Goal: Task Accomplishment & Management: Complete application form

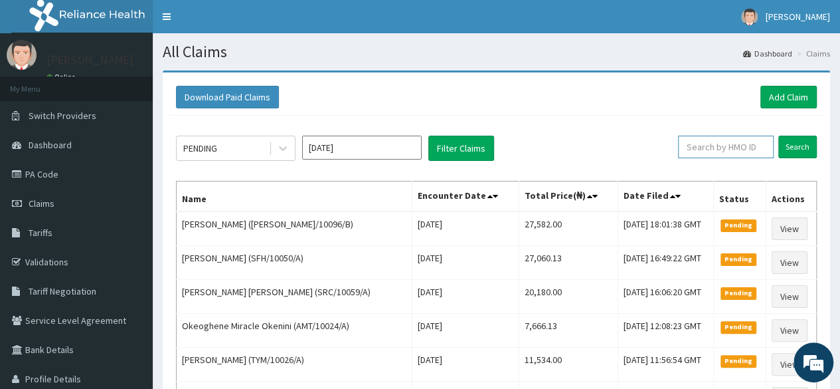
click at [747, 142] on input "text" at bounding box center [726, 147] width 96 height 23
paste input "DEL/10169/A"
type input "DEL/10169/A"
click at [779, 136] on input "Search" at bounding box center [798, 147] width 39 height 23
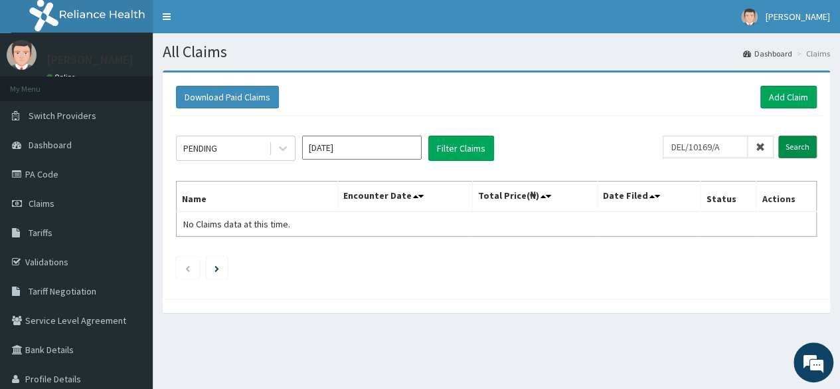
click at [783, 143] on input "Search" at bounding box center [798, 147] width 39 height 23
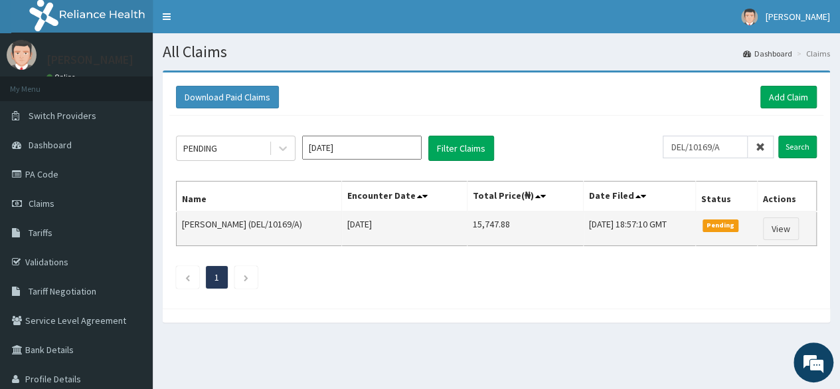
drag, startPoint x: 516, startPoint y: 216, endPoint x: 432, endPoint y: 238, distance: 87.2
click at [432, 238] on tr "Gideon Ezekiel Akpan (DEL/10169/A) Tue Sep 30 2025 15,747.88 Sat, 11 Oct 2025 1…" at bounding box center [497, 228] width 640 height 35
copy tr "15,747.88"
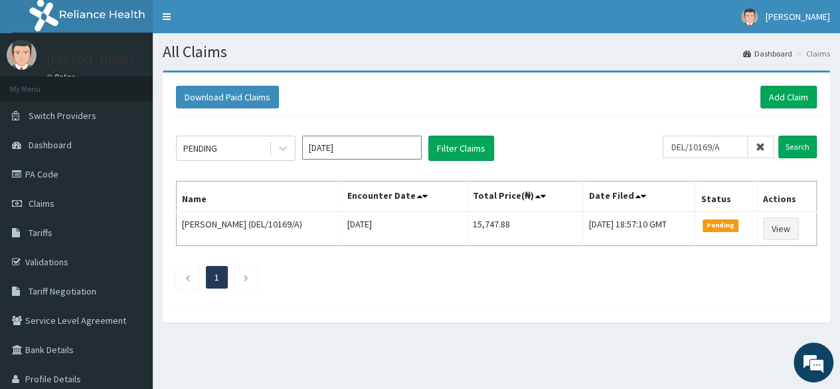
click at [755, 150] on span at bounding box center [761, 147] width 26 height 23
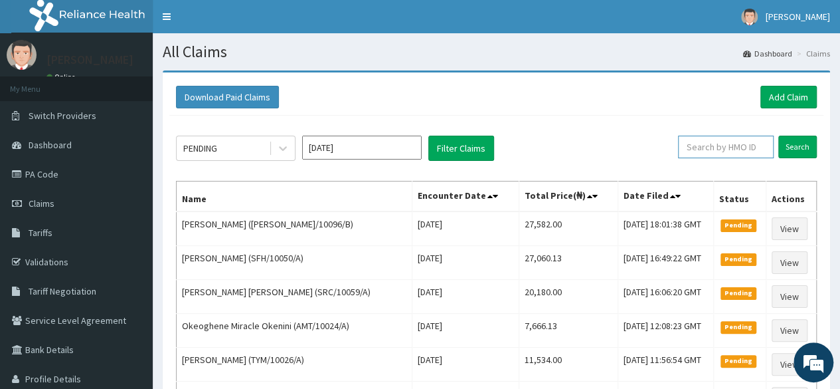
click at [736, 149] on input "text" at bounding box center [726, 147] width 96 height 23
paste input "DEL/10142/A"
type input "DEL/10142/A"
click at [779, 136] on input "Search" at bounding box center [798, 147] width 39 height 23
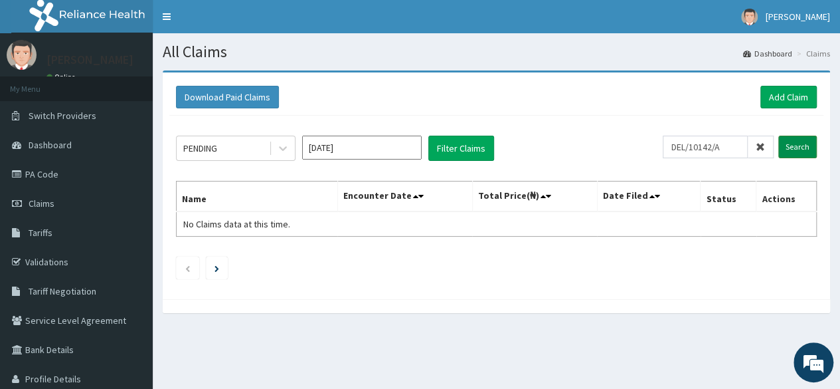
click at [803, 149] on input "Search" at bounding box center [798, 147] width 39 height 23
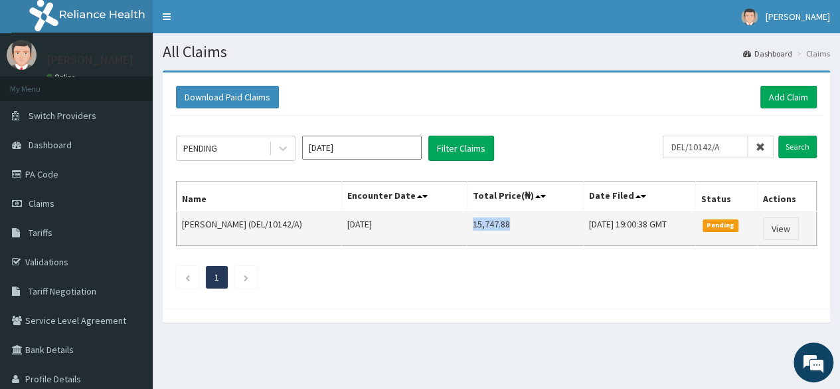
drag, startPoint x: 508, startPoint y: 226, endPoint x: 462, endPoint y: 228, distance: 45.2
click at [468, 228] on td "15,747.88" at bounding box center [526, 228] width 116 height 35
copy td "15,747.88"
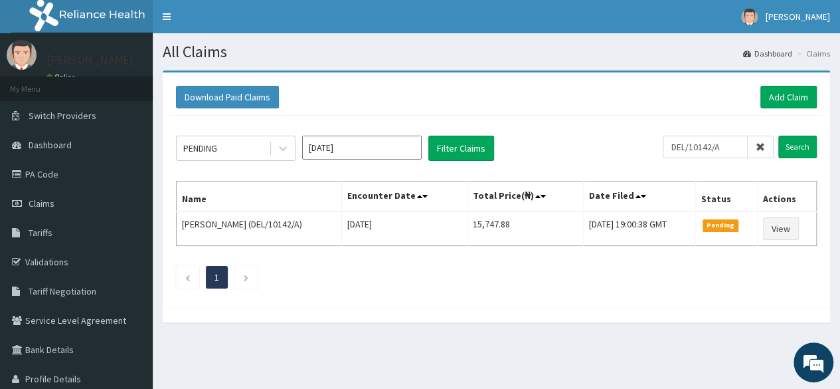
click at [756, 147] on span at bounding box center [761, 147] width 26 height 23
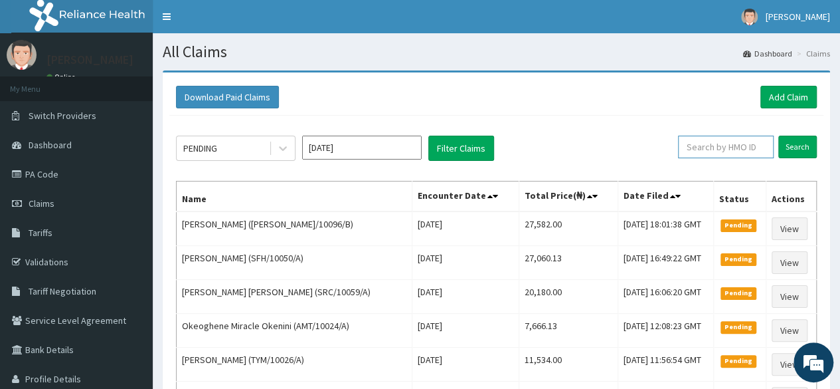
click at [743, 145] on input "text" at bounding box center [726, 147] width 96 height 23
paste input "DEL/10159/A"
type input "DEL/10159/A"
click at [779, 136] on input "Search" at bounding box center [798, 147] width 39 height 23
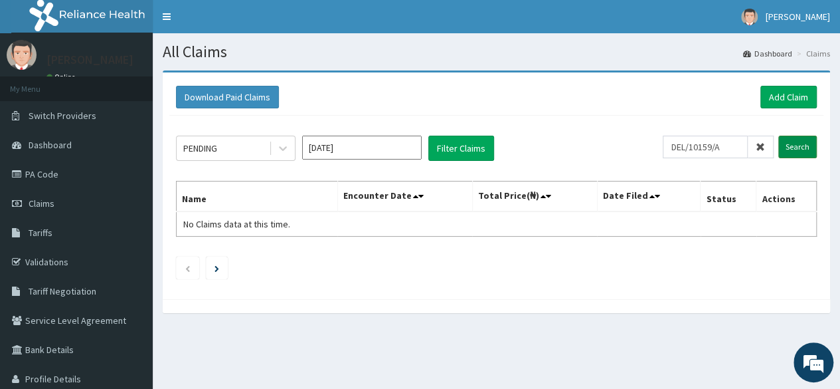
click at [789, 150] on input "Search" at bounding box center [798, 147] width 39 height 23
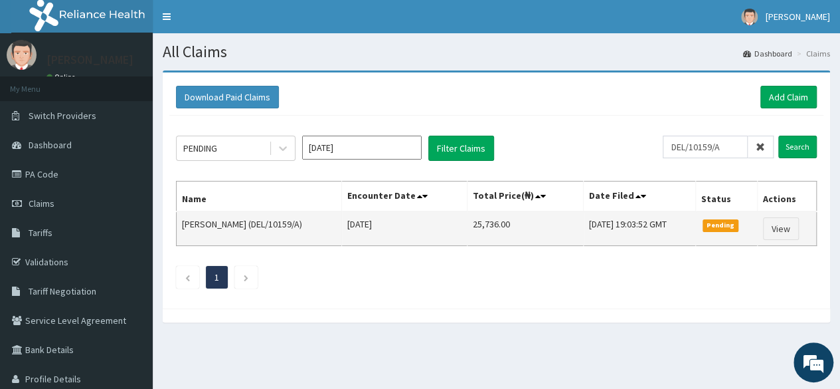
drag, startPoint x: 508, startPoint y: 226, endPoint x: 432, endPoint y: 231, distance: 75.9
click at [432, 231] on tr "Benjamin Okonkwo (DEL/10159/A) Tue Sep 30 2025 25,736.00 Sat, 11 Oct 2025 19:03…" at bounding box center [497, 228] width 640 height 35
copy tr "25,736.00"
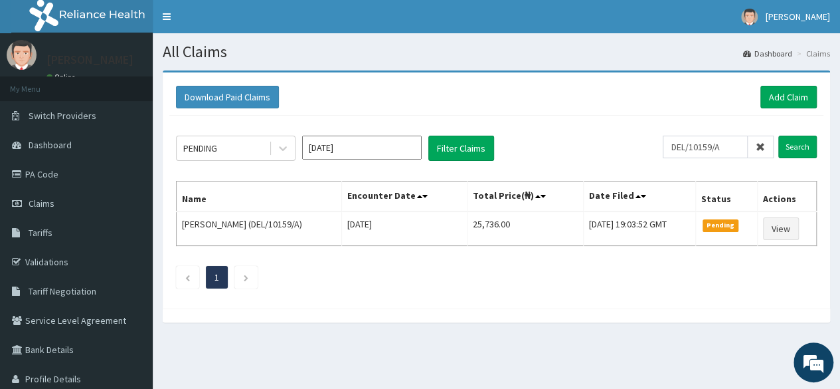
click at [763, 152] on span at bounding box center [761, 147] width 26 height 23
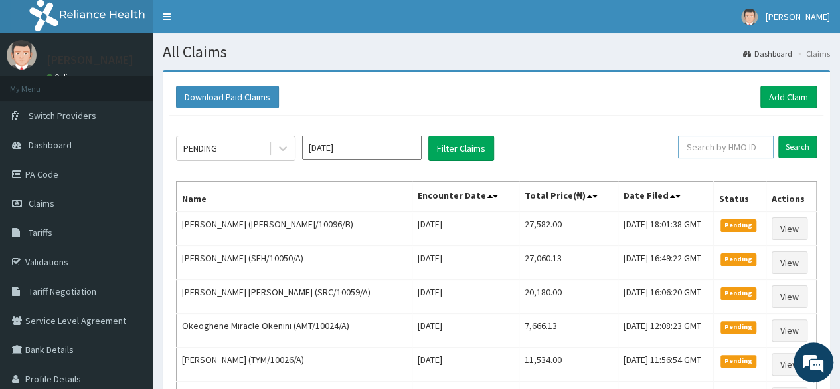
click at [745, 151] on input "text" at bounding box center [726, 147] width 96 height 23
paste input "DEL/10163/A"
type input "DEL/10163/A"
click at [779, 136] on input "Search" at bounding box center [798, 147] width 39 height 23
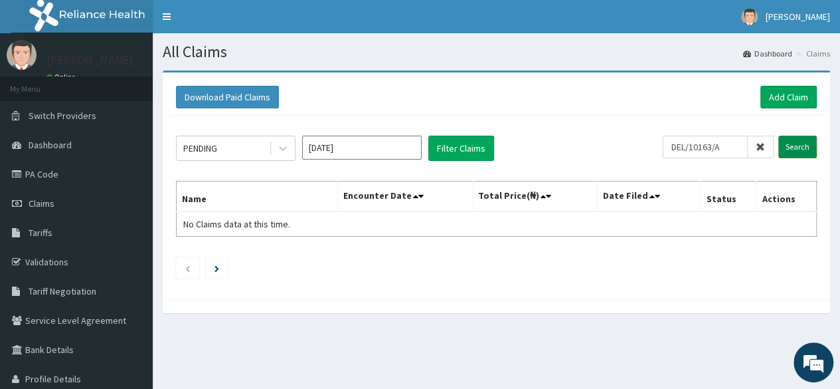
click at [810, 147] on input "Search" at bounding box center [798, 147] width 39 height 23
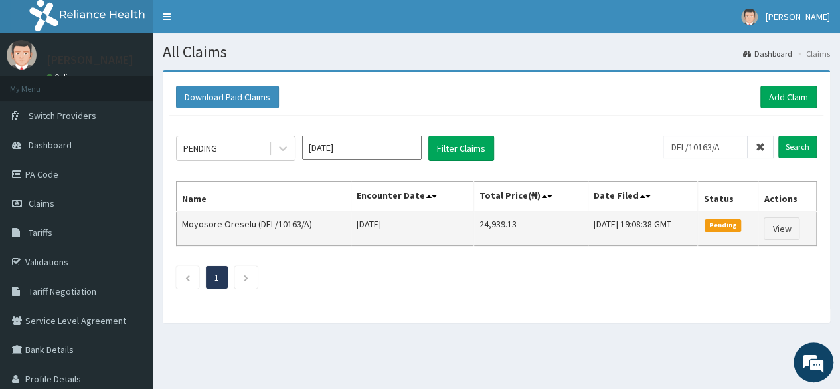
drag, startPoint x: 514, startPoint y: 226, endPoint x: 443, endPoint y: 217, distance: 70.9
click at [443, 217] on tr "Moyosore Oreselu (DEL/10163/A) Tue Sep 30 2025 24,939.13 Sat, 11 Oct 2025 19:08…" at bounding box center [497, 228] width 640 height 35
copy tr "24,939.13"
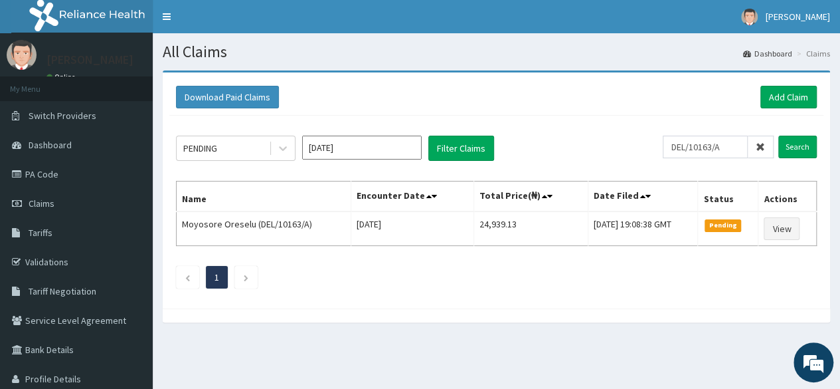
click at [760, 152] on span at bounding box center [761, 147] width 26 height 23
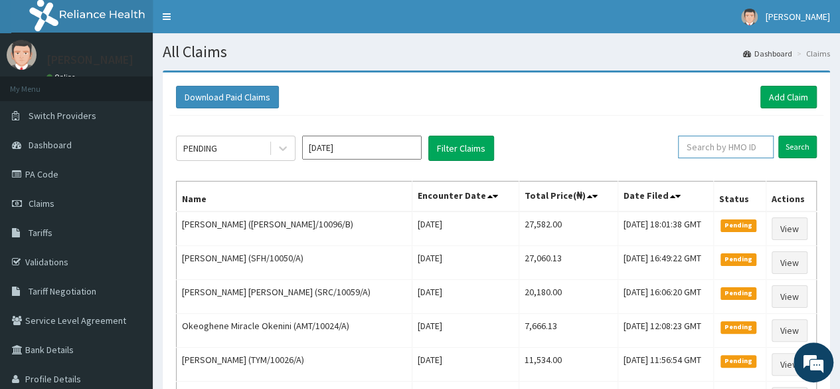
click at [748, 150] on input "text" at bounding box center [726, 147] width 96 height 23
paste input "DEL/10171/A"
click at [695, 145] on input "DEL/10171/A" at bounding box center [705, 147] width 85 height 23
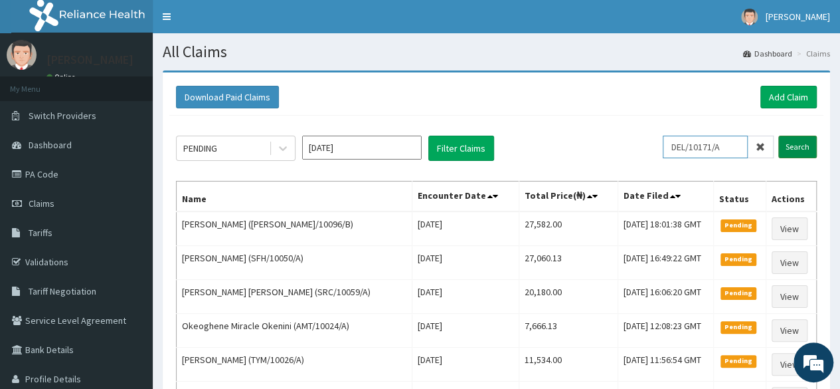
type input "DEL/10171/A"
click at [788, 152] on input "Search" at bounding box center [798, 147] width 39 height 23
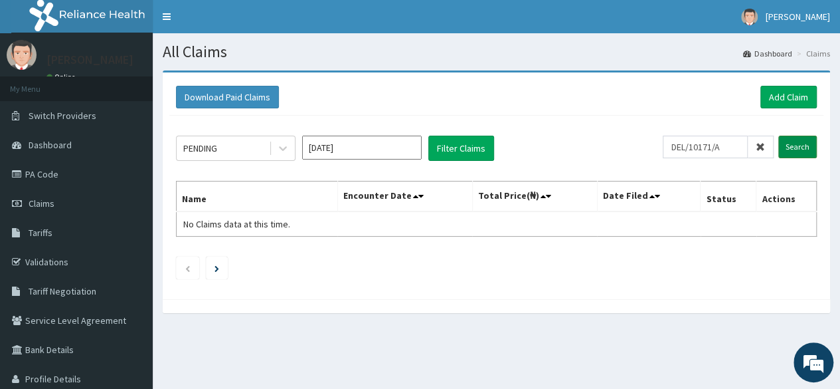
click at [791, 145] on input "Search" at bounding box center [798, 147] width 39 height 23
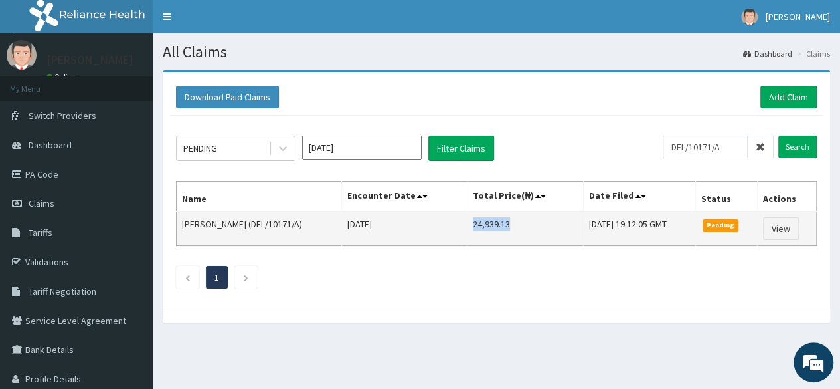
drag, startPoint x: 503, startPoint y: 221, endPoint x: 452, endPoint y: 227, distance: 51.4
click at [452, 227] on tr "Emilomo Oputteh (DEL/10171/A) Tue Sep 30 2025 24,939.13 Sat, 11 Oct 2025 19:12:…" at bounding box center [497, 228] width 640 height 35
copy tr "24,939.13"
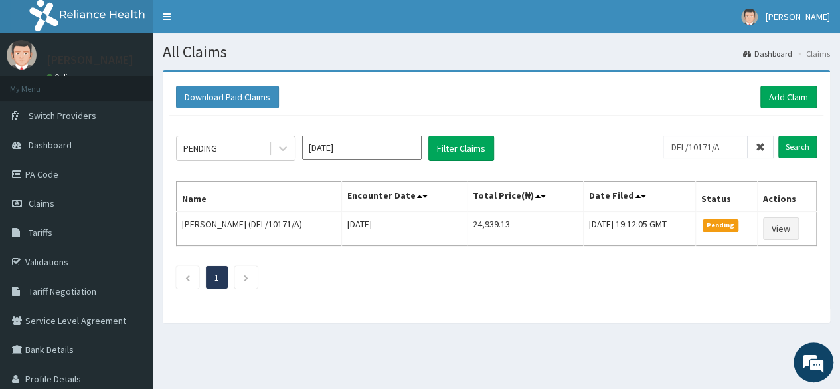
click at [761, 148] on icon at bounding box center [760, 146] width 9 height 9
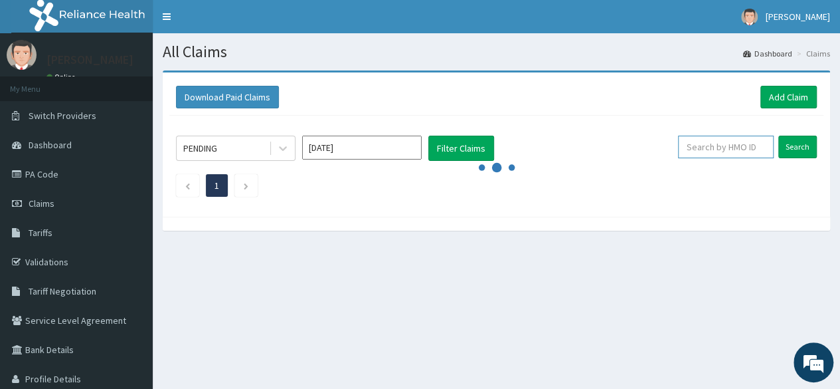
click at [713, 153] on input "text" at bounding box center [726, 147] width 96 height 23
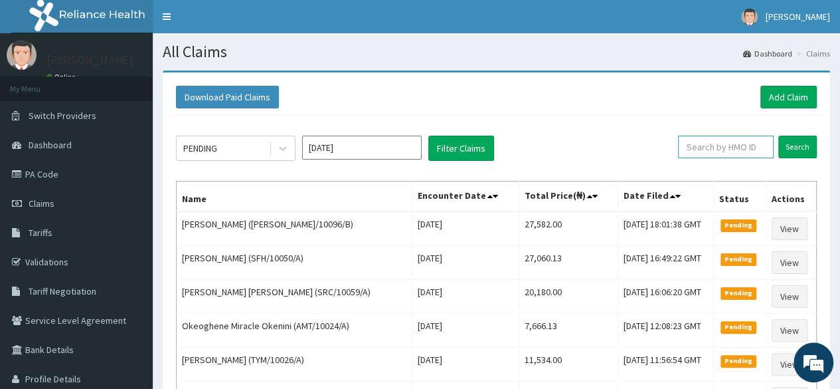
paste input "DEL/10078/A"
click at [779, 136] on input "Search" at bounding box center [798, 147] width 39 height 23
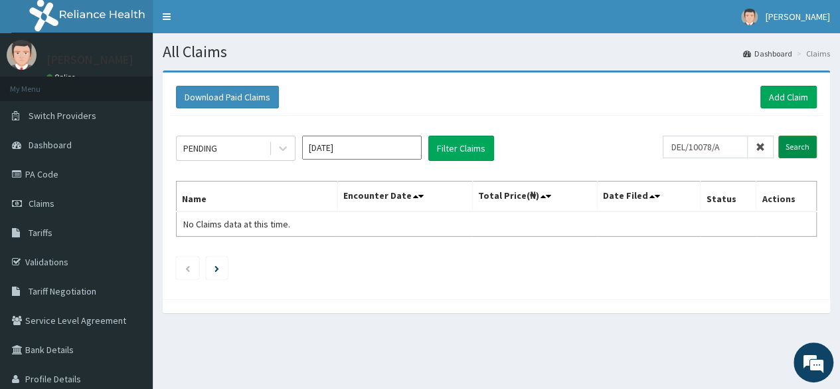
click at [789, 153] on input "Search" at bounding box center [798, 147] width 39 height 23
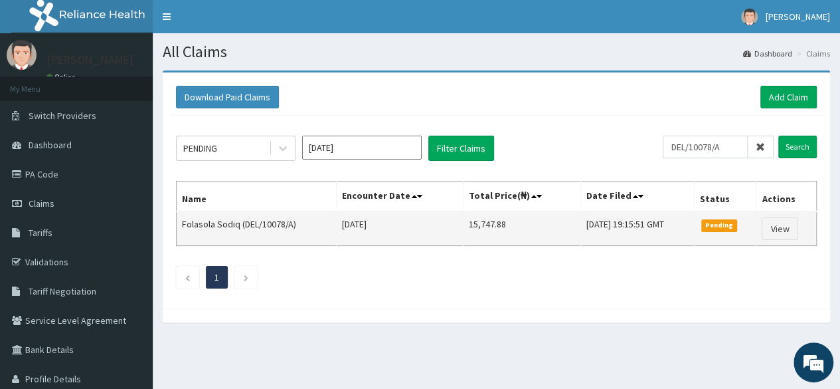
drag, startPoint x: 485, startPoint y: 219, endPoint x: 437, endPoint y: 233, distance: 50.0
drag, startPoint x: 437, startPoint y: 233, endPoint x: 492, endPoint y: 228, distance: 55.4
click at [492, 228] on tr "Folasola Sodiq (DEL/10078/A) Tue Sep 30 2025 15,747.88 Sat, 11 Oct 2025 19:15:5…" at bounding box center [497, 228] width 640 height 35
copy tr "15,747.88"
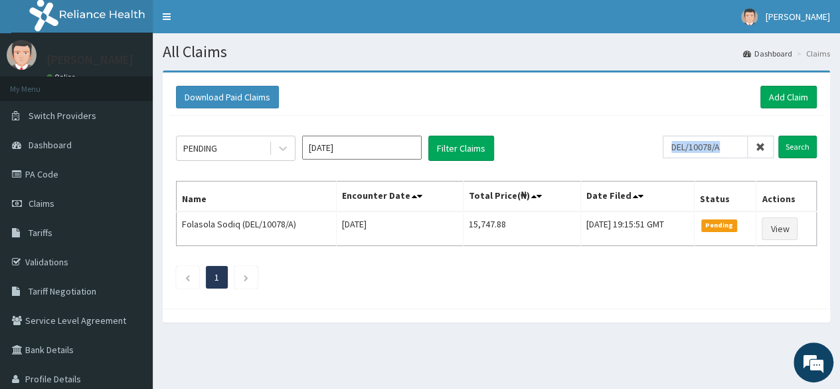
drag, startPoint x: 764, startPoint y: 147, endPoint x: 723, endPoint y: 149, distance: 41.2
click at [723, 149] on div "DEL/10078/A" at bounding box center [718, 147] width 111 height 23
click at [723, 149] on input "DEL/10078/A" at bounding box center [705, 147] width 85 height 23
paste input "124"
type input "DEL/10124/A"
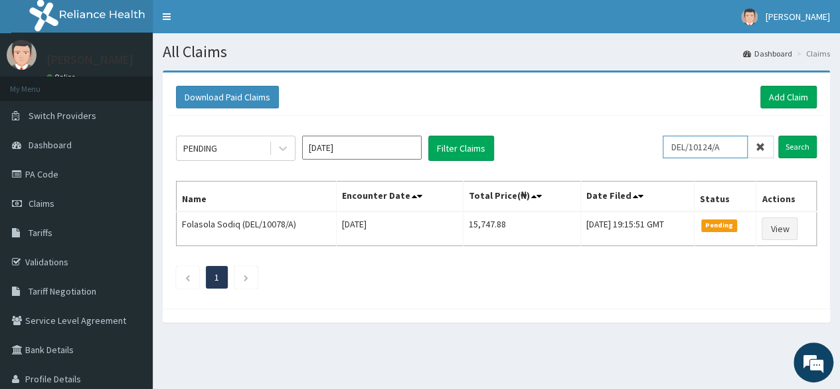
click at [779, 136] on input "Search" at bounding box center [798, 147] width 39 height 23
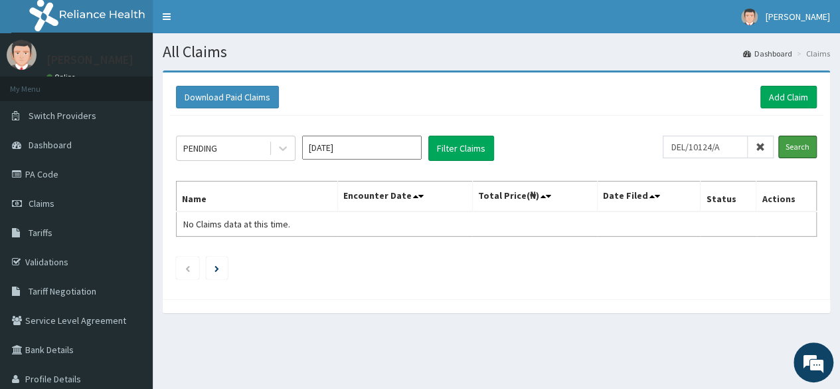
click at [787, 157] on input "Search" at bounding box center [798, 147] width 39 height 23
click at [809, 138] on input "Search" at bounding box center [798, 147] width 39 height 23
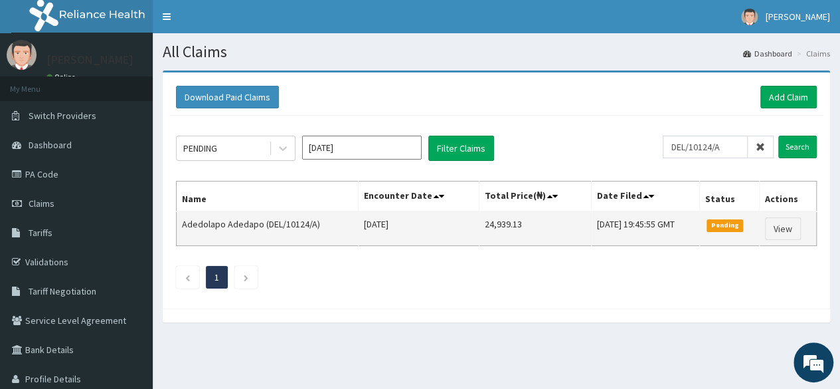
drag, startPoint x: 501, startPoint y: 216, endPoint x: 457, endPoint y: 225, distance: 44.7
click at [457, 225] on tr "Adedolapo Adedapo (DEL/10124/A) Tue Sep 30 2025 24,939.13 Sat, 11 Oct 2025 19:4…" at bounding box center [497, 228] width 640 height 35
copy tr "24,939.13"
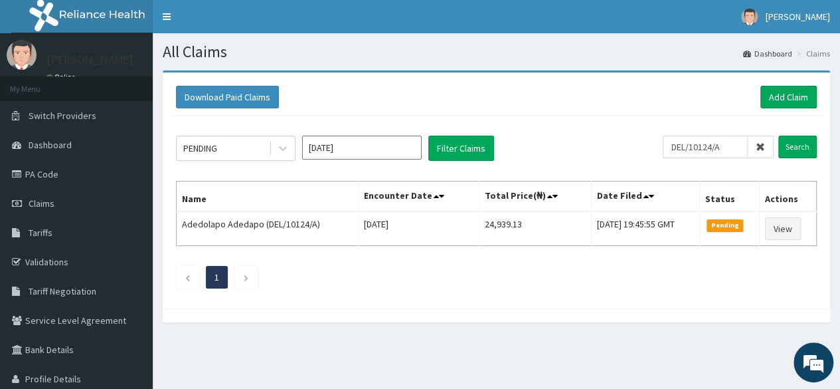
click at [761, 153] on span at bounding box center [761, 147] width 26 height 23
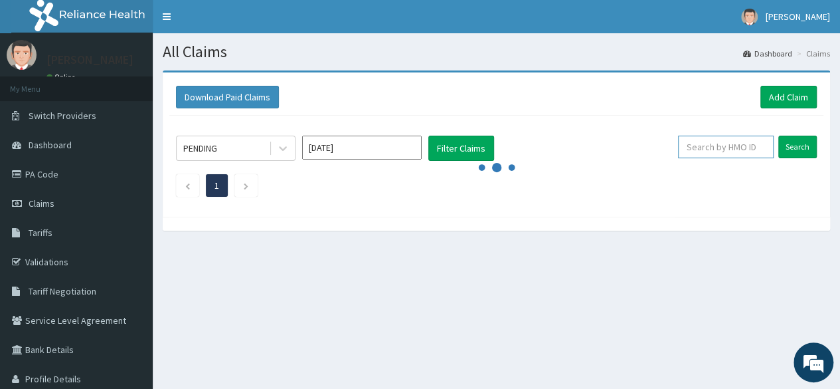
click at [719, 151] on input "text" at bounding box center [726, 147] width 96 height 23
paste input "promise@delyorkcreative.academy"
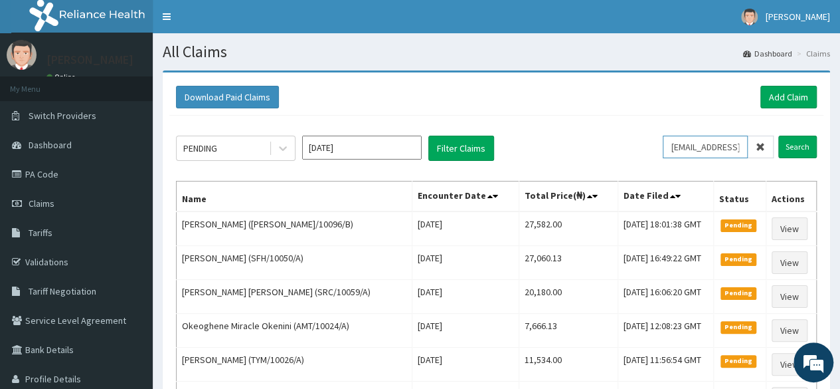
click at [713, 153] on input "promise@delyorkcreative.academy" at bounding box center [705, 147] width 85 height 23
paste input "DEL/10127/A"
click at [779, 136] on input "Search" at bounding box center [798, 147] width 39 height 23
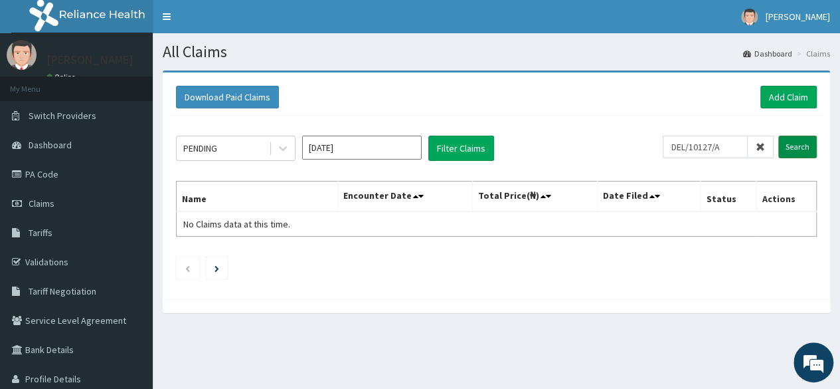
click at [795, 152] on input "Search" at bounding box center [798, 147] width 39 height 23
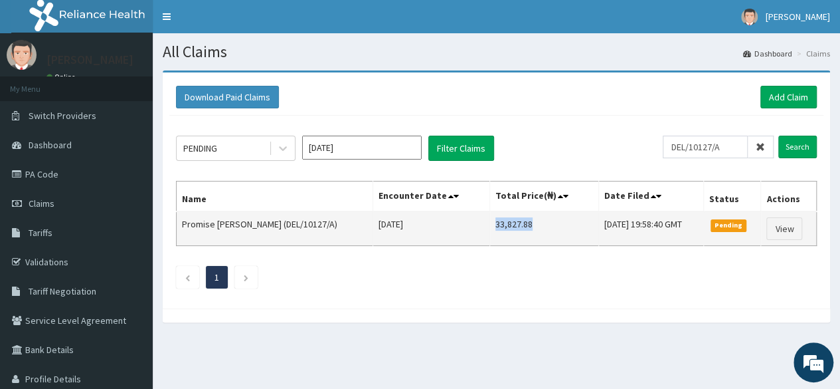
drag, startPoint x: 495, startPoint y: 223, endPoint x: 449, endPoint y: 233, distance: 47.1
click at [490, 233] on td "33,827.88" at bounding box center [544, 228] width 109 height 35
copy td "33,827.88"
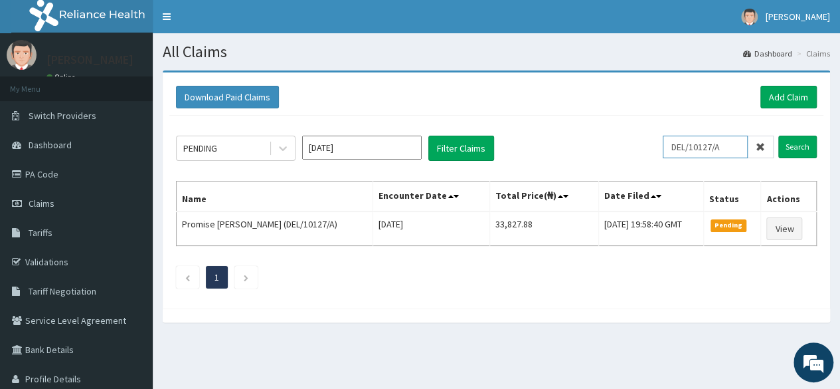
click at [693, 140] on input "DEL/10127/A" at bounding box center [705, 147] width 85 height 23
paste input "074"
type input "DEL/10074/A"
click at [779, 136] on input "Search" at bounding box center [798, 147] width 39 height 23
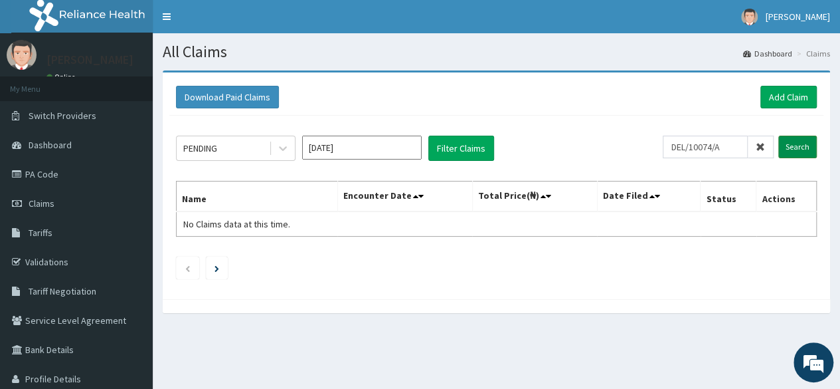
click at [788, 137] on input "Search" at bounding box center [798, 147] width 39 height 23
click at [795, 151] on input "Search" at bounding box center [798, 147] width 39 height 23
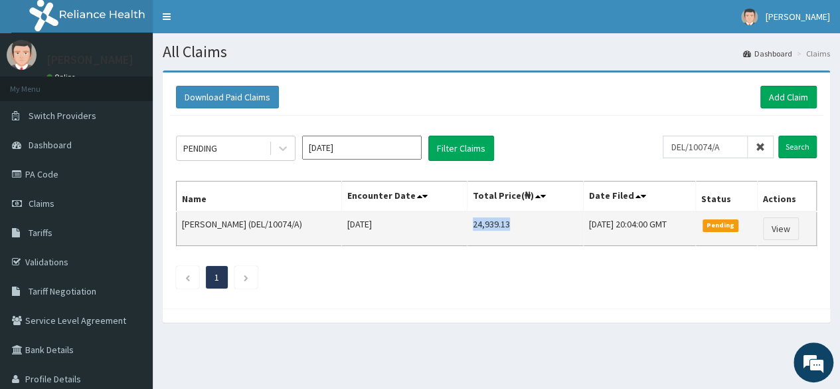
drag, startPoint x: 509, startPoint y: 218, endPoint x: 463, endPoint y: 223, distance: 46.1
click at [468, 223] on td "24,939.13" at bounding box center [526, 228] width 116 height 35
copy td "24,939.13"
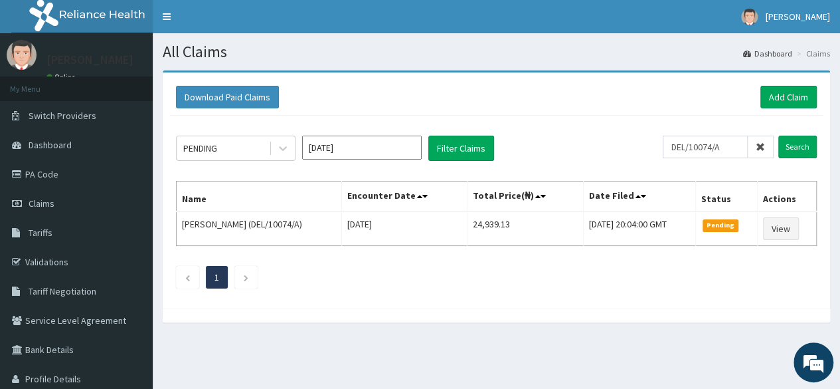
click at [768, 142] on span at bounding box center [761, 147] width 26 height 23
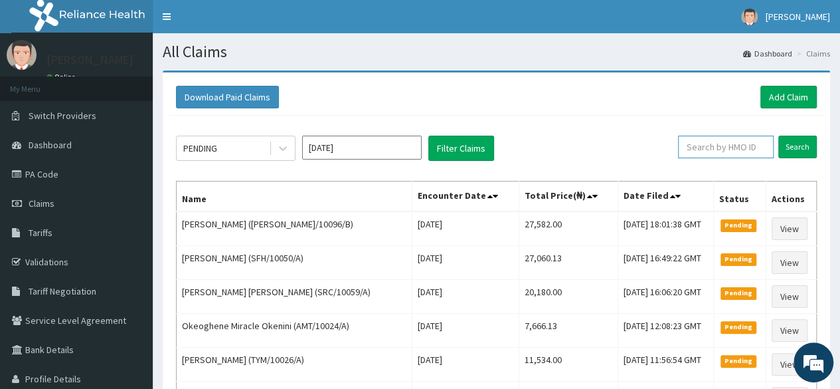
click at [761, 145] on input "text" at bounding box center [726, 147] width 96 height 23
paste input "DEL/10157/A"
type input "DEL/10157/A"
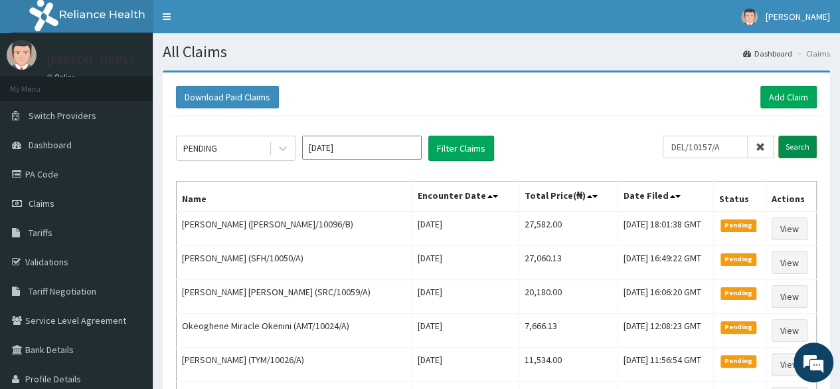
click at [800, 148] on input "Search" at bounding box center [798, 147] width 39 height 23
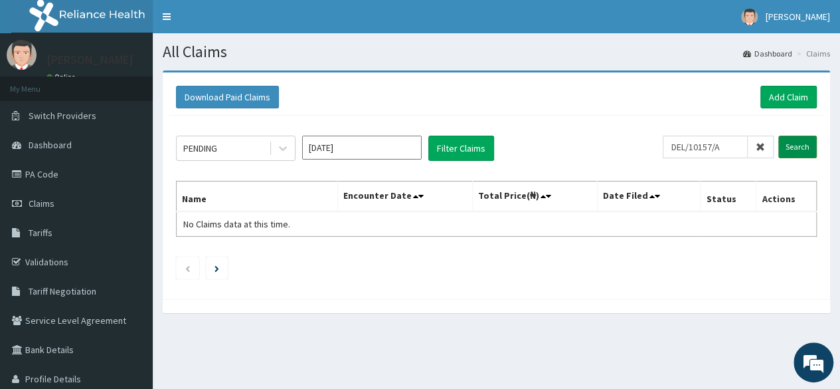
click at [784, 156] on input "Search" at bounding box center [798, 147] width 39 height 23
click at [797, 140] on input "Search" at bounding box center [798, 147] width 39 height 23
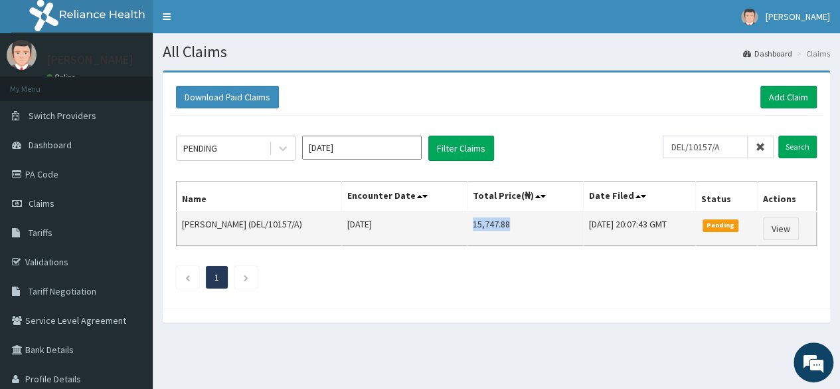
drag, startPoint x: 511, startPoint y: 224, endPoint x: 470, endPoint y: 229, distance: 41.5
click at [470, 229] on td "15,747.88" at bounding box center [526, 228] width 116 height 35
copy td "15,747.88"
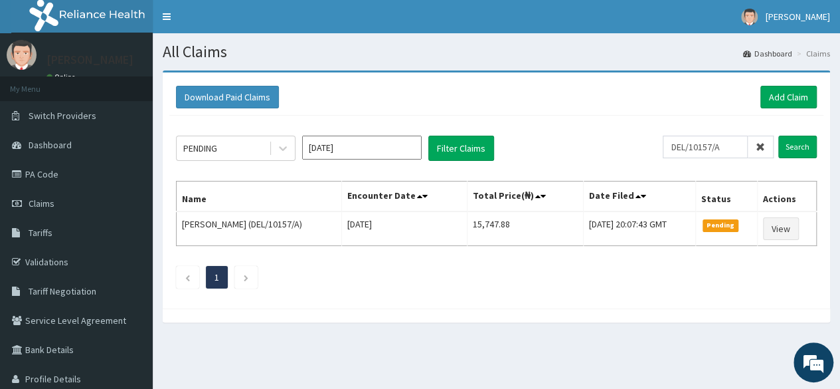
click at [756, 153] on span at bounding box center [761, 147] width 26 height 23
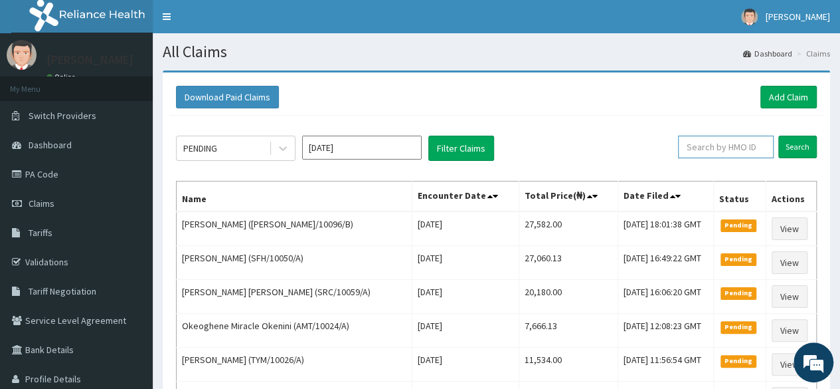
click at [732, 148] on input "text" at bounding box center [726, 147] width 96 height 23
paste input "DEL/10155/A"
click at [692, 146] on input "DEL/10155/A" at bounding box center [705, 147] width 85 height 23
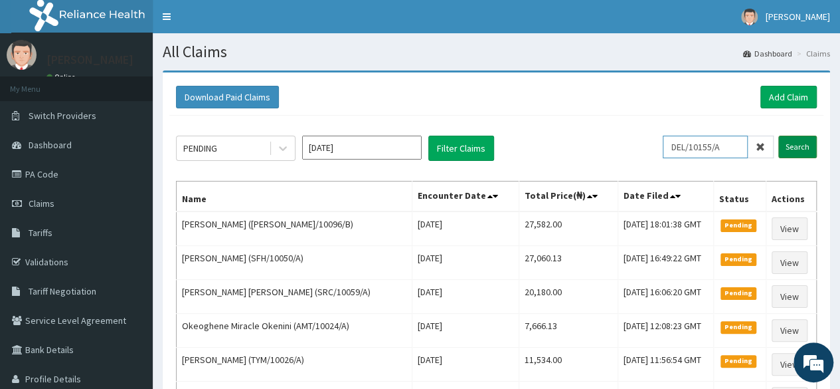
type input "DEL/10155/A"
click at [793, 155] on input "Search" at bounding box center [798, 147] width 39 height 23
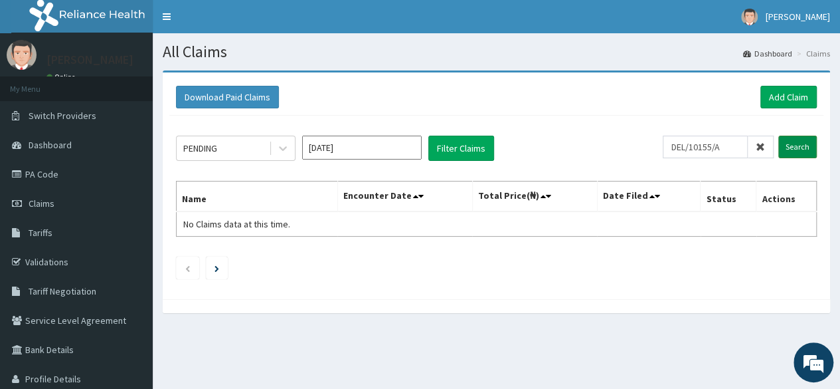
click at [801, 149] on input "Search" at bounding box center [798, 147] width 39 height 23
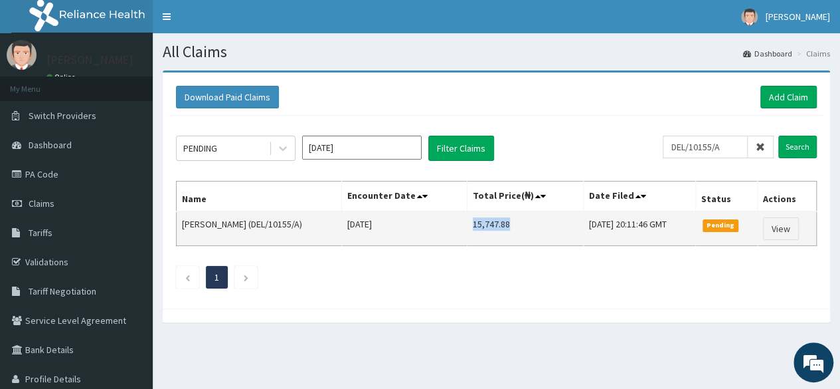
drag, startPoint x: 501, startPoint y: 224, endPoint x: 446, endPoint y: 227, distance: 54.5
click at [468, 227] on td "15,747.88" at bounding box center [526, 228] width 116 height 35
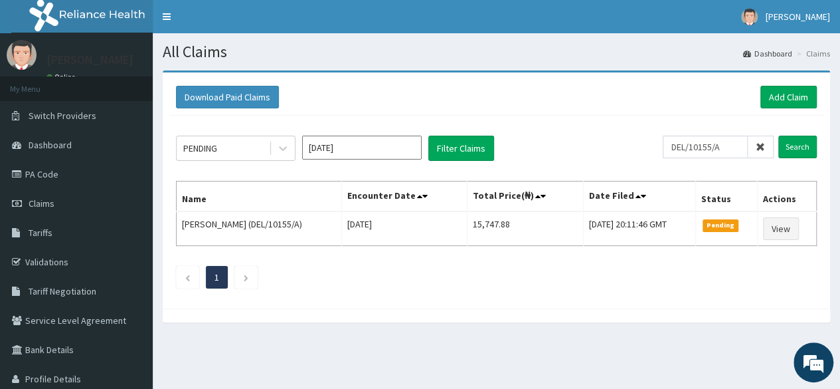
click at [763, 149] on icon at bounding box center [760, 146] width 9 height 9
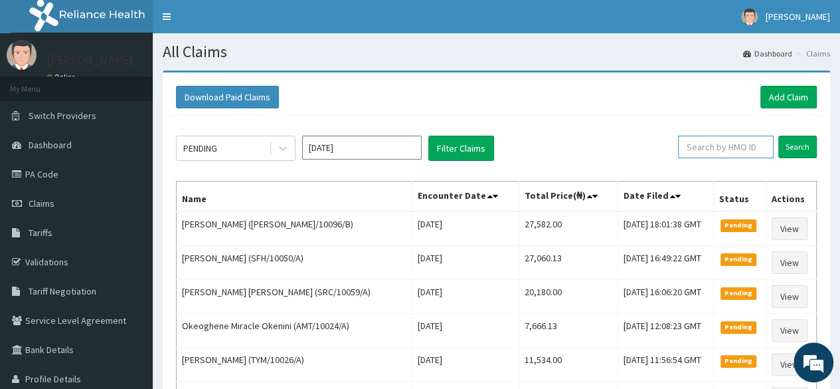
click at [707, 147] on input "text" at bounding box center [726, 147] width 96 height 23
paste input "DEL/10092/A"
click at [692, 145] on input "DEL/10092/A" at bounding box center [705, 147] width 85 height 23
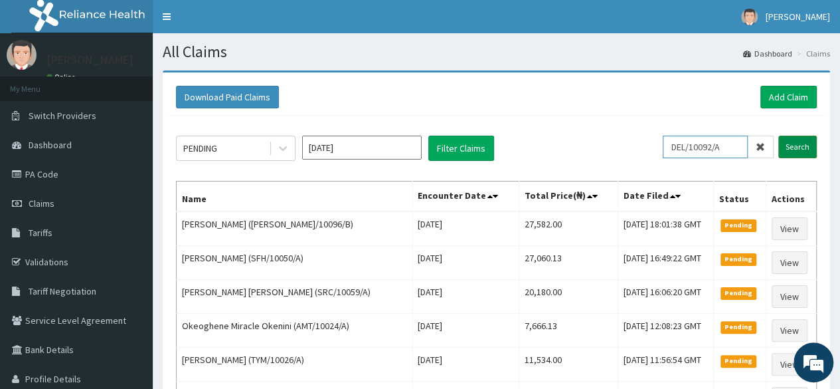
type input "DEL/10092/A"
click at [804, 144] on input "Search" at bounding box center [798, 147] width 39 height 23
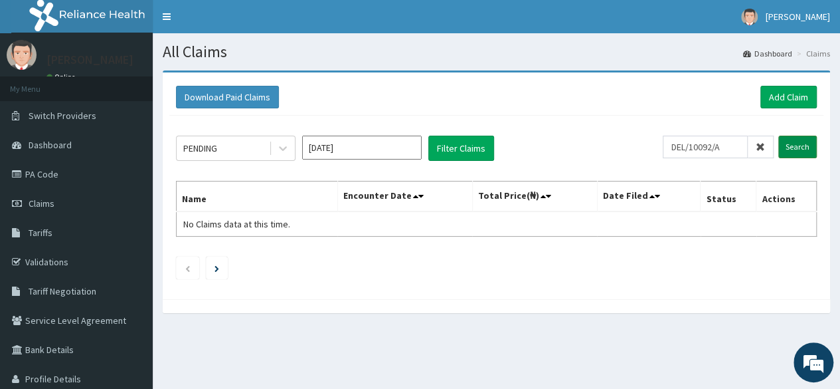
click at [801, 149] on input "Search" at bounding box center [798, 147] width 39 height 23
click at [797, 149] on input "Search" at bounding box center [798, 147] width 39 height 23
click at [810, 149] on input "Search" at bounding box center [798, 147] width 39 height 23
click at [702, 147] on input "DEL/10092/A" at bounding box center [705, 147] width 85 height 23
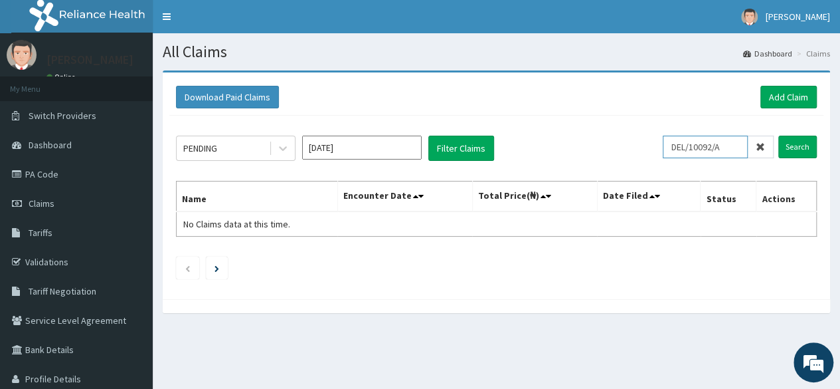
click at [702, 147] on input "DEL/10092/A" at bounding box center [705, 147] width 85 height 23
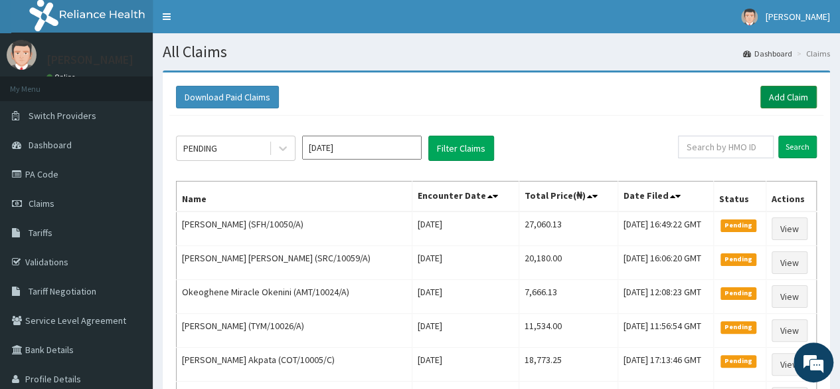
click at [779, 102] on link "Add Claim" at bounding box center [789, 97] width 56 height 23
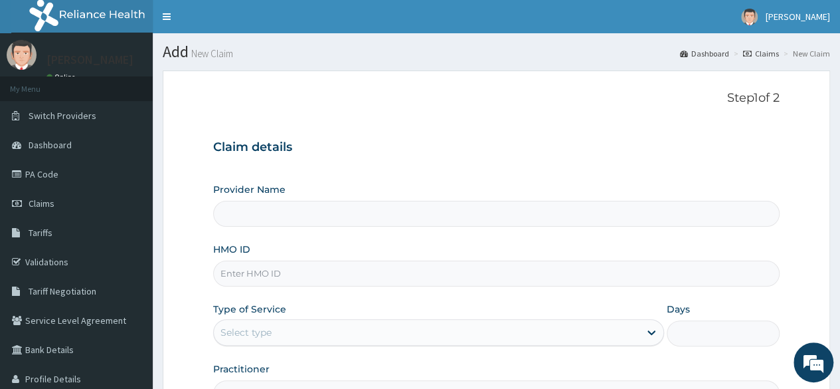
click at [339, 273] on input "HMO ID" at bounding box center [496, 273] width 567 height 26
paste input "DEL/10169/A"
type input "DEL/10169/A"
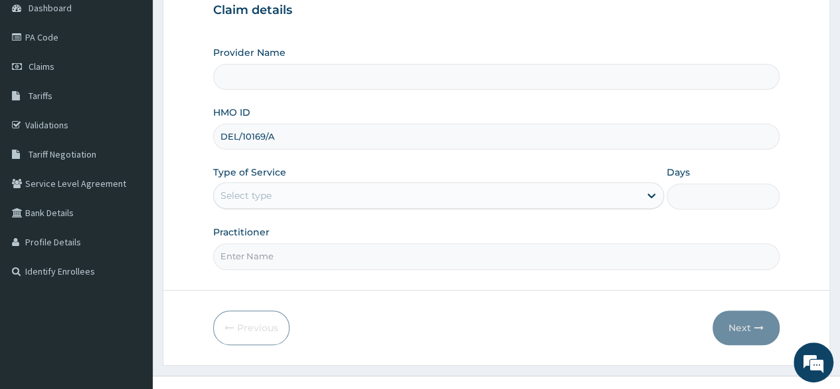
type input "Reliance Family Clinics (RFC) - [GEOGRAPHIC_DATA]"
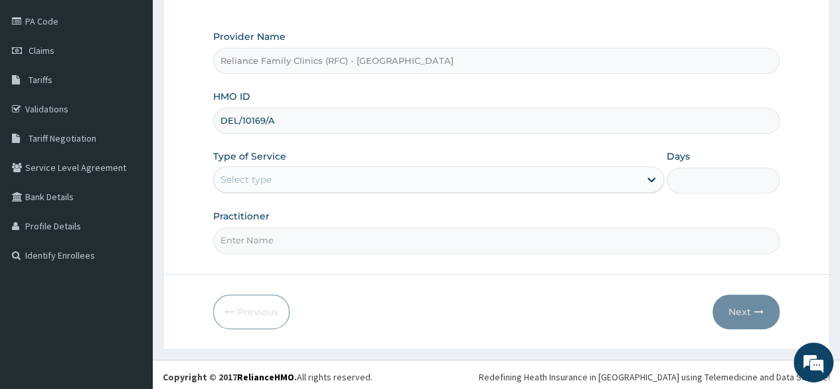
type input "DEL/10169/A"
click at [423, 194] on div "Provider Name Reliance Family Clinics (RFC) - Lekki HMO ID DEL/10169/A Type of …" at bounding box center [496, 141] width 567 height 223
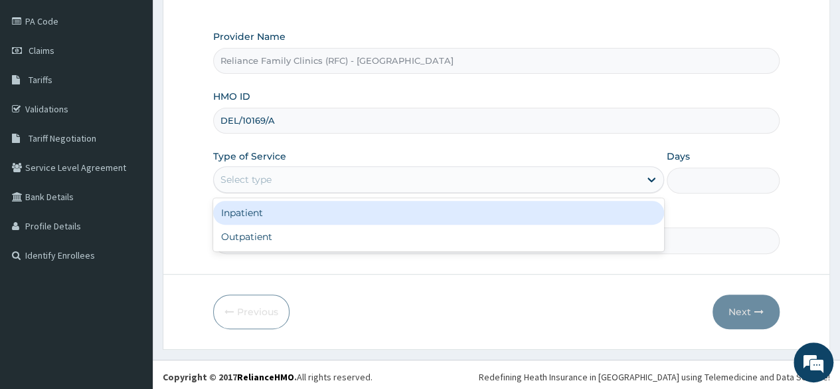
click at [405, 179] on div "Select type" at bounding box center [427, 179] width 426 height 21
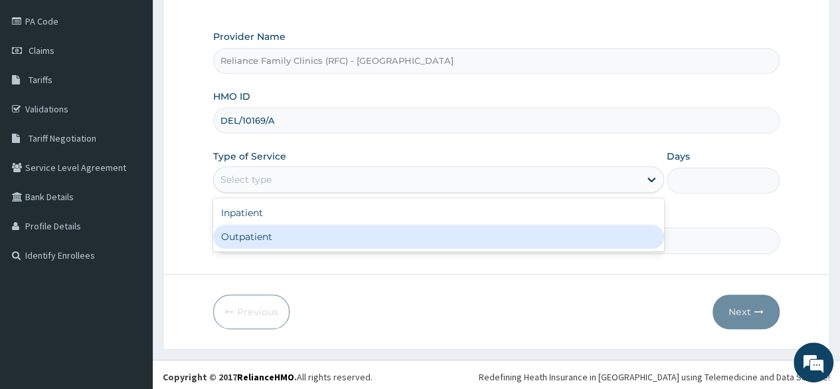
click at [355, 225] on div "Outpatient" at bounding box center [438, 237] width 451 height 24
type input "1"
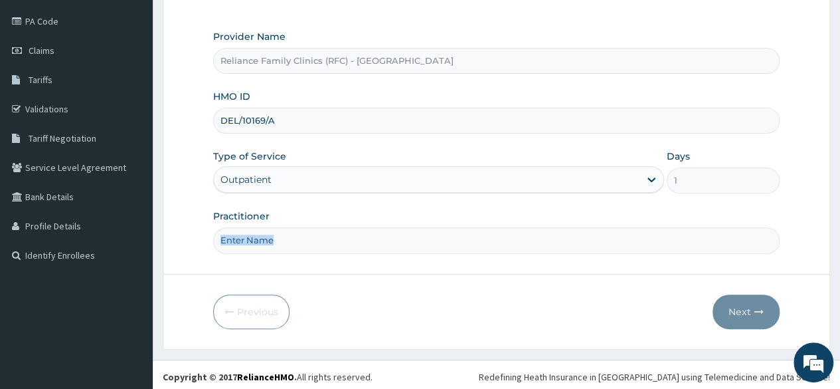
click at [355, 225] on div "Practitioner" at bounding box center [496, 231] width 567 height 44
click at [359, 239] on input "Practitioner" at bounding box center [496, 240] width 567 height 26
type input "Locum"
click at [740, 310] on button "Next" at bounding box center [746, 311] width 67 height 35
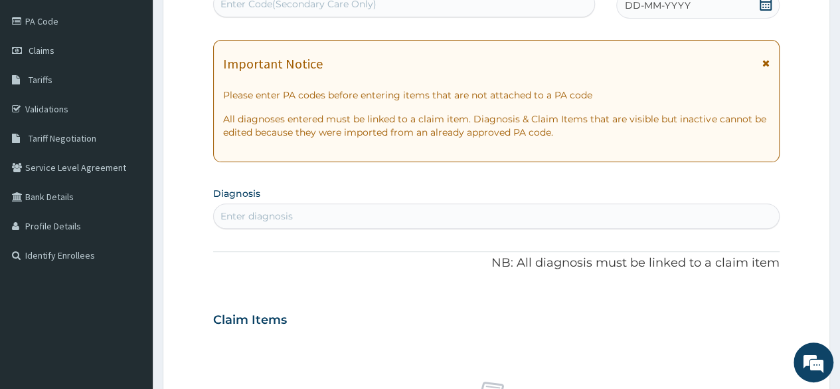
click at [759, 5] on icon at bounding box center [765, 3] width 13 height 13
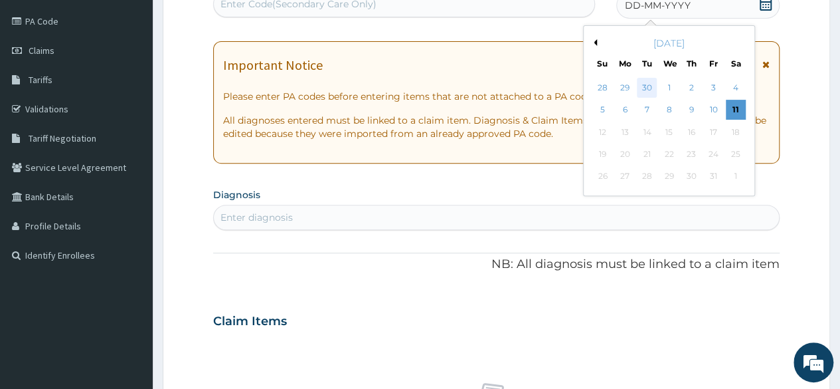
click at [644, 81] on div "30" at bounding box center [647, 88] width 20 height 20
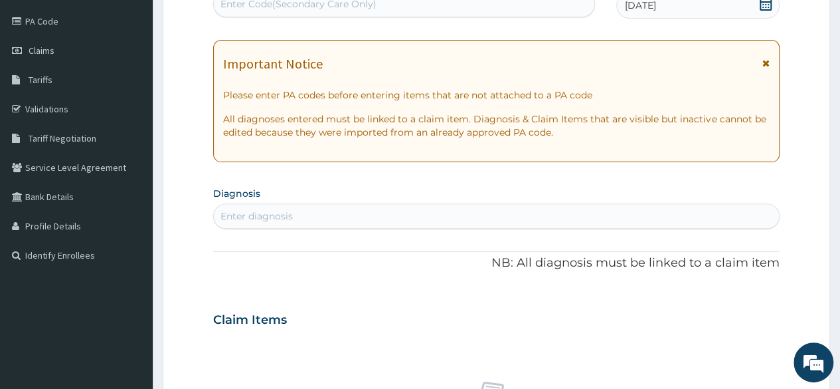
click at [362, 218] on div "Enter diagnosis" at bounding box center [496, 215] width 565 height 21
type input "adult"
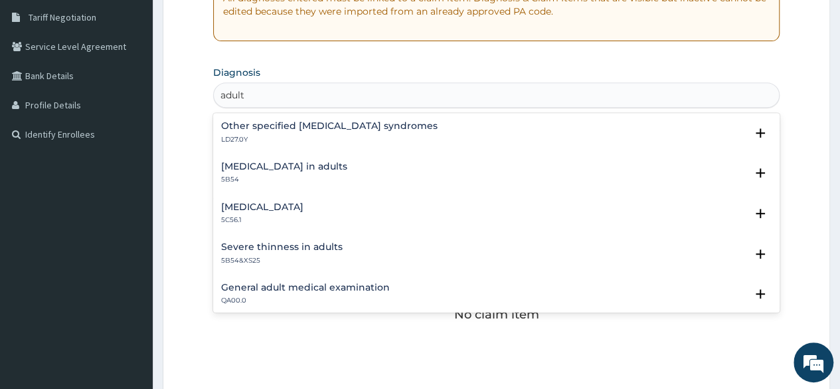
scroll to position [274, 0]
click at [354, 289] on h4 "General adult medical examination" at bounding box center [305, 287] width 169 height 10
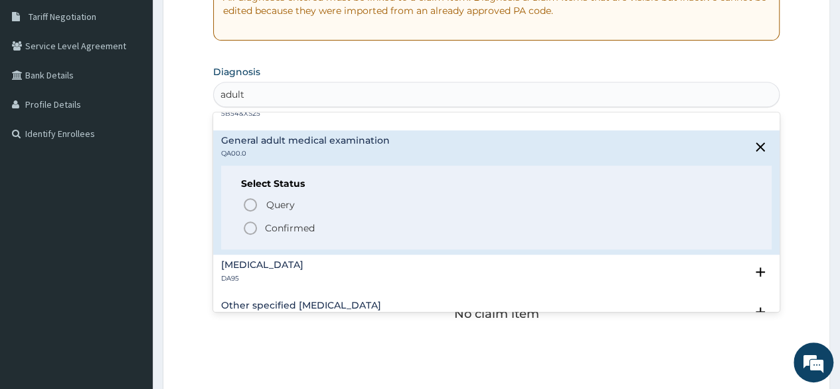
scroll to position [199, 0]
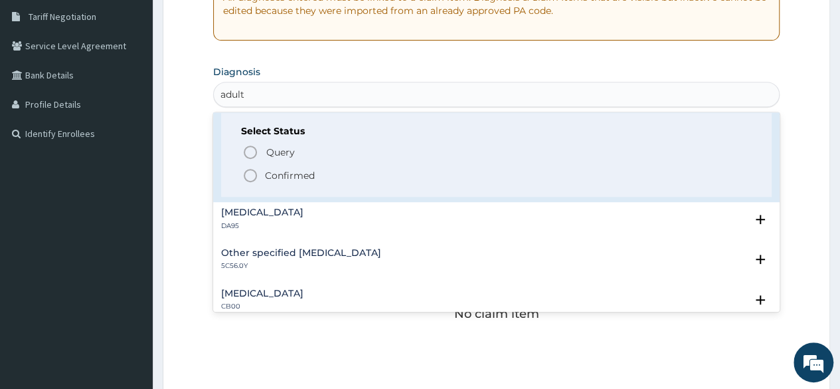
click at [296, 172] on p "Confirmed" at bounding box center [290, 175] width 50 height 13
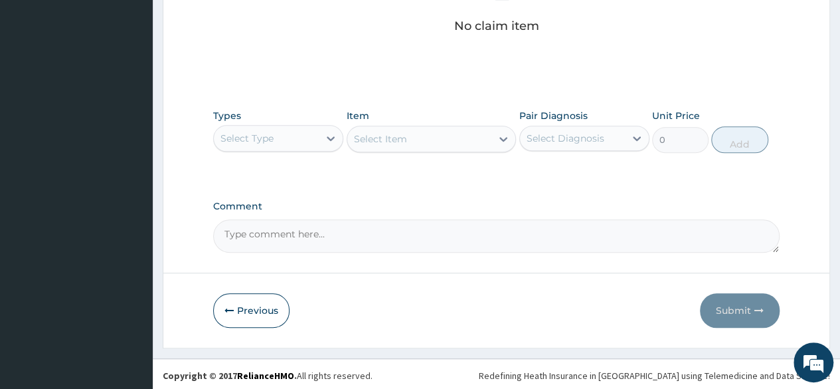
scroll to position [567, 0]
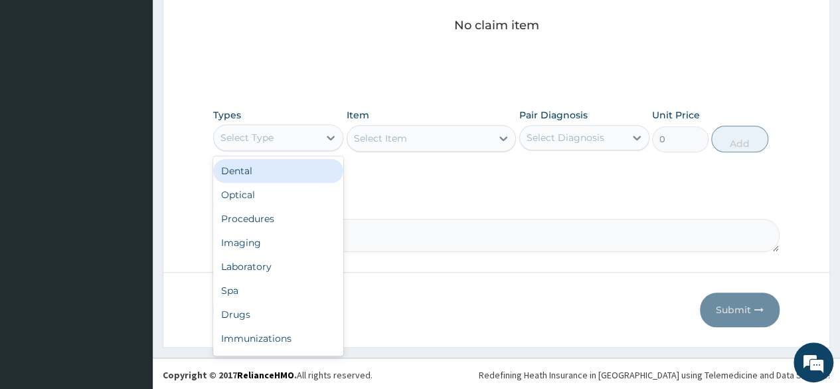
click at [314, 134] on div "Select Type" at bounding box center [266, 137] width 105 height 21
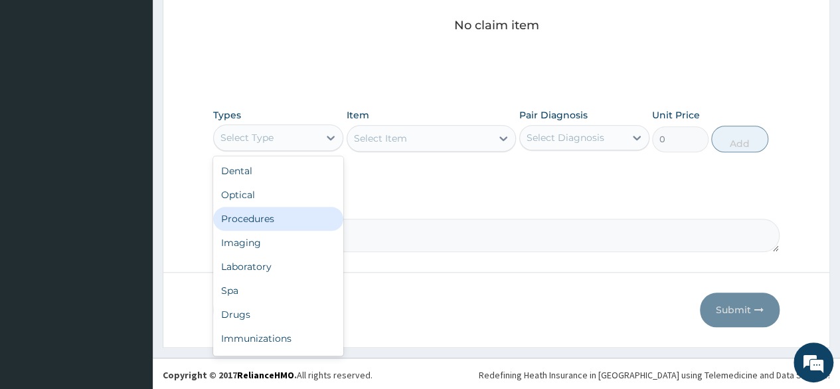
click at [274, 215] on div "Procedures" at bounding box center [278, 219] width 130 height 24
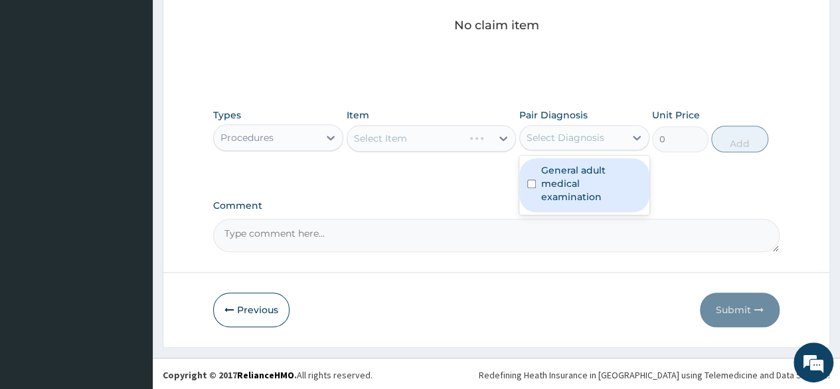
click at [575, 147] on div "Select Diagnosis" at bounding box center [585, 137] width 130 height 25
click at [567, 172] on label "General adult medical examination" at bounding box center [591, 183] width 100 height 40
checkbox input "true"
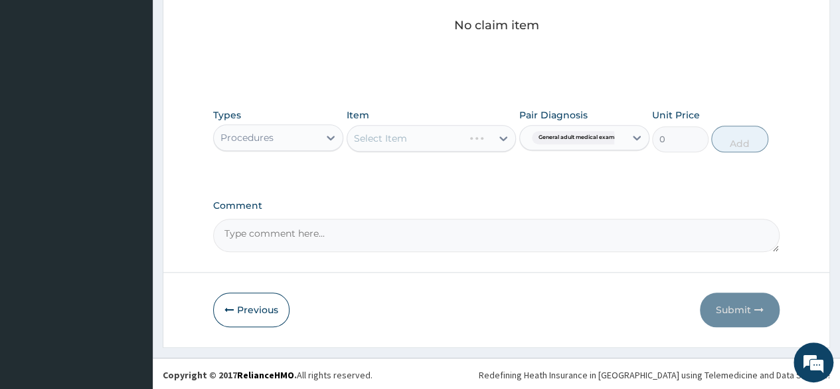
click at [458, 136] on div "Select Item" at bounding box center [432, 138] width 170 height 27
click at [458, 136] on div "Select Item" at bounding box center [419, 138] width 145 height 21
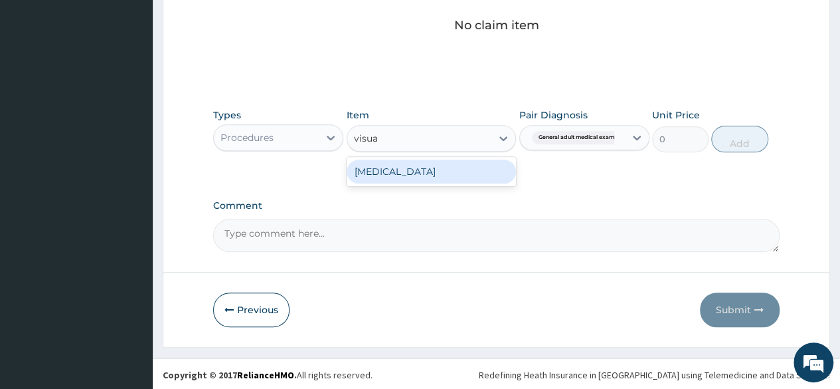
type input "visual"
click at [448, 170] on div "[MEDICAL_DATA]" at bounding box center [432, 171] width 170 height 24
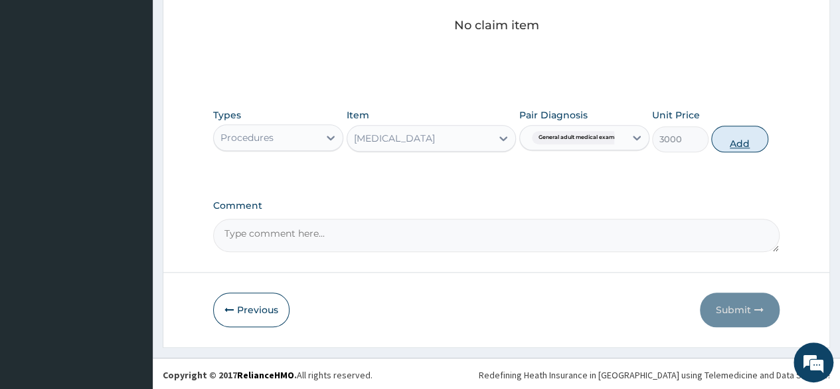
click at [727, 149] on button "Add" at bounding box center [739, 139] width 56 height 27
type input "0"
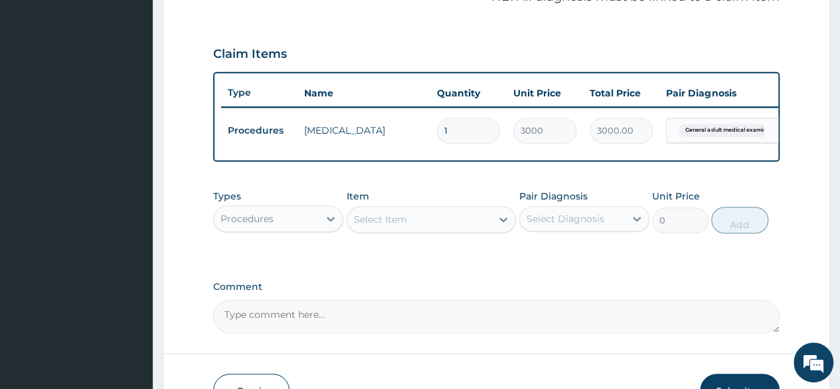
scroll to position [451, 0]
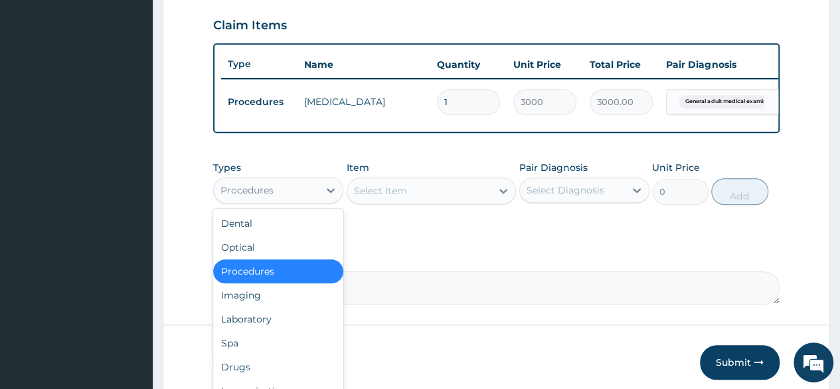
click at [295, 201] on div "Procedures" at bounding box center [266, 189] width 105 height 21
click at [276, 307] on div "Imaging" at bounding box center [278, 295] width 130 height 24
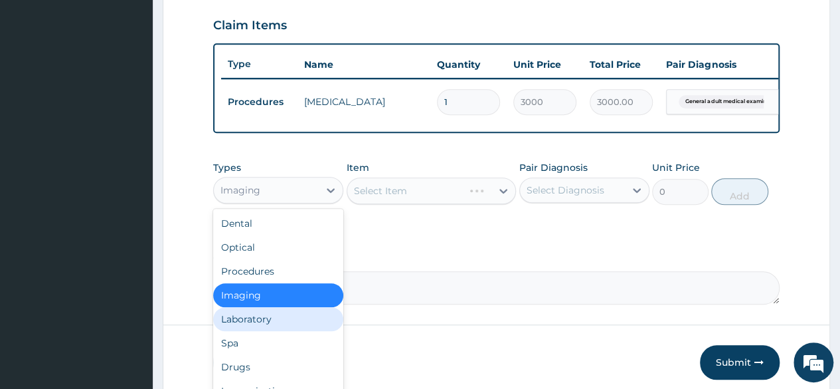
drag, startPoint x: 278, startPoint y: 202, endPoint x: 269, endPoint y: 318, distance: 116.6
click at [269, 203] on div "option Imaging, selected. option Laboratory focused, 5 of 10. 10 results availa…" at bounding box center [278, 190] width 130 height 27
click at [269, 318] on div "Laboratory" at bounding box center [278, 319] width 130 height 24
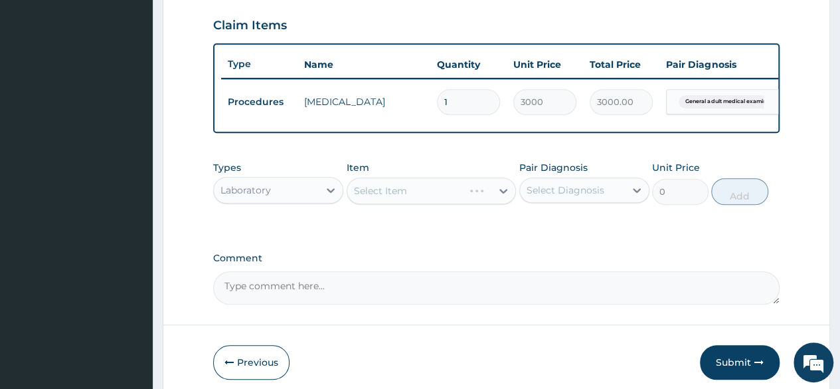
click at [571, 190] on div "Select Diagnosis" at bounding box center [572, 189] width 105 height 21
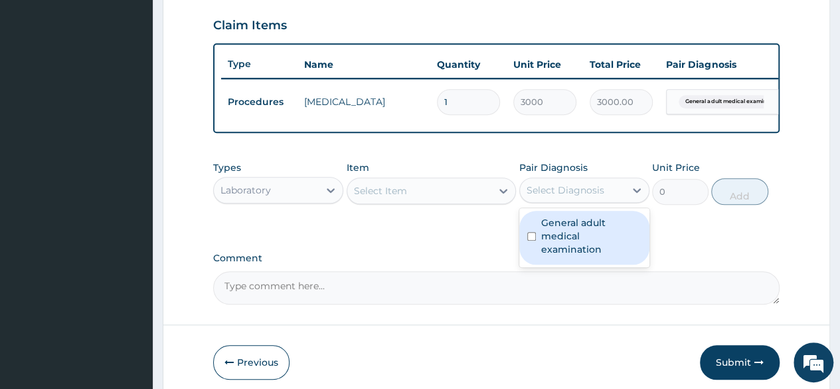
click at [555, 241] on label "General adult medical examination" at bounding box center [591, 236] width 100 height 40
checkbox input "true"
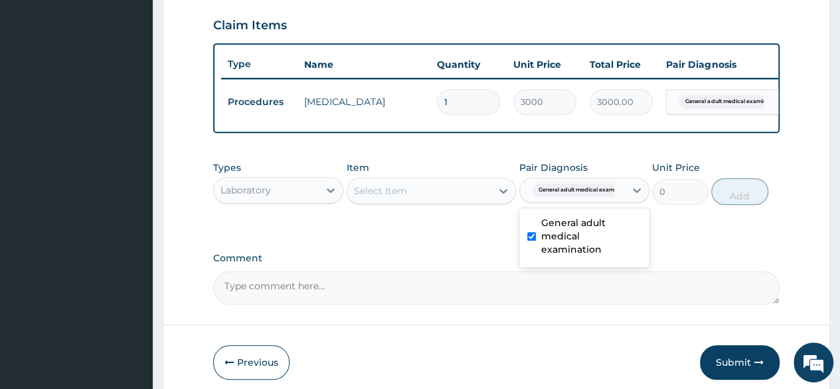
click at [445, 201] on div "Select Item" at bounding box center [419, 190] width 145 height 21
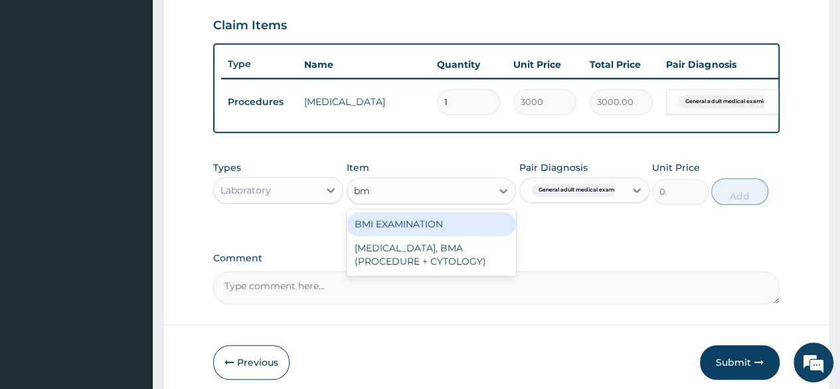
type input "bmi"
click at [411, 236] on div "BMI EXAMINATION" at bounding box center [432, 224] width 170 height 24
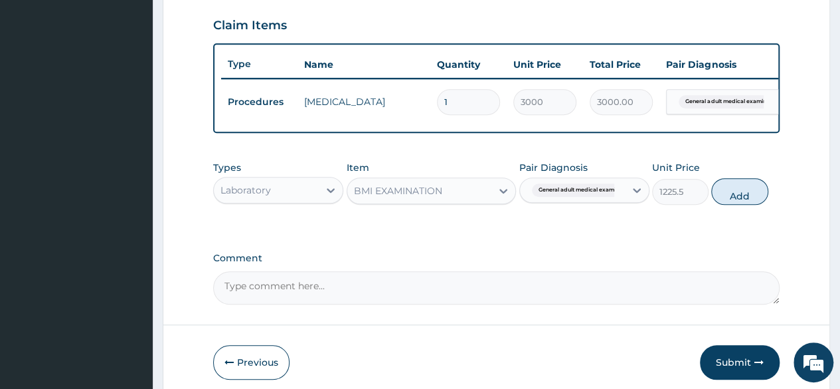
scroll to position [514, 0]
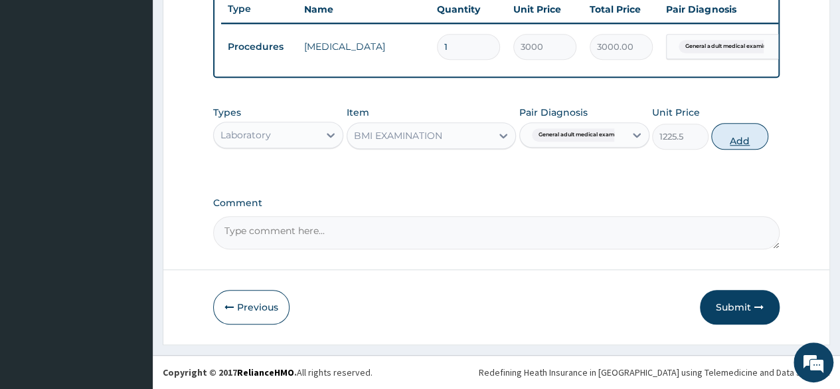
click at [736, 143] on button "Add" at bounding box center [739, 136] width 56 height 27
type input "0"
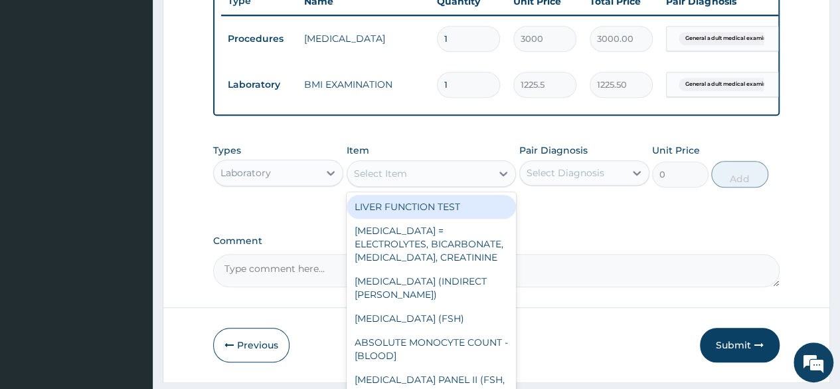
click at [380, 180] on div "Select Item" at bounding box center [380, 173] width 53 height 13
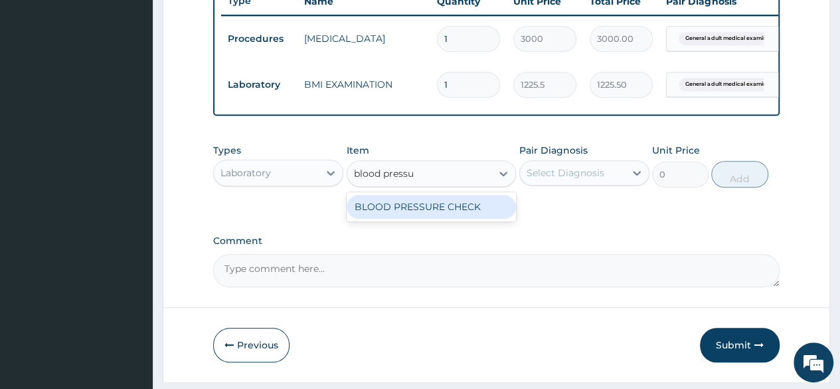
type input "blood pressur"
click at [402, 214] on div "BLOOD PRESSURE CHECK" at bounding box center [432, 207] width 170 height 24
type input "1225.5"
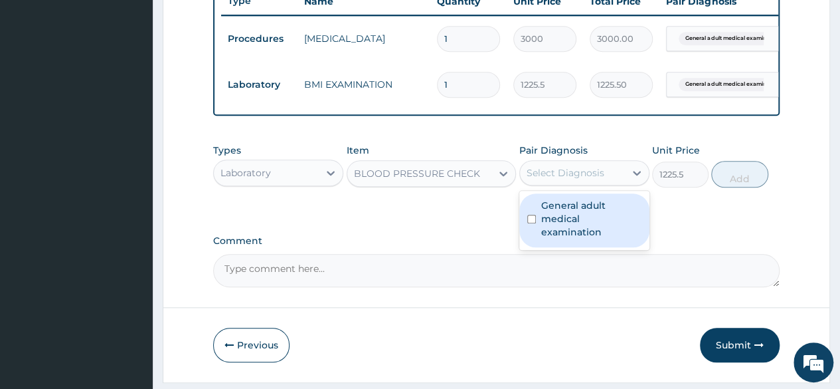
click at [577, 183] on div "Select Diagnosis" at bounding box center [572, 172] width 105 height 21
click at [578, 223] on label "General adult medical examination" at bounding box center [591, 219] width 100 height 40
click at [595, 215] on label "General adult medical examination" at bounding box center [591, 219] width 100 height 40
checkbox input "true"
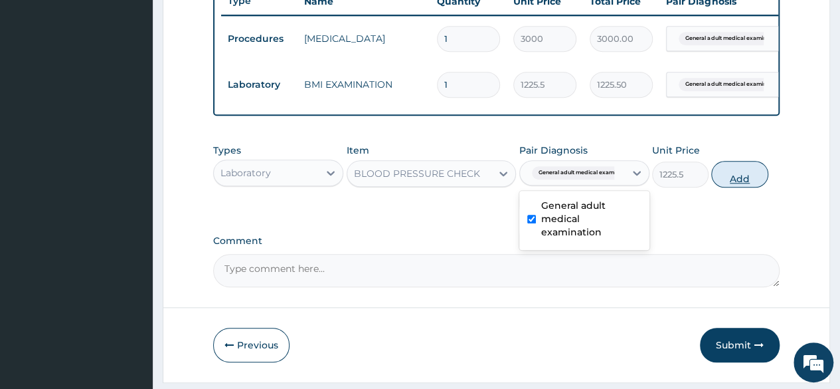
click at [751, 179] on button "Add" at bounding box center [739, 174] width 56 height 27
type input "0"
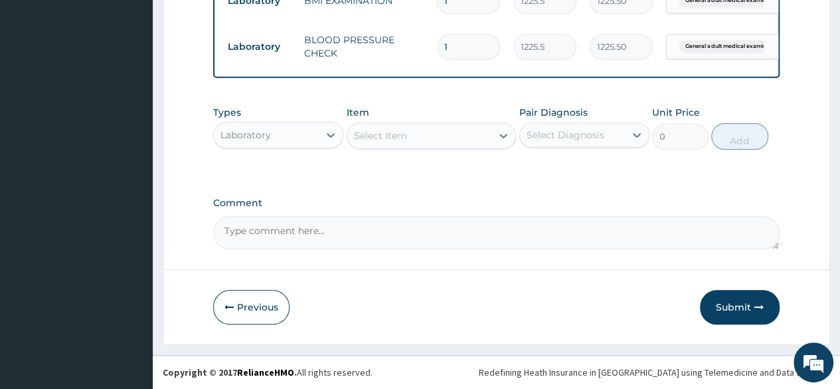
scroll to position [606, 0]
click at [480, 142] on div "Select Item" at bounding box center [419, 135] width 145 height 21
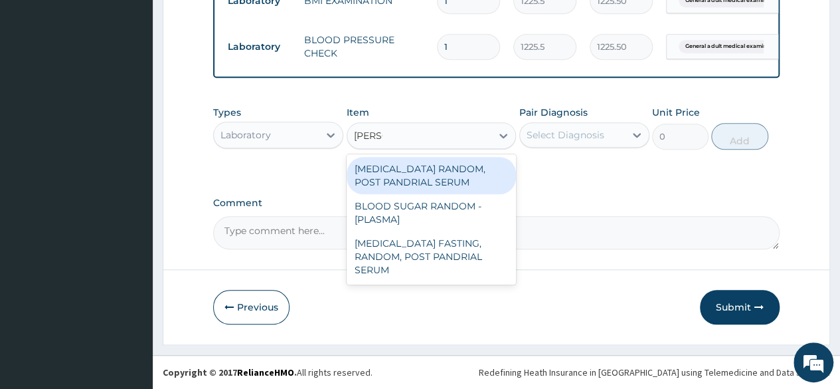
type input "random"
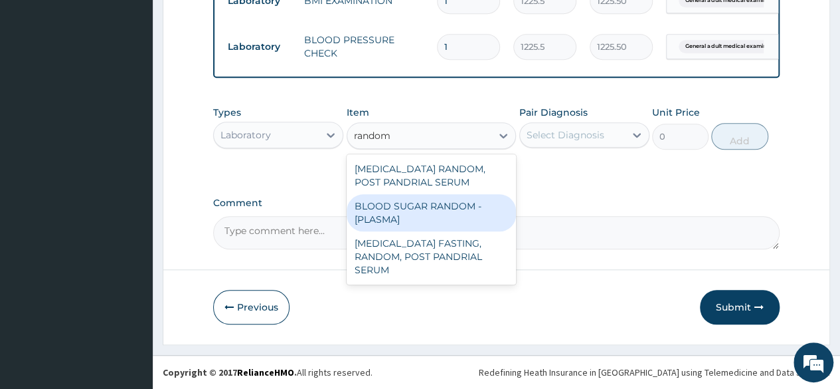
click at [442, 213] on div "BLOOD SUGAR RANDOM - [PLASMA]" at bounding box center [432, 212] width 170 height 37
type input "1800"
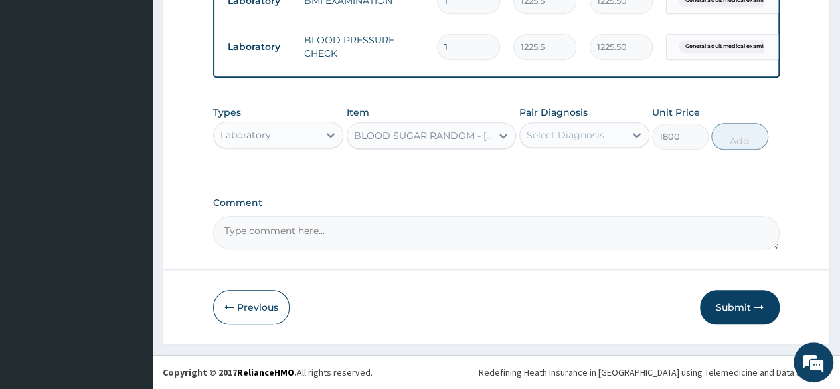
click at [548, 129] on div "Select Diagnosis" at bounding box center [566, 134] width 78 height 13
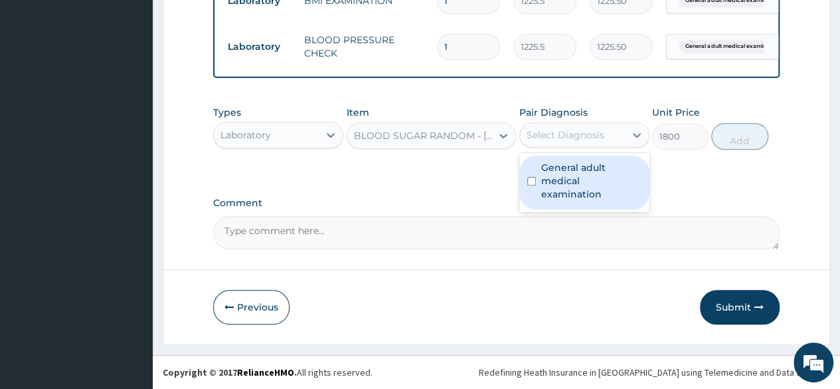
click at [549, 172] on label "General adult medical examination" at bounding box center [591, 181] width 100 height 40
checkbox input "true"
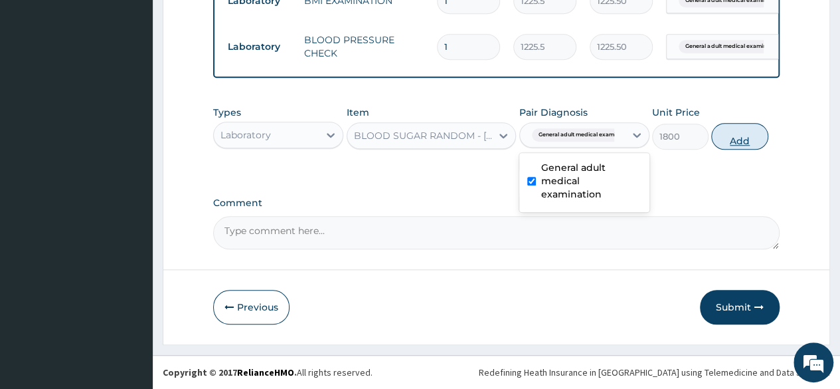
click at [727, 140] on button "Add" at bounding box center [739, 136] width 56 height 27
type input "0"
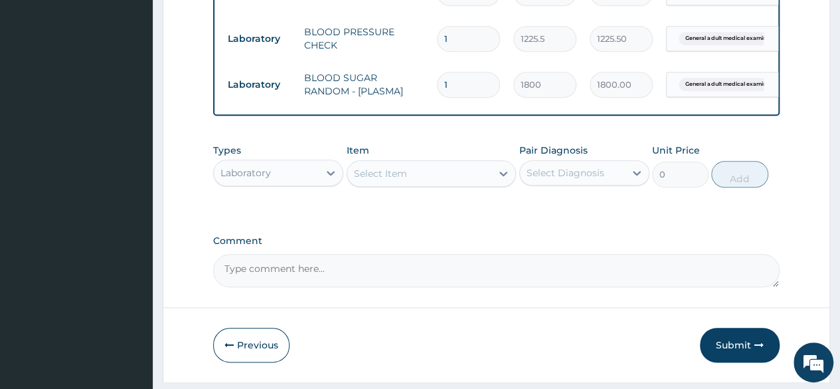
scroll to position [652, 0]
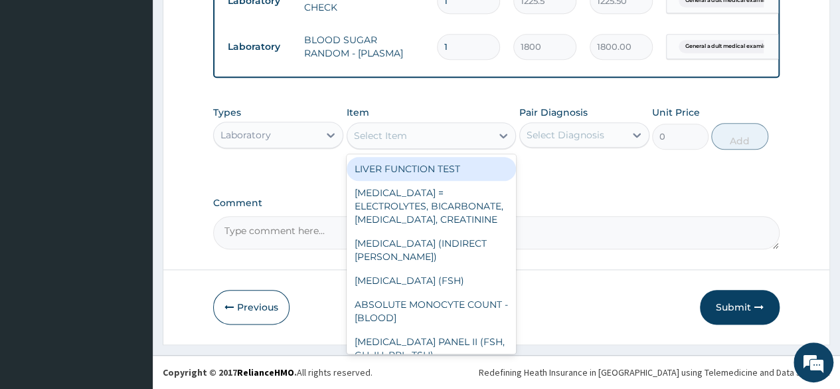
click at [443, 138] on div "Select Item" at bounding box center [419, 135] width 145 height 21
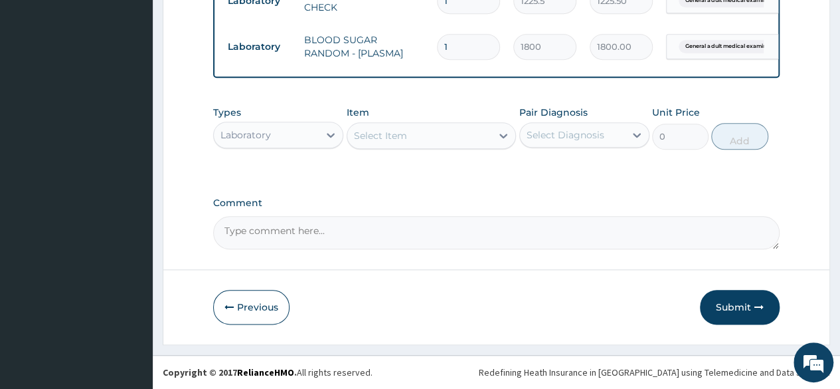
click at [443, 138] on div "Select Item" at bounding box center [419, 135] width 145 height 21
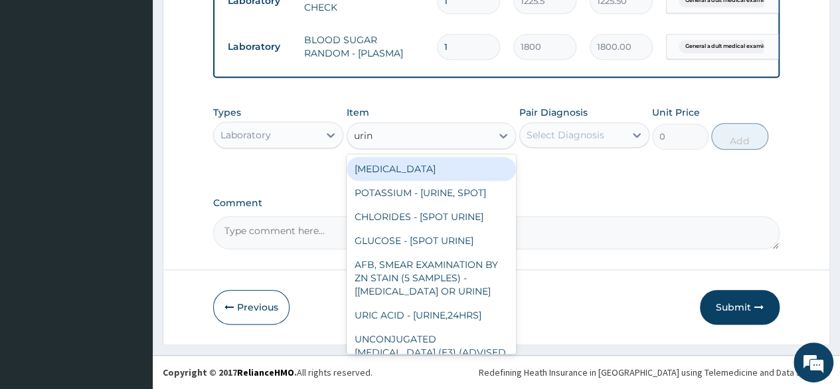
type input "urina"
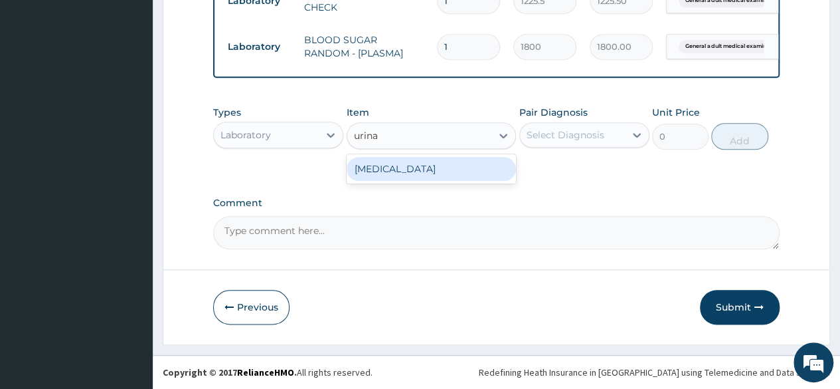
click at [440, 169] on div "[MEDICAL_DATA]" at bounding box center [432, 169] width 170 height 24
type input "1531.875"
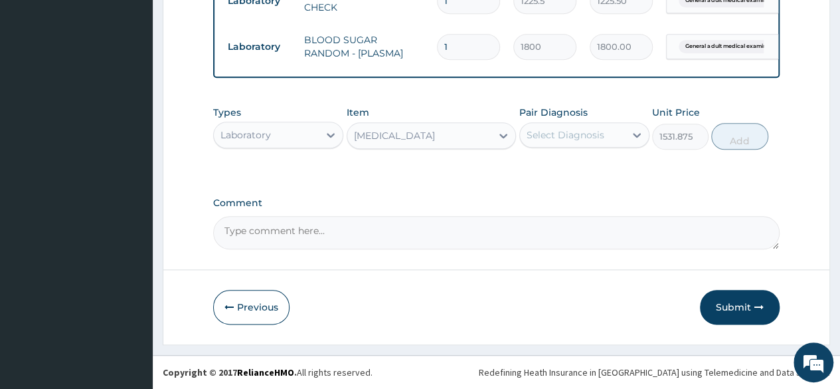
click at [542, 147] on div "Select Diagnosis" at bounding box center [585, 134] width 130 height 25
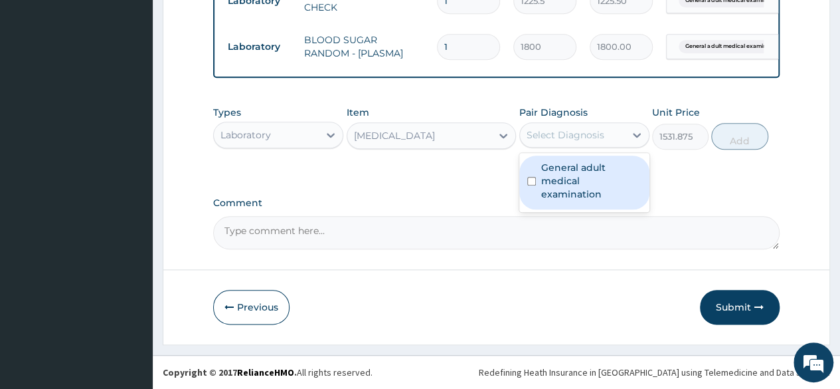
click at [550, 169] on label "General adult medical examination" at bounding box center [591, 181] width 100 height 40
checkbox input "true"
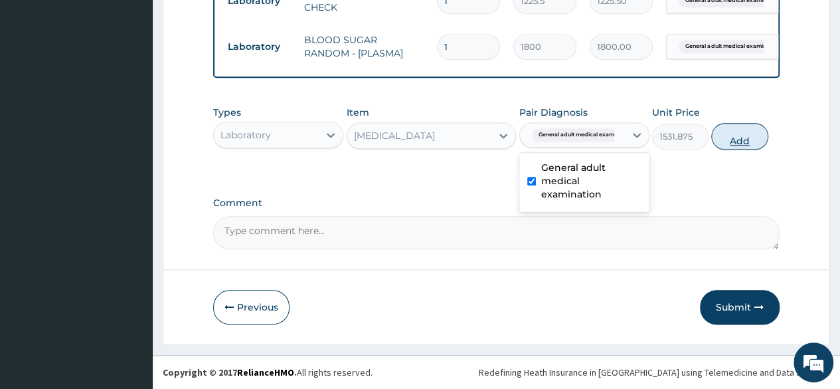
click at [723, 142] on button "Add" at bounding box center [739, 136] width 56 height 27
type input "0"
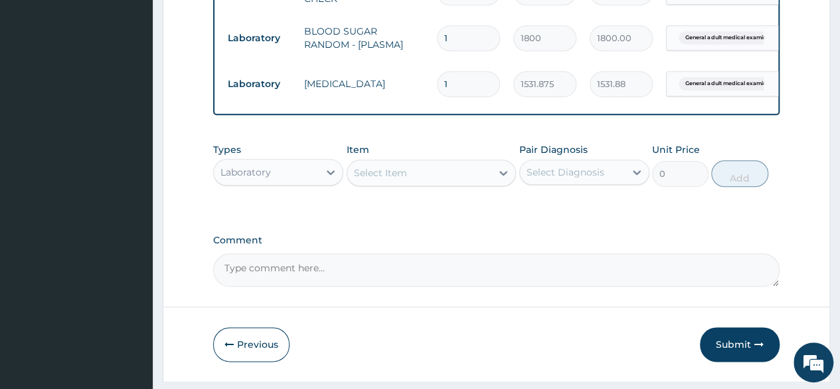
click at [354, 183] on div "Select Item" at bounding box center [419, 172] width 145 height 21
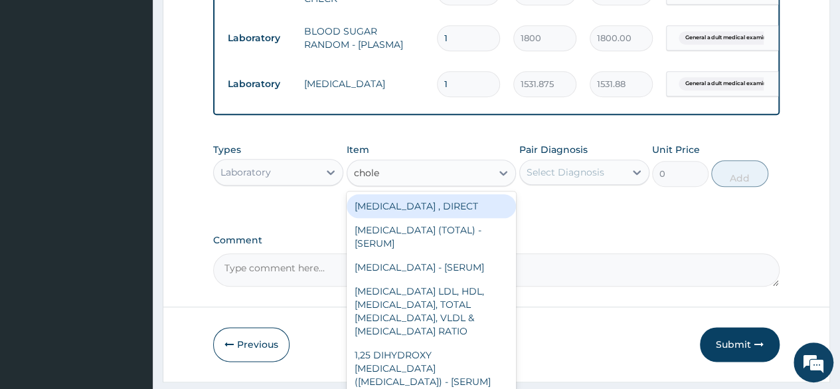
type input "choles"
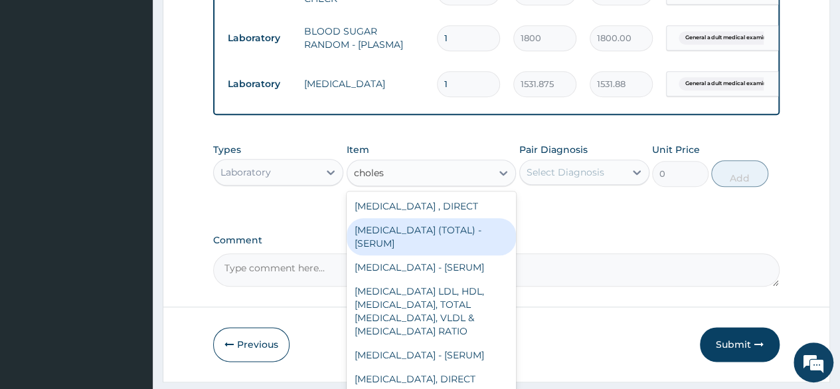
click at [399, 244] on div "[MEDICAL_DATA] (TOTAL) - [SERUM]" at bounding box center [432, 236] width 170 height 37
type input "2880"
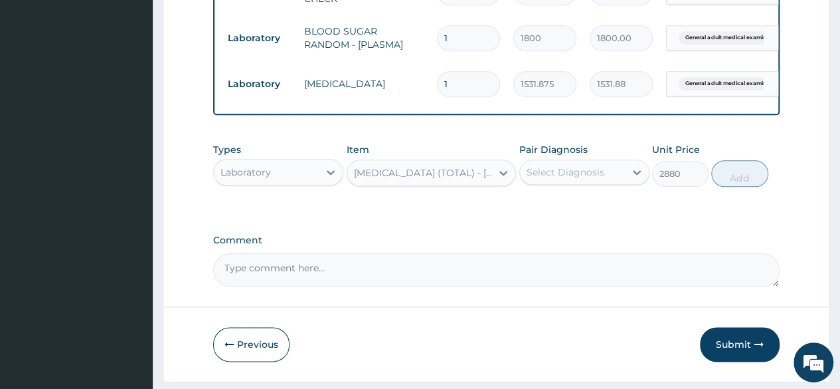
click at [590, 179] on div "Select Diagnosis" at bounding box center [566, 171] width 78 height 13
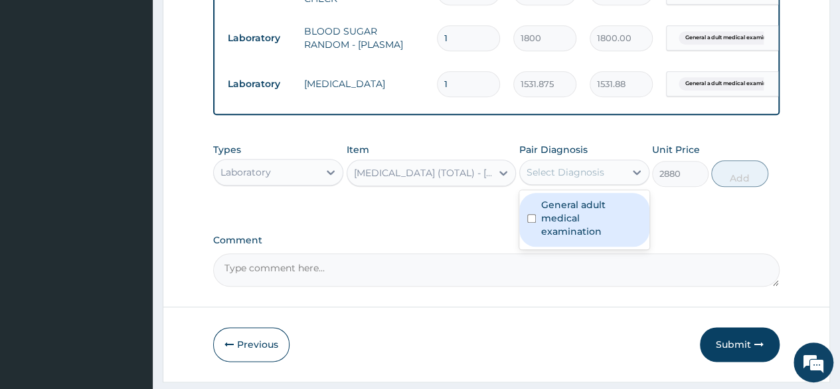
click at [584, 220] on label "General adult medical examination" at bounding box center [591, 218] width 100 height 40
checkbox input "true"
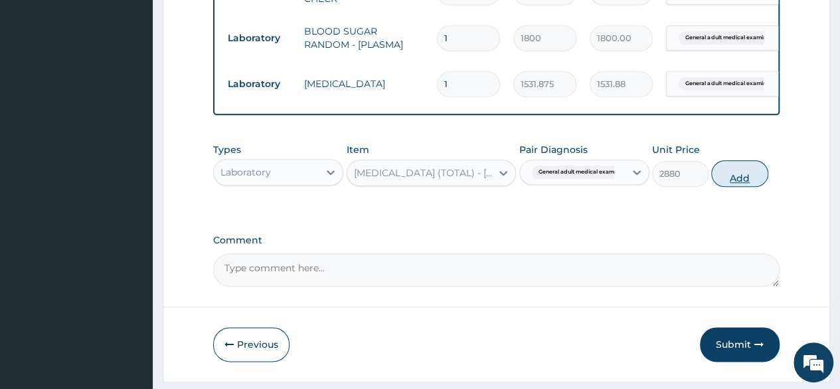
click at [743, 187] on button "Add" at bounding box center [739, 173] width 56 height 27
type input "0"
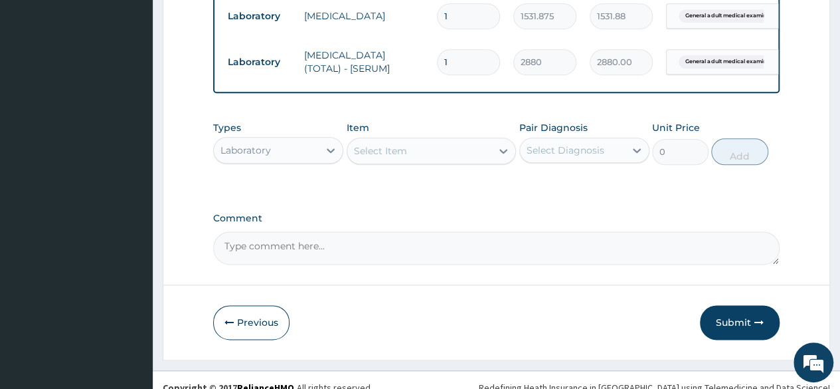
scroll to position [717, 0]
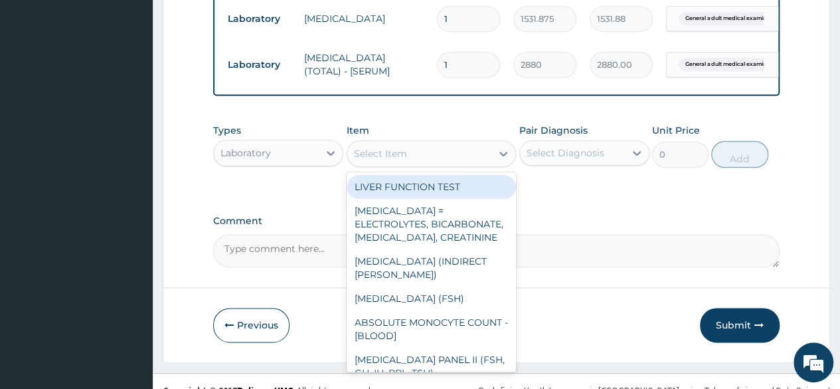
click at [393, 160] on div "Select Item" at bounding box center [380, 153] width 53 height 13
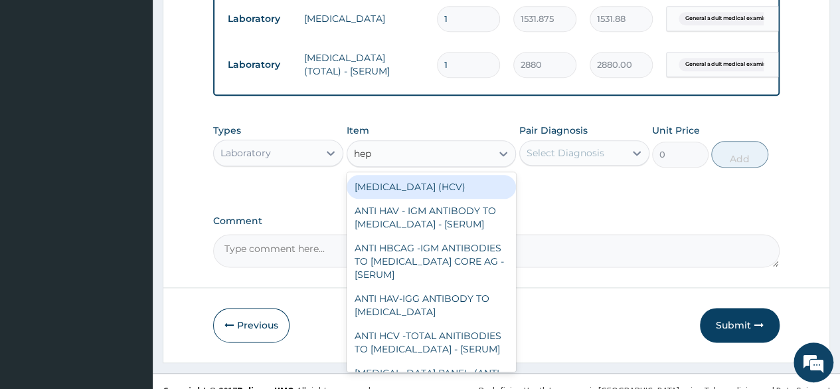
type input "hepa"
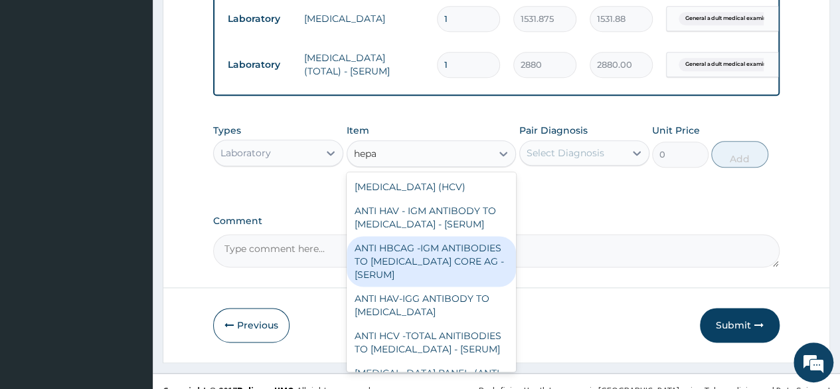
click at [403, 250] on div "ANTI HBCAG -IGM ANTIBODIES TO [MEDICAL_DATA] CORE AG - [SERUM]" at bounding box center [432, 261] width 170 height 50
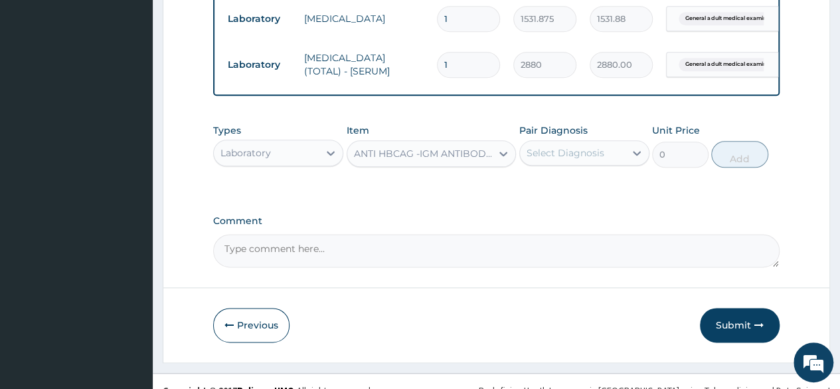
type input "4085"
click at [615, 161] on div "Select Diagnosis" at bounding box center [572, 152] width 105 height 21
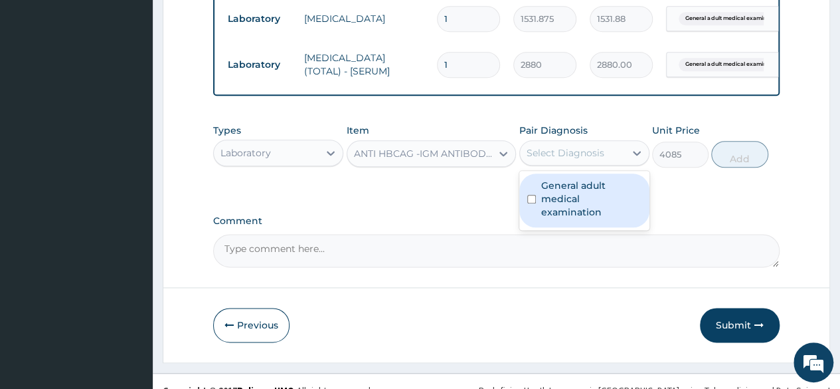
click at [590, 211] on label "General adult medical examination" at bounding box center [591, 199] width 100 height 40
checkbox input "true"
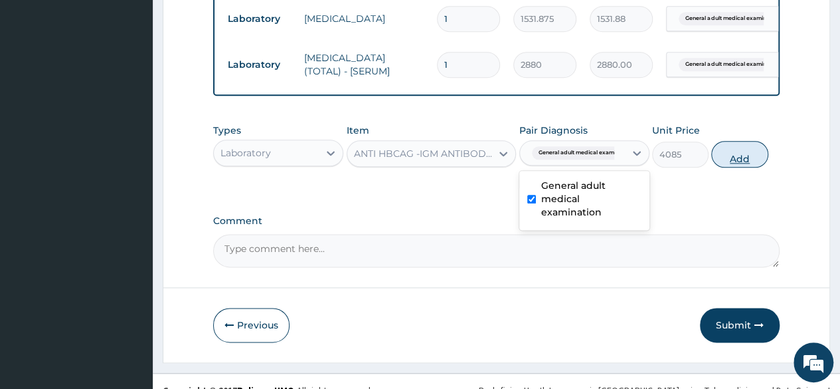
click at [737, 167] on button "Add" at bounding box center [739, 154] width 56 height 27
type input "0"
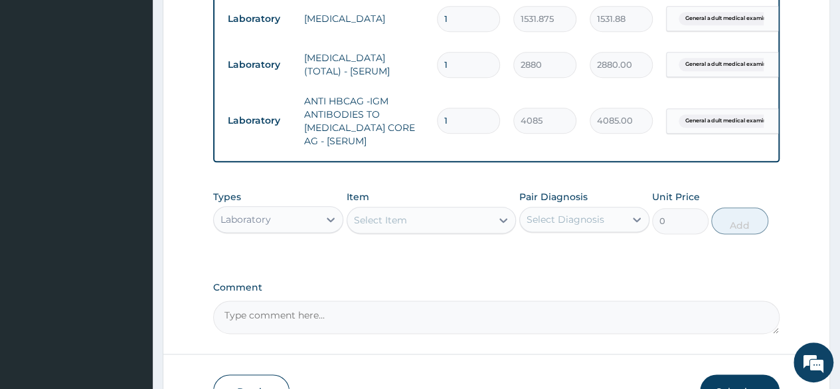
scroll to position [810, 0]
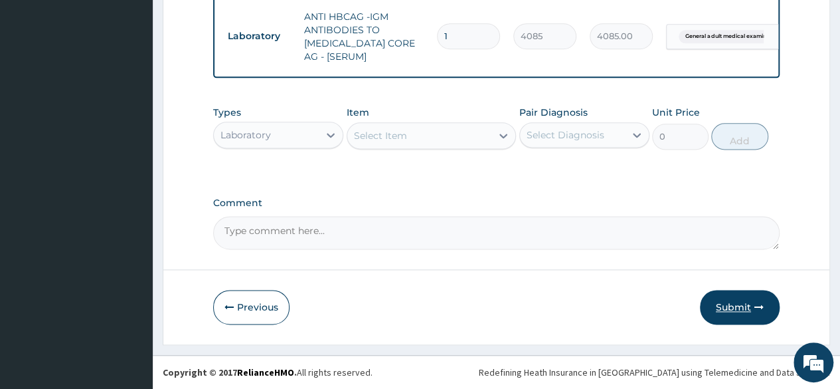
click at [747, 305] on button "Submit" at bounding box center [740, 307] width 80 height 35
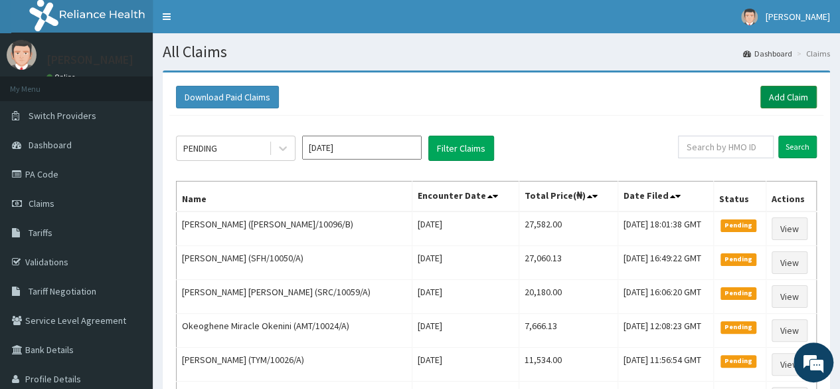
click at [793, 97] on link "Add Claim" at bounding box center [789, 97] width 56 height 23
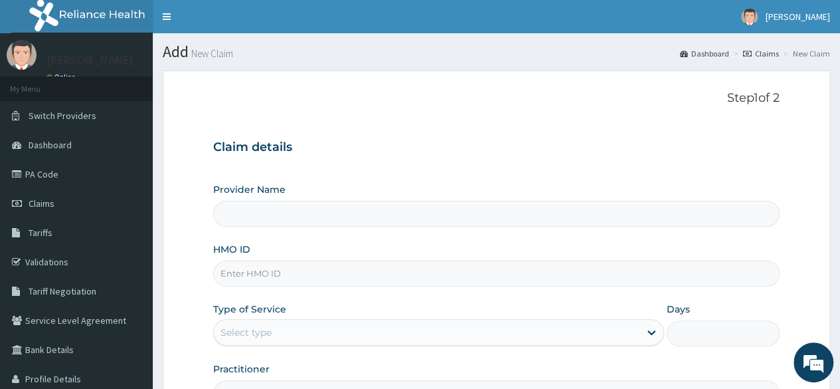
click at [303, 282] on input "HMO ID" at bounding box center [496, 273] width 567 height 26
paste input "DEL/10142/A"
type input "DEL/10142/A"
type input "Reliance Family Clinics (RFC) - Lekki"
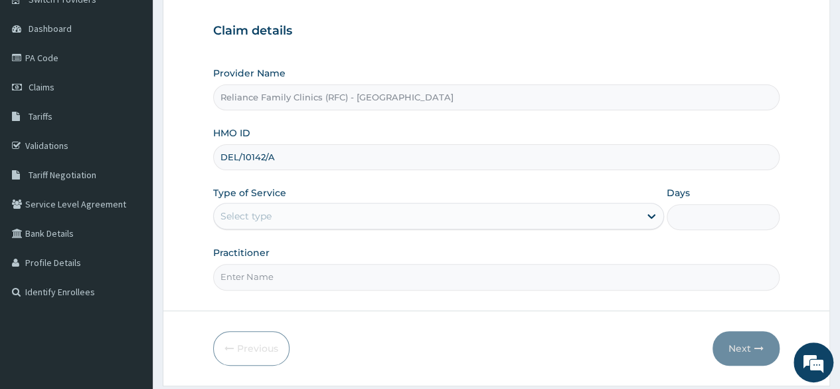
scroll to position [138, 0]
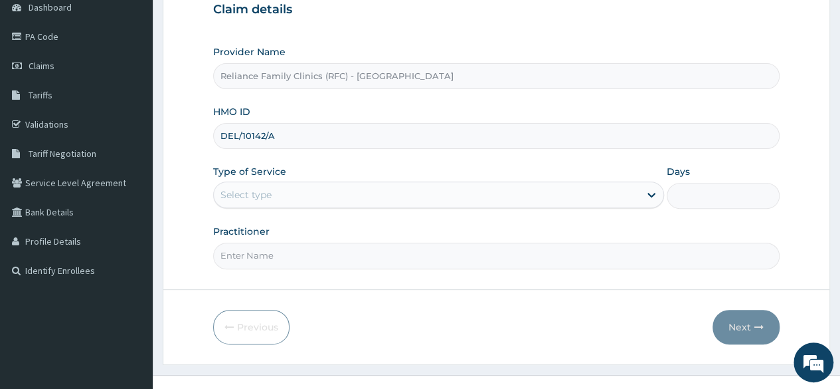
type input "DEL/10142/A"
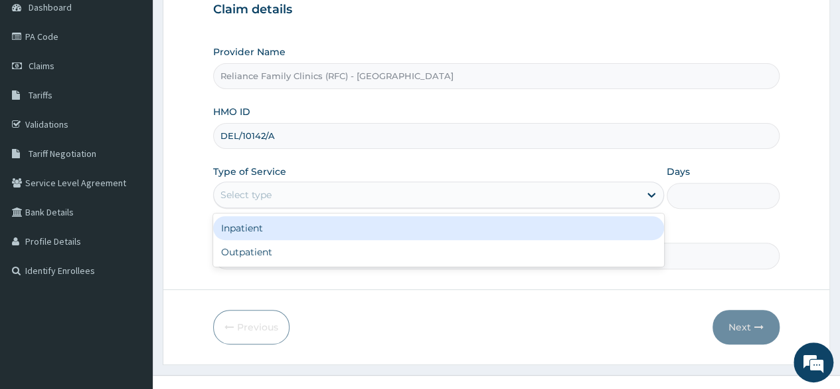
click at [529, 200] on div "Select type" at bounding box center [427, 194] width 426 height 21
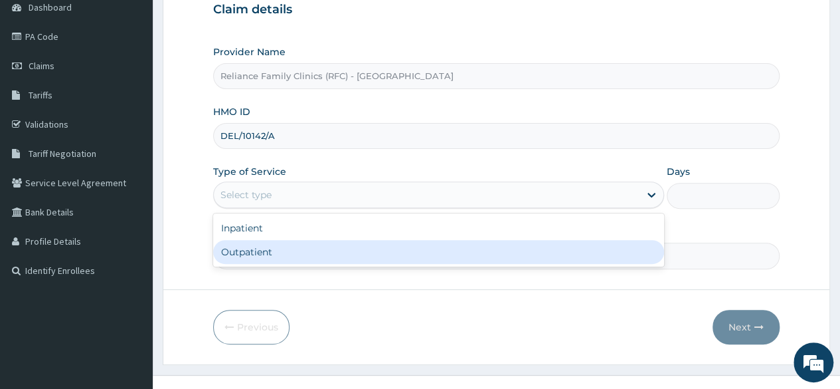
click at [456, 242] on div "Outpatient" at bounding box center [438, 252] width 451 height 24
type input "1"
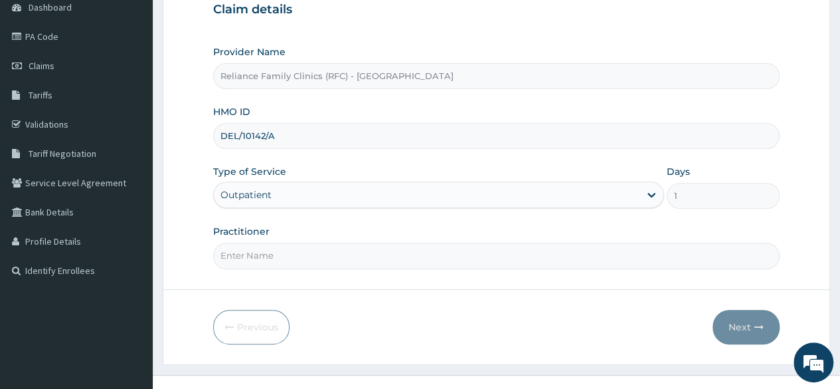
click at [432, 246] on input "Practitioner" at bounding box center [496, 255] width 567 height 26
type input "locum"
click at [723, 317] on button "Next" at bounding box center [746, 327] width 67 height 35
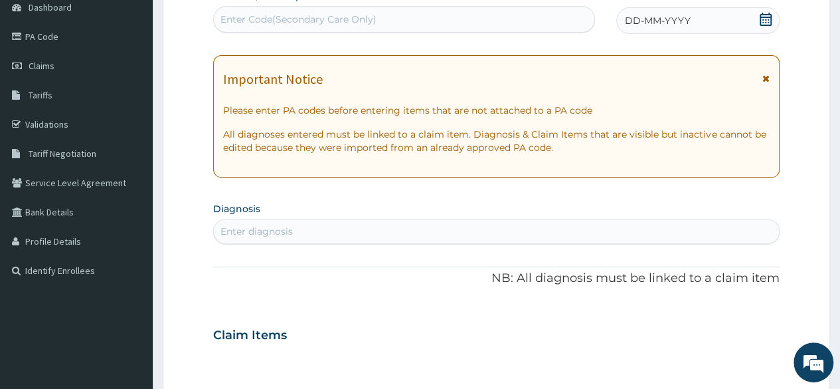
click at [756, 25] on div "DD-MM-YYYY" at bounding box center [697, 20] width 163 height 27
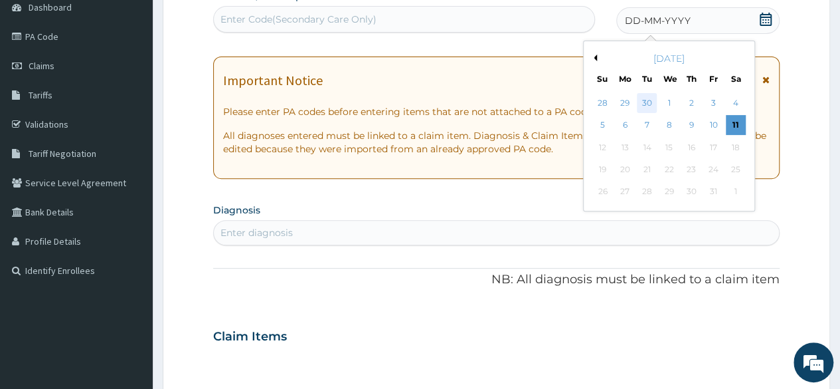
click at [648, 104] on div "30" at bounding box center [647, 103] width 20 height 20
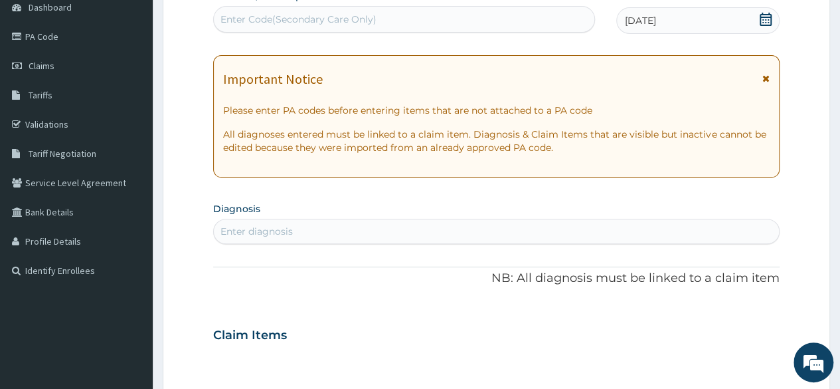
click at [529, 227] on div "Enter diagnosis" at bounding box center [496, 231] width 565 height 21
type input "adult"
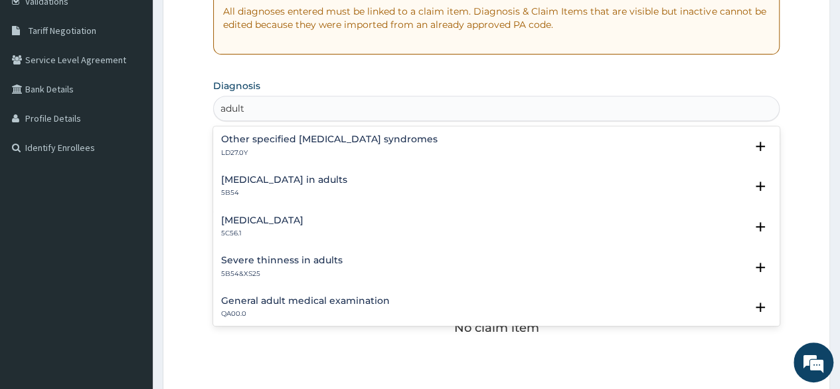
scroll to position [270, 0]
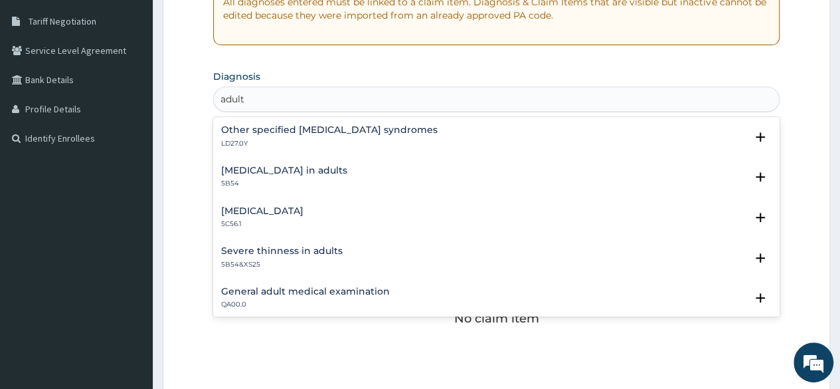
click at [373, 289] on h4 "General adult medical examination" at bounding box center [305, 291] width 169 height 10
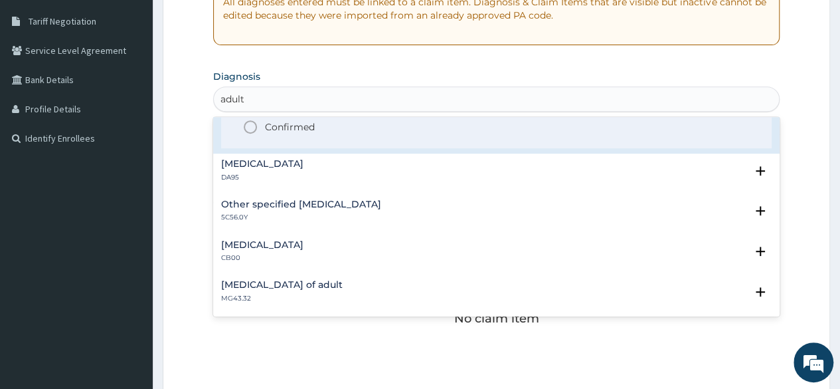
scroll to position [225, 0]
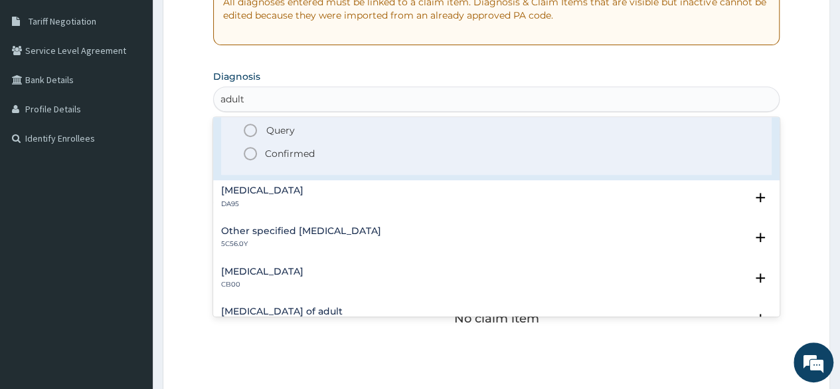
click at [305, 155] on p "Confirmed" at bounding box center [290, 153] width 50 height 13
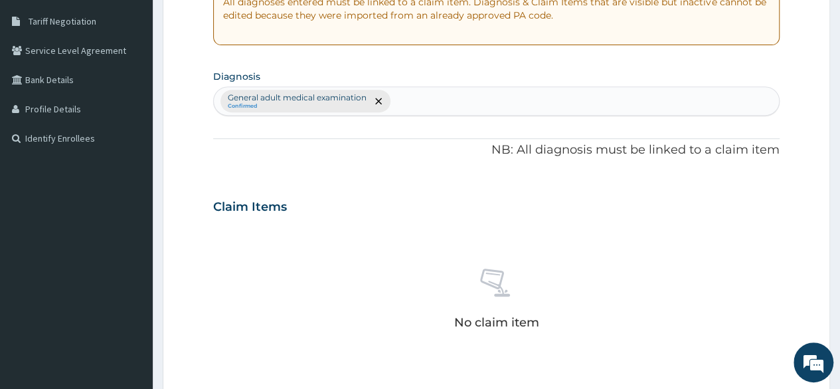
scroll to position [512, 0]
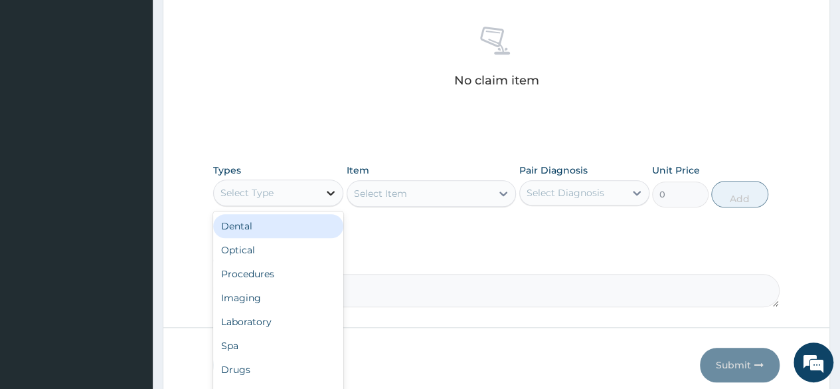
click at [322, 195] on div at bounding box center [331, 193] width 24 height 24
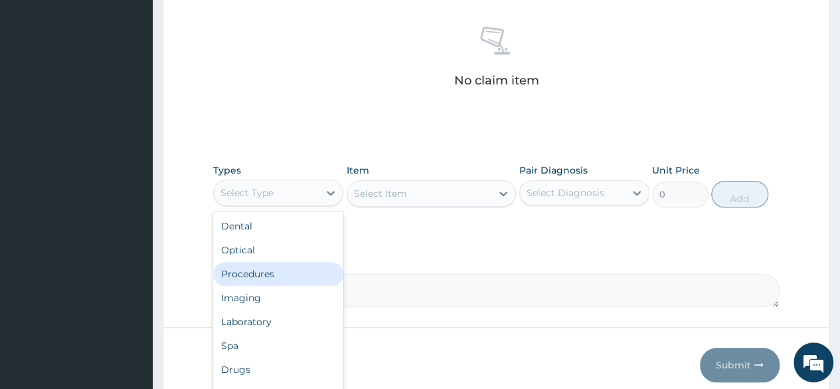
click at [288, 278] on div "Procedures" at bounding box center [278, 274] width 130 height 24
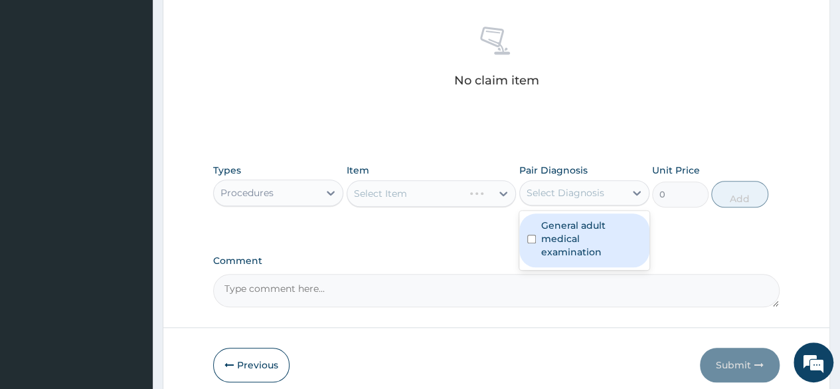
click at [611, 199] on div "Select Diagnosis" at bounding box center [572, 192] width 105 height 21
click at [589, 227] on label "General adult medical examination" at bounding box center [591, 239] width 100 height 40
checkbox input "true"
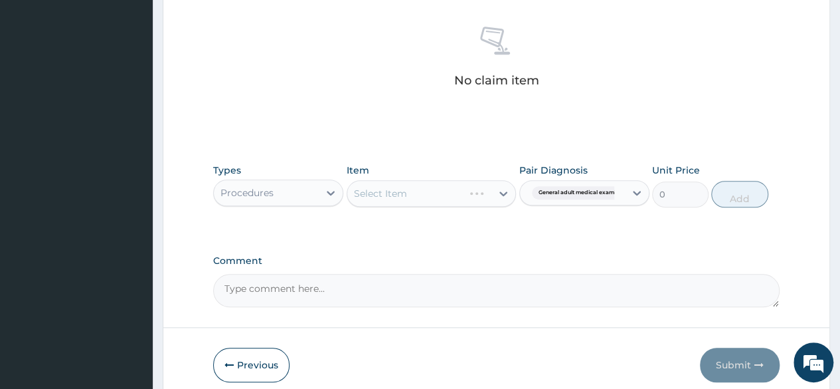
click at [438, 116] on div "No claim item" at bounding box center [496, 59] width 567 height 153
click at [447, 203] on div "Select Item" at bounding box center [432, 193] width 170 height 27
click at [442, 197] on div "Select Item" at bounding box center [419, 193] width 145 height 21
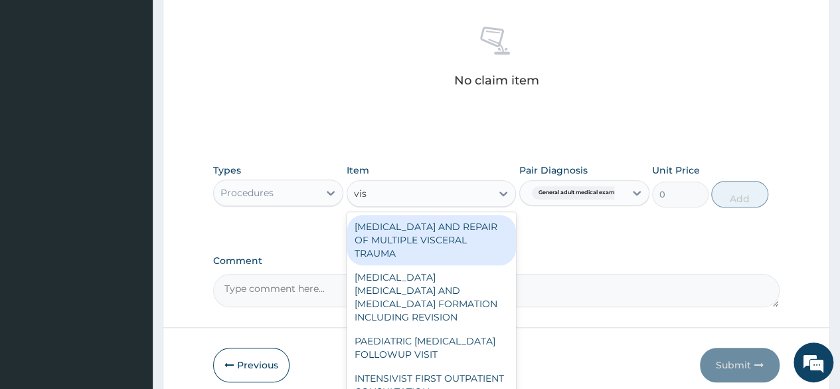
type input "visu"
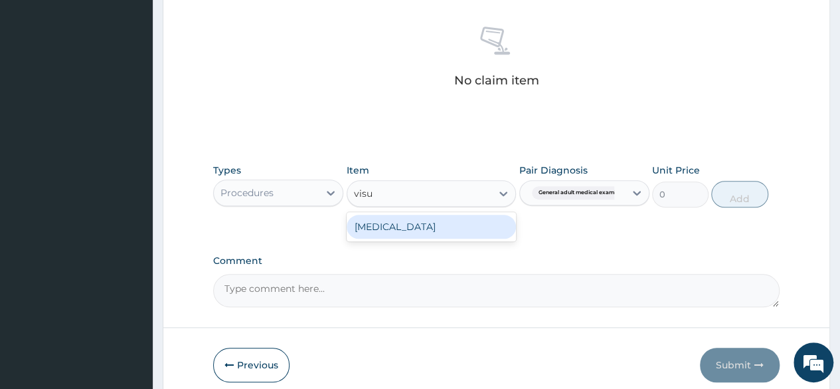
click at [442, 228] on div "[MEDICAL_DATA]" at bounding box center [432, 227] width 170 height 24
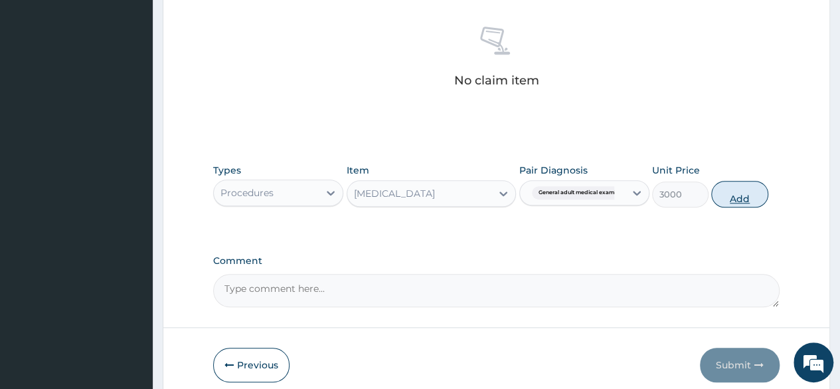
click at [723, 188] on button "Add" at bounding box center [739, 194] width 56 height 27
type input "0"
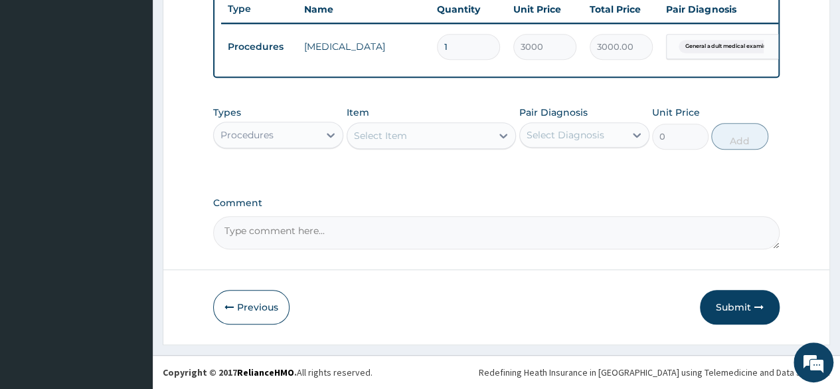
scroll to position [514, 0]
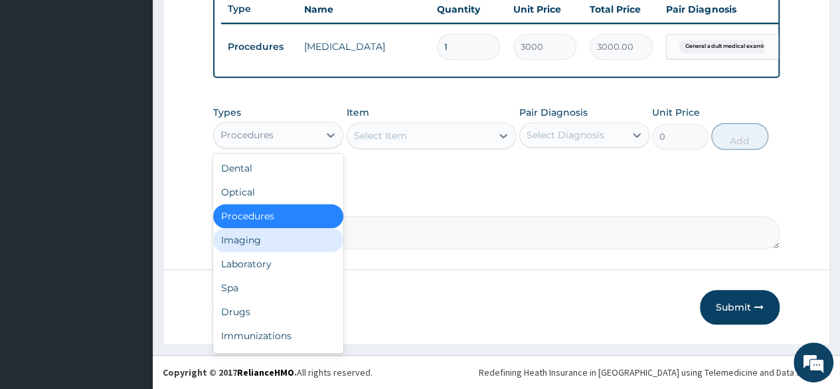
drag, startPoint x: 296, startPoint y: 122, endPoint x: 288, endPoint y: 268, distance: 146.4
click at [288, 148] on div "option Procedures, selected. option Imaging focused, 4 of 10. 10 results availa…" at bounding box center [278, 135] width 130 height 27
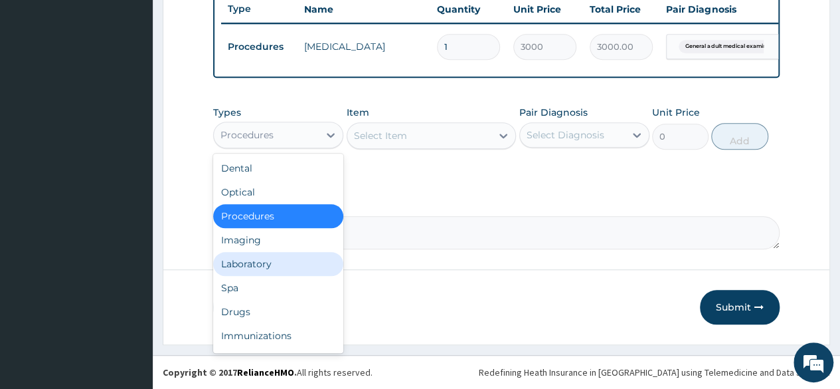
click at [288, 268] on div "Laboratory" at bounding box center [278, 264] width 130 height 24
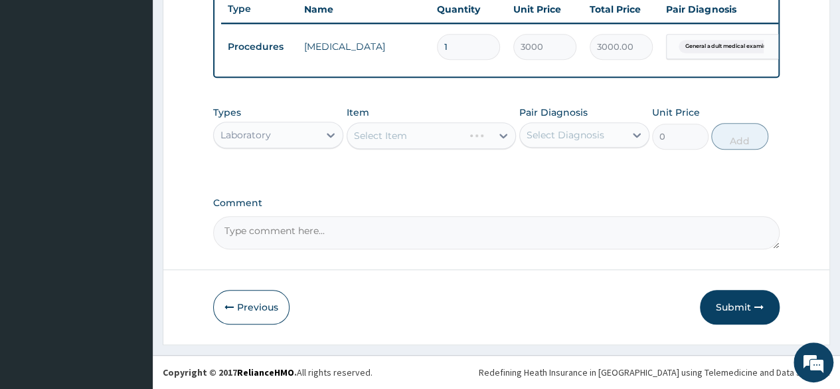
drag, startPoint x: 548, startPoint y: 154, endPoint x: 569, endPoint y: 142, distance: 24.2
click at [569, 142] on div "Types Laboratory Item Select Item Pair Diagnosis Select Diagnosis Unit Price 0 …" at bounding box center [496, 127] width 567 height 57
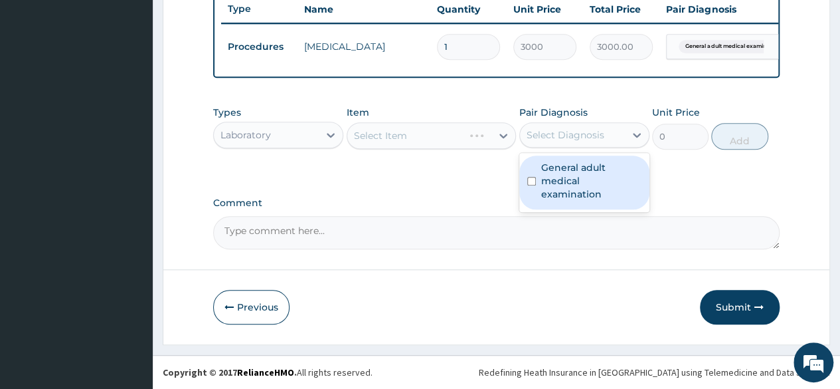
click at [569, 142] on div "Select Diagnosis" at bounding box center [566, 134] width 78 height 13
click at [563, 170] on label "General adult medical examination" at bounding box center [591, 181] width 100 height 40
checkbox input "true"
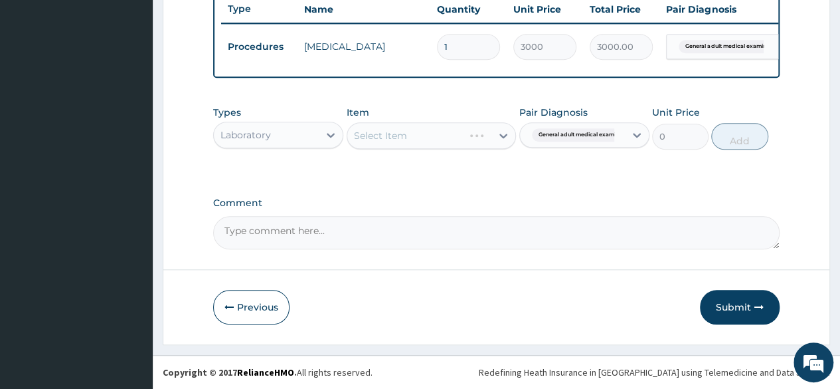
click at [454, 142] on div "Select Item" at bounding box center [432, 135] width 170 height 27
click at [454, 142] on div "Select Item" at bounding box center [419, 135] width 145 height 21
click at [416, 130] on div "Select Item" at bounding box center [419, 135] width 145 height 21
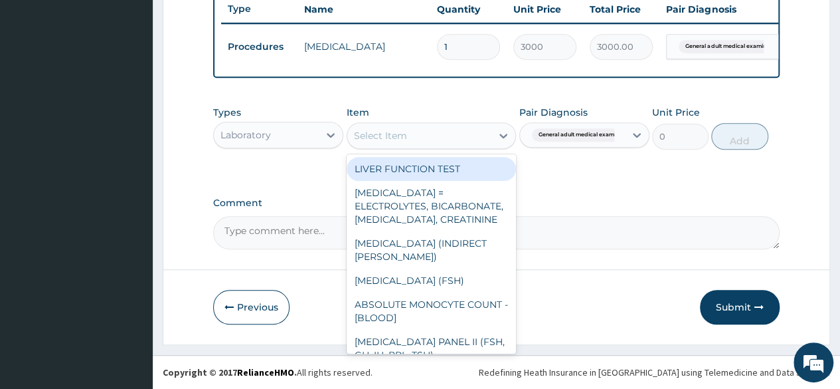
click at [415, 135] on div "Select Item" at bounding box center [419, 135] width 145 height 21
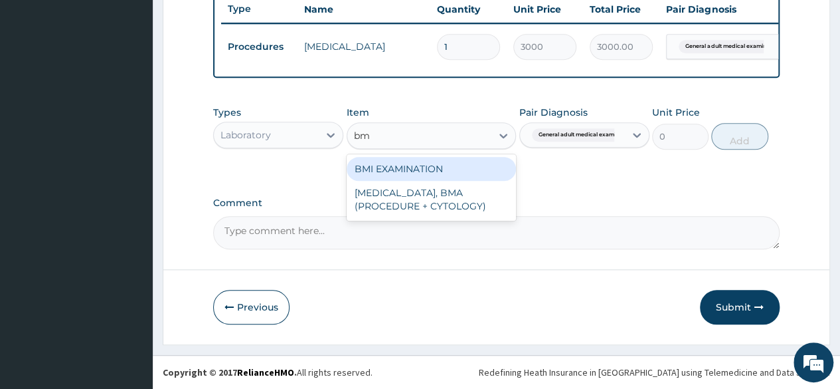
type input "bmi"
click at [408, 167] on div "BMI EXAMINATION" at bounding box center [432, 169] width 170 height 24
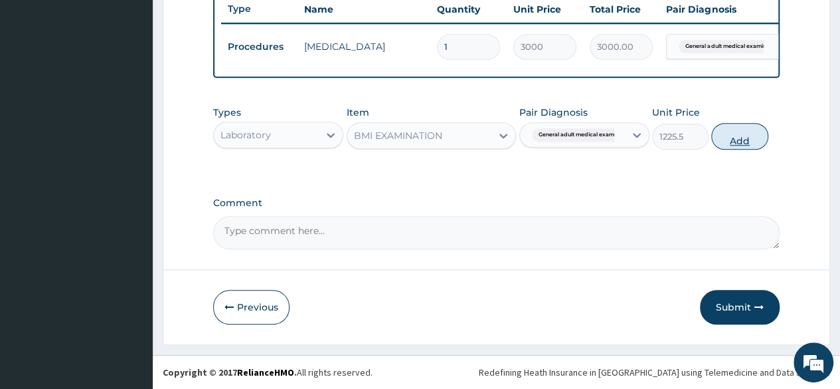
click at [742, 137] on button "Add" at bounding box center [739, 136] width 56 height 27
type input "0"
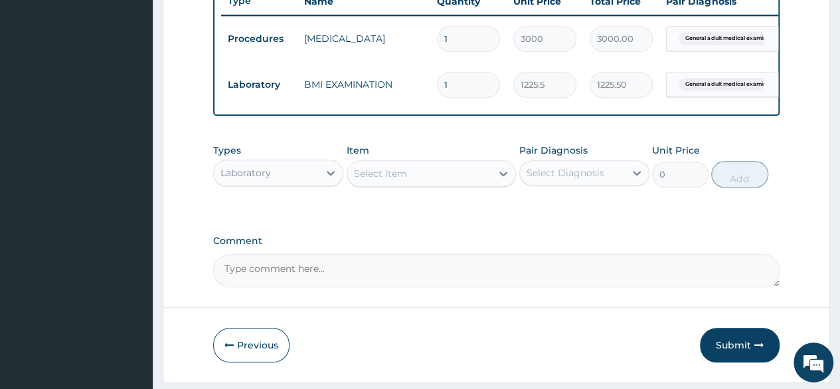
click at [419, 182] on div "Select Item" at bounding box center [419, 173] width 145 height 21
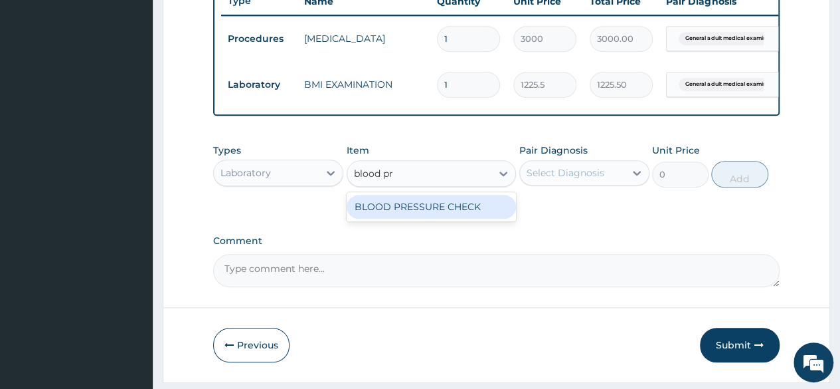
type input "blood pre"
click at [423, 213] on div "BLOOD PRESSURE CHECK" at bounding box center [432, 207] width 170 height 24
type input "1225.5"
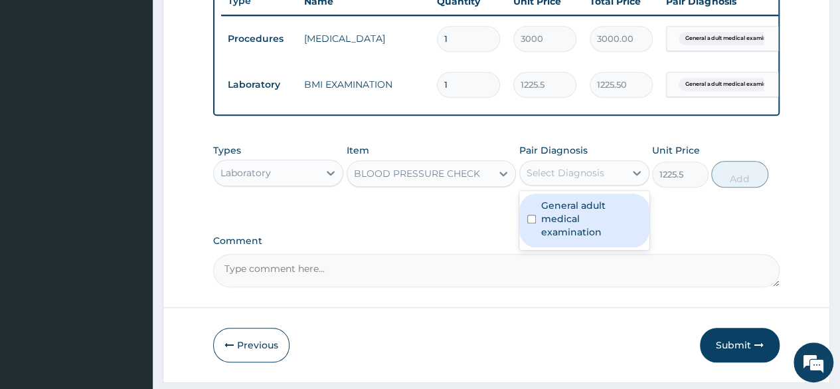
click at [622, 182] on div "Select Diagnosis" at bounding box center [572, 172] width 105 height 21
click at [583, 229] on label "General adult medical examination" at bounding box center [591, 219] width 100 height 40
checkbox input "true"
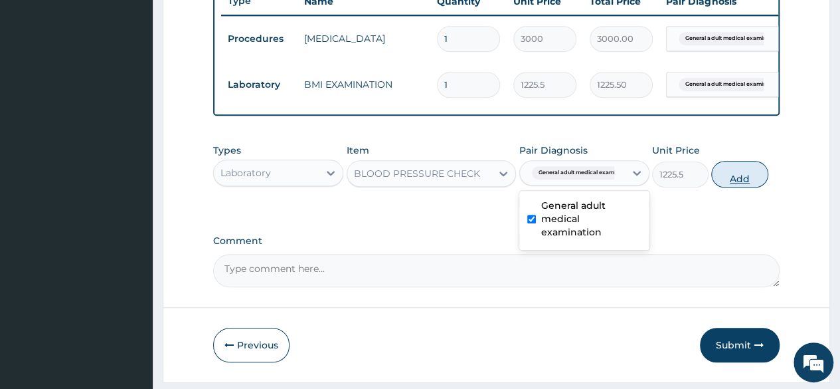
click at [724, 187] on button "Add" at bounding box center [739, 174] width 56 height 27
type input "0"
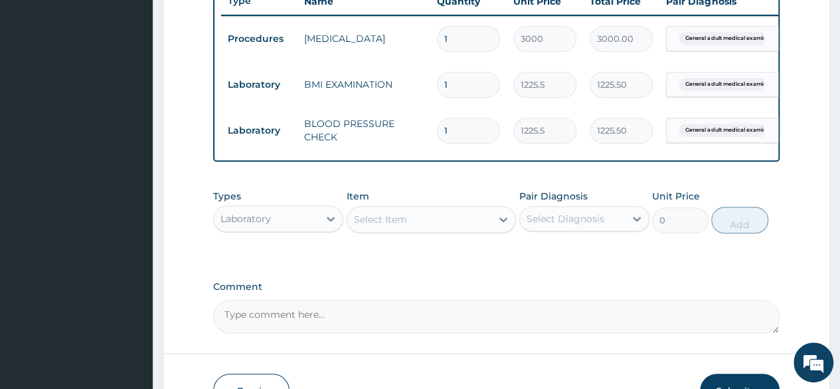
click at [393, 217] on div "Select Item" at bounding box center [432, 219] width 170 height 27
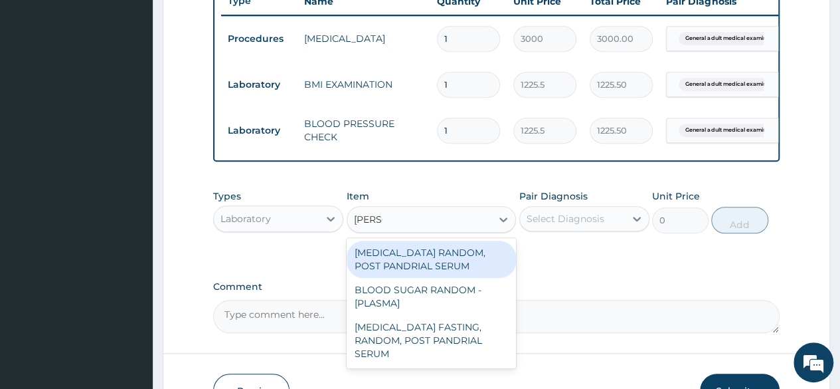
type input "random"
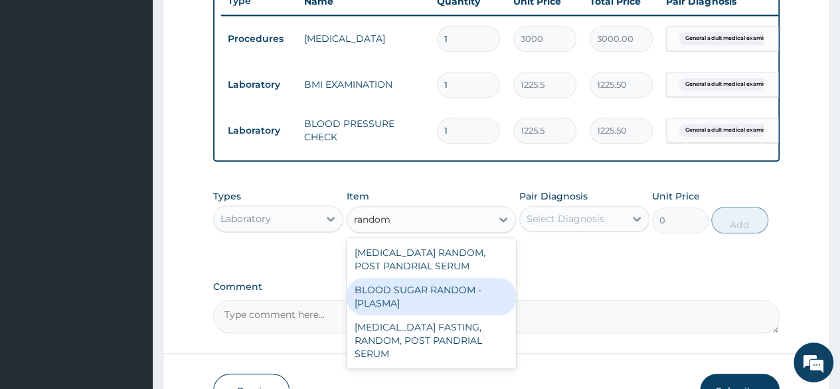
click at [392, 294] on div "BLOOD SUGAR RANDOM - [PLASMA]" at bounding box center [432, 296] width 170 height 37
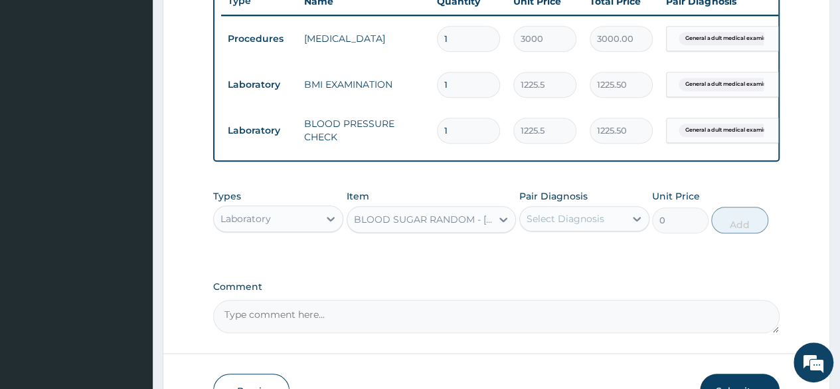
type input "1800"
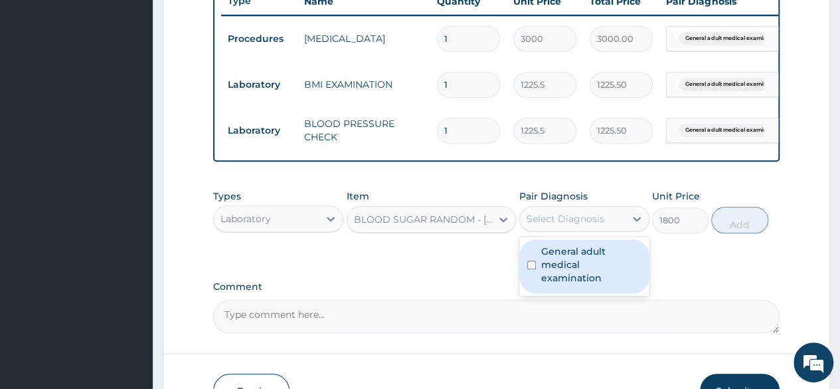
click at [598, 219] on div "Select Diagnosis" at bounding box center [572, 218] width 105 height 21
click at [584, 280] on label "General adult medical examination" at bounding box center [591, 264] width 100 height 40
checkbox input "true"
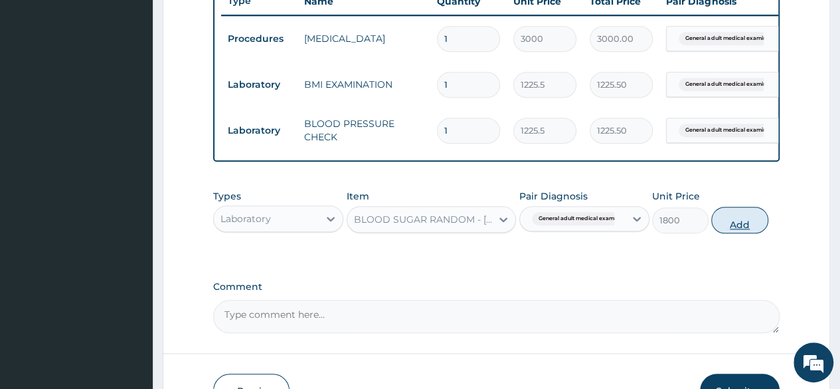
click at [740, 233] on button "Add" at bounding box center [739, 220] width 56 height 27
type input "0"
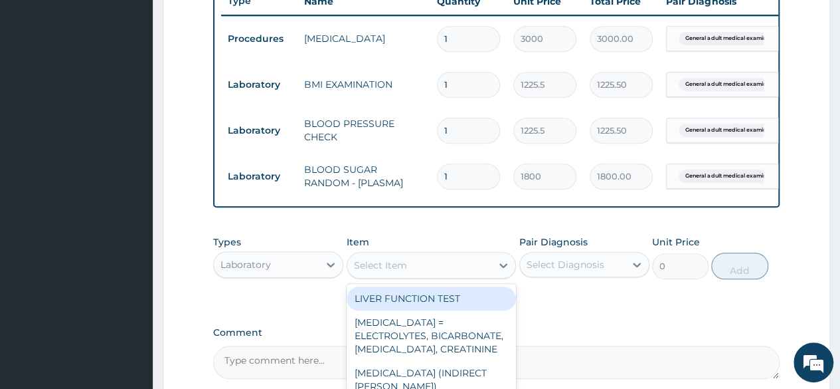
click at [469, 275] on div "Select Item" at bounding box center [419, 264] width 145 height 21
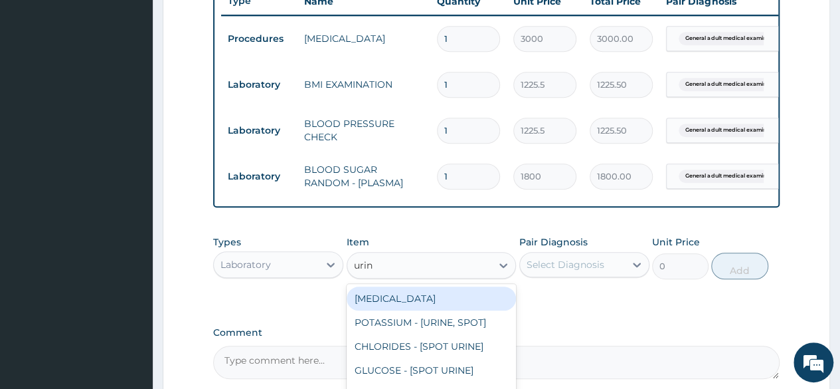
type input "urina"
click at [468, 309] on div "[MEDICAL_DATA]" at bounding box center [432, 298] width 170 height 24
type input "1531.875"
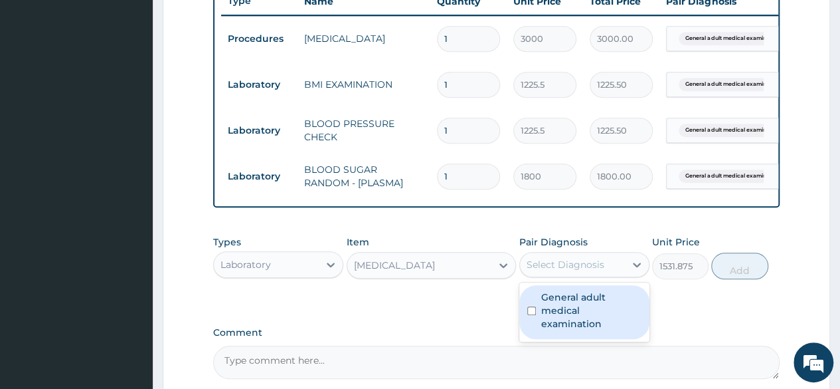
click at [581, 266] on div "Select Diagnosis" at bounding box center [572, 264] width 105 height 21
click at [597, 311] on label "General adult medical examination" at bounding box center [591, 310] width 100 height 40
checkbox input "true"
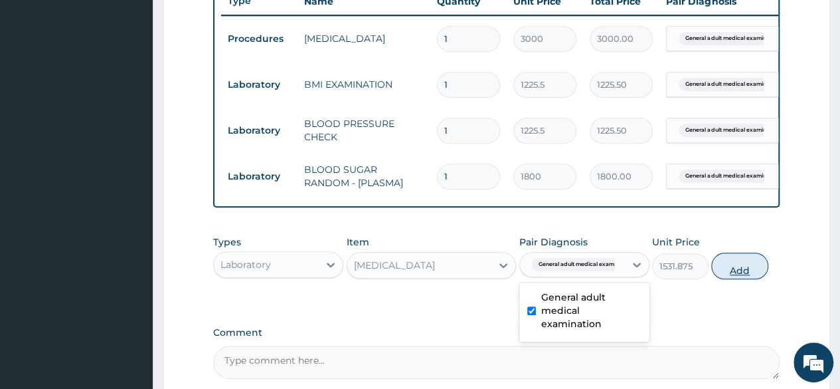
click at [737, 279] on button "Add" at bounding box center [739, 265] width 56 height 27
type input "0"
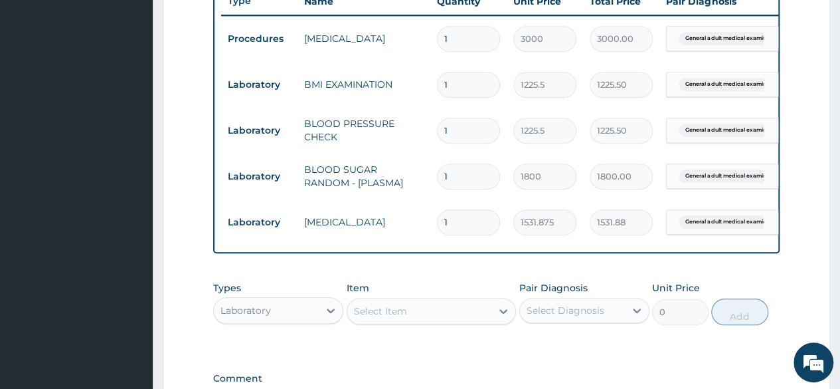
click at [446, 317] on div "Select Item" at bounding box center [419, 310] width 145 height 21
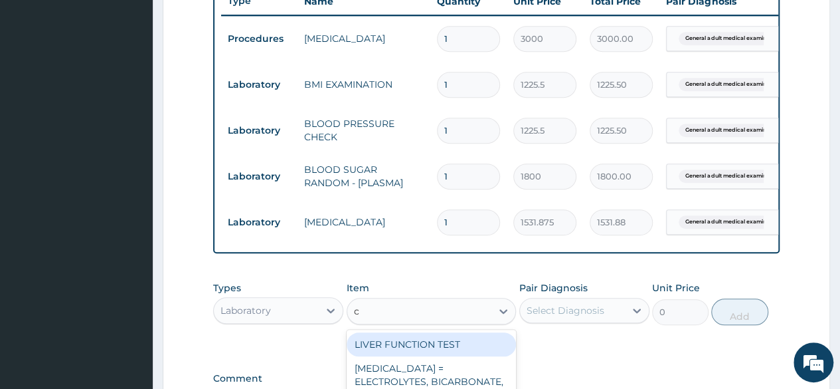
type input "c"
type input "chol"
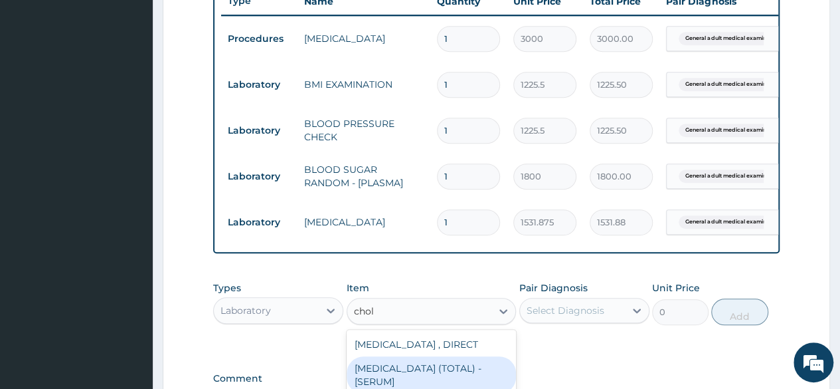
click at [441, 371] on div "[MEDICAL_DATA] (TOTAL) - [SERUM]" at bounding box center [432, 374] width 170 height 37
type input "2880"
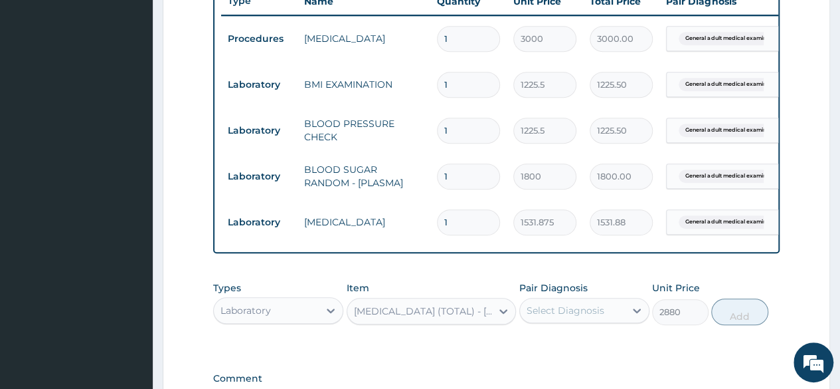
click at [571, 323] on div "Select Diagnosis" at bounding box center [585, 310] width 130 height 25
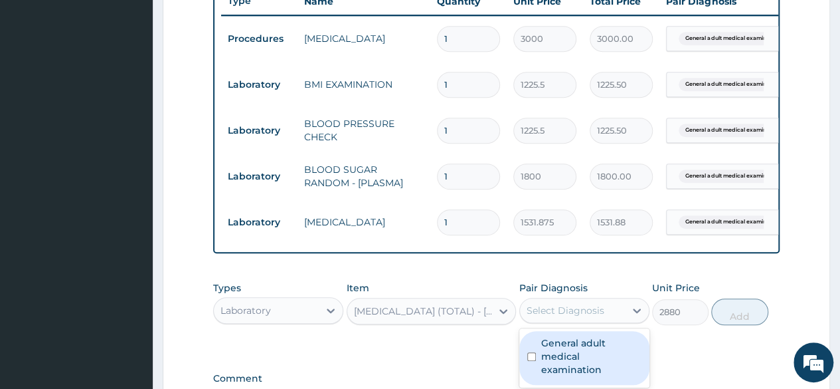
click at [569, 358] on label "General adult medical examination" at bounding box center [591, 356] width 100 height 40
checkbox input "true"
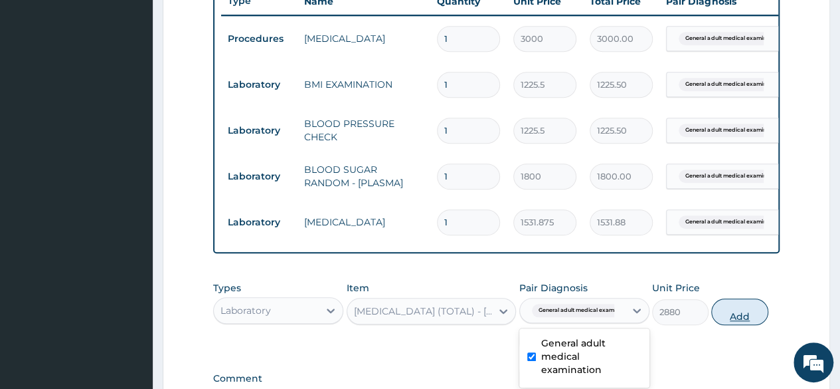
click at [741, 325] on button "Add" at bounding box center [739, 311] width 56 height 27
type input "0"
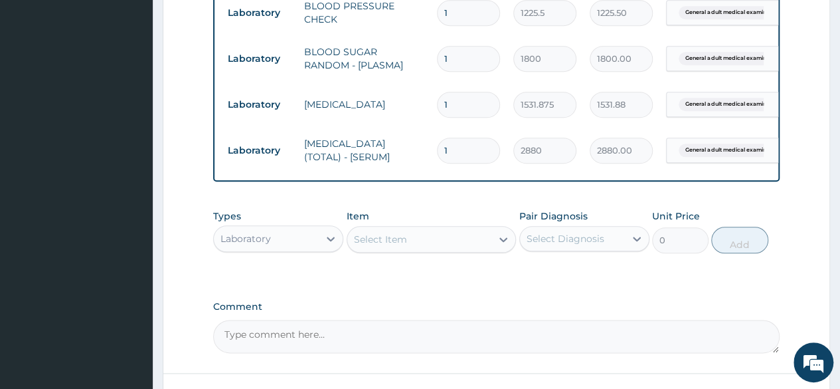
scroll to position [718, 0]
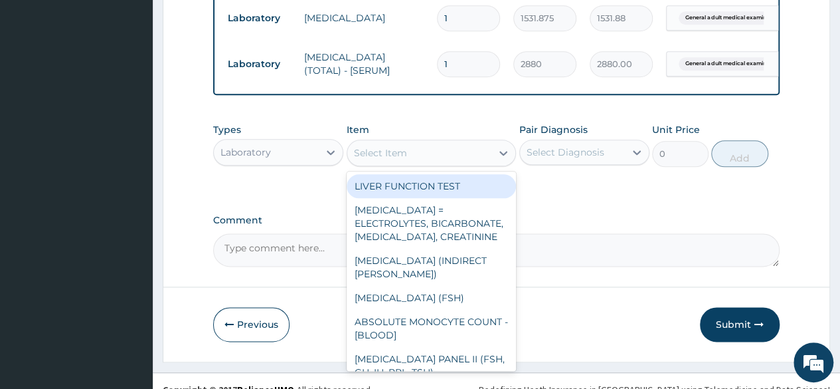
click at [488, 163] on div "Select Item" at bounding box center [419, 152] width 145 height 21
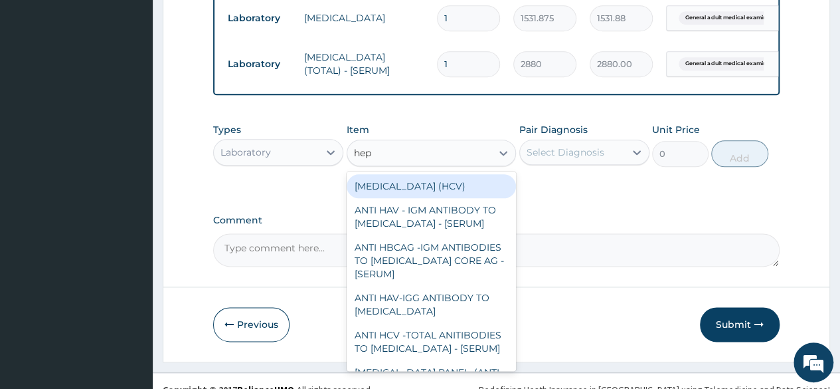
type input "hepa"
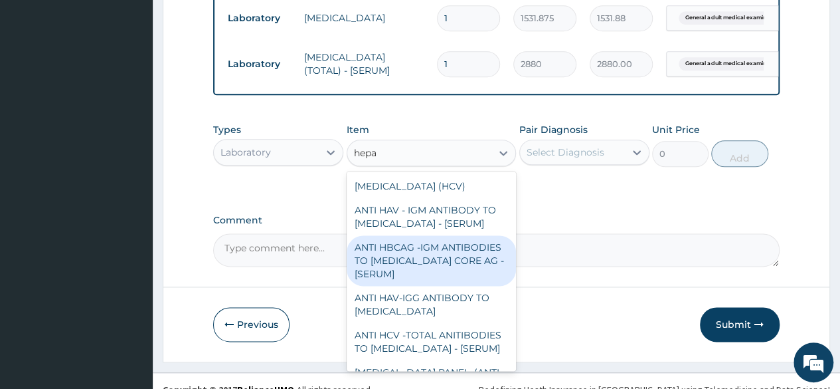
click at [458, 281] on div "ANTI HBCAG -IGM ANTIBODIES TO [MEDICAL_DATA] CORE AG - [SERUM]" at bounding box center [432, 260] width 170 height 50
type input "4085"
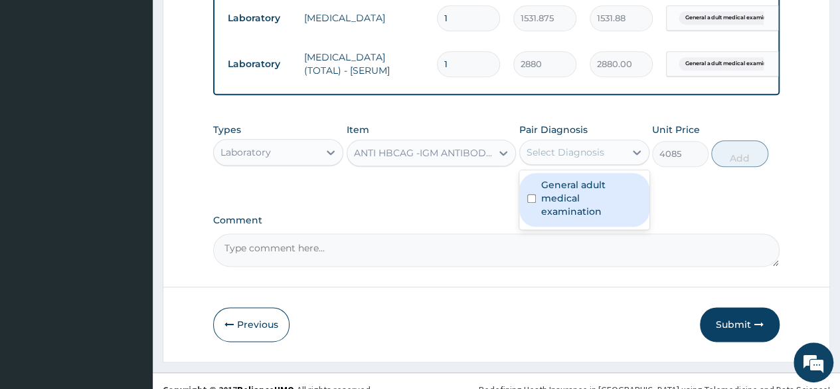
click at [583, 159] on div "Select Diagnosis" at bounding box center [566, 151] width 78 height 13
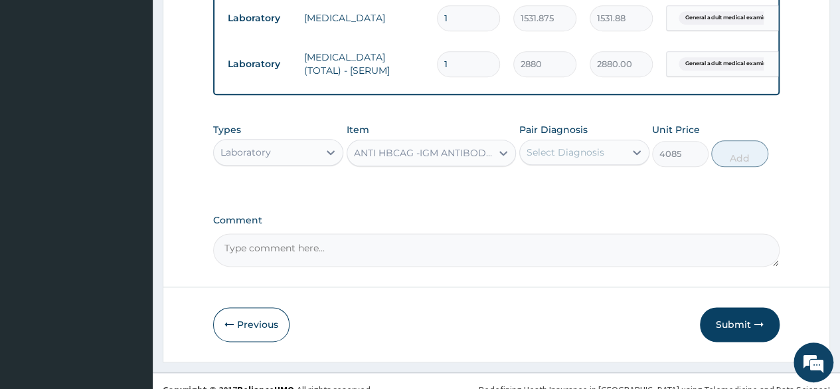
click at [583, 159] on div "Select Diagnosis" at bounding box center [566, 151] width 78 height 13
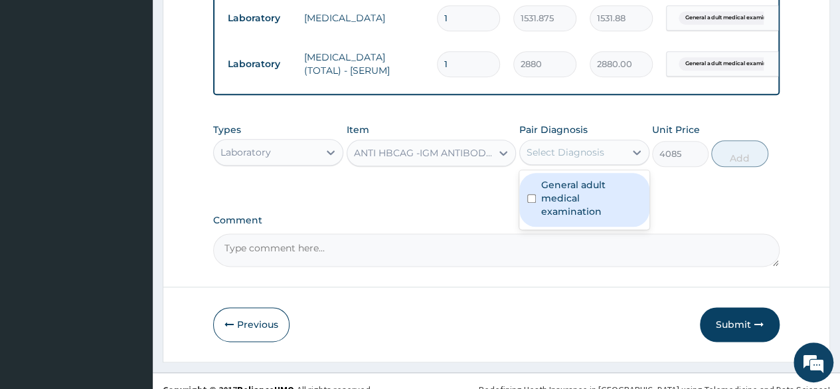
click at [571, 211] on label "General adult medical examination" at bounding box center [591, 198] width 100 height 40
checkbox input "true"
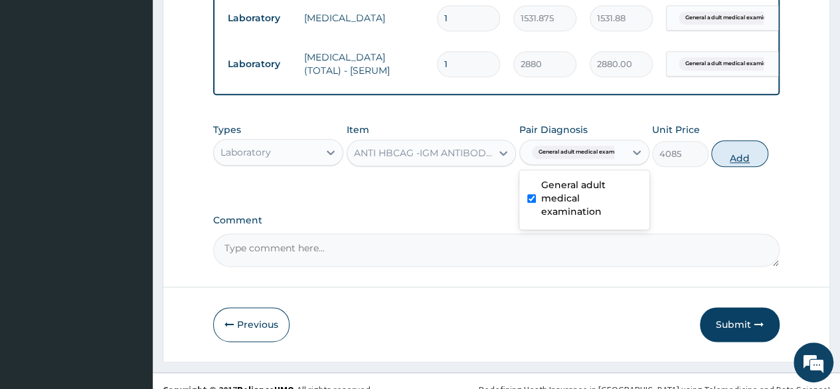
click at [730, 167] on button "Add" at bounding box center [739, 153] width 56 height 27
type input "0"
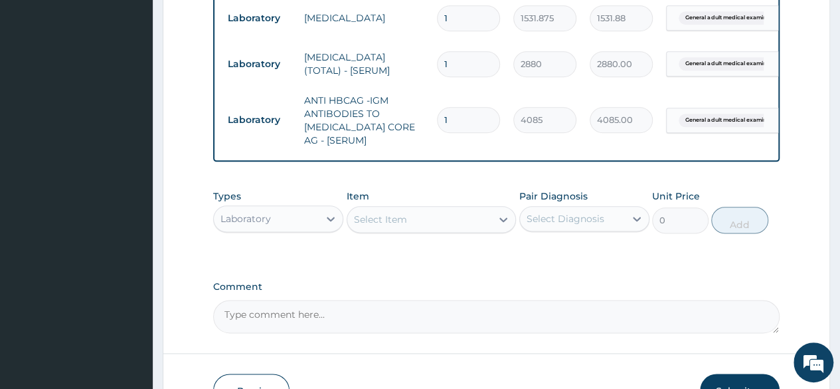
scroll to position [810, 0]
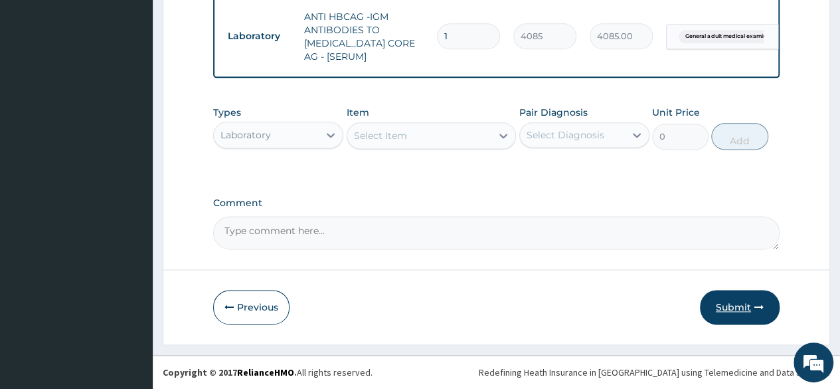
click at [739, 311] on button "Submit" at bounding box center [740, 307] width 80 height 35
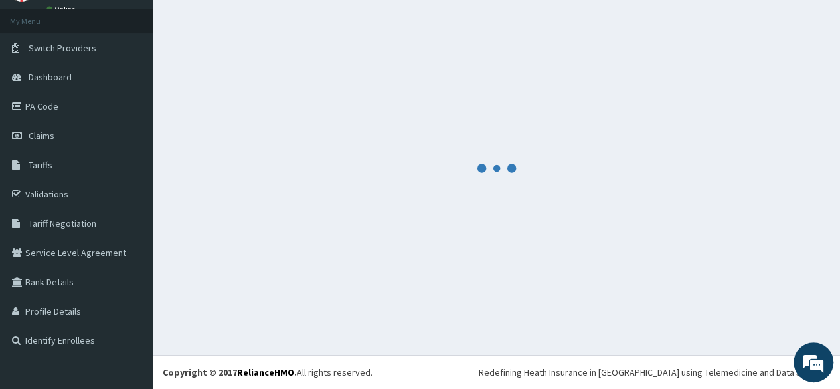
scroll to position [67, 0]
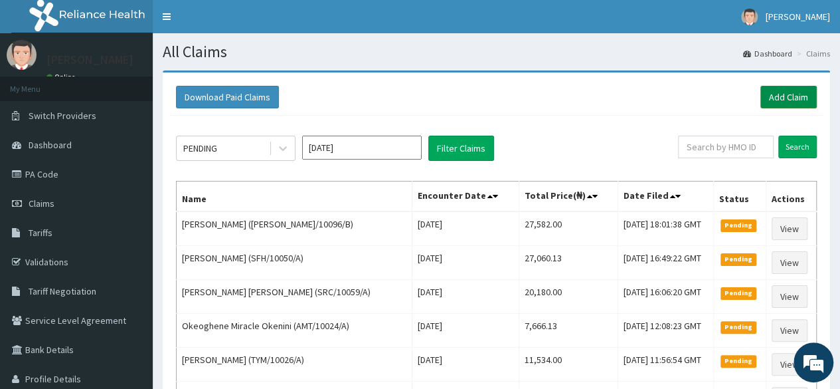
click at [785, 99] on link "Add Claim" at bounding box center [789, 97] width 56 height 23
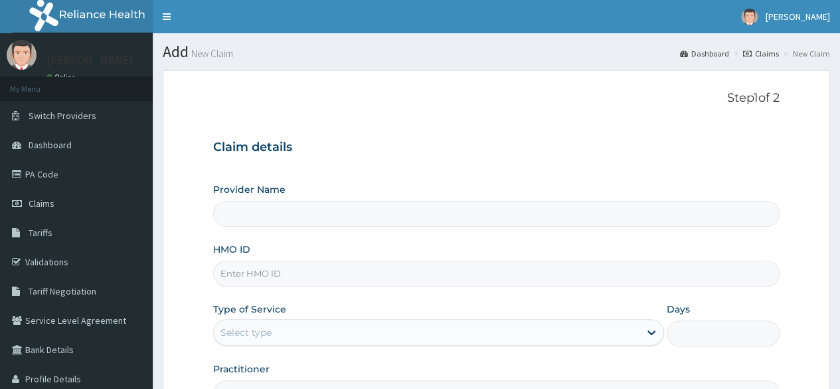
click at [340, 281] on input "HMO ID" at bounding box center [496, 273] width 567 height 26
paste input "DEL/10159/A"
type input "DEL/10159/A"
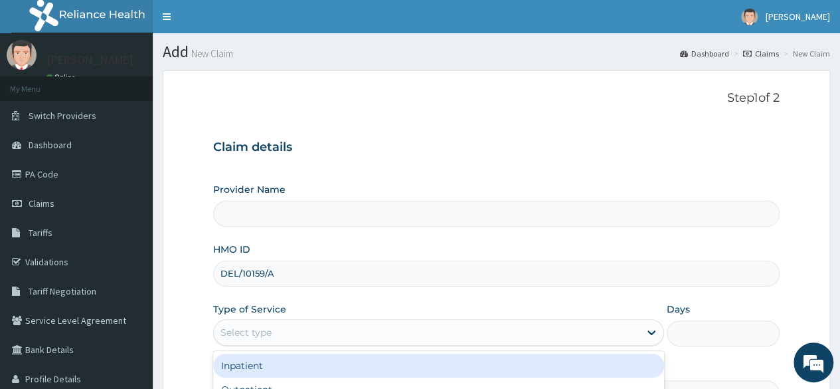
type input "Reliance Family Clinics (RFC) - [GEOGRAPHIC_DATA]"
click at [315, 336] on div "Select type" at bounding box center [427, 332] width 426 height 21
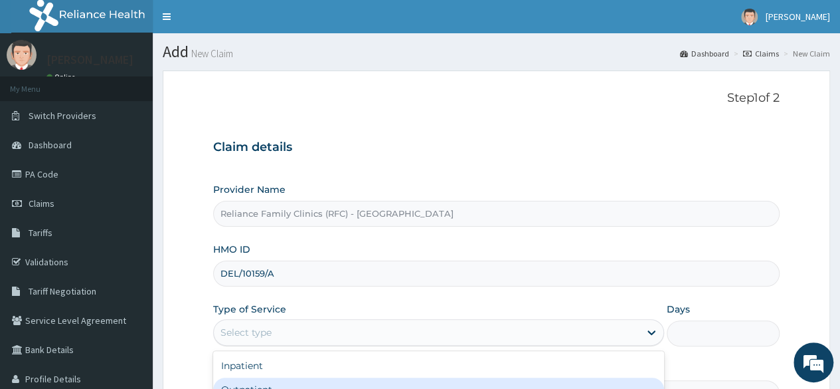
click at [294, 382] on div "Outpatient" at bounding box center [438, 389] width 451 height 24
type input "1"
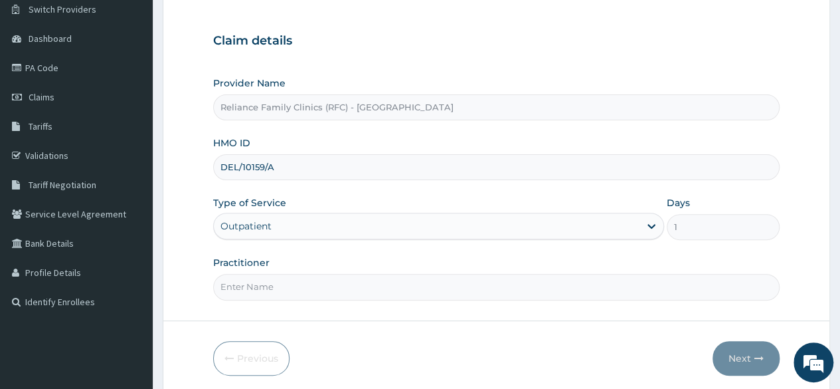
scroll to position [112, 0]
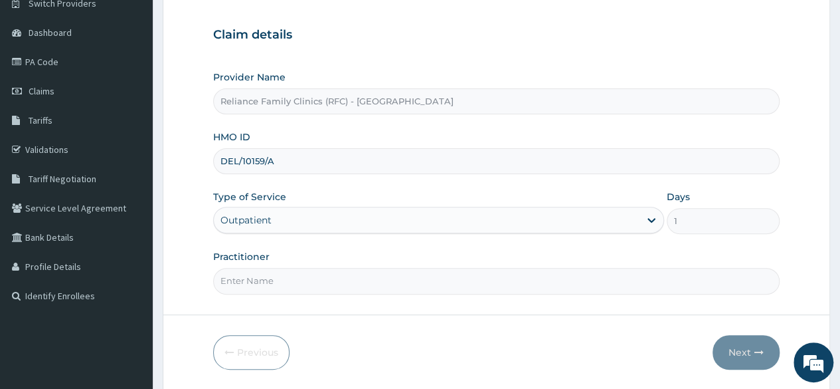
click at [478, 262] on div "Practitioner" at bounding box center [496, 272] width 567 height 44
click at [490, 278] on input "Practitioner" at bounding box center [496, 281] width 567 height 26
drag, startPoint x: 491, startPoint y: 62, endPoint x: 850, endPoint y: 93, distance: 360.1
click at [840, 93] on html "R EL Toggle navigation [PERSON_NAME] Daniel Odum - [EMAIL_ADDRESS][PERSON_NAME]…" at bounding box center [420, 161] width 840 height 546
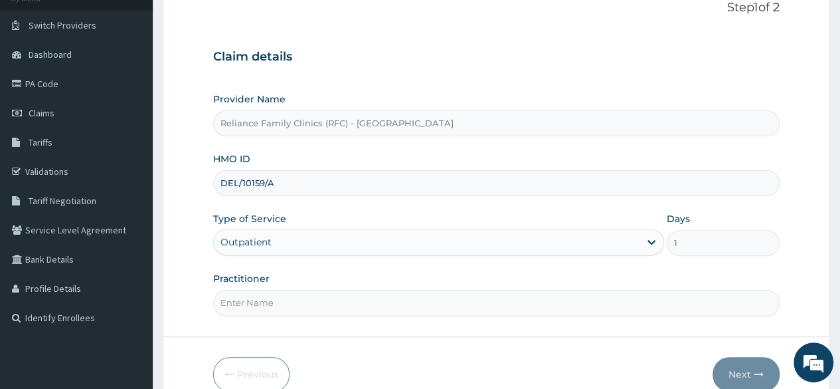
scroll to position [154, 0]
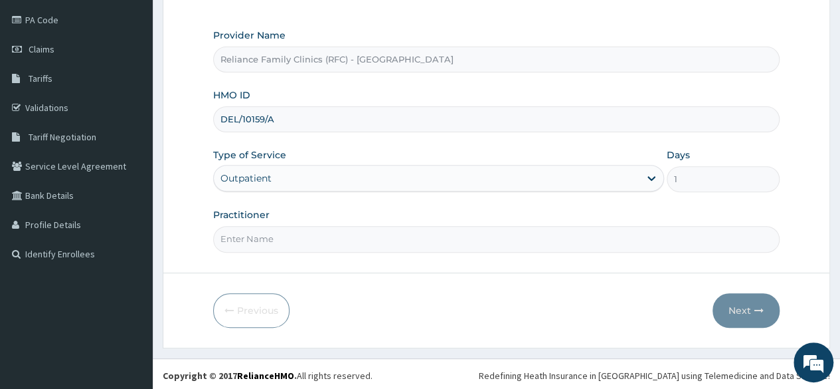
click at [407, 231] on input "Practitioner" at bounding box center [496, 239] width 567 height 26
type input "locum"
click at [738, 300] on button "Next" at bounding box center [746, 310] width 67 height 35
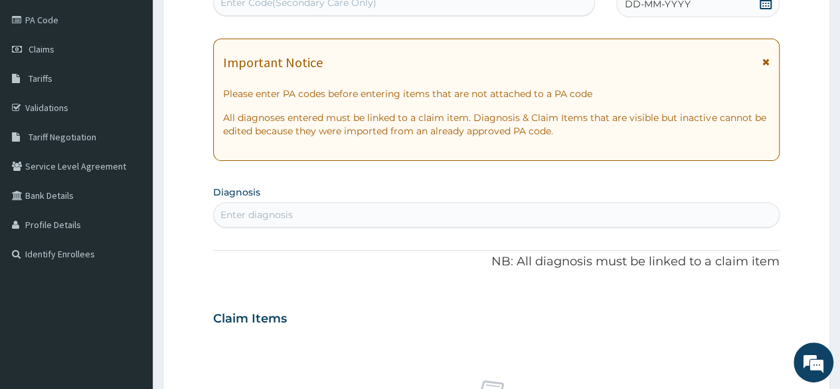
click at [745, 1] on div "DD-MM-YYYY" at bounding box center [697, 4] width 163 height 27
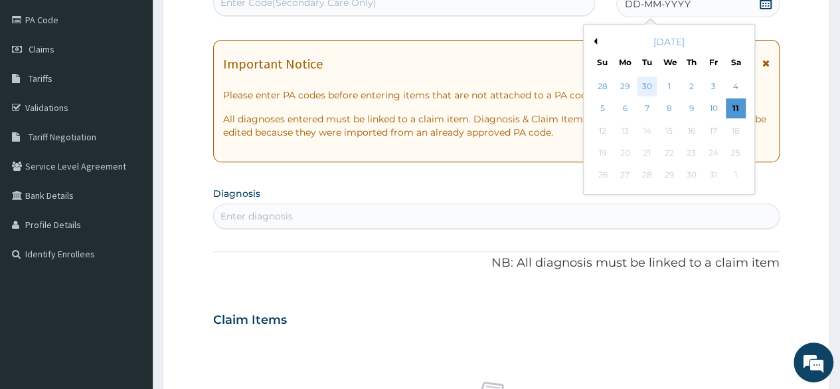
click at [644, 84] on div "30" at bounding box center [647, 86] width 20 height 20
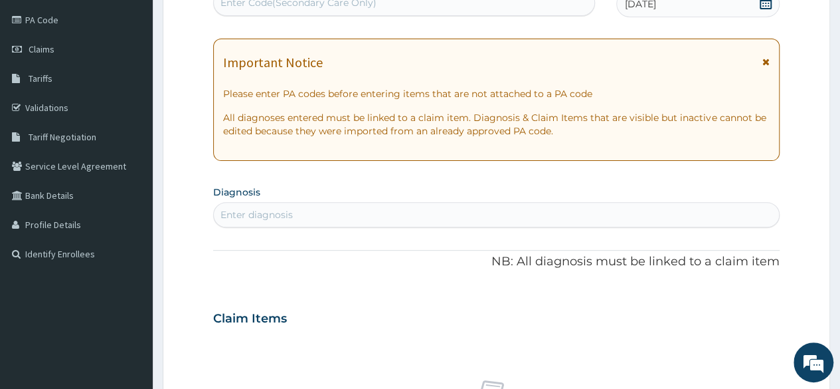
click at [420, 208] on div "Enter diagnosis" at bounding box center [496, 214] width 565 height 21
type input "adult"
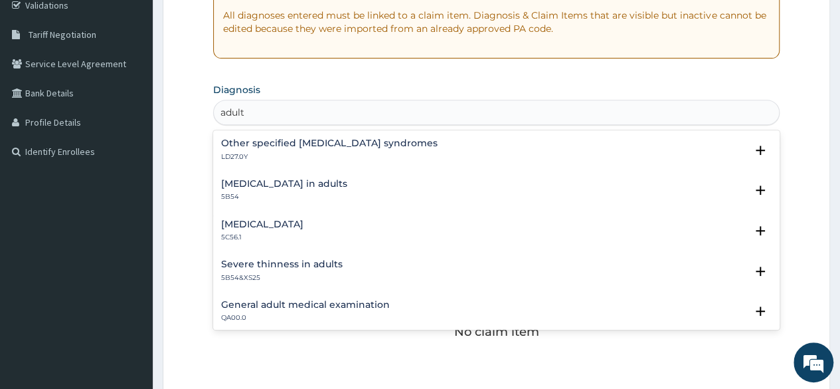
scroll to position [296, 0]
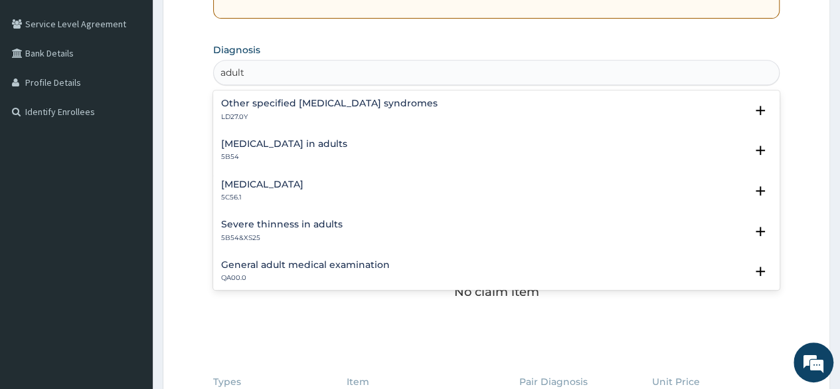
click at [295, 260] on h4 "General adult medical examination" at bounding box center [305, 265] width 169 height 10
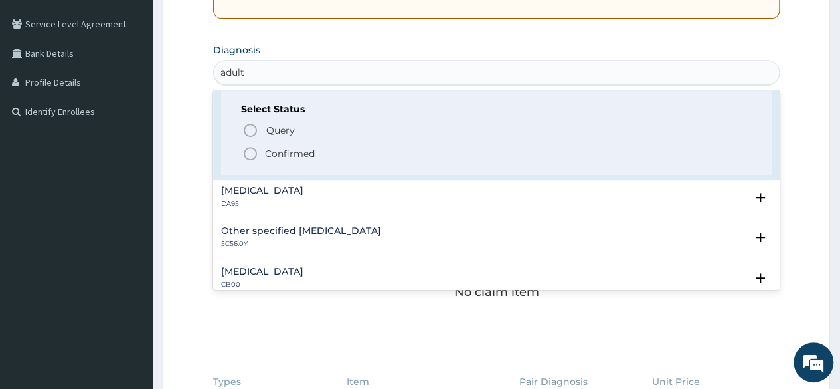
scroll to position [193, 0]
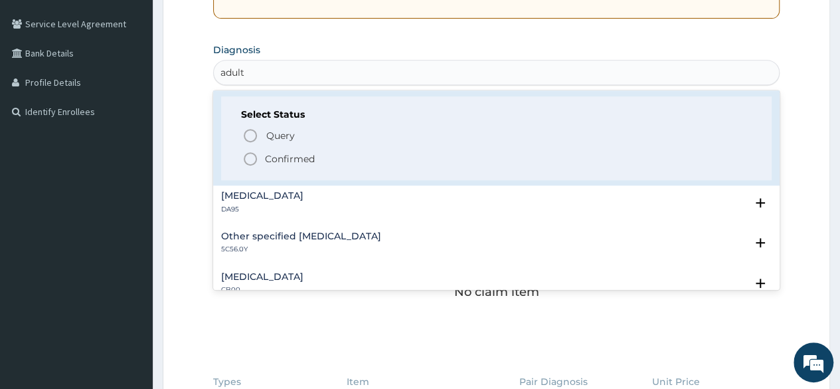
click at [306, 156] on p "Confirmed" at bounding box center [290, 158] width 50 height 13
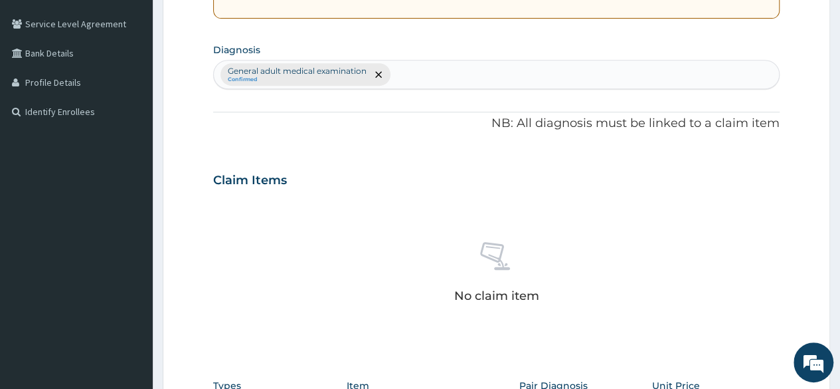
scroll to position [567, 0]
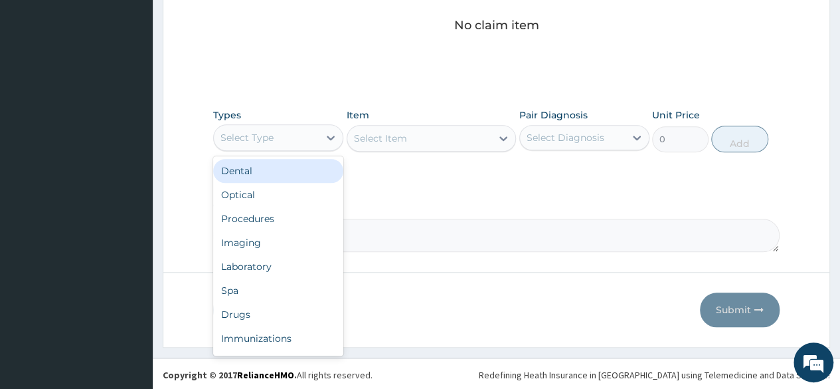
click at [298, 124] on div "Select Type" at bounding box center [278, 137] width 130 height 27
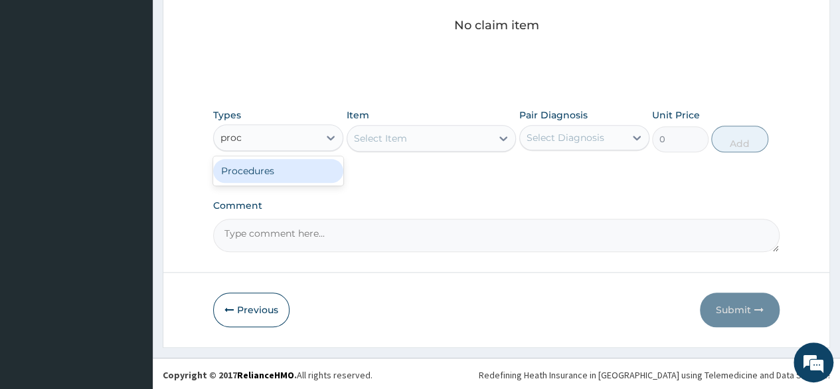
type input "proce"
click at [290, 161] on div "Procedures" at bounding box center [278, 171] width 130 height 24
click at [567, 127] on div "Select Diagnosis" at bounding box center [572, 137] width 105 height 21
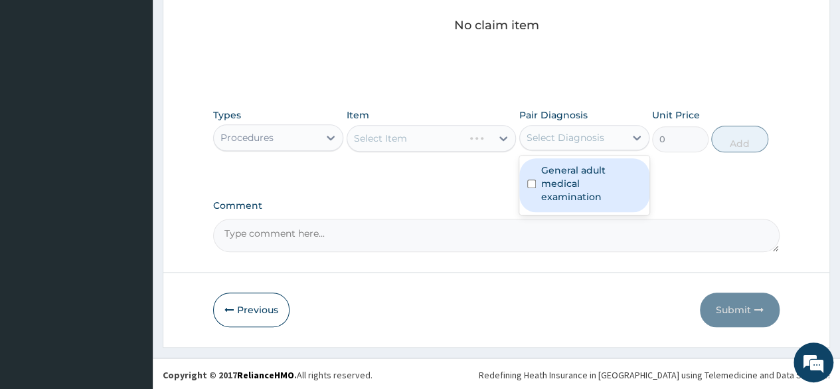
click at [562, 164] on label "General adult medical examination" at bounding box center [591, 183] width 100 height 40
checkbox input "true"
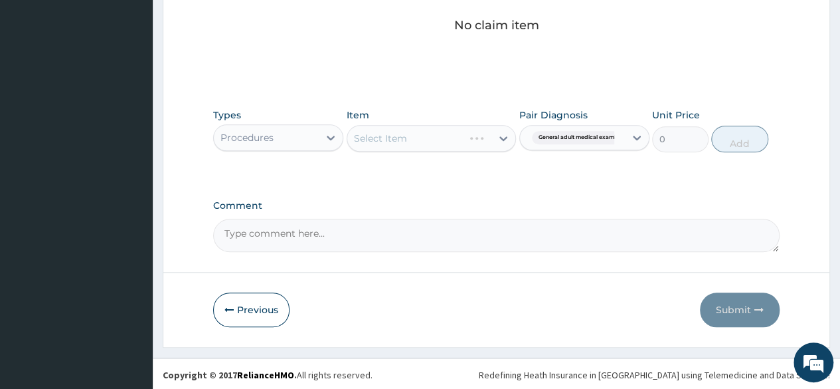
click at [494, 141] on div "Select Item" at bounding box center [432, 138] width 170 height 27
click at [494, 141] on div at bounding box center [504, 138] width 24 height 24
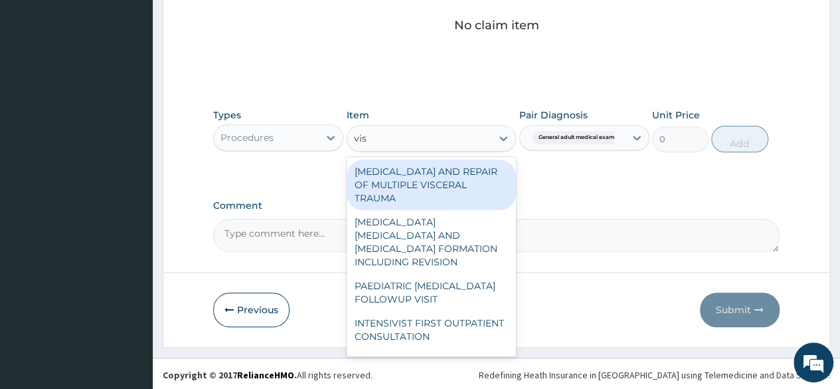
type input "visu"
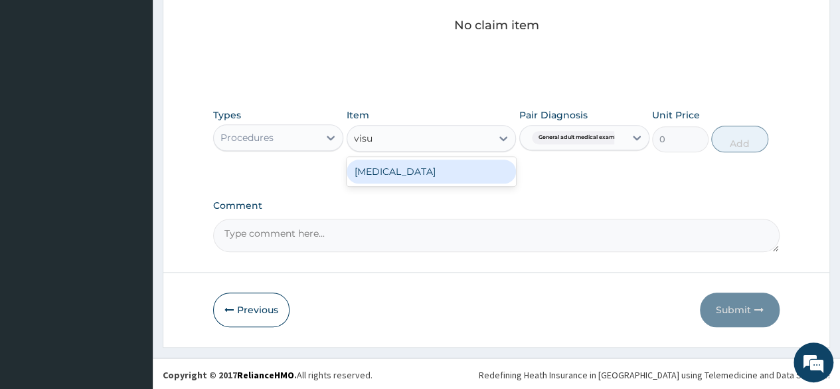
click at [475, 171] on div "[MEDICAL_DATA]" at bounding box center [432, 171] width 170 height 24
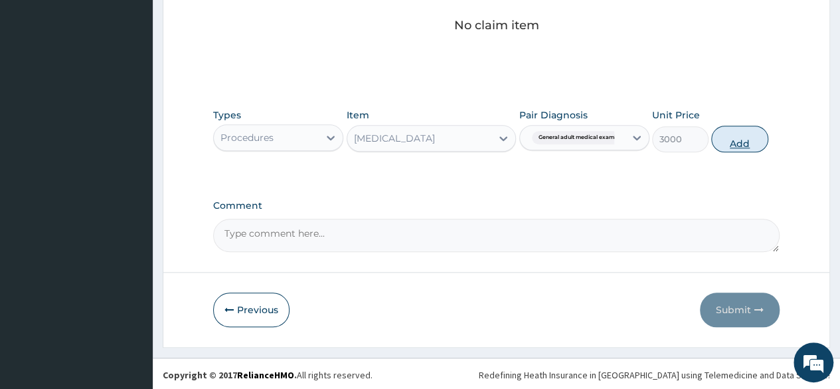
click at [733, 139] on button "Add" at bounding box center [739, 139] width 56 height 27
type input "0"
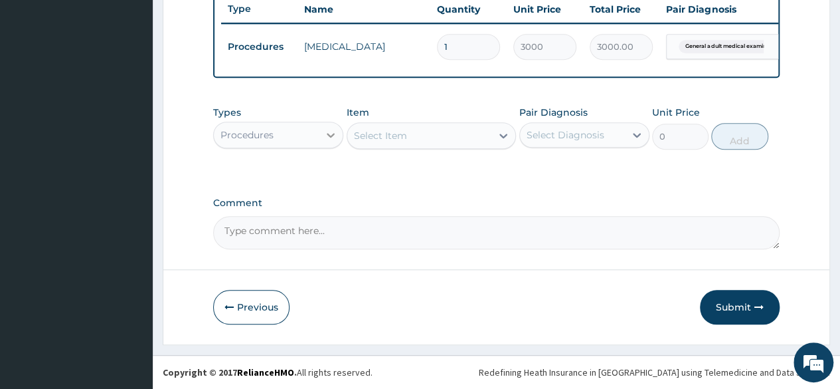
click at [322, 128] on div at bounding box center [331, 135] width 24 height 24
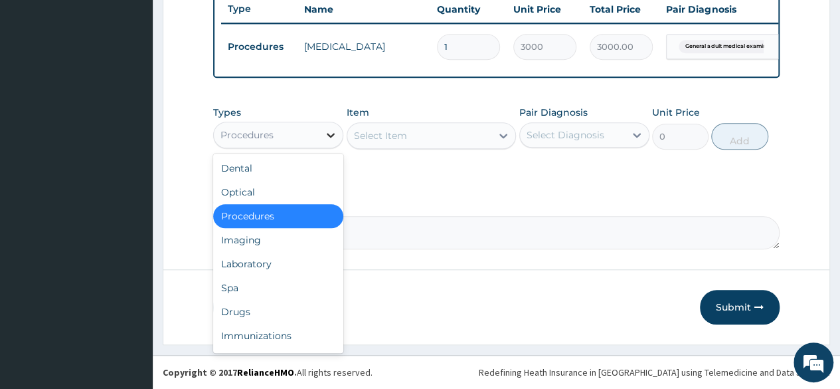
click at [322, 128] on div at bounding box center [331, 135] width 24 height 24
click at [278, 261] on div "Laboratory" at bounding box center [278, 264] width 130 height 24
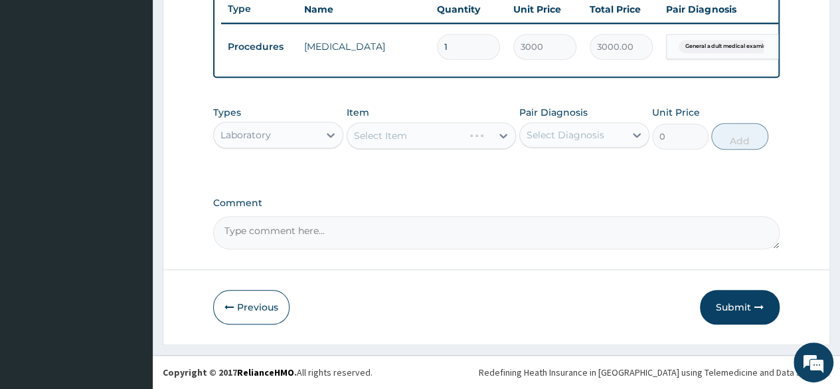
click at [541, 137] on div "Select Diagnosis" at bounding box center [566, 134] width 78 height 13
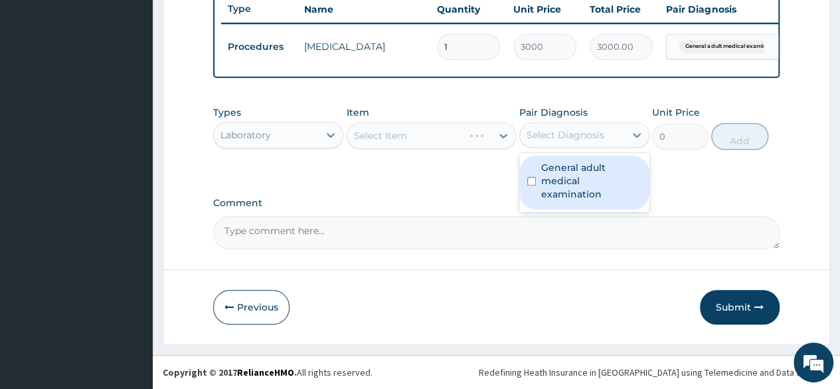
click at [550, 163] on label "General adult medical examination" at bounding box center [591, 181] width 100 height 40
checkbox input "true"
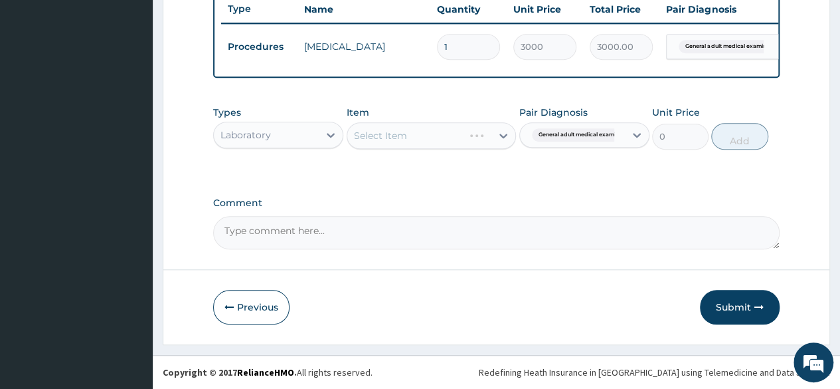
click at [484, 139] on div "Select Item" at bounding box center [432, 135] width 170 height 27
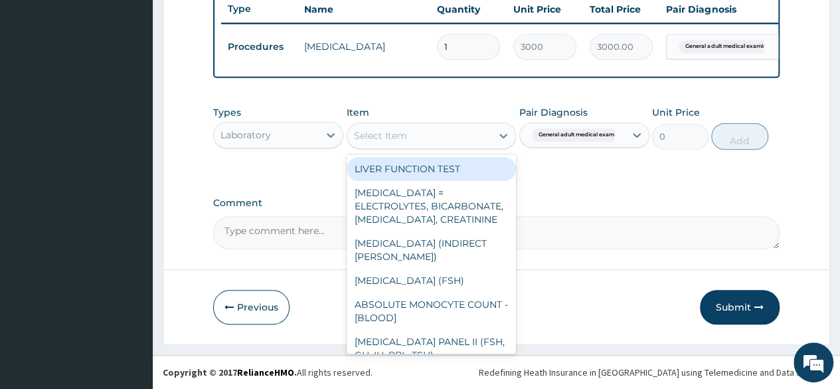
click at [484, 139] on div "Select Item" at bounding box center [419, 135] width 145 height 21
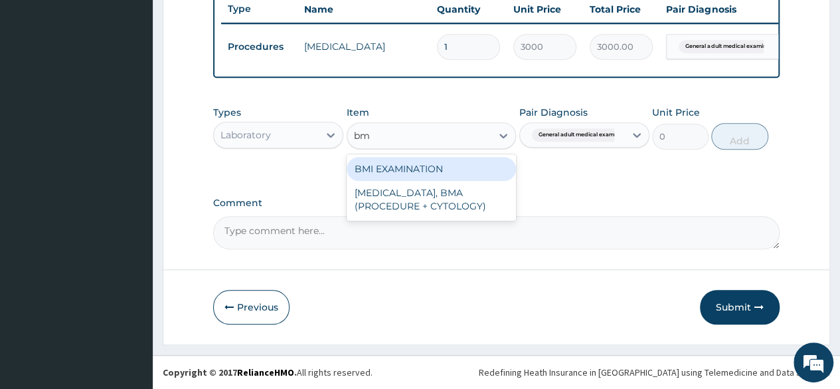
type input "bmi"
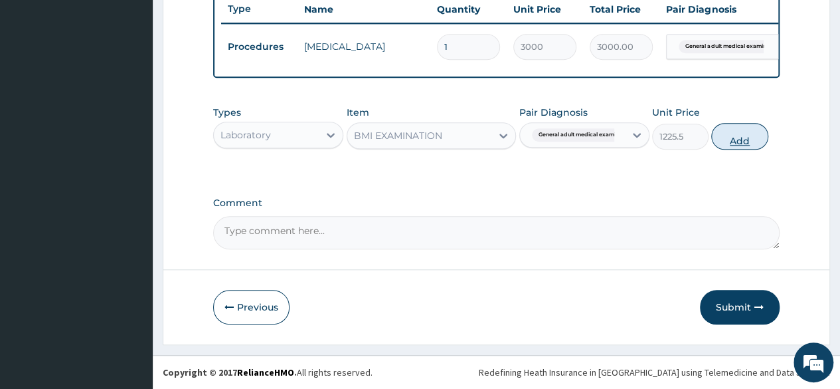
click at [716, 143] on button "Add" at bounding box center [739, 136] width 56 height 27
type input "0"
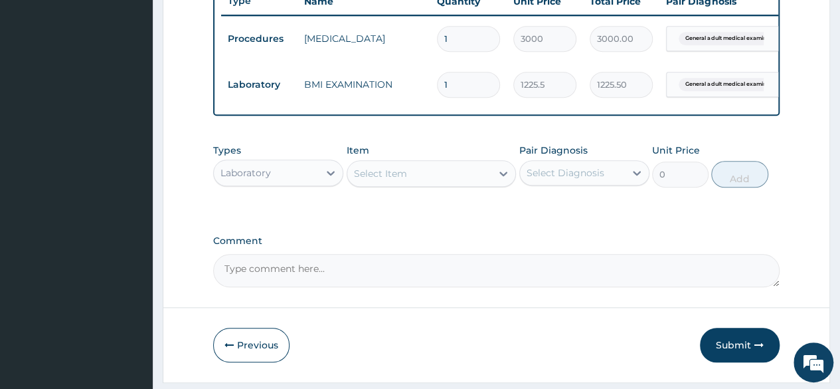
click at [411, 194] on div "Types Laboratory Item Select Item Pair Diagnosis Select Diagnosis Unit Price 0 …" at bounding box center [496, 165] width 567 height 57
click at [397, 184] on div "Select Item" at bounding box center [419, 173] width 145 height 21
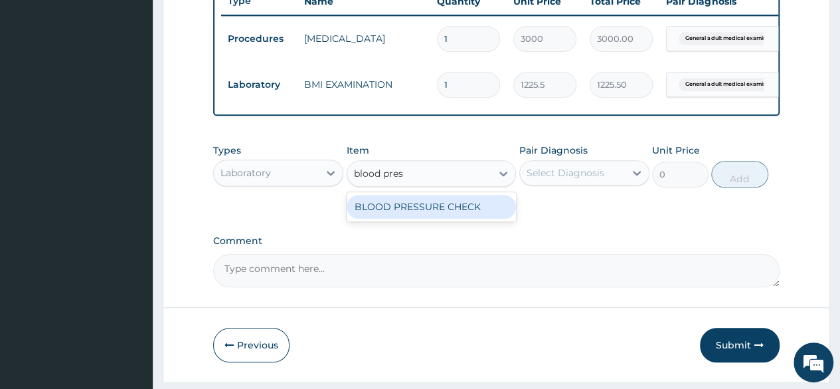
type input "blood press"
click at [405, 212] on div "BLOOD PRESSURE CHECK" at bounding box center [432, 207] width 170 height 24
type input "1225.5"
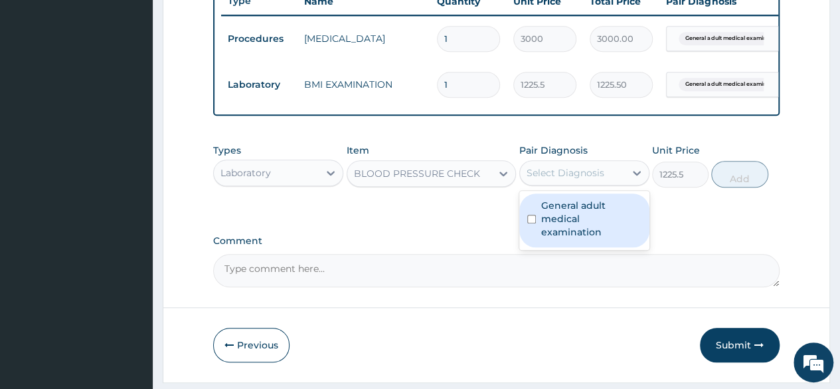
click at [601, 179] on div "Select Diagnosis" at bounding box center [566, 172] width 78 height 13
click at [591, 211] on label "General adult medical examination" at bounding box center [591, 219] width 100 height 40
checkbox input "true"
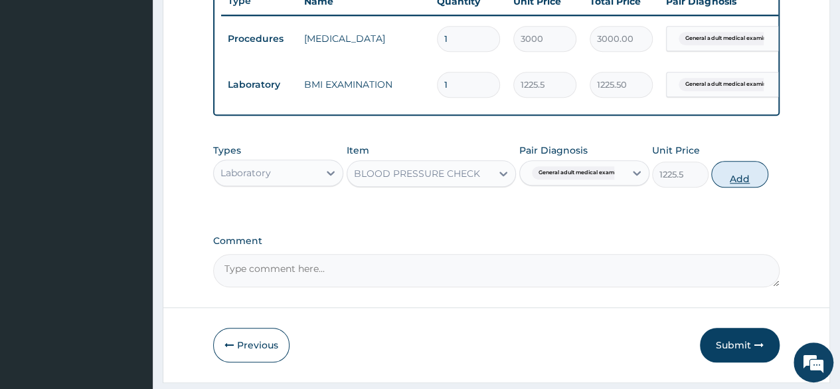
click at [736, 182] on button "Add" at bounding box center [739, 174] width 56 height 27
type input "0"
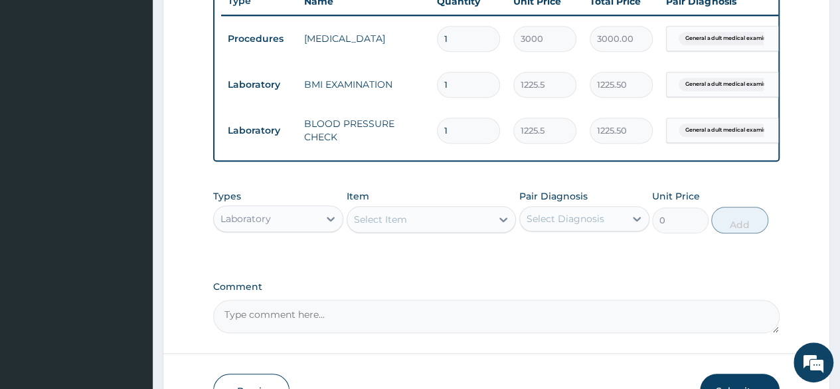
scroll to position [606, 0]
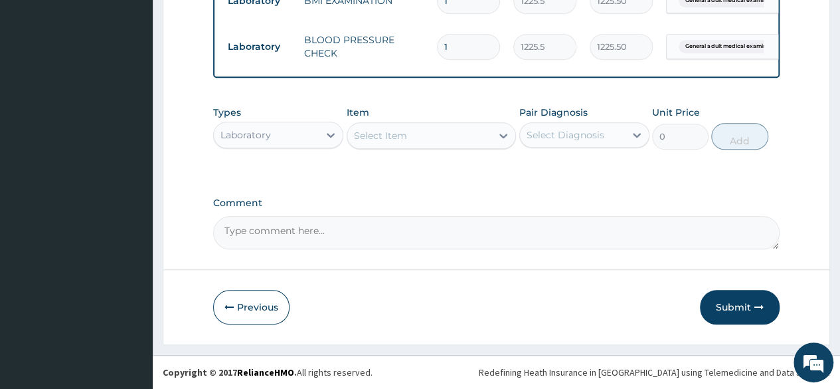
click at [365, 138] on div "Select Item" at bounding box center [380, 135] width 53 height 13
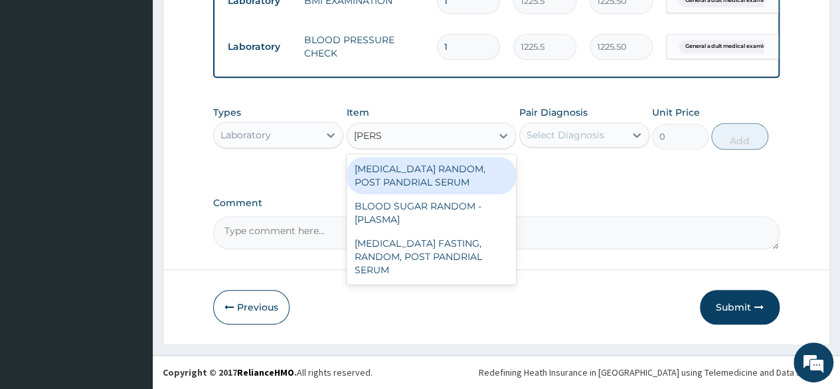
type input "random"
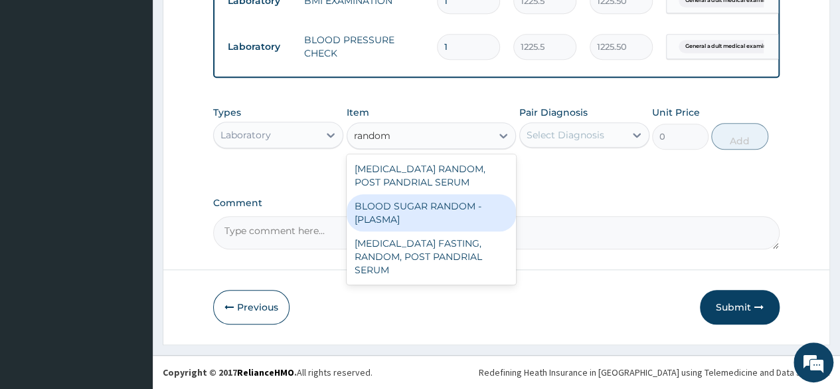
click at [399, 216] on div "BLOOD SUGAR RANDOM - [PLASMA]" at bounding box center [432, 212] width 170 height 37
type input "1800"
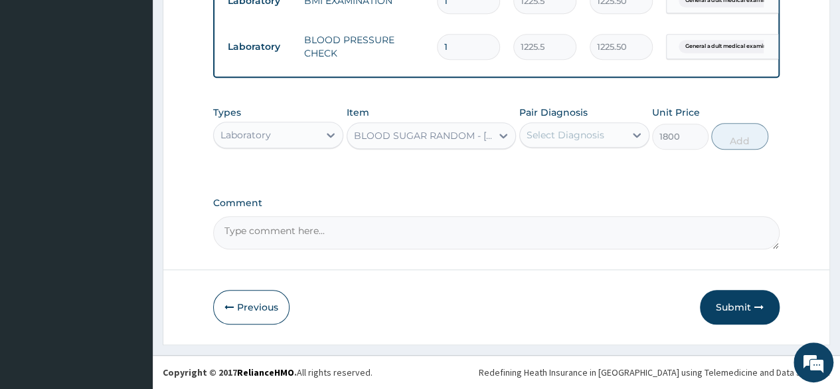
click at [623, 136] on div "Select Diagnosis" at bounding box center [572, 134] width 105 height 21
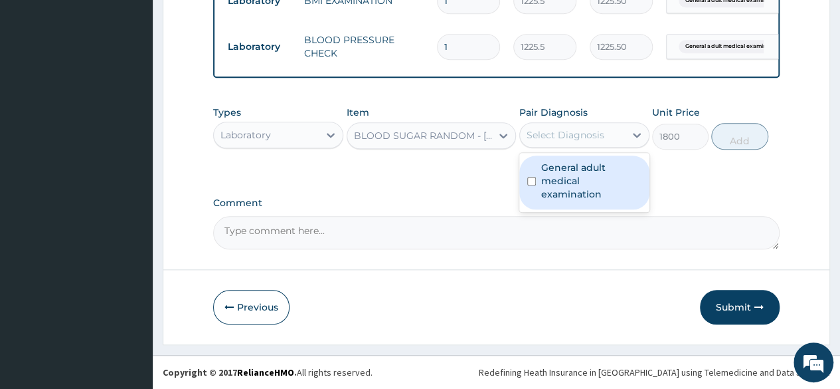
click at [597, 184] on label "General adult medical examination" at bounding box center [591, 181] width 100 height 40
checkbox input "true"
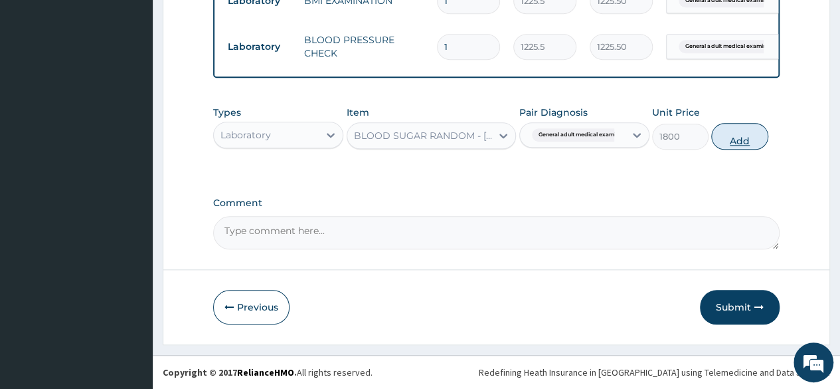
click at [739, 144] on button "Add" at bounding box center [739, 136] width 56 height 27
type input "0"
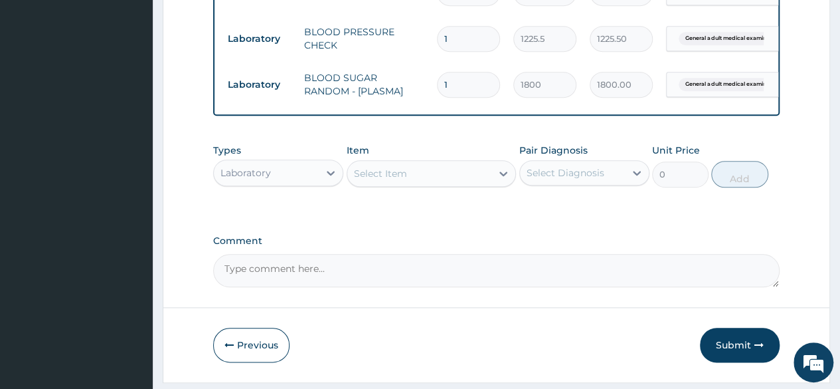
scroll to position [652, 0]
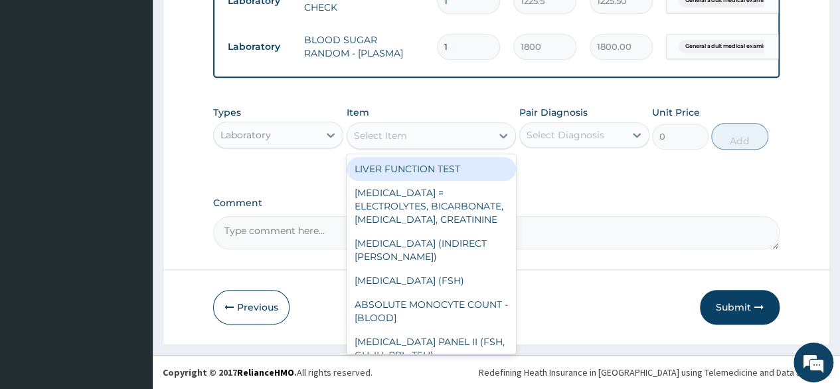
click at [373, 139] on div "Select Item" at bounding box center [380, 135] width 53 height 13
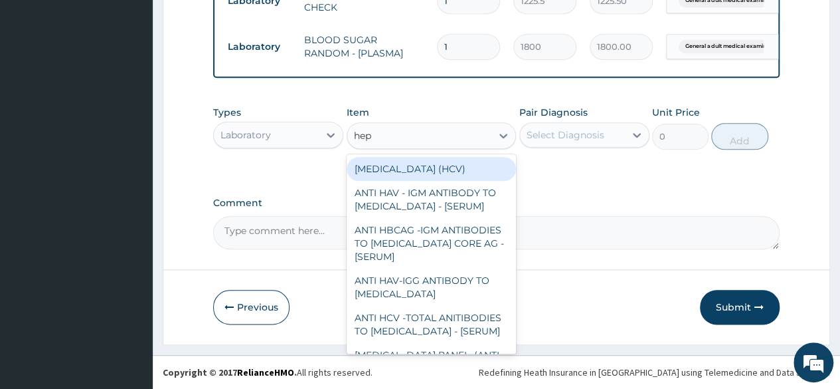
type input "hepa"
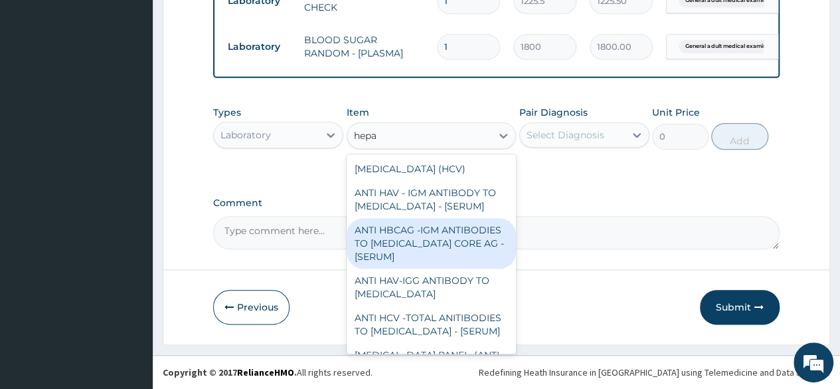
click at [418, 245] on div "ANTI HBCAG -IGM ANTIBODIES TO [MEDICAL_DATA] CORE AG - [SERUM]" at bounding box center [432, 243] width 170 height 50
type input "4085"
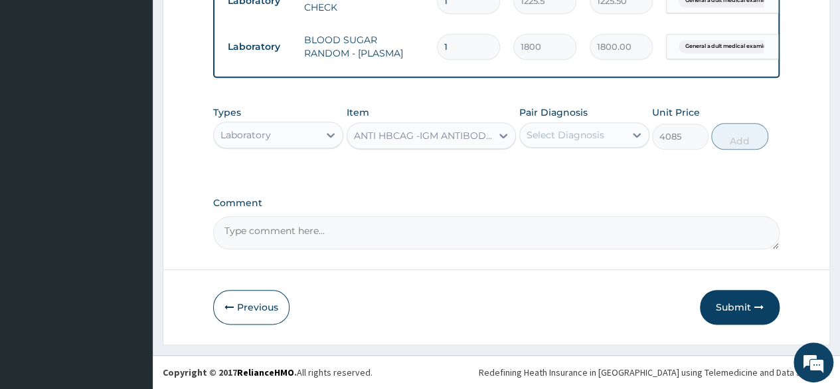
click at [555, 131] on div "Select Diagnosis" at bounding box center [566, 134] width 78 height 13
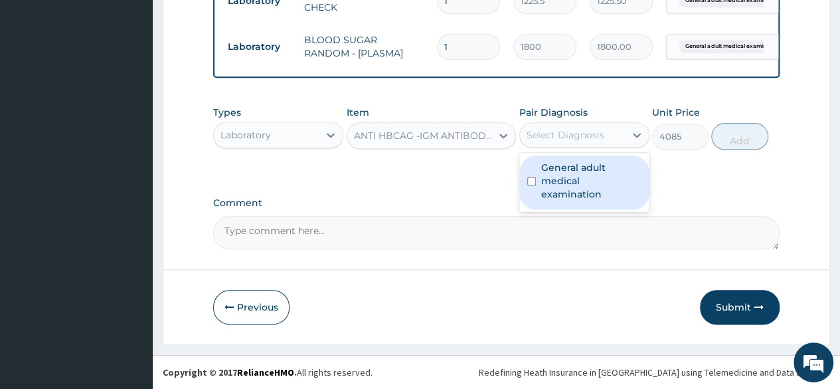
click at [567, 165] on label "General adult medical examination" at bounding box center [591, 181] width 100 height 40
checkbox input "true"
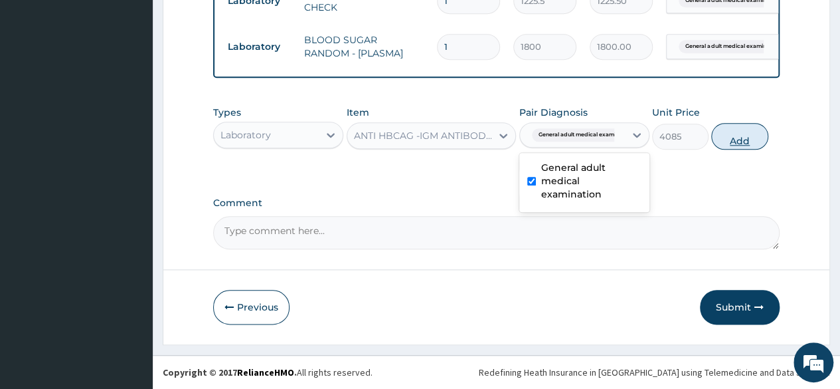
click at [736, 138] on button "Add" at bounding box center [739, 136] width 56 height 27
type input "0"
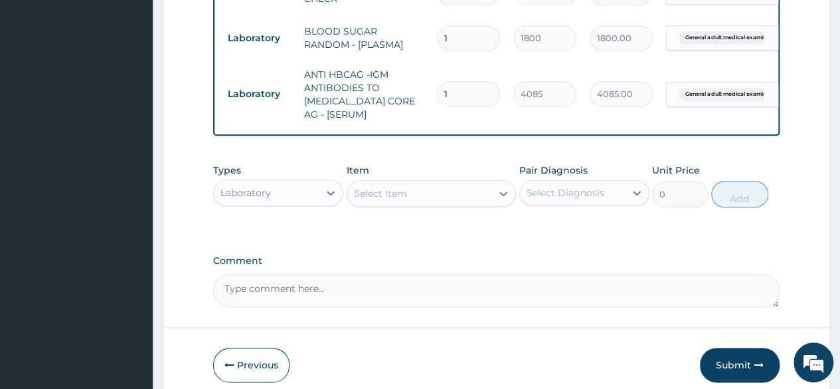
click at [462, 203] on div "Select Item" at bounding box center [419, 193] width 145 height 21
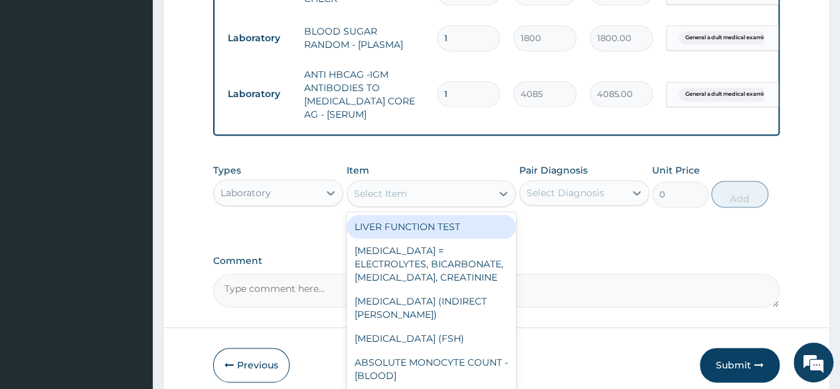
type input "o"
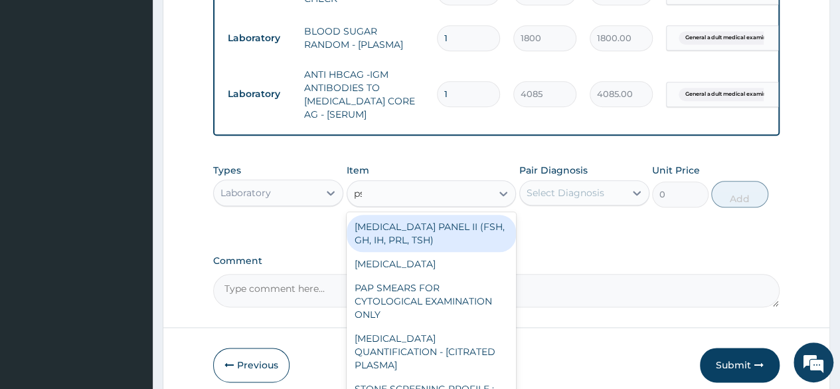
type input "psa"
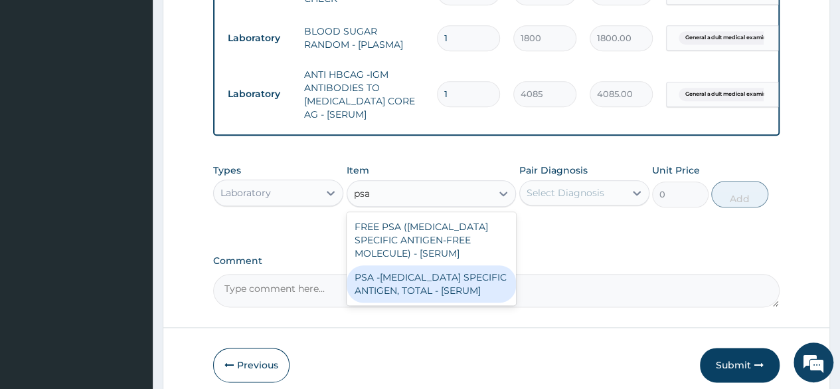
click at [428, 280] on div "PSA -[MEDICAL_DATA] SPECIFIC ANTIGEN, TOTAL - [SERUM]" at bounding box center [432, 283] width 170 height 37
type input "14400"
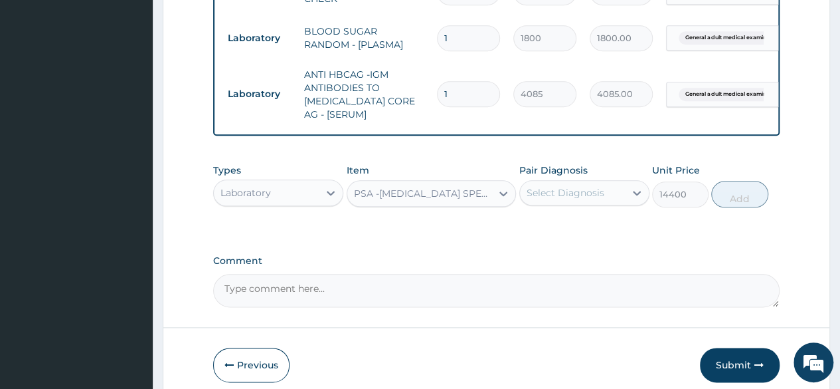
click at [577, 205] on div "Select Diagnosis" at bounding box center [585, 192] width 130 height 25
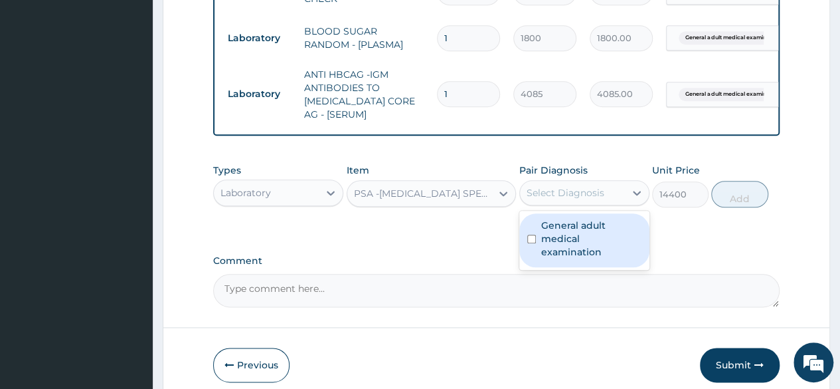
click at [577, 232] on label "General adult medical examination" at bounding box center [591, 239] width 100 height 40
checkbox input "true"
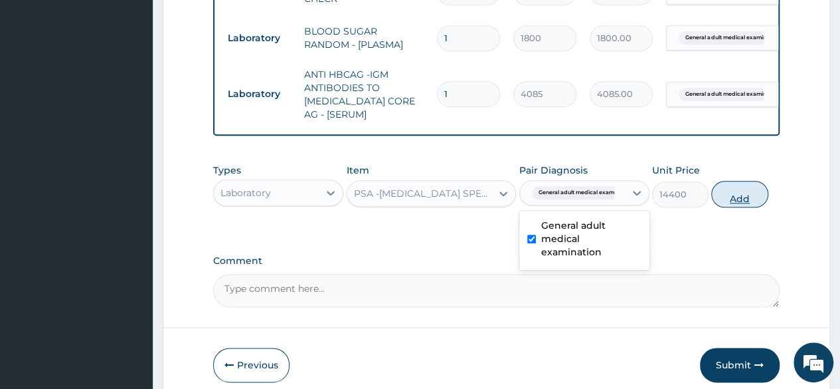
click at [727, 197] on button "Add" at bounding box center [739, 194] width 56 height 27
type input "0"
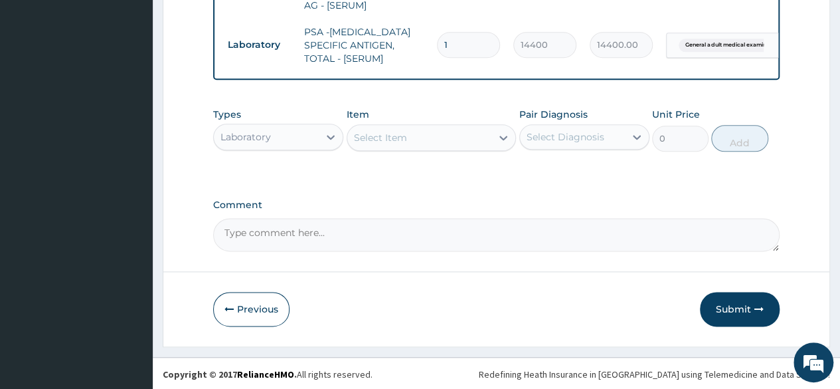
scroll to position [772, 0]
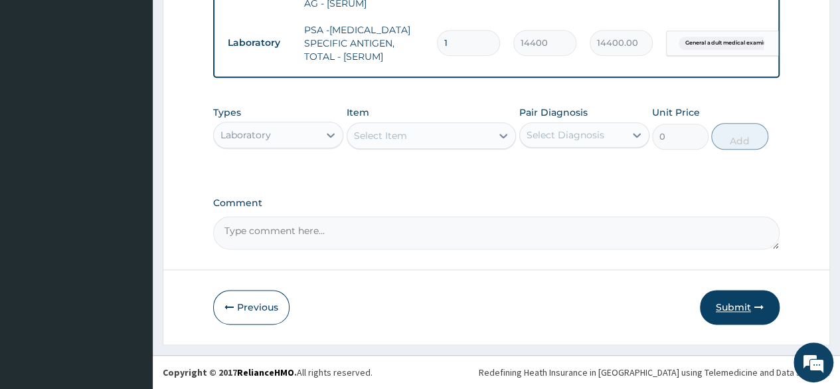
click at [737, 315] on button "Submit" at bounding box center [740, 307] width 80 height 35
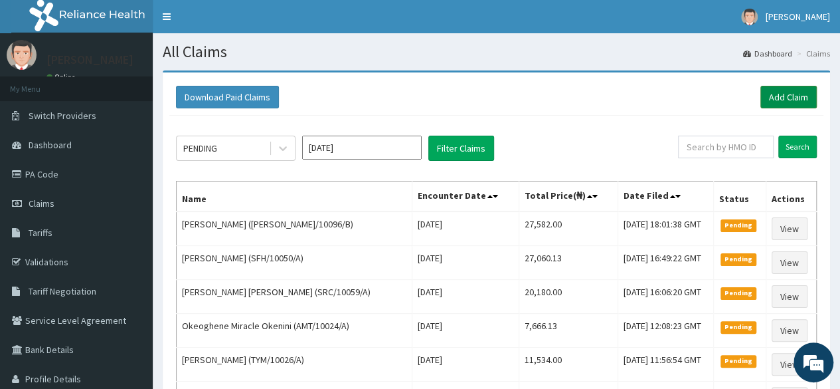
click at [793, 97] on link "Add Claim" at bounding box center [789, 97] width 56 height 23
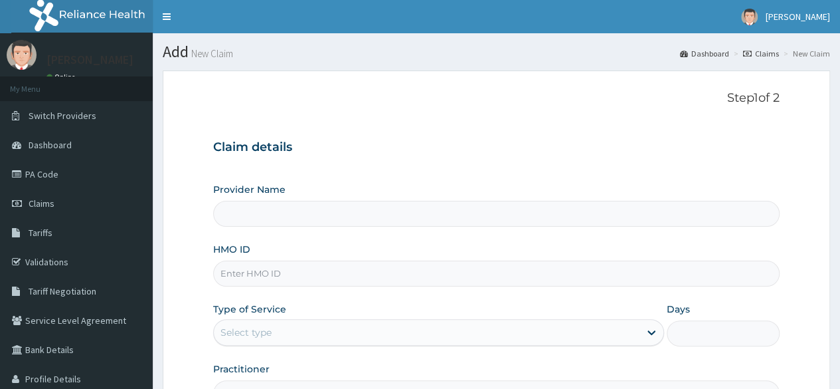
click at [260, 265] on input "HMO ID" at bounding box center [496, 273] width 567 height 26
paste input "DEL/10163/A"
type input "DEL/10163/A"
type input "Reliance Family Clinics (RFC) - [GEOGRAPHIC_DATA]"
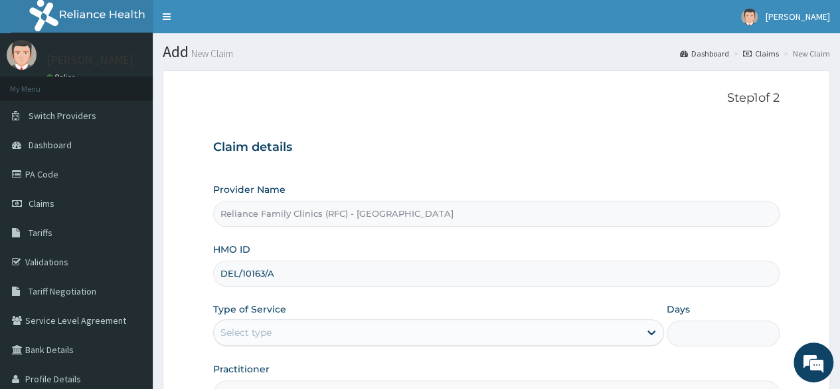
type input "DEL/10163/A"
click at [260, 344] on div "Select type" at bounding box center [438, 332] width 451 height 27
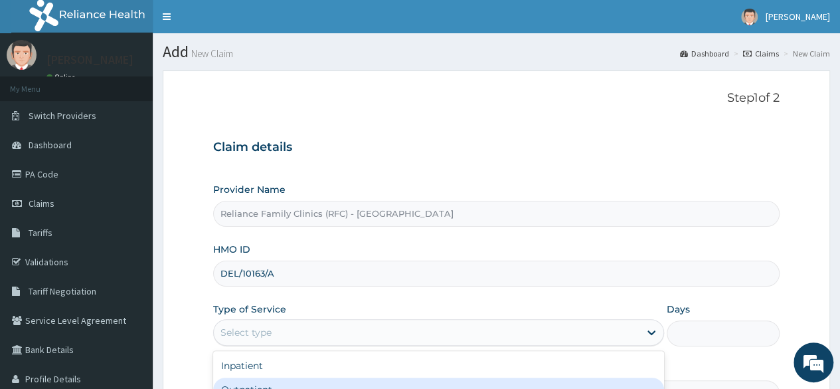
click at [262, 377] on div "Outpatient" at bounding box center [438, 389] width 451 height 24
type input "1"
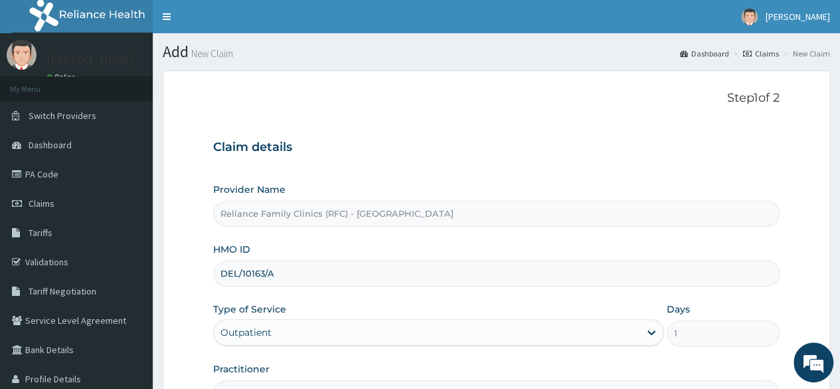
scroll to position [122, 0]
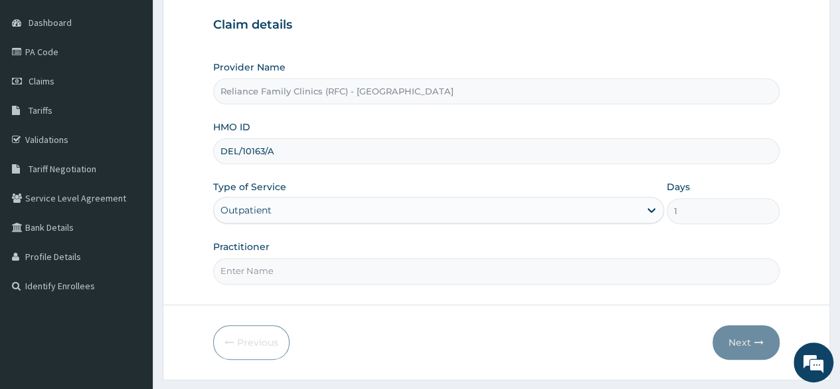
drag, startPoint x: 437, startPoint y: 252, endPoint x: 434, endPoint y: 278, distance: 26.1
click at [434, 278] on div "Practitioner" at bounding box center [496, 262] width 567 height 44
click at [434, 278] on input "Practitioner" at bounding box center [496, 271] width 567 height 26
type input "locum"
click at [737, 339] on button "Next" at bounding box center [746, 342] width 67 height 35
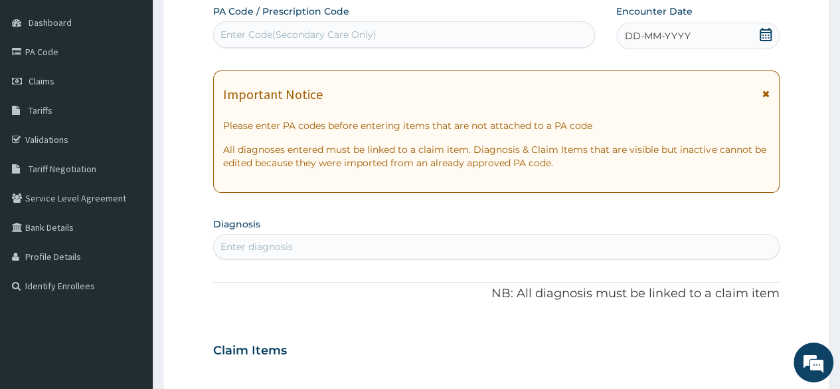
scroll to position [0, 0]
click at [767, 25] on div "DD-MM-YYYY" at bounding box center [697, 36] width 163 height 27
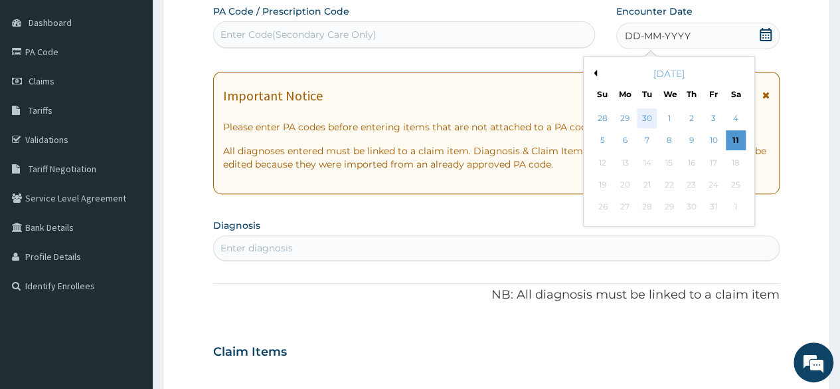
click at [651, 112] on div "30" at bounding box center [647, 118] width 20 height 20
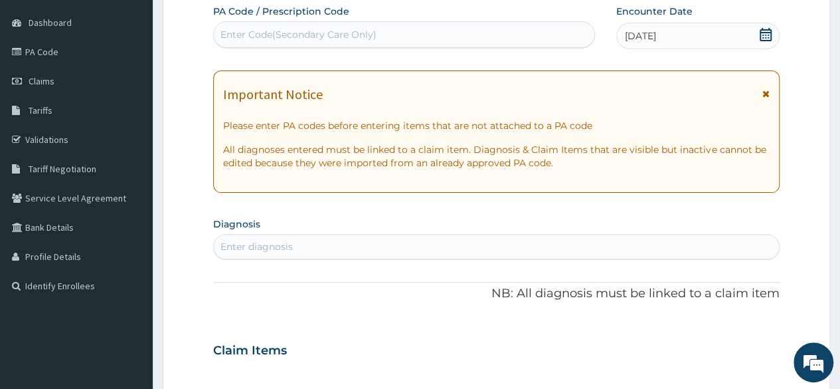
click at [408, 248] on div "Enter diagnosis" at bounding box center [496, 246] width 565 height 21
type input "adult"
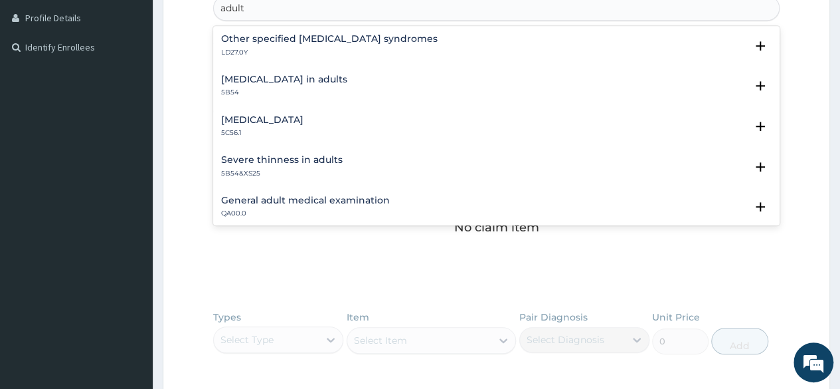
click at [377, 187] on div "Severe thinness in adults 5B54&XS25 Select Status Query Query covers suspected …" at bounding box center [496, 169] width 567 height 41
click at [373, 196] on h4 "General adult medical examination" at bounding box center [305, 200] width 169 height 10
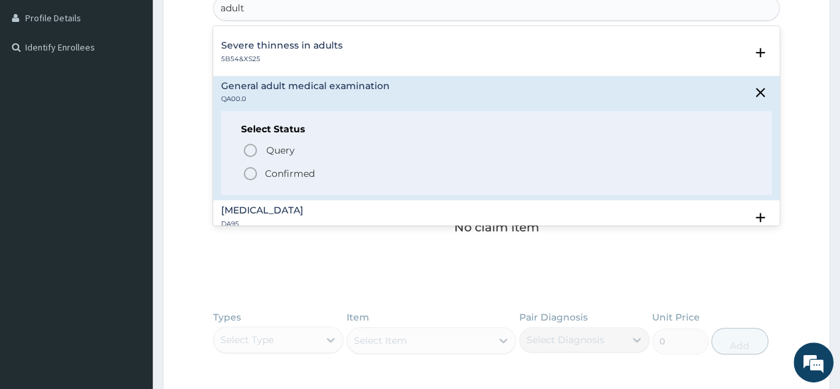
scroll to position [151, 0]
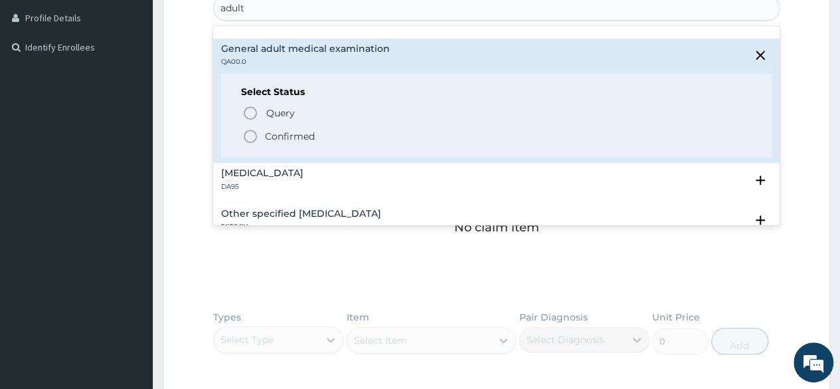
click at [307, 138] on p "Confirmed" at bounding box center [290, 136] width 50 height 13
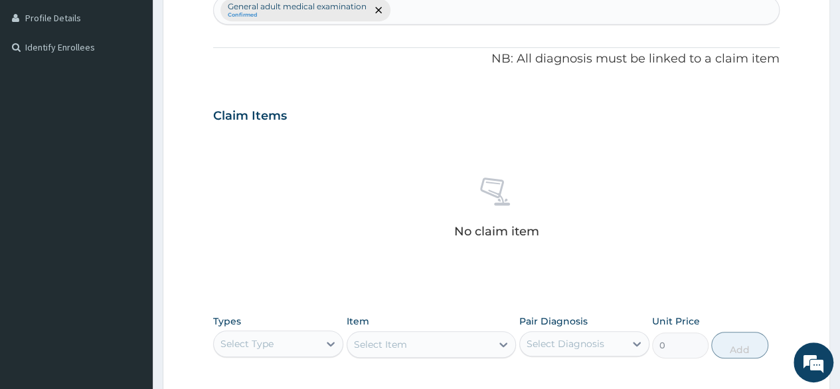
click at [836, 229] on section "Step 2 of 2 PA Code / Prescription Code Enter Code(Secondary Care Only) Encount…" at bounding box center [497, 131] width 688 height 863
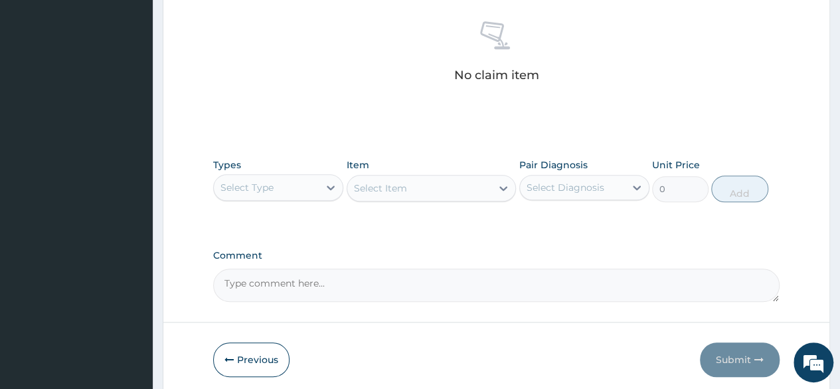
scroll to position [531, 0]
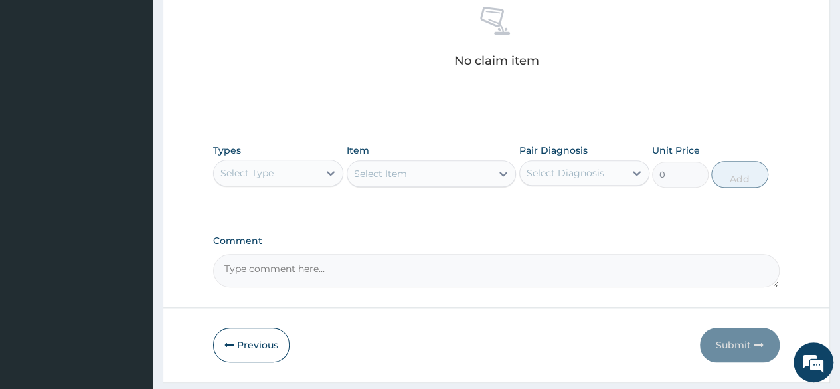
click at [306, 176] on div "Select Type" at bounding box center [266, 172] width 105 height 21
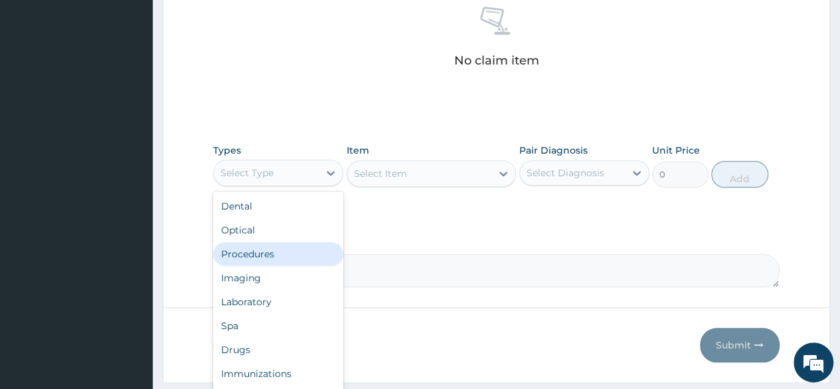
click at [278, 248] on div "Procedures" at bounding box center [278, 254] width 130 height 24
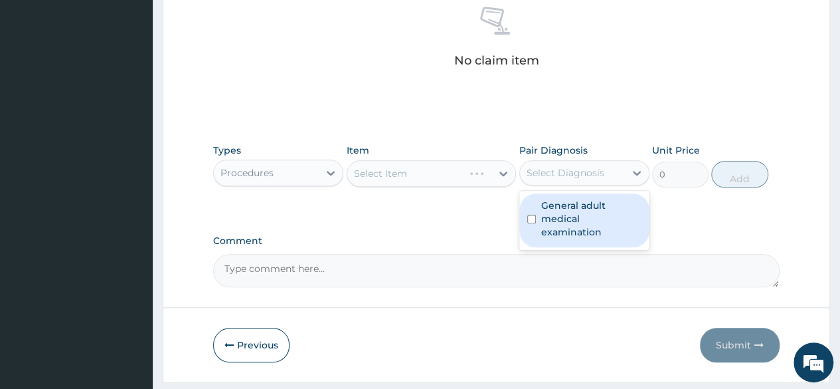
click at [526, 180] on div "Select Diagnosis" at bounding box center [572, 172] width 105 height 21
click at [534, 201] on div "General adult medical examination" at bounding box center [585, 220] width 130 height 54
checkbox input "true"
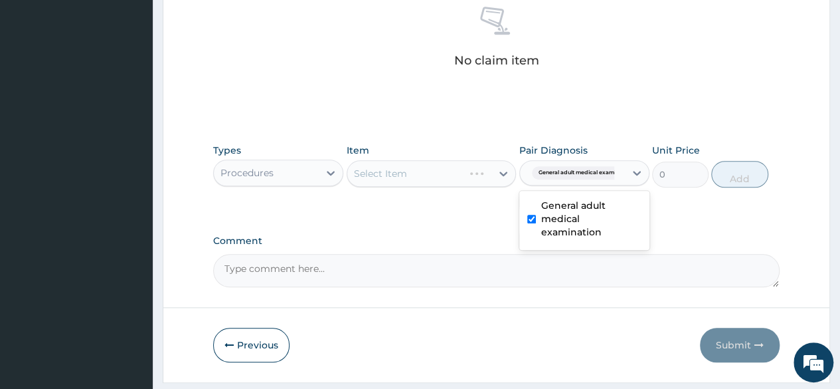
click at [456, 156] on div "Item Select Item" at bounding box center [432, 165] width 170 height 44
click at [451, 172] on div "Select Item" at bounding box center [432, 173] width 170 height 27
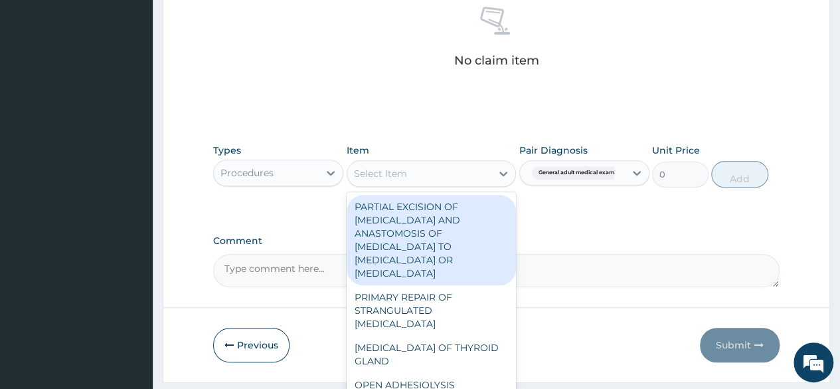
click at [451, 172] on div "Select Item" at bounding box center [419, 173] width 145 height 21
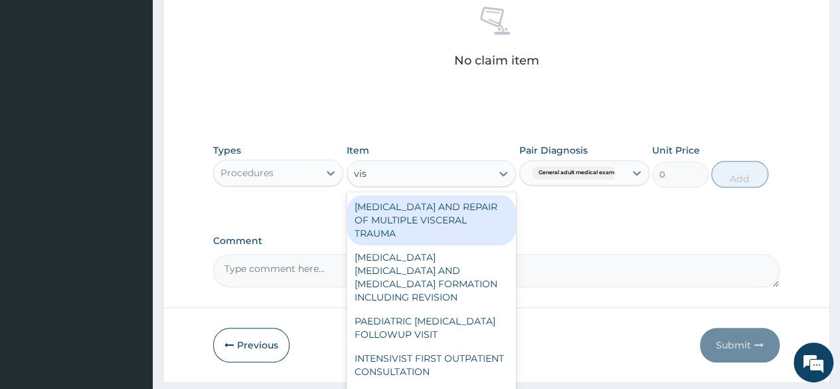
type input "visu"
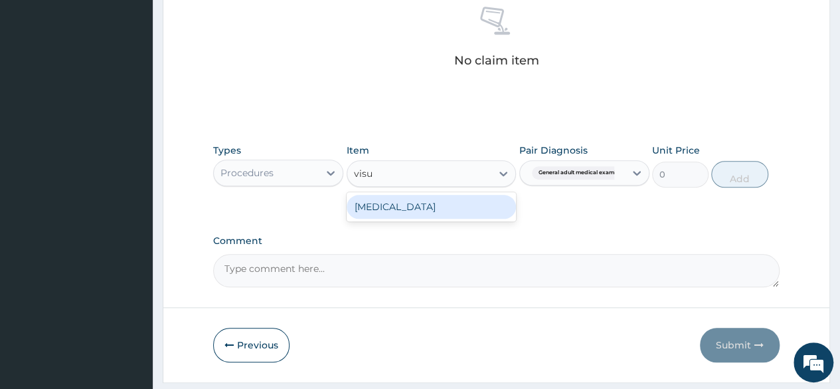
click at [441, 211] on div "[MEDICAL_DATA]" at bounding box center [432, 207] width 170 height 24
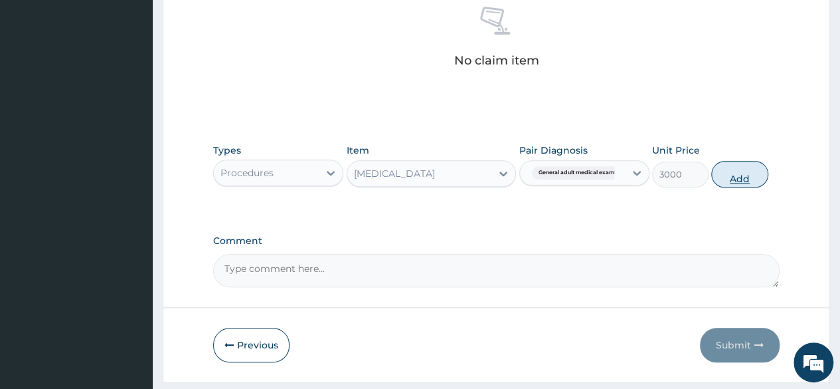
click at [756, 174] on button "Add" at bounding box center [739, 174] width 56 height 27
type input "0"
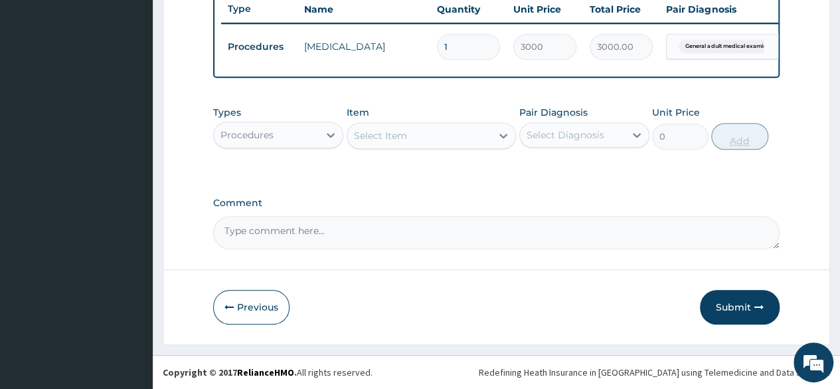
click at [756, 174] on div "Types Procedures Item Select Item Pair Diagnosis Select Diagnosis Unit Price 0 …" at bounding box center [496, 137] width 567 height 77
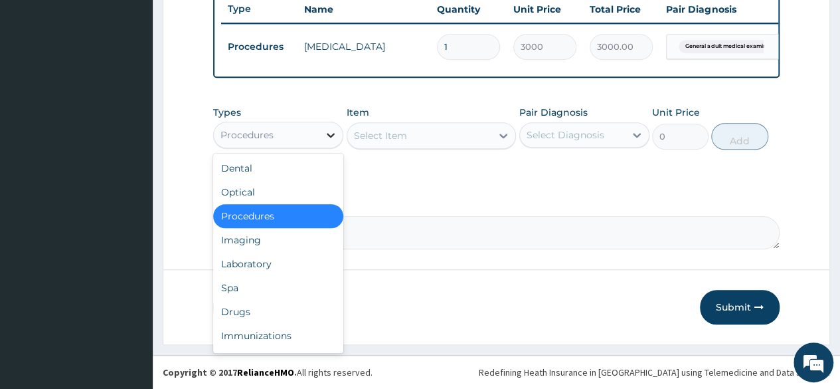
click at [321, 136] on div at bounding box center [331, 135] width 24 height 24
click at [274, 260] on div "Laboratory" at bounding box center [278, 264] width 130 height 24
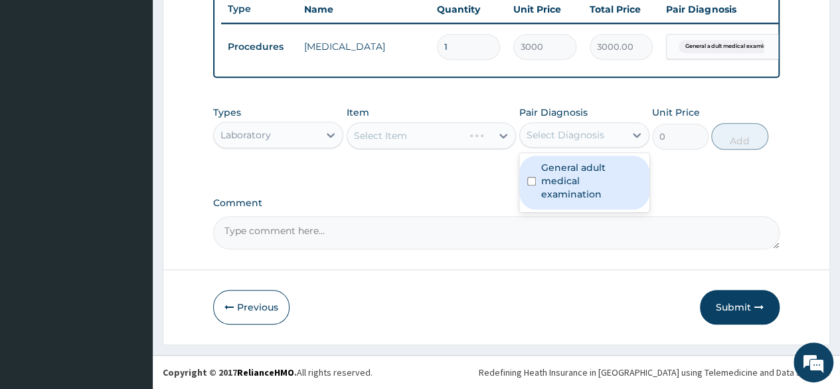
click at [585, 135] on div "Select Diagnosis" at bounding box center [566, 134] width 78 height 13
click at [587, 180] on label "General adult medical examination" at bounding box center [591, 181] width 100 height 40
checkbox input "true"
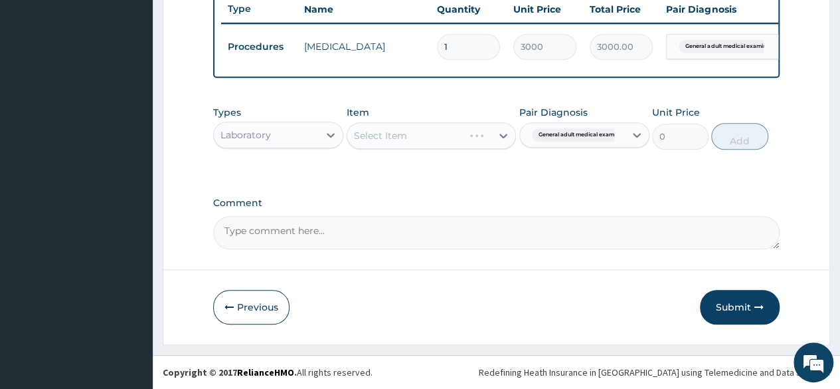
click at [423, 148] on div "Select Item" at bounding box center [432, 135] width 170 height 27
click at [448, 128] on div "Select Item" at bounding box center [419, 135] width 145 height 21
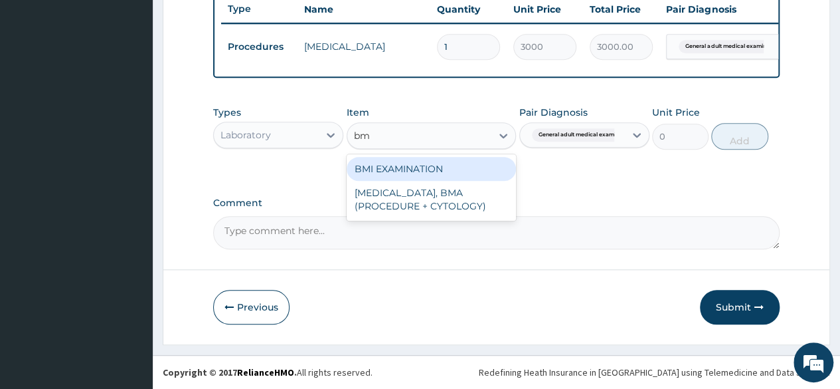
type input "bmi"
click at [456, 168] on div "BMI EXAMINATION" at bounding box center [432, 169] width 170 height 24
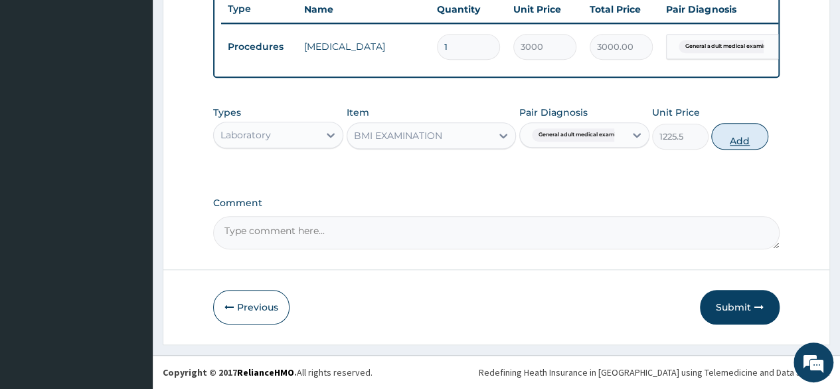
click at [724, 147] on button "Add" at bounding box center [739, 136] width 56 height 27
type input "0"
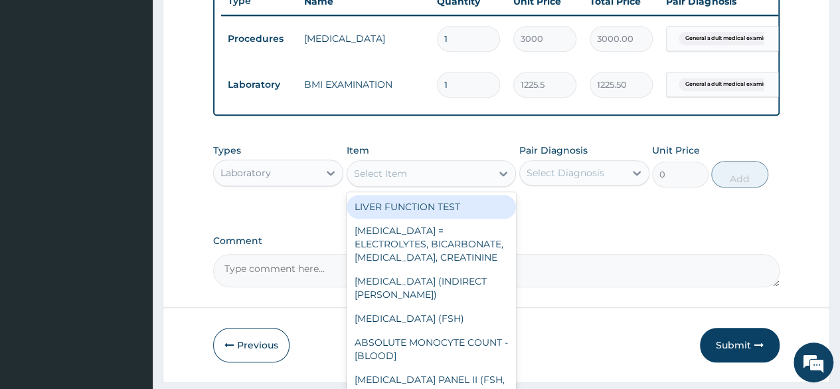
click at [442, 182] on div "Select Item" at bounding box center [419, 173] width 145 height 21
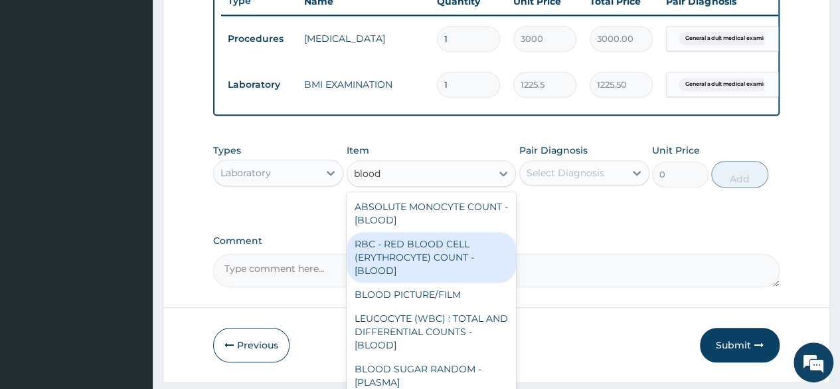
type input "blood p"
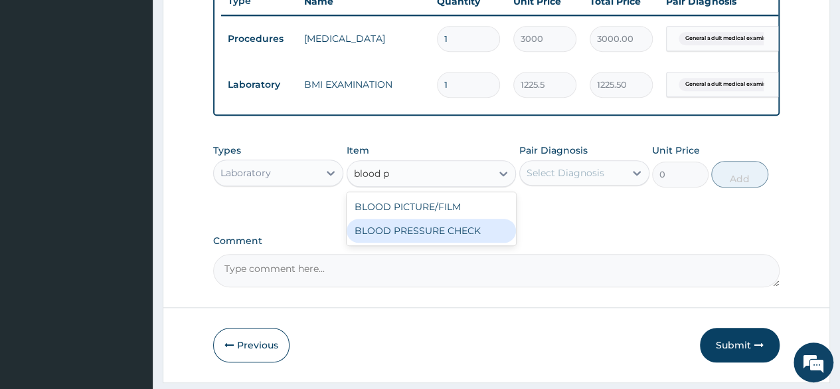
click at [437, 242] on div "BLOOD PRESSURE CHECK" at bounding box center [432, 231] width 170 height 24
type input "1225.5"
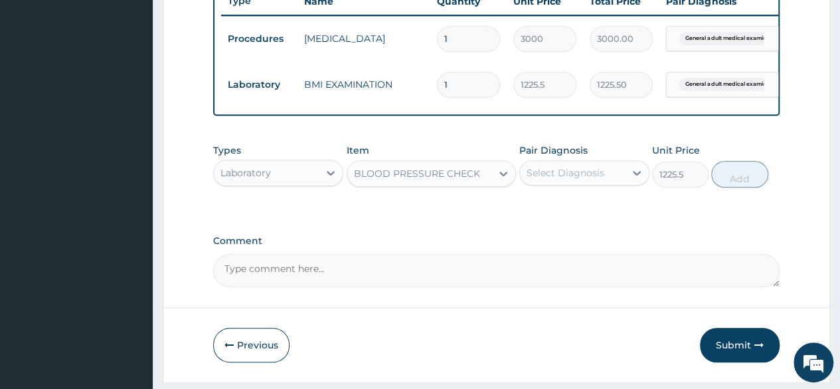
click at [615, 183] on div "Select Diagnosis" at bounding box center [572, 172] width 105 height 21
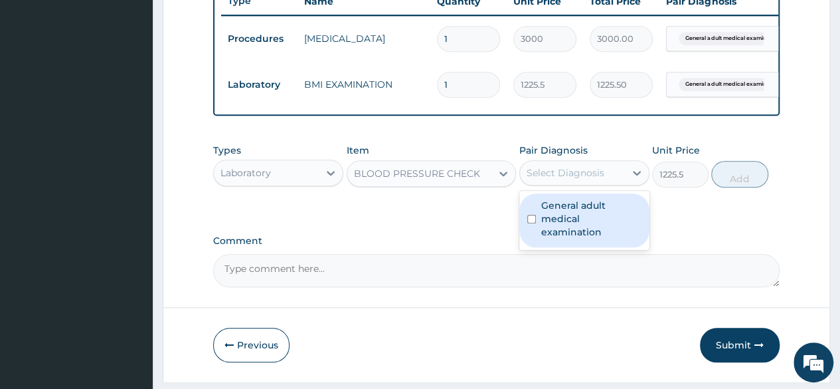
click at [607, 217] on label "General adult medical examination" at bounding box center [591, 219] width 100 height 40
checkbox input "true"
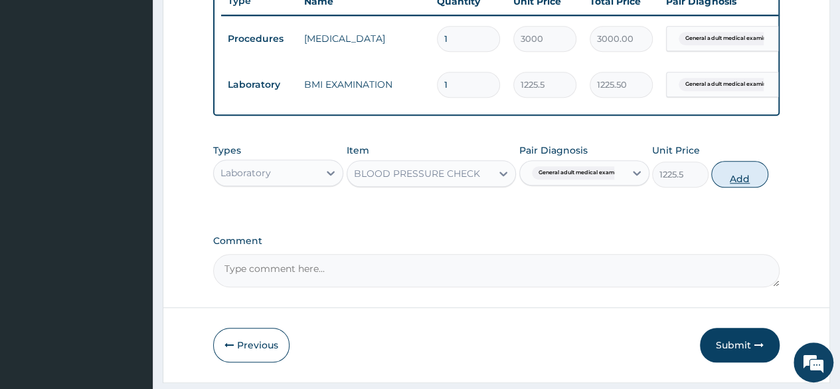
click at [749, 184] on button "Add" at bounding box center [739, 174] width 56 height 27
type input "0"
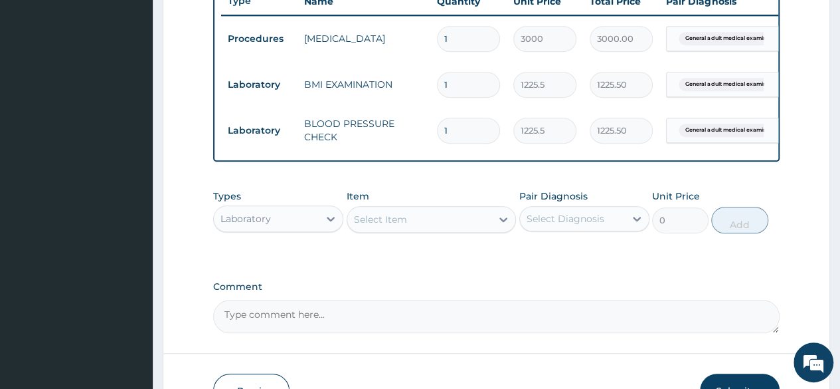
click at [452, 229] on div "Select Item" at bounding box center [419, 219] width 145 height 21
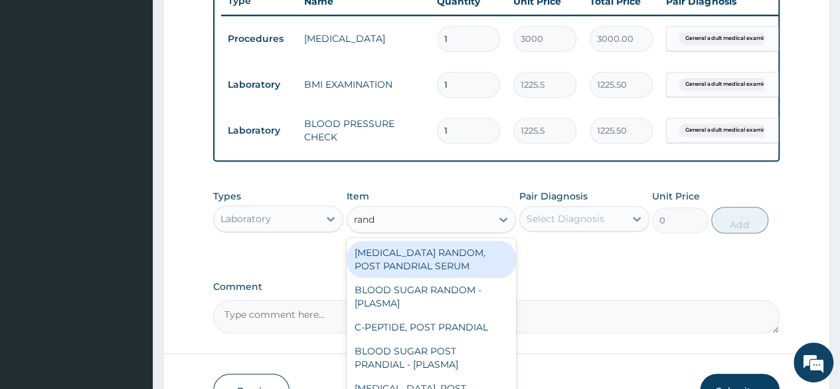
type input "rando"
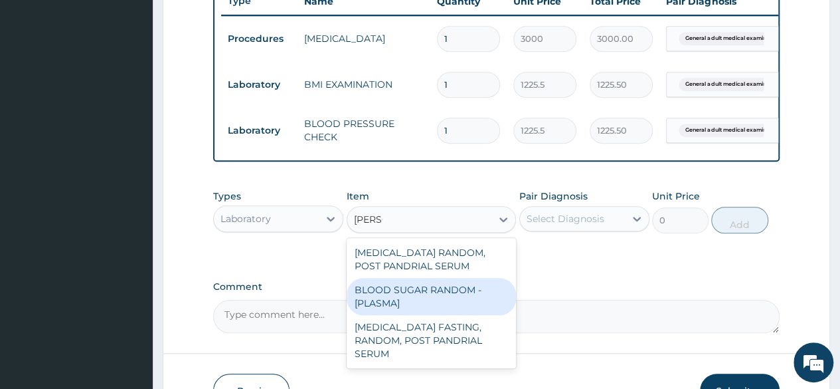
click at [440, 312] on div "BLOOD SUGAR RANDOM - [PLASMA]" at bounding box center [432, 296] width 170 height 37
type input "1800"
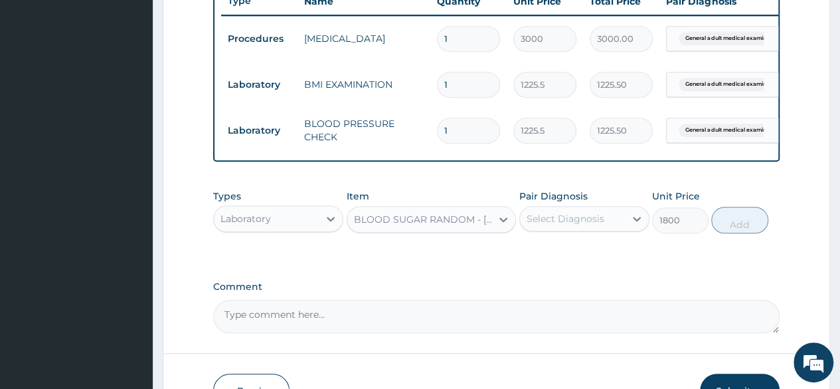
click at [602, 225] on div "Select Diagnosis" at bounding box center [566, 218] width 78 height 13
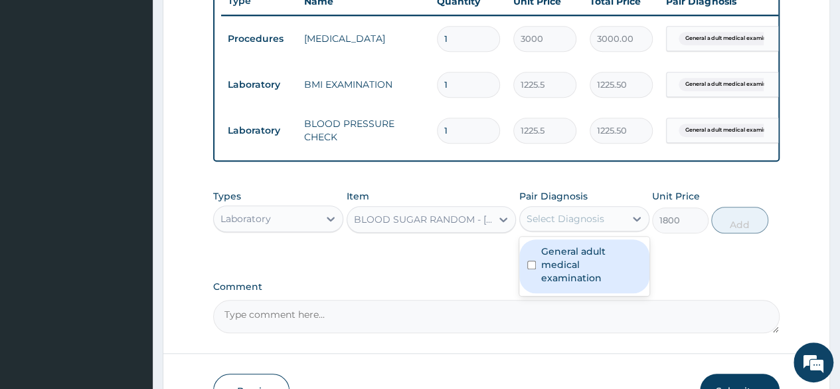
click at [567, 274] on label "General adult medical examination" at bounding box center [591, 264] width 100 height 40
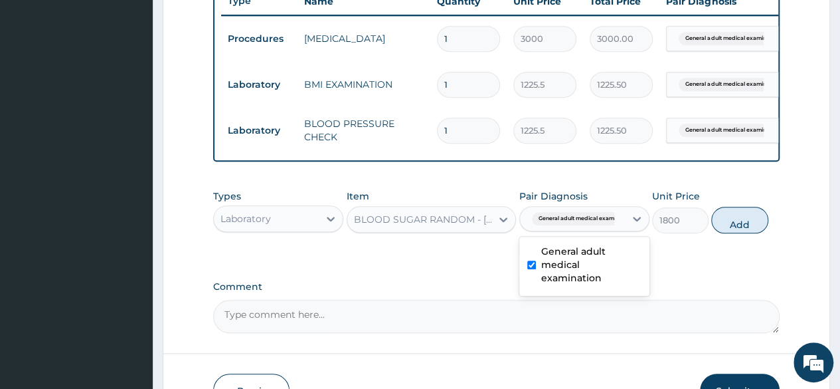
checkbox input "true"
click at [743, 232] on button "Add" at bounding box center [739, 220] width 56 height 27
type input "0"
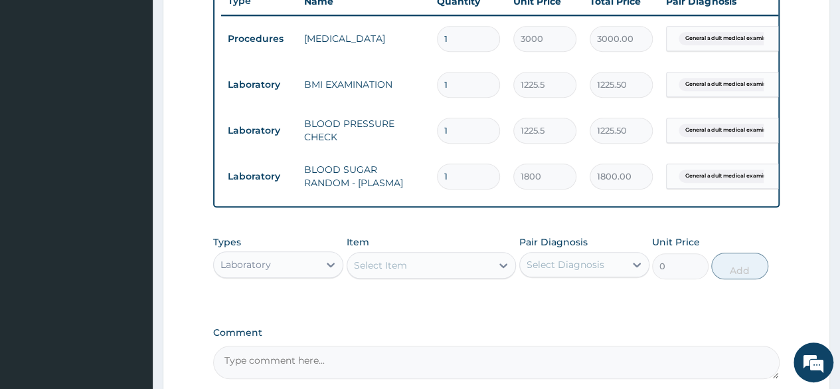
scroll to position [652, 0]
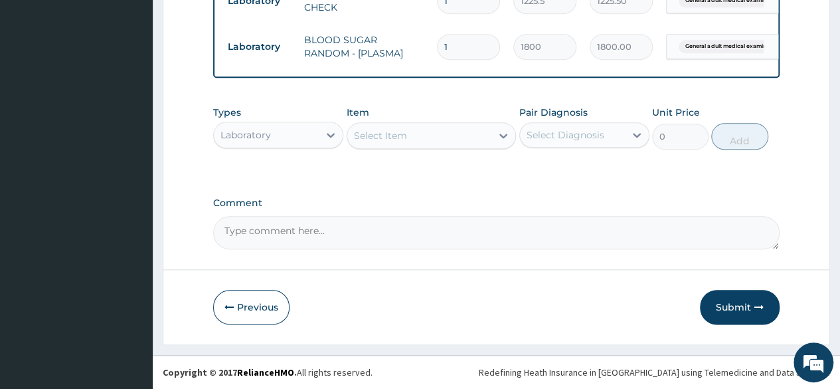
click at [442, 138] on div "Select Item" at bounding box center [419, 135] width 145 height 21
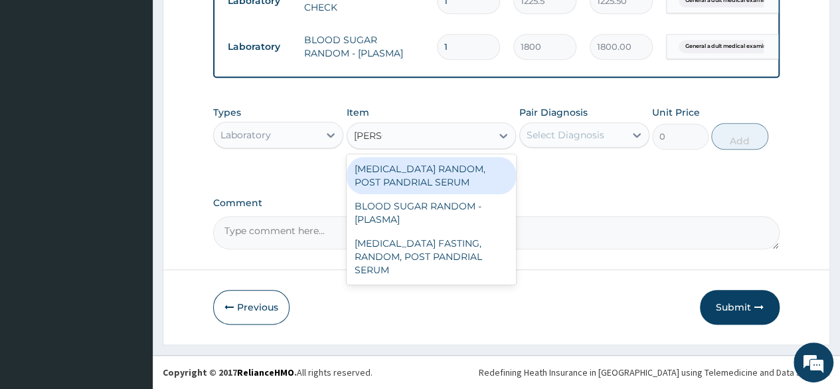
type input "random"
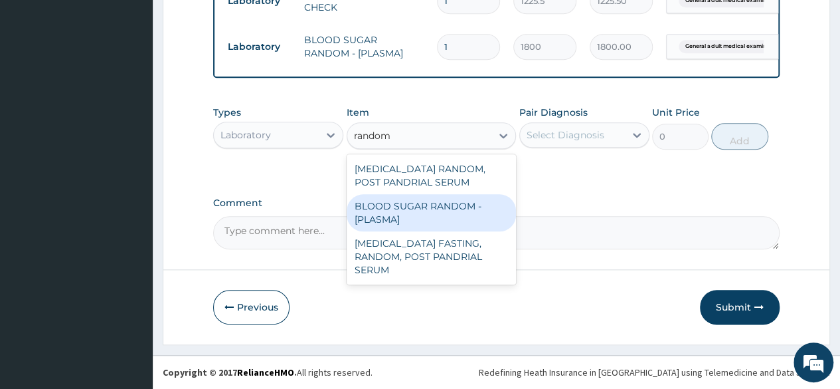
click at [383, 213] on div "BLOOD SUGAR RANDOM - [PLASMA]" at bounding box center [432, 212] width 170 height 37
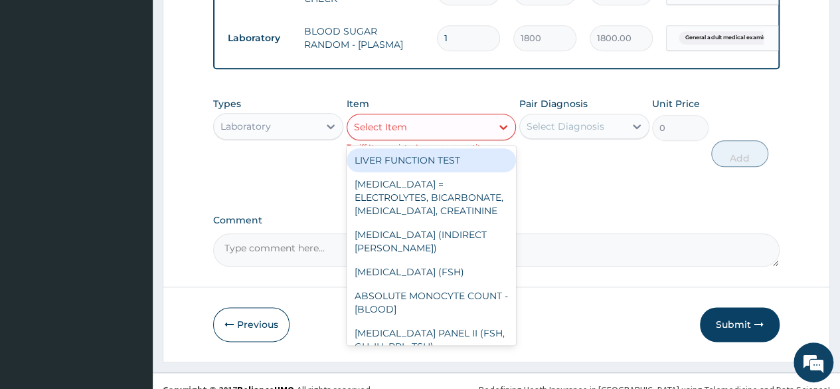
click at [444, 138] on div "Select Item" at bounding box center [419, 126] width 145 height 21
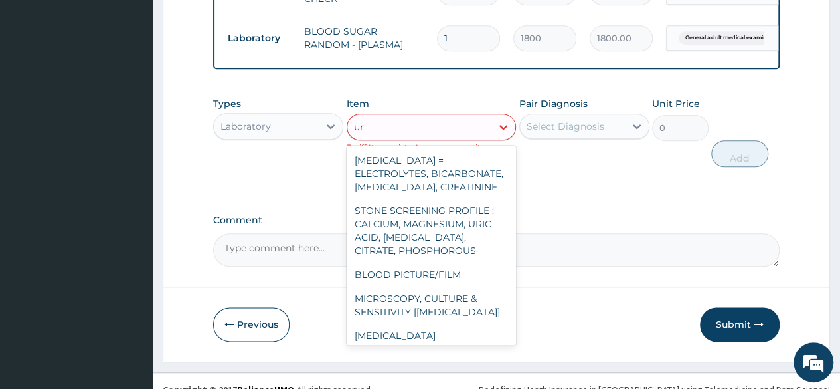
type input "uri"
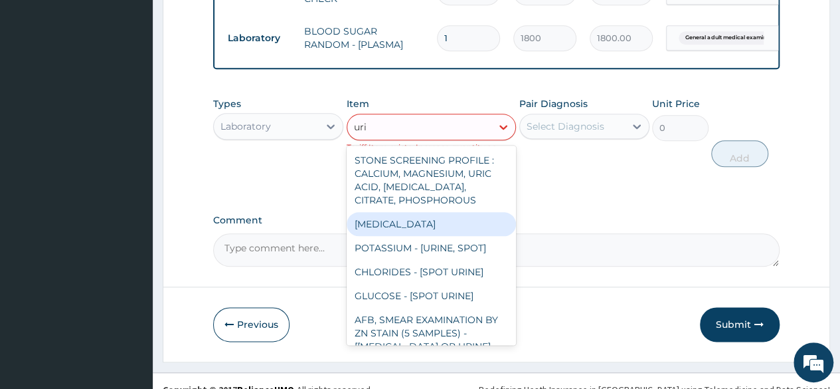
click at [445, 236] on div "URINALYSIS" at bounding box center [432, 224] width 170 height 24
type input "1531.875"
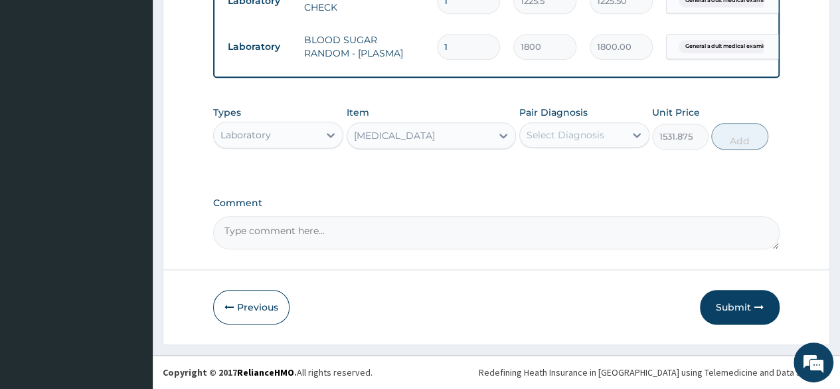
click at [588, 149] on div "Pair Diagnosis Select Diagnosis" at bounding box center [585, 128] width 130 height 44
click at [583, 147] on div "Select Diagnosis" at bounding box center [585, 134] width 130 height 25
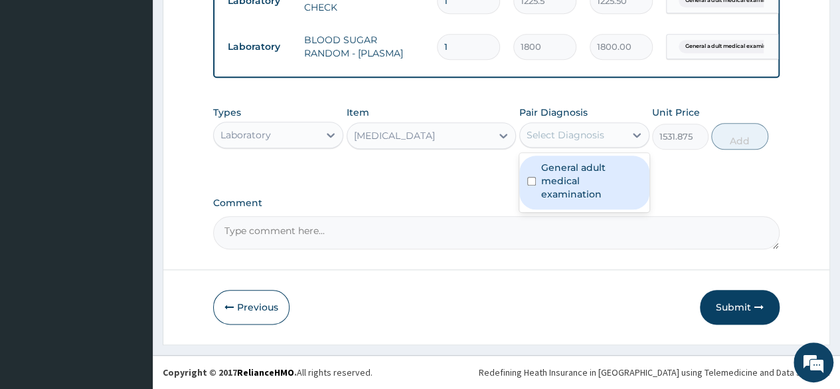
click at [574, 169] on label "General adult medical examination" at bounding box center [591, 181] width 100 height 40
checkbox input "true"
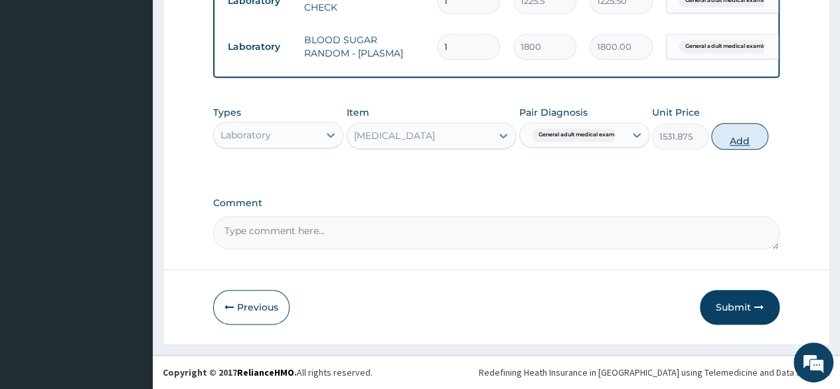
click at [723, 139] on button "Add" at bounding box center [739, 136] width 56 height 27
type input "0"
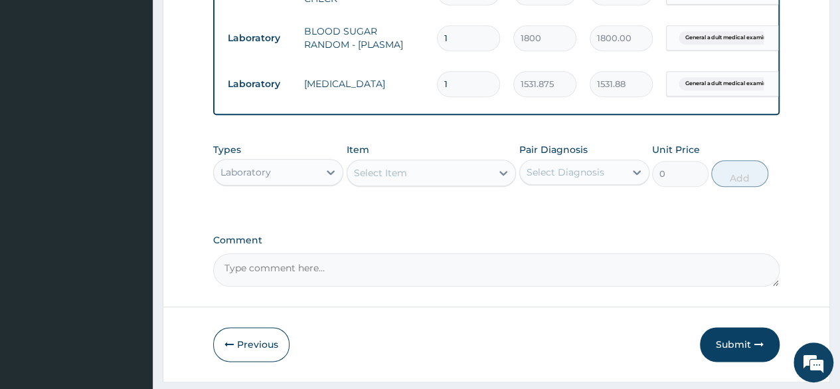
click at [441, 176] on div "Select Item" at bounding box center [419, 172] width 145 height 21
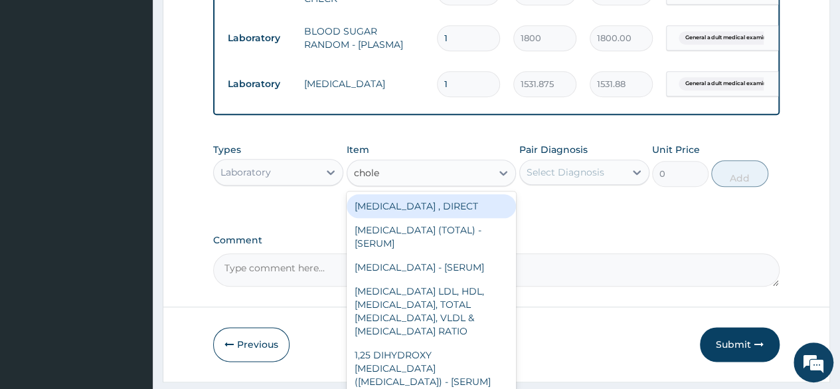
type input "choles"
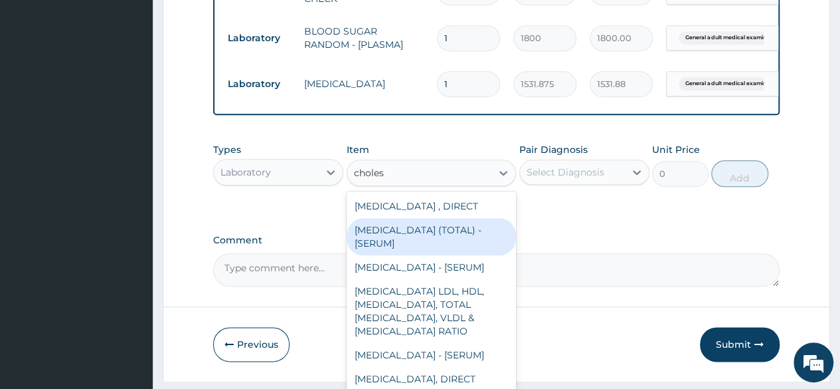
click at [417, 245] on div "CHOLESTEROL (TOTAL) - [SERUM]" at bounding box center [432, 236] width 170 height 37
type input "2880"
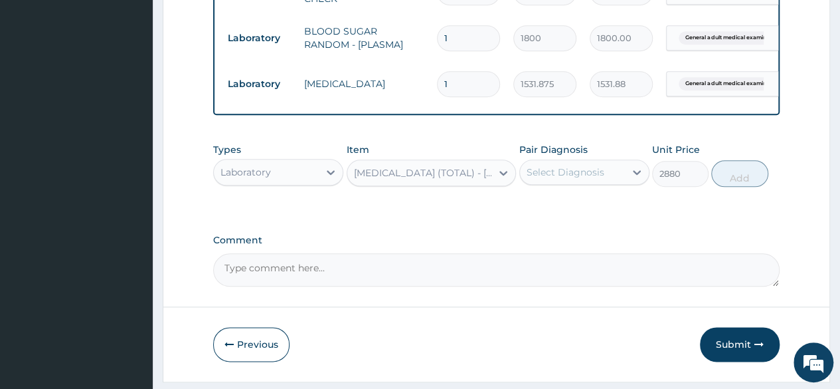
click at [610, 183] on div "Select Diagnosis" at bounding box center [572, 171] width 105 height 21
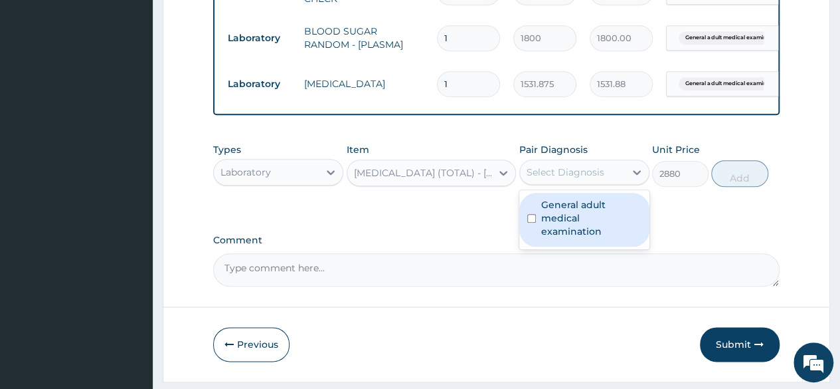
click at [609, 210] on label "General adult medical examination" at bounding box center [591, 218] width 100 height 40
checkbox input "true"
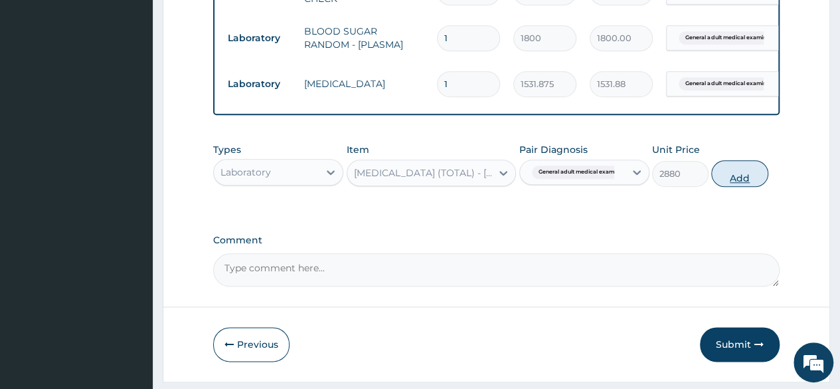
click at [733, 187] on button "Add" at bounding box center [739, 173] width 56 height 27
type input "0"
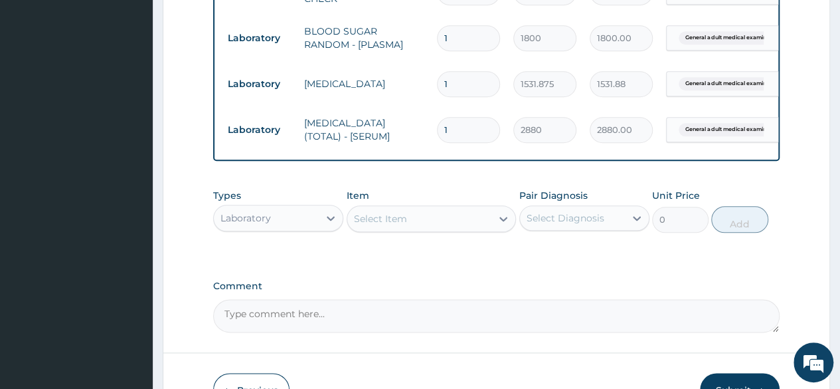
scroll to position [744, 0]
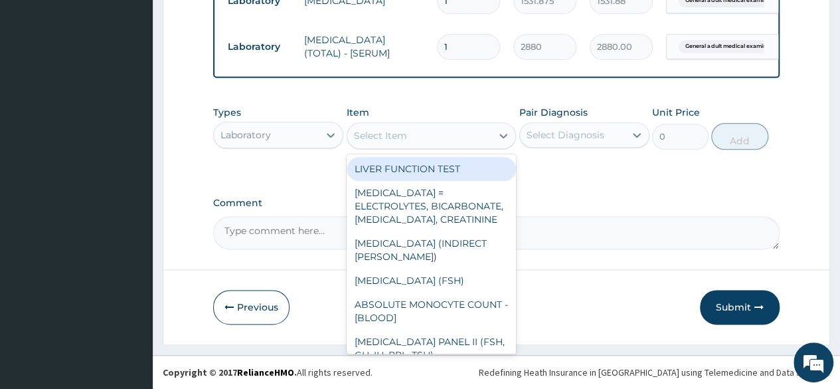
click at [376, 143] on div "Select Item" at bounding box center [419, 135] width 145 height 21
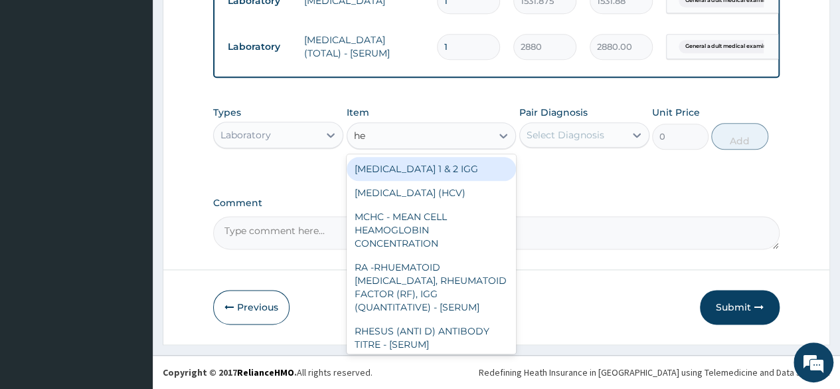
type input "hep"
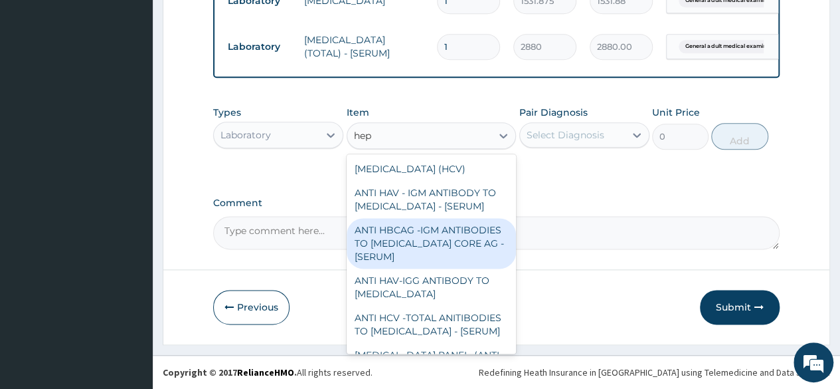
click at [398, 230] on div "ANTI HBCAG -IGM ANTIBODIES TO HEPATITIS B CORE AG - [SERUM]" at bounding box center [432, 243] width 170 height 50
type input "4085"
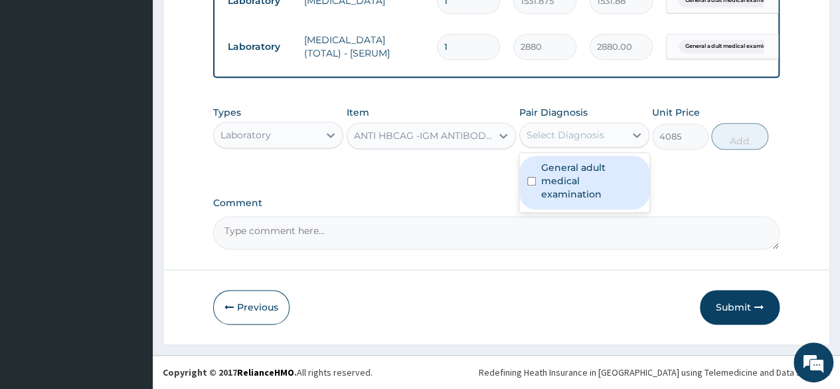
drag, startPoint x: 584, startPoint y: 143, endPoint x: 587, endPoint y: 165, distance: 22.7
click at [587, 147] on div "option General adult medical examination, selected. option General adult medica…" at bounding box center [585, 134] width 130 height 25
click at [587, 165] on label "General adult medical examination" at bounding box center [591, 181] width 100 height 40
checkbox input "true"
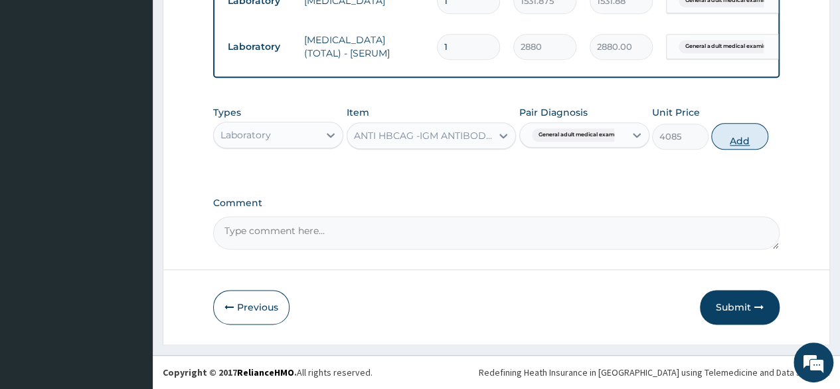
click at [741, 149] on button "Add" at bounding box center [739, 136] width 56 height 27
type input "0"
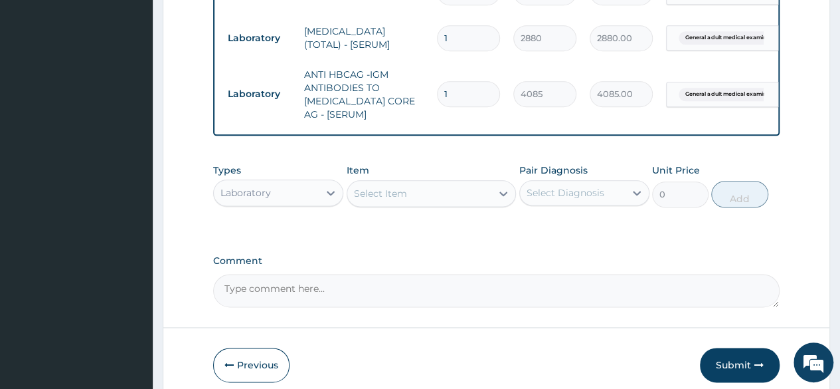
click at [454, 200] on div "Select Item" at bounding box center [419, 193] width 145 height 21
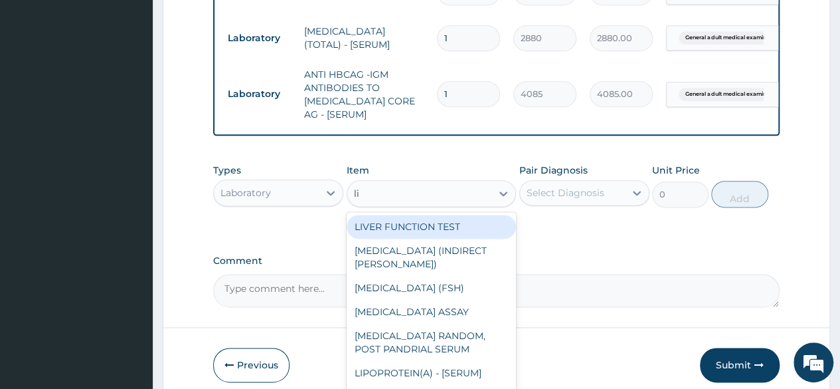
type input "liv"
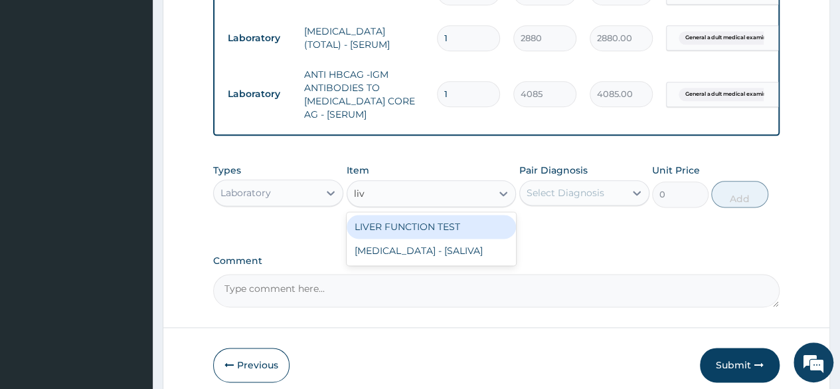
click at [446, 237] on div "LIVER FUNCTION TEST" at bounding box center [432, 227] width 170 height 24
type input "4595.625"
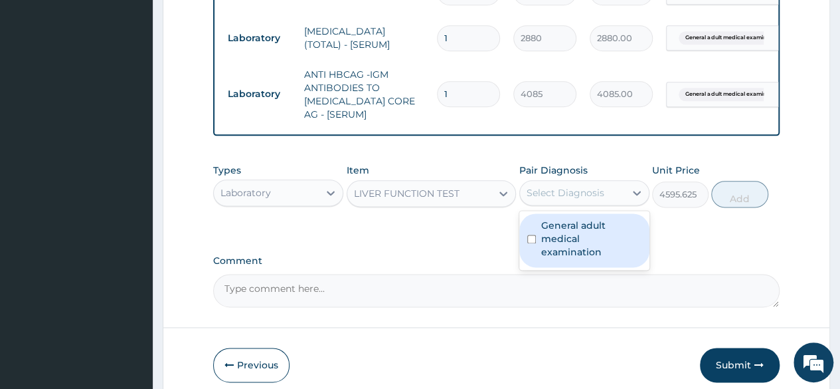
drag, startPoint x: 591, startPoint y: 202, endPoint x: 587, endPoint y: 243, distance: 41.4
click at [587, 205] on div "option General adult medical examination, selected. option General adult medica…" at bounding box center [585, 192] width 130 height 25
click at [587, 243] on label "General adult medical examination" at bounding box center [591, 239] width 100 height 40
checkbox input "true"
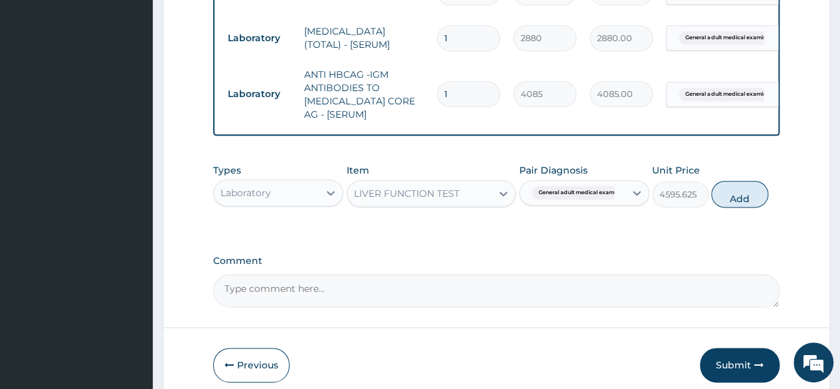
click at [720, 214] on div "Types Laboratory Item LIVER FUNCTION TEST Pair Diagnosis General adult medical …" at bounding box center [496, 185] width 567 height 57
click at [741, 205] on button "Add" at bounding box center [739, 194] width 56 height 27
type input "0"
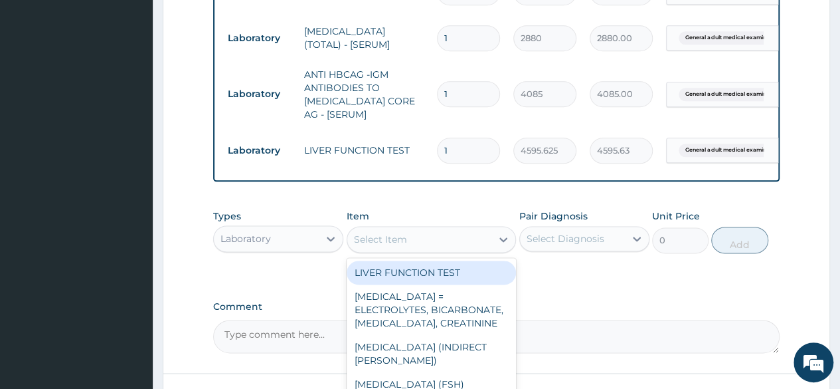
click at [429, 250] on div "Select Item" at bounding box center [419, 239] width 145 height 21
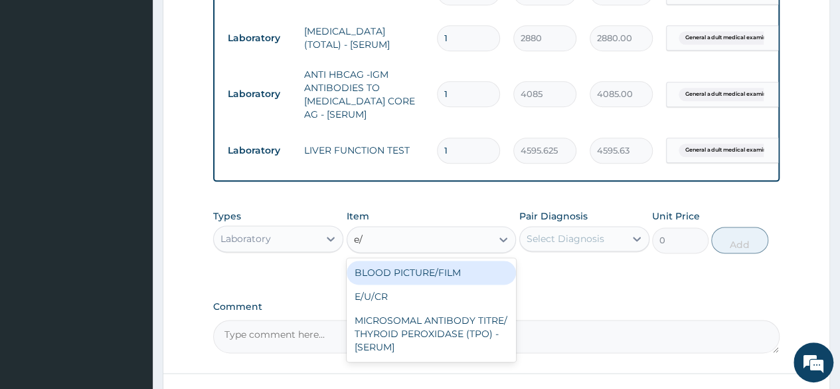
type input "e"
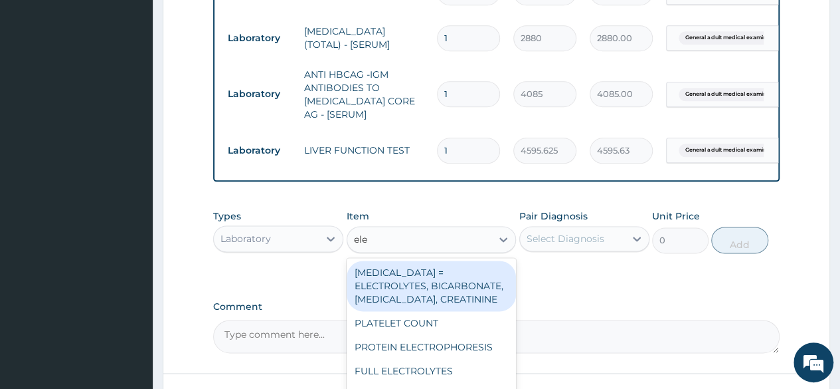
type input "elec"
click at [454, 300] on div "RENAL FUNCTION TESTS = ELECTROLYTES, BICARBONATE, UREA, CREATININE" at bounding box center [432, 285] width 170 height 50
type input "4595.625"
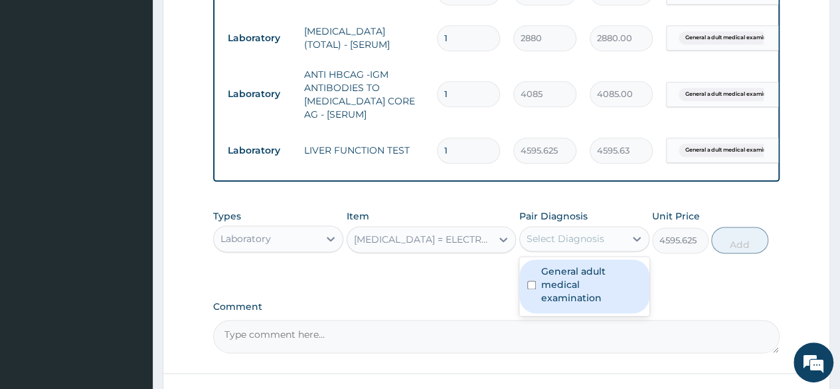
click at [583, 240] on div "Select Diagnosis" at bounding box center [572, 238] width 105 height 21
click at [585, 278] on label "General adult medical examination" at bounding box center [591, 284] width 100 height 40
checkbox input "true"
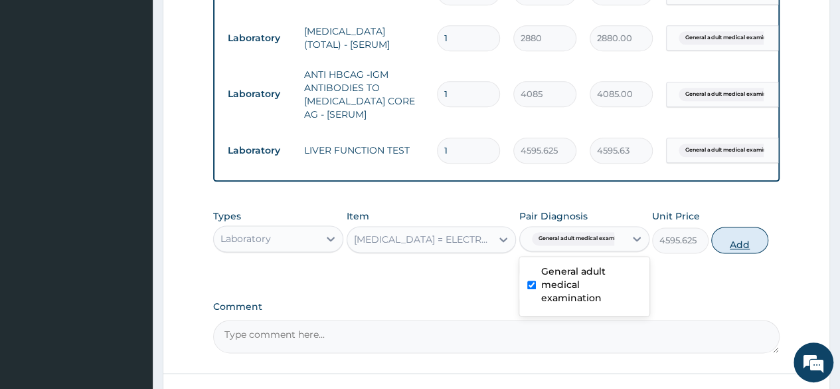
click at [724, 252] on button "Add" at bounding box center [739, 240] width 56 height 27
type input "0"
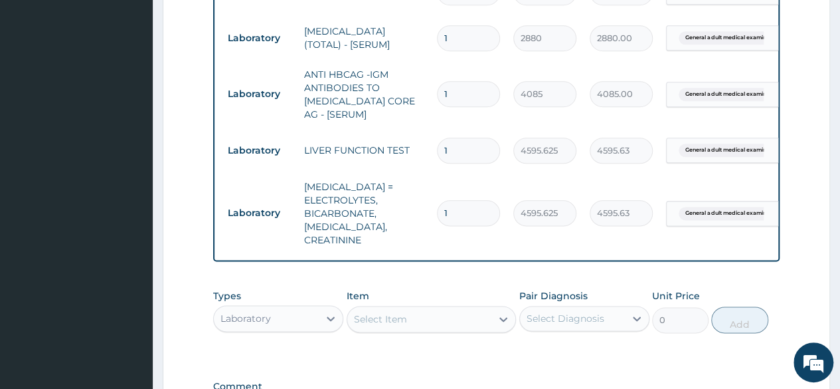
scroll to position [923, 0]
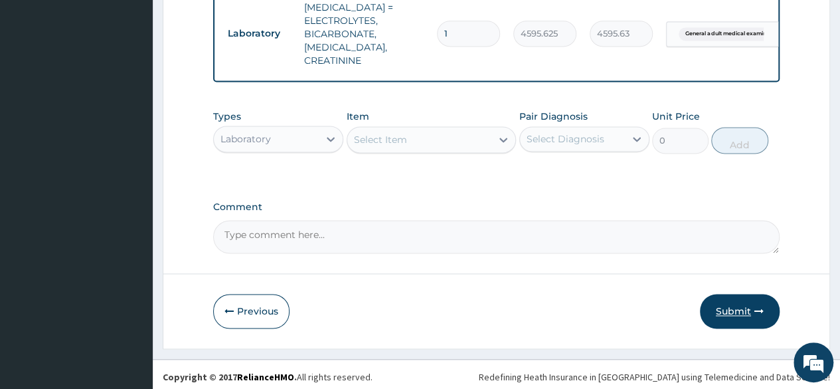
click at [727, 308] on button "Submit" at bounding box center [740, 311] width 80 height 35
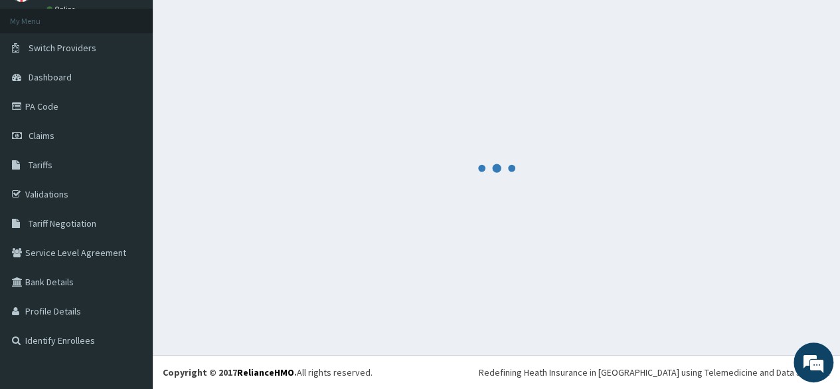
scroll to position [67, 0]
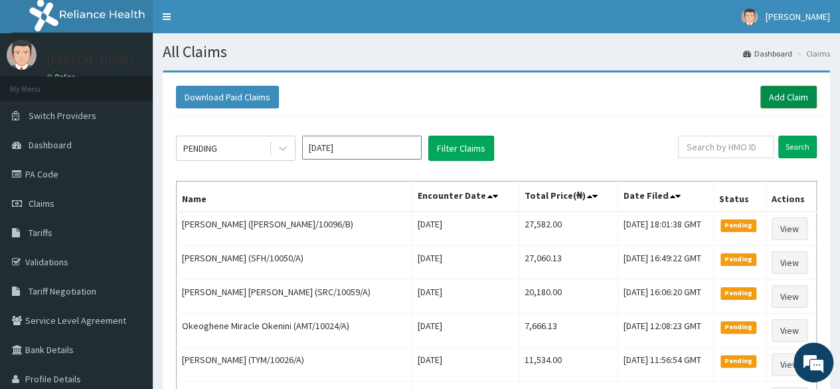
click at [768, 104] on link "Add Claim" at bounding box center [789, 97] width 56 height 23
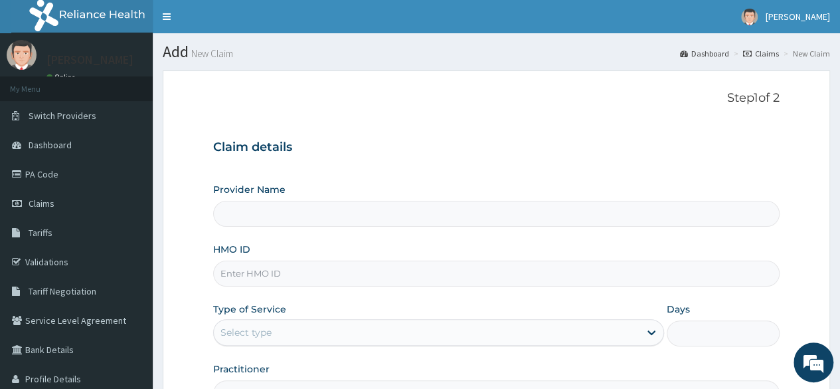
click at [237, 258] on div "HMO ID" at bounding box center [496, 264] width 567 height 44
click at [237, 264] on input "HMO ID" at bounding box center [496, 273] width 567 height 26
paste input "DEL/10171/A"
type input "DEL/10171/A"
type input "Reliance Family Clinics (RFC) - [GEOGRAPHIC_DATA]"
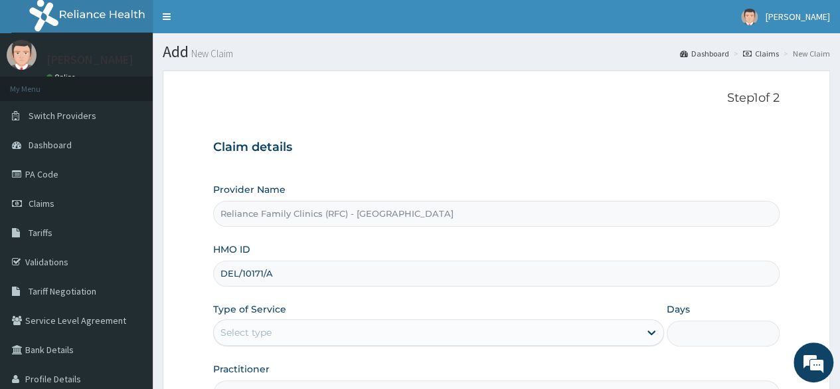
click at [236, 268] on input "DEL/10171/A" at bounding box center [496, 273] width 567 height 26
type input "DEL/10171/A"
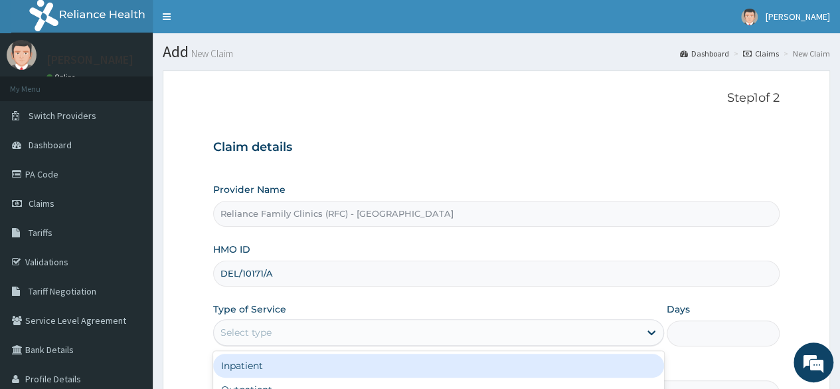
click at [273, 326] on div "Select type" at bounding box center [427, 332] width 426 height 21
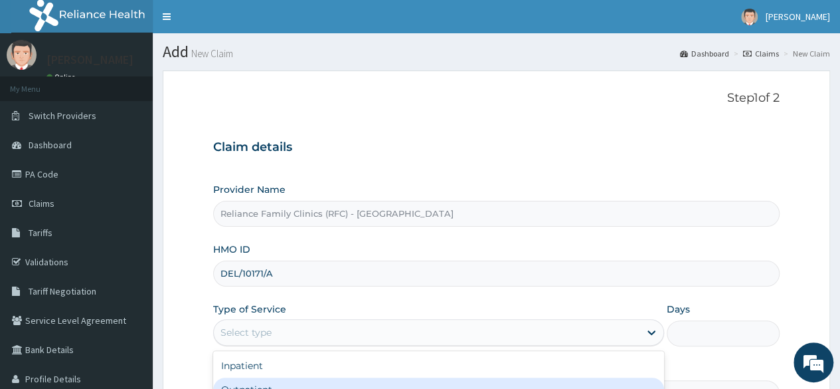
click at [258, 385] on div "Outpatient" at bounding box center [438, 389] width 451 height 24
type input "1"
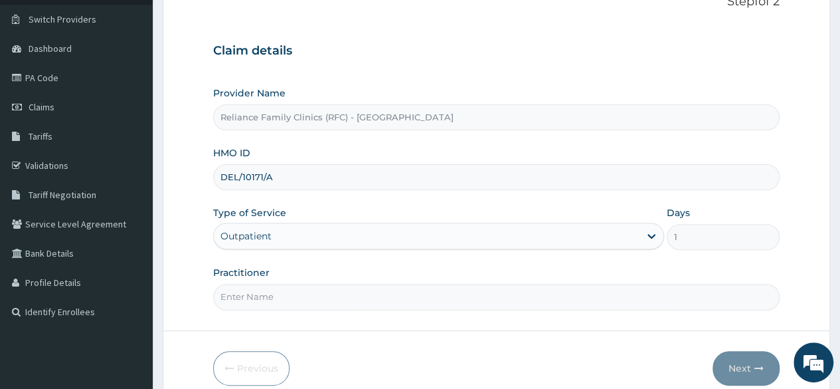
scroll to position [120, 0]
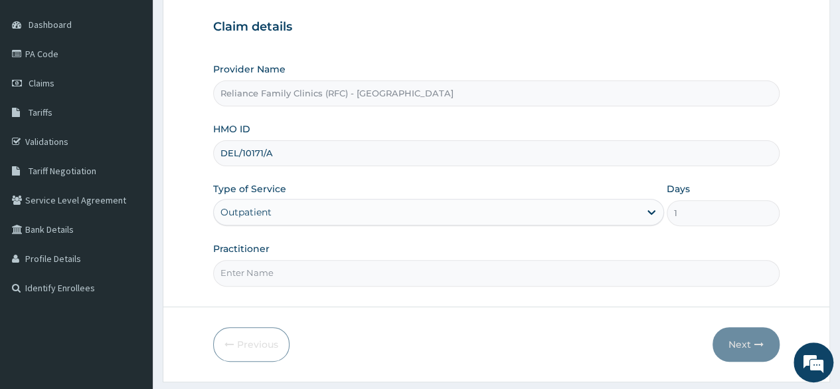
click at [583, 274] on input "Practitioner" at bounding box center [496, 273] width 567 height 26
type input "locum"
click at [739, 327] on button "Next" at bounding box center [746, 344] width 67 height 35
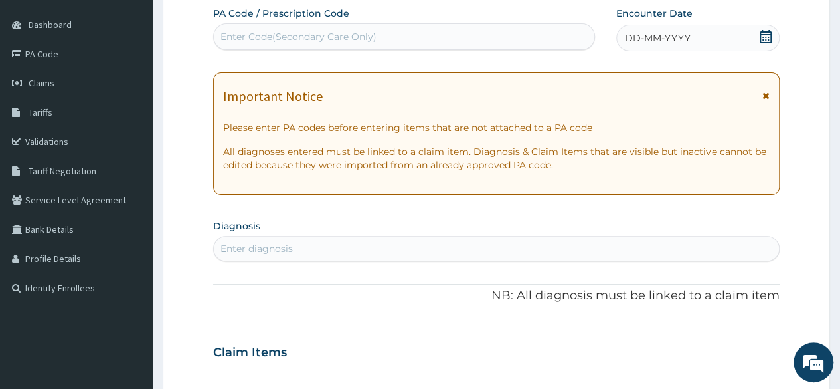
click at [763, 39] on icon at bounding box center [766, 36] width 12 height 13
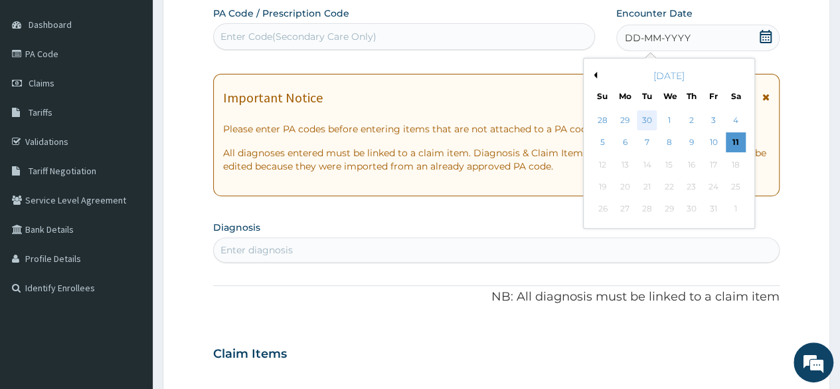
click at [647, 121] on div "30" at bounding box center [647, 120] width 20 height 20
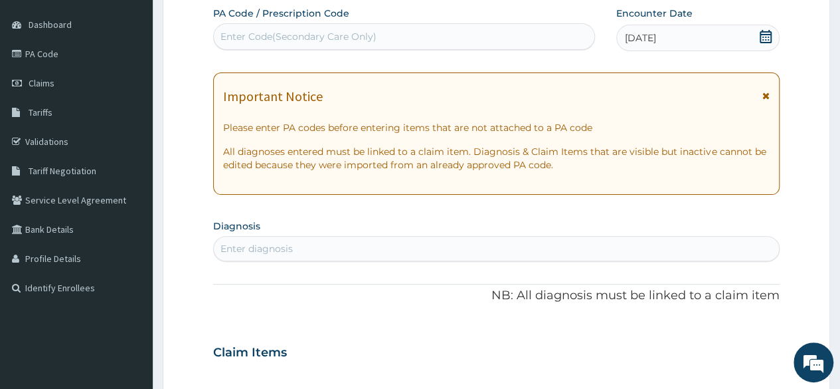
click at [361, 250] on div "Enter diagnosis" at bounding box center [496, 248] width 565 height 21
type input "w"
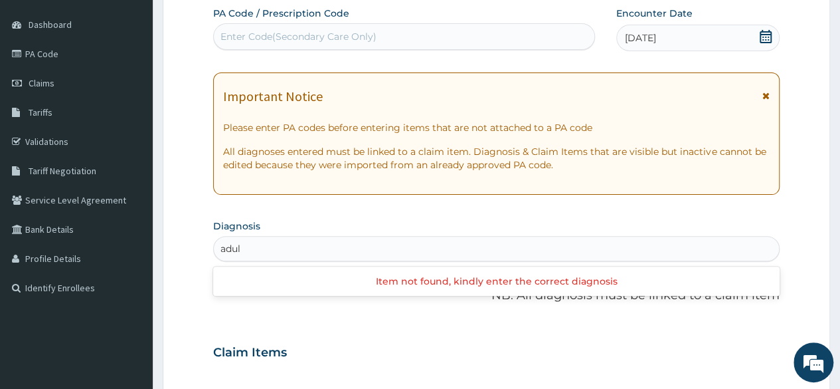
type input "adult"
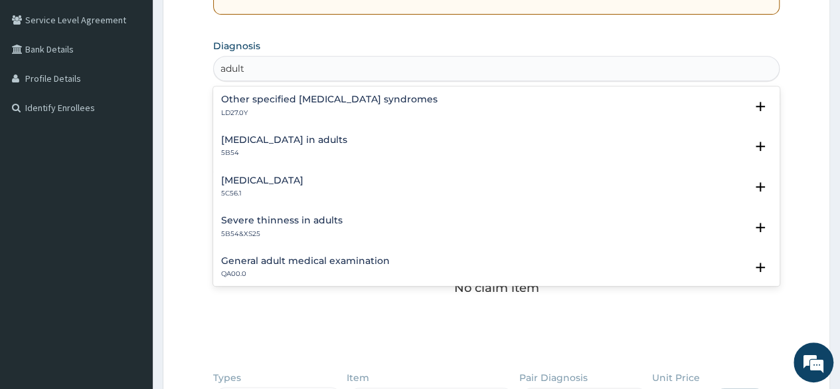
scroll to position [302, 0]
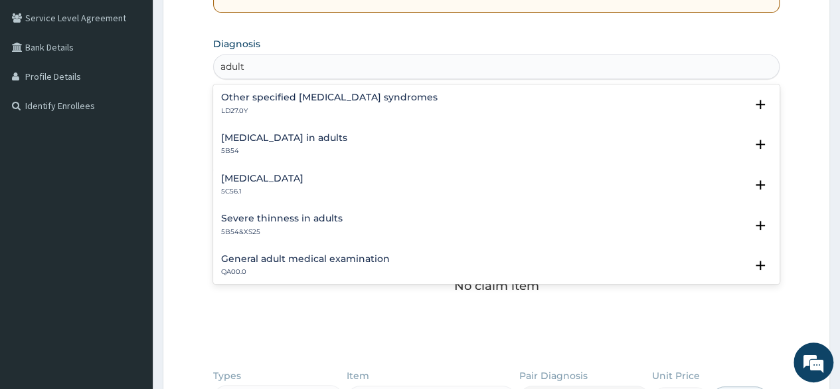
click at [330, 261] on h4 "General adult medical examination" at bounding box center [305, 259] width 169 height 10
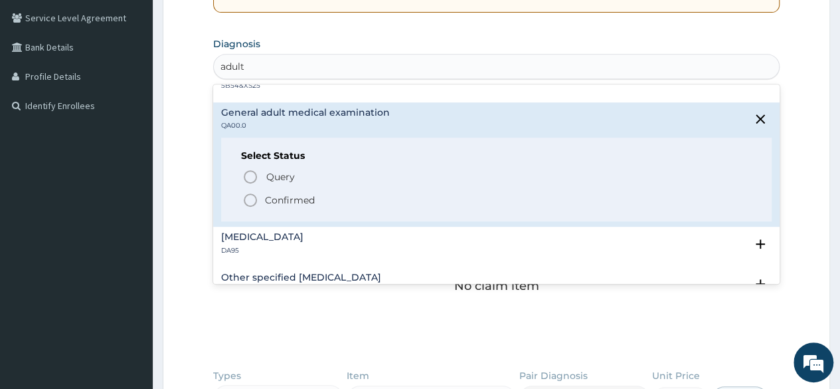
scroll to position [252, 0]
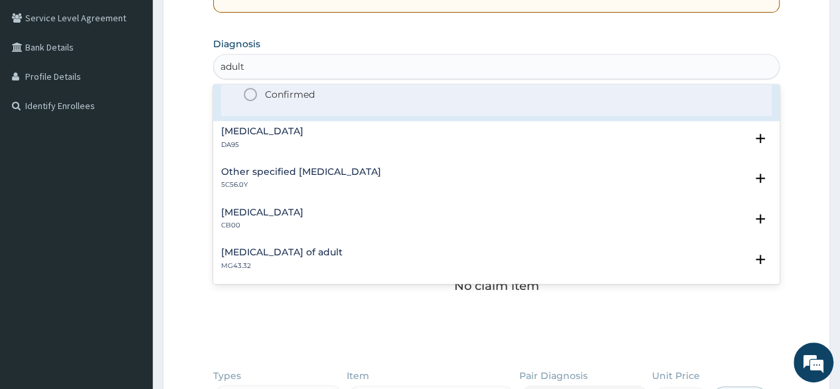
click at [311, 94] on p "Confirmed" at bounding box center [290, 94] width 50 height 13
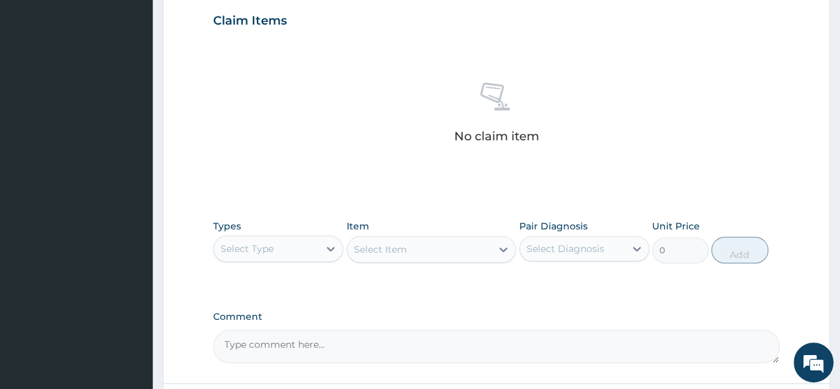
scroll to position [535, 0]
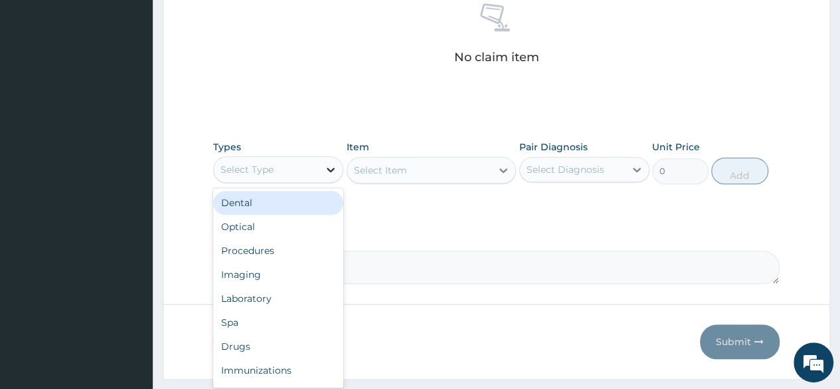
click at [324, 166] on icon at bounding box center [330, 169] width 13 height 13
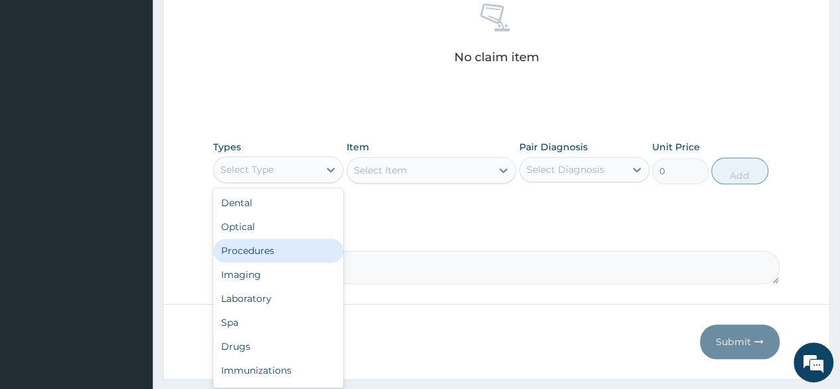
click at [270, 252] on div "Procedures" at bounding box center [278, 250] width 130 height 24
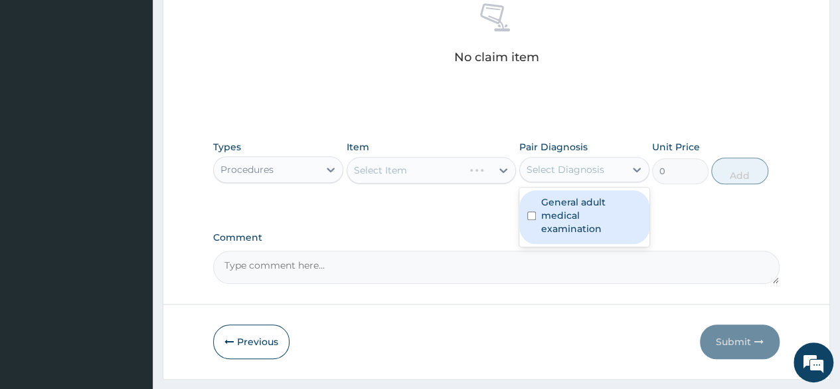
click at [561, 179] on div "Select Diagnosis" at bounding box center [585, 169] width 130 height 25
click at [563, 201] on label "General adult medical examination" at bounding box center [591, 215] width 100 height 40
checkbox input "true"
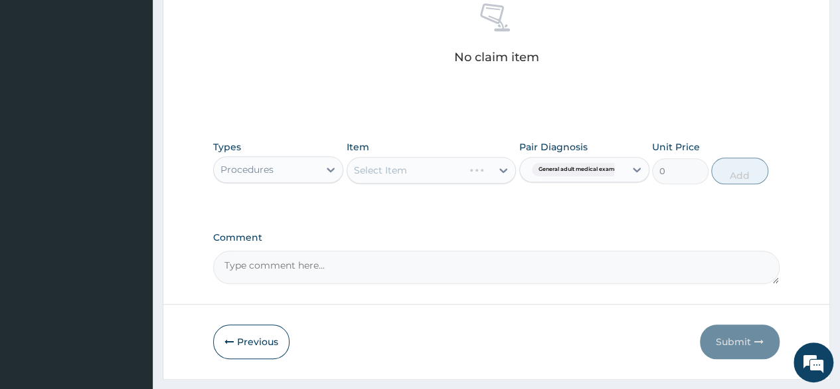
drag, startPoint x: 445, startPoint y: 219, endPoint x: 470, endPoint y: 163, distance: 61.2
click at [470, 163] on div "Select Item" at bounding box center [432, 170] width 170 height 27
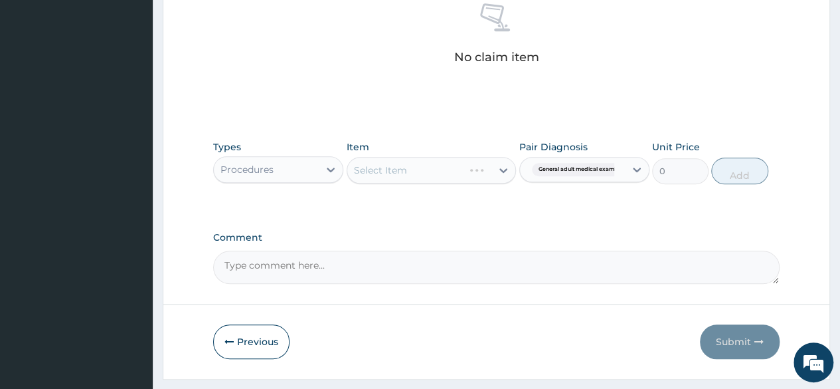
click at [470, 163] on div "Select Item" at bounding box center [432, 170] width 170 height 27
click at [470, 163] on div "Select Item" at bounding box center [419, 169] width 145 height 21
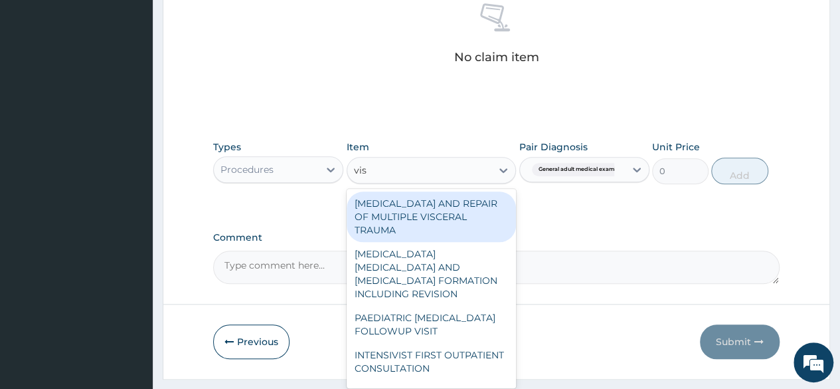
type input "visu"
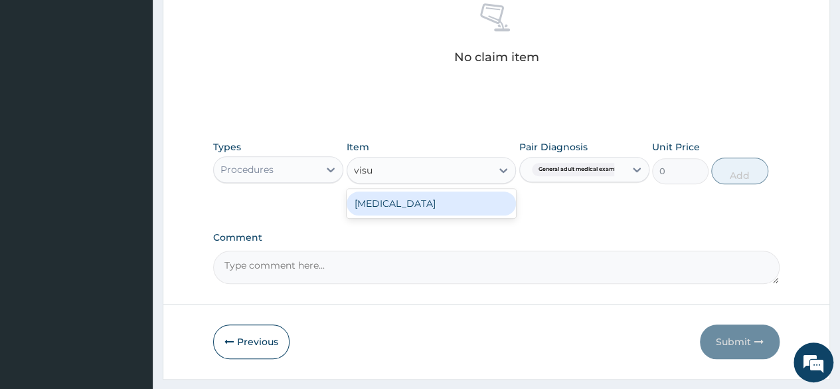
click at [462, 196] on div "VISUAL ACUITY" at bounding box center [432, 203] width 170 height 24
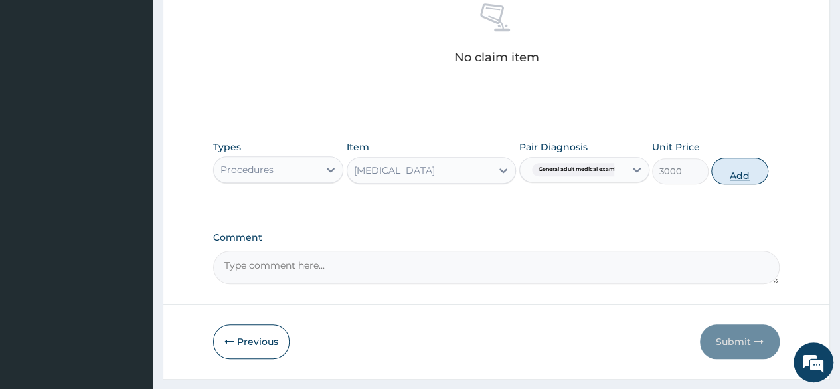
click at [734, 173] on button "Add" at bounding box center [739, 170] width 56 height 27
type input "0"
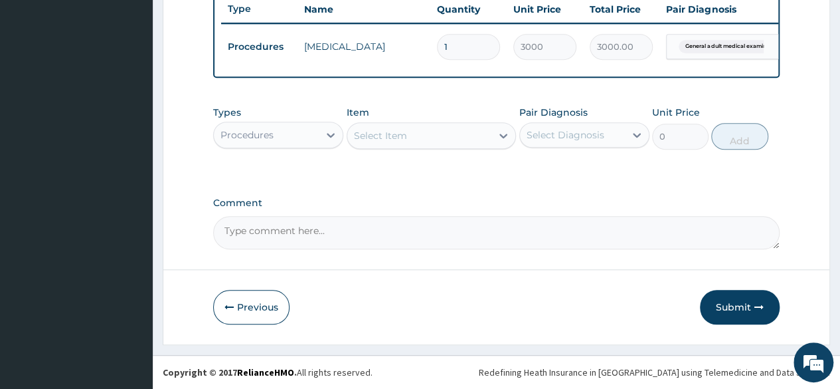
scroll to position [514, 0]
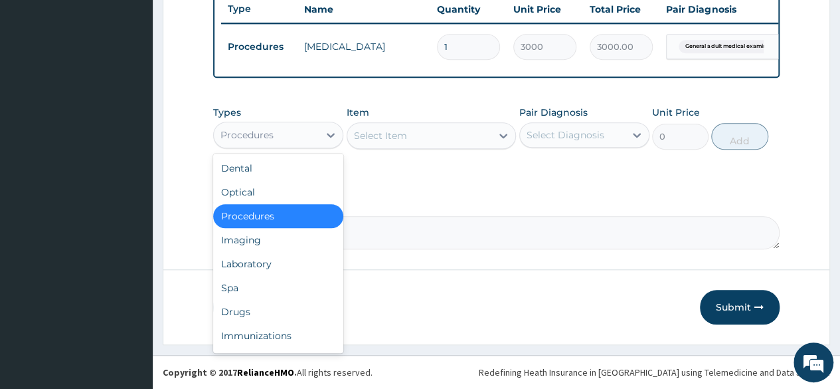
click at [308, 125] on div "Procedures" at bounding box center [266, 134] width 105 height 21
click at [276, 266] on div "Laboratory" at bounding box center [278, 264] width 130 height 24
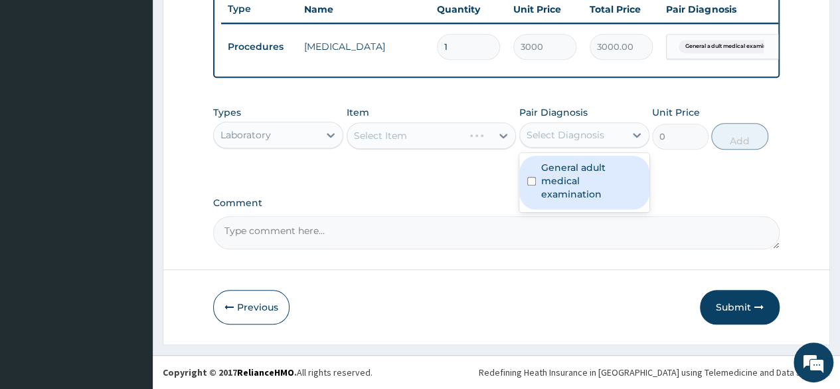
click at [576, 145] on div "Select Diagnosis" at bounding box center [572, 134] width 105 height 21
click at [573, 167] on label "General adult medical examination" at bounding box center [591, 181] width 100 height 40
checkbox input "true"
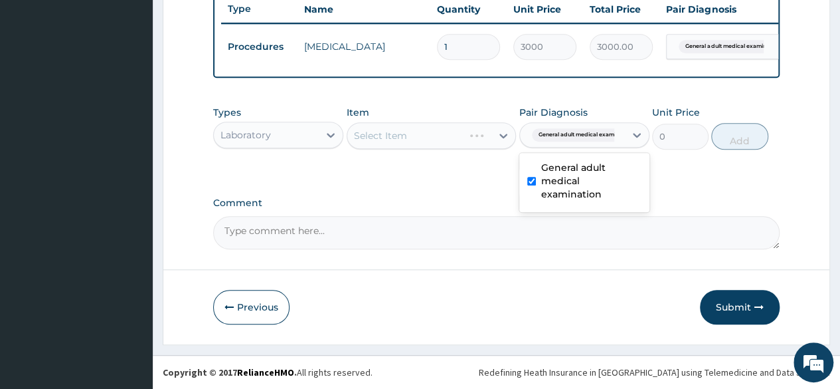
click at [442, 163] on div "Types Laboratory Item Select Item Pair Diagnosis option General adult medical e…" at bounding box center [496, 137] width 567 height 77
click at [441, 143] on div "Select Item" at bounding box center [432, 135] width 170 height 27
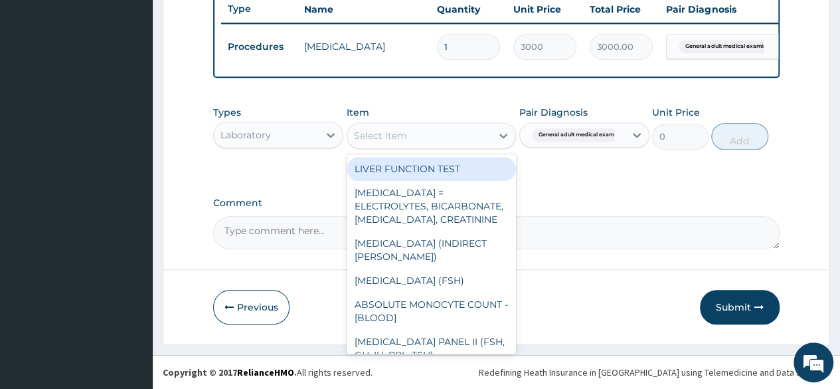
click at [441, 143] on div "Select Item" at bounding box center [419, 135] width 145 height 21
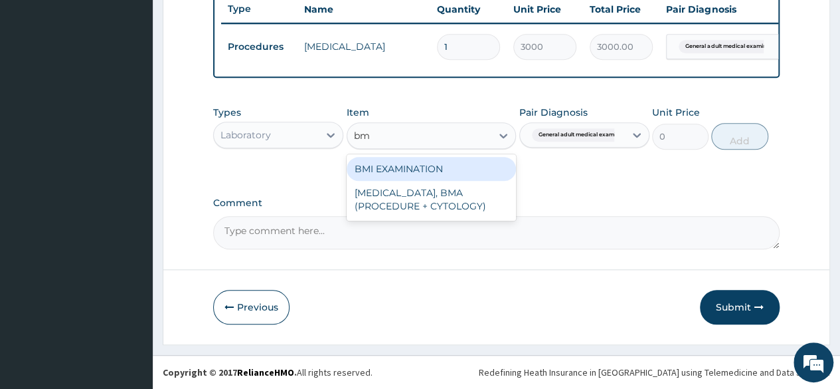
type input "bmi"
click at [444, 167] on div "BMI EXAMINATION" at bounding box center [432, 169] width 170 height 24
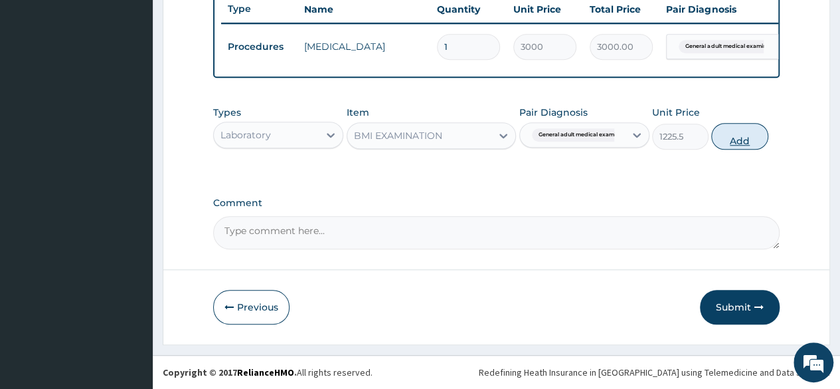
click at [745, 136] on button "Add" at bounding box center [739, 136] width 56 height 27
type input "0"
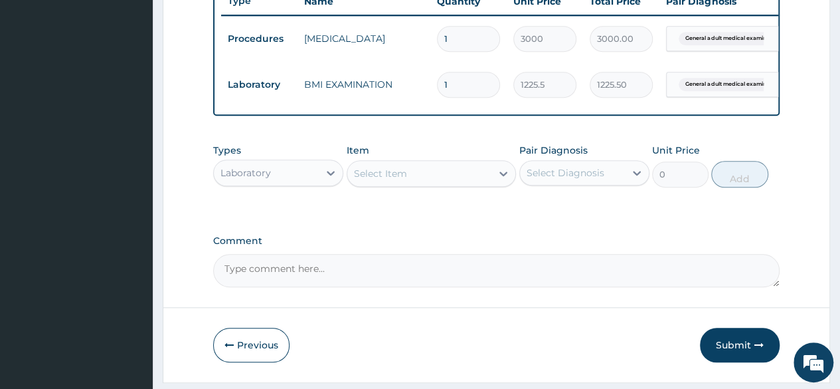
click at [456, 184] on div "Select Item" at bounding box center [419, 173] width 145 height 21
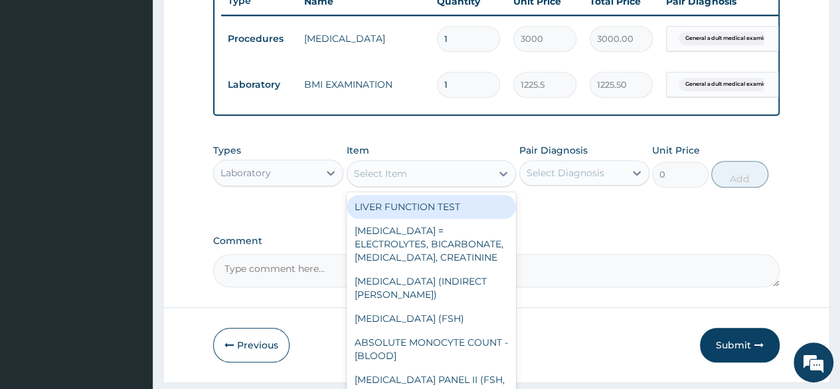
type input "b"
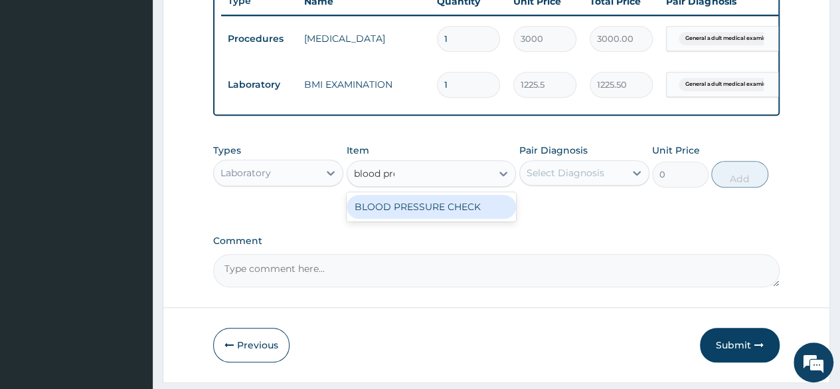
type input "blood pres"
click at [453, 217] on div "BLOOD PRESSURE CHECK" at bounding box center [432, 207] width 170 height 24
type input "1225.5"
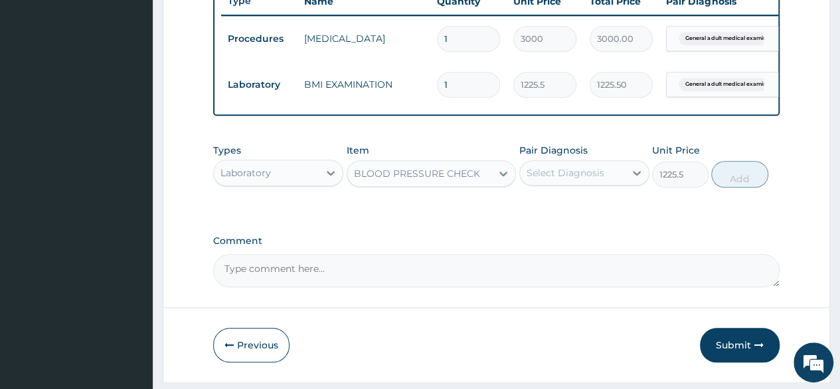
drag, startPoint x: 603, startPoint y: 166, endPoint x: 600, endPoint y: 183, distance: 17.5
click at [600, 183] on div "Pair Diagnosis Select Diagnosis" at bounding box center [585, 165] width 130 height 44
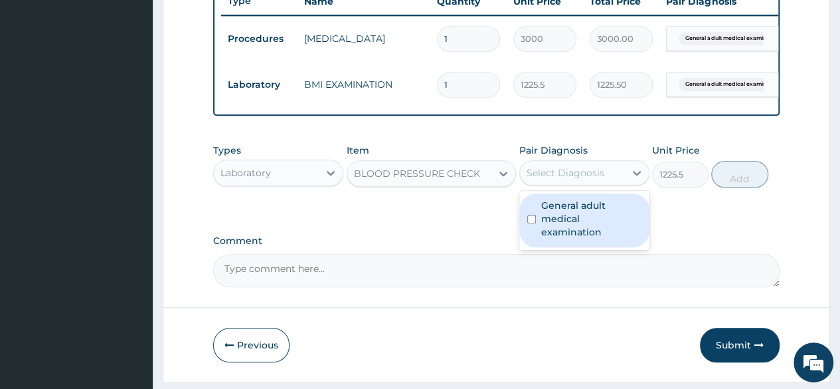
click at [600, 179] on div "Select Diagnosis" at bounding box center [566, 172] width 78 height 13
click at [607, 226] on label "General adult medical examination" at bounding box center [591, 219] width 100 height 40
checkbox input "true"
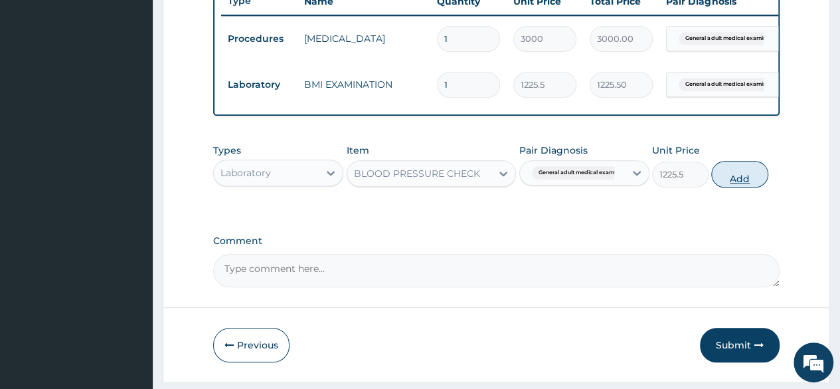
click at [748, 181] on button "Add" at bounding box center [739, 174] width 56 height 27
type input "0"
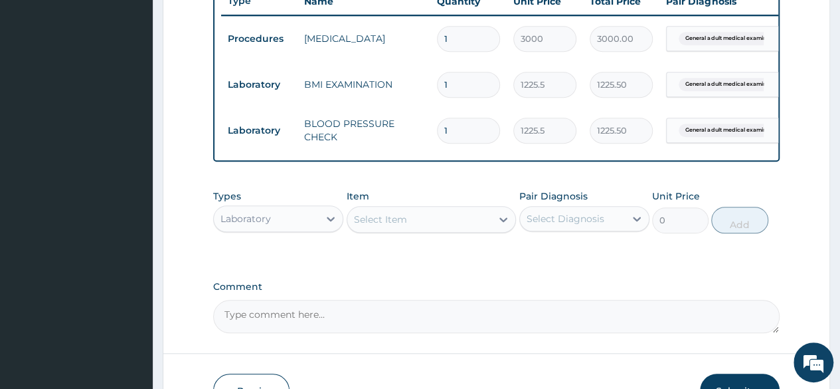
scroll to position [606, 0]
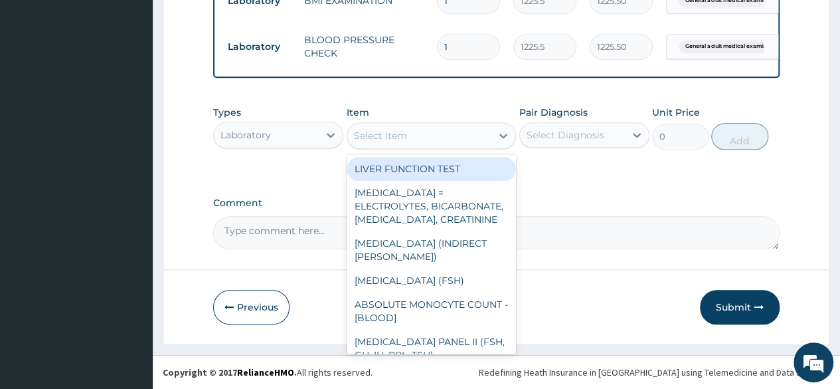
click at [415, 128] on div "Select Item" at bounding box center [419, 135] width 145 height 21
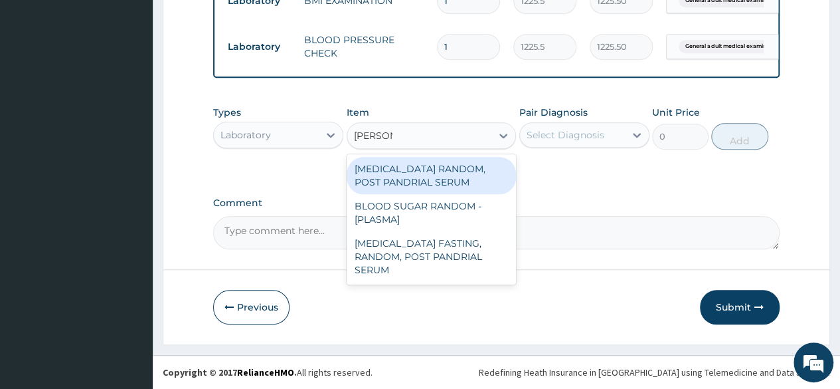
type input "random"
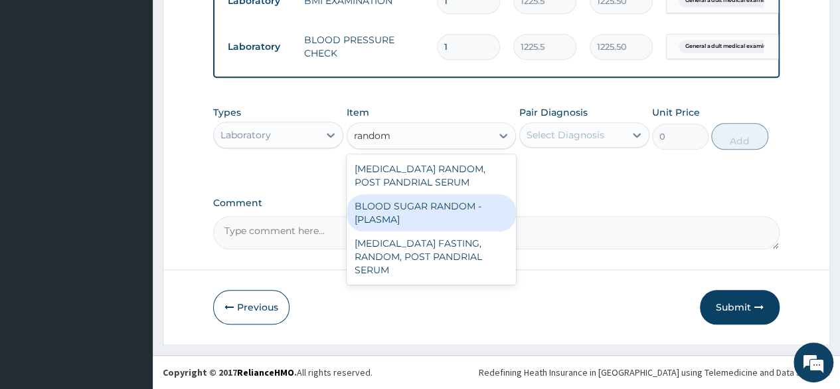
click at [373, 204] on div "BLOOD SUGAR RANDOM - [PLASMA]" at bounding box center [432, 212] width 170 height 37
type input "1800"
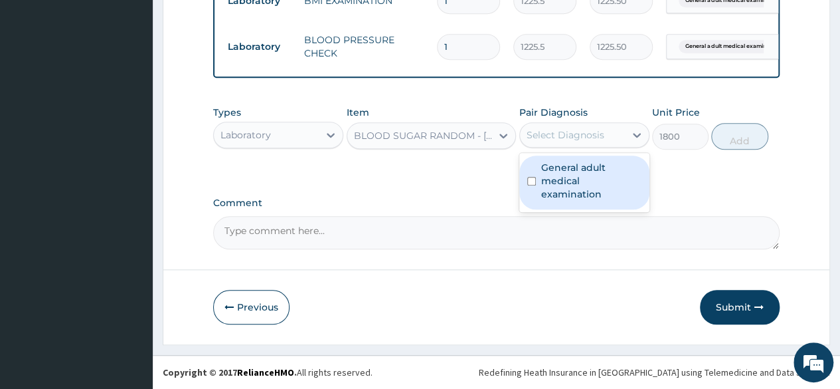
drag, startPoint x: 578, startPoint y: 138, endPoint x: 590, endPoint y: 181, distance: 45.4
click at [590, 147] on div "option General adult medical examination, selected. option General adult medica…" at bounding box center [585, 134] width 130 height 25
click at [590, 181] on label "General adult medical examination" at bounding box center [591, 181] width 100 height 40
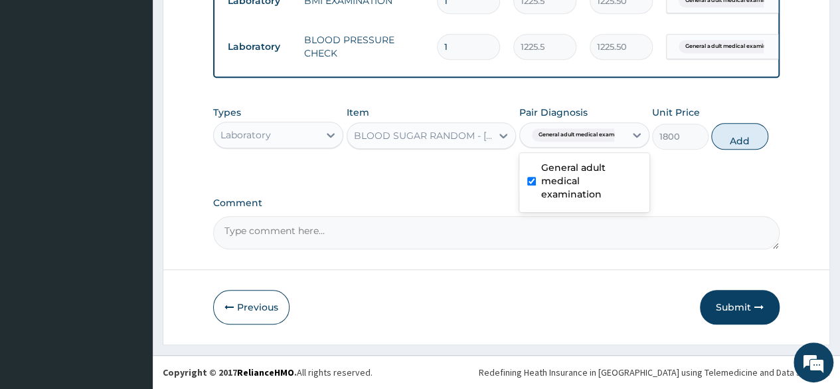
checkbox input "true"
click at [763, 143] on button "Add" at bounding box center [739, 136] width 56 height 27
type input "0"
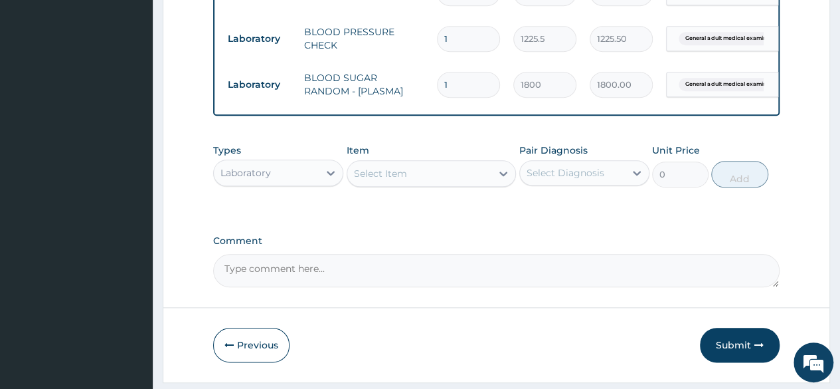
scroll to position [652, 0]
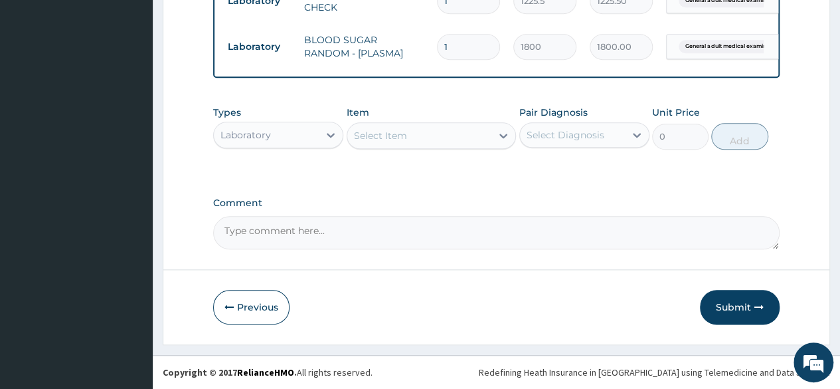
click at [451, 152] on div "Types Laboratory Item Select Item Pair Diagnosis Select Diagnosis Unit Price 0 …" at bounding box center [496, 127] width 567 height 57
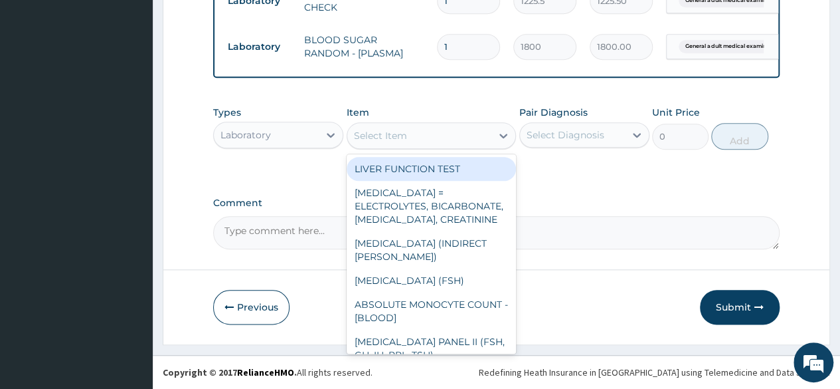
click at [442, 144] on div "Select Item" at bounding box center [419, 135] width 145 height 21
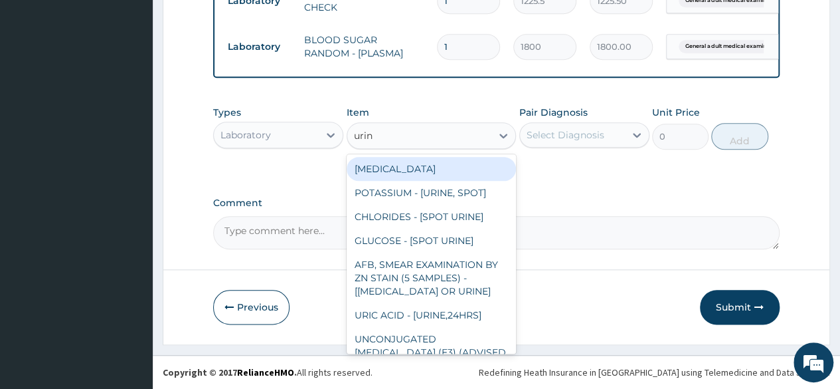
type input "urina"
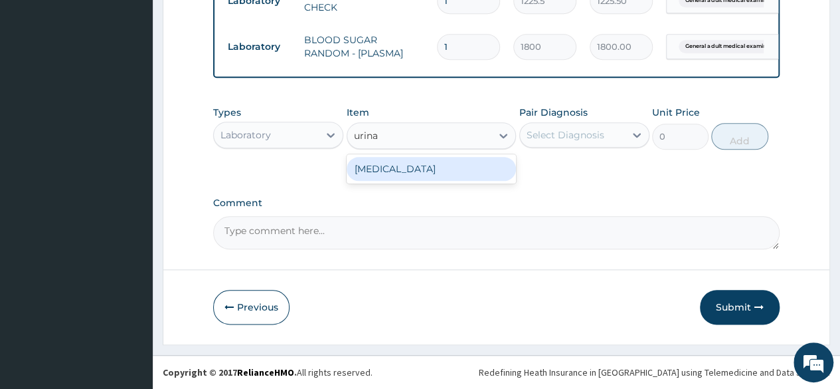
click at [442, 167] on div "URINALYSIS" at bounding box center [432, 169] width 170 height 24
type input "1531.875"
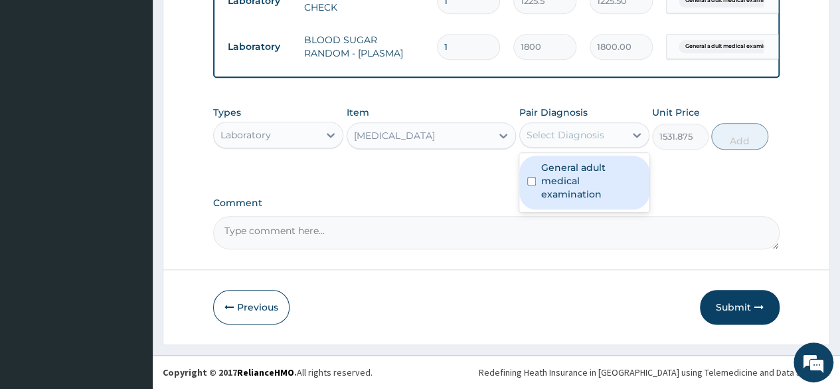
drag, startPoint x: 592, startPoint y: 128, endPoint x: 589, endPoint y: 173, distance: 46.0
click at [589, 147] on div "option General adult medical examination, selected. option General adult medica…" at bounding box center [585, 134] width 130 height 25
click at [589, 173] on label "General adult medical examination" at bounding box center [591, 181] width 100 height 40
checkbox input "true"
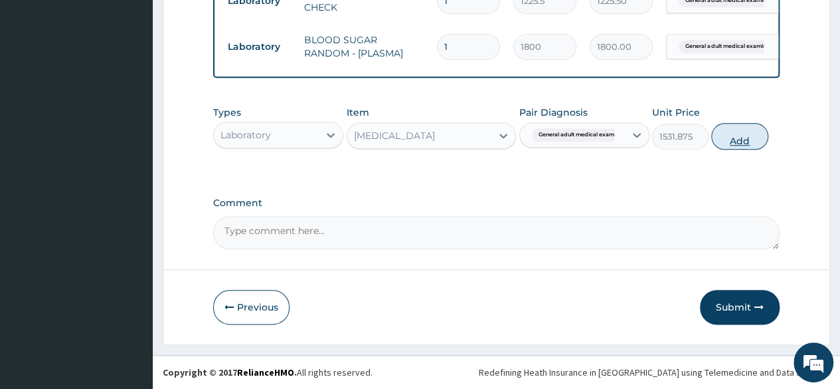
click at [732, 144] on button "Add" at bounding box center [739, 136] width 56 height 27
type input "0"
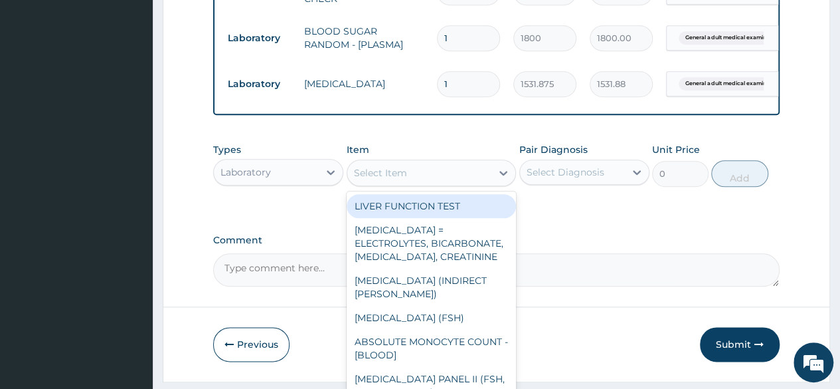
click at [478, 180] on div "Select Item" at bounding box center [419, 172] width 145 height 21
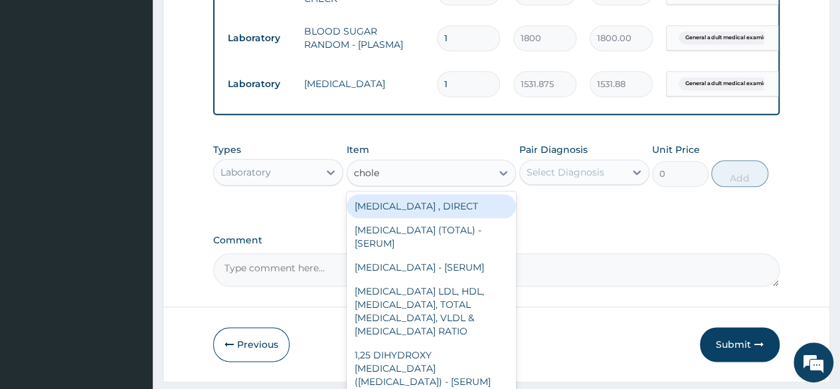
type input "choles"
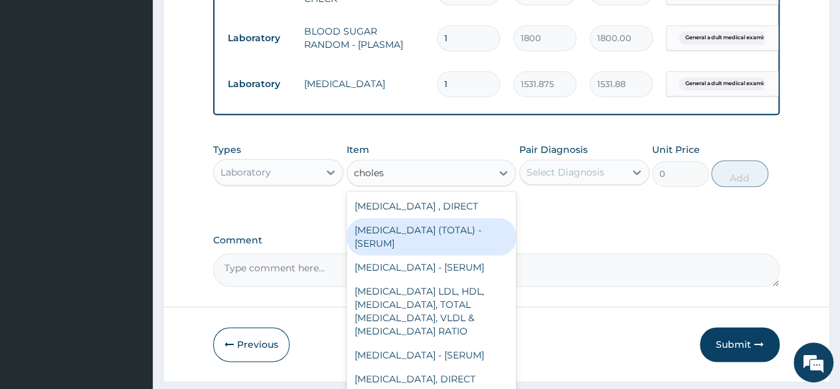
click at [443, 250] on div "[MEDICAL_DATA] (TOTAL) - [SERUM]" at bounding box center [432, 236] width 170 height 37
type input "2880"
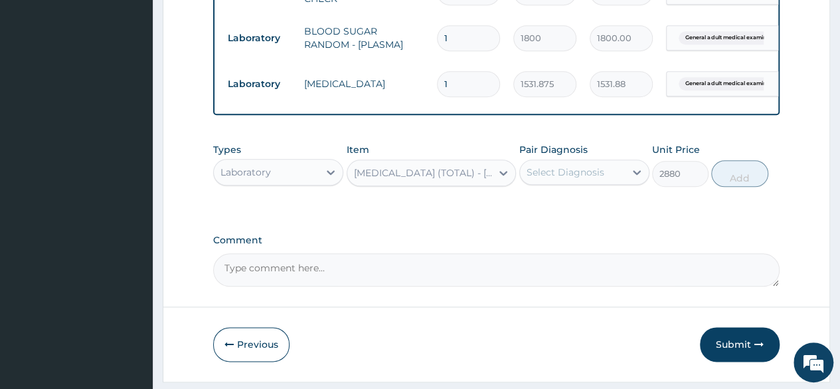
drag, startPoint x: 591, startPoint y: 201, endPoint x: 591, endPoint y: 188, distance: 12.6
click at [591, 188] on div "Types Laboratory Item CHOLESTEROL (TOTAL) - [SERUM] Pair Diagnosis Select Diagn…" at bounding box center [496, 164] width 567 height 57
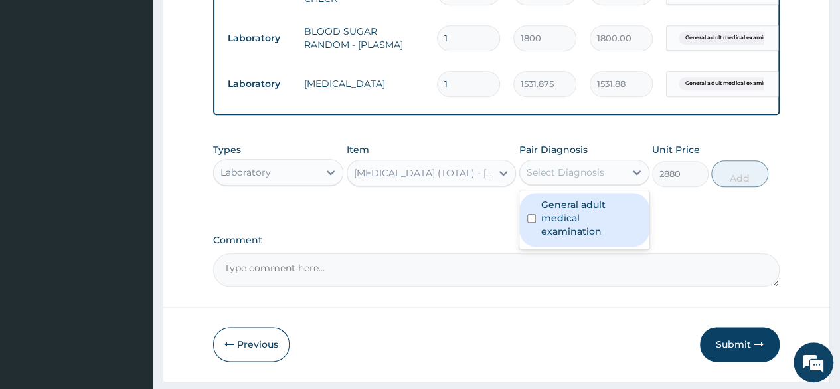
click at [591, 179] on div "Select Diagnosis" at bounding box center [566, 171] width 78 height 13
click at [593, 212] on label "General adult medical examination" at bounding box center [591, 218] width 100 height 40
checkbox input "true"
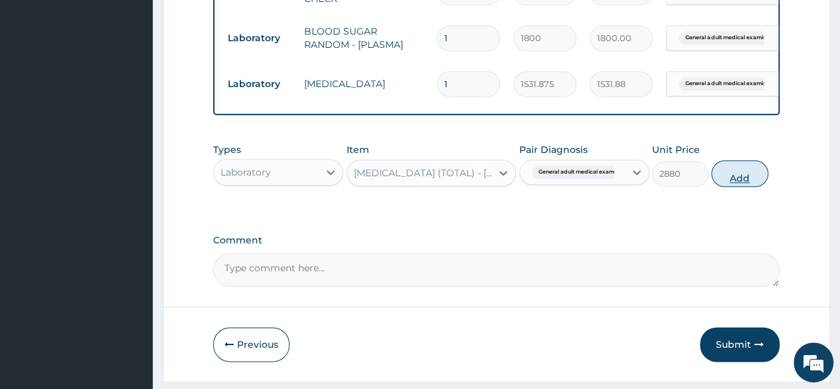
click at [756, 187] on button "Add" at bounding box center [739, 173] width 56 height 27
type input "0"
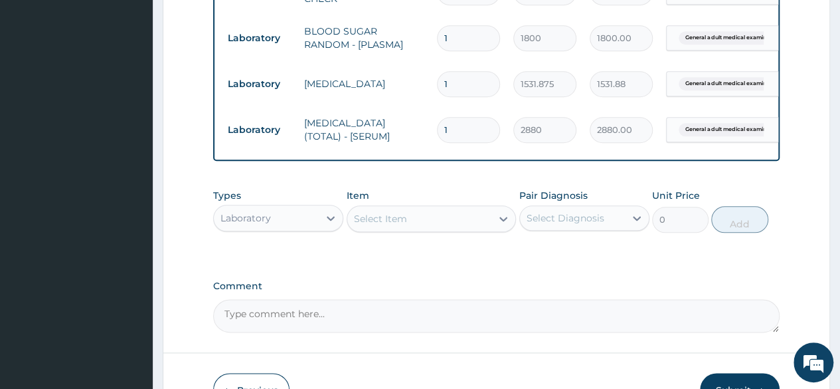
scroll to position [744, 0]
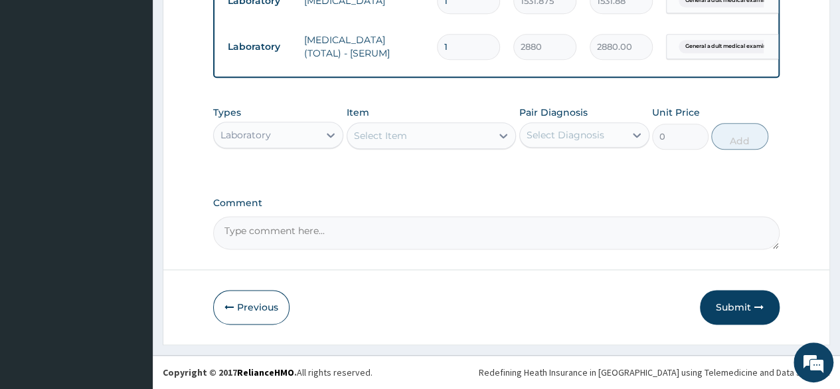
click at [419, 119] on div "Item Select Item" at bounding box center [432, 128] width 170 height 44
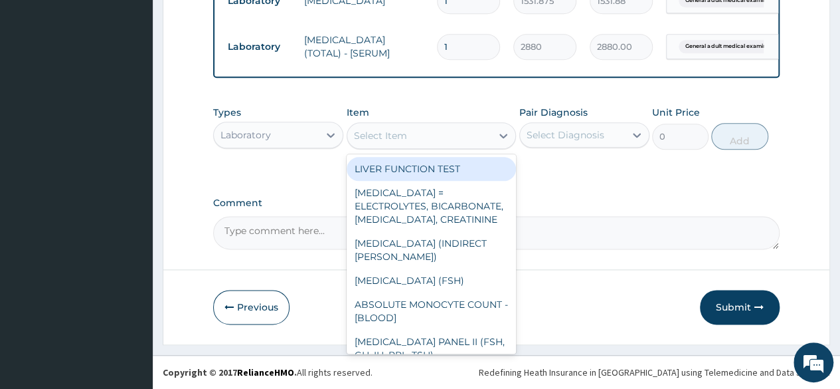
click at [405, 132] on div "Select Item" at bounding box center [380, 135] width 53 height 13
click at [376, 131] on div "Select Item" at bounding box center [380, 135] width 53 height 13
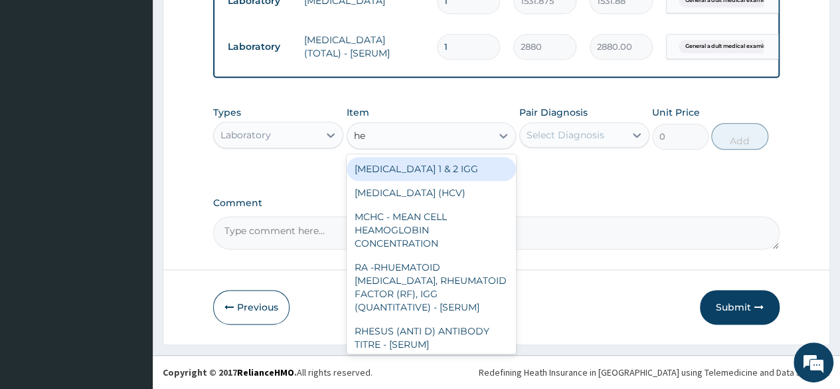
type input "hep"
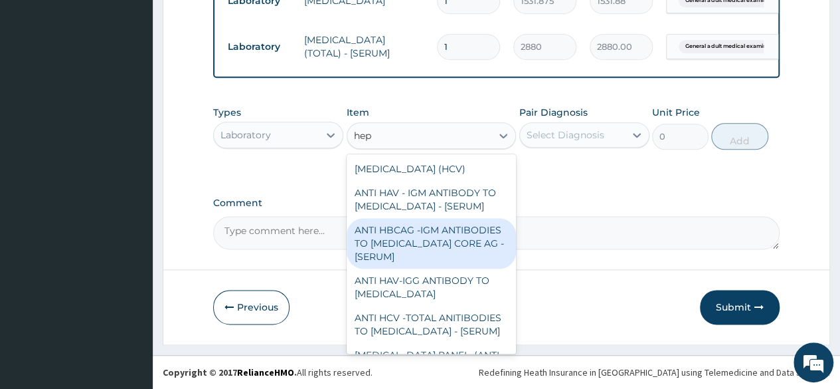
click at [369, 248] on div "ANTI HBCAG -IGM ANTIBODIES TO [MEDICAL_DATA] CORE AG - [SERUM]" at bounding box center [432, 243] width 170 height 50
type input "4085"
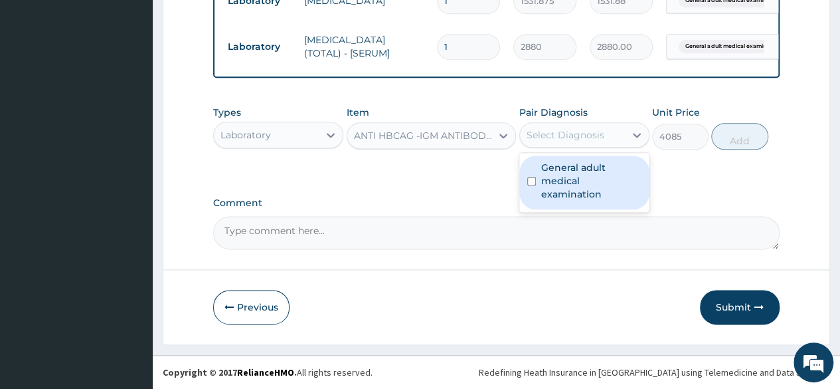
drag, startPoint x: 577, startPoint y: 134, endPoint x: 586, endPoint y: 180, distance: 46.8
click at [586, 147] on div "option General adult medical examination, selected. option General adult medica…" at bounding box center [585, 134] width 130 height 25
click at [586, 180] on label "General adult medical examination" at bounding box center [591, 181] width 100 height 40
checkbox input "true"
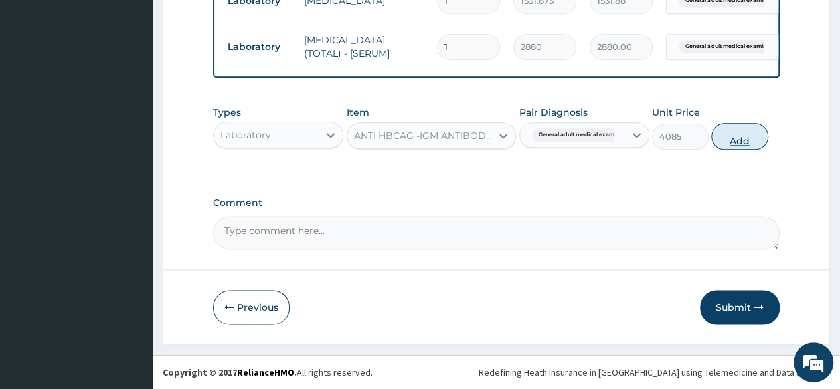
click at [745, 140] on button "Add" at bounding box center [739, 136] width 56 height 27
type input "0"
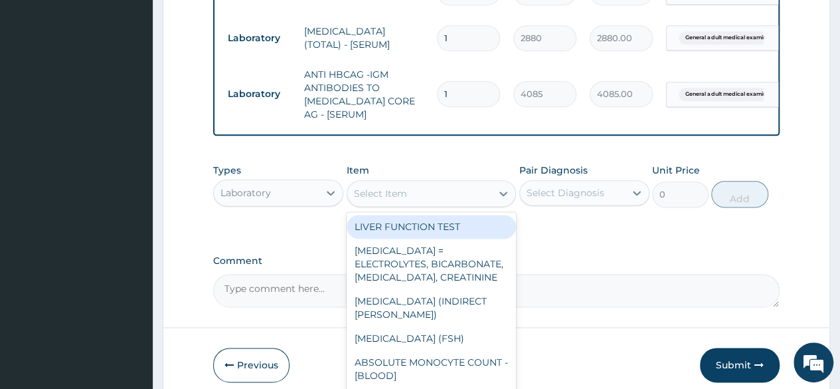
click at [440, 204] on div "Select Item" at bounding box center [419, 193] width 145 height 21
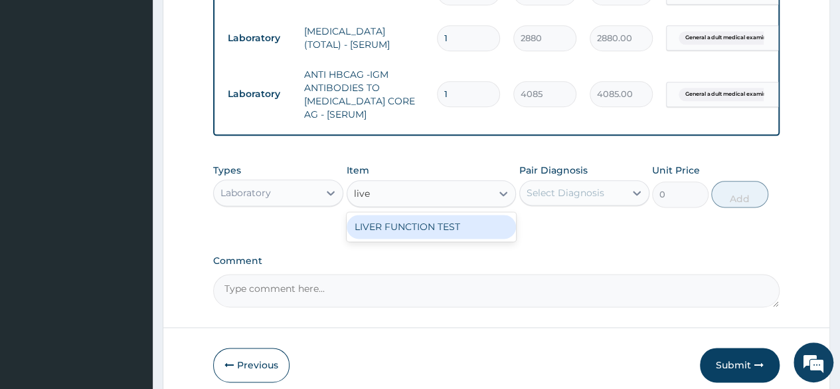
type input "liver"
click at [444, 238] on div "LIVER FUNCTION TEST" at bounding box center [432, 227] width 170 height 24
type input "4595.625"
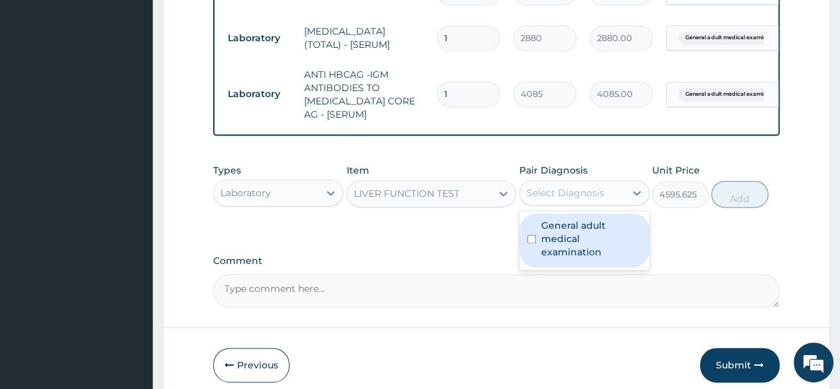
drag, startPoint x: 579, startPoint y: 201, endPoint x: 577, endPoint y: 248, distance: 46.6
click at [577, 205] on div "option General adult medical examination, selected. option General adult medica…" at bounding box center [585, 192] width 130 height 25
click at [577, 248] on label "General adult medical examination" at bounding box center [591, 239] width 100 height 40
checkbox input "true"
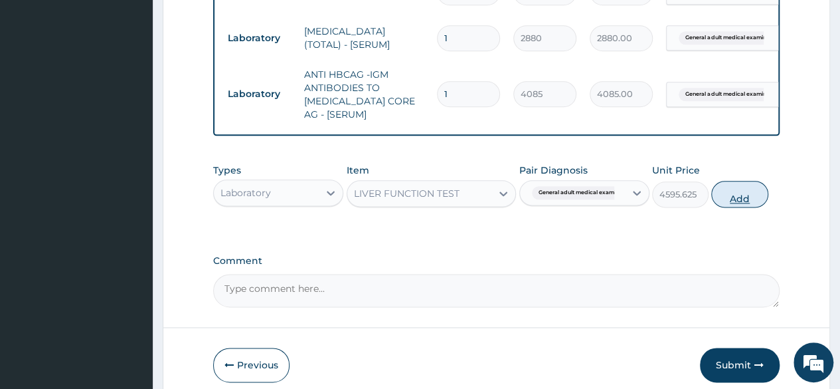
click at [735, 207] on button "Add" at bounding box center [739, 194] width 56 height 27
type input "0"
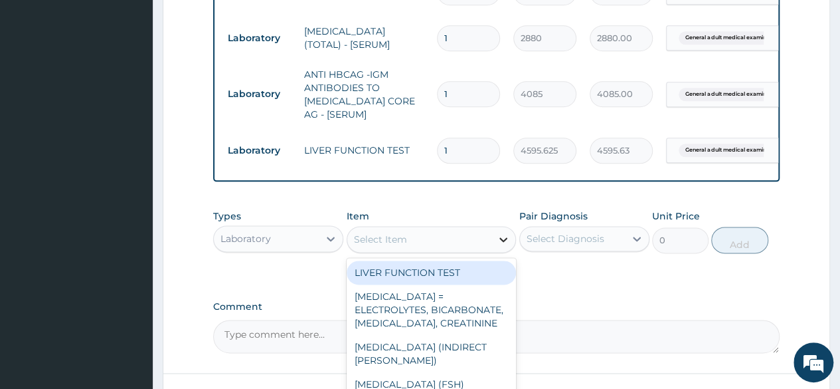
click at [493, 250] on div at bounding box center [504, 239] width 24 height 24
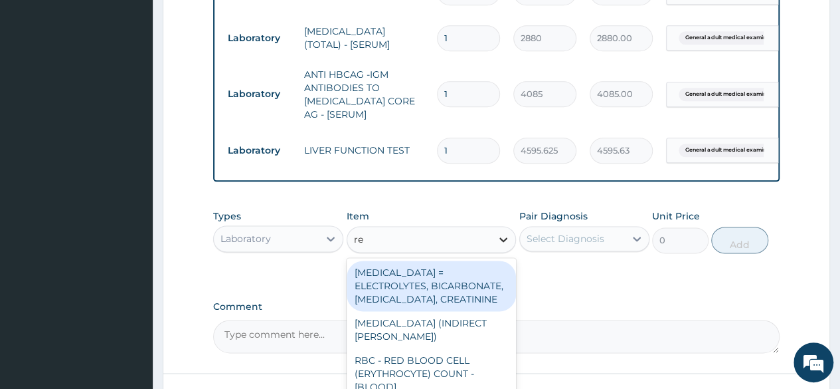
type input "ren"
click at [462, 305] on div "RENAL FUNCTION TESTS = ELECTROLYTES, BICARBONATE, UREA, CREATININE" at bounding box center [432, 285] width 170 height 50
type input "4595.625"
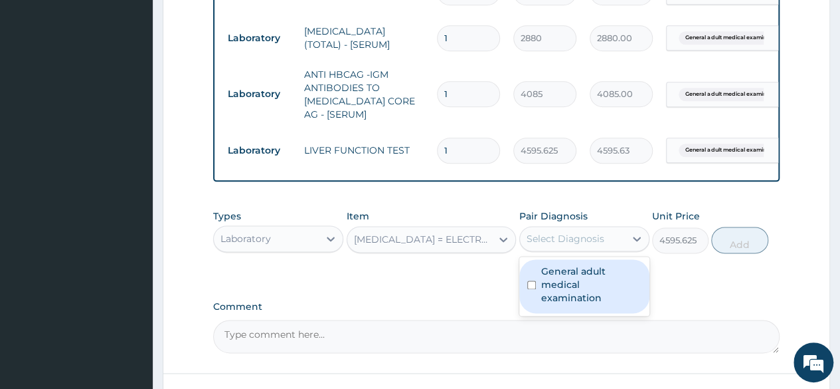
click at [574, 249] on div "Select Diagnosis" at bounding box center [572, 238] width 105 height 21
click at [566, 282] on label "General adult medical examination" at bounding box center [591, 284] width 100 height 40
checkbox input "true"
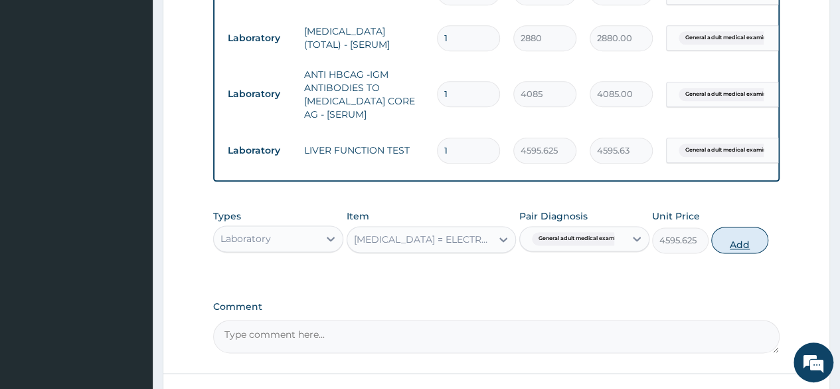
click at [728, 253] on button "Add" at bounding box center [739, 240] width 56 height 27
type input "0"
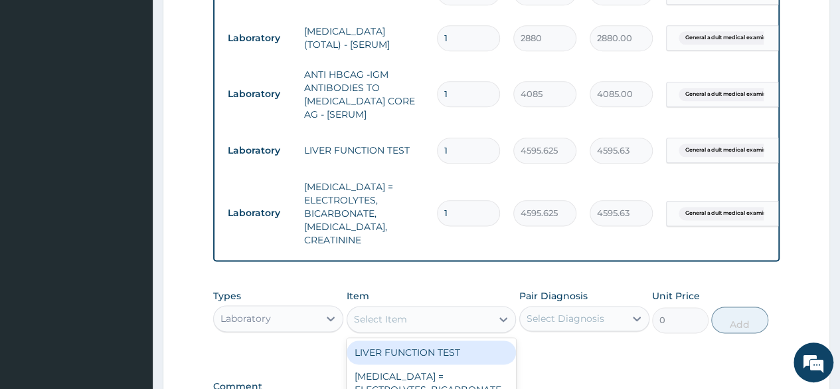
click at [458, 306] on div "Select Item" at bounding box center [432, 319] width 170 height 27
type input "e/"
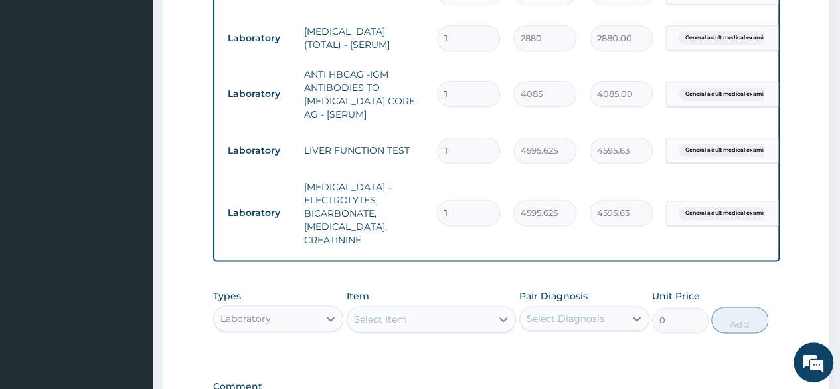
click at [710, 294] on div "Types Laboratory Item Select Item Pair Diagnosis Select Diagnosis Unit Price 0 …" at bounding box center [496, 310] width 567 height 57
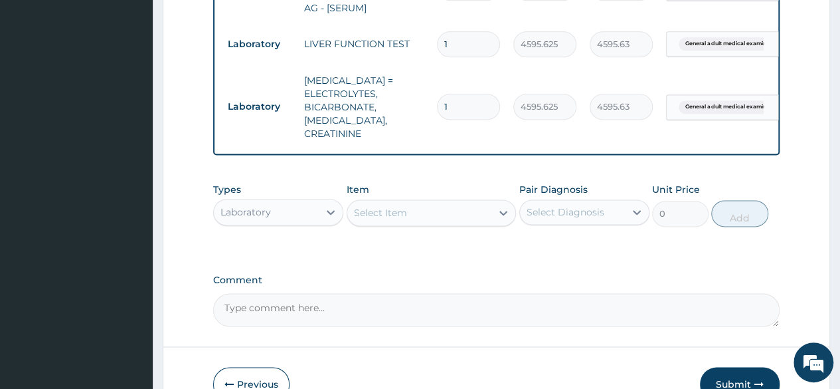
scroll to position [860, 0]
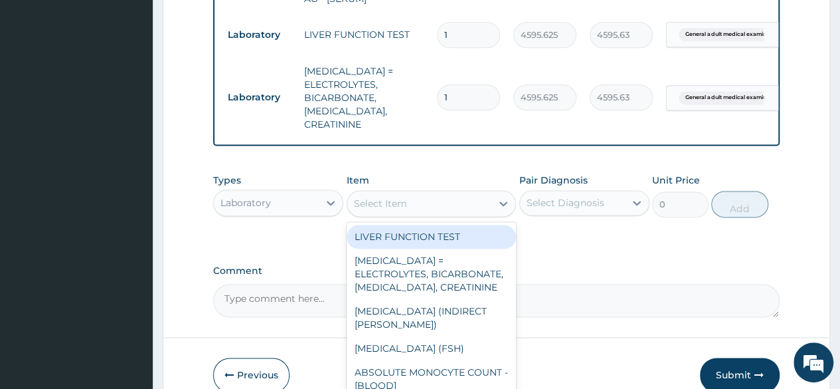
click at [482, 201] on div "Select Item" at bounding box center [419, 203] width 145 height 21
type input "e/"
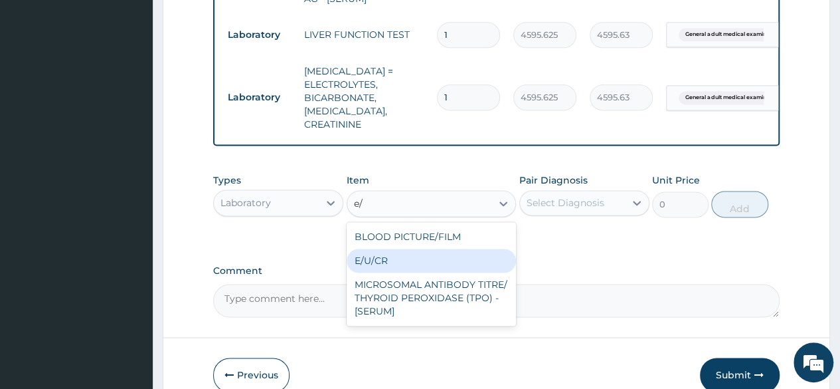
click at [433, 253] on div "E/U/CR" at bounding box center [432, 260] width 170 height 24
type input "8170"
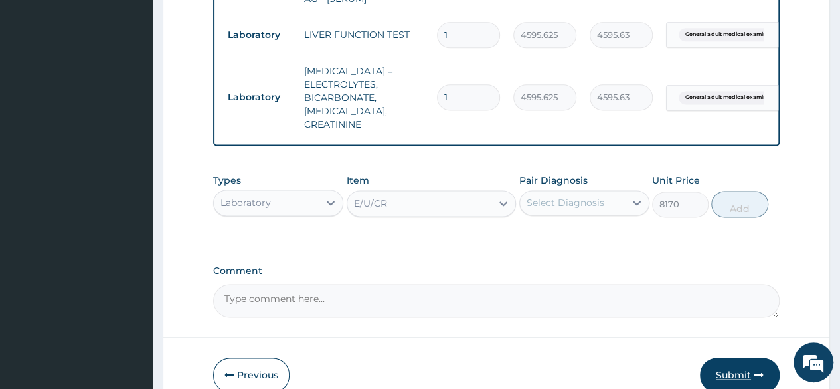
click at [729, 369] on button "Submit" at bounding box center [740, 374] width 80 height 35
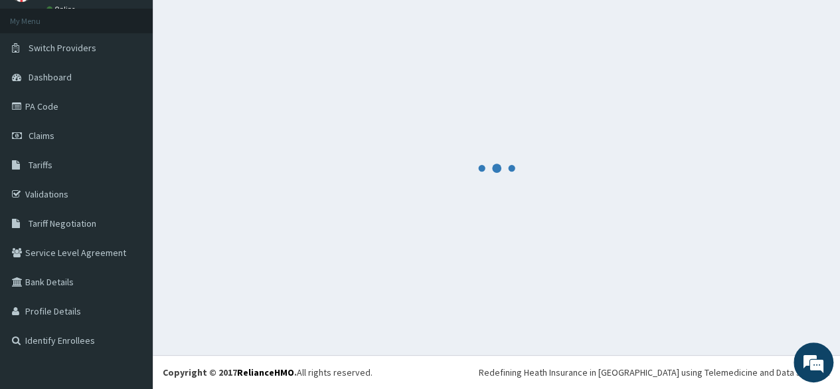
scroll to position [67, 0]
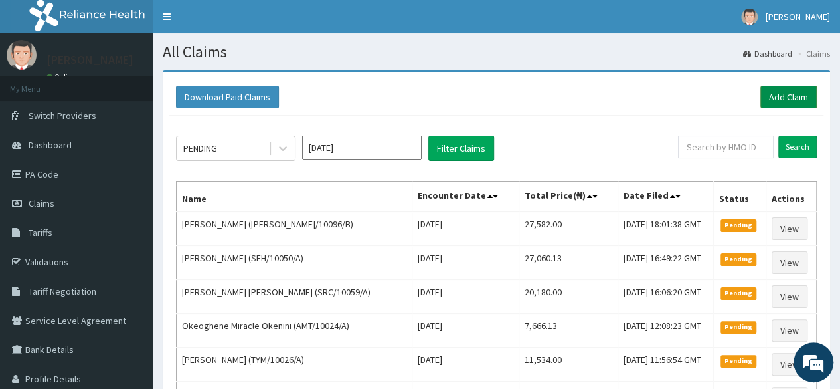
click at [777, 100] on link "Add Claim" at bounding box center [789, 97] width 56 height 23
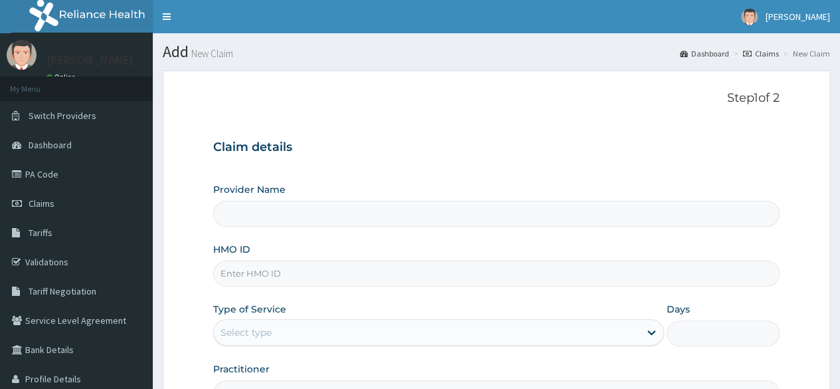
click at [442, 270] on input "HMO ID" at bounding box center [496, 273] width 567 height 26
paste input "DEL/10078/A"
type input "DEL/10078/A"
type input "Reliance Family Clinics (RFC) - [GEOGRAPHIC_DATA]"
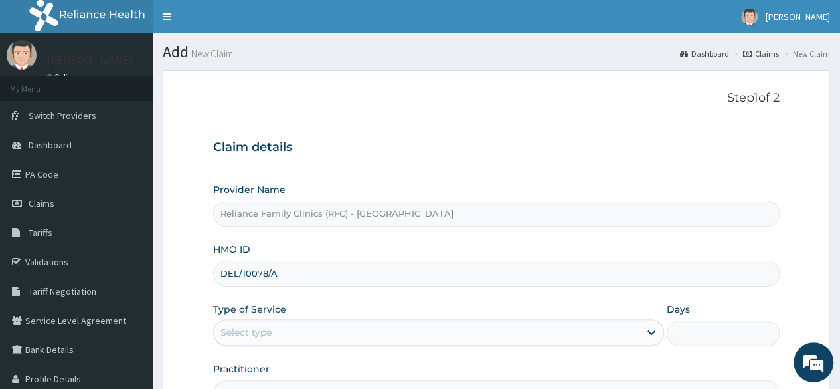
type input "DEL/10078/A"
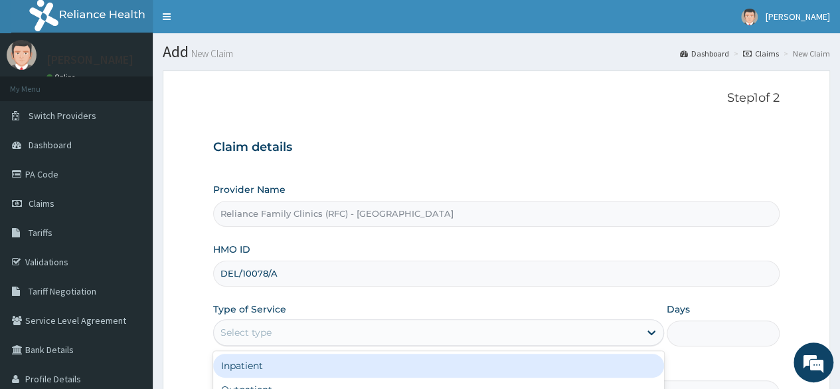
click at [419, 340] on div "Select type" at bounding box center [427, 332] width 426 height 21
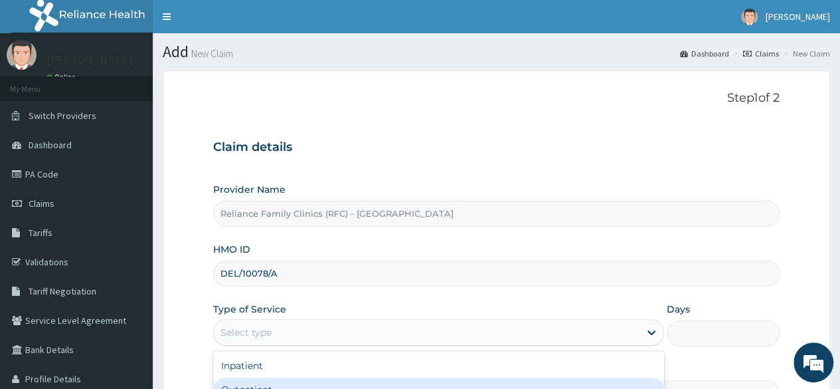
click at [331, 377] on div "Outpatient" at bounding box center [438, 389] width 451 height 24
type input "1"
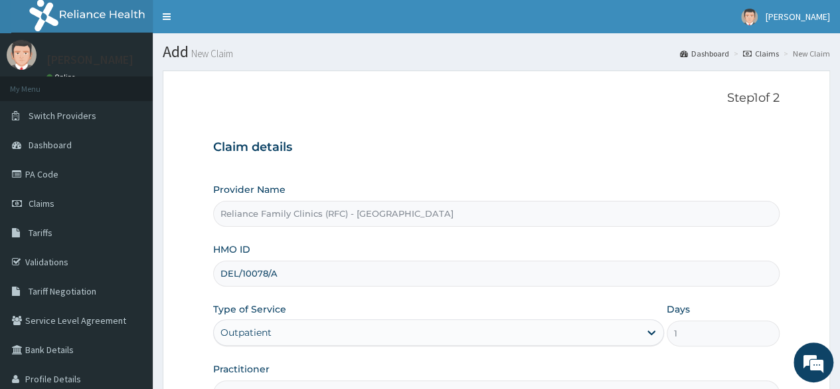
scroll to position [154, 0]
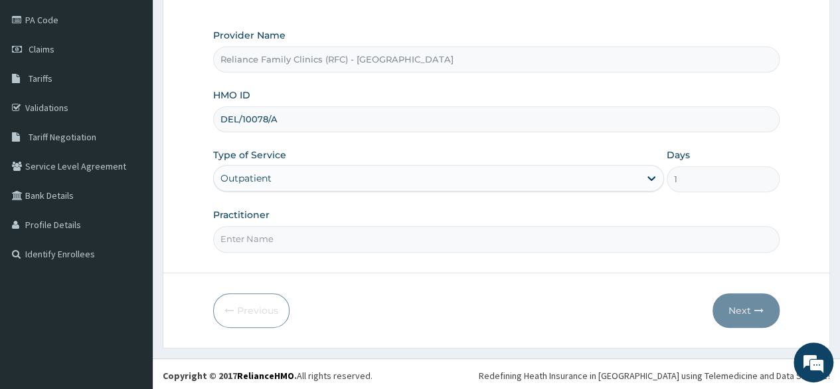
click at [510, 238] on input "Practitioner" at bounding box center [496, 239] width 567 height 26
type input "locum"
click at [751, 311] on button "Next" at bounding box center [746, 310] width 67 height 35
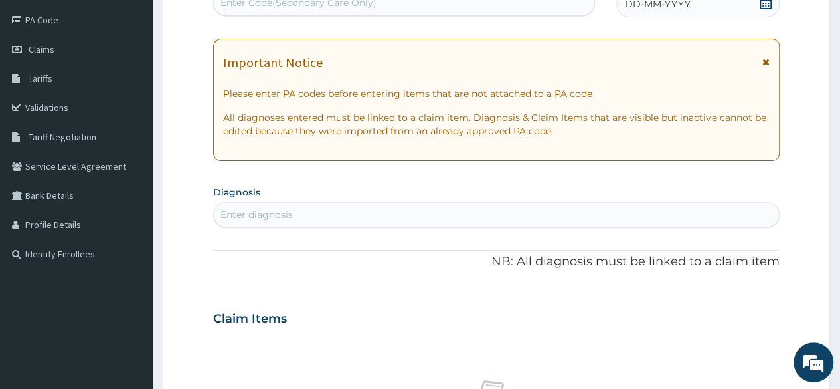
click at [753, 10] on div "DD-MM-YYYY" at bounding box center [697, 4] width 163 height 27
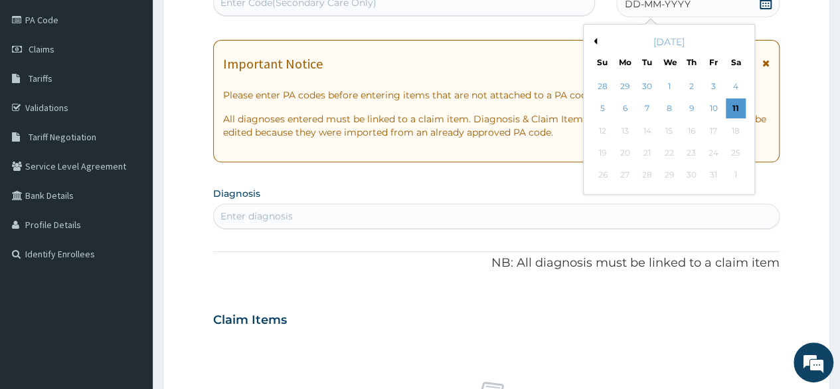
scroll to position [0, 0]
click at [651, 77] on div "30" at bounding box center [647, 86] width 20 height 20
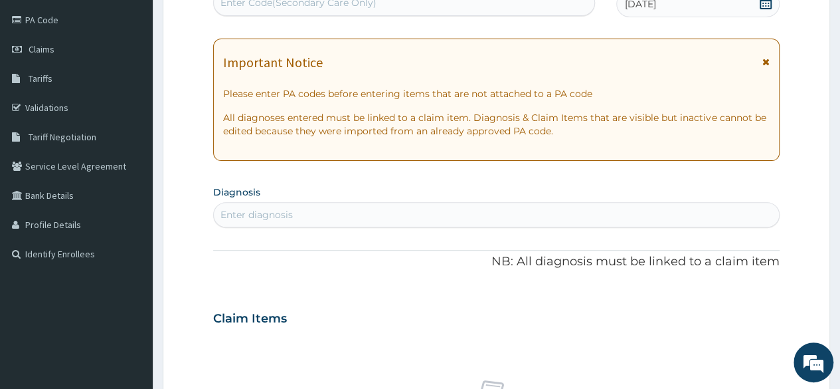
click at [442, 219] on div "Enter diagnosis" at bounding box center [496, 214] width 565 height 21
type input "adult"
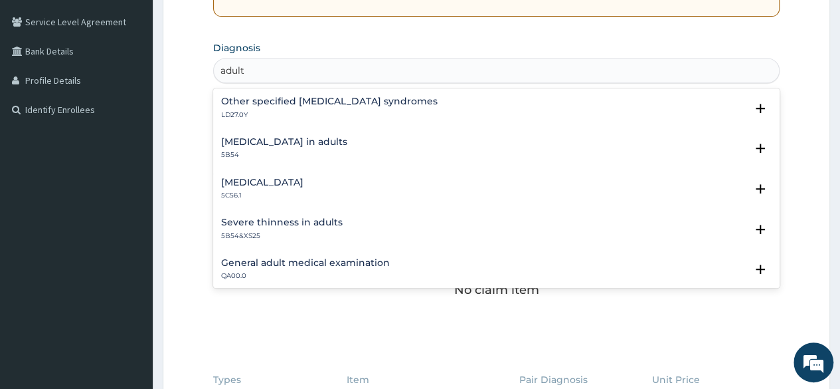
scroll to position [302, 0]
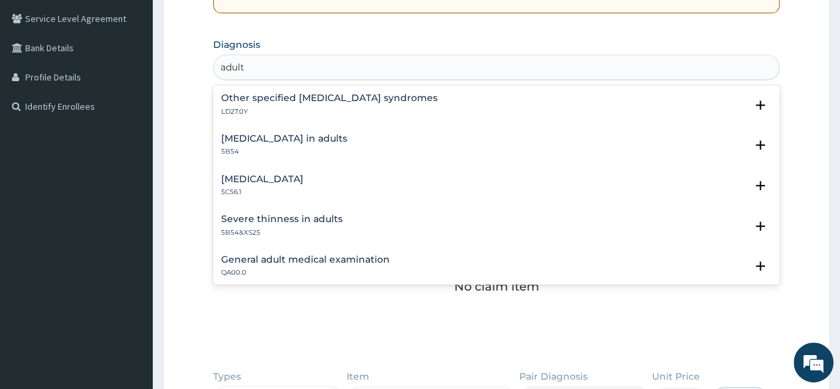
click at [329, 249] on div "General adult medical examination QA00.0 Select Status Query Query covers suspe…" at bounding box center [496, 269] width 567 height 41
click at [320, 258] on h4 "General adult medical examination" at bounding box center [305, 259] width 169 height 10
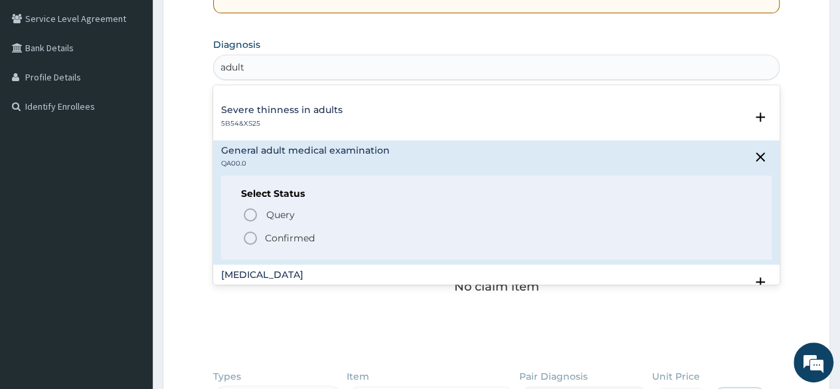
scroll to position [141, 0]
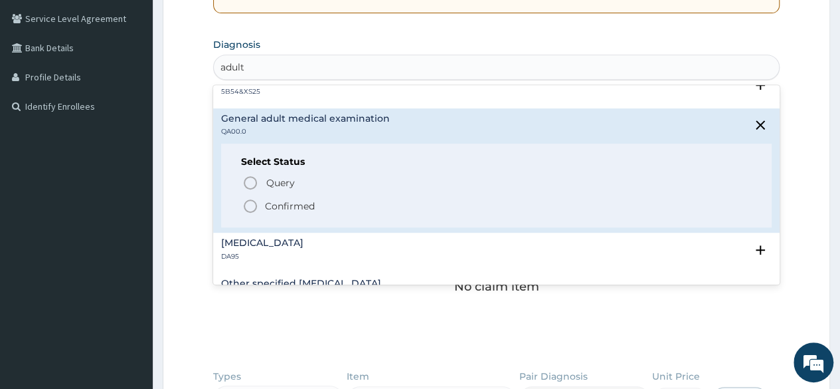
click at [320, 207] on span "Confirmed" at bounding box center [497, 206] width 510 height 16
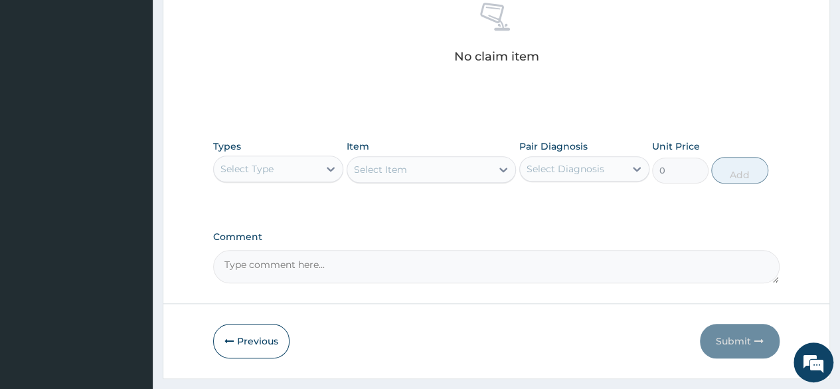
scroll to position [546, 0]
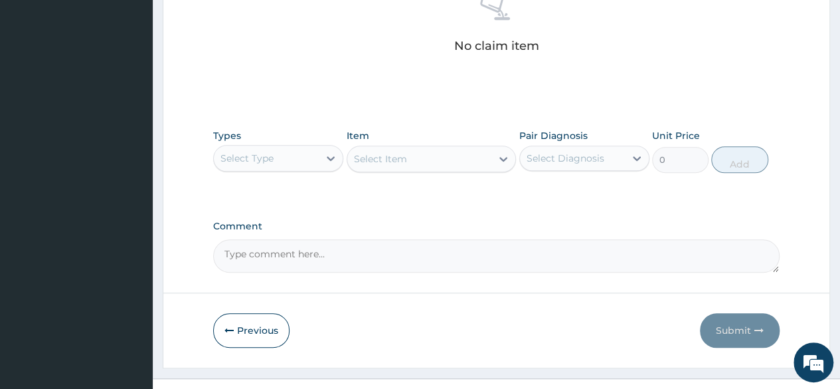
click at [279, 151] on div "Select Type" at bounding box center [266, 157] width 105 height 21
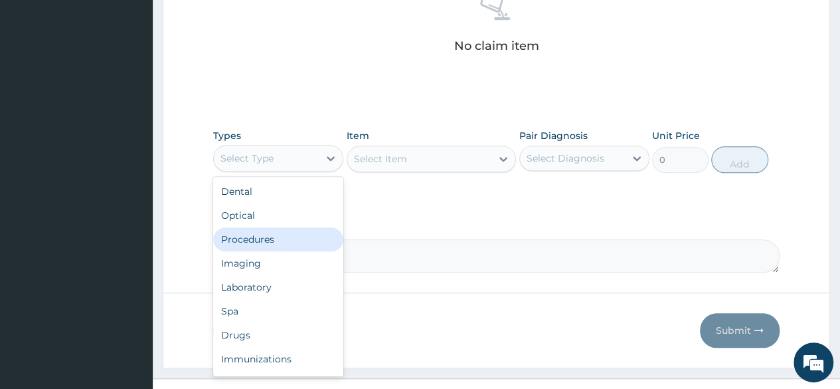
click at [258, 240] on div "Procedures" at bounding box center [278, 239] width 130 height 24
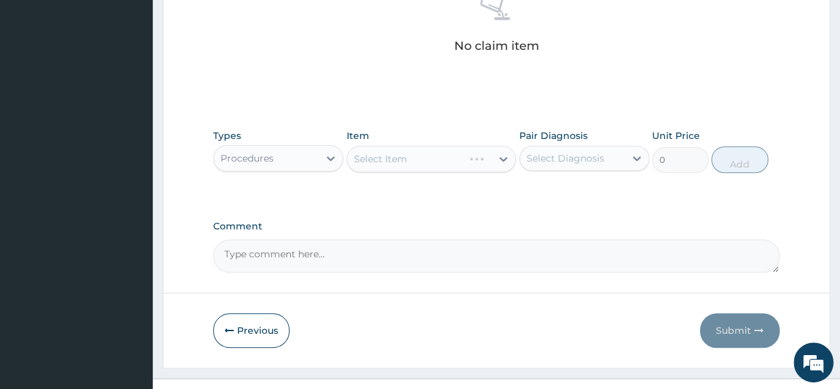
click at [577, 149] on div "Select Diagnosis" at bounding box center [572, 157] width 105 height 21
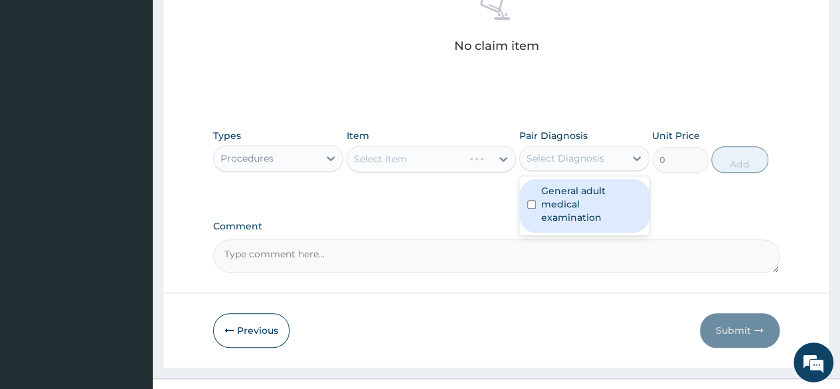
click at [568, 195] on label "General adult medical examination" at bounding box center [591, 204] width 100 height 40
checkbox input "true"
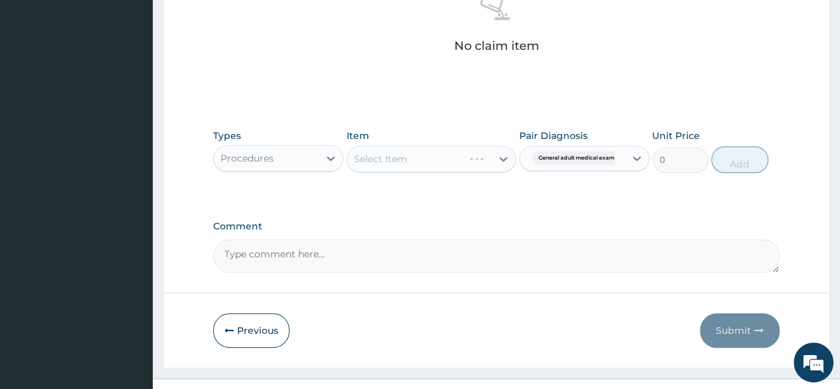
click at [478, 155] on div "Select Item" at bounding box center [432, 158] width 170 height 27
click at [498, 160] on icon at bounding box center [503, 158] width 13 height 13
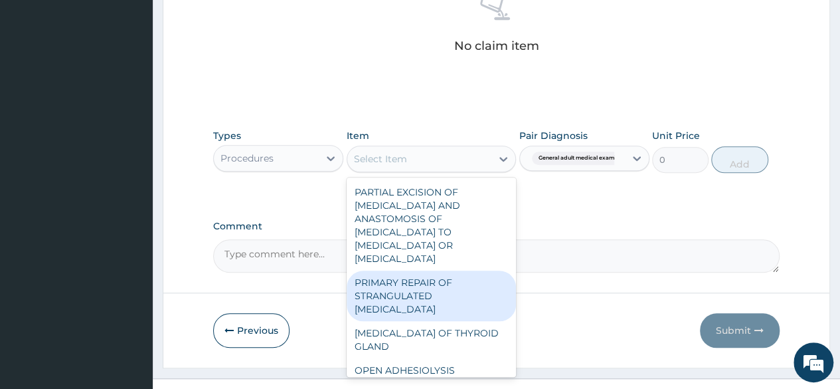
type input "r"
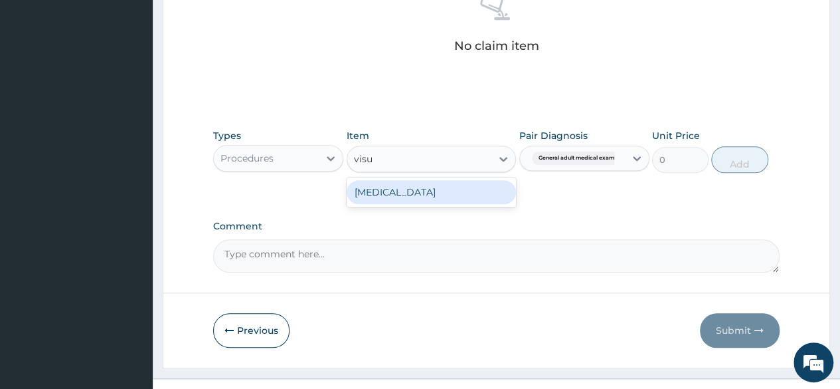
type input "visua"
click at [423, 192] on div "[MEDICAL_DATA]" at bounding box center [432, 192] width 170 height 24
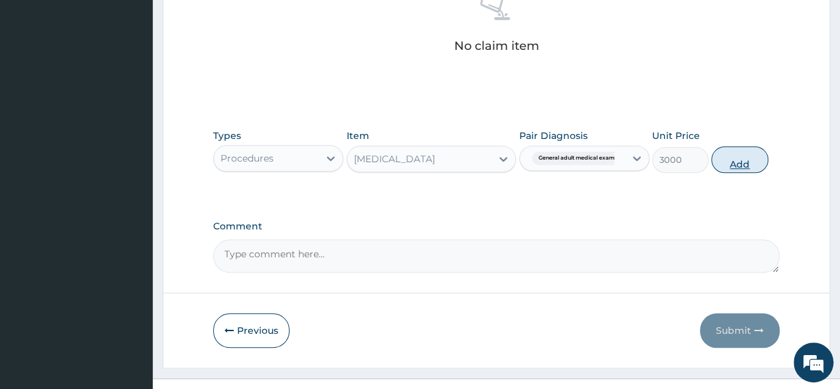
click at [724, 159] on button "Add" at bounding box center [739, 159] width 56 height 27
type input "0"
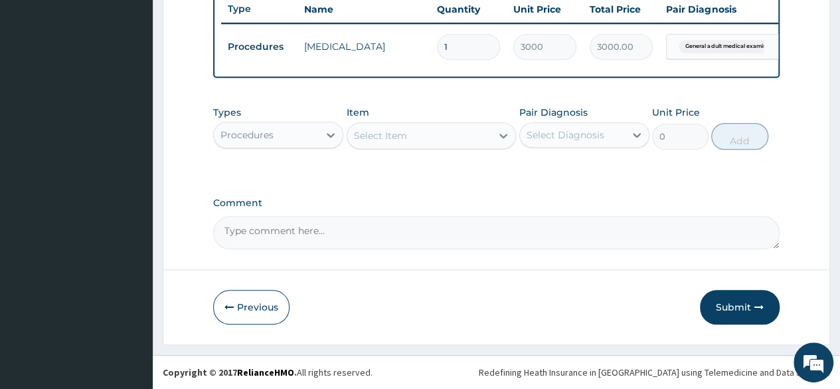
click at [387, 141] on div "Select Item" at bounding box center [380, 135] width 53 height 13
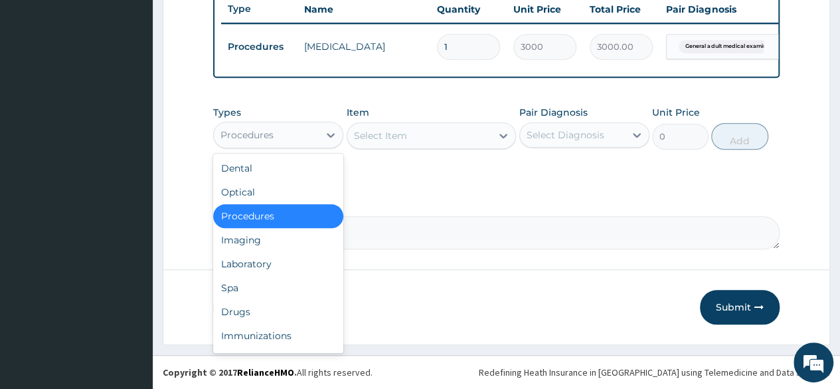
click at [304, 127] on div "Procedures" at bounding box center [266, 134] width 105 height 21
click at [268, 262] on div "Laboratory" at bounding box center [278, 264] width 130 height 24
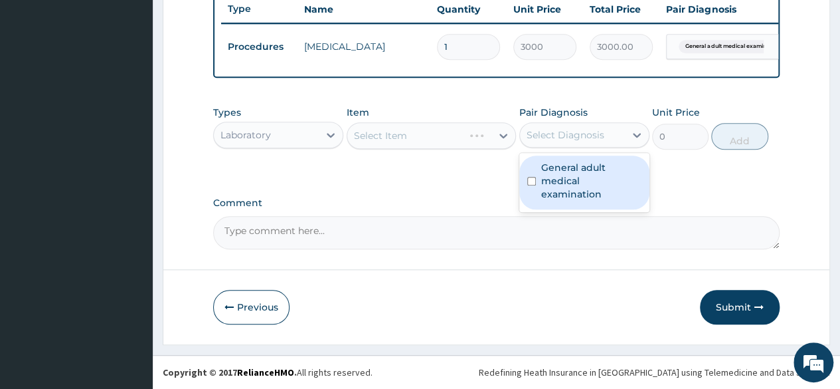
click at [554, 147] on div "Select Diagnosis" at bounding box center [585, 134] width 130 height 25
click at [551, 165] on label "General adult medical examination" at bounding box center [591, 181] width 100 height 40
checkbox input "true"
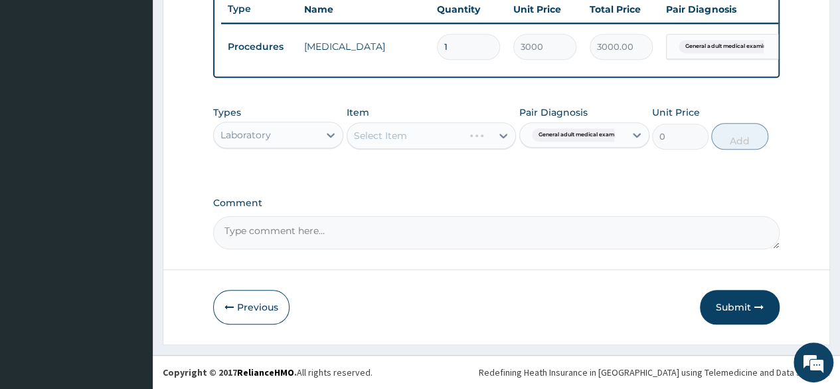
drag, startPoint x: 452, startPoint y: 185, endPoint x: 407, endPoint y: 134, distance: 68.7
click at [407, 134] on div "Select Item" at bounding box center [432, 135] width 170 height 27
click at [407, 134] on div "Select Item" at bounding box center [419, 135] width 145 height 21
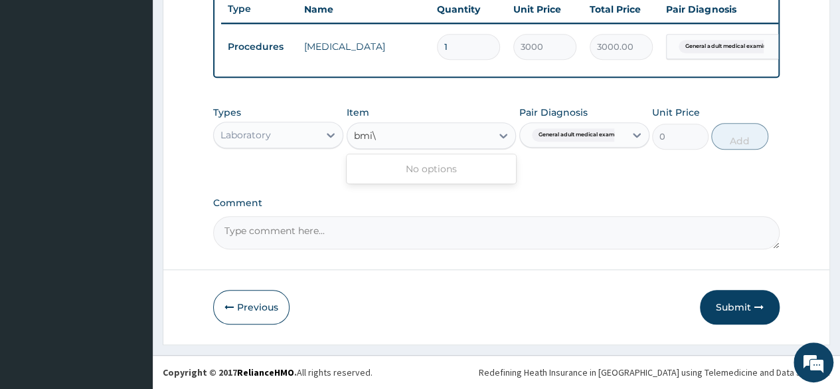
type input "bmi"
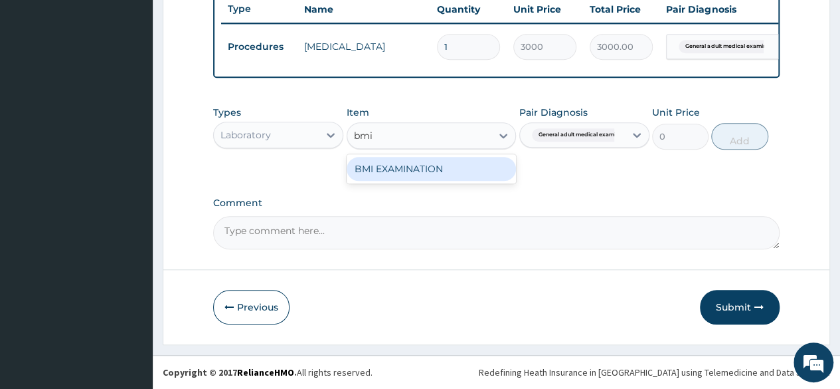
click at [419, 173] on div "BMI EXAMINATION" at bounding box center [432, 169] width 170 height 24
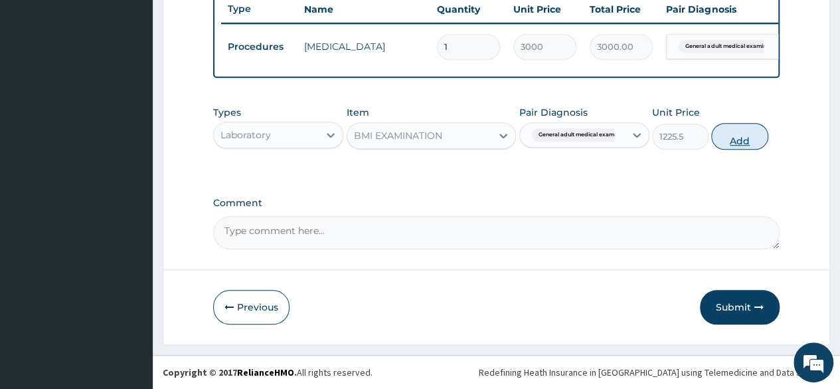
click at [744, 143] on button "Add" at bounding box center [739, 136] width 56 height 27
type input "0"
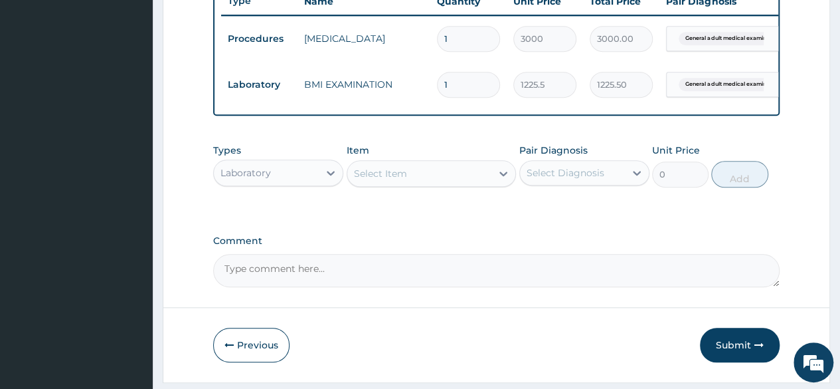
click at [461, 179] on div "Select Item" at bounding box center [419, 173] width 145 height 21
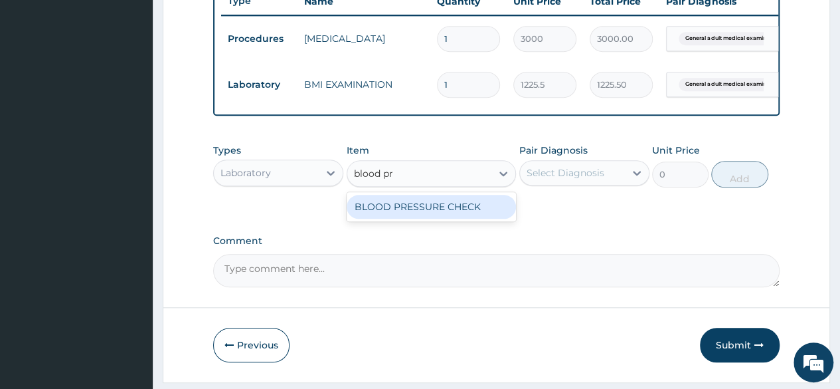
type input "blood p"
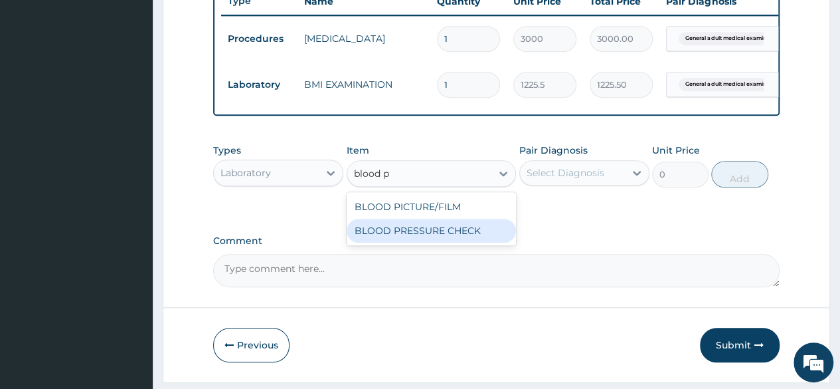
click at [446, 242] on div "BLOOD PRESSURE CHECK" at bounding box center [432, 231] width 170 height 24
type input "1225.5"
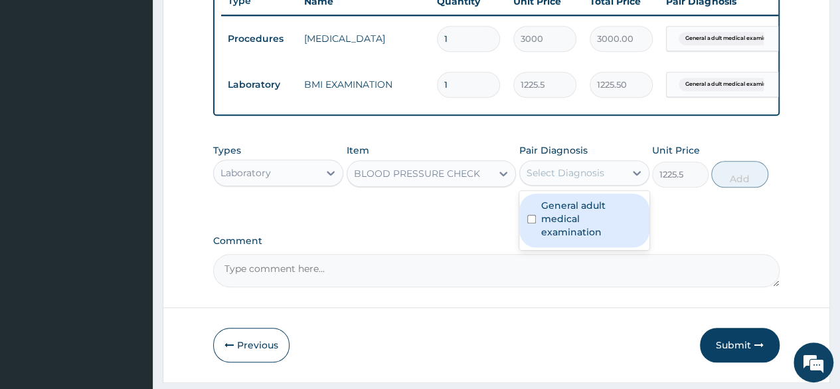
drag, startPoint x: 607, startPoint y: 184, endPoint x: 589, endPoint y: 225, distance: 44.1
click at [589, 185] on div "option General adult medical examination, selected. option General adult medica…" at bounding box center [585, 172] width 130 height 25
click at [589, 225] on label "General adult medical examination" at bounding box center [591, 219] width 100 height 40
checkbox input "true"
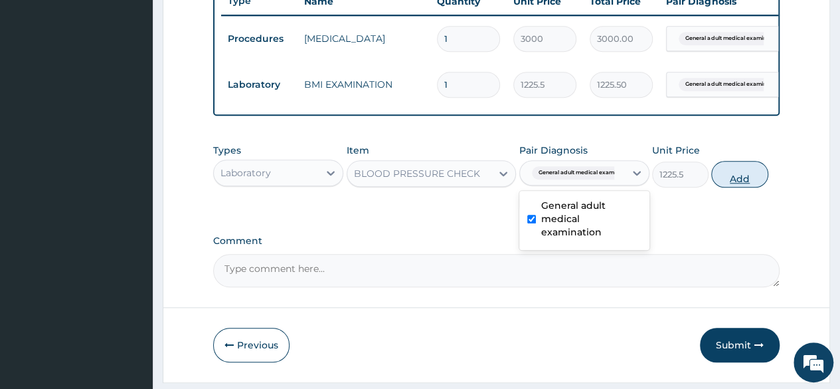
click at [743, 185] on button "Add" at bounding box center [739, 174] width 56 height 27
type input "0"
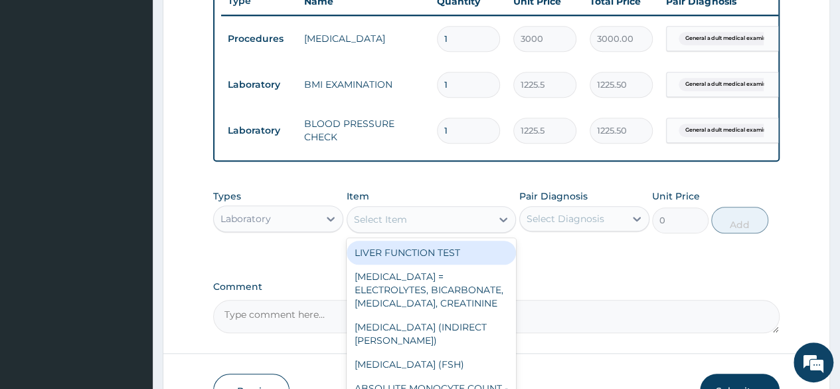
click at [426, 225] on div "Select Item" at bounding box center [419, 219] width 145 height 21
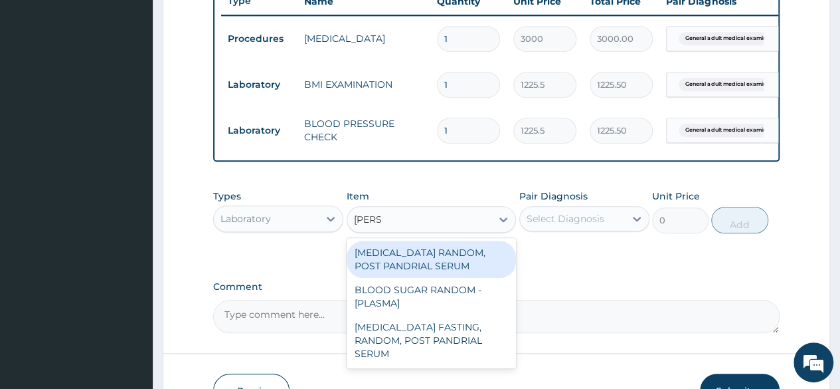
type input "random"
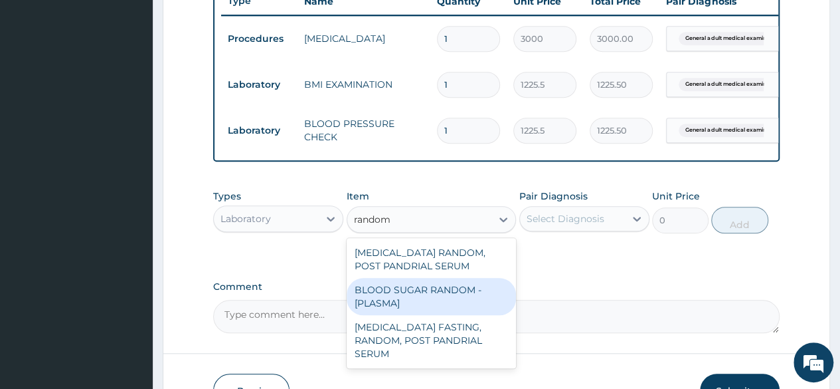
click at [420, 300] on div "BLOOD SUGAR RANDOM - [PLASMA]" at bounding box center [432, 296] width 170 height 37
type input "1800"
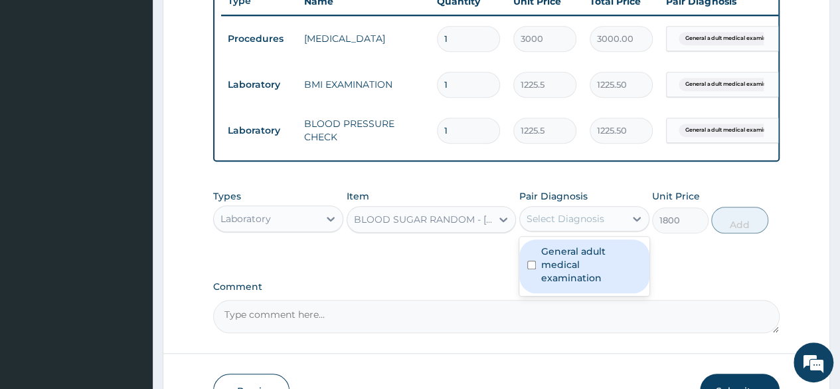
click at [586, 225] on div "Select Diagnosis" at bounding box center [566, 218] width 78 height 13
click at [587, 260] on label "General adult medical examination" at bounding box center [591, 264] width 100 height 40
checkbox input "true"
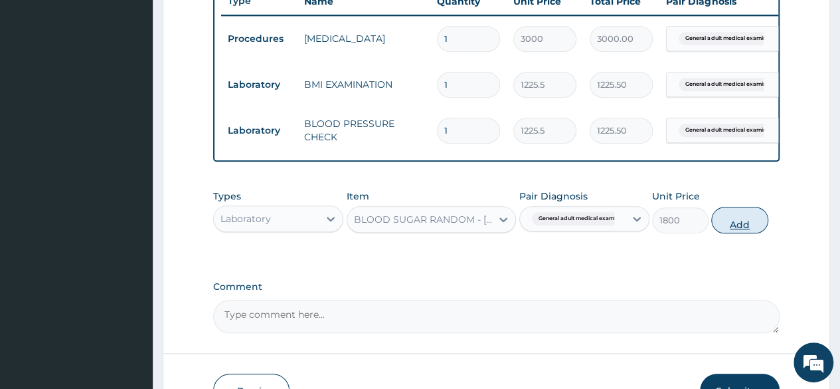
click at [759, 231] on button "Add" at bounding box center [739, 220] width 56 height 27
type input "0"
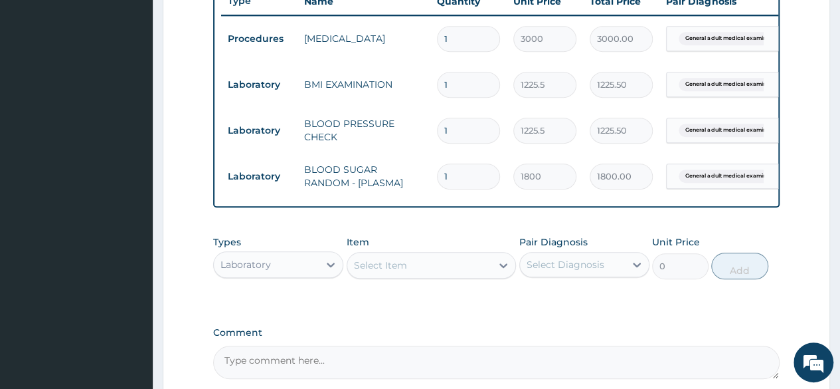
scroll to position [652, 0]
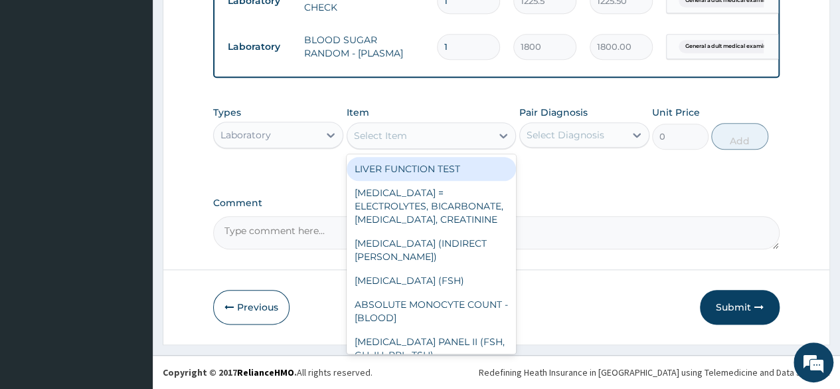
click at [391, 149] on div "Select Item" at bounding box center [432, 135] width 170 height 27
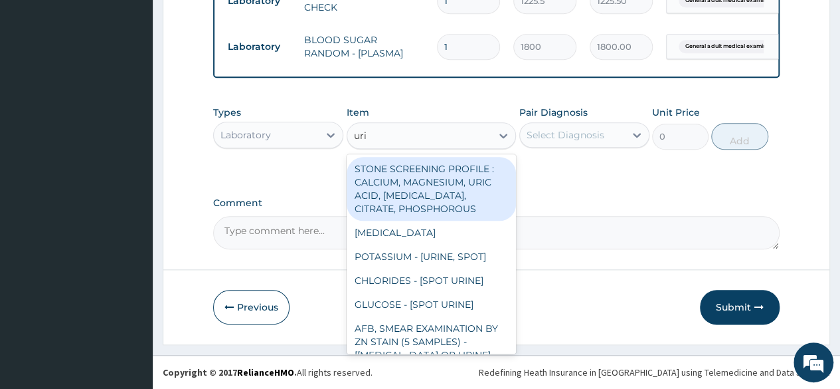
type input "urin"
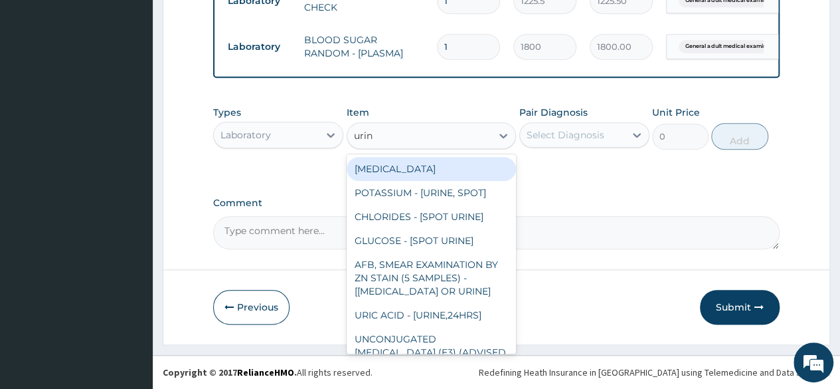
click at [397, 171] on div "[MEDICAL_DATA]" at bounding box center [432, 169] width 170 height 24
type input "1531.875"
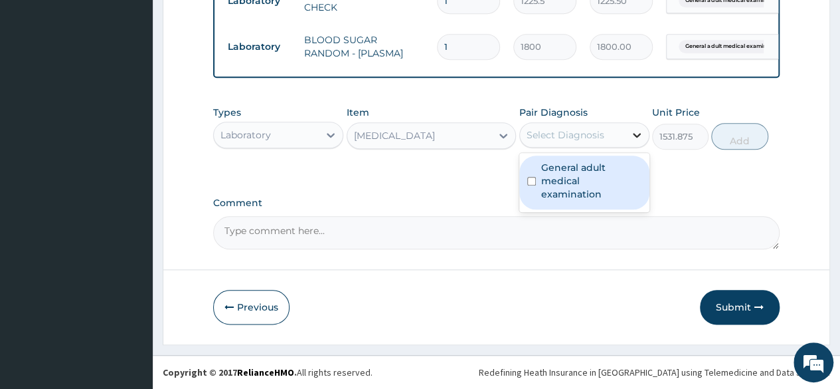
click at [648, 127] on div at bounding box center [637, 135] width 24 height 24
click at [607, 190] on div "General adult medical examination" at bounding box center [585, 182] width 130 height 54
checkbox input "true"
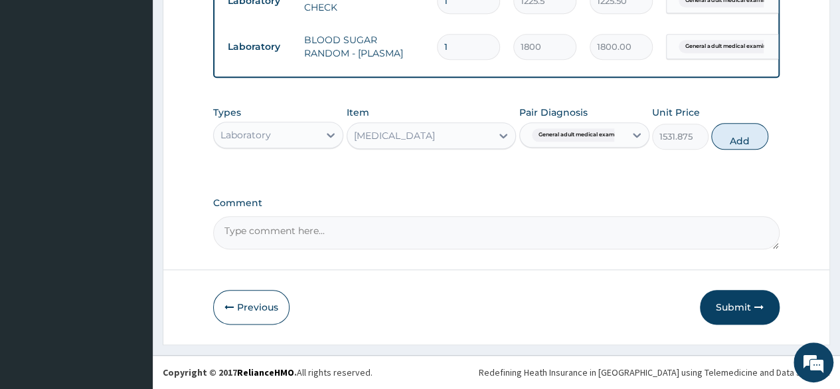
drag, startPoint x: 740, startPoint y: 145, endPoint x: 727, endPoint y: 132, distance: 18.3
click at [727, 132] on button "Add" at bounding box center [739, 136] width 56 height 27
type input "0"
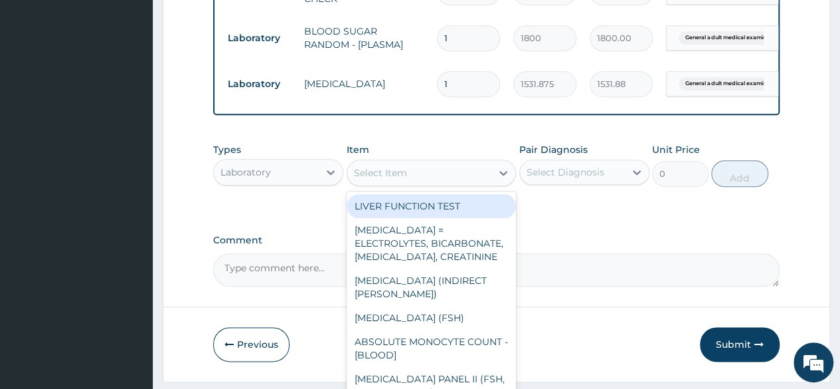
click at [404, 179] on div "Select Item" at bounding box center [380, 172] width 53 height 13
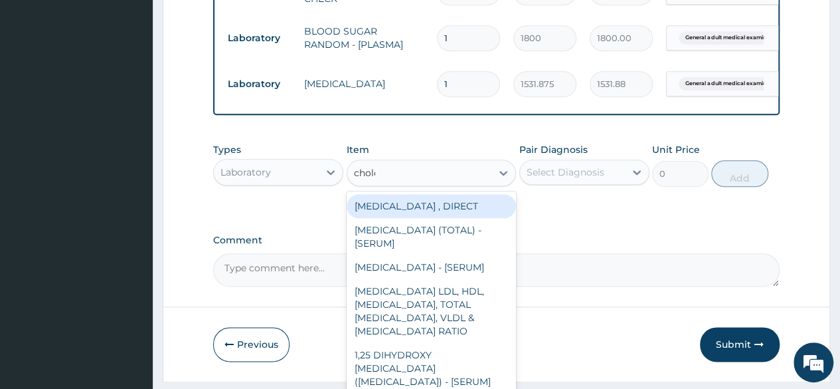
type input "choles"
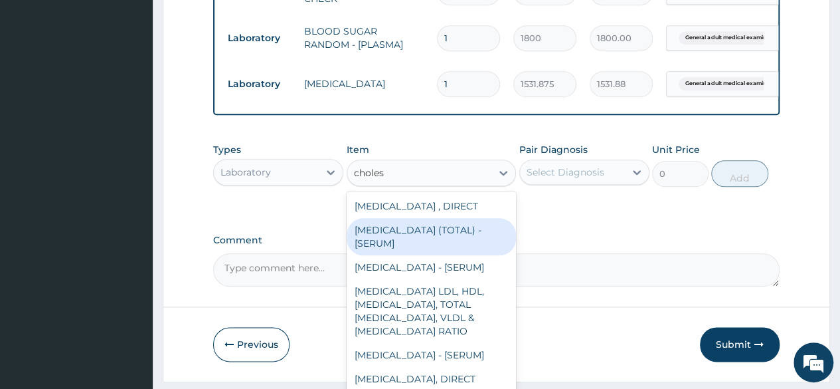
click at [402, 242] on div "[MEDICAL_DATA] (TOTAL) - [SERUM]" at bounding box center [432, 236] width 170 height 37
type input "2880"
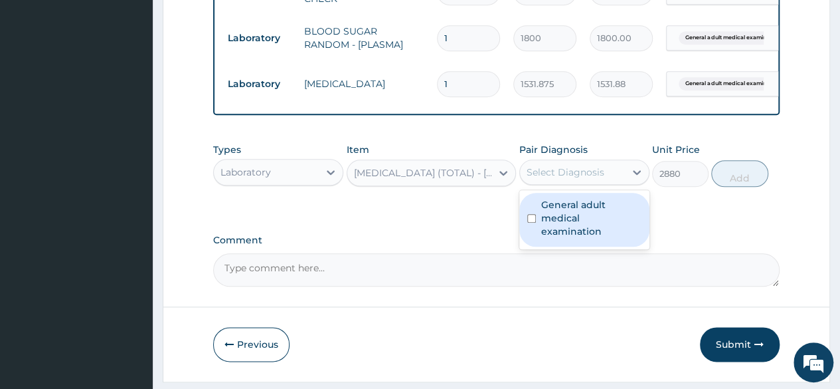
drag, startPoint x: 572, startPoint y: 192, endPoint x: 580, endPoint y: 232, distance: 40.6
click at [580, 185] on div "option General adult medical examination, selected. option General adult medica…" at bounding box center [585, 171] width 130 height 25
click at [580, 232] on label "General adult medical examination" at bounding box center [591, 218] width 100 height 40
checkbox input "true"
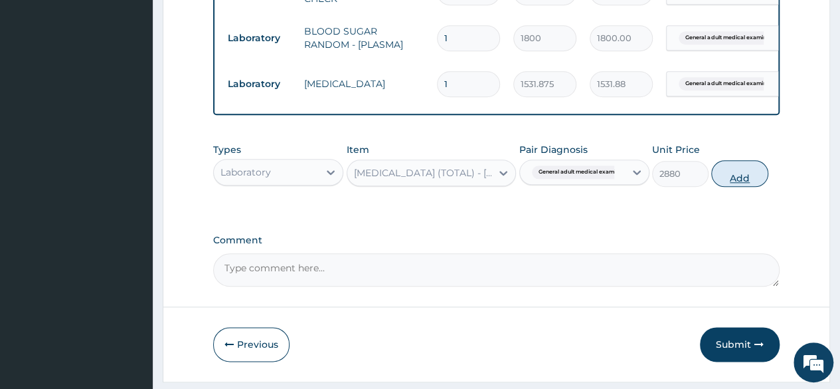
click at [741, 181] on button "Add" at bounding box center [739, 173] width 56 height 27
type input "0"
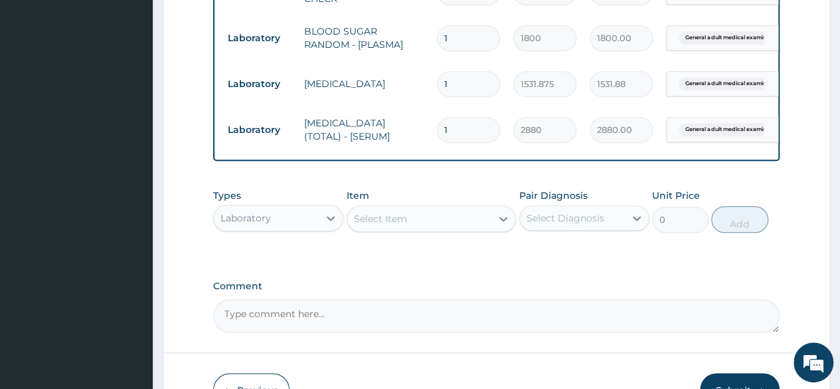
scroll to position [744, 0]
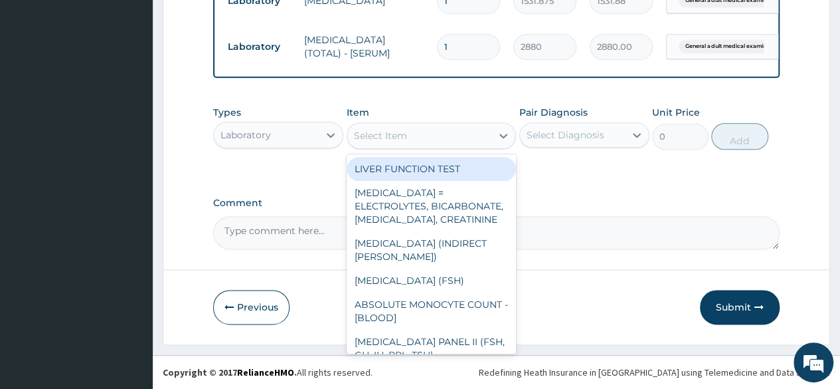
click at [385, 149] on div "Select Item" at bounding box center [432, 135] width 170 height 27
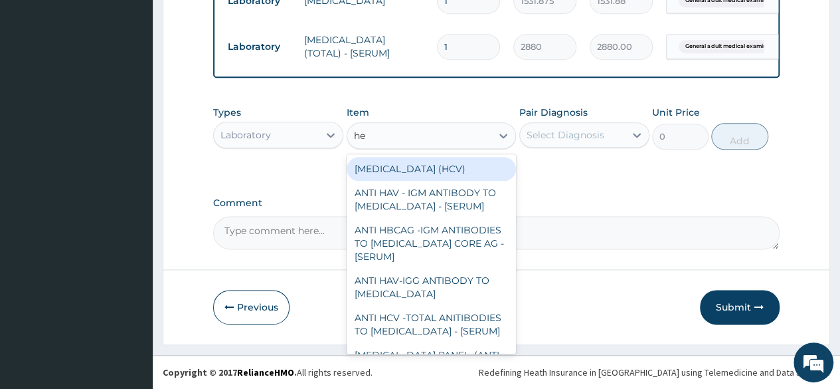
type input "hep"
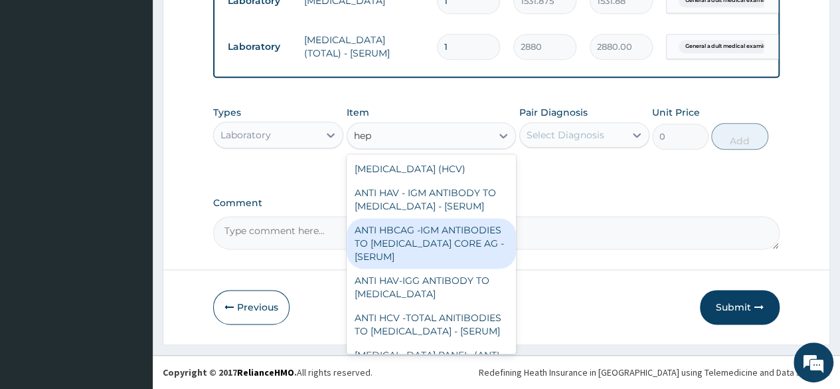
click at [395, 228] on div "ANTI HBCAG -IGM ANTIBODIES TO [MEDICAL_DATA] CORE AG - [SERUM]" at bounding box center [432, 243] width 170 height 50
type input "4085"
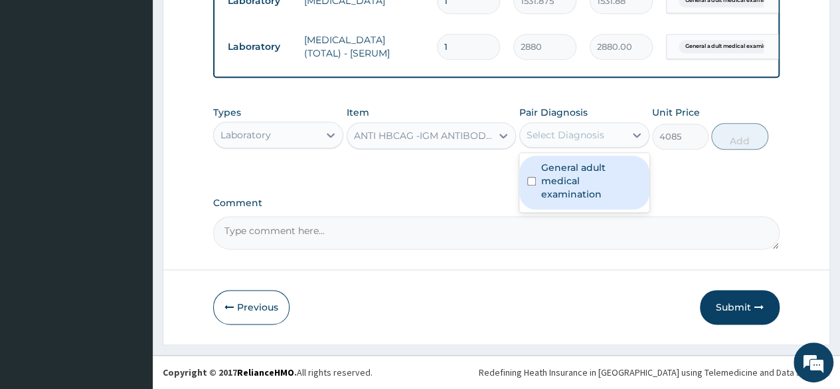
click at [573, 139] on div "Select Diagnosis" at bounding box center [566, 134] width 78 height 13
click at [576, 173] on label "General adult medical examination" at bounding box center [591, 181] width 100 height 40
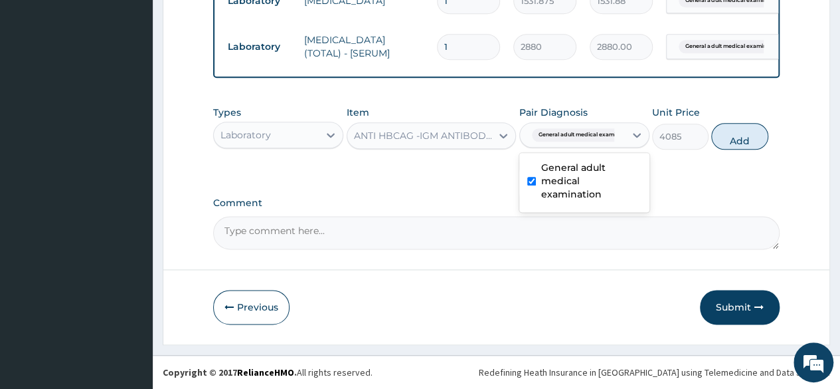
checkbox input "true"
click at [753, 130] on button "Add" at bounding box center [739, 136] width 56 height 27
type input "0"
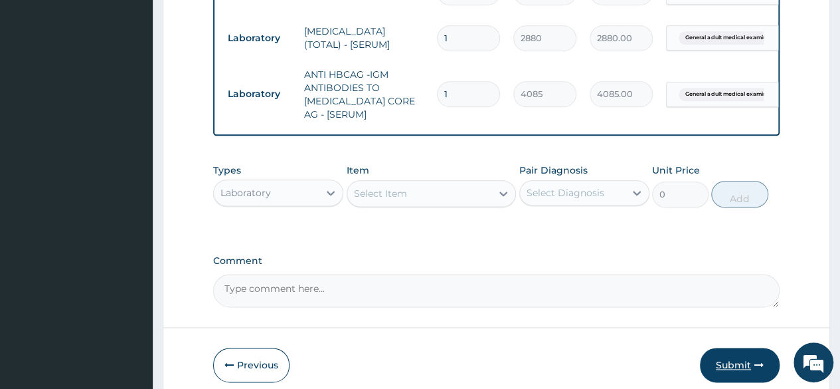
click at [741, 363] on button "Submit" at bounding box center [740, 364] width 80 height 35
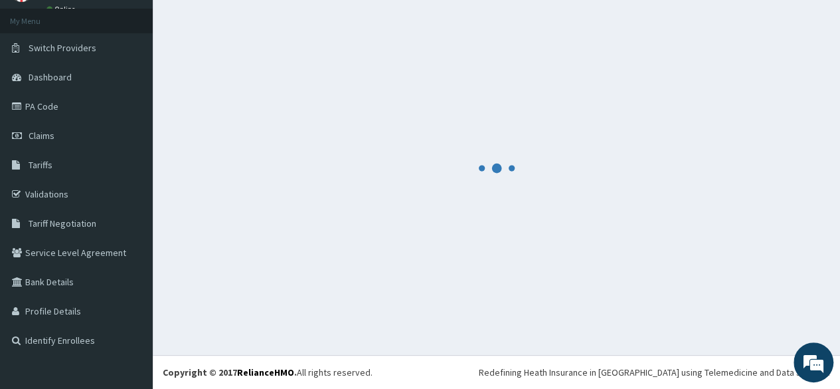
scroll to position [67, 0]
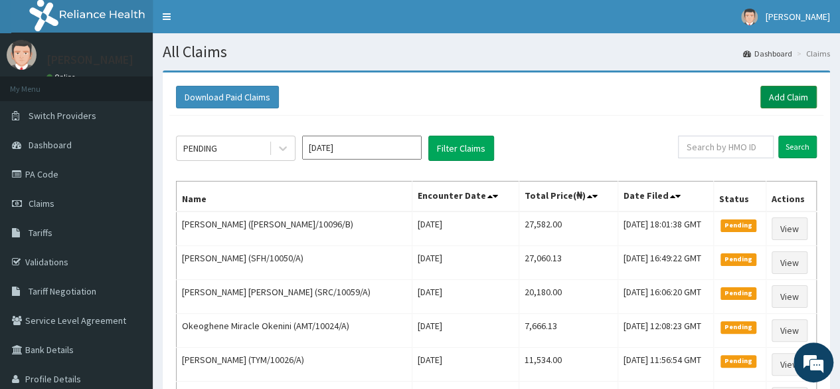
click at [803, 99] on link "Add Claim" at bounding box center [789, 97] width 56 height 23
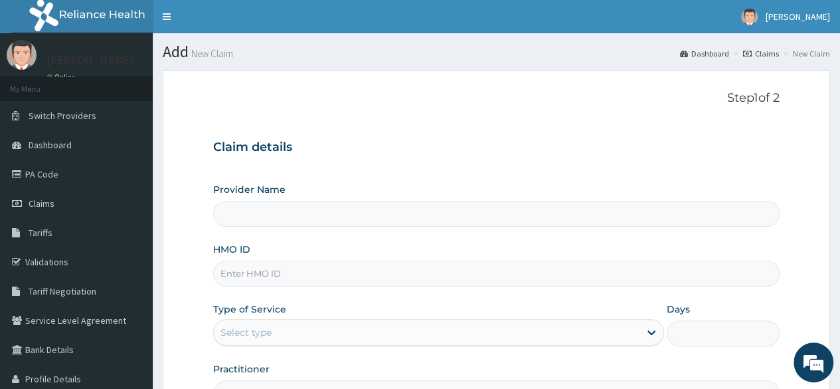
click at [318, 268] on input "HMO ID" at bounding box center [496, 273] width 567 height 26
paste input "DEL/10124/A"
type input "DEL/10124/A"
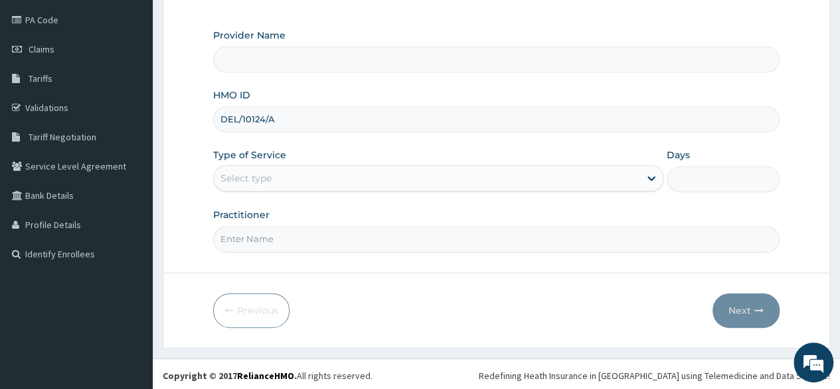
type input "Reliance Family Clinics (RFC) - [GEOGRAPHIC_DATA]"
type input "DEL/10124/A"
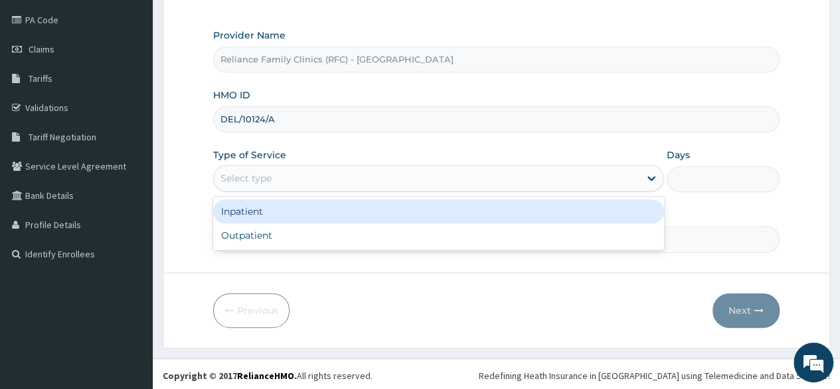
click at [351, 167] on div "Select type" at bounding box center [427, 177] width 426 height 21
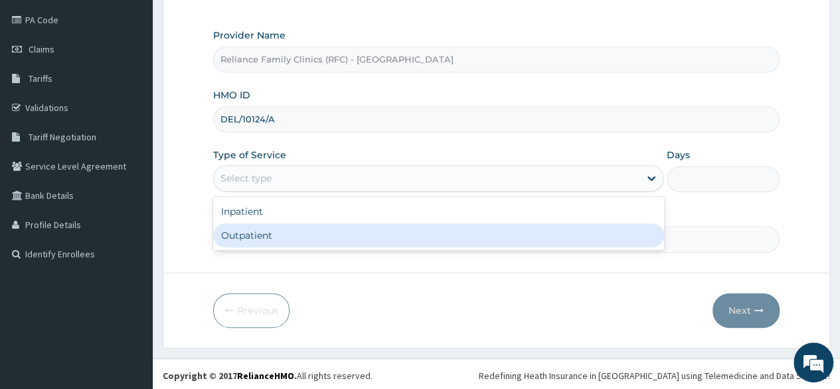
click at [328, 239] on div "Outpatient" at bounding box center [438, 235] width 451 height 24
type input "1"
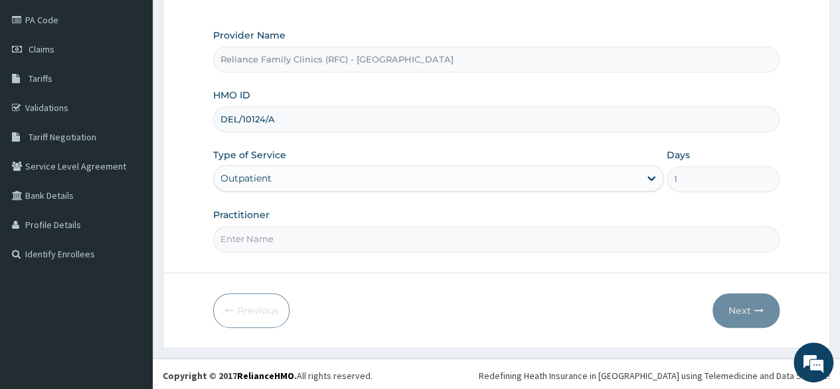
click at [328, 239] on input "Practitioner" at bounding box center [496, 239] width 567 height 26
type input "LOCUM"
click at [727, 305] on button "Next" at bounding box center [746, 310] width 67 height 35
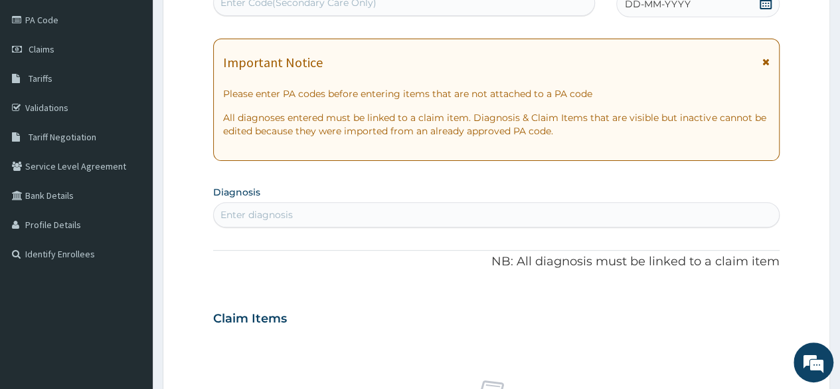
click at [765, 11] on span at bounding box center [765, 4] width 13 height 17
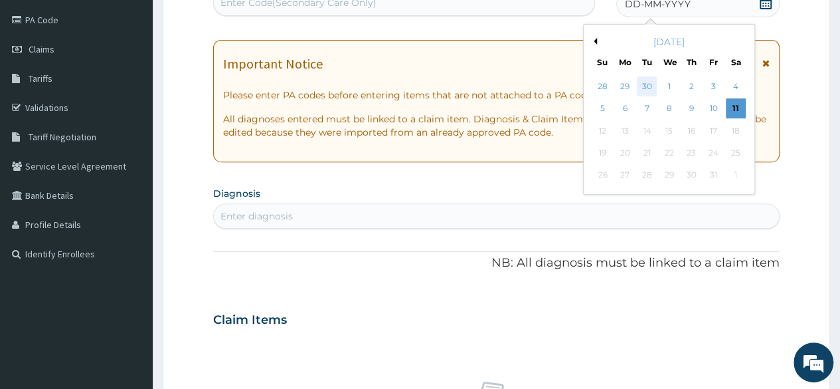
scroll to position [0, 0]
click at [652, 85] on div "30" at bounding box center [647, 86] width 20 height 20
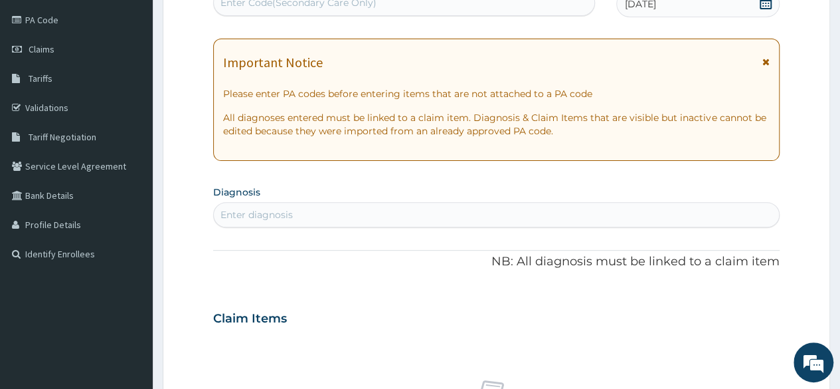
click at [735, 217] on div "Enter diagnosis" at bounding box center [496, 214] width 565 height 21
type input "ADULT"
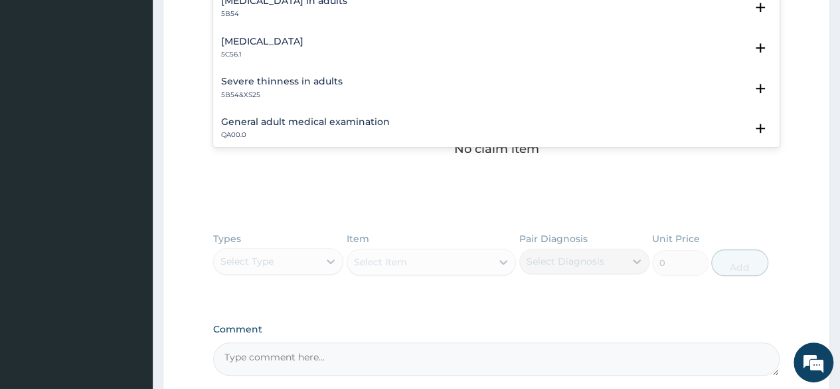
scroll to position [440, 0]
click at [341, 120] on h4 "General adult medical examination" at bounding box center [305, 121] width 169 height 10
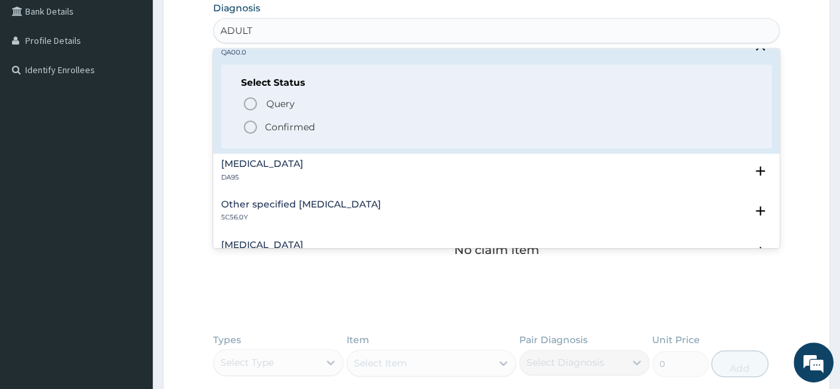
scroll to position [193, 0]
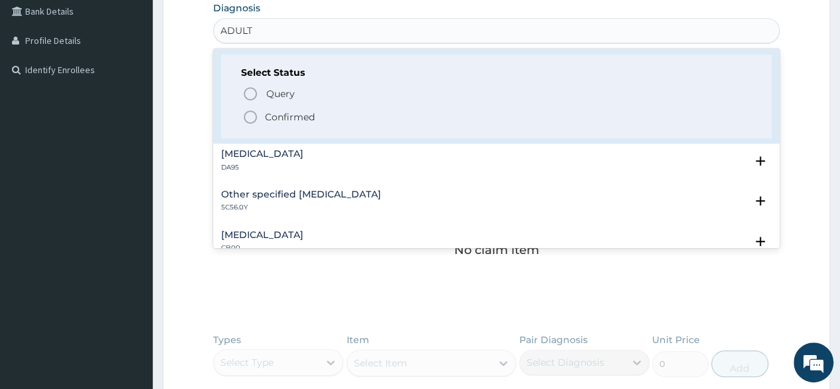
click at [306, 120] on p "Confirmed" at bounding box center [290, 116] width 50 height 13
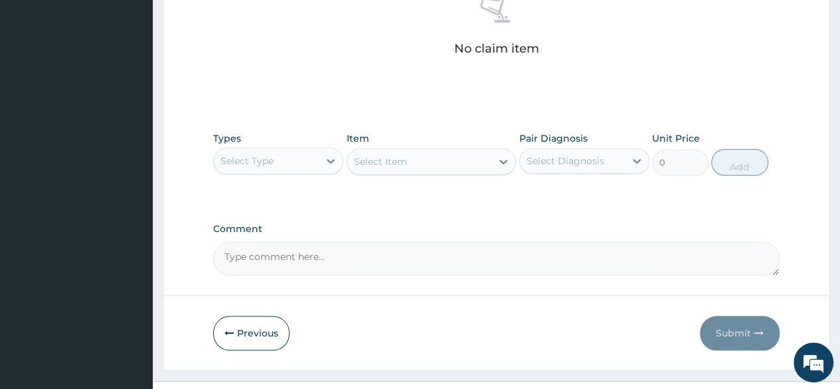
scroll to position [552, 0]
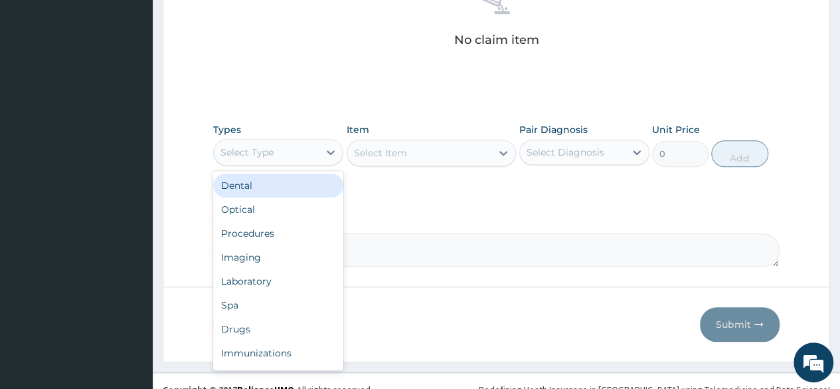
click at [238, 158] on div "Select Type" at bounding box center [266, 152] width 105 height 21
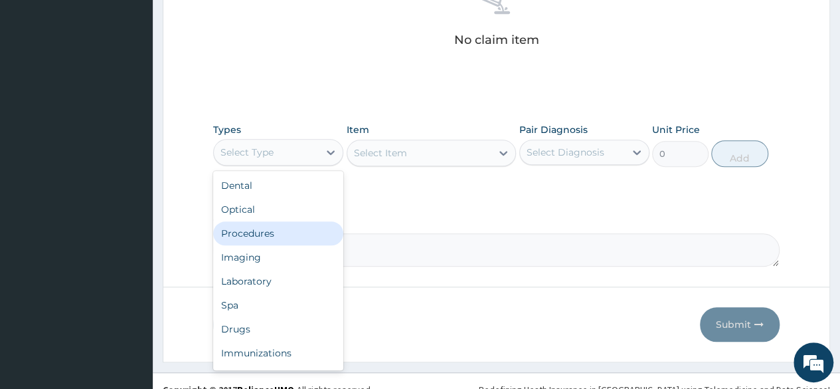
click at [258, 233] on div "Procedures" at bounding box center [278, 233] width 130 height 24
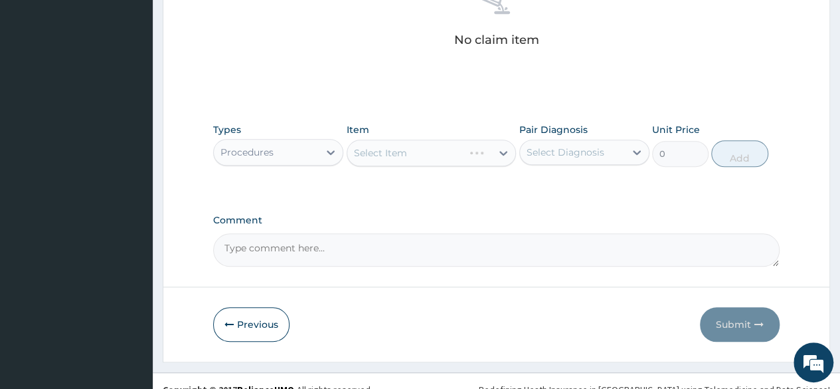
click at [565, 167] on div "Types Procedures Item Select Item Pair Diagnosis Select Diagnosis Unit Price 0 …" at bounding box center [496, 144] width 567 height 57
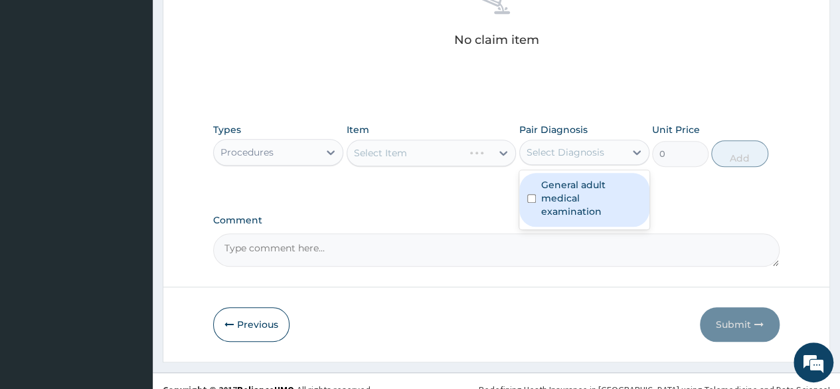
click at [555, 153] on div "Select Diagnosis" at bounding box center [566, 151] width 78 height 13
click at [542, 183] on label "General adult medical examination" at bounding box center [591, 198] width 100 height 40
checkbox input "true"
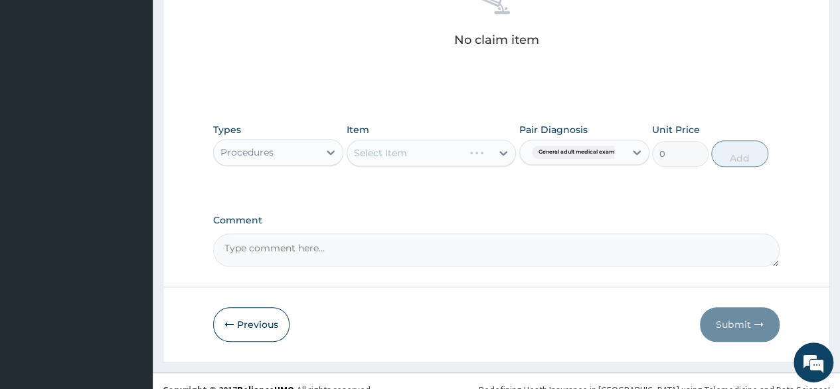
click at [475, 155] on div "Select Item" at bounding box center [432, 153] width 170 height 27
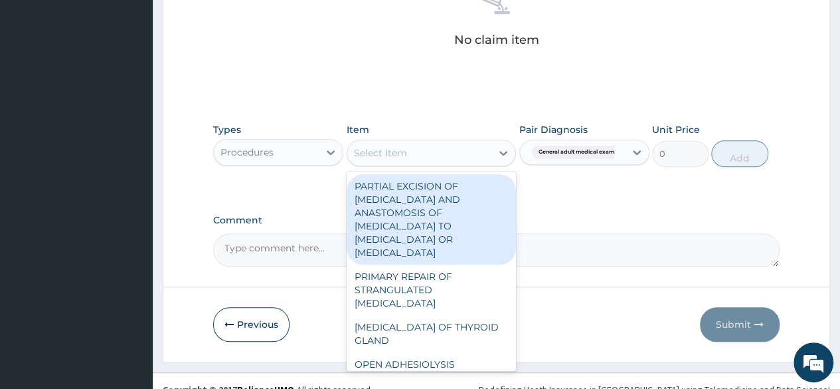
click at [475, 155] on div "Select Item" at bounding box center [419, 152] width 145 height 21
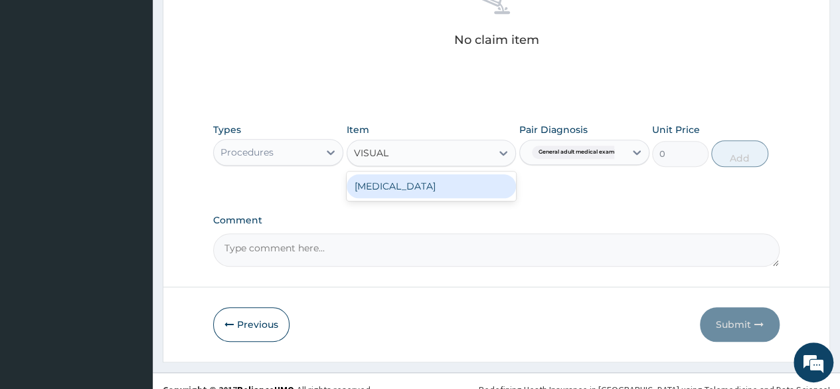
type input "VISUAL"
click at [467, 184] on div "[MEDICAL_DATA]" at bounding box center [432, 186] width 170 height 24
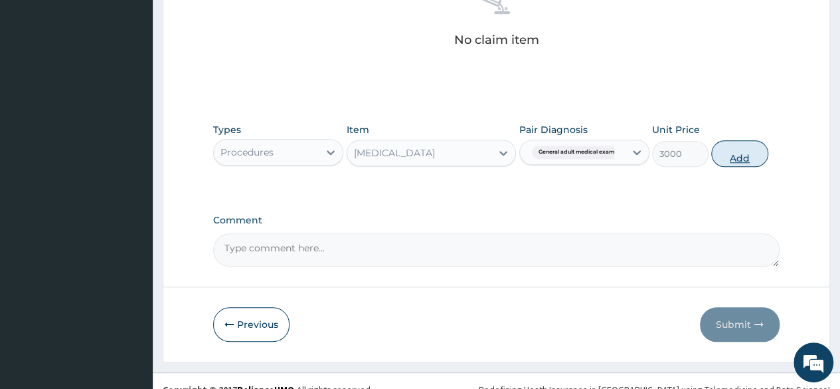
click at [733, 155] on button "Add" at bounding box center [739, 153] width 56 height 27
type input "0"
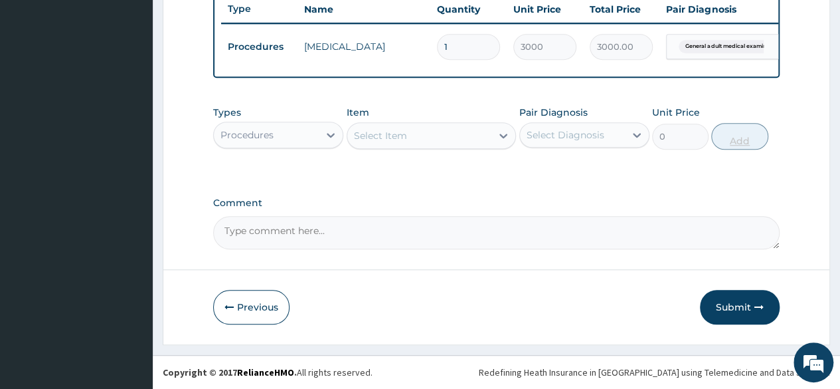
scroll to position [514, 0]
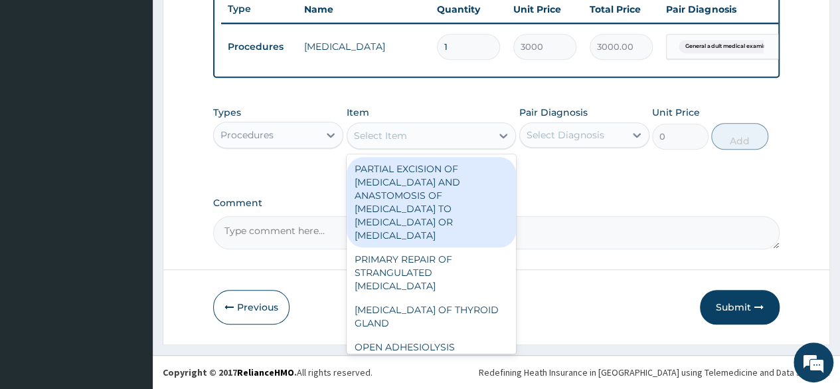
click at [452, 134] on div "Select Item" at bounding box center [419, 135] width 145 height 21
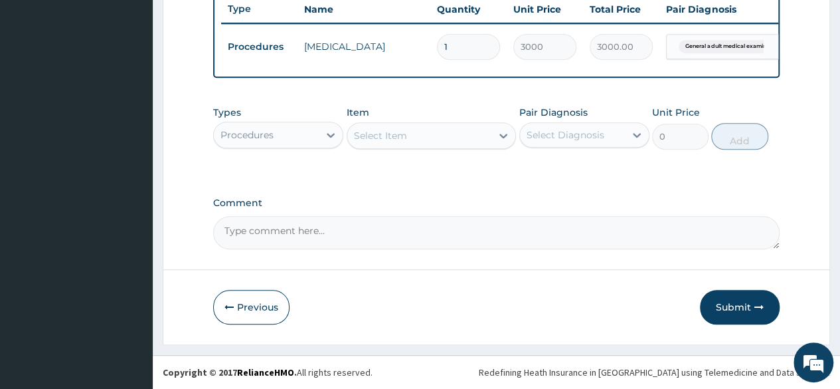
click at [237, 120] on div "Types Procedures" at bounding box center [278, 128] width 130 height 44
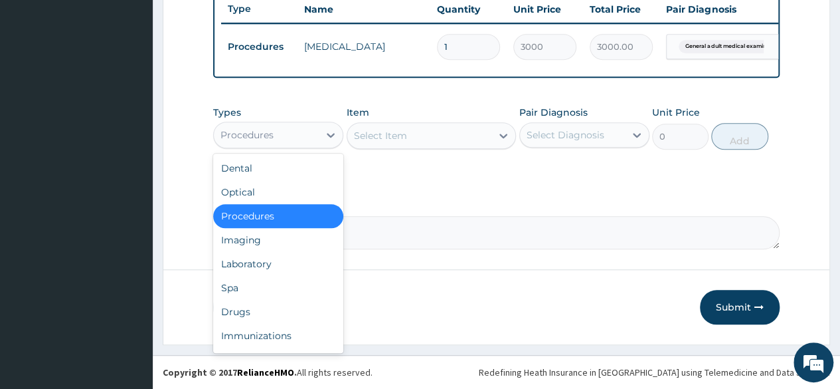
click at [260, 138] on div "Procedures" at bounding box center [247, 134] width 53 height 13
click at [270, 266] on div "Laboratory" at bounding box center [278, 264] width 130 height 24
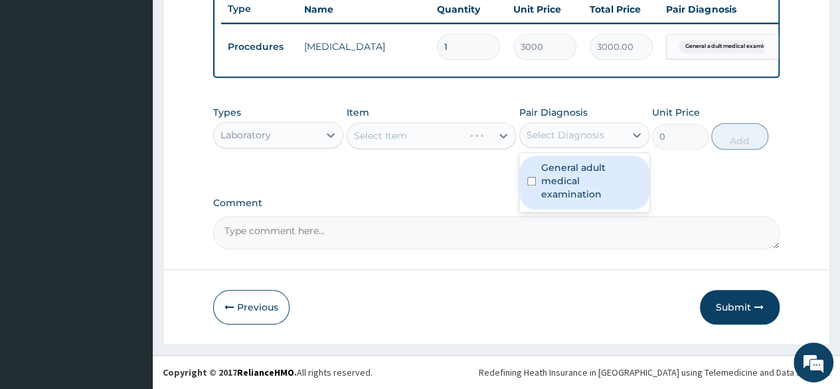
click at [605, 140] on div "Select Diagnosis" at bounding box center [572, 134] width 105 height 21
click at [597, 172] on label "General adult medical examination" at bounding box center [591, 181] width 100 height 40
checkbox input "true"
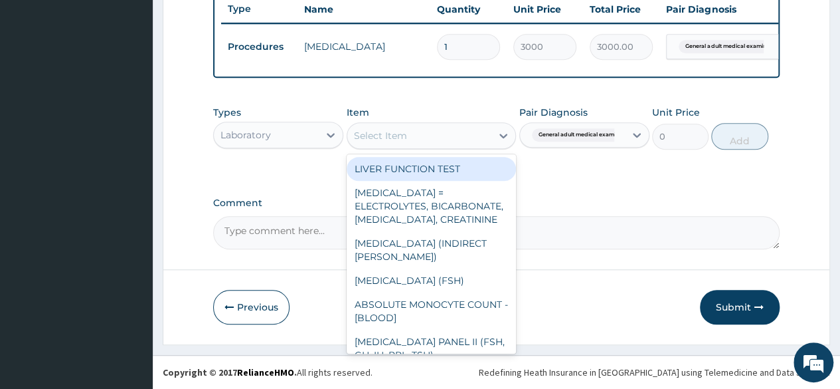
click at [442, 131] on div "Select Item" at bounding box center [419, 135] width 145 height 21
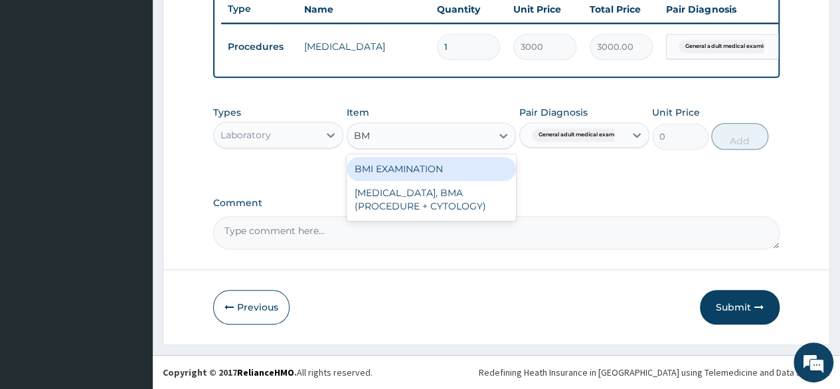
type input "BMI"
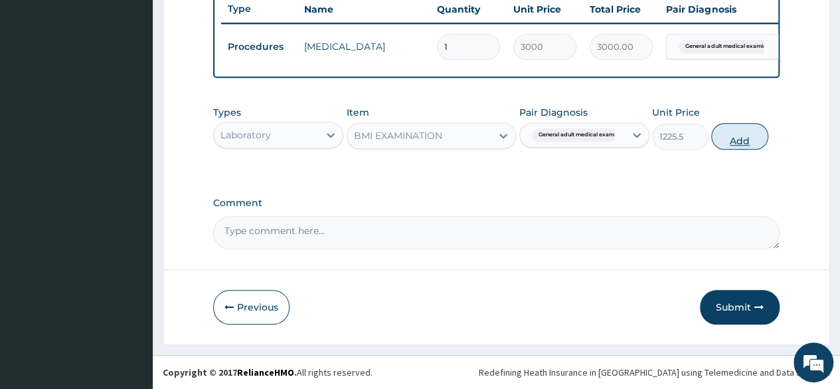
click at [747, 136] on button "Add" at bounding box center [739, 136] width 56 height 27
type input "0"
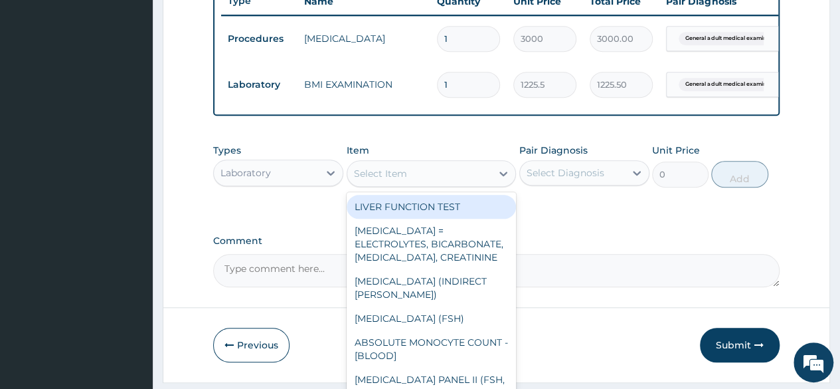
click at [403, 180] on div "Select Item" at bounding box center [380, 173] width 53 height 13
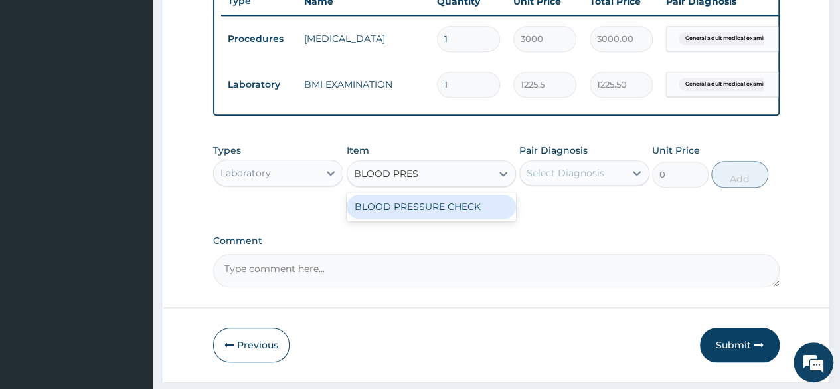
type input "BLOOD PRESS"
click at [424, 209] on div "BLOOD PRESSURE CHECK" at bounding box center [432, 207] width 170 height 24
type input "1225.5"
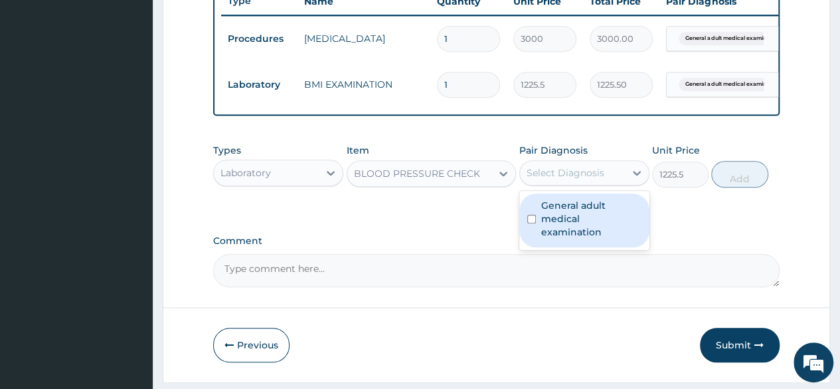
click at [583, 179] on div "Select Diagnosis" at bounding box center [566, 172] width 78 height 13
click at [587, 215] on label "General adult medical examination" at bounding box center [591, 219] width 100 height 40
checkbox input "true"
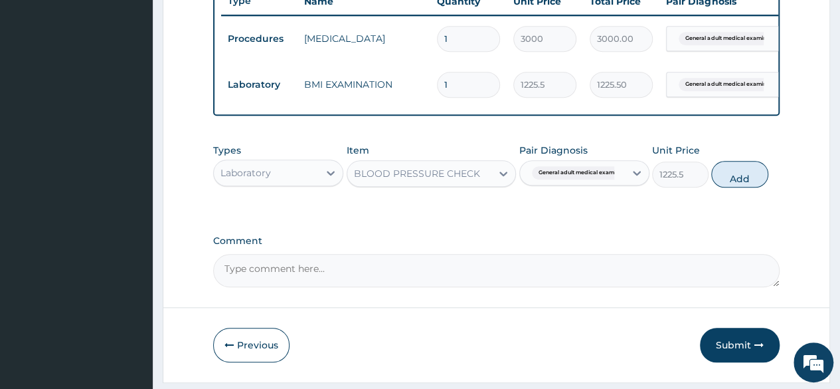
click at [736, 194] on div "Types Laboratory Item [MEDICAL_DATA] CHECK Pair Diagnosis General adult medical…" at bounding box center [496, 165] width 567 height 57
click at [753, 187] on button "Add" at bounding box center [739, 174] width 56 height 27
type input "0"
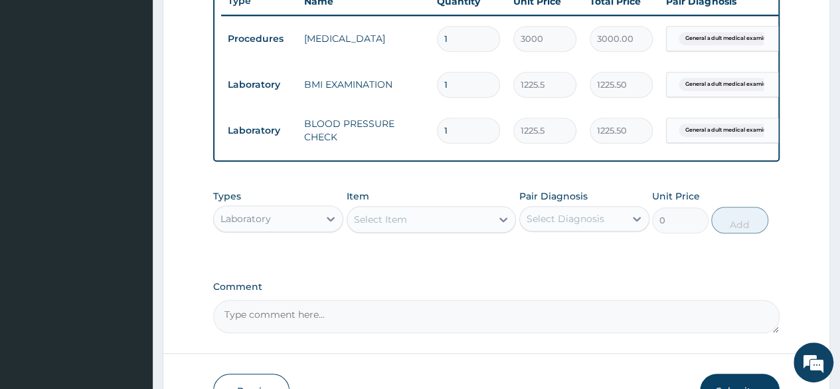
scroll to position [606, 0]
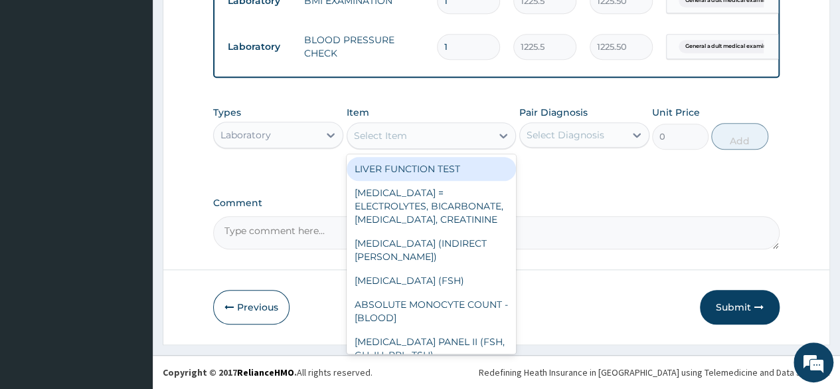
click at [373, 140] on div "Select Item" at bounding box center [380, 135] width 53 height 13
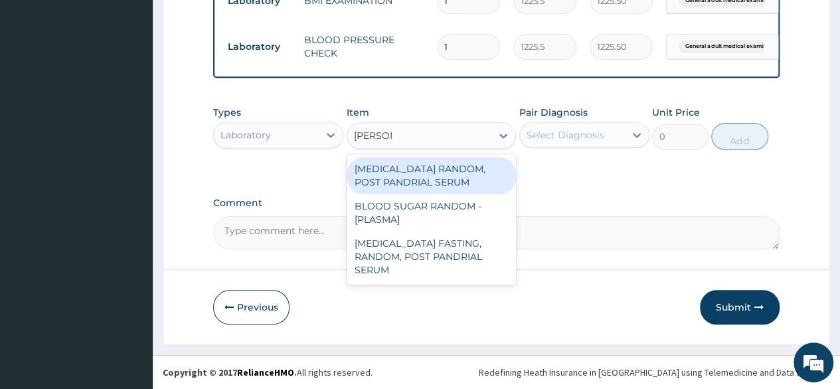
type input "RANDOM"
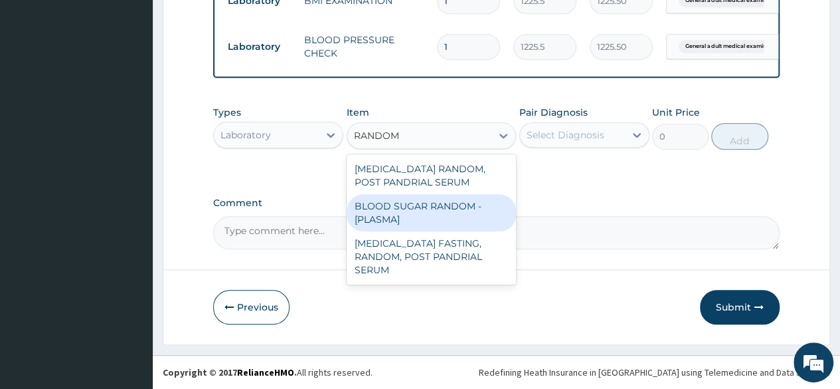
click at [368, 207] on div "BLOOD SUGAR RANDOM - [PLASMA]" at bounding box center [432, 212] width 170 height 37
type input "1800"
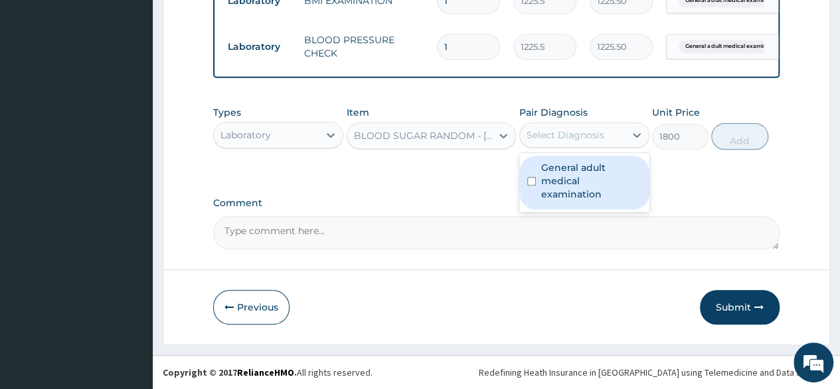
click at [565, 147] on div "Select Diagnosis" at bounding box center [585, 134] width 130 height 25
click at [573, 169] on label "General adult medical examination" at bounding box center [591, 181] width 100 height 40
checkbox input "true"
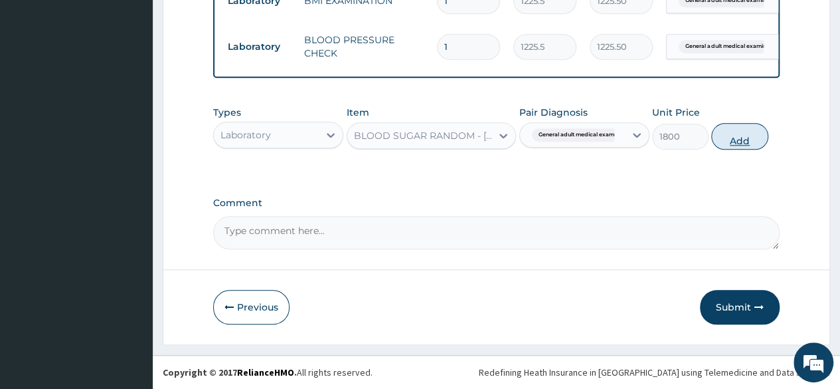
click at [758, 138] on button "Add" at bounding box center [739, 136] width 56 height 27
type input "0"
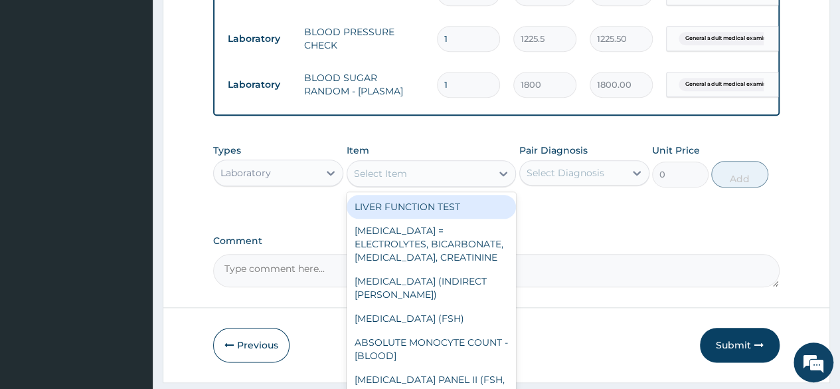
click at [446, 184] on div "Select Item" at bounding box center [419, 173] width 145 height 21
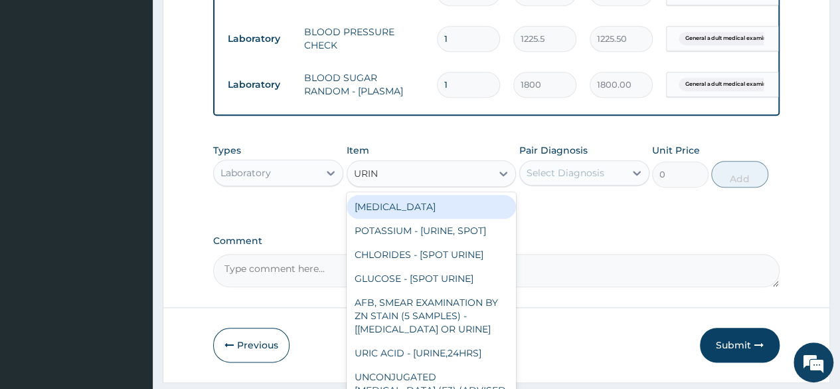
type input "URINA"
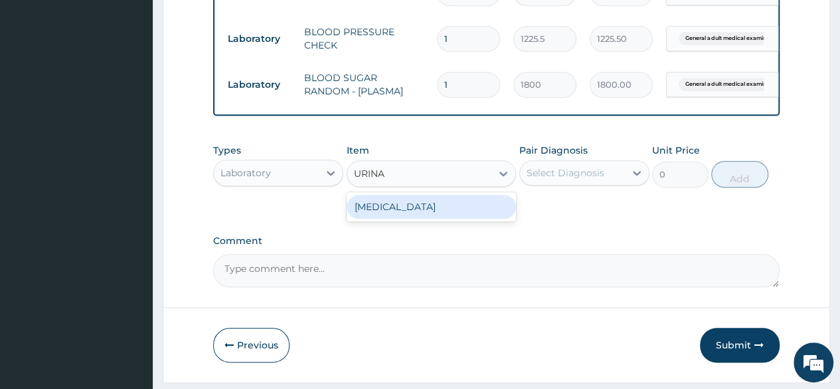
click at [425, 217] on div "[MEDICAL_DATA]" at bounding box center [432, 207] width 170 height 24
type input "1531.875"
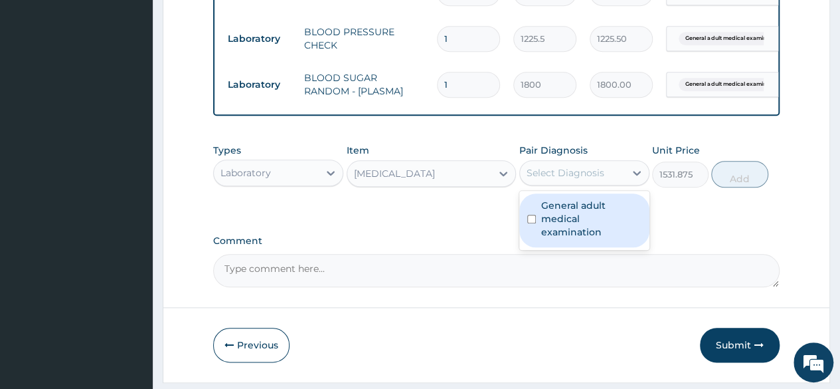
click at [561, 179] on div "Select Diagnosis" at bounding box center [566, 172] width 78 height 13
click at [567, 225] on label "General adult medical examination" at bounding box center [591, 219] width 100 height 40
checkbox input "true"
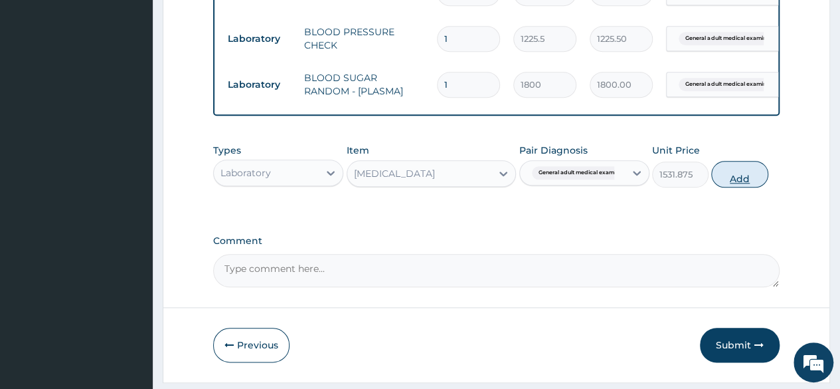
click at [752, 180] on button "Add" at bounding box center [739, 174] width 56 height 27
type input "0"
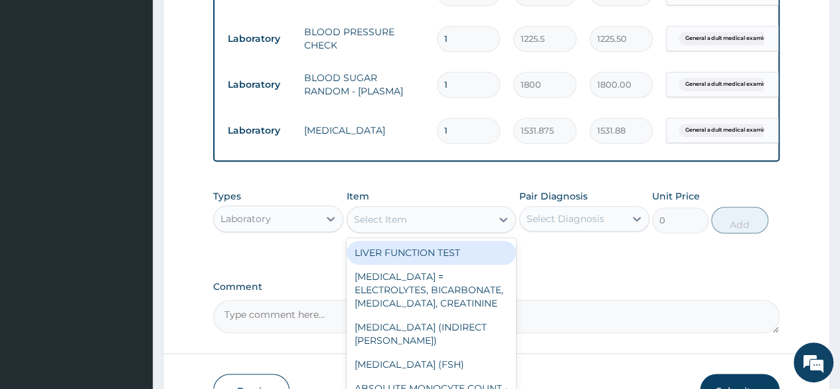
click at [468, 230] on div "Select Item" at bounding box center [419, 219] width 145 height 21
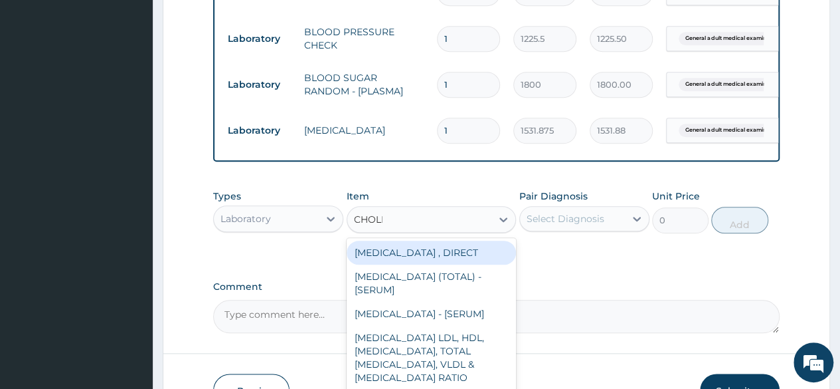
type input "CHOLES"
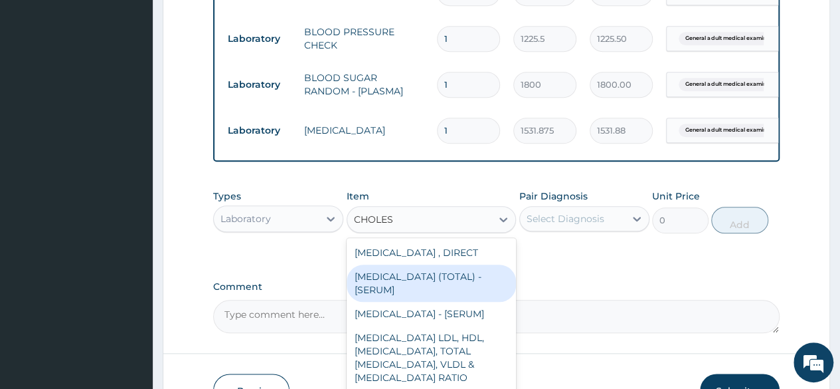
click at [442, 285] on div "[MEDICAL_DATA] (TOTAL) - [SERUM]" at bounding box center [432, 282] width 170 height 37
type input "2880"
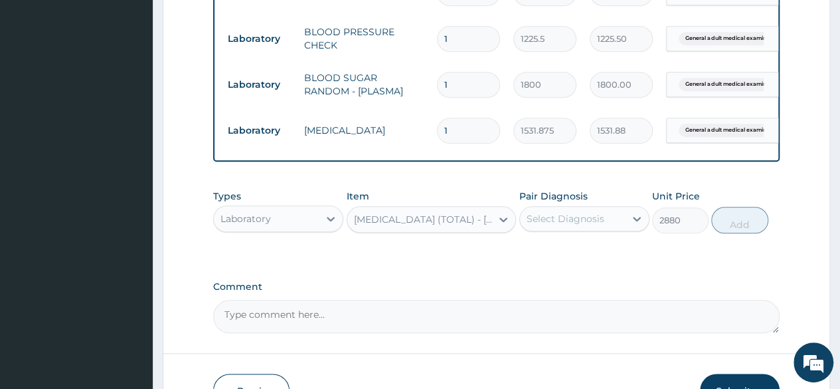
drag, startPoint x: 605, startPoint y: 209, endPoint x: 605, endPoint y: 235, distance: 25.9
click at [605, 233] on div "Pair Diagnosis Select Diagnosis" at bounding box center [585, 211] width 130 height 44
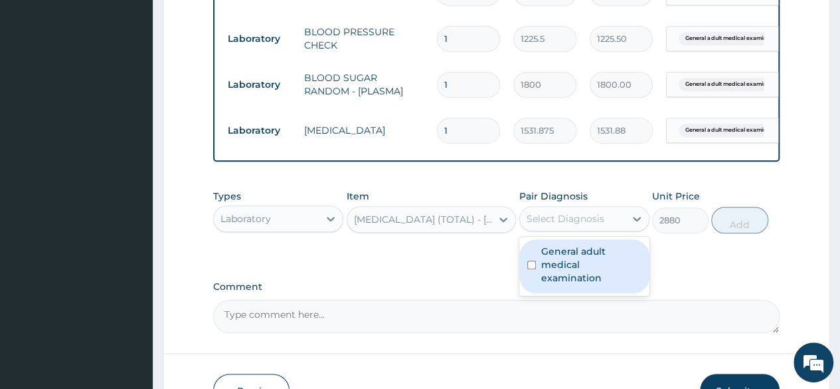
drag, startPoint x: 605, startPoint y: 235, endPoint x: 610, endPoint y: 273, distance: 38.2
click at [610, 231] on div "option General adult medical examination, selected. option General adult medica…" at bounding box center [585, 218] width 130 height 25
click at [610, 273] on label "General adult medical examination" at bounding box center [591, 264] width 100 height 40
checkbox input "true"
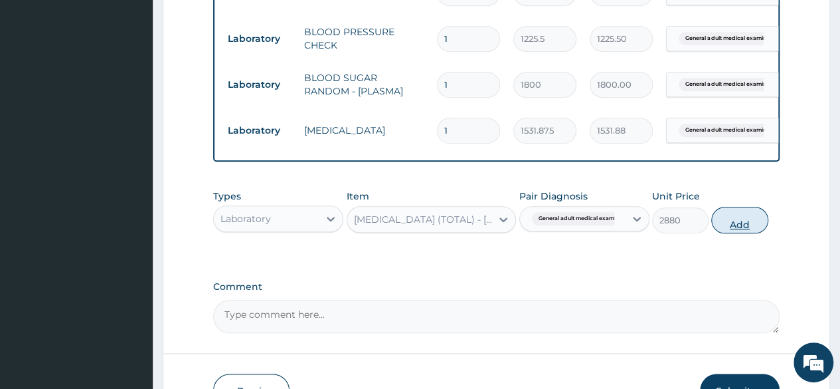
click at [741, 233] on button "Add" at bounding box center [739, 220] width 56 height 27
type input "0"
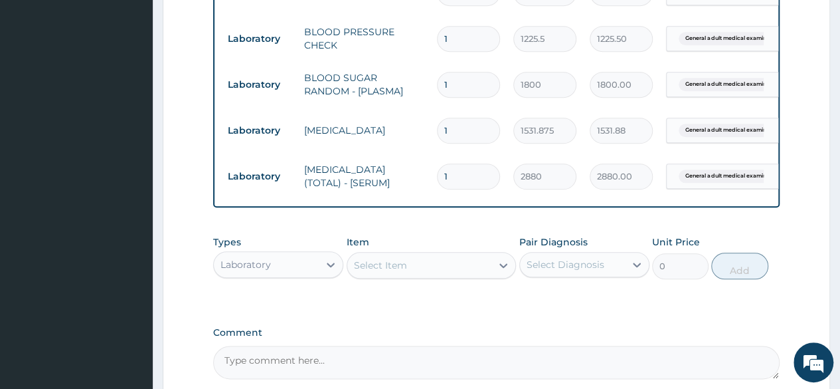
scroll to position [744, 0]
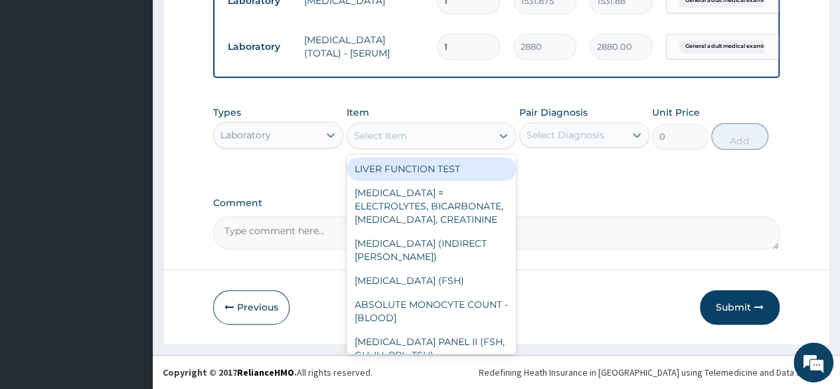
click at [464, 146] on div "Select Item" at bounding box center [419, 135] width 145 height 21
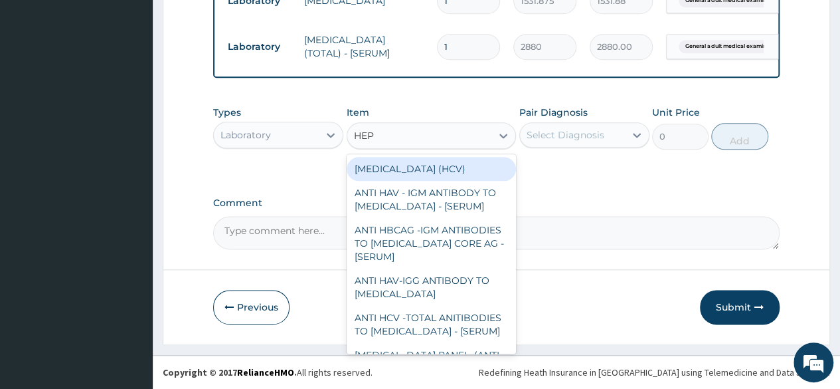
type input "HEPA"
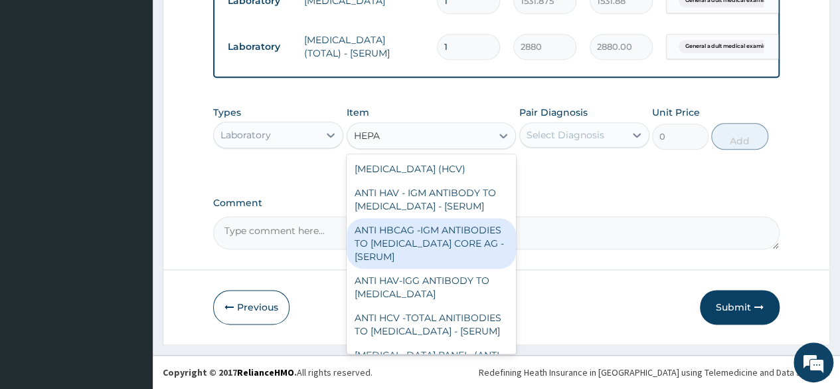
click at [494, 246] on div "ANTI HBCAG -IGM ANTIBODIES TO [MEDICAL_DATA] CORE AG - [SERUM]" at bounding box center [432, 243] width 170 height 50
type input "4085"
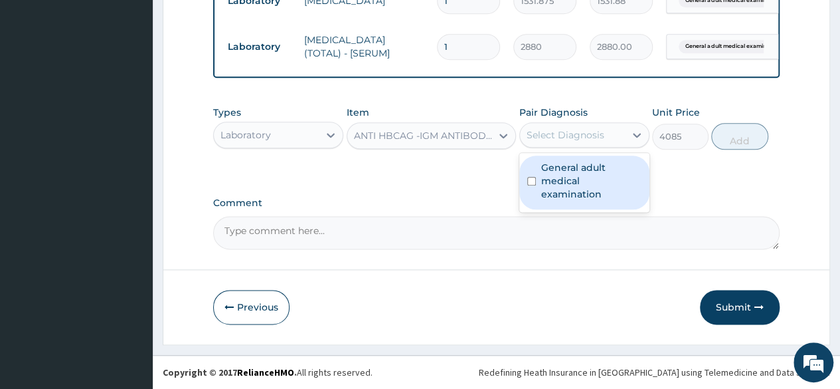
click at [578, 142] on div "Select Diagnosis" at bounding box center [566, 134] width 78 height 13
click at [581, 173] on label "General adult medical examination" at bounding box center [591, 181] width 100 height 40
checkbox input "true"
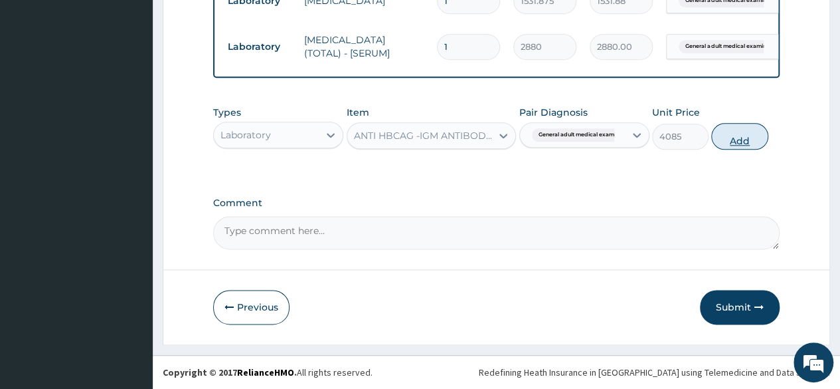
click at [745, 136] on button "Add" at bounding box center [739, 136] width 56 height 27
type input "0"
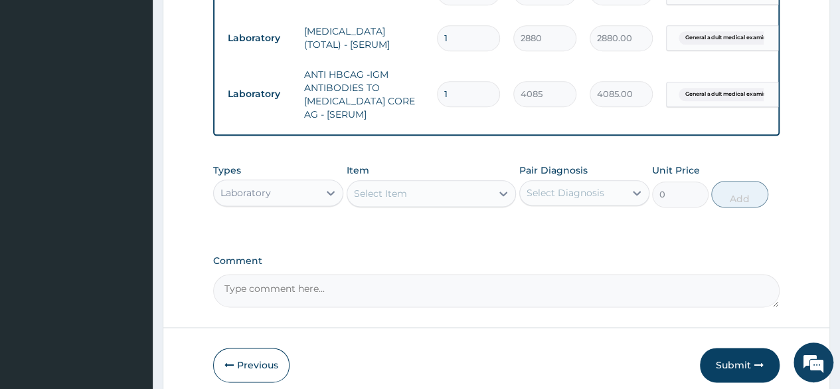
click at [454, 199] on div "Select Item" at bounding box center [419, 193] width 145 height 21
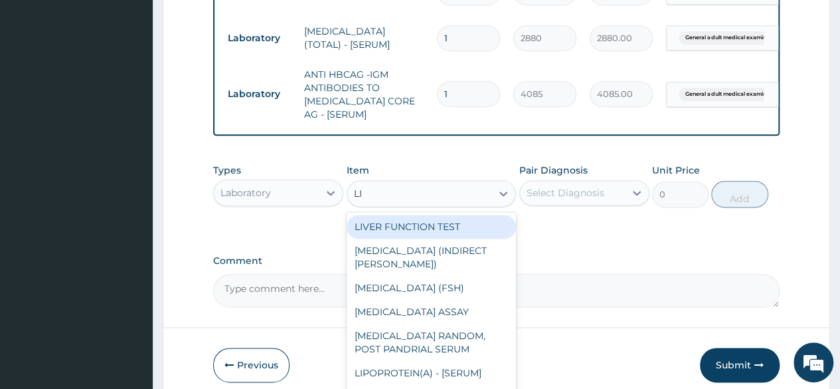
type input "LIV"
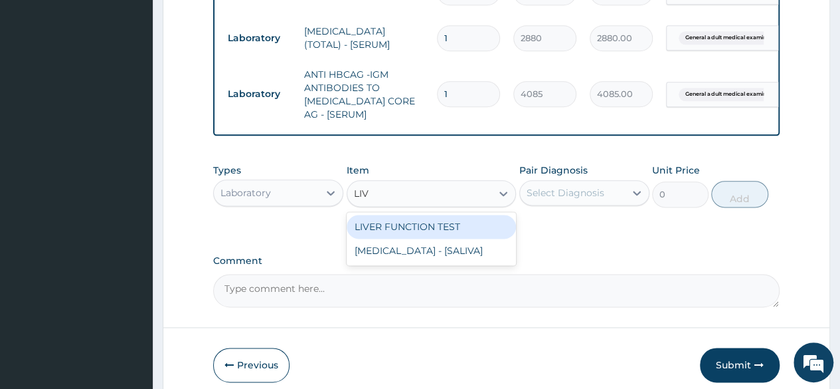
click at [456, 238] on div "LIVER FUNCTION TEST" at bounding box center [432, 227] width 170 height 24
type input "4595.625"
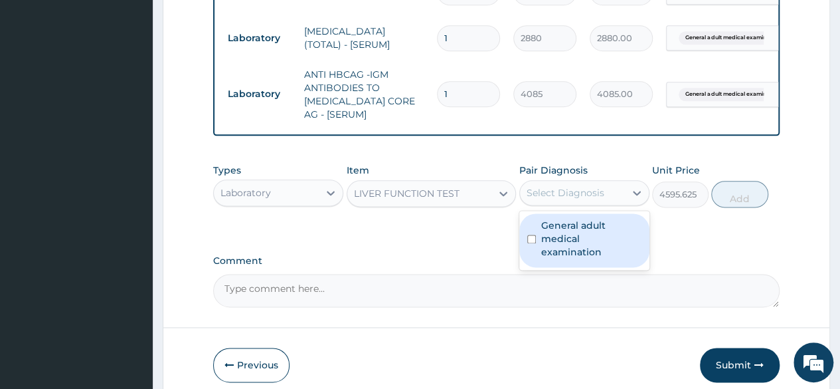
drag, startPoint x: 562, startPoint y: 199, endPoint x: 559, endPoint y: 235, distance: 35.4
click at [559, 205] on div "option General adult medical examination, selected. option General adult medica…" at bounding box center [585, 192] width 130 height 25
click at [559, 235] on label "General adult medical examination" at bounding box center [591, 239] width 100 height 40
checkbox input "true"
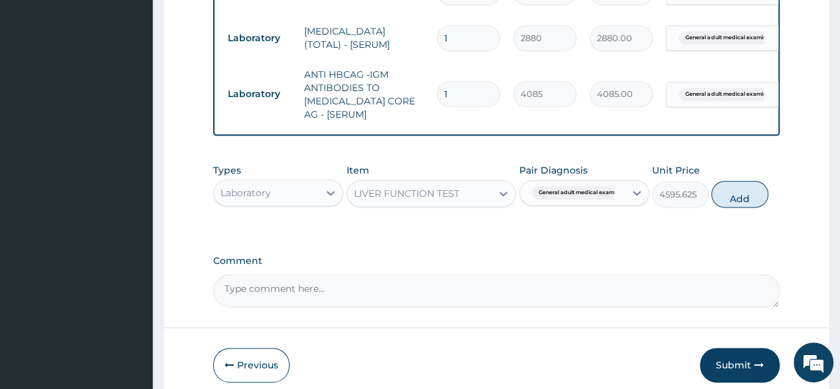
drag, startPoint x: 721, startPoint y: 208, endPoint x: 459, endPoint y: 211, distance: 262.4
click at [459, 211] on div "Types Laboratory Item LIVER FUNCTION TEST Pair Diagnosis General adult medical …" at bounding box center [496, 185] width 567 height 57
click at [721, 203] on button "Add" at bounding box center [739, 194] width 56 height 27
type input "0"
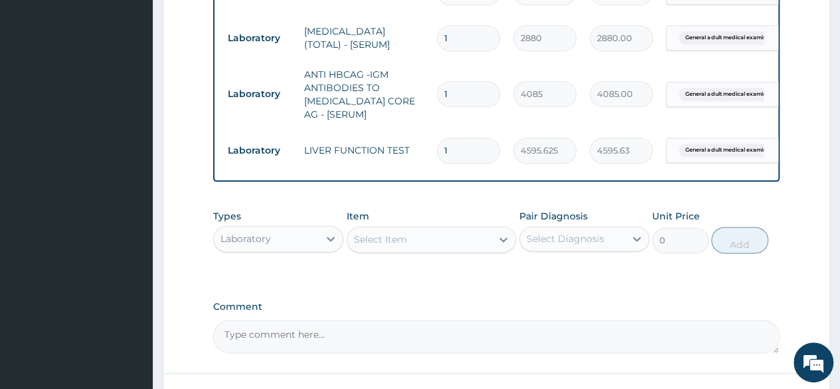
click at [446, 240] on div "Select Item" at bounding box center [419, 239] width 145 height 21
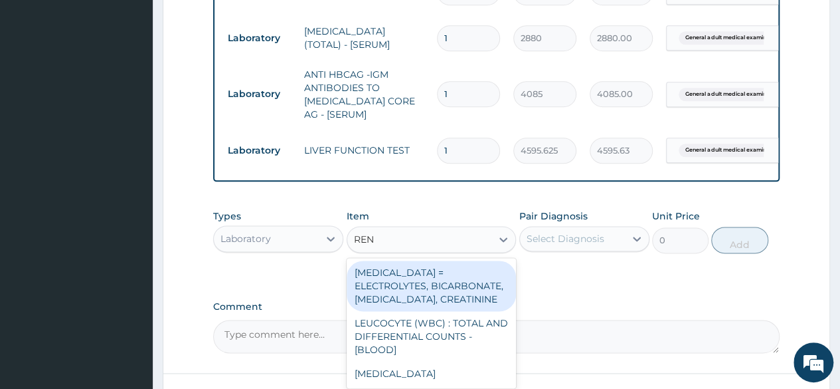
type input "[PERSON_NAME]"
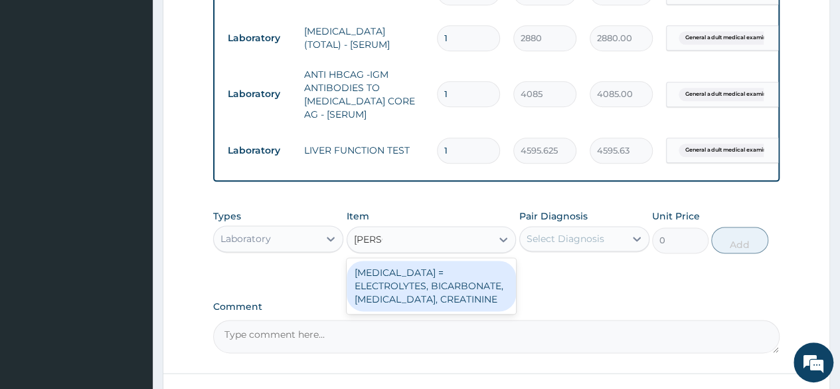
click at [446, 286] on div "[MEDICAL_DATA] = ELECTROLYTES, BICARBONATE, [MEDICAL_DATA], CREATININE" at bounding box center [432, 285] width 170 height 50
type input "4595.625"
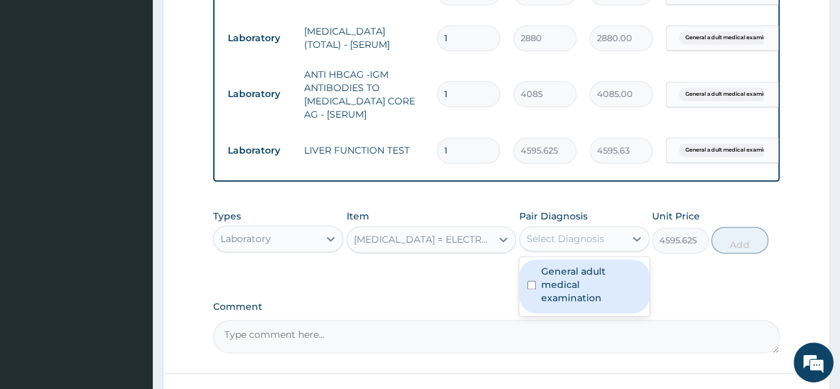
click at [597, 245] on div "Select Diagnosis" at bounding box center [566, 238] width 78 height 13
click at [594, 274] on div "General adult medical examination" at bounding box center [585, 286] width 130 height 54
checkbox input "true"
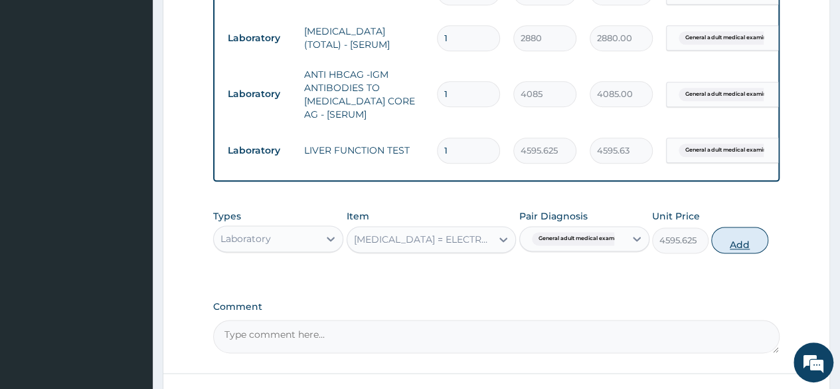
click at [721, 253] on button "Add" at bounding box center [739, 240] width 56 height 27
type input "0"
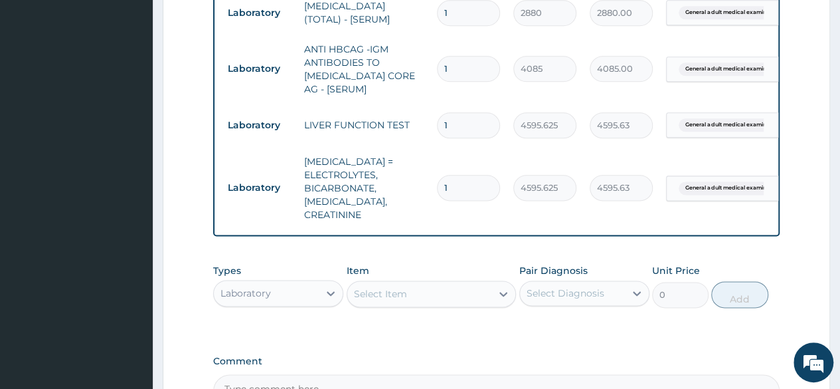
scroll to position [923, 0]
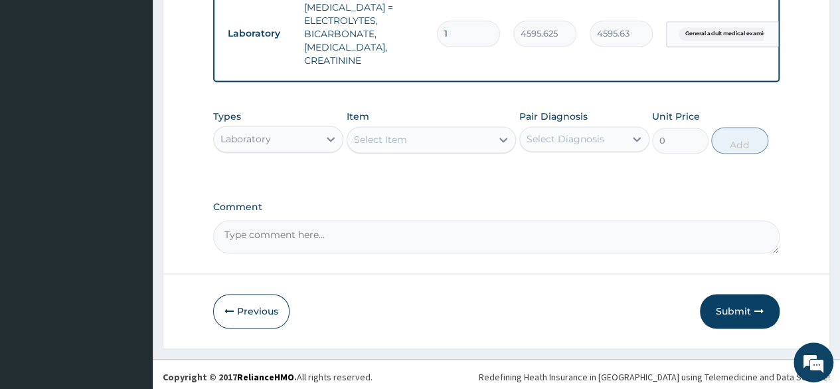
click at [746, 314] on button "Submit" at bounding box center [740, 311] width 80 height 35
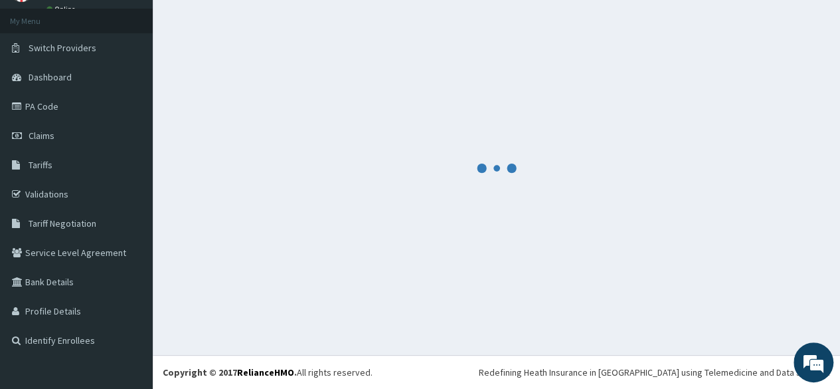
scroll to position [67, 0]
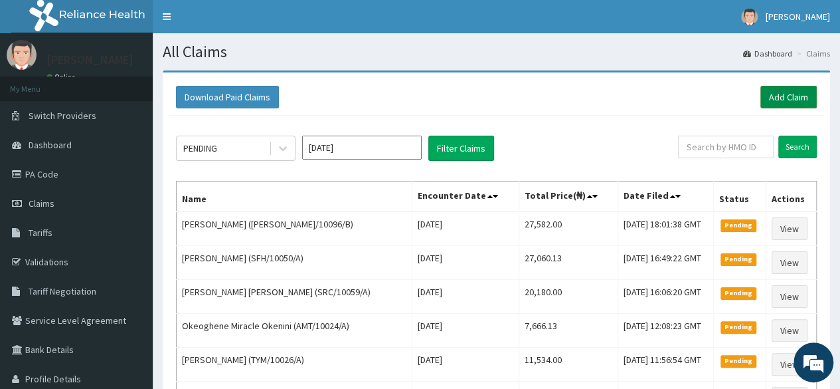
click at [773, 100] on link "Add Claim" at bounding box center [789, 97] width 56 height 23
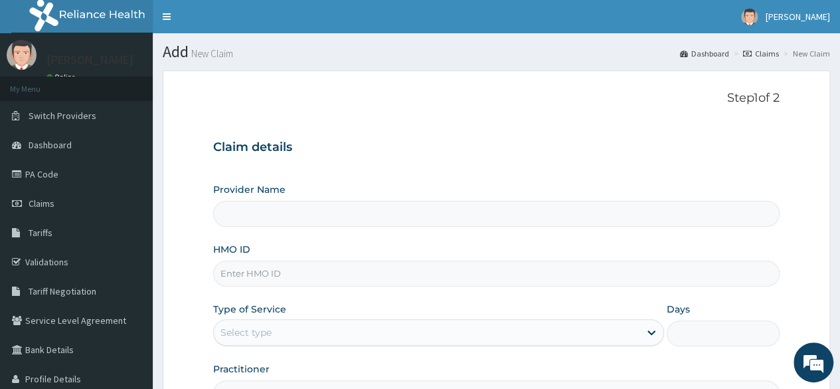
type input "Reliance Family Clinics (RFC) - [GEOGRAPHIC_DATA]"
click at [345, 257] on div "HMO ID" at bounding box center [496, 264] width 567 height 44
click at [344, 262] on input "HMO ID" at bounding box center [496, 273] width 567 height 26
paste input "DEL/10127/A"
type input "DEL/10127/A"
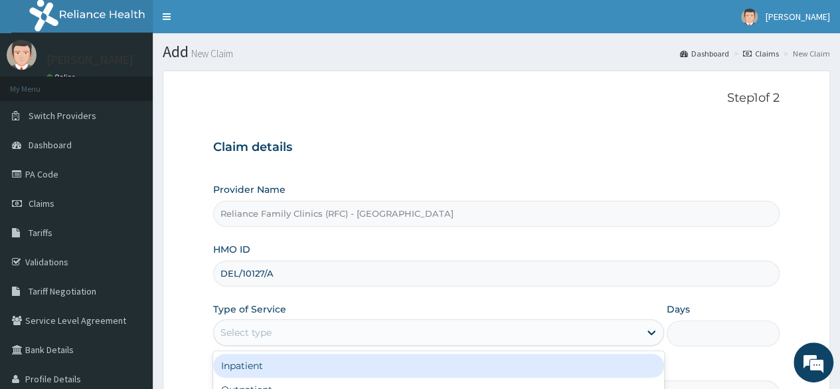
click at [344, 322] on div "Select type" at bounding box center [427, 332] width 426 height 21
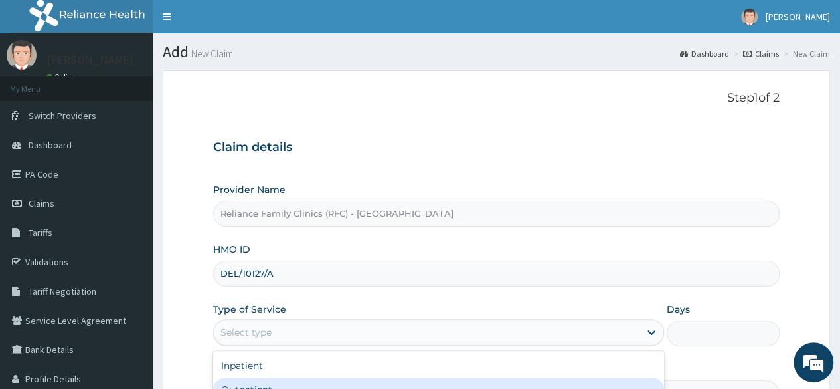
click at [283, 377] on div "Outpatient" at bounding box center [438, 389] width 451 height 24
type input "1"
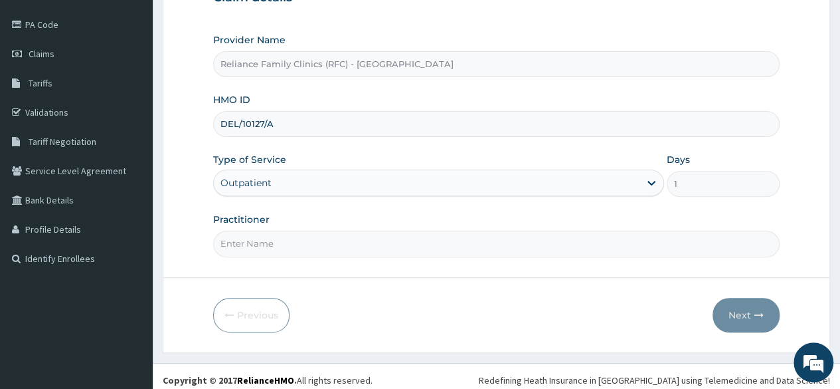
scroll to position [154, 0]
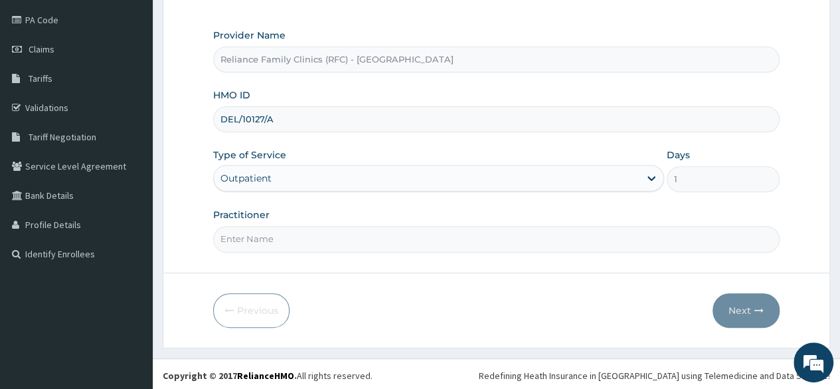
click at [325, 245] on input "Practitioner" at bounding box center [496, 239] width 567 height 26
type input "LOCUM"
click at [729, 298] on button "Next" at bounding box center [746, 310] width 67 height 35
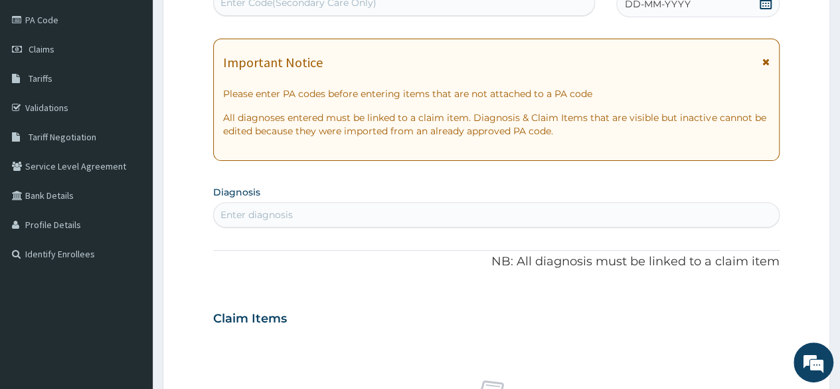
click at [769, 3] on icon at bounding box center [765, 2] width 13 height 13
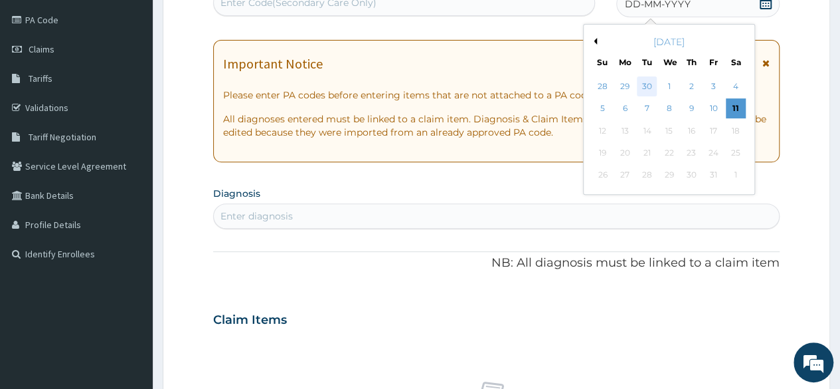
click at [654, 86] on div "30" at bounding box center [647, 86] width 20 height 20
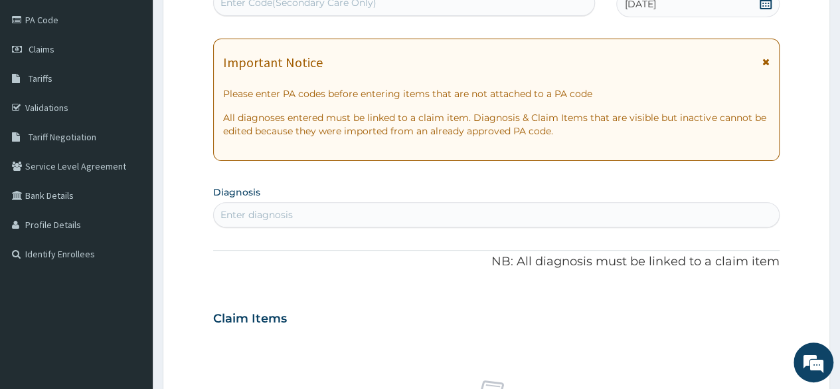
click at [380, 215] on div "Enter diagnosis" at bounding box center [496, 214] width 565 height 21
click at [376, 216] on div "Enter diagnosis" at bounding box center [496, 214] width 565 height 21
type input "ADULT"
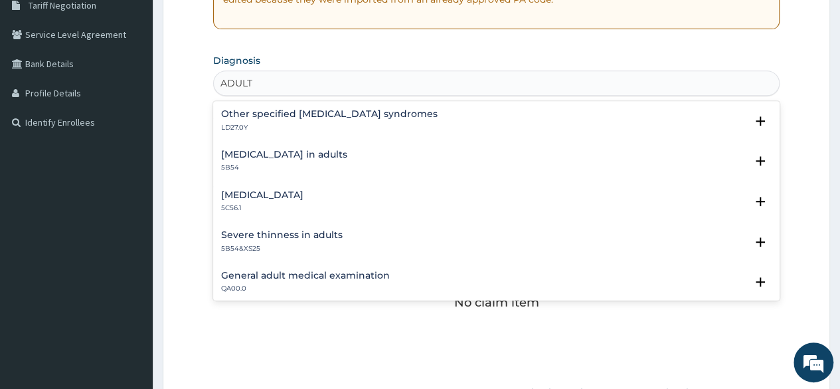
scroll to position [288, 0]
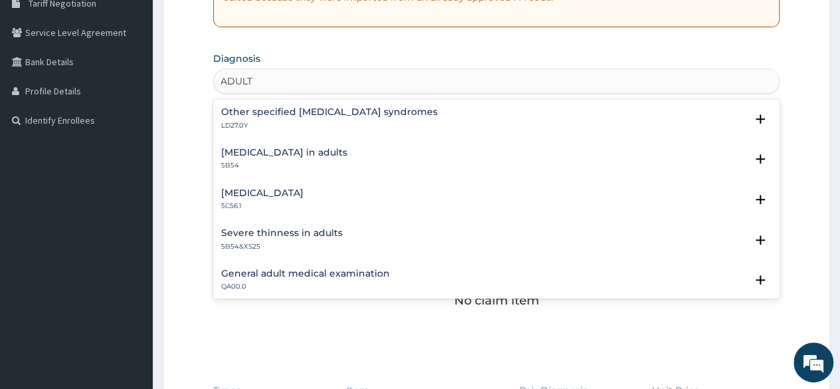
click at [375, 264] on div "General adult medical examination QA00.0 Select Status Query Query covers suspe…" at bounding box center [496, 283] width 567 height 41
click at [362, 269] on h4 "General adult medical examination" at bounding box center [305, 273] width 169 height 10
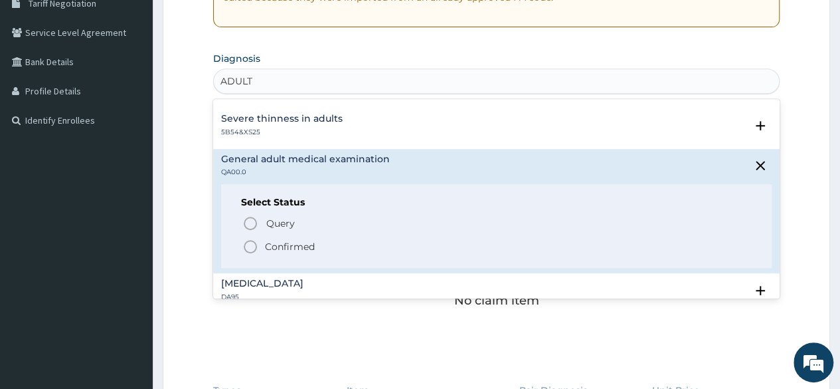
scroll to position [130, 0]
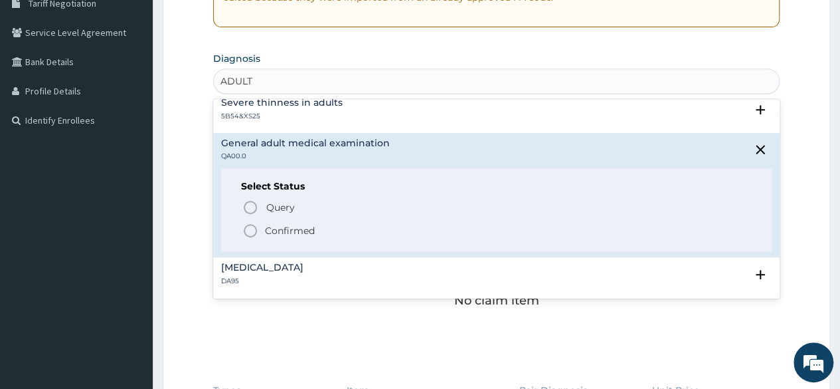
click at [275, 234] on p "Confirmed" at bounding box center [290, 230] width 50 height 13
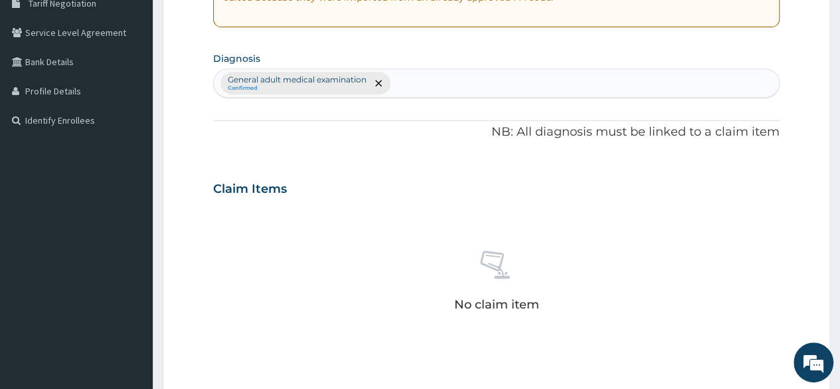
scroll to position [567, 0]
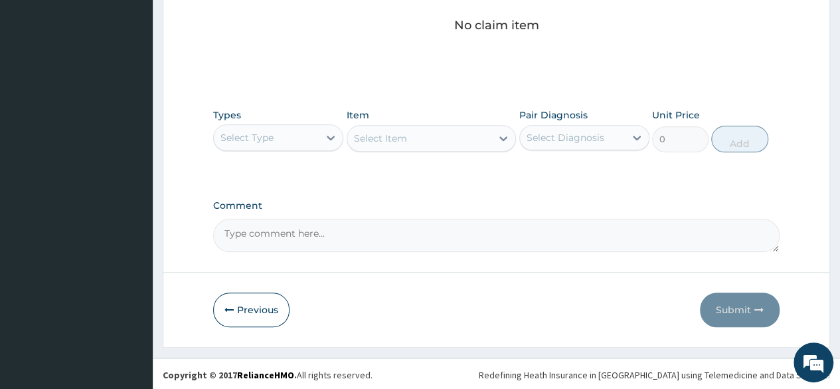
click at [420, 144] on div "Select Item" at bounding box center [432, 138] width 170 height 27
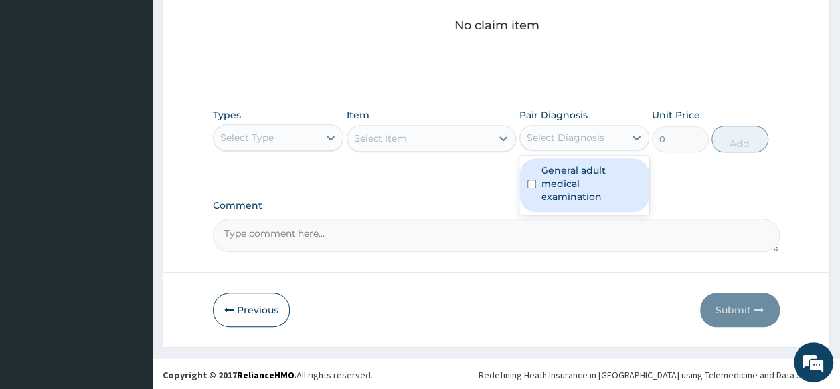
click at [587, 134] on div "Select Diagnosis" at bounding box center [566, 137] width 78 height 13
click at [577, 177] on label "General adult medical examination" at bounding box center [591, 183] width 100 height 40
checkbox input "true"
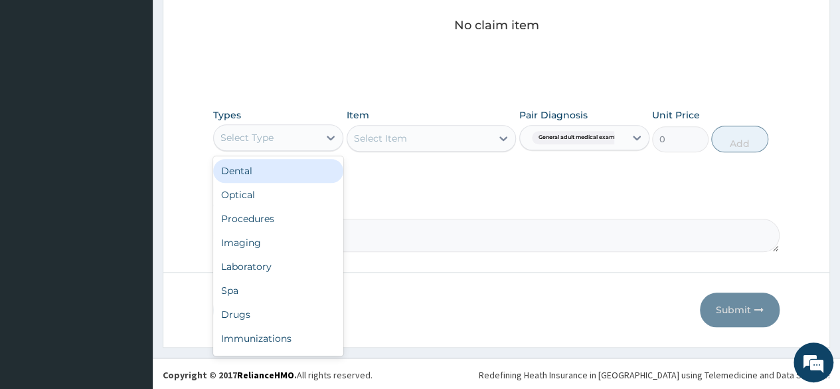
click at [309, 141] on div "Select Type" at bounding box center [266, 137] width 105 height 21
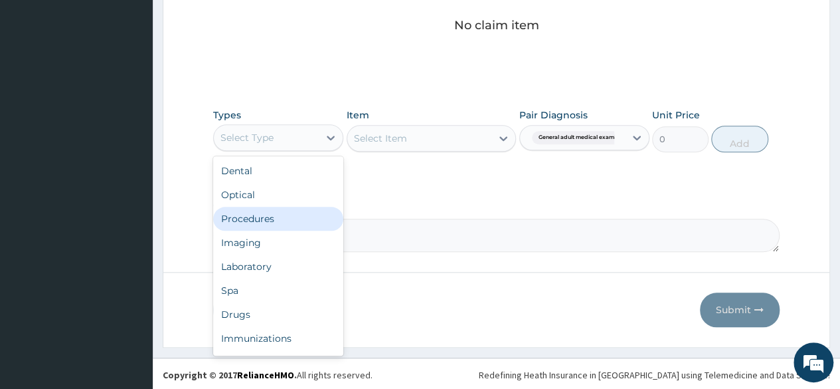
click at [266, 207] on div "Procedures" at bounding box center [278, 219] width 130 height 24
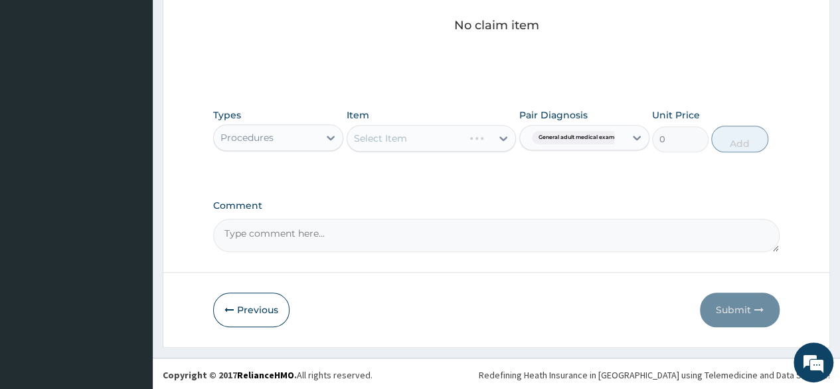
click at [448, 150] on div "Types Procedures Item Select Item Pair Diagnosis General adult medical examinat…" at bounding box center [496, 130] width 567 height 57
click at [480, 140] on div "Select Item" at bounding box center [432, 138] width 170 height 27
click at [482, 145] on div "Select Item" at bounding box center [432, 138] width 170 height 27
click at [500, 142] on icon at bounding box center [503, 138] width 13 height 13
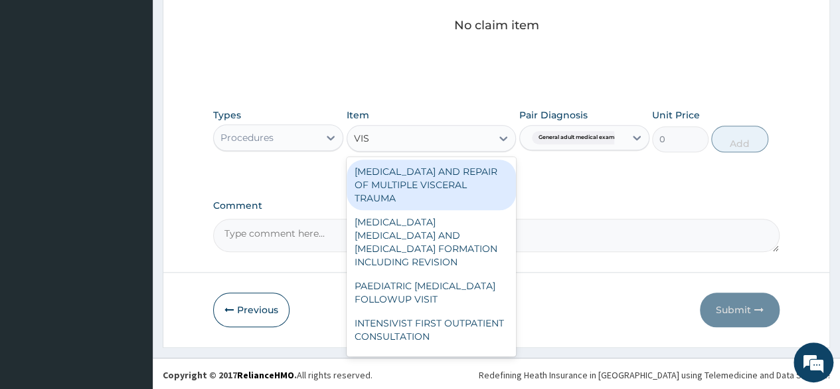
type input "VISU"
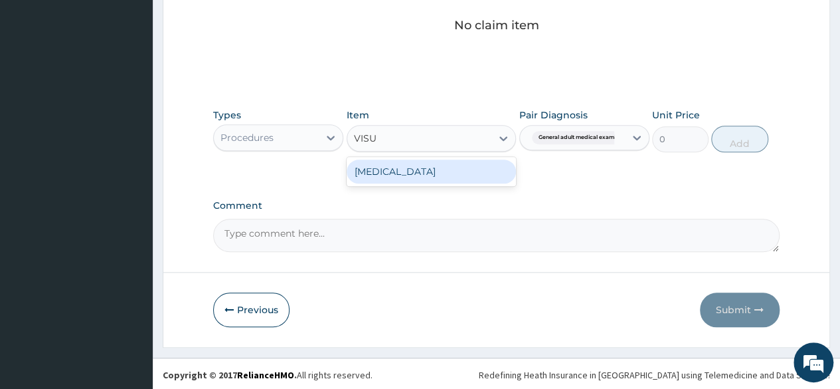
click at [444, 163] on div "[MEDICAL_DATA]" at bounding box center [432, 171] width 170 height 24
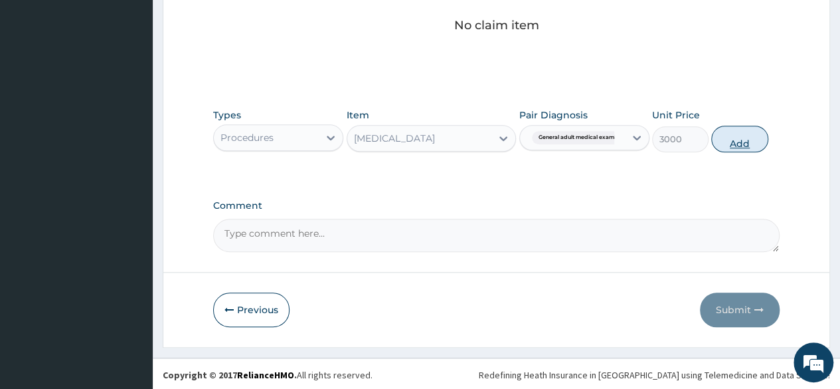
click at [728, 145] on button "Add" at bounding box center [739, 139] width 56 height 27
type input "0"
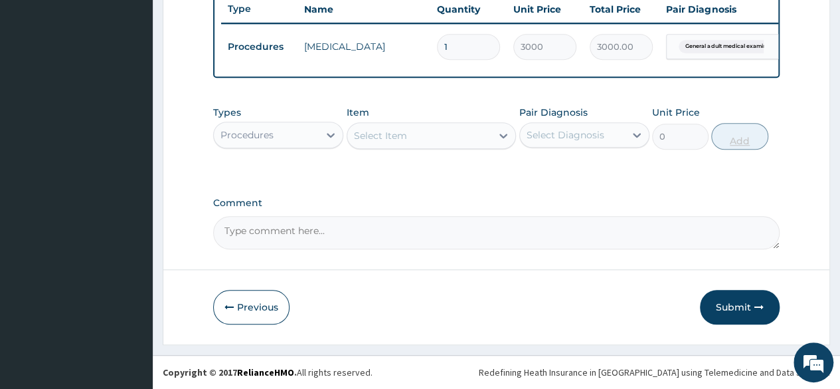
scroll to position [514, 0]
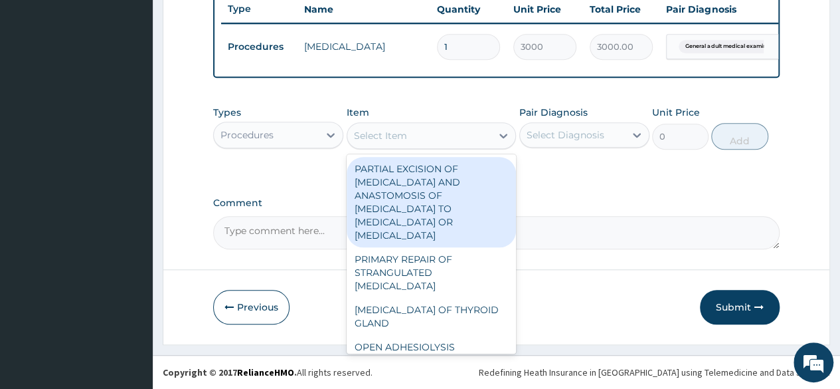
click at [423, 134] on div "Select Item" at bounding box center [419, 135] width 145 height 21
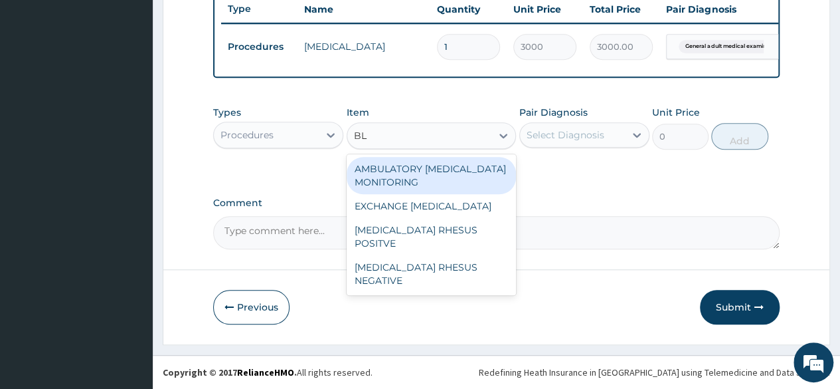
type input "B"
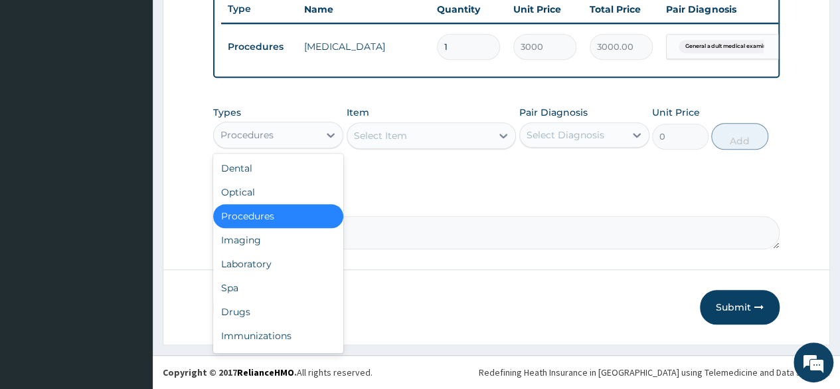
click at [318, 136] on div "Procedures" at bounding box center [266, 134] width 105 height 21
click at [272, 261] on div "Laboratory" at bounding box center [278, 264] width 130 height 24
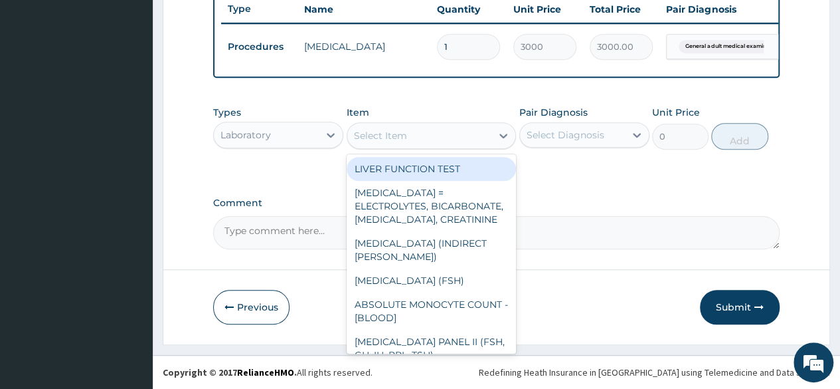
click at [397, 146] on div "Select Item" at bounding box center [419, 135] width 145 height 21
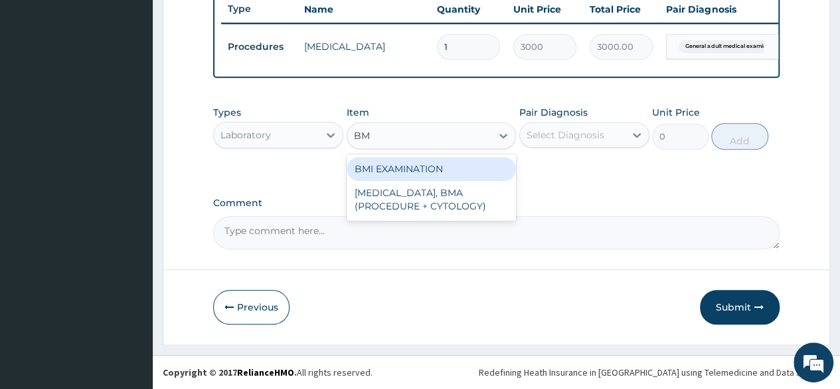
type input "BMI"
click at [442, 172] on div "BMI EXAMINATION" at bounding box center [432, 169] width 170 height 24
type input "1225.5"
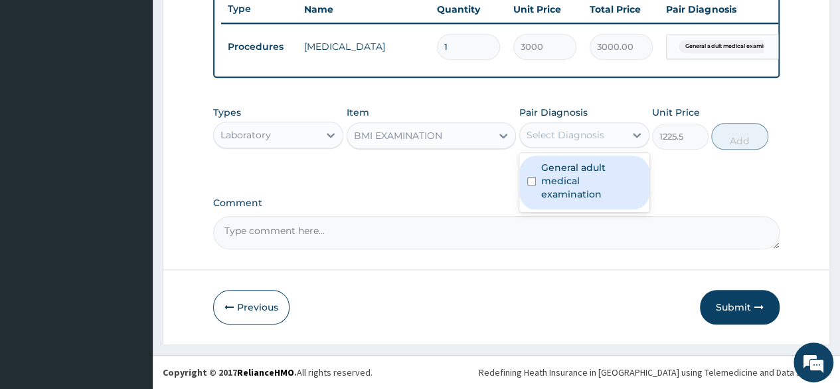
click at [589, 138] on div "Select Diagnosis" at bounding box center [566, 134] width 78 height 13
click at [579, 163] on label "General adult medical examination" at bounding box center [591, 181] width 100 height 40
checkbox input "true"
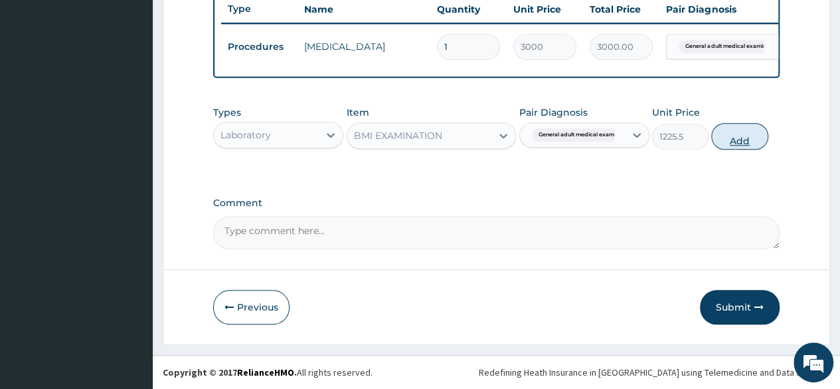
click at [733, 147] on button "Add" at bounding box center [739, 136] width 56 height 27
type input "0"
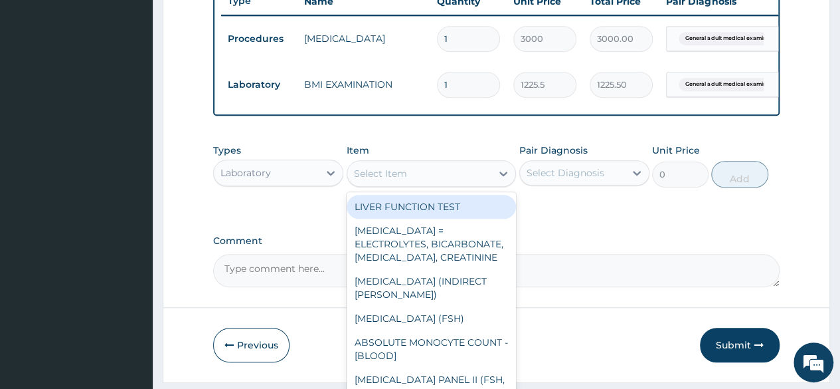
click at [442, 178] on div "Select Item" at bounding box center [419, 173] width 145 height 21
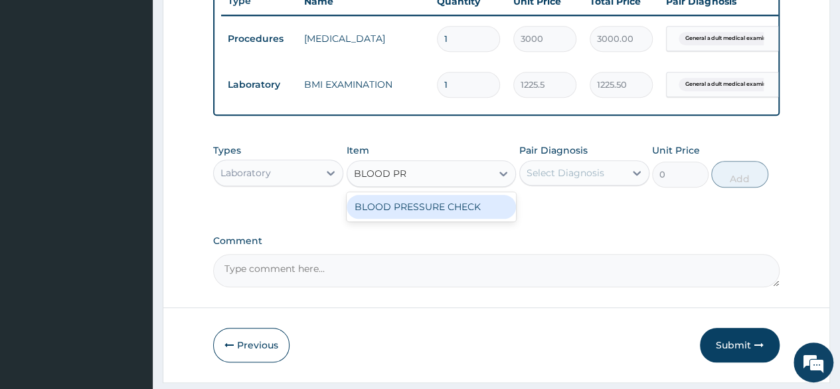
type input "BLOOD PRE"
click at [438, 209] on div "BLOOD PRESSURE CHECK" at bounding box center [432, 207] width 170 height 24
type input "1225.5"
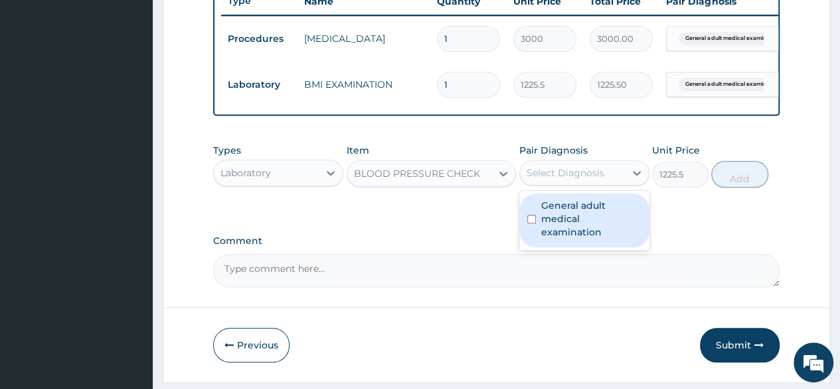
drag, startPoint x: 539, startPoint y: 181, endPoint x: 567, endPoint y: 224, distance: 51.4
click at [567, 185] on div "option General adult medical examination, selected. option General adult medica…" at bounding box center [585, 172] width 130 height 25
click at [567, 224] on label "General adult medical examination" at bounding box center [591, 219] width 100 height 40
checkbox input "true"
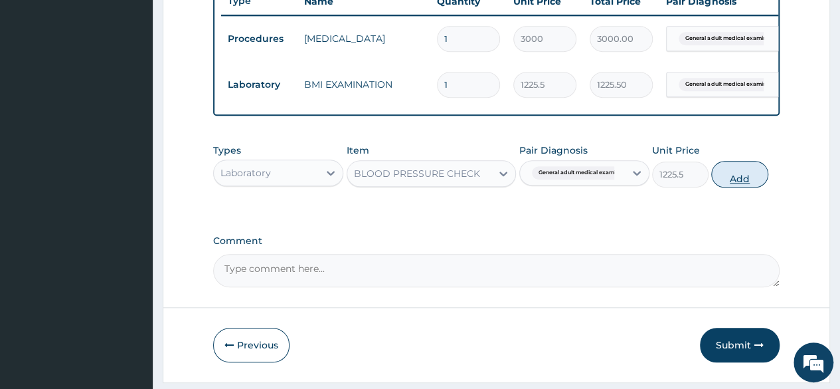
click at [735, 180] on button "Add" at bounding box center [739, 174] width 56 height 27
type input "0"
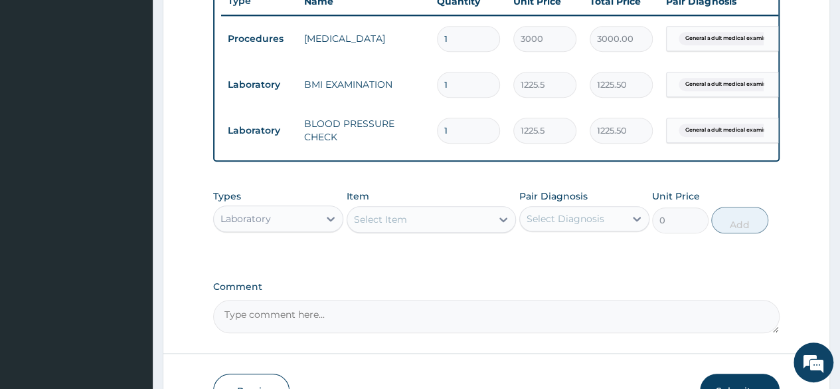
click at [471, 228] on div "Select Item" at bounding box center [419, 219] width 145 height 21
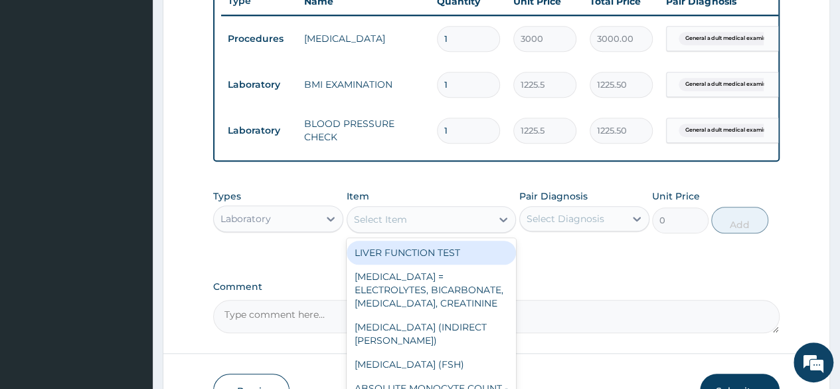
scroll to position [606, 0]
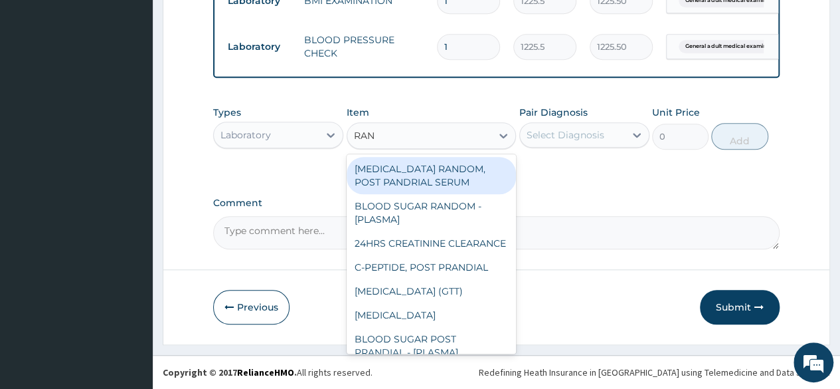
type input "RAND"
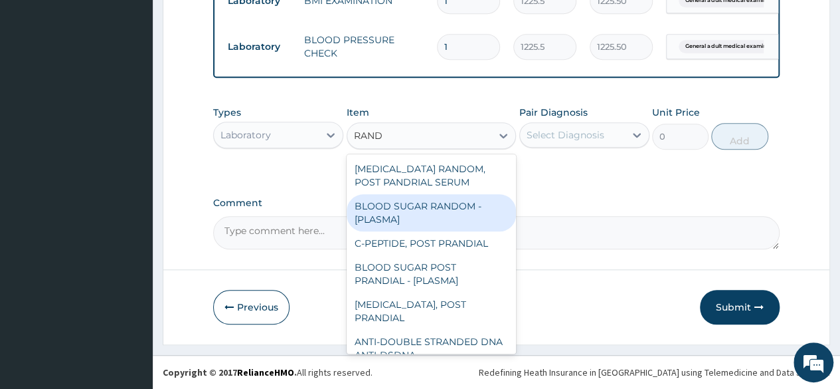
click at [419, 213] on div "BLOOD SUGAR RANDOM - [PLASMA]" at bounding box center [432, 212] width 170 height 37
type input "1800"
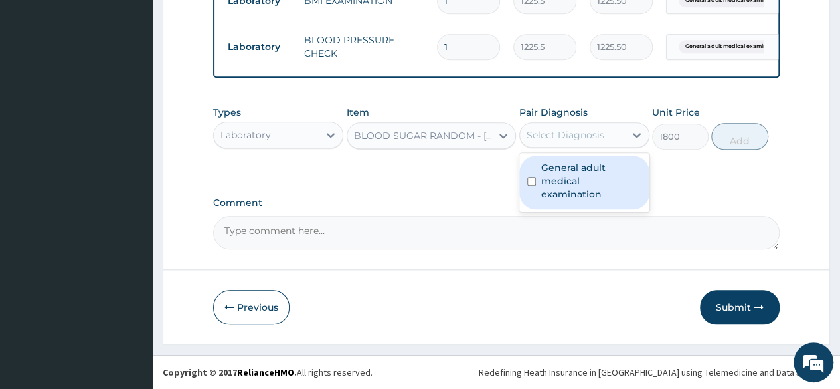
drag, startPoint x: 585, startPoint y: 139, endPoint x: 601, endPoint y: 175, distance: 39.3
click at [601, 147] on div "option General adult medical examination, selected. option General adult medica…" at bounding box center [585, 134] width 130 height 25
click at [601, 175] on label "General adult medical examination" at bounding box center [591, 181] width 100 height 40
checkbox input "true"
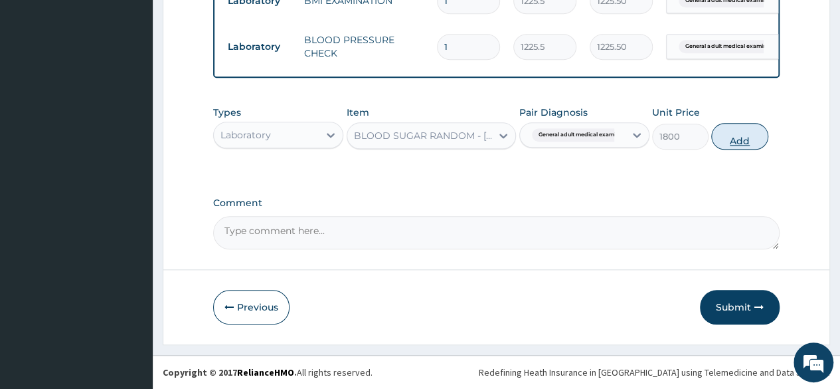
click at [747, 143] on button "Add" at bounding box center [739, 136] width 56 height 27
type input "0"
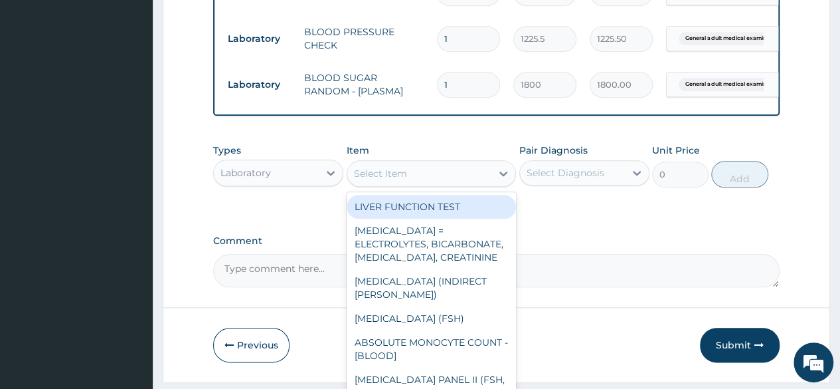
click at [405, 180] on div "Select Item" at bounding box center [380, 173] width 53 height 13
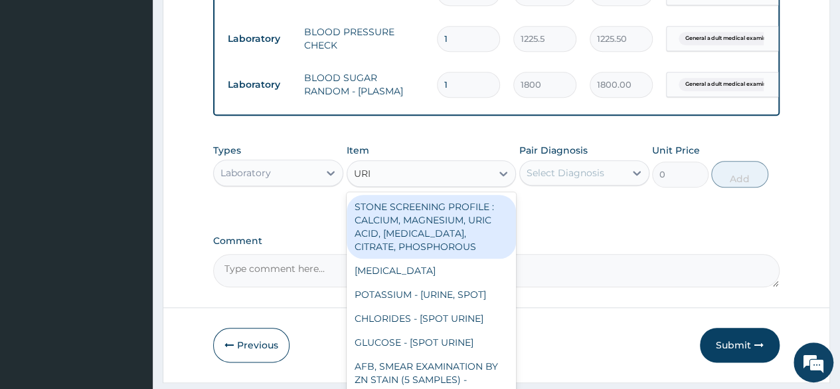
type input "URIN"
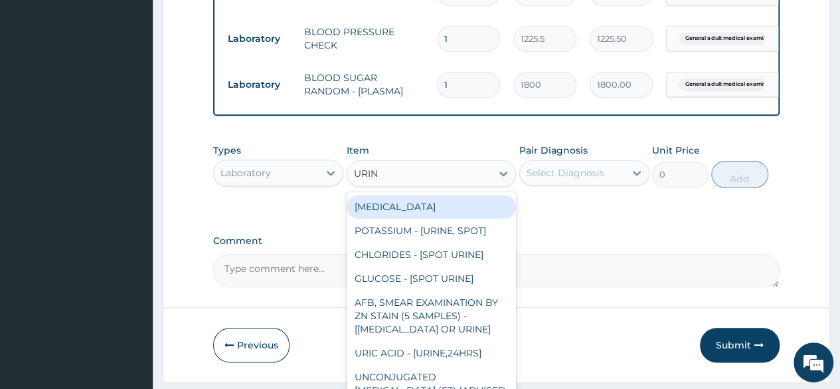
click at [411, 209] on div "[MEDICAL_DATA]" at bounding box center [432, 207] width 170 height 24
type input "1531.875"
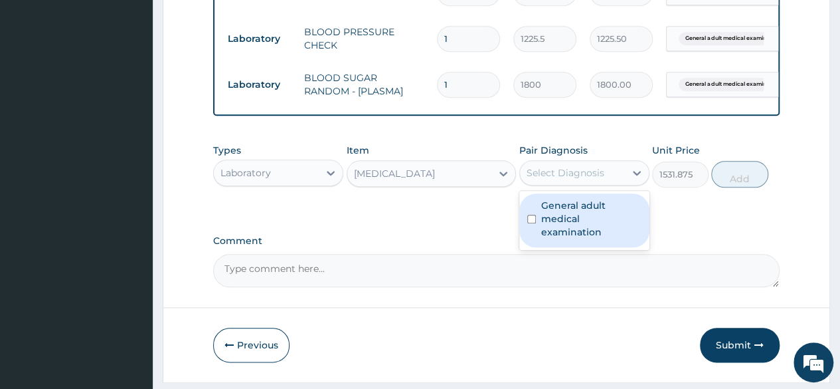
drag, startPoint x: 572, startPoint y: 181, endPoint x: 579, endPoint y: 205, distance: 24.4
click at [579, 185] on div "option General adult medical examination, selected. option General adult medica…" at bounding box center [585, 172] width 130 height 25
click at [579, 205] on div "General adult medical examination" at bounding box center [585, 220] width 130 height 54
checkbox input "true"
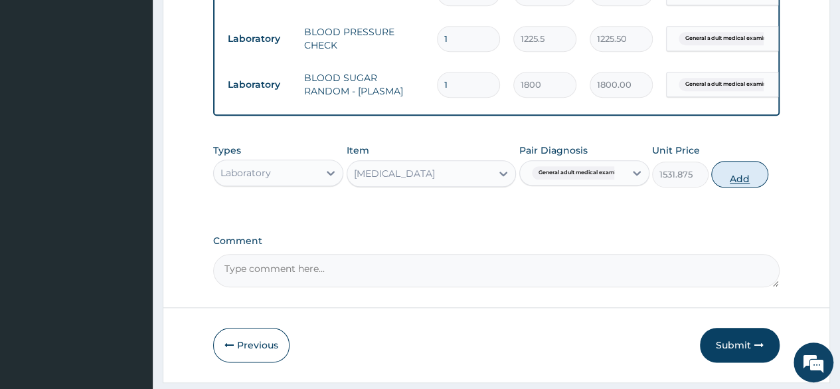
click at [752, 183] on button "Add" at bounding box center [739, 174] width 56 height 27
type input "0"
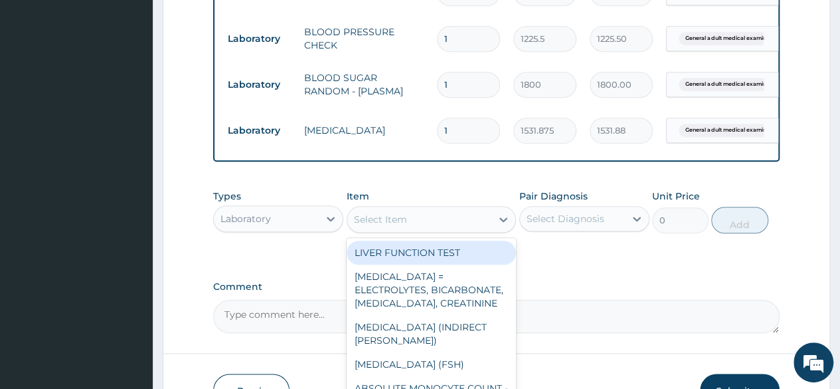
click at [449, 228] on div "Select Item" at bounding box center [419, 219] width 145 height 21
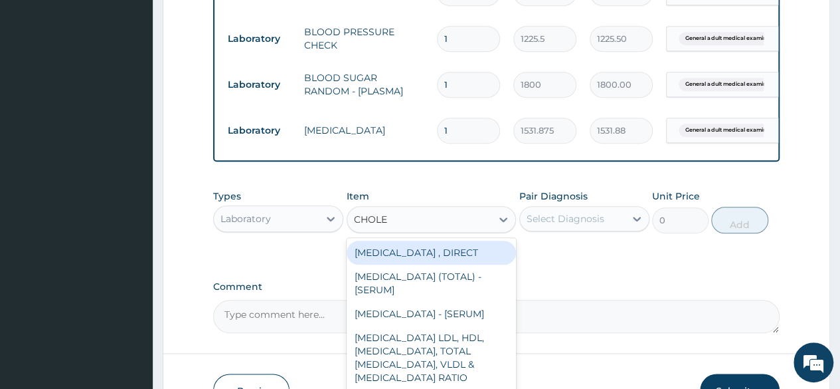
type input "CHOLES"
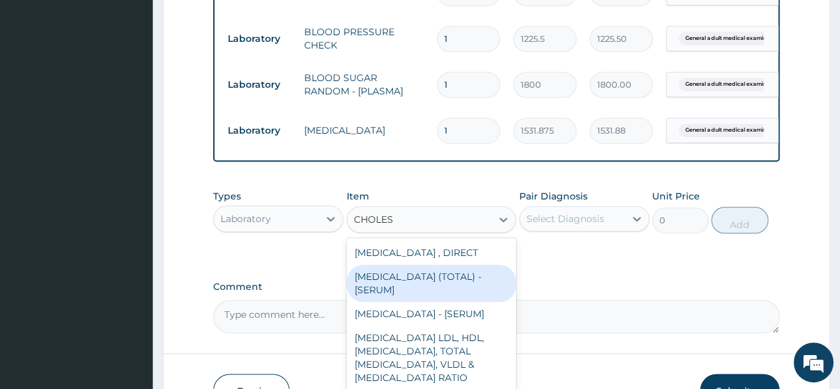
click at [431, 284] on div "[MEDICAL_DATA] (TOTAL) - [SERUM]" at bounding box center [432, 282] width 170 height 37
type input "2880"
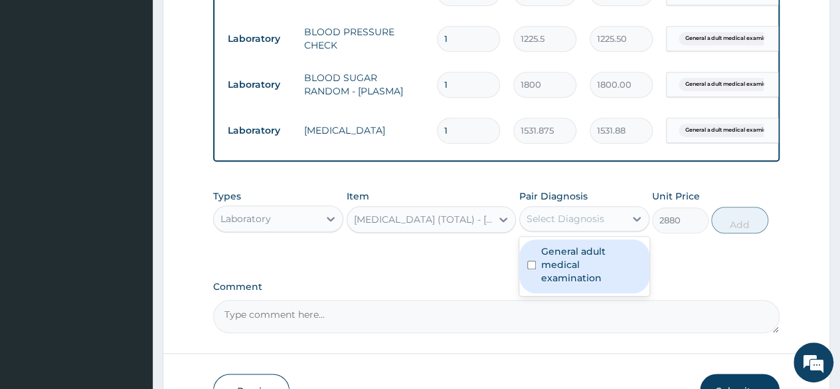
click at [559, 229] on div "Select Diagnosis" at bounding box center [572, 218] width 105 height 21
click at [567, 267] on label "General adult medical examination" at bounding box center [591, 264] width 100 height 40
checkbox input "true"
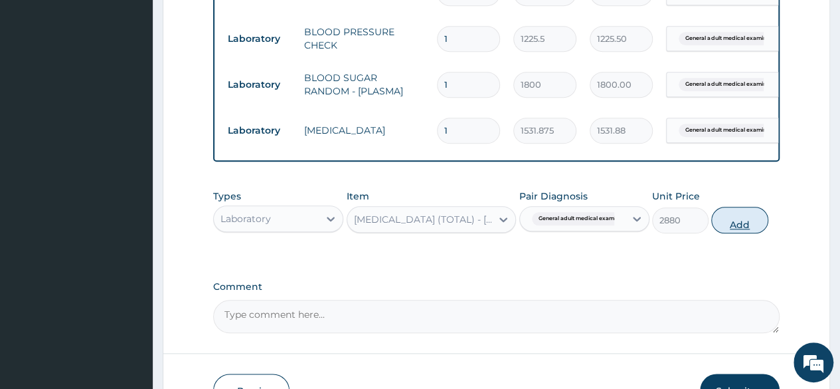
click at [743, 233] on button "Add" at bounding box center [739, 220] width 56 height 27
type input "0"
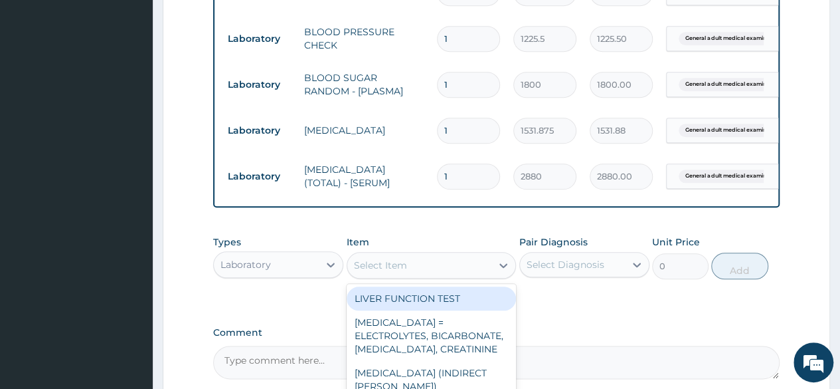
click at [388, 272] on div "Select Item" at bounding box center [380, 264] width 53 height 13
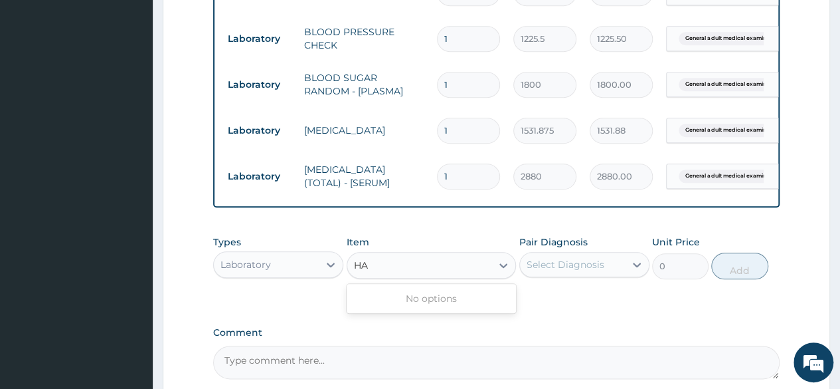
type input "H"
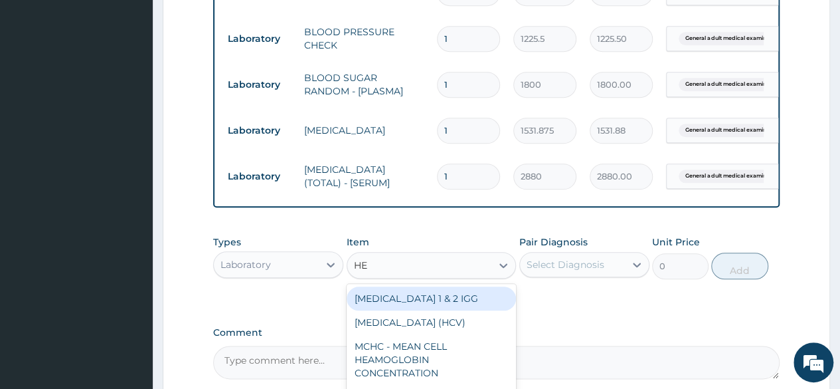
type input "HEP"
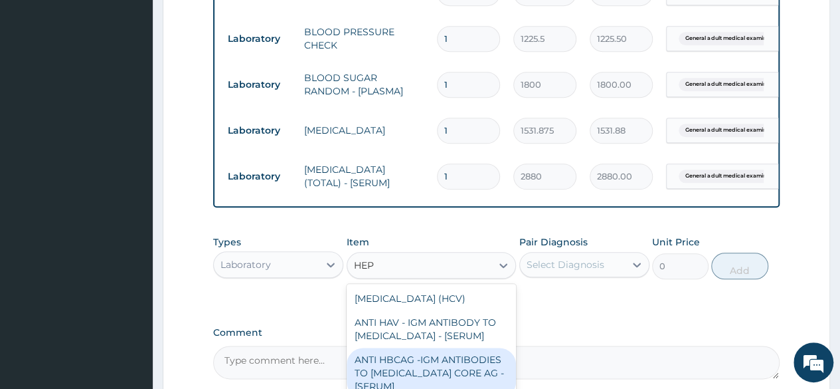
click at [391, 363] on div "ANTI HBCAG -IGM ANTIBODIES TO [MEDICAL_DATA] CORE AG - [SERUM]" at bounding box center [432, 372] width 170 height 50
type input "4085"
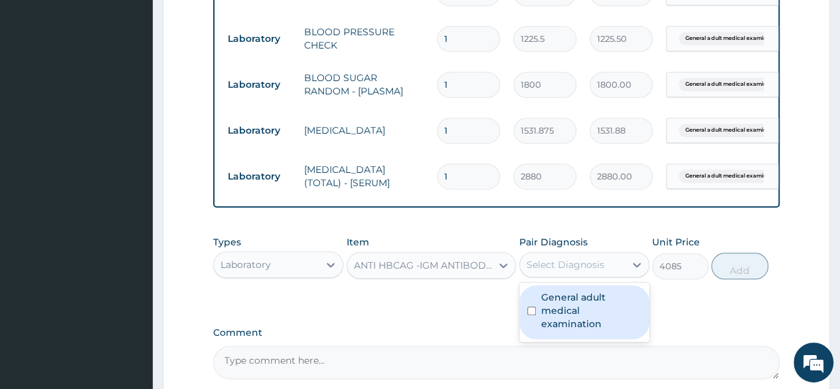
drag, startPoint x: 609, startPoint y: 281, endPoint x: 599, endPoint y: 317, distance: 37.1
click at [599, 277] on div "option General adult medical examination, selected. option General adult medica…" at bounding box center [585, 264] width 130 height 25
click at [599, 317] on label "General adult medical examination" at bounding box center [591, 310] width 100 height 40
checkbox input "true"
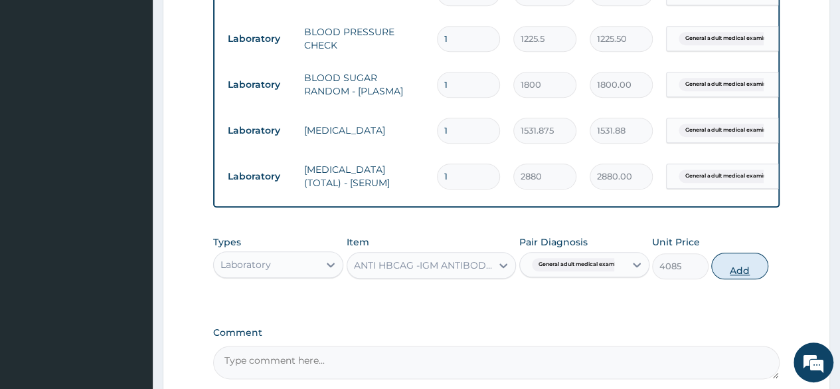
click at [752, 279] on button "Add" at bounding box center [739, 265] width 56 height 27
type input "0"
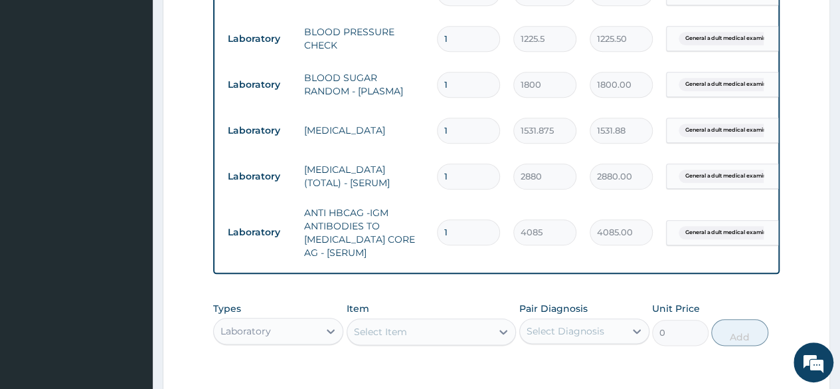
scroll to position [810, 0]
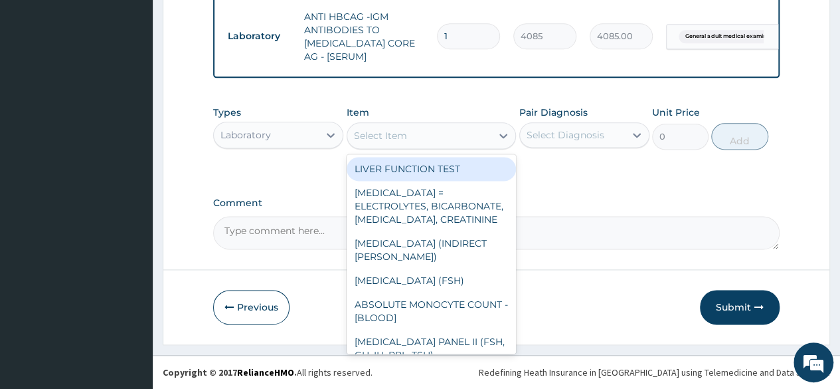
click at [468, 149] on div "Select Item" at bounding box center [432, 135] width 170 height 27
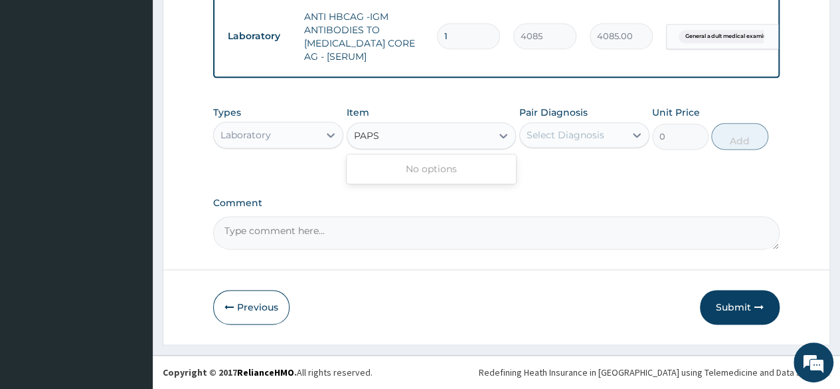
type input "PAP"
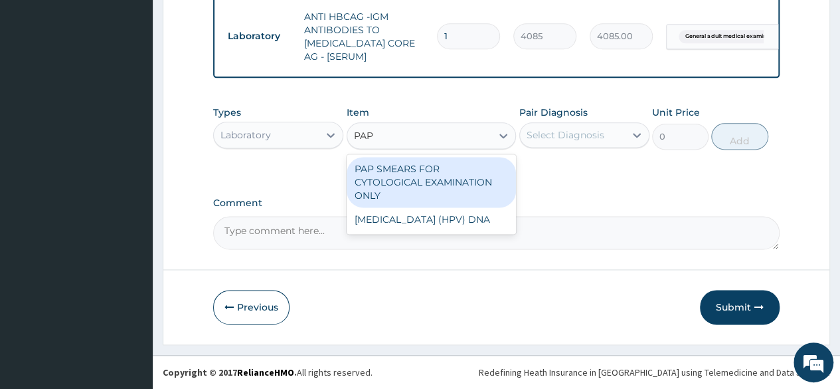
click at [401, 201] on div "PAP SMEARS FOR CYTOLOGICAL EXAMINATION ONLY" at bounding box center [432, 182] width 170 height 50
type input "18080"
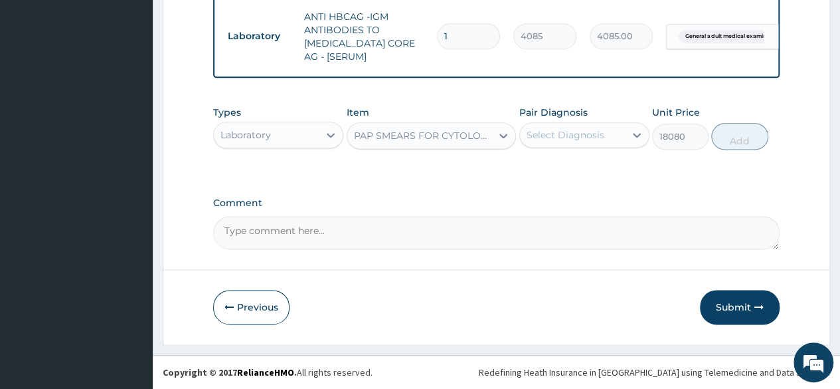
drag, startPoint x: 561, startPoint y: 152, endPoint x: 568, endPoint y: 142, distance: 12.4
click at [568, 142] on div "Types Laboratory Item PAP SMEARS FOR CYTOLOGICAL EXAMINATION ONLY Pair Diagnosi…" at bounding box center [496, 127] width 567 height 57
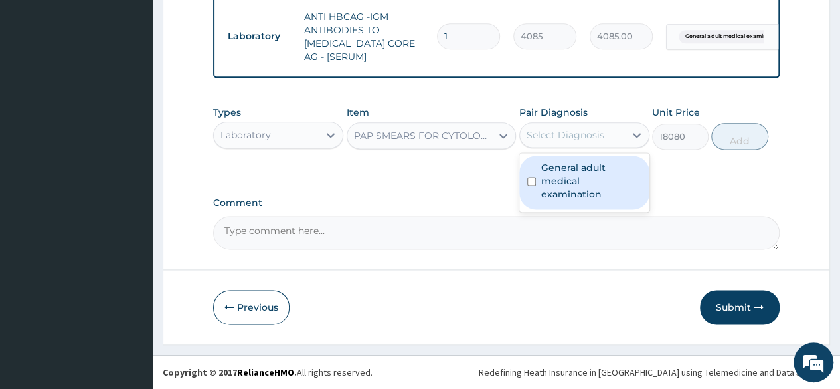
drag, startPoint x: 568, startPoint y: 142, endPoint x: 603, endPoint y: 173, distance: 46.6
click at [603, 147] on div "option General adult medical examination, selected. option General adult medica…" at bounding box center [585, 134] width 130 height 25
click at [603, 173] on label "General adult medical examination" at bounding box center [591, 181] width 100 height 40
checkbox input "true"
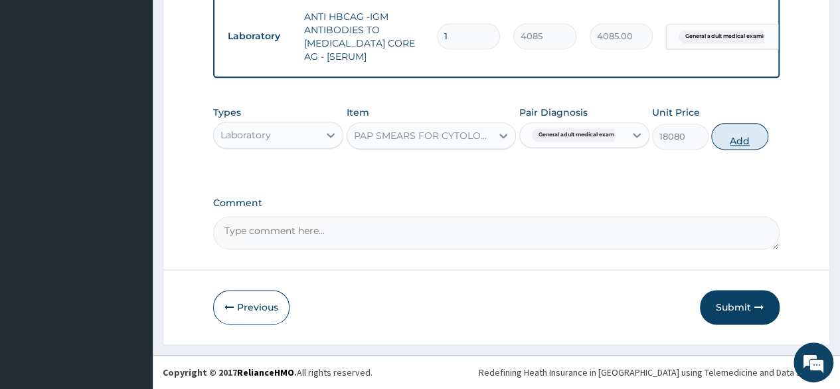
drag, startPoint x: 719, startPoint y: 154, endPoint x: 735, endPoint y: 145, distance: 18.1
click at [735, 145] on div "Types Laboratory Item PAP SMEARS FOR CYTOLOGICAL EXAMINATION ONLY Pair Diagnosi…" at bounding box center [496, 127] width 567 height 57
click at [735, 145] on button "Add" at bounding box center [739, 136] width 56 height 27
type input "0"
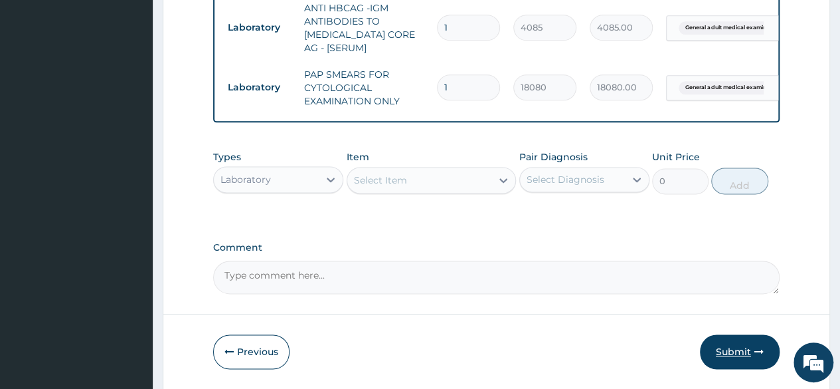
click at [733, 354] on button "Submit" at bounding box center [740, 351] width 80 height 35
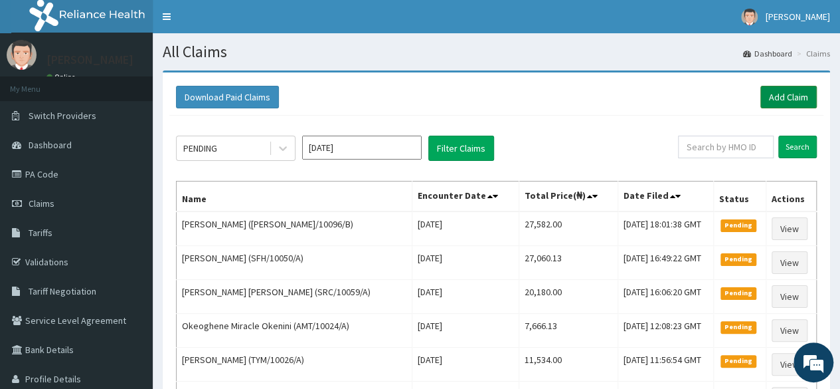
click at [764, 100] on link "Add Claim" at bounding box center [789, 97] width 56 height 23
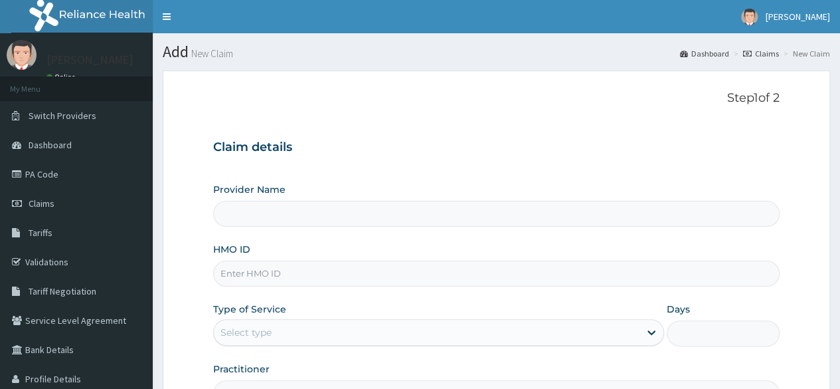
click at [263, 266] on input "HMO ID" at bounding box center [496, 273] width 567 height 26
paste input "DEL/10074/A"
type input "DEL/10074/A"
type input "Reliance Family Clinics (RFC) - [GEOGRAPHIC_DATA]"
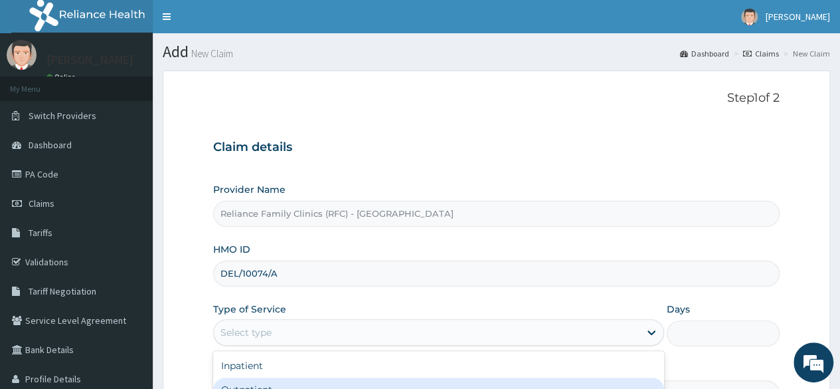
drag, startPoint x: 259, startPoint y: 332, endPoint x: 259, endPoint y: 381, distance: 48.5
click at [259, 345] on div "option Outpatient focused, 2 of 2. 2 results available. Use Up and Down to choo…" at bounding box center [438, 332] width 451 height 27
click at [259, 381] on div "Outpatient" at bounding box center [438, 389] width 451 height 24
type input "1"
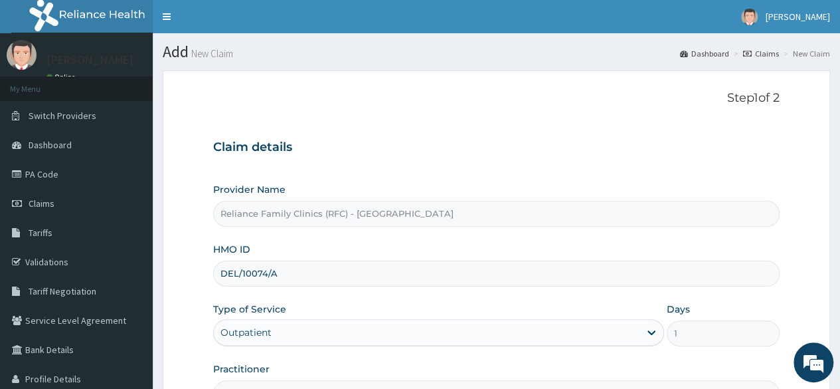
scroll to position [154, 0]
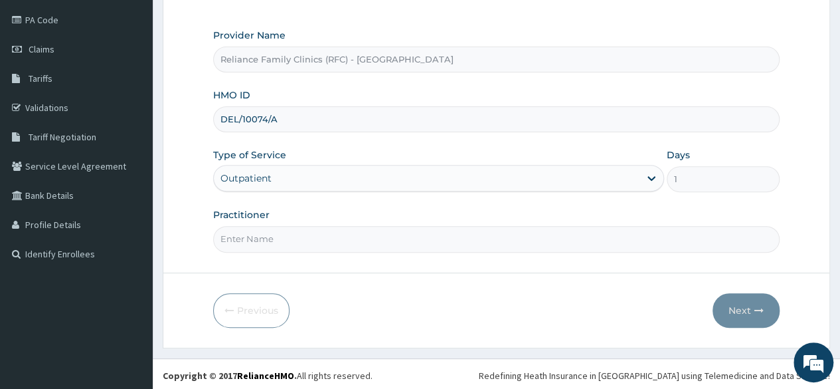
click at [288, 235] on input "Practitioner" at bounding box center [496, 239] width 567 height 26
type input "LOCUM"
click at [753, 313] on button "Next" at bounding box center [746, 310] width 67 height 35
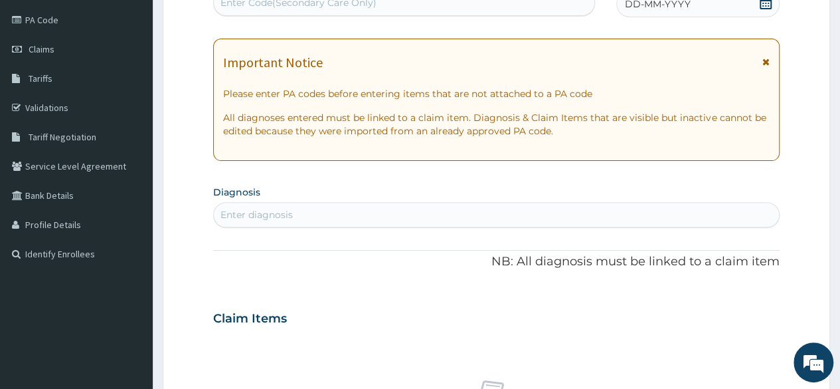
click at [761, 3] on icon at bounding box center [766, 2] width 12 height 13
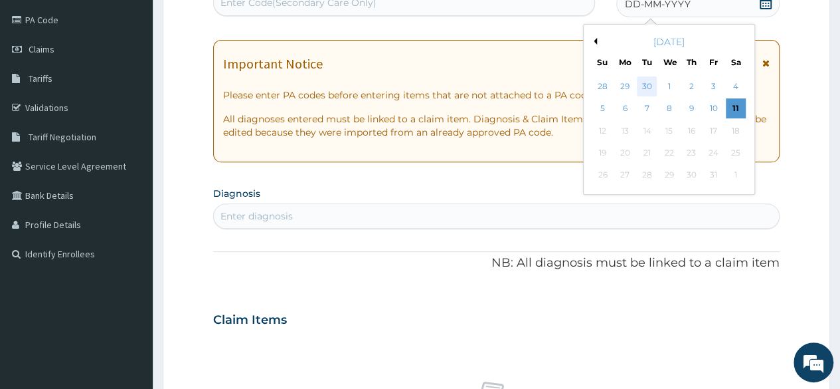
scroll to position [0, 0]
click at [647, 83] on div "30" at bounding box center [647, 86] width 20 height 20
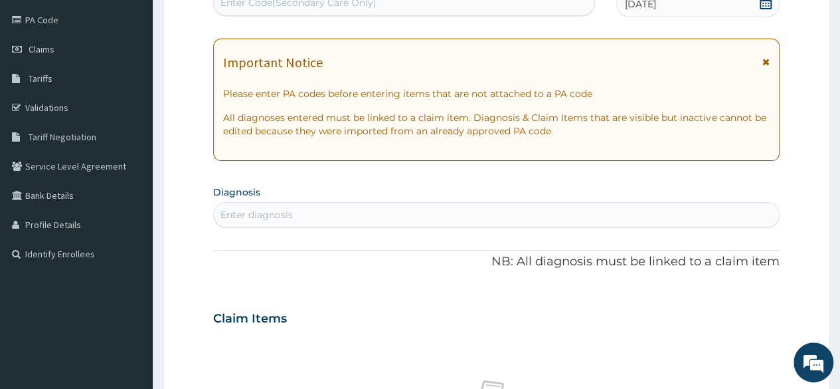
click at [367, 226] on div "Enter diagnosis" at bounding box center [496, 214] width 567 height 25
click at [306, 226] on div "Enter diagnosis" at bounding box center [496, 214] width 567 height 25
type input "ADULT"
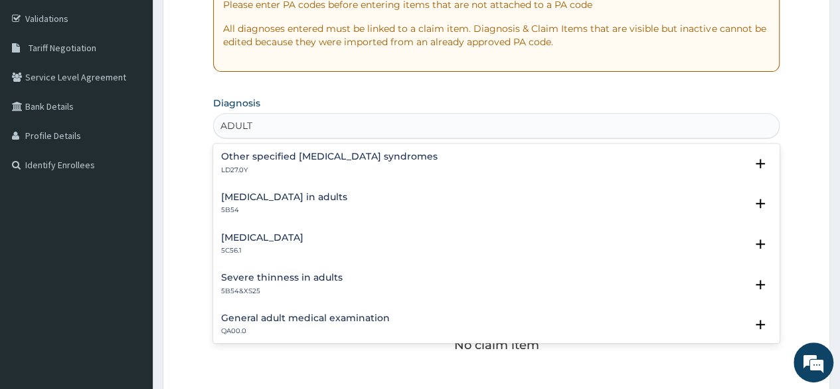
scroll to position [244, 0]
click at [352, 320] on h4 "General adult medical examination" at bounding box center [305, 317] width 169 height 10
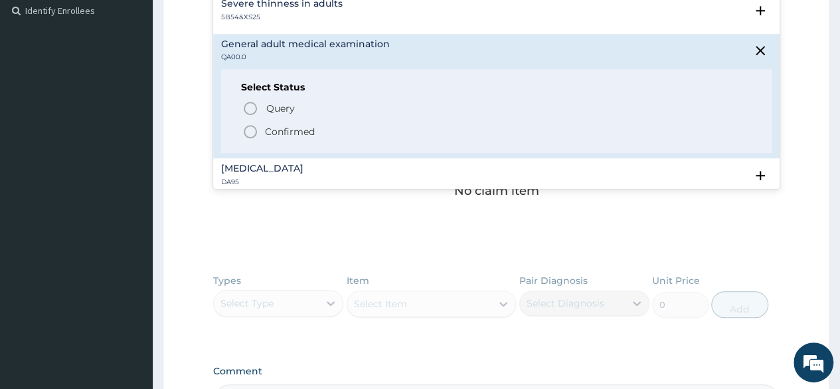
scroll to position [162, 0]
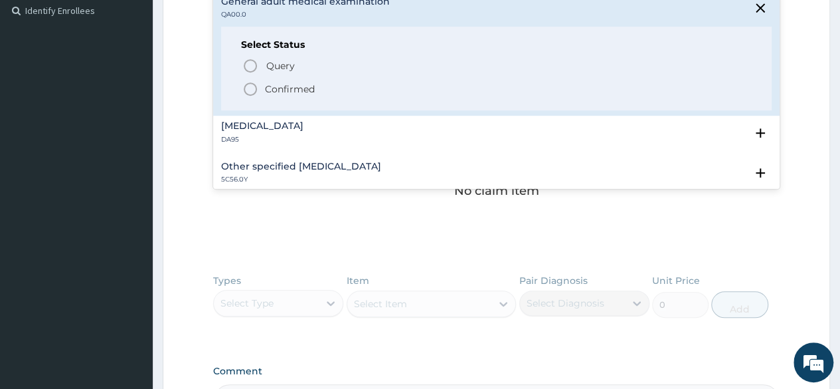
click at [292, 94] on p "Confirmed" at bounding box center [290, 88] width 50 height 13
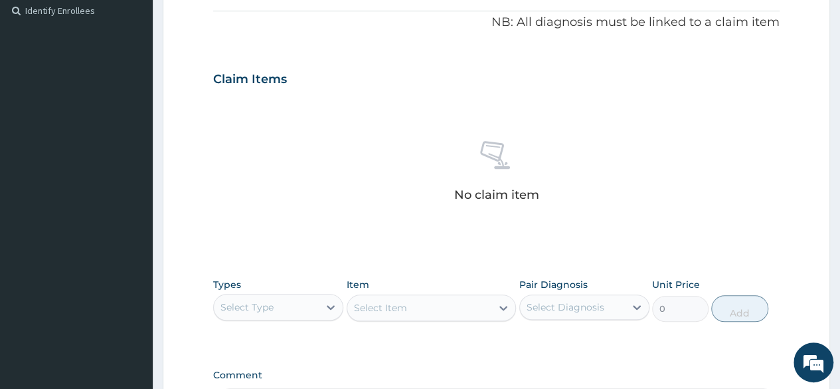
click at [270, 300] on div "Select Type" at bounding box center [247, 306] width 53 height 13
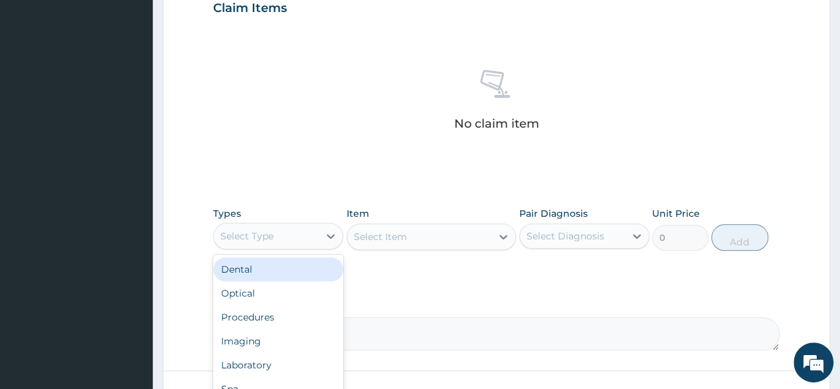
scroll to position [472, 0]
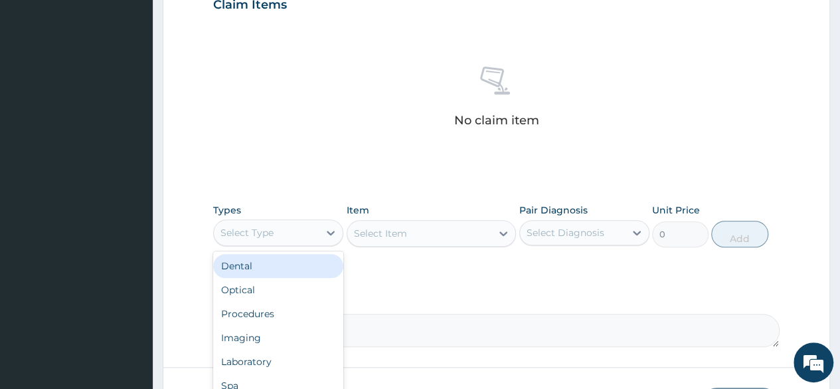
click at [525, 235] on div "Select Diagnosis" at bounding box center [572, 232] width 105 height 21
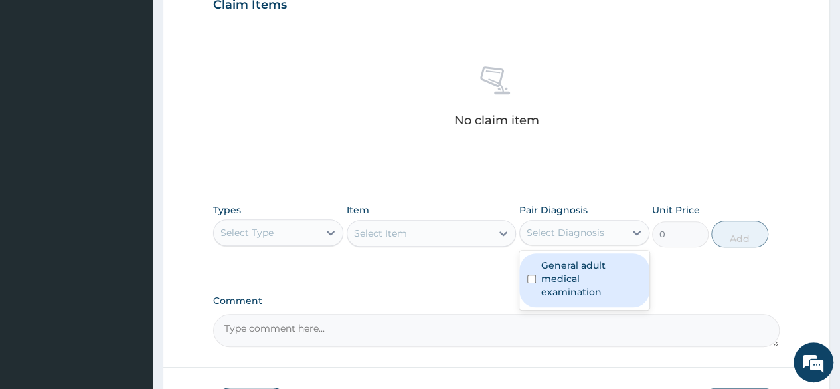
click at [541, 258] on label "General adult medical examination" at bounding box center [591, 278] width 100 height 40
checkbox input "true"
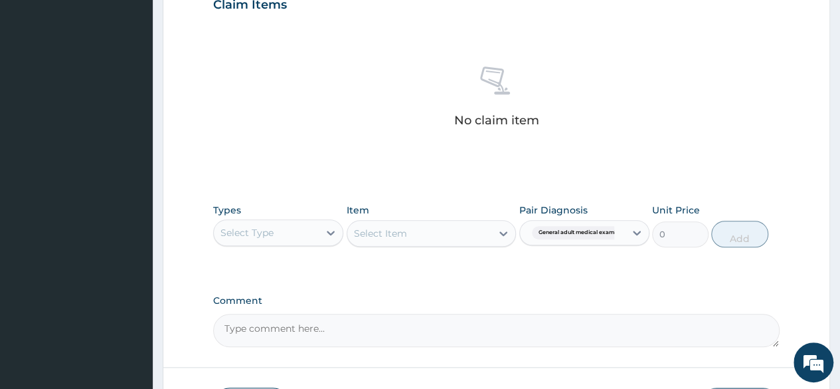
click at [430, 234] on div "Select Item" at bounding box center [432, 233] width 170 height 27
click at [509, 235] on div "Select Item" at bounding box center [432, 233] width 170 height 27
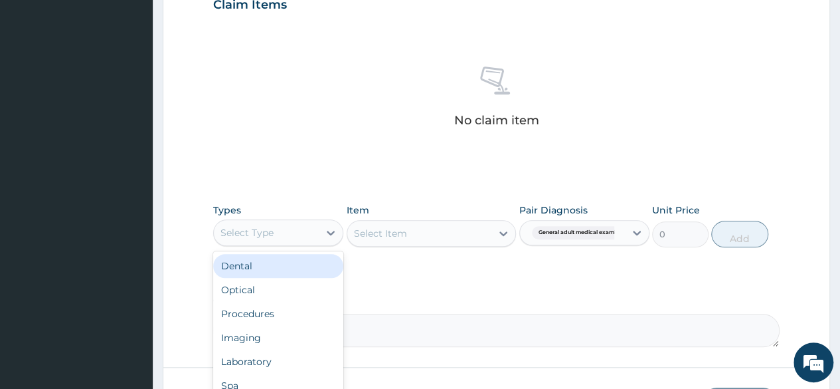
click at [314, 238] on div "Select Type" at bounding box center [266, 232] width 105 height 21
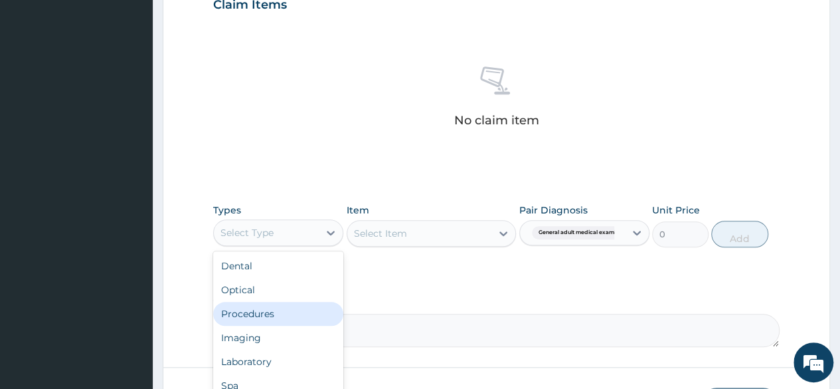
click at [272, 309] on div "Procedures" at bounding box center [278, 314] width 130 height 24
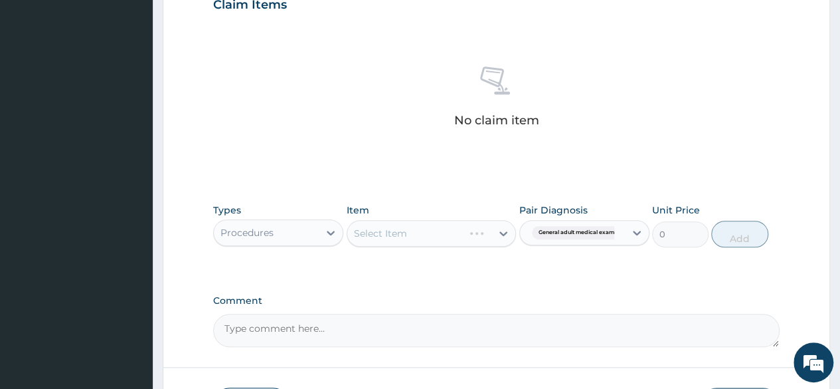
click at [478, 228] on div "Select Item" at bounding box center [432, 233] width 170 height 27
click at [503, 229] on icon at bounding box center [503, 233] width 13 height 13
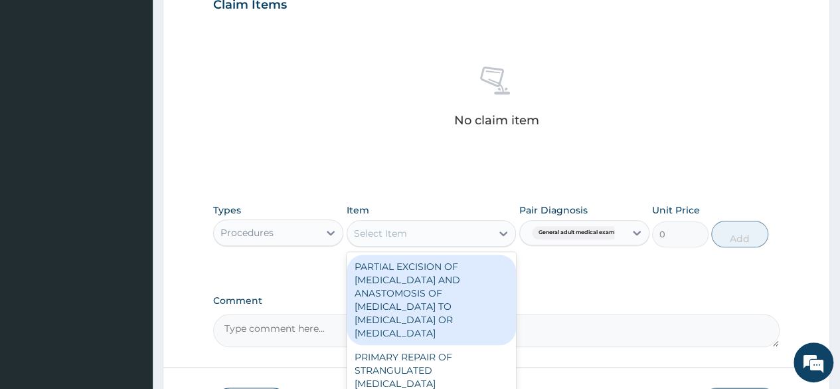
scroll to position [567, 0]
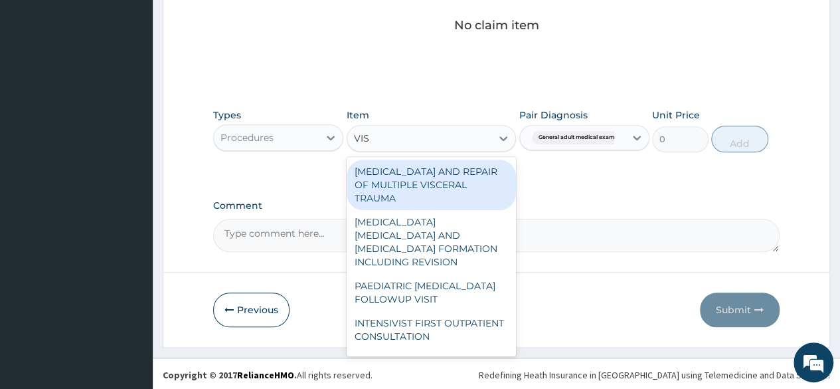
type input "VISU"
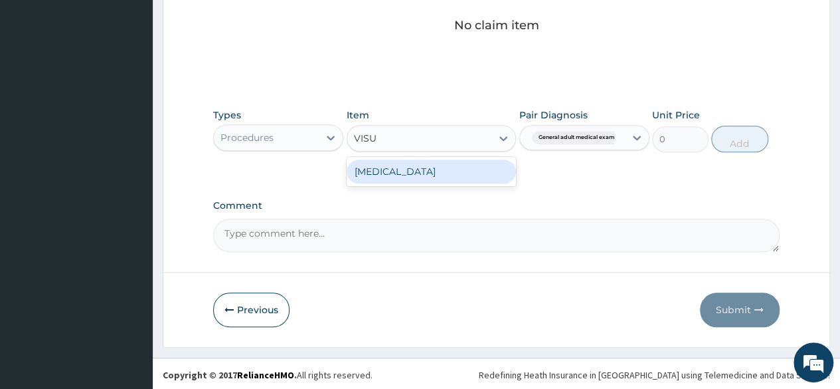
click at [433, 176] on div "[MEDICAL_DATA]" at bounding box center [432, 171] width 170 height 24
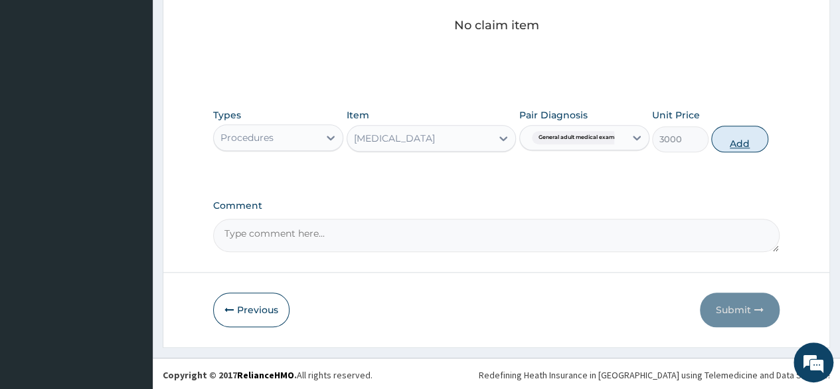
click at [721, 136] on button "Add" at bounding box center [739, 139] width 56 height 27
type input "0"
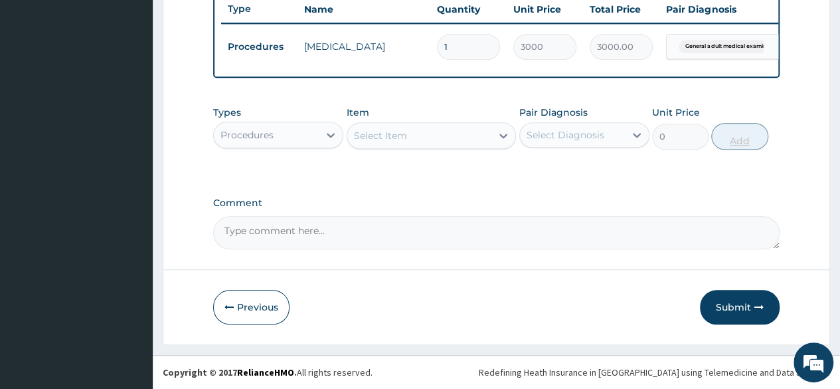
scroll to position [514, 0]
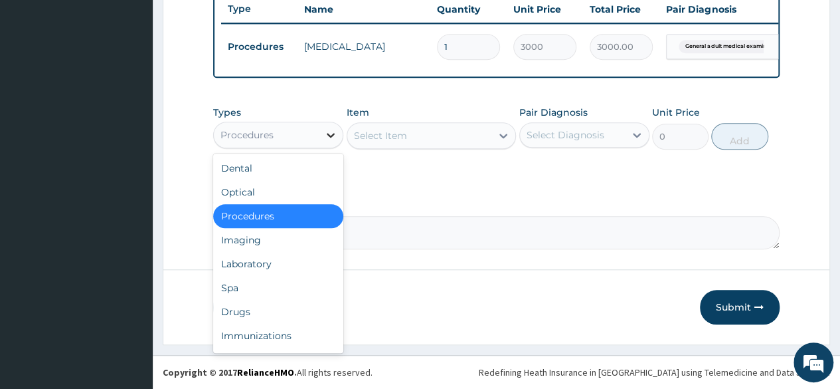
click at [341, 135] on div at bounding box center [331, 135] width 24 height 24
click at [267, 261] on div "Laboratory" at bounding box center [278, 264] width 130 height 24
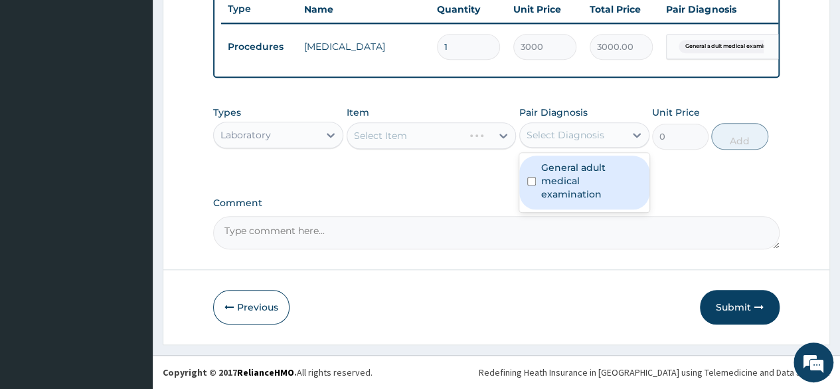
click at [573, 135] on div "Select Diagnosis" at bounding box center [566, 134] width 78 height 13
click at [574, 172] on label "General adult medical examination" at bounding box center [591, 181] width 100 height 40
checkbox input "true"
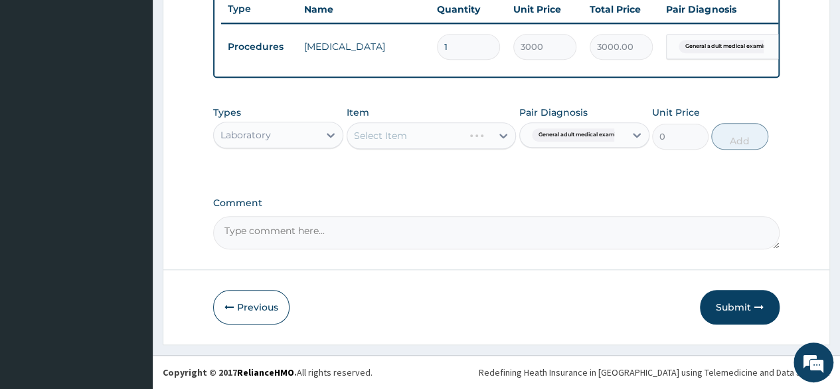
click at [434, 145] on div "Select Item" at bounding box center [432, 135] width 170 height 27
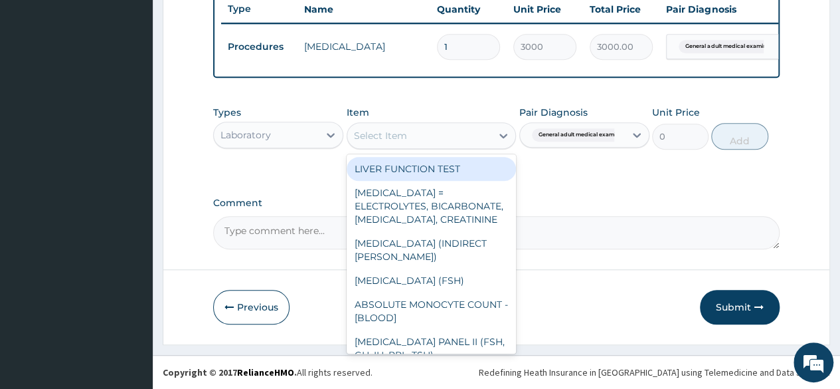
click at [434, 145] on div "Select Item" at bounding box center [419, 135] width 145 height 21
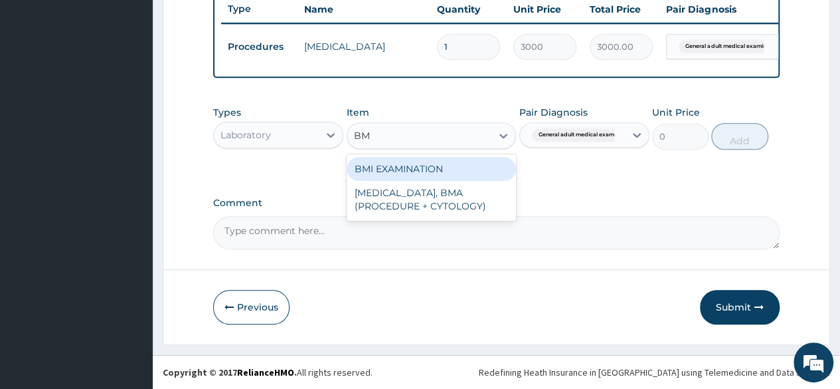
type input "BMI"
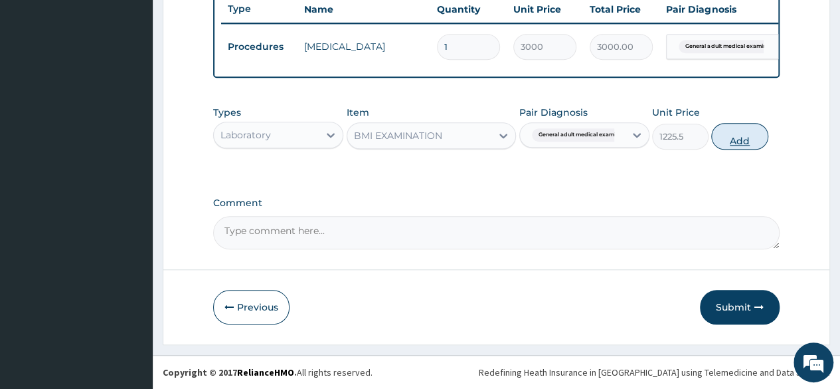
click at [719, 145] on button "Add" at bounding box center [739, 136] width 56 height 27
type input "0"
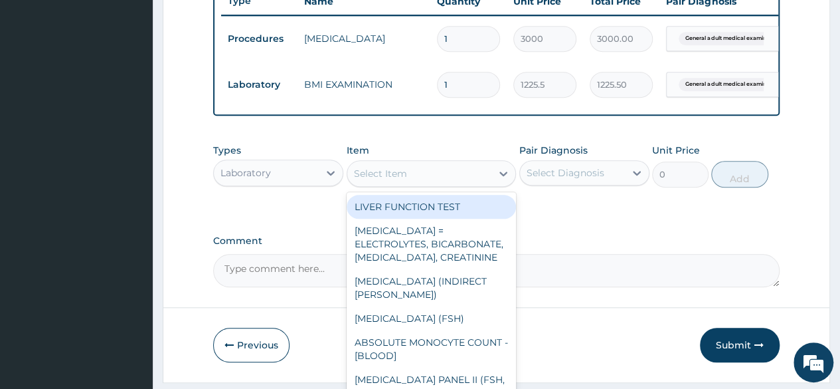
click at [418, 184] on div "Select Item" at bounding box center [419, 173] width 145 height 21
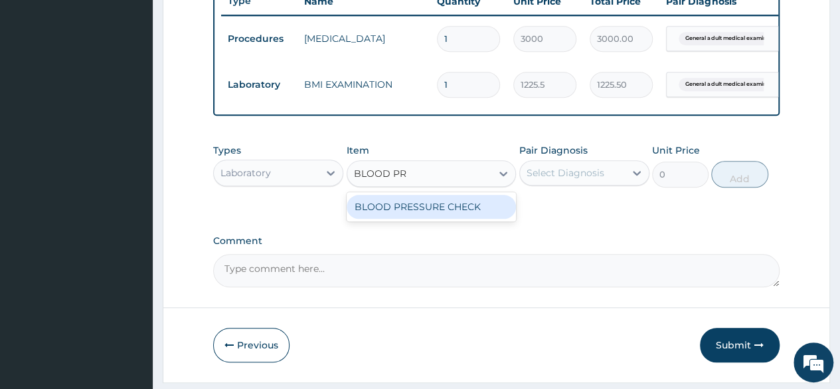
type input "BLOOD PRE"
type input "1225.5"
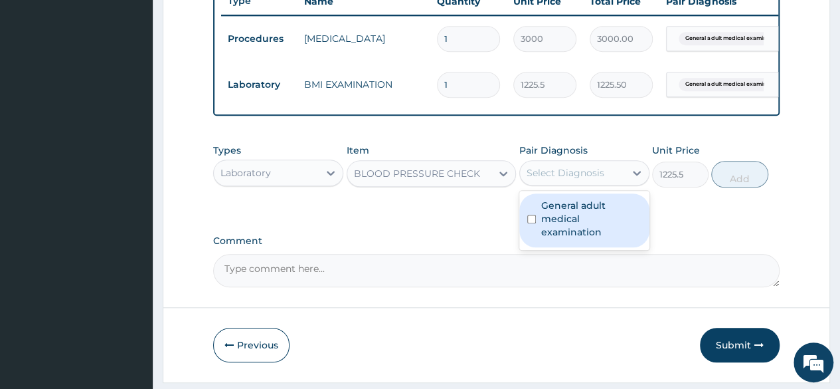
click at [538, 179] on div "Select Diagnosis" at bounding box center [566, 172] width 78 height 13
click at [549, 220] on label "General adult medical examination" at bounding box center [591, 219] width 100 height 40
checkbox input "true"
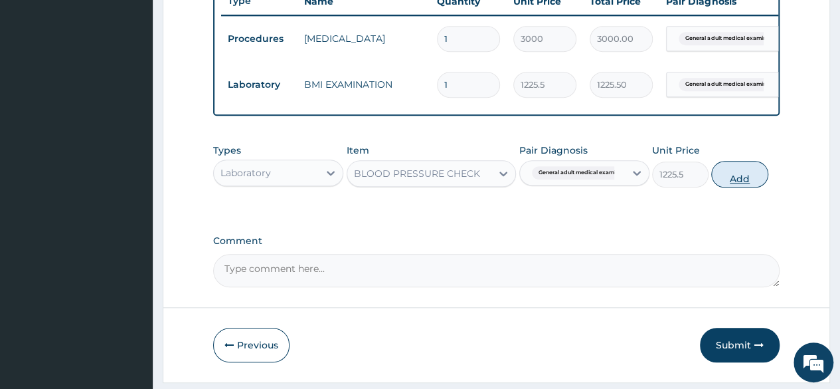
click at [736, 176] on button "Add" at bounding box center [739, 174] width 56 height 27
type input "0"
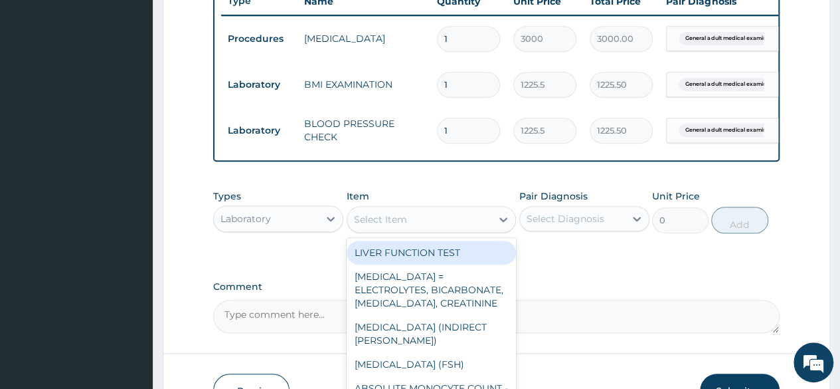
click at [389, 233] on div "Select Item" at bounding box center [432, 219] width 170 height 27
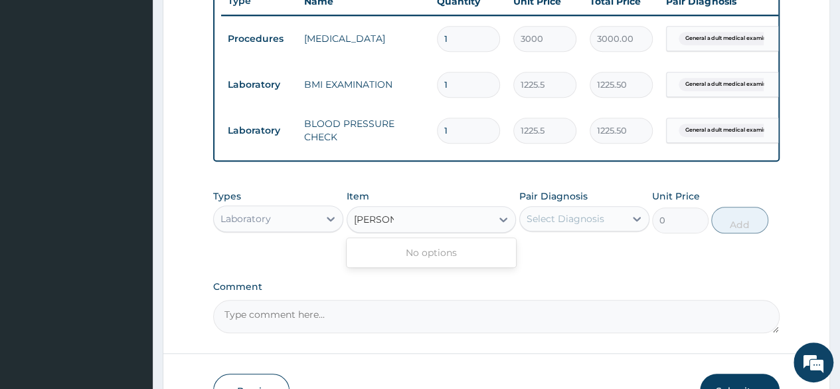
type input "[PERSON_NAME]"
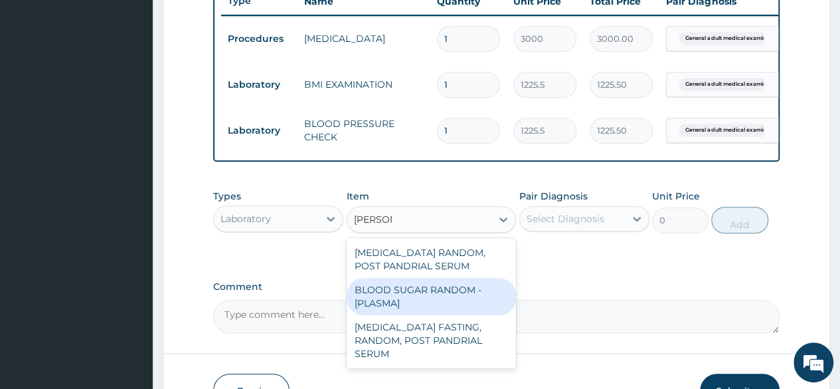
click at [394, 293] on div "BLOOD SUGAR RANDOM - [PLASMA]" at bounding box center [432, 296] width 170 height 37
type input "1800"
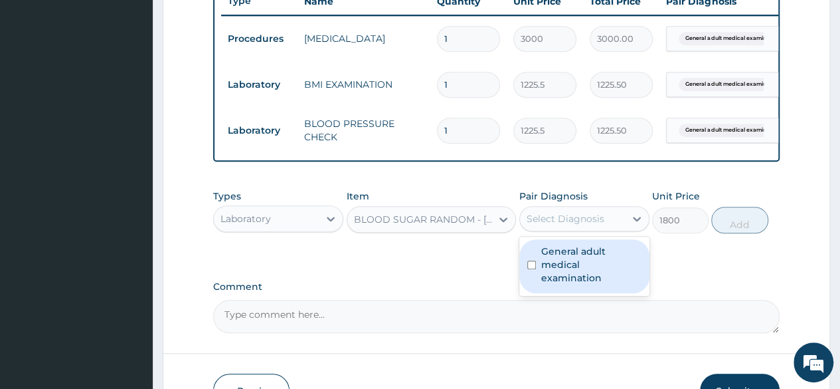
click at [570, 225] on div "Select Diagnosis" at bounding box center [566, 218] width 78 height 13
click at [571, 254] on label "General adult medical examination" at bounding box center [591, 264] width 100 height 40
checkbox input "true"
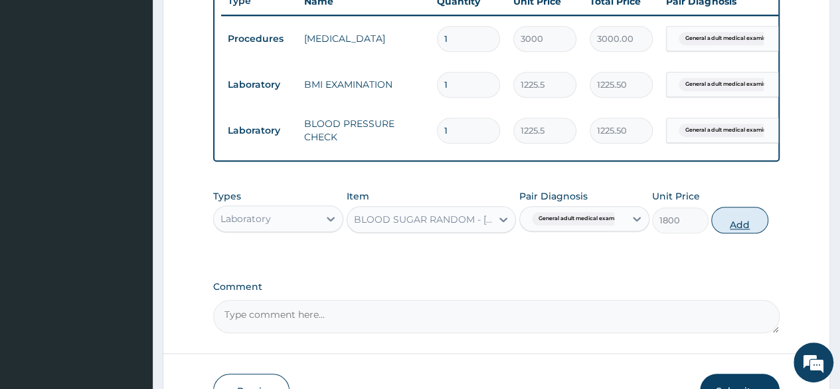
drag, startPoint x: 777, startPoint y: 234, endPoint x: 752, endPoint y: 234, distance: 24.6
click at [752, 234] on div "Types Laboratory Item BLOOD SUGAR RANDOM - [PLASMA] Pair Diagnosis General adul…" at bounding box center [496, 211] width 567 height 57
click at [752, 233] on button "Add" at bounding box center [739, 220] width 56 height 27
type input "0"
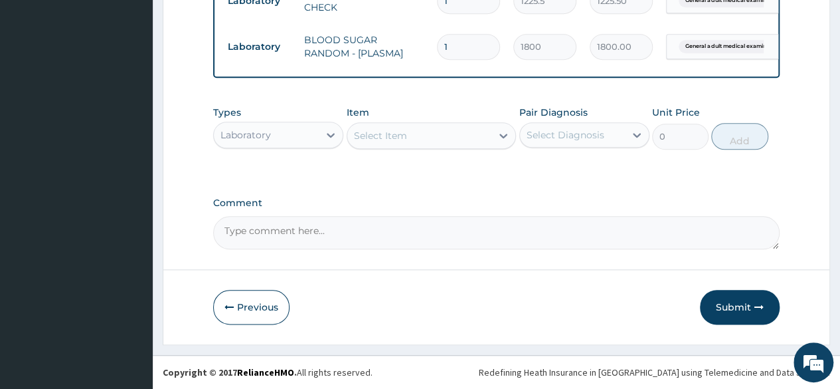
scroll to position [652, 0]
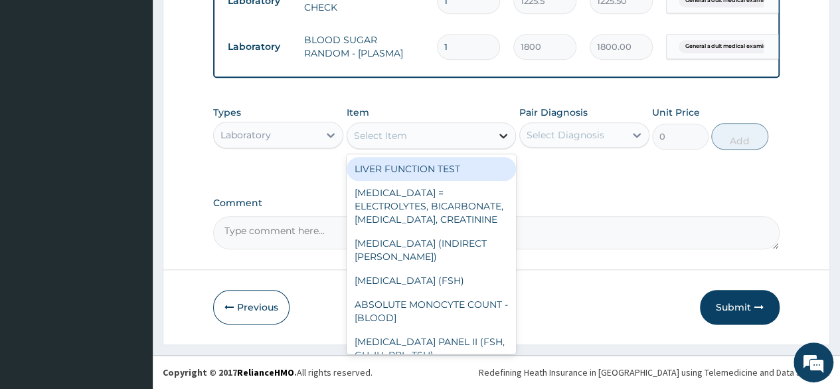
click at [492, 147] on div at bounding box center [504, 136] width 24 height 24
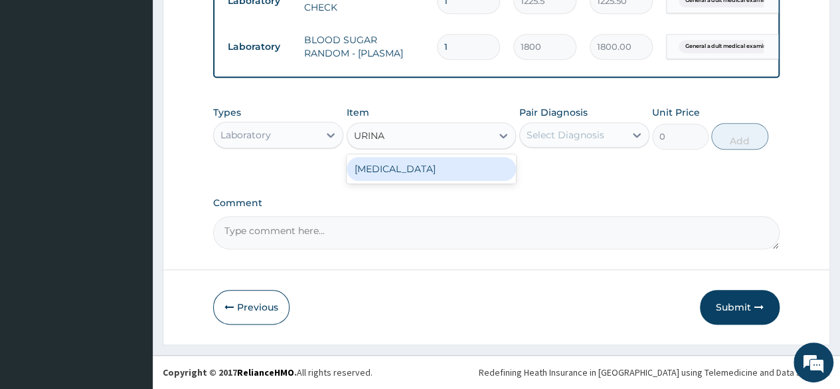
type input "URINAL"
type input "1531.875"
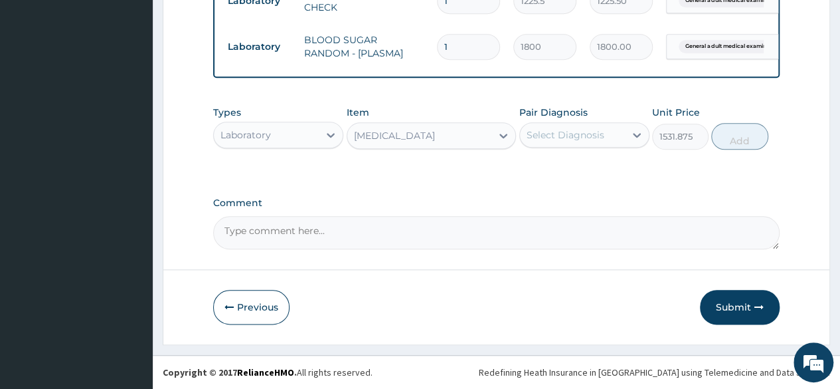
drag, startPoint x: 549, startPoint y: 159, endPoint x: 584, endPoint y: 130, distance: 45.3
click at [584, 130] on div "Types Laboratory Item [MEDICAL_DATA] Pair Diagnosis Select Diagnosis Unit Price…" at bounding box center [496, 137] width 567 height 77
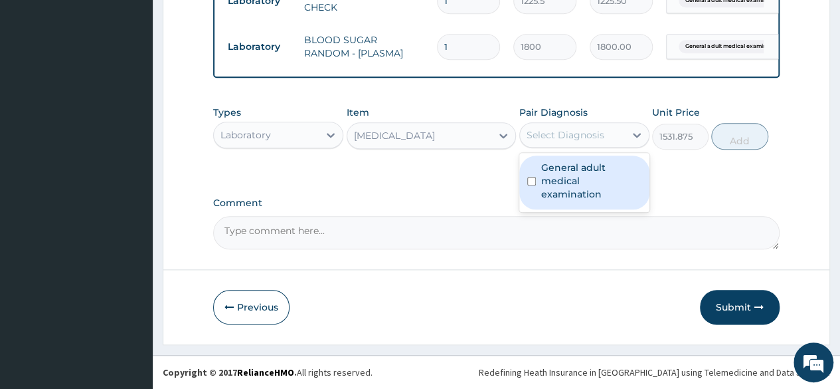
click at [584, 130] on div "Select Diagnosis" at bounding box center [566, 134] width 78 height 13
click at [587, 177] on label "General adult medical examination" at bounding box center [591, 181] width 100 height 40
checkbox input "true"
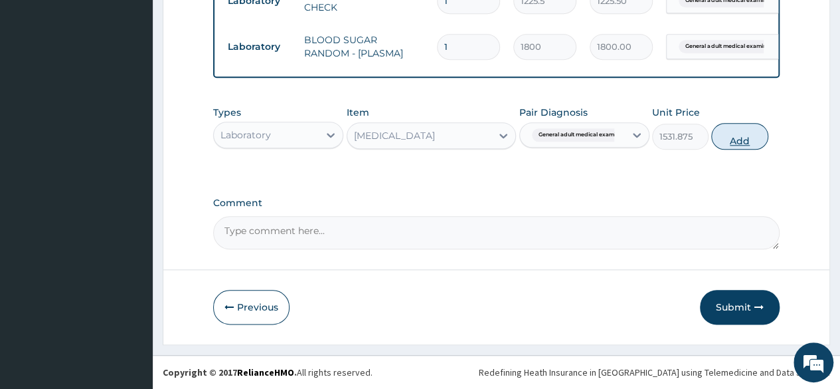
click at [735, 131] on button "Add" at bounding box center [739, 136] width 56 height 27
type input "0"
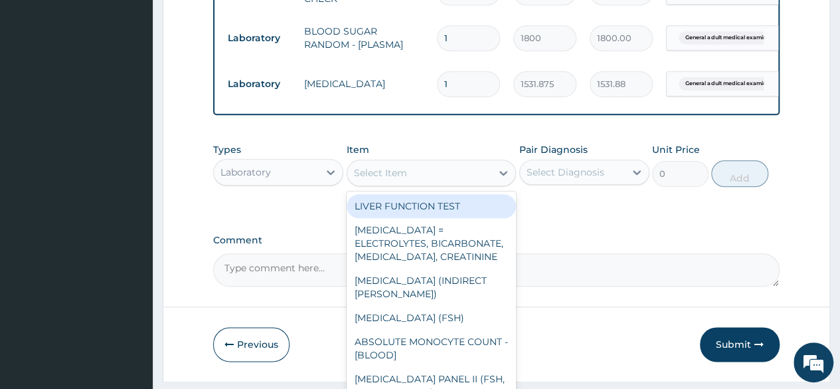
click at [411, 183] on div "Select Item" at bounding box center [419, 172] width 145 height 21
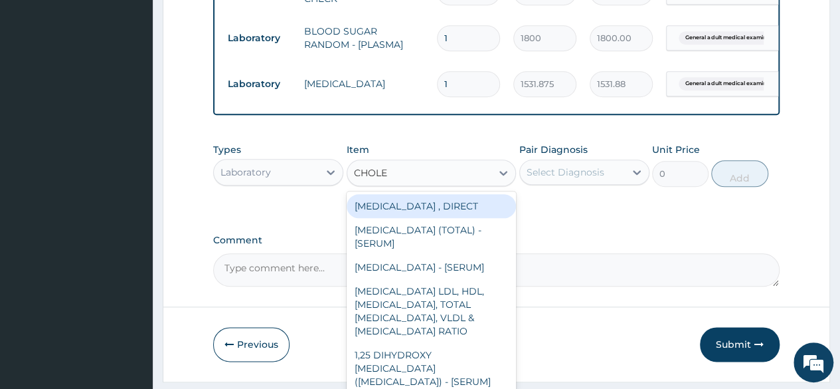
type input "CHOLES"
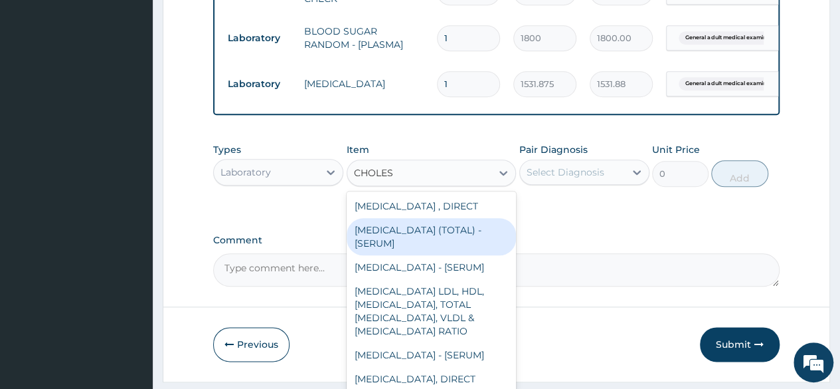
click at [409, 244] on div "[MEDICAL_DATA] (TOTAL) - [SERUM]" at bounding box center [432, 236] width 170 height 37
type input "2880"
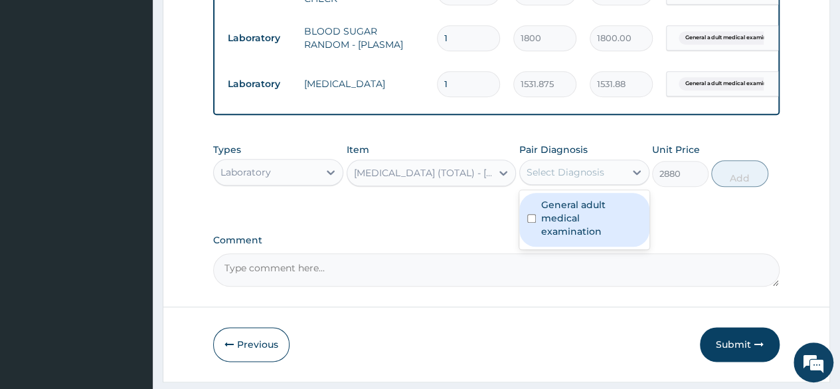
click at [589, 179] on div "Select Diagnosis" at bounding box center [566, 171] width 78 height 13
click at [590, 214] on label "General adult medical examination" at bounding box center [591, 218] width 100 height 40
checkbox input "true"
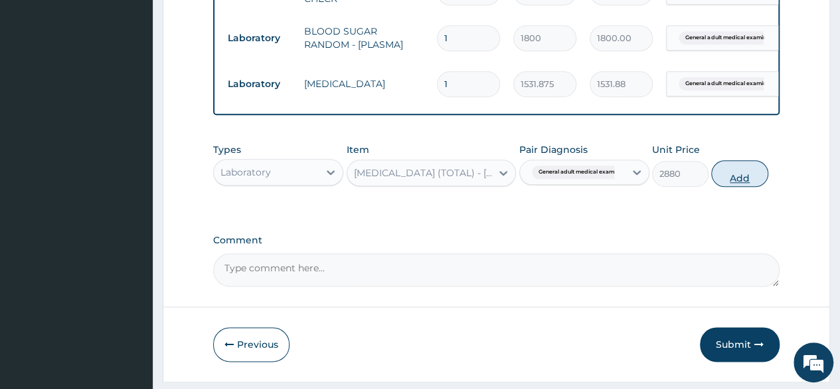
click at [743, 187] on button "Add" at bounding box center [739, 173] width 56 height 27
type input "0"
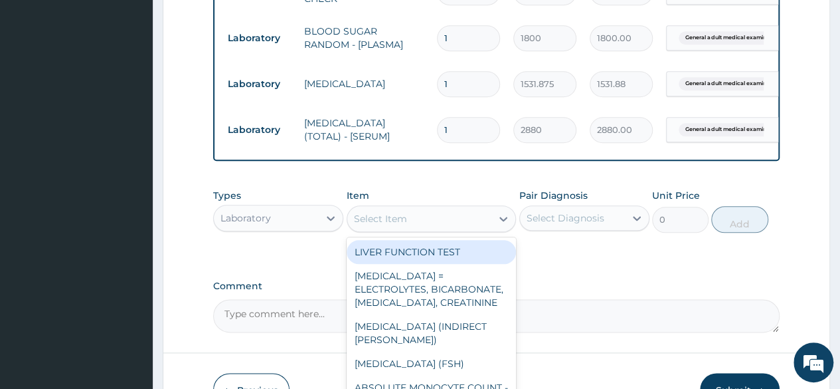
click at [407, 223] on div "Select Item" at bounding box center [419, 218] width 145 height 21
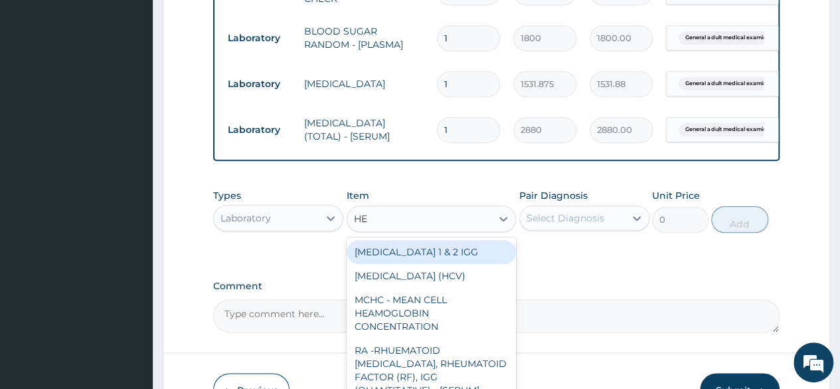
type input "HEP"
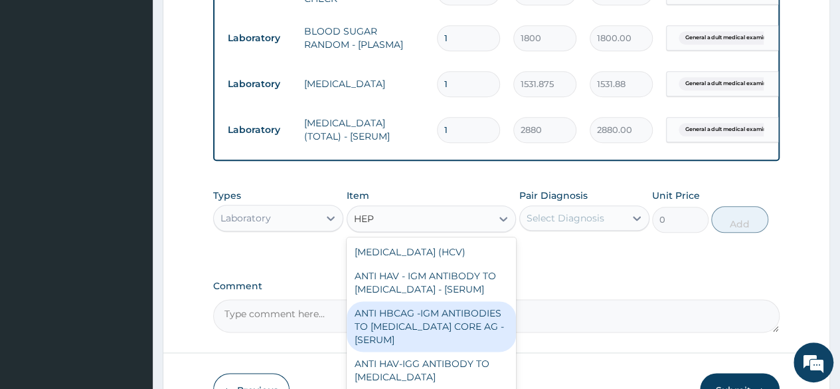
click at [403, 334] on div "ANTI HBCAG -IGM ANTIBODIES TO [MEDICAL_DATA] CORE AG - [SERUM]" at bounding box center [432, 326] width 170 height 50
type input "4085"
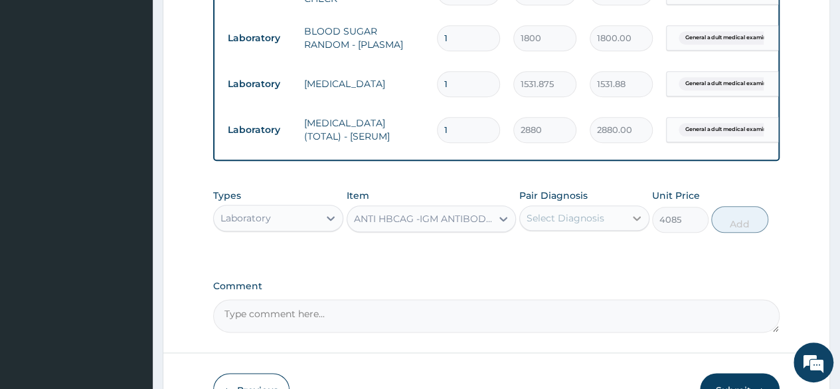
click at [646, 227] on div at bounding box center [637, 218] width 24 height 24
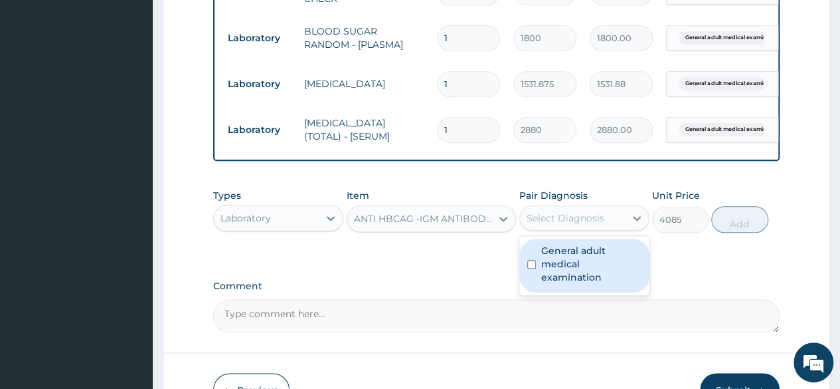
click at [622, 262] on label "General adult medical examination" at bounding box center [591, 264] width 100 height 40
checkbox input "true"
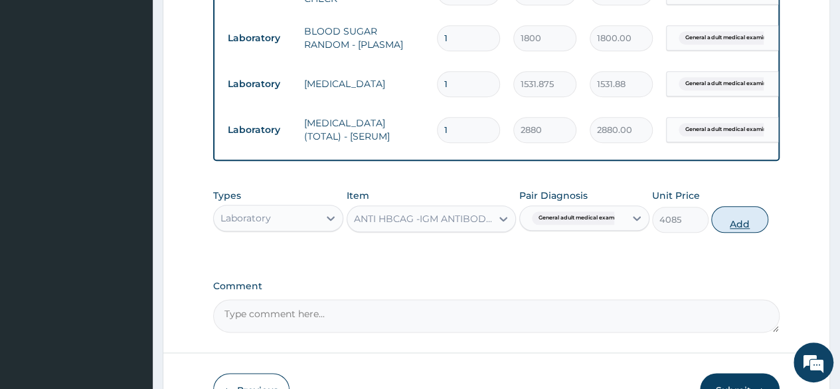
click at [729, 233] on button "Add" at bounding box center [739, 219] width 56 height 27
type input "0"
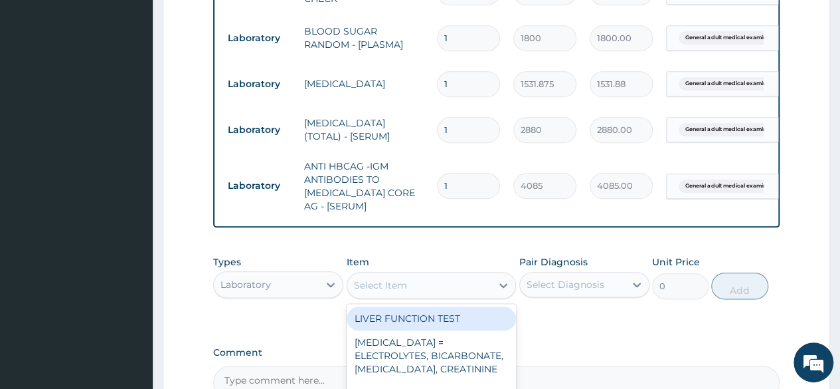
click at [436, 284] on div "Select Item" at bounding box center [432, 285] width 170 height 27
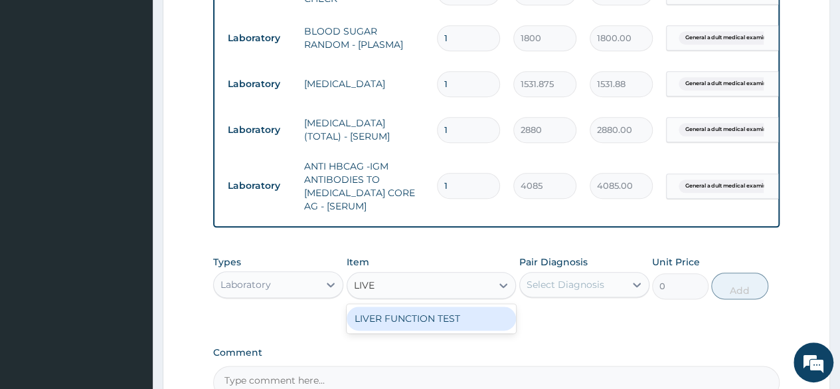
type input "LIVER"
click at [437, 322] on div "LIVER FUNCTION TEST" at bounding box center [432, 318] width 170 height 24
type input "4595.625"
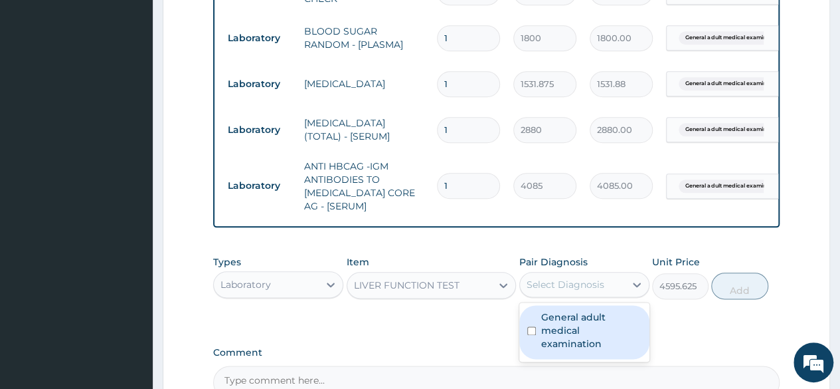
click at [561, 291] on div "Select Diagnosis" at bounding box center [566, 284] width 78 height 13
click at [567, 328] on label "General adult medical examination" at bounding box center [591, 330] width 100 height 40
checkbox input "true"
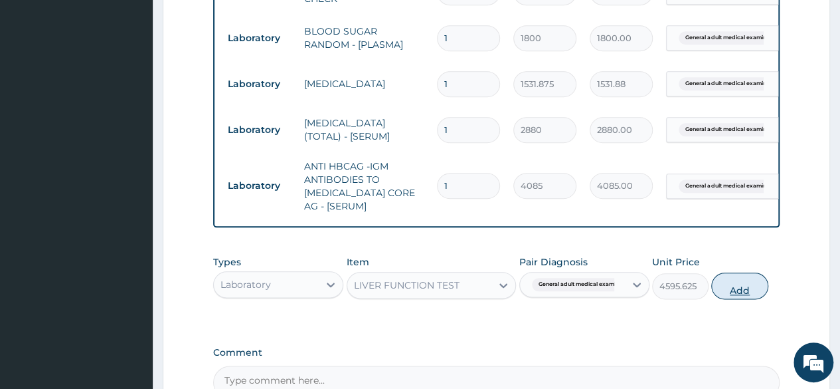
click at [742, 299] on button "Add" at bounding box center [739, 285] width 56 height 27
type input "0"
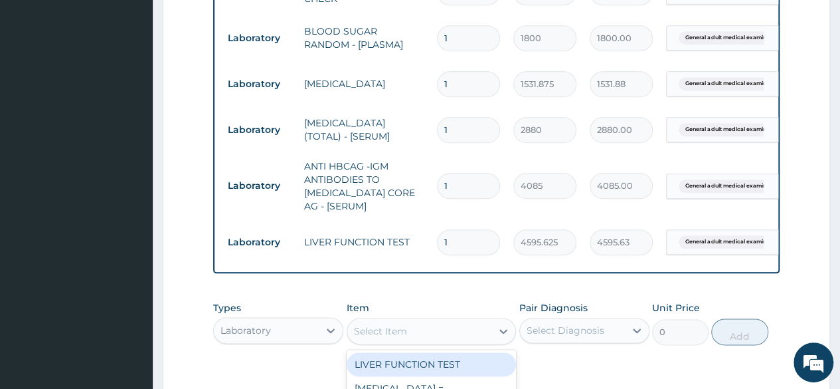
click at [456, 337] on div "Select Item" at bounding box center [419, 330] width 145 height 21
type input "[PERSON_NAME]"
click at [389, 329] on div "Select Item" at bounding box center [432, 331] width 170 height 27
type input "REN"
click at [401, 365] on div "[MEDICAL_DATA] = ELECTROLYTES, BICARBONATE, [MEDICAL_DATA], CREATININE" at bounding box center [432, 377] width 170 height 50
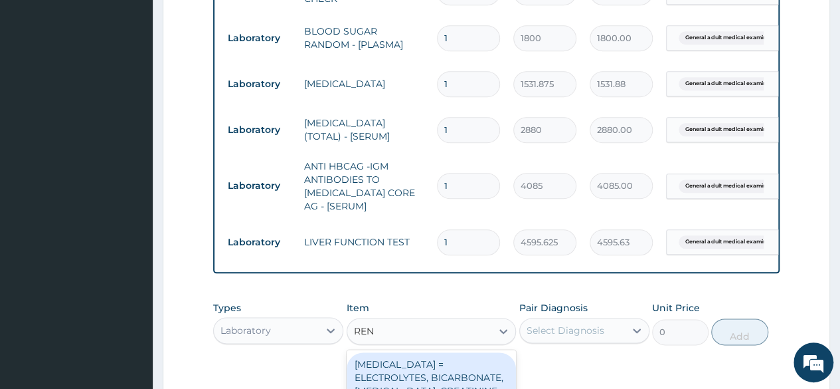
type input "4595.625"
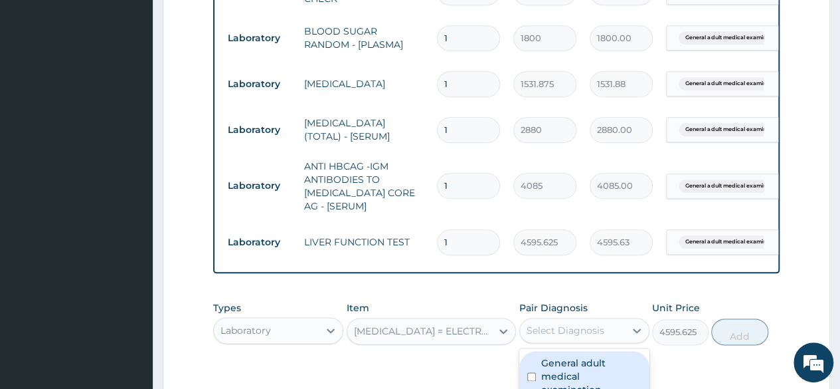
click at [545, 343] on div "Select Diagnosis" at bounding box center [585, 330] width 130 height 25
click at [553, 370] on label "General adult medical examination" at bounding box center [591, 376] width 100 height 40
checkbox input "true"
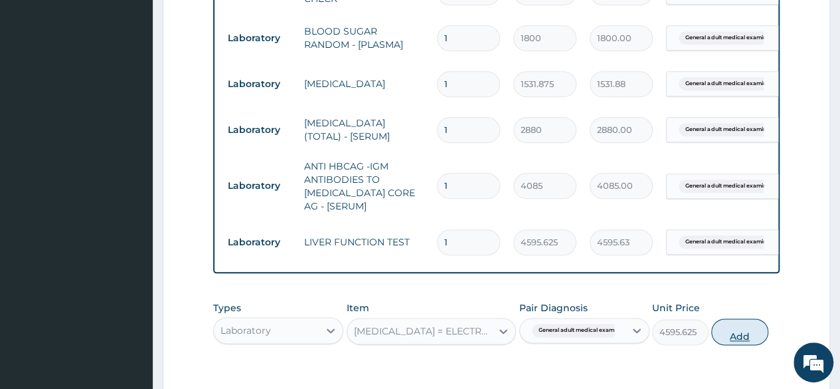
click at [735, 344] on button "Add" at bounding box center [739, 331] width 56 height 27
type input "0"
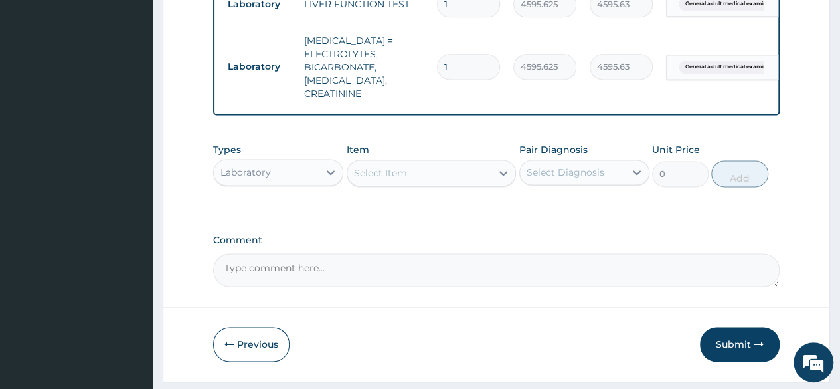
scroll to position [915, 0]
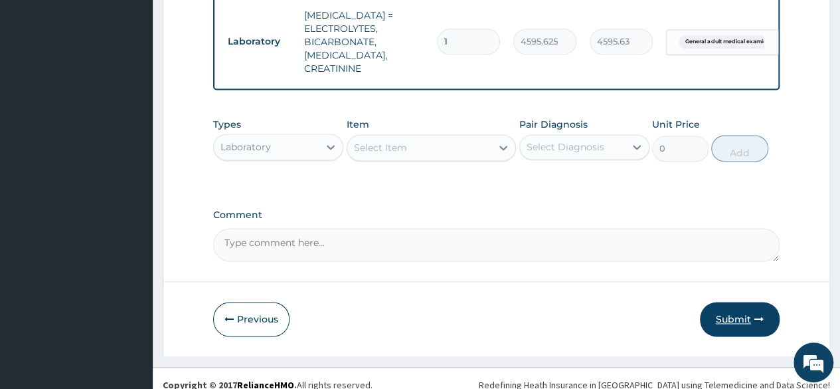
click at [735, 324] on button "Submit" at bounding box center [740, 319] width 80 height 35
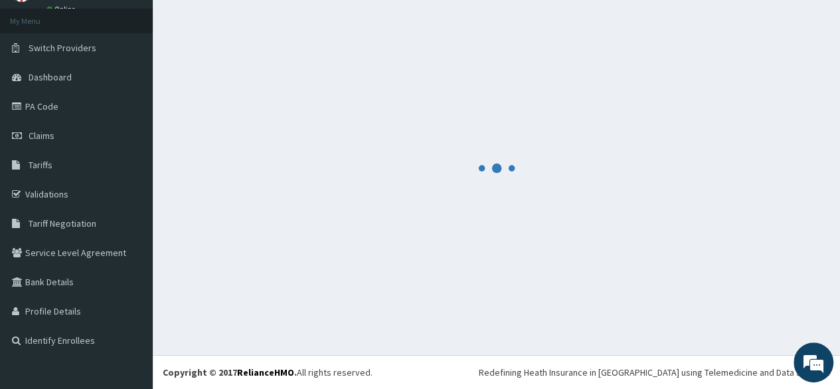
scroll to position [67, 0]
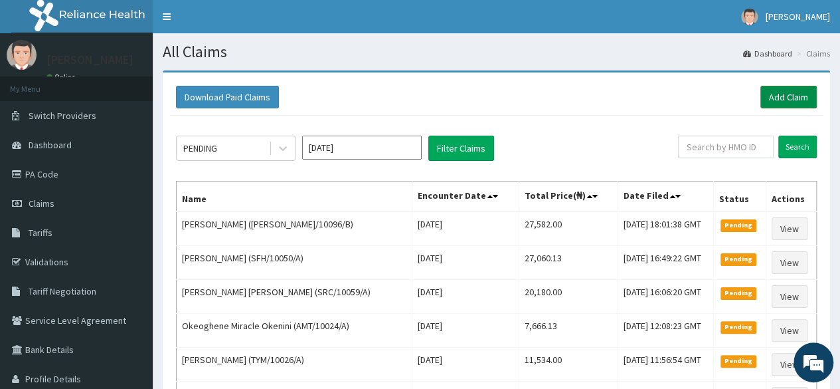
click at [768, 97] on link "Add Claim" at bounding box center [789, 97] width 56 height 23
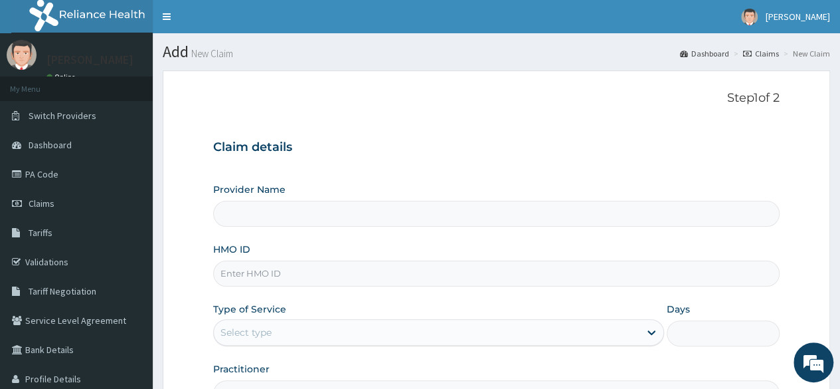
click at [312, 269] on input "HMO ID" at bounding box center [496, 273] width 567 height 26
paste input "DEL/10157/A"
type input "DEL/10157/A"
type input "Reliance Family Clinics (RFC) - [GEOGRAPHIC_DATA]"
click at [239, 270] on input "DEL/10157/A" at bounding box center [496, 273] width 567 height 26
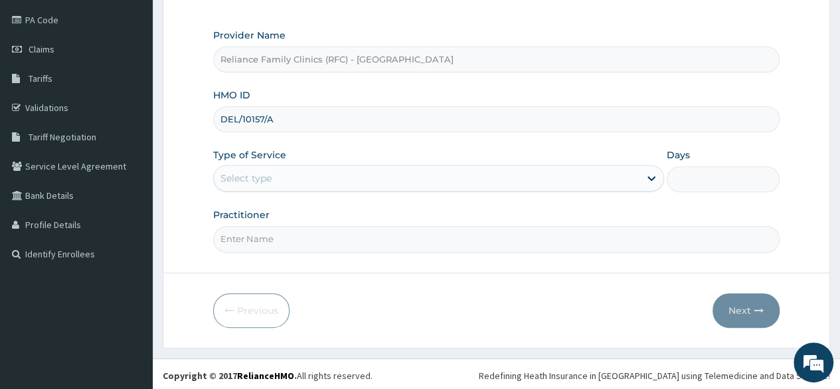
scroll to position [154, 0]
type input "DEL/10157/A"
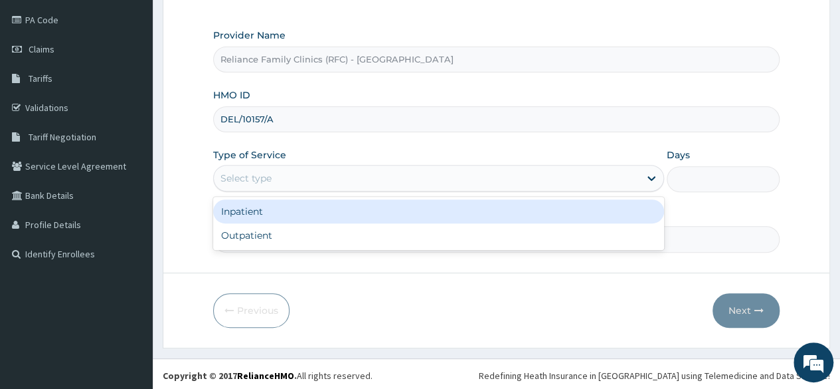
click at [294, 169] on div "Select type" at bounding box center [427, 177] width 426 height 21
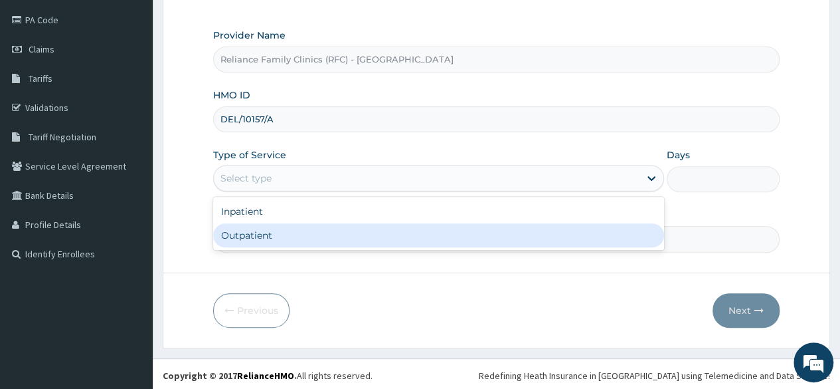
click at [284, 236] on div "Outpatient" at bounding box center [438, 235] width 451 height 24
type input "1"
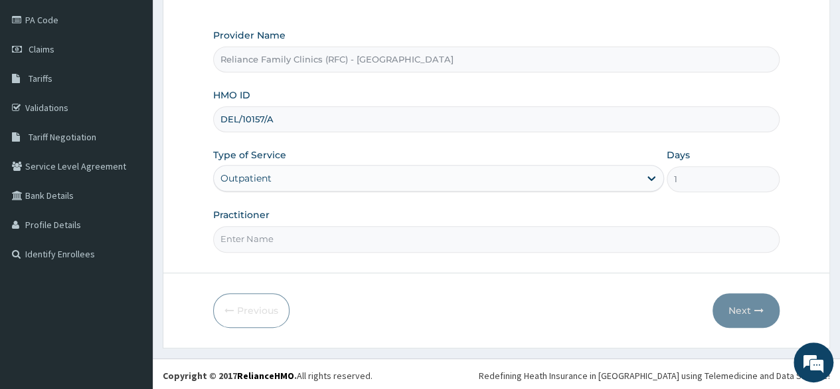
click at [284, 236] on input "Practitioner" at bounding box center [496, 239] width 567 height 26
type input "LOCUM"
click at [767, 318] on button "Next" at bounding box center [746, 310] width 67 height 35
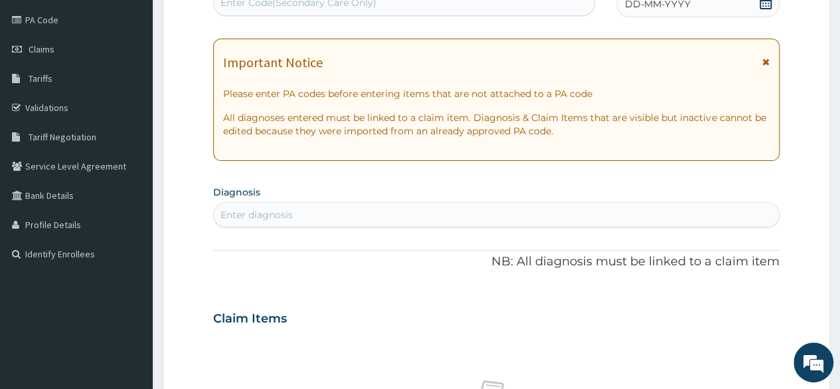
click at [767, 318] on div "Claim Items" at bounding box center [496, 315] width 567 height 35
click at [762, 5] on icon at bounding box center [765, 2] width 13 height 13
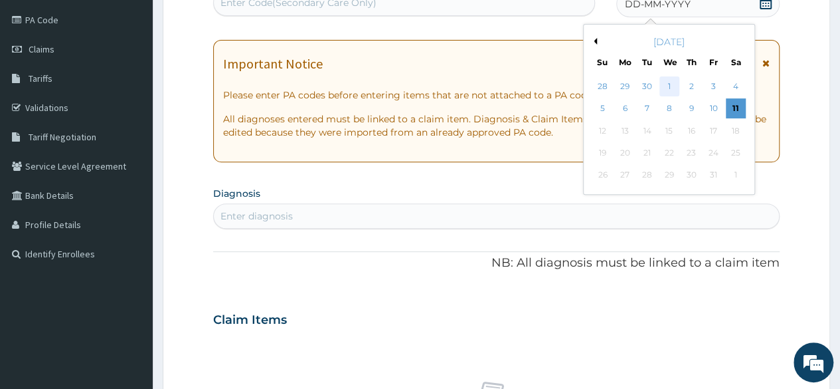
click at [667, 85] on div "1" at bounding box center [669, 86] width 20 height 20
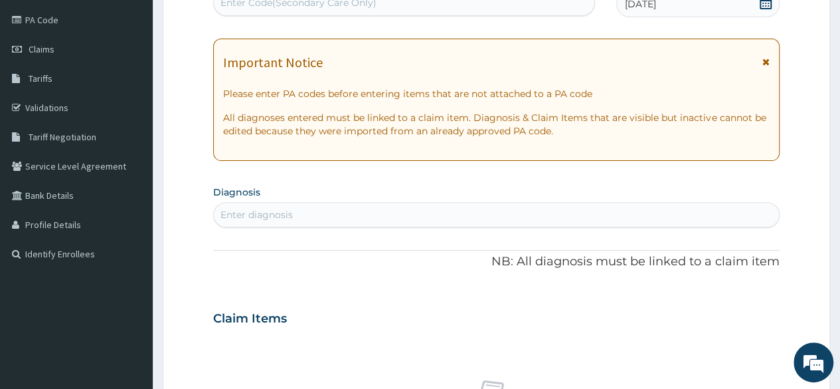
click at [760, 6] on icon at bounding box center [765, 2] width 13 height 13
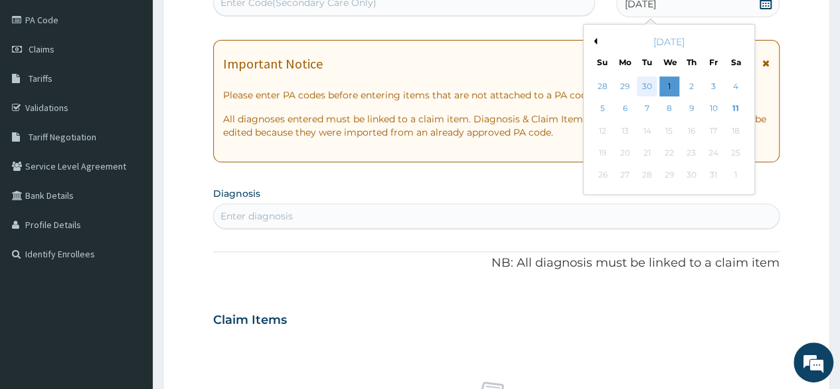
click at [642, 79] on div "30" at bounding box center [647, 86] width 20 height 20
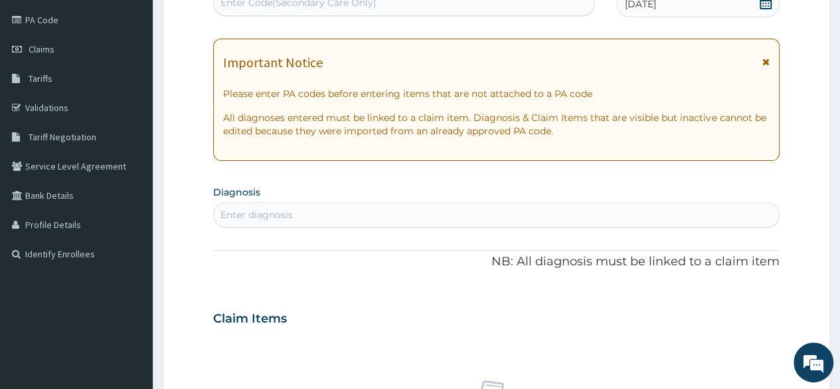
click at [377, 204] on div "Enter diagnosis" at bounding box center [496, 214] width 565 height 21
type input "ADULT"
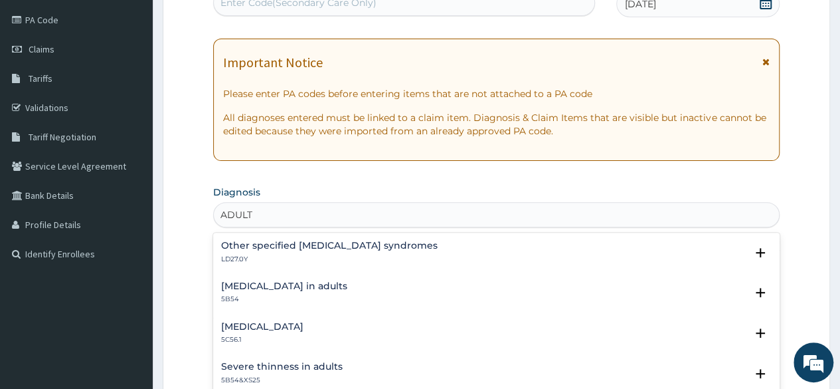
scroll to position [494, 0]
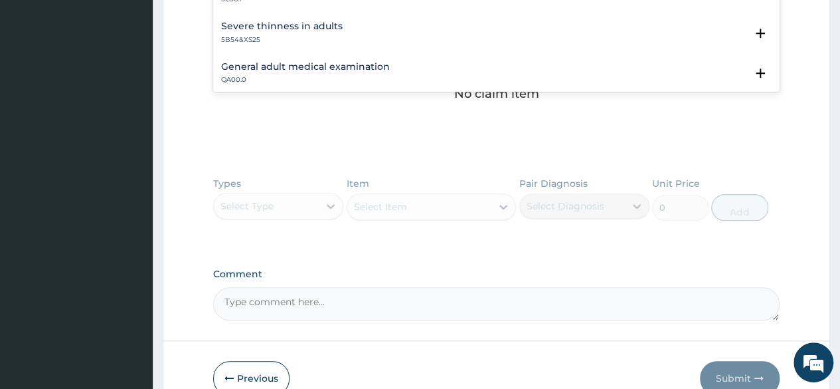
click at [276, 72] on div "General adult medical examination QA00.0" at bounding box center [305, 73] width 169 height 23
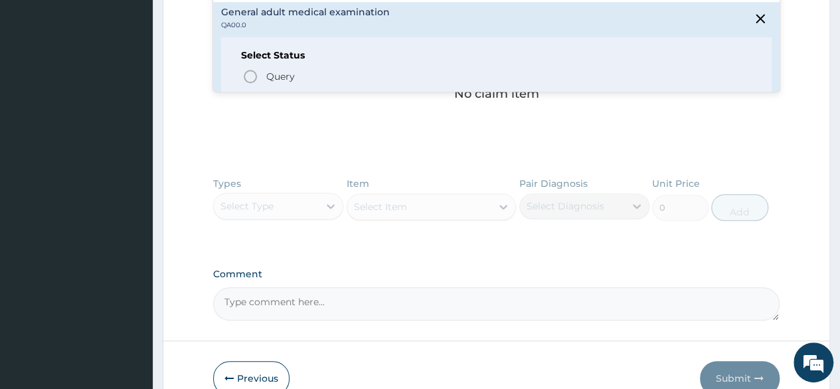
scroll to position [80, 0]
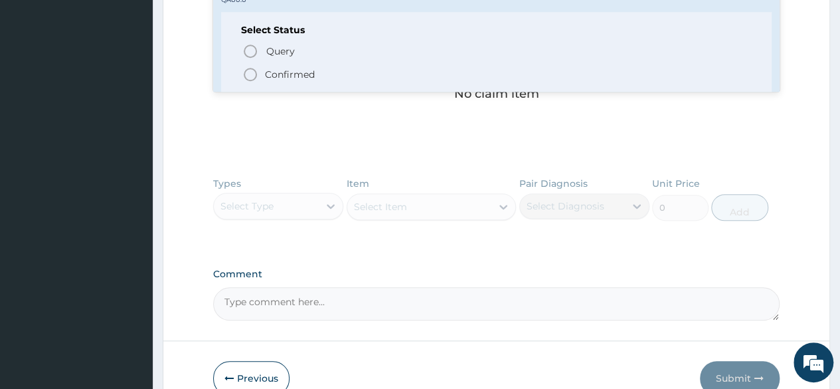
click at [287, 66] on span "Confirmed" at bounding box center [497, 74] width 510 height 16
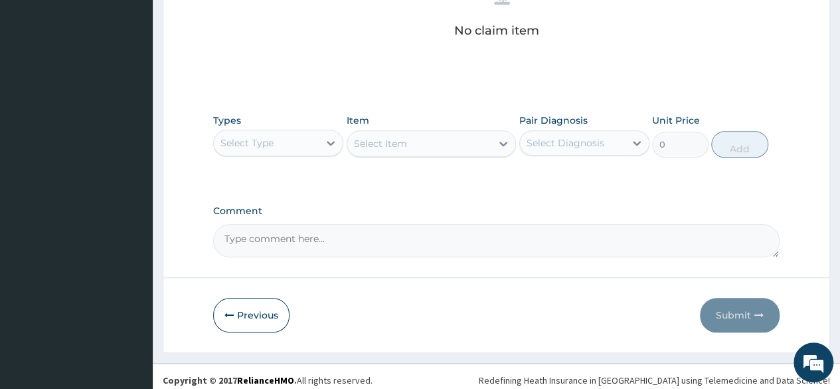
scroll to position [567, 0]
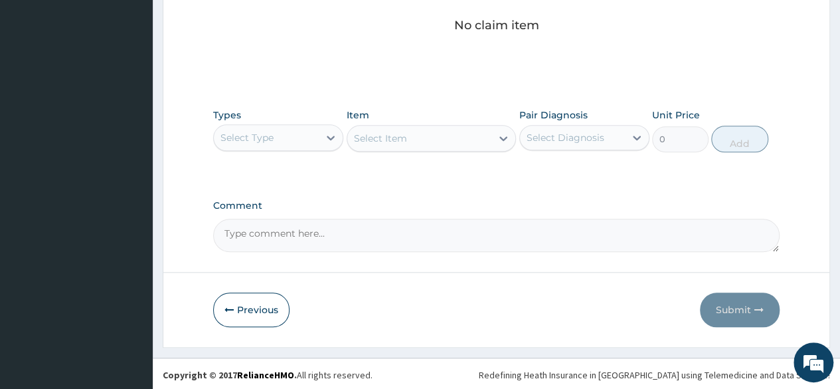
click at [651, 146] on div "Types Select Type Item Select Item Pair Diagnosis Select Diagnosis Unit Price 0…" at bounding box center [496, 130] width 567 height 57
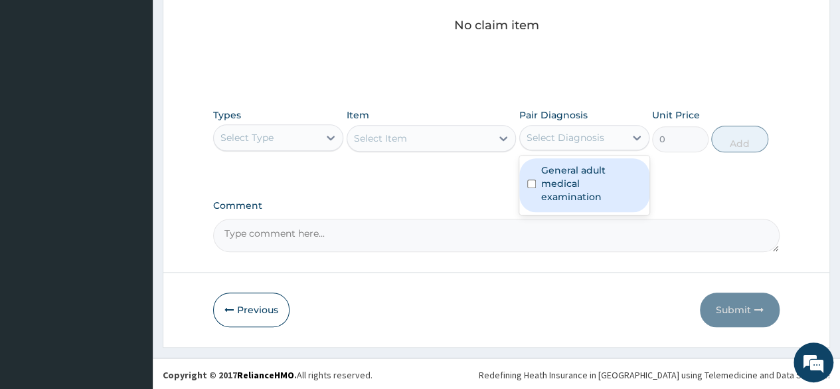
click at [609, 133] on div "Select Diagnosis" at bounding box center [572, 137] width 105 height 21
click at [562, 179] on label "General adult medical examination" at bounding box center [591, 183] width 100 height 40
checkbox input "true"
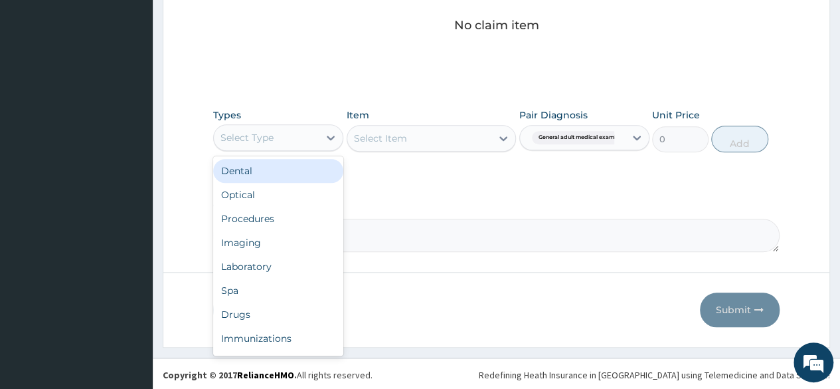
click at [282, 132] on div "Select Type" at bounding box center [266, 137] width 105 height 21
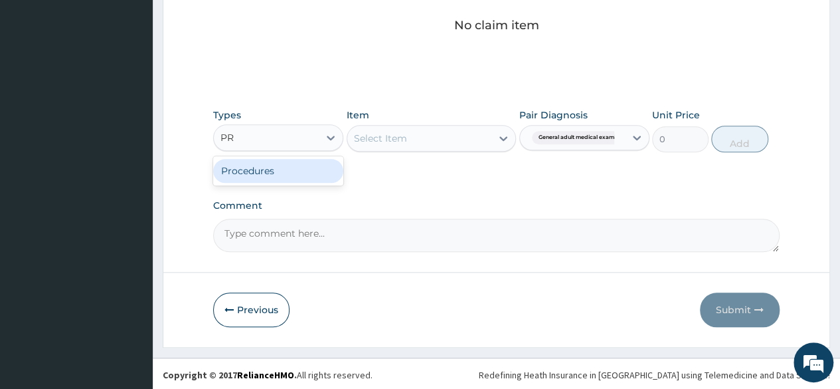
type input "PRO"
click at [364, 140] on div "Select Item" at bounding box center [432, 138] width 170 height 27
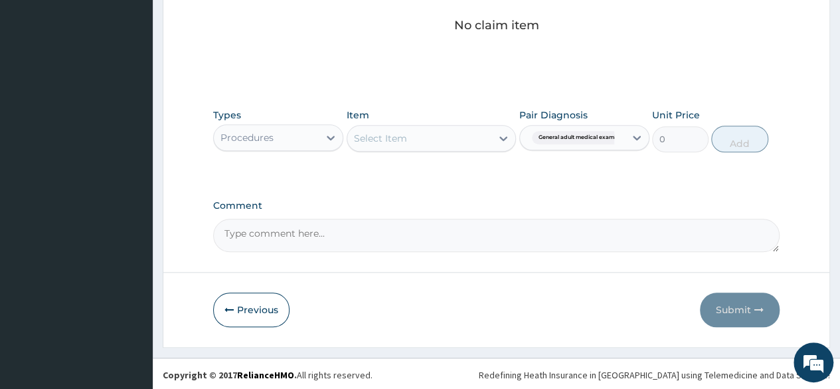
click at [364, 140] on div "Select Item" at bounding box center [380, 138] width 53 height 13
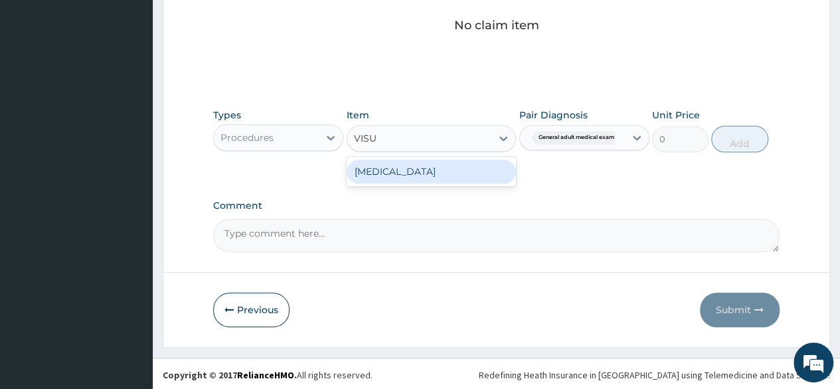
type input "VISUA"
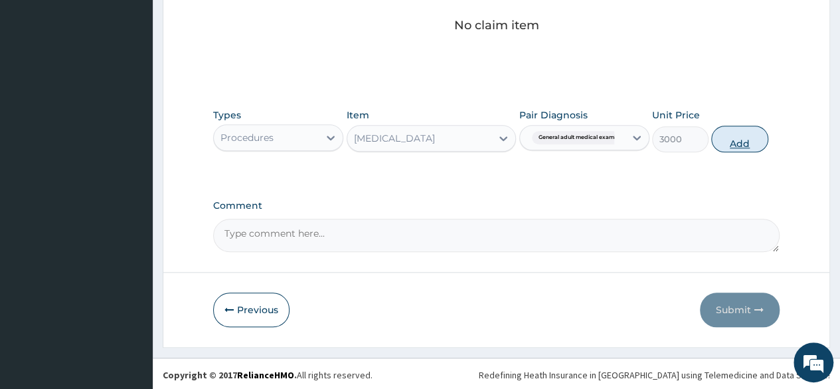
click at [737, 149] on button "Add" at bounding box center [739, 139] width 56 height 27
type input "0"
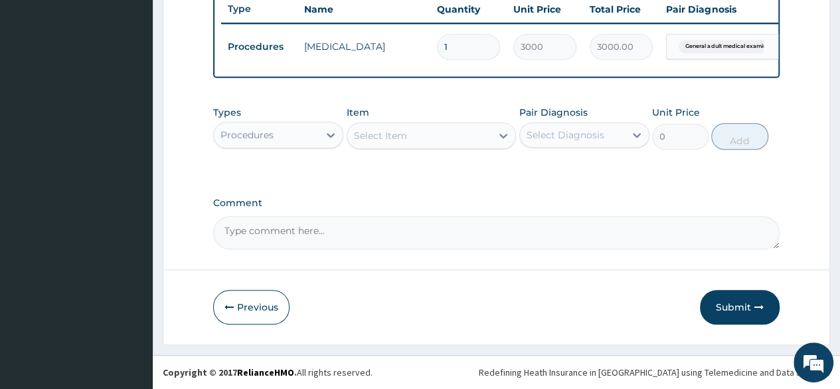
click at [277, 149] on div "Types Procedures" at bounding box center [278, 128] width 130 height 44
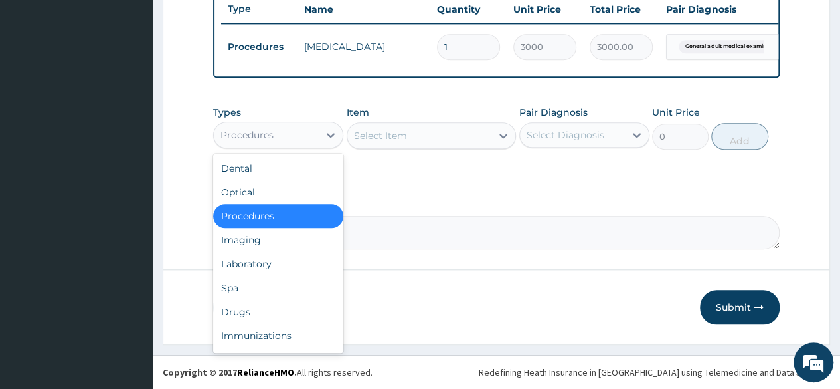
click at [276, 145] on div "Procedures" at bounding box center [266, 134] width 105 height 21
click at [247, 253] on div "Laboratory" at bounding box center [278, 264] width 130 height 24
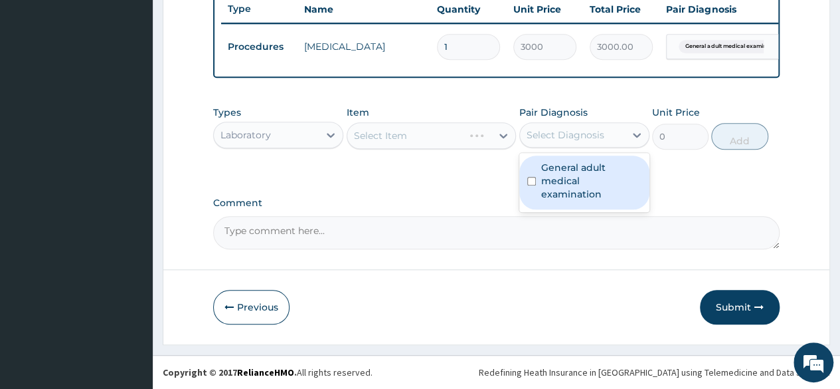
drag, startPoint x: 568, startPoint y: 136, endPoint x: 569, endPoint y: 177, distance: 41.2
click at [569, 147] on div "option General adult medical examination, selected. option General adult medica…" at bounding box center [585, 134] width 130 height 25
click at [569, 177] on label "General adult medical examination" at bounding box center [591, 181] width 100 height 40
checkbox input "true"
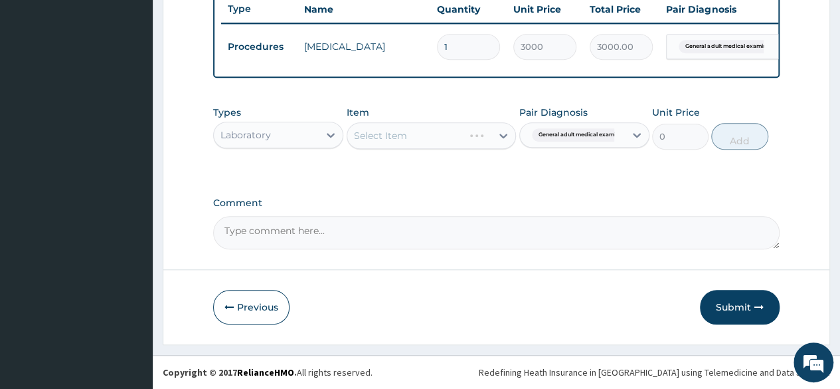
click at [405, 132] on div "Select Item" at bounding box center [380, 135] width 53 height 13
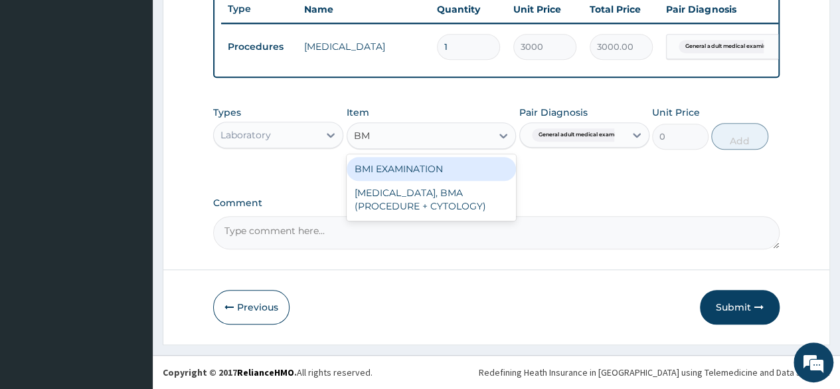
type input "BMI"
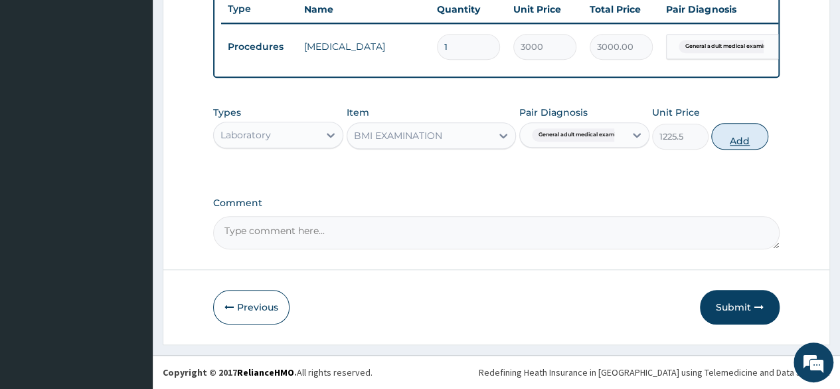
click at [743, 140] on button "Add" at bounding box center [739, 136] width 56 height 27
type input "0"
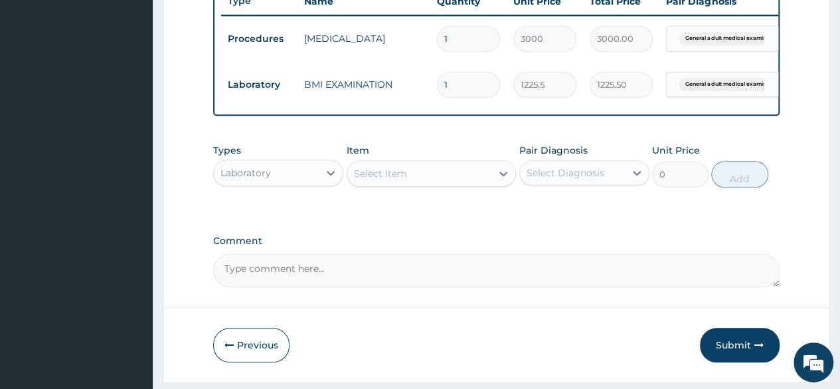
click at [343, 187] on div "Types Laboratory Item Select Item Pair Diagnosis Select Diagnosis Unit Price 0 …" at bounding box center [496, 165] width 567 height 57
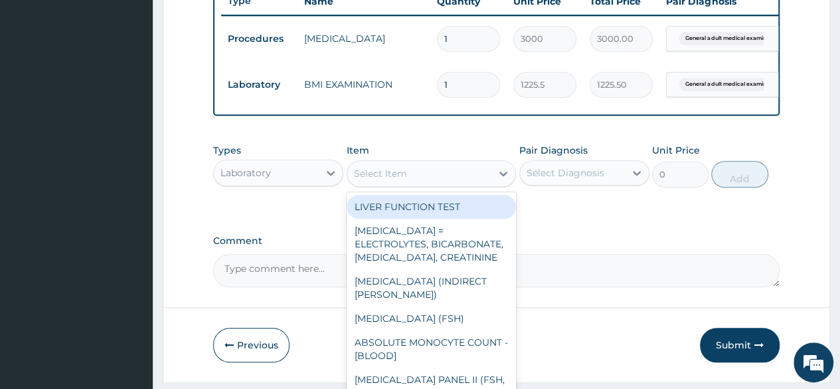
click at [373, 184] on div "Select Item" at bounding box center [419, 173] width 145 height 21
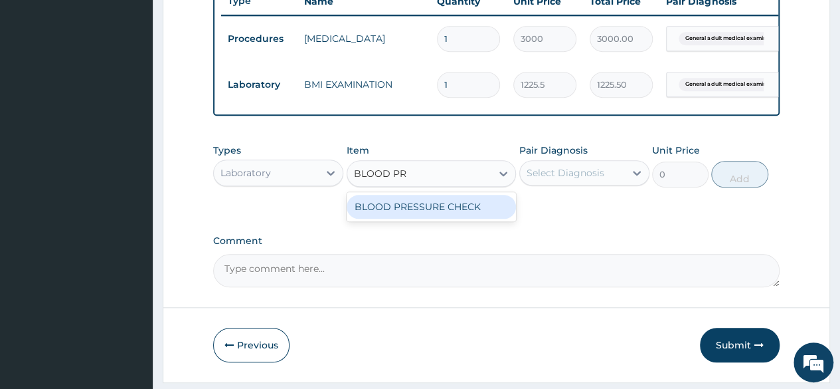
type input "BLOOD PRE"
type input "1225.5"
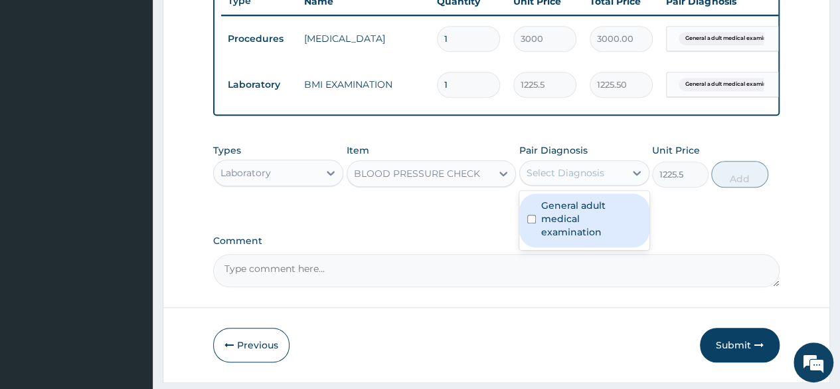
click at [605, 183] on div "Select Diagnosis" at bounding box center [572, 172] width 105 height 21
click at [592, 207] on div "General adult medical examination" at bounding box center [585, 220] width 130 height 54
checkbox input "true"
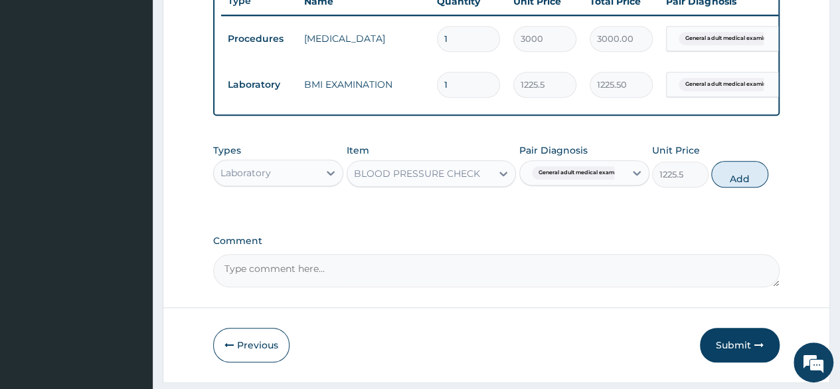
click at [736, 194] on div "Types Laboratory Item BLOOD PRESSURE CHECK Pair Diagnosis General adult medical…" at bounding box center [496, 165] width 567 height 57
click at [727, 187] on button "Add" at bounding box center [739, 174] width 56 height 27
type input "0"
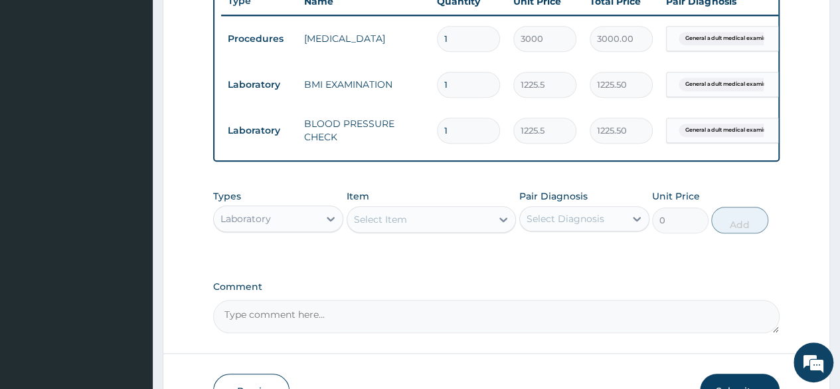
click at [469, 227] on div "Select Item" at bounding box center [419, 219] width 145 height 21
type input "RANDOM"
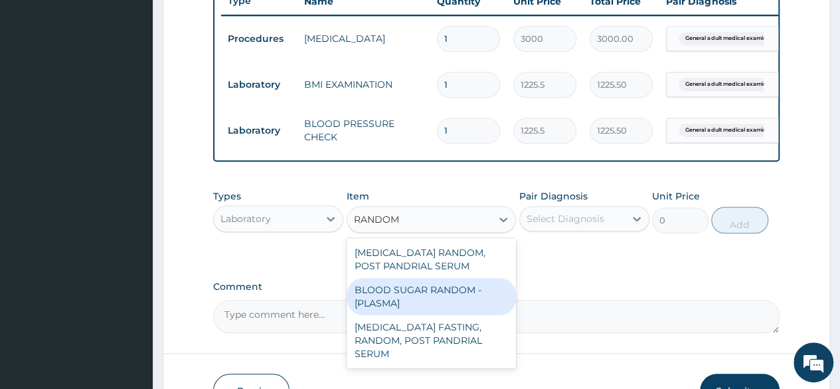
click at [420, 296] on div "BLOOD SUGAR RANDOM - [PLASMA]" at bounding box center [432, 296] width 170 height 37
type input "1800"
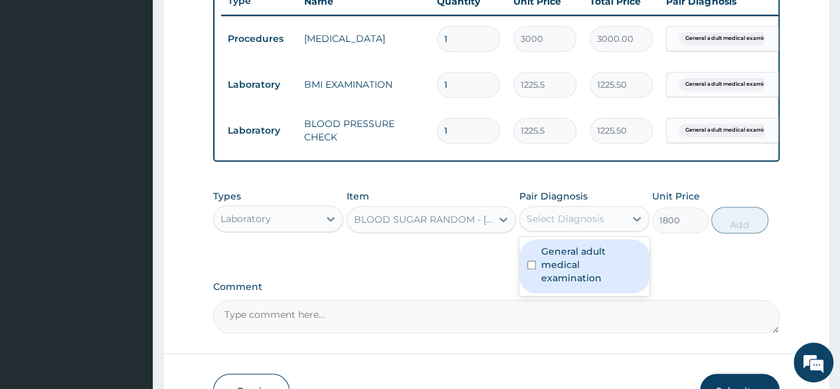
click at [593, 225] on div "Select Diagnosis" at bounding box center [566, 218] width 78 height 13
click at [585, 261] on label "General adult medical examination" at bounding box center [591, 264] width 100 height 40
checkbox input "true"
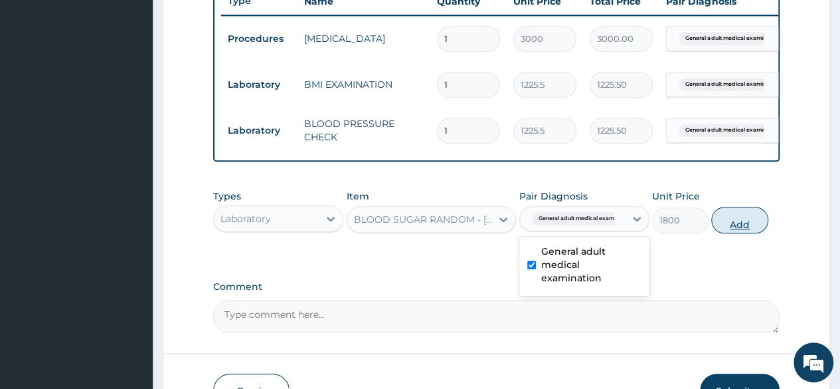
click at [742, 223] on button "Add" at bounding box center [739, 220] width 56 height 27
type input "0"
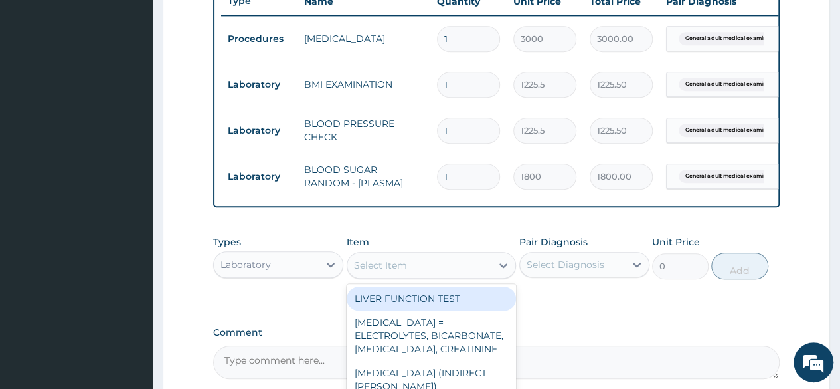
click at [418, 271] on div "Select Item" at bounding box center [419, 264] width 145 height 21
type input "I"
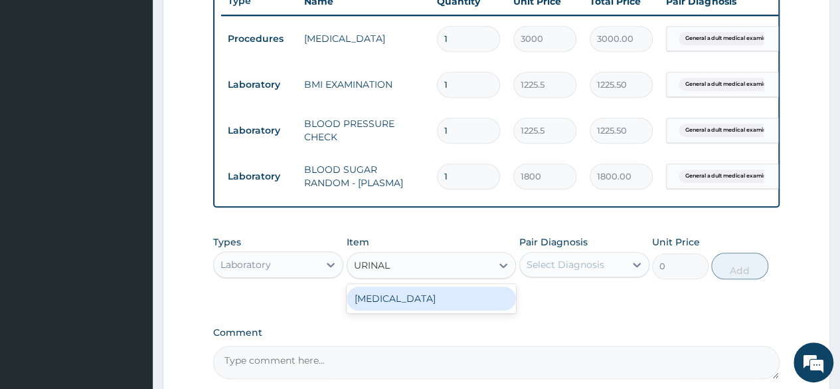
type input "URINALY"
type input "1531.875"
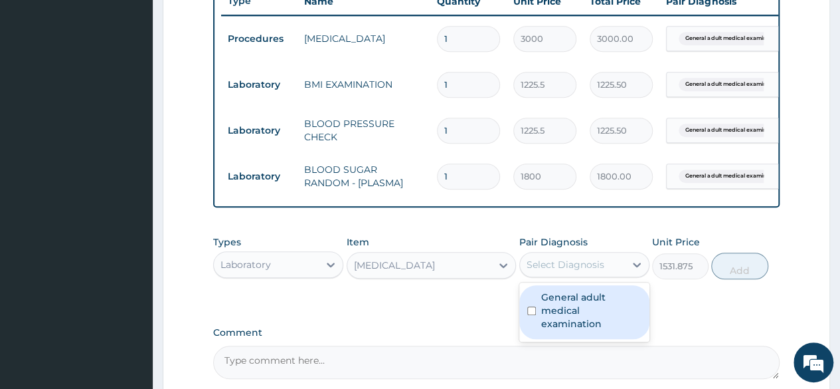
click at [543, 271] on div "Select Diagnosis" at bounding box center [566, 264] width 78 height 13
click at [565, 309] on label "General adult medical examination" at bounding box center [591, 310] width 100 height 40
checkbox input "true"
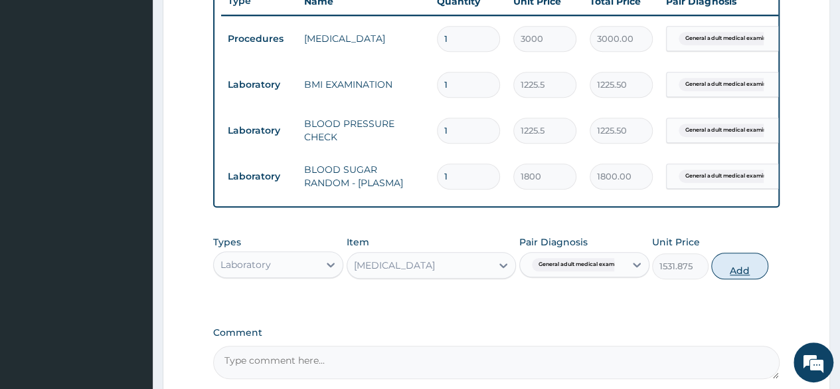
click at [737, 276] on button "Add" at bounding box center [739, 265] width 56 height 27
type input "0"
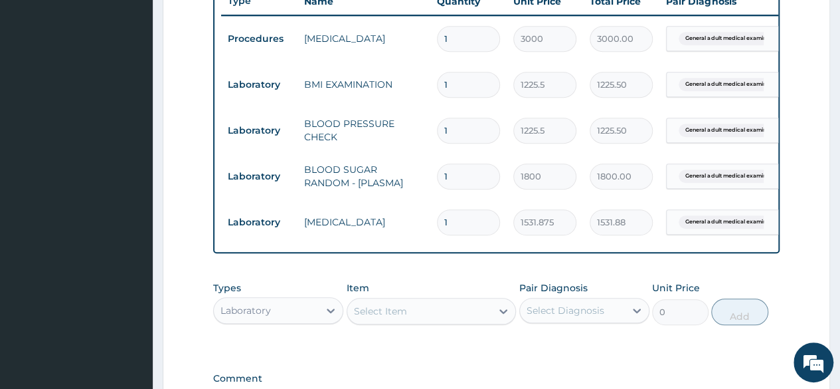
scroll to position [698, 0]
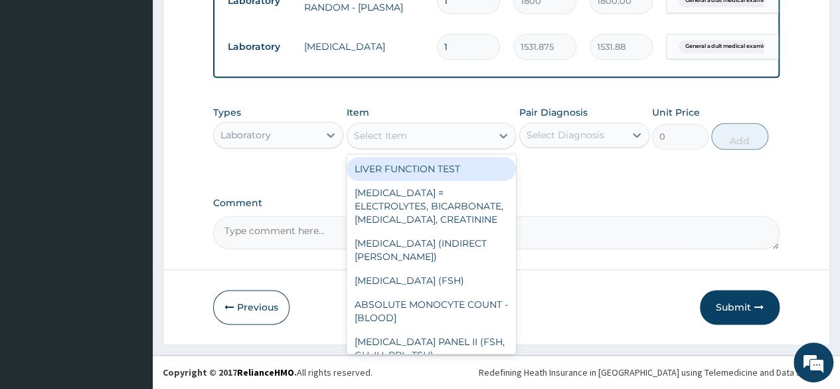
click at [418, 137] on div "Select Item" at bounding box center [419, 135] width 145 height 21
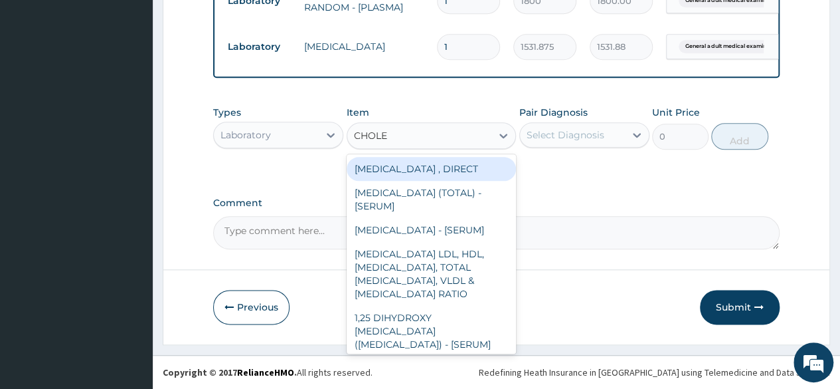
type input "CHOLES"
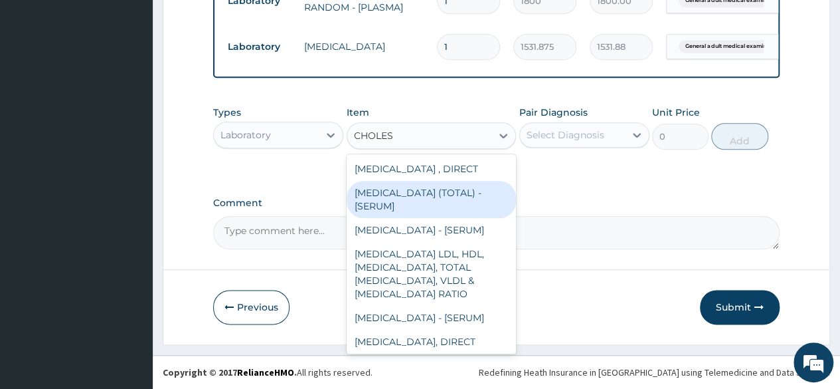
click at [405, 201] on div "[MEDICAL_DATA] (TOTAL) - [SERUM]" at bounding box center [432, 199] width 170 height 37
type input "2880"
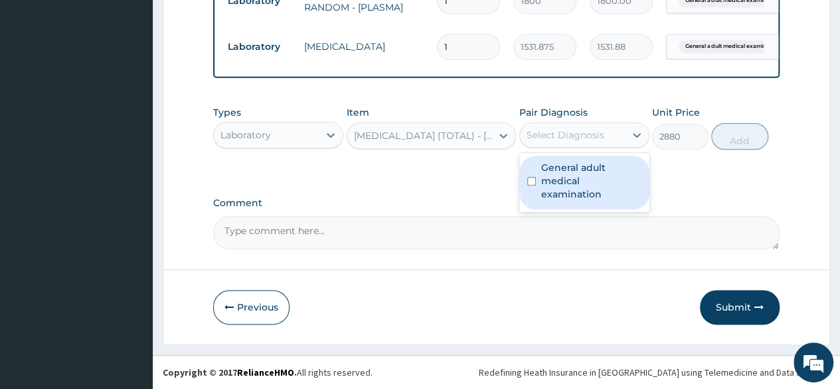
click at [581, 147] on div "Select Diagnosis" at bounding box center [585, 134] width 130 height 25
click at [584, 168] on label "General adult medical examination" at bounding box center [591, 181] width 100 height 40
checkbox input "true"
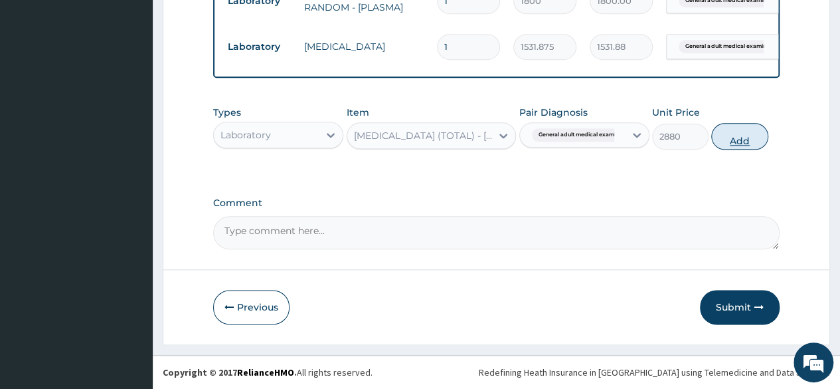
click at [743, 135] on button "Add" at bounding box center [739, 136] width 56 height 27
type input "0"
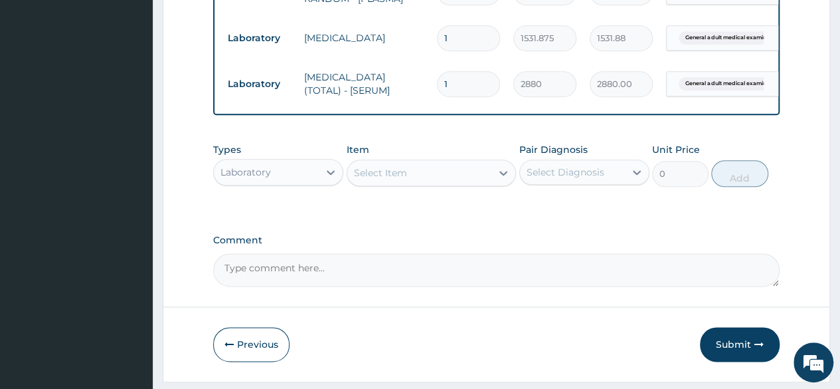
scroll to position [733, 0]
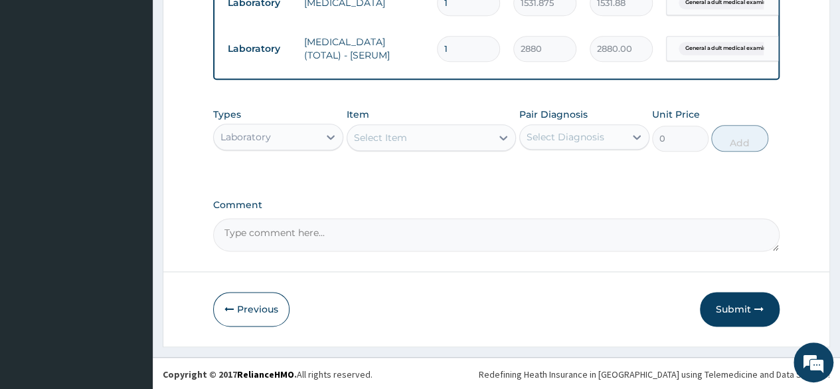
click at [472, 143] on div "Select Item" at bounding box center [419, 137] width 145 height 21
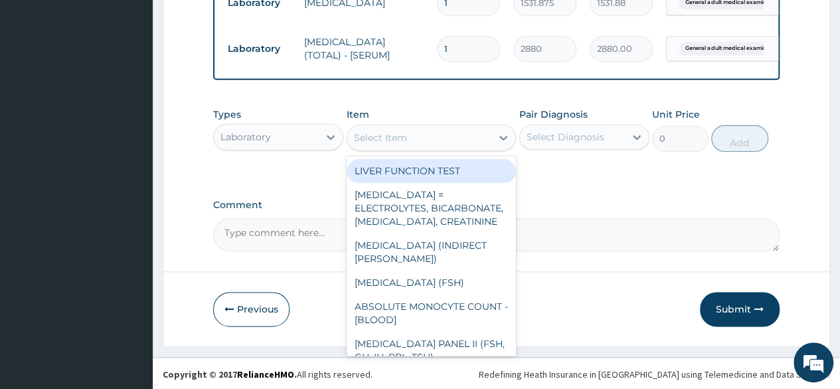
click at [411, 148] on div "Select Item" at bounding box center [419, 137] width 145 height 21
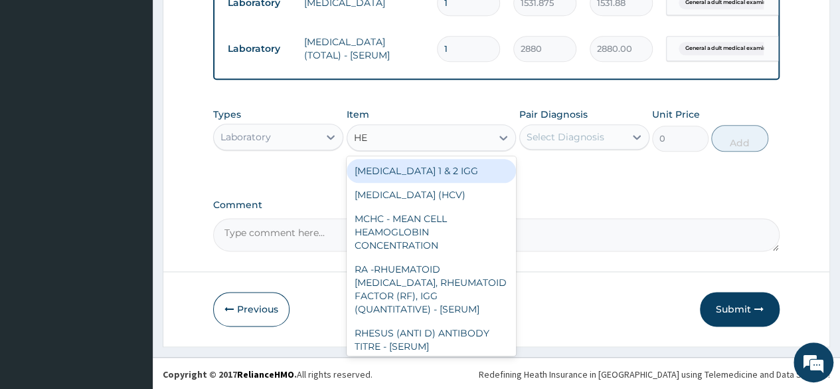
type input "HEP"
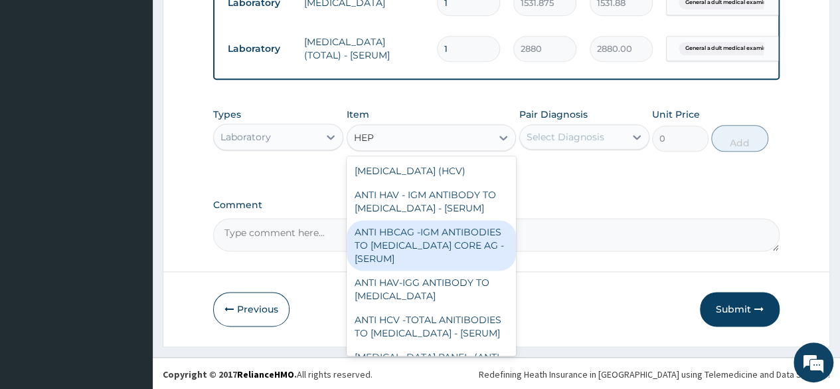
click at [420, 249] on div "ANTI HBCAG -IGM ANTIBODIES TO [MEDICAL_DATA] CORE AG - [SERUM]" at bounding box center [432, 245] width 170 height 50
type input "4085"
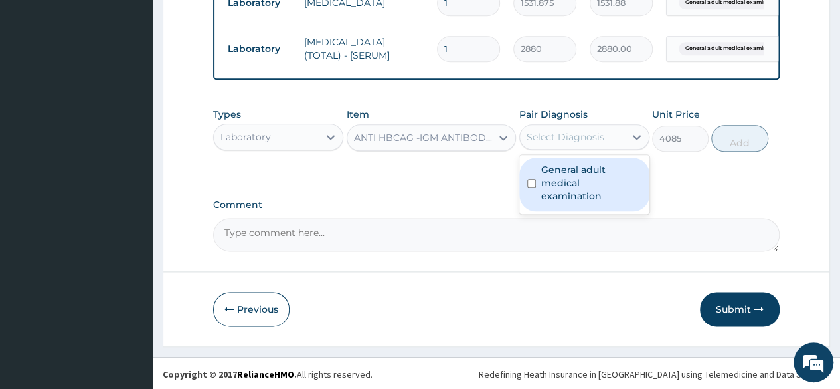
drag, startPoint x: 593, startPoint y: 157, endPoint x: 596, endPoint y: 177, distance: 19.4
click at [596, 149] on div "option General adult medical examination, selected. option General adult medica…" at bounding box center [585, 136] width 130 height 25
click at [596, 177] on label "General adult medical examination" at bounding box center [591, 183] width 100 height 40
checkbox input "true"
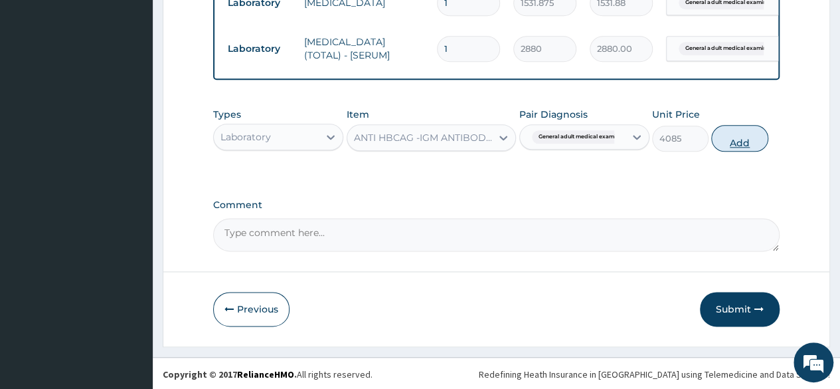
click at [730, 151] on button "Add" at bounding box center [739, 138] width 56 height 27
type input "0"
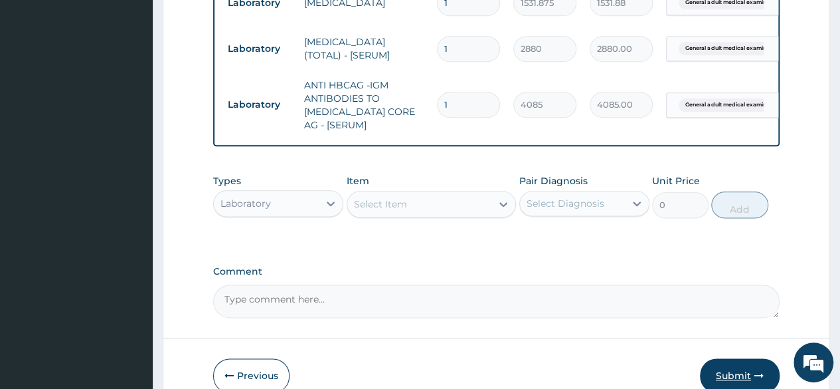
click at [737, 373] on button "Submit" at bounding box center [740, 375] width 80 height 35
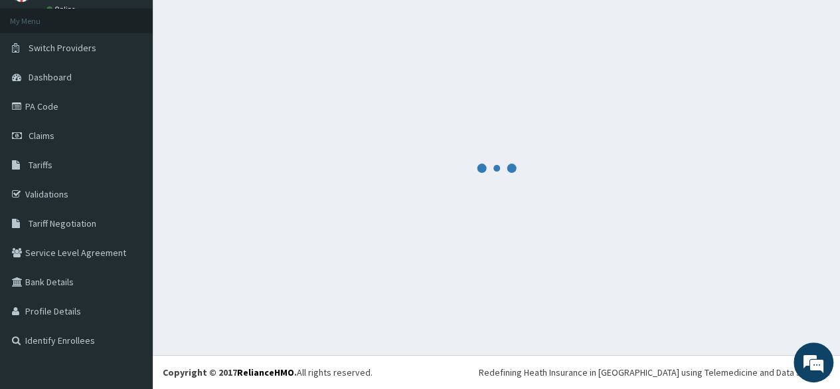
scroll to position [67, 0]
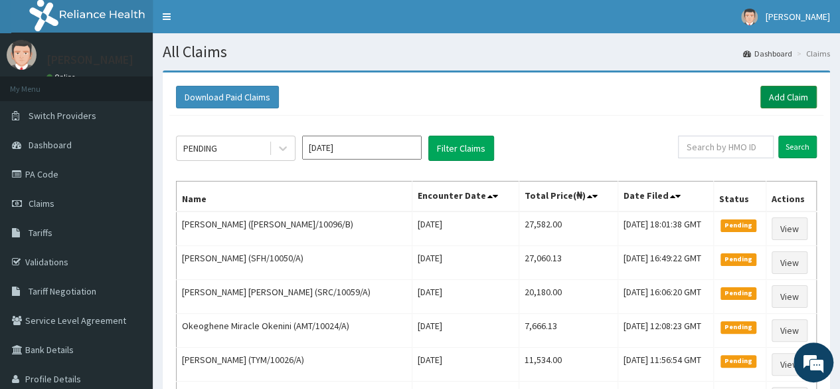
click at [795, 102] on link "Add Claim" at bounding box center [789, 97] width 56 height 23
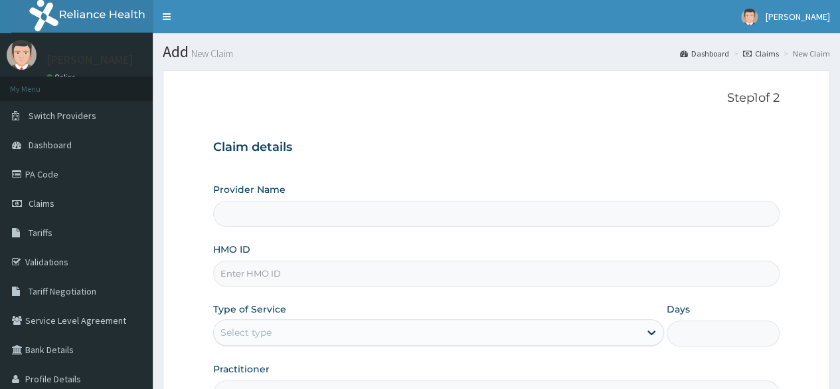
click at [283, 258] on div "HMO ID" at bounding box center [496, 264] width 567 height 44
click at [281, 264] on div "HMO ID" at bounding box center [496, 264] width 567 height 44
click at [281, 264] on input "HMO ID" at bounding box center [496, 273] width 567 height 26
type input "Reliance Family Clinics (RFC) - [GEOGRAPHIC_DATA]"
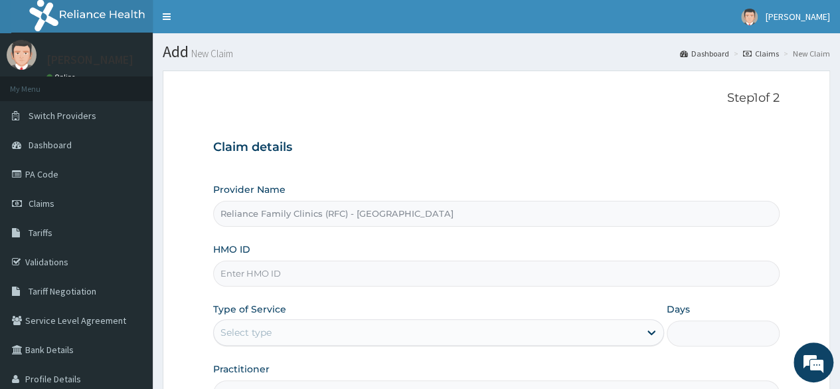
paste input "DEL/10155/A"
click at [240, 274] on input "DEL/10155/A" at bounding box center [496, 273] width 567 height 26
type input "DEL/10155/A"
click at [254, 317] on div "Type of Service Select type" at bounding box center [438, 324] width 451 height 44
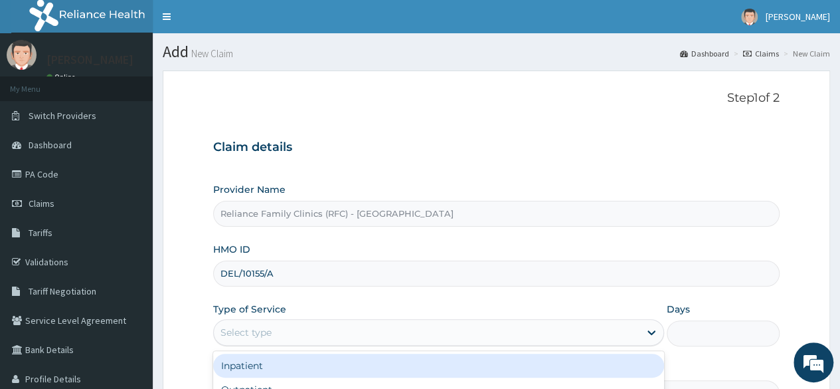
click at [256, 328] on div "Select type" at bounding box center [246, 332] width 51 height 13
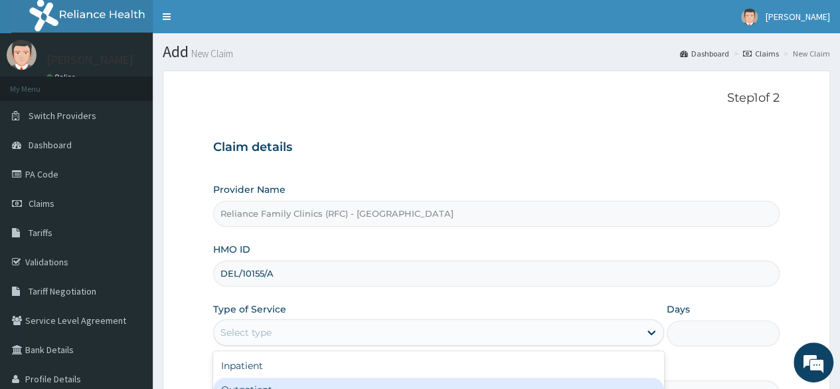
click at [250, 382] on div "Outpatient" at bounding box center [438, 389] width 451 height 24
type input "1"
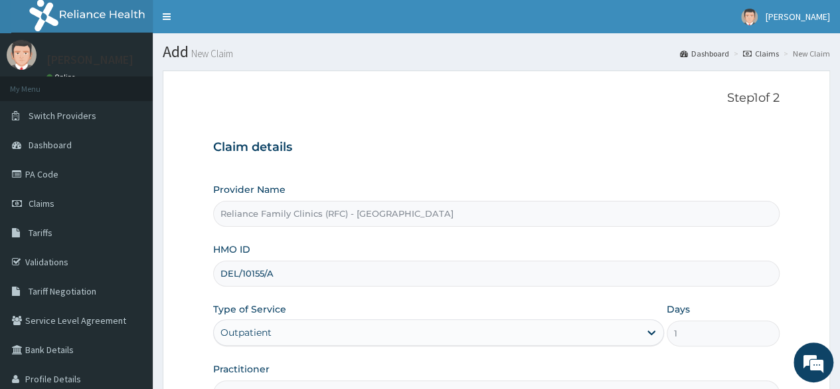
scroll to position [154, 0]
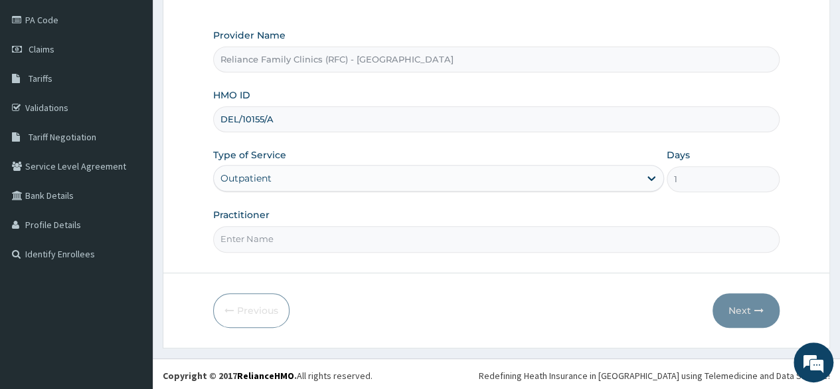
click at [332, 232] on input "Practitioner" at bounding box center [496, 239] width 567 height 26
type input "LOCUM"
click at [756, 326] on form "Step 1 of 2 Claim details Provider Name Reliance Family Clinics (RFC) - Lekki H…" at bounding box center [497, 131] width 668 height 431
click at [749, 316] on button "Next" at bounding box center [746, 310] width 67 height 35
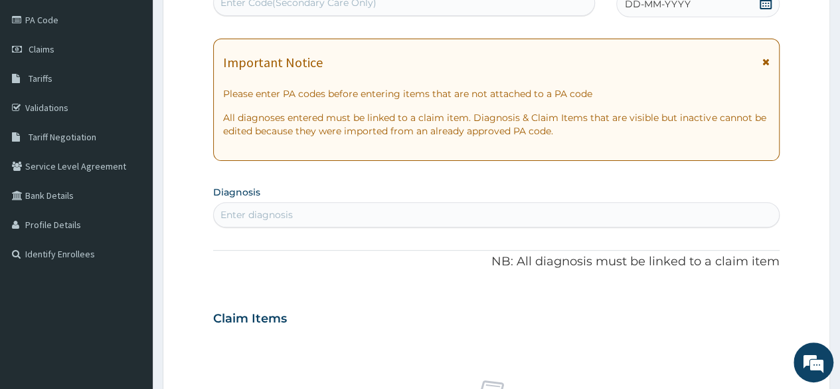
click at [761, 7] on icon at bounding box center [765, 2] width 13 height 13
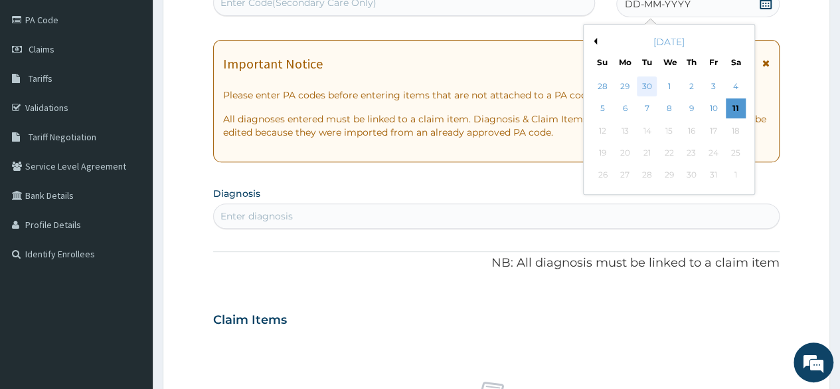
click at [649, 90] on div "30" at bounding box center [647, 86] width 20 height 20
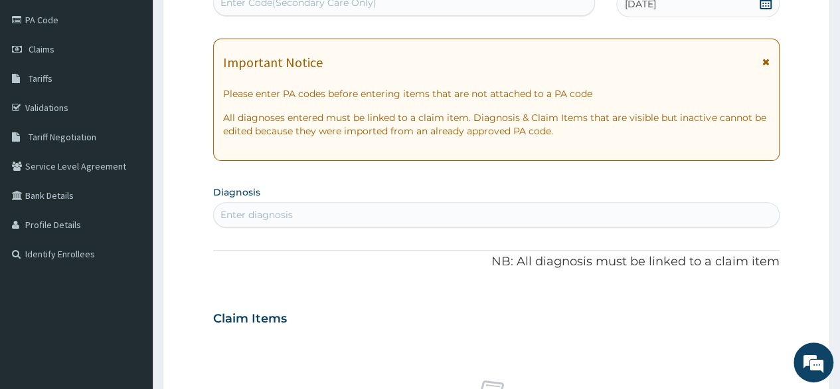
click at [512, 209] on div "Enter diagnosis" at bounding box center [496, 214] width 565 height 21
click at [450, 213] on div "Enter diagnosis" at bounding box center [496, 214] width 565 height 21
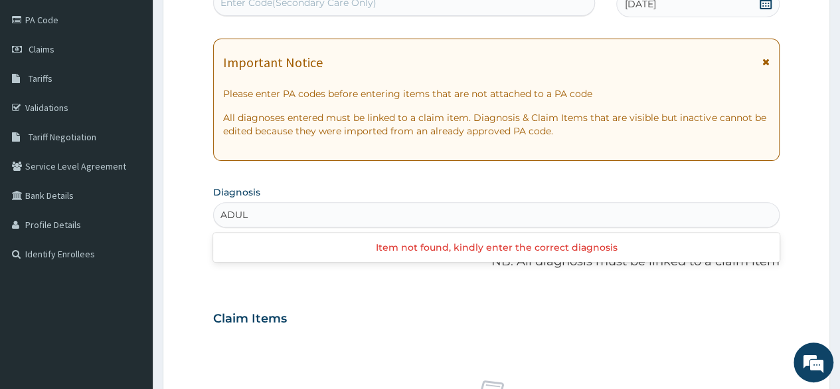
type input "ADULT"
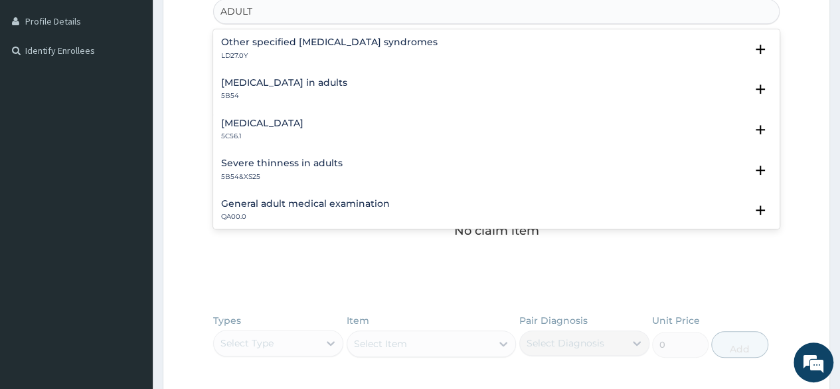
scroll to position [361, 0]
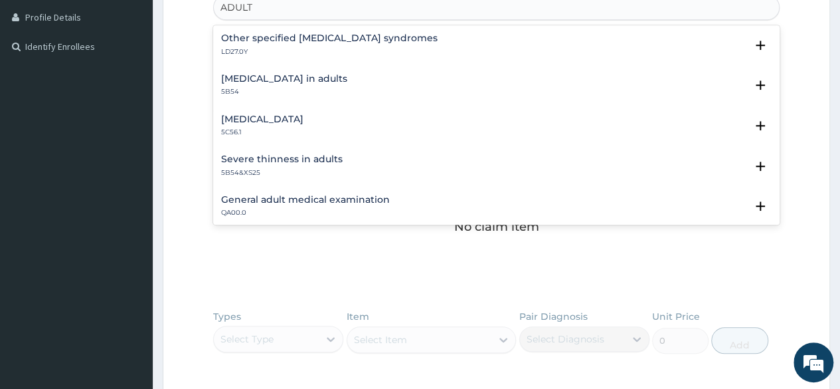
click at [349, 204] on h4 "General adult medical examination" at bounding box center [305, 200] width 169 height 10
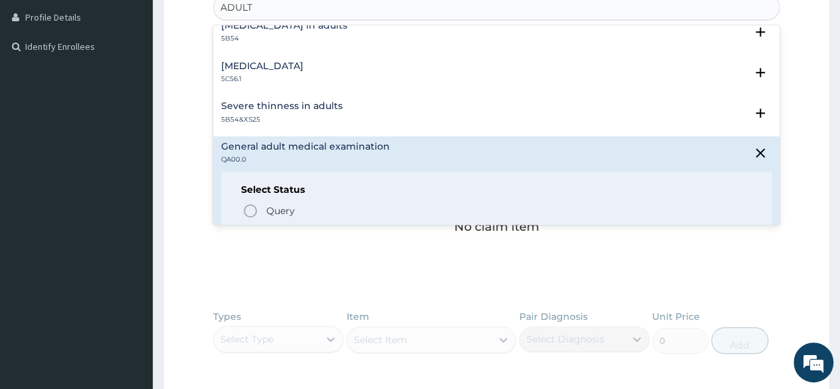
scroll to position [227, 0]
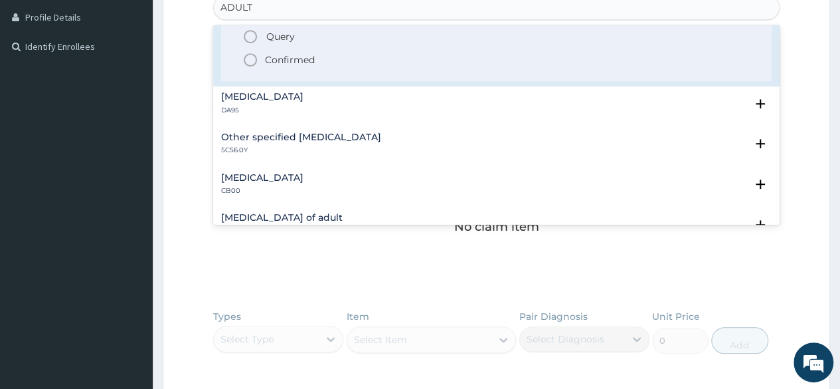
click at [280, 62] on p "Confirmed" at bounding box center [290, 59] width 50 height 13
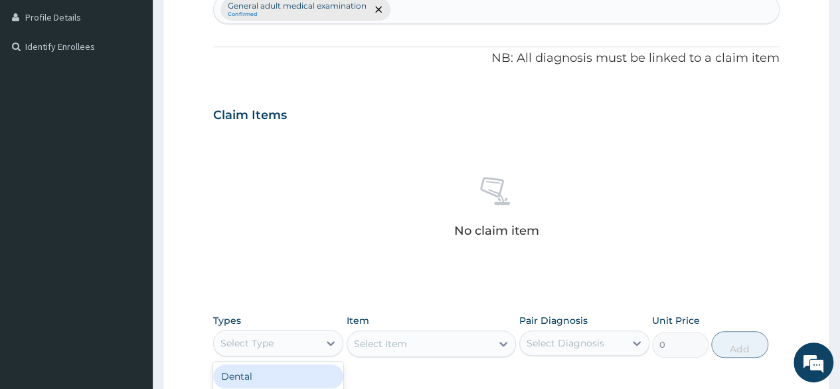
click at [307, 345] on div "Select Type" at bounding box center [266, 342] width 105 height 21
type input "PRO"
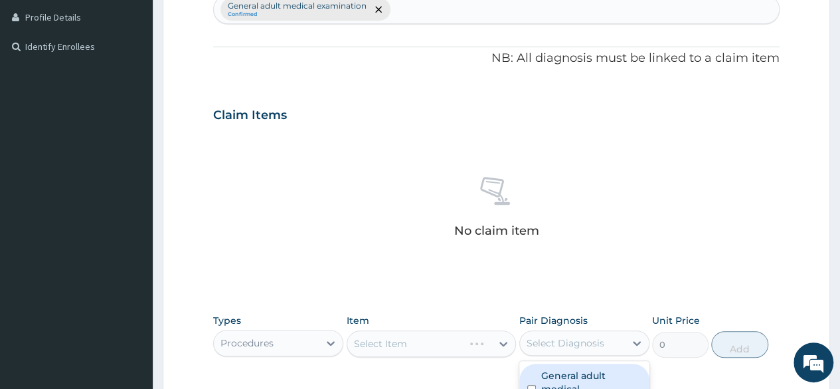
click at [567, 344] on div "Select Diagnosis" at bounding box center [566, 342] width 78 height 13
click at [594, 370] on label "General adult medical examination" at bounding box center [591, 389] width 100 height 40
checkbox input "true"
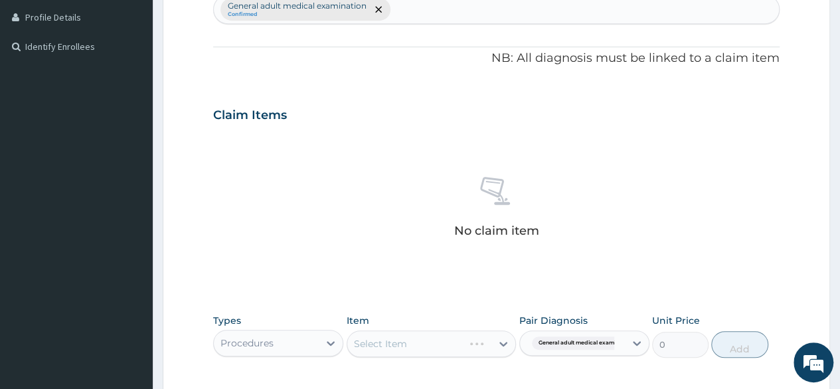
click at [620, 301] on div "PA Code / Prescription Code Enter Code(Secondary Care Only) Encounter Date [DAT…" at bounding box center [496, 111] width 567 height 692
click at [466, 334] on div "Select Item" at bounding box center [432, 343] width 170 height 27
click at [450, 345] on div "Select Item" at bounding box center [419, 343] width 145 height 21
type input "VISUA"
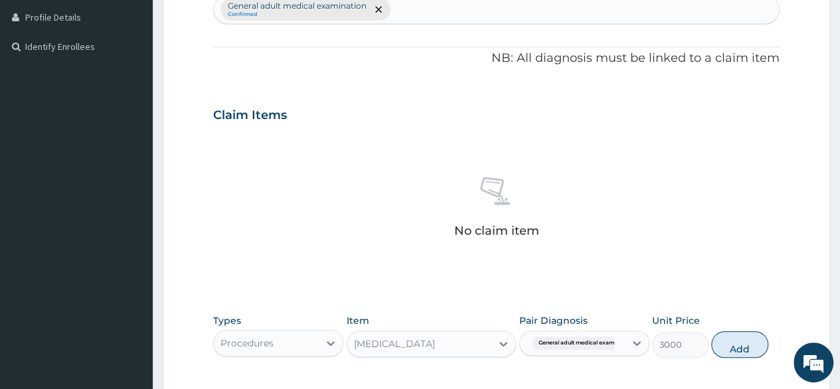
click at [743, 357] on div "Types Procedures Item [MEDICAL_DATA] Pair Diagnosis General adult medical exami…" at bounding box center [496, 335] width 567 height 57
click at [738, 342] on button "Add" at bounding box center [739, 344] width 56 height 27
type input "0"
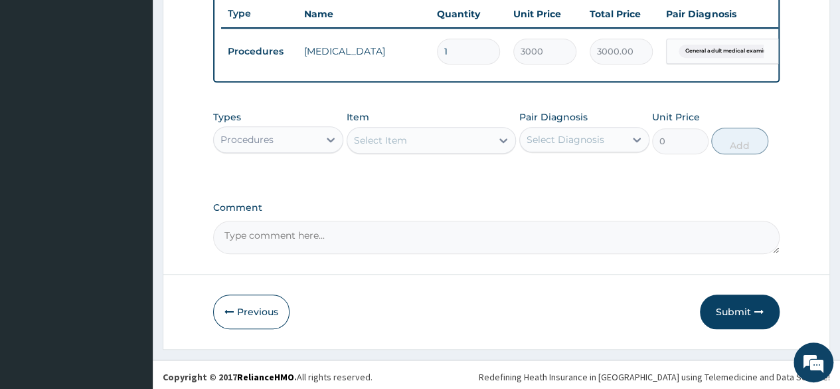
scroll to position [514, 0]
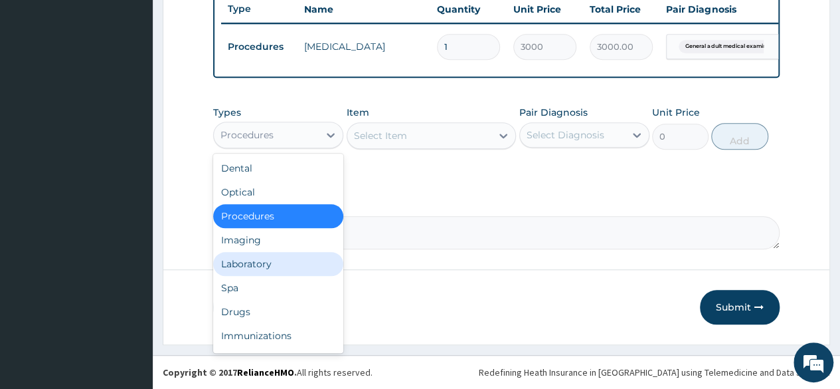
drag, startPoint x: 312, startPoint y: 141, endPoint x: 256, endPoint y: 259, distance: 130.8
click at [256, 148] on div "option Procedures, selected. option Laboratory focused, 5 of 10. 10 results ava…" at bounding box center [278, 135] width 130 height 27
click at [256, 259] on div "Laboratory" at bounding box center [278, 264] width 130 height 24
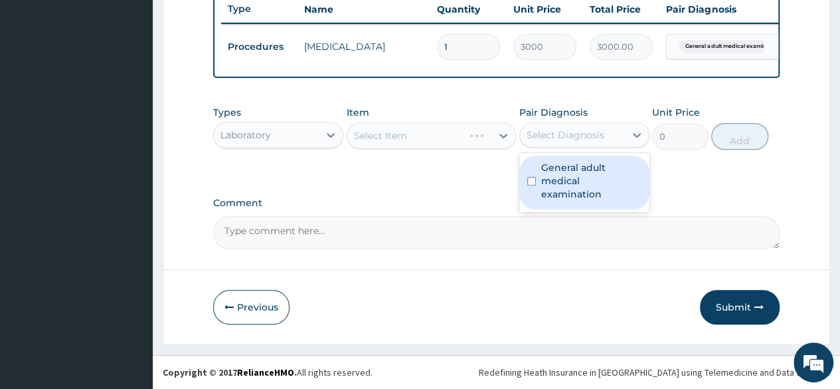
click at [604, 127] on div "Select Diagnosis" at bounding box center [572, 134] width 105 height 21
click at [567, 185] on label "General adult medical examination" at bounding box center [591, 181] width 100 height 40
checkbox input "true"
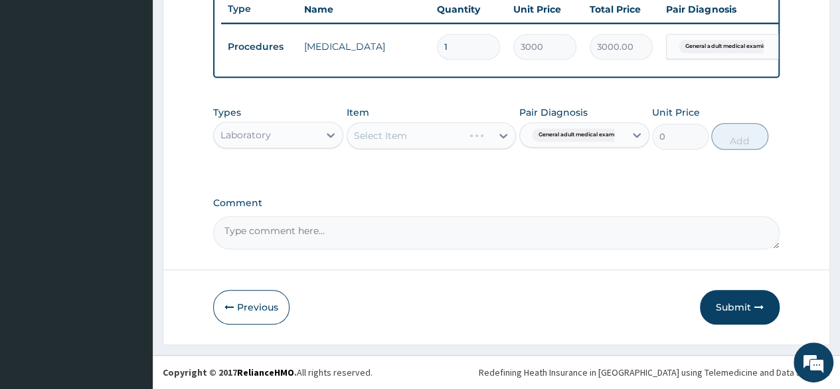
click at [432, 176] on div "Types Laboratory Item Select Item Pair Diagnosis General adult medical examinat…" at bounding box center [496, 137] width 567 height 77
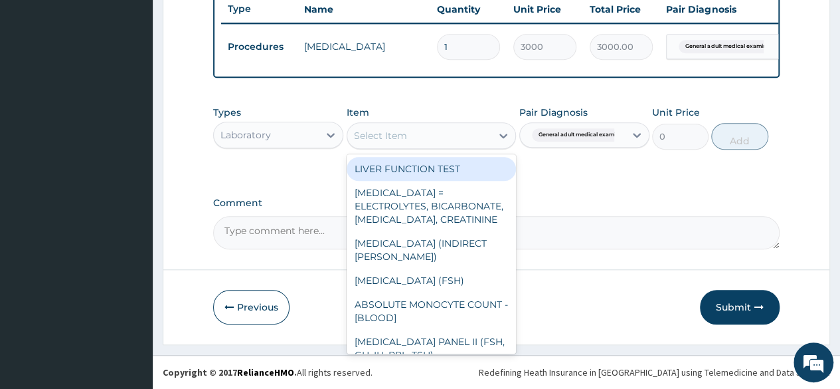
click at [417, 136] on div "Select Item" at bounding box center [419, 135] width 145 height 21
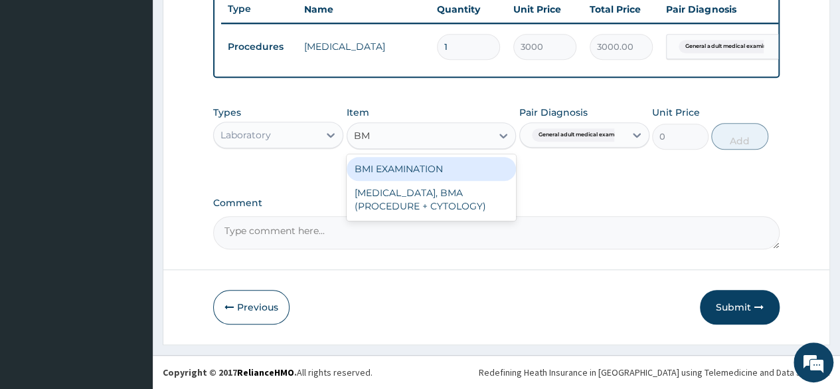
type input "BMI"
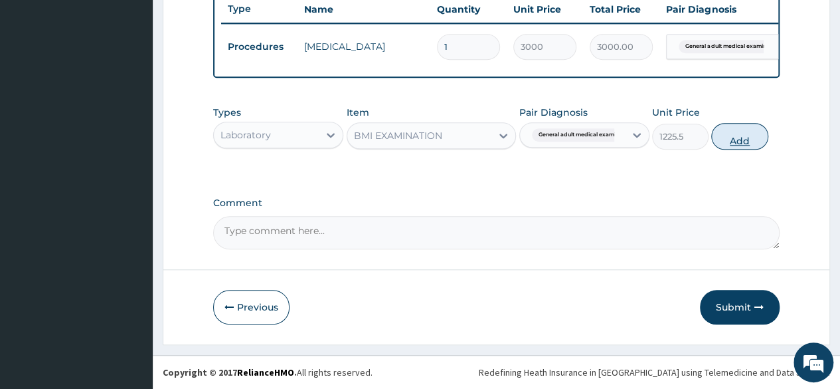
click at [737, 138] on button "Add" at bounding box center [739, 136] width 56 height 27
type input "0"
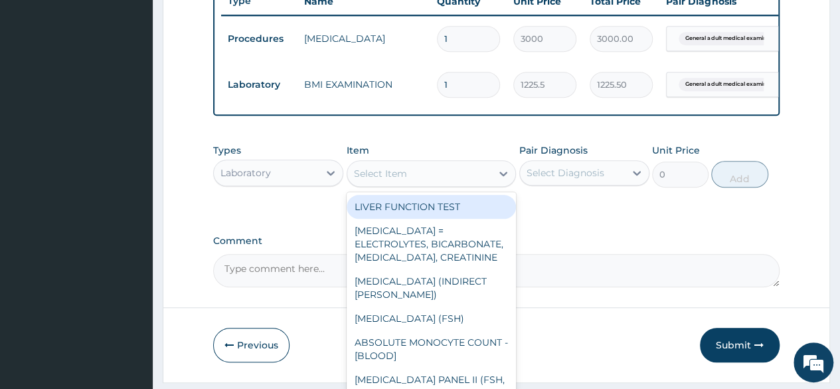
click at [444, 183] on div "Select Item" at bounding box center [419, 173] width 145 height 21
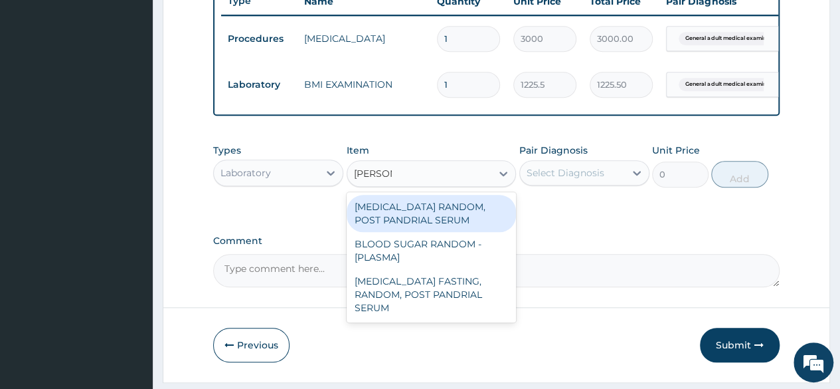
type input "RANDOM"
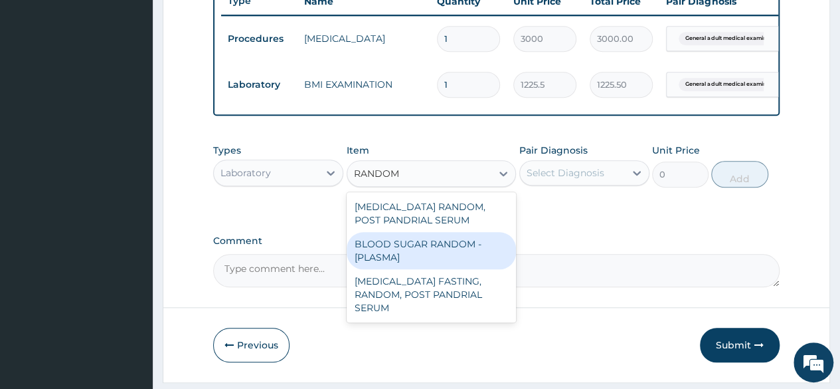
type input "1800"
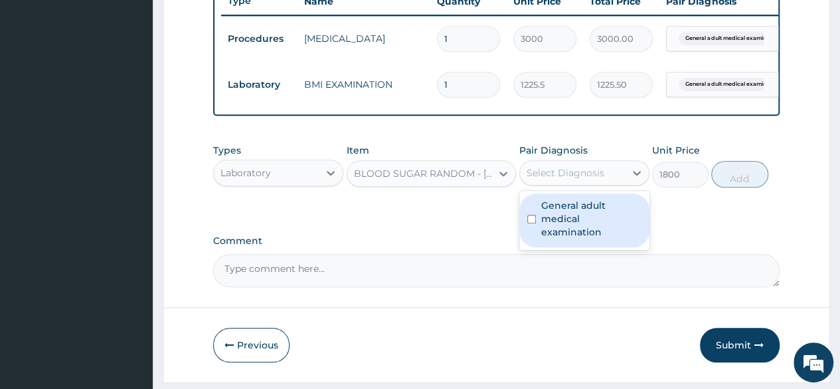
click at [541, 179] on div "Select Diagnosis" at bounding box center [566, 172] width 78 height 13
click at [556, 220] on label "General adult medical examination" at bounding box center [591, 219] width 100 height 40
checkbox input "true"
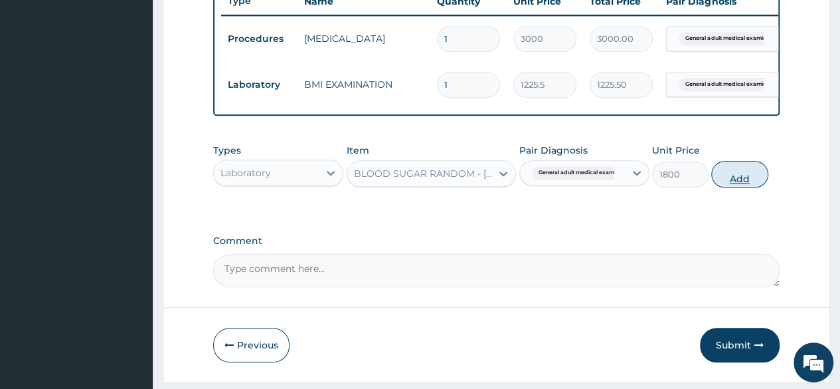
click at [759, 181] on button "Add" at bounding box center [739, 174] width 56 height 27
type input "0"
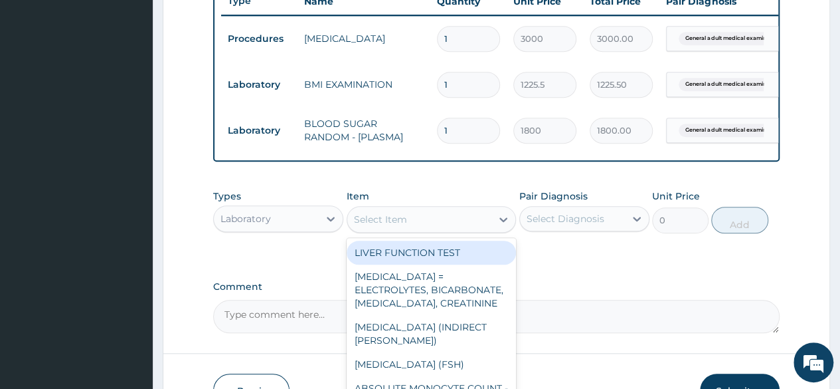
click at [457, 229] on div "Select Item" at bounding box center [419, 219] width 145 height 21
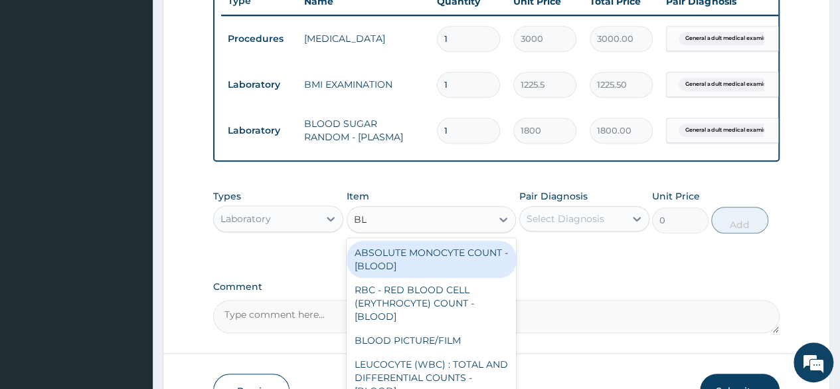
type input "B"
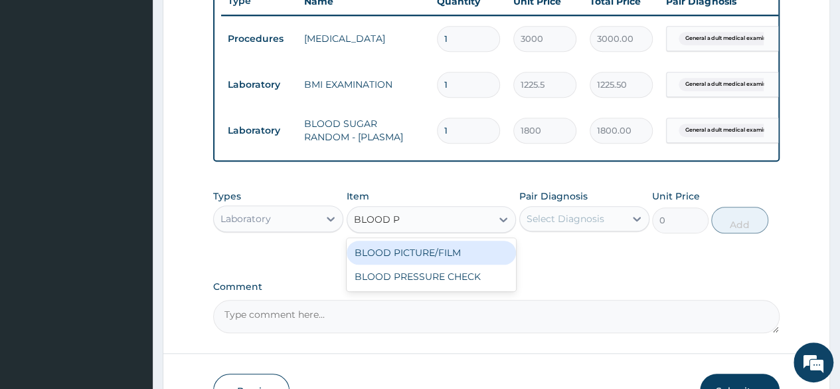
type input "BLOOD PR"
type input "1225.5"
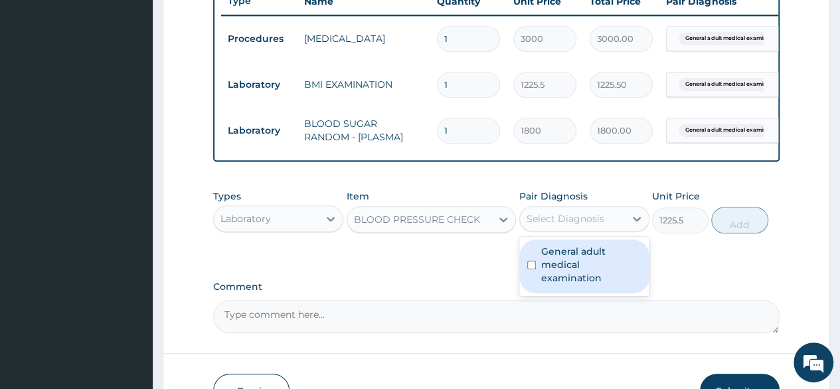
click at [553, 220] on div "Select Diagnosis" at bounding box center [572, 218] width 105 height 21
click at [574, 268] on label "General adult medical examination" at bounding box center [591, 264] width 100 height 40
checkbox input "true"
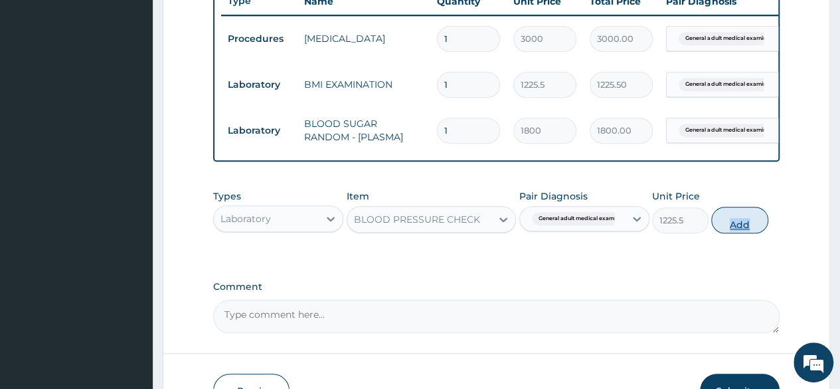
drag, startPoint x: 780, startPoint y: 224, endPoint x: 715, endPoint y: 229, distance: 65.3
click at [715, 229] on button "Add" at bounding box center [739, 220] width 56 height 27
type input "0"
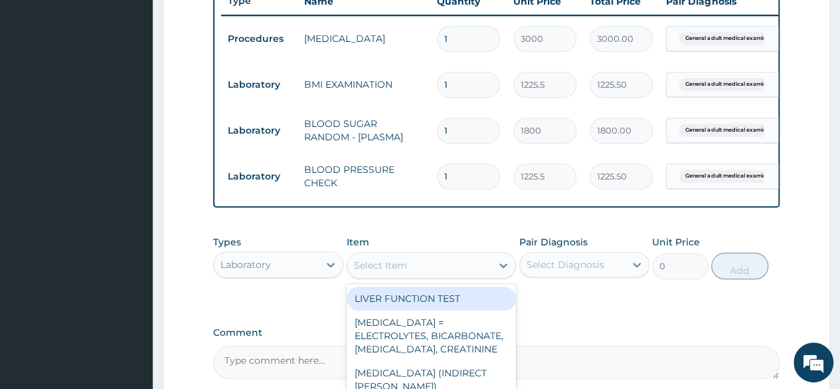
click at [395, 272] on div "Select Item" at bounding box center [380, 264] width 53 height 13
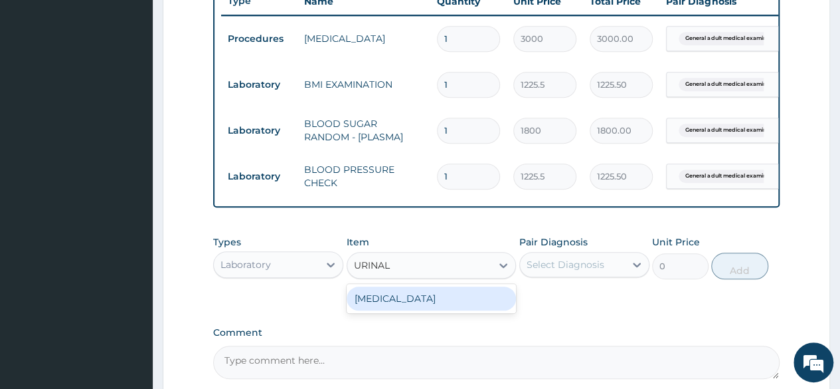
drag, startPoint x: 393, startPoint y: 302, endPoint x: 622, endPoint y: 261, distance: 232.9
click at [622, 261] on div "Types Laboratory Item option BLOOD PRESSURE CHECK, selected. option [MEDICAL_DA…" at bounding box center [496, 257] width 567 height 57
type input "URINAL"
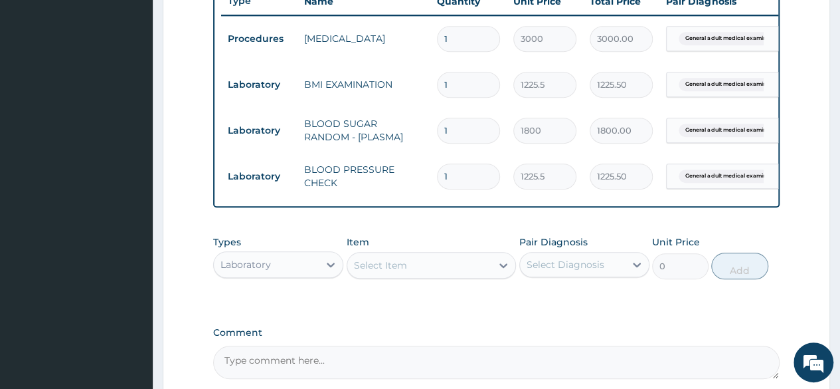
click at [622, 261] on div "Pair Diagnosis Select Diagnosis" at bounding box center [585, 257] width 130 height 44
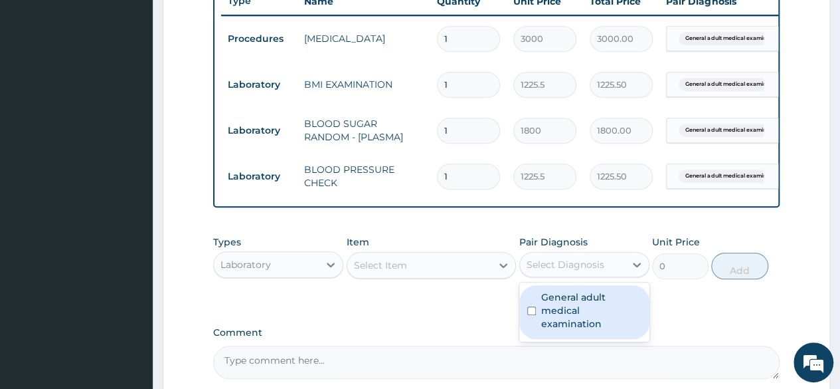
click at [620, 273] on div "Select Diagnosis" at bounding box center [572, 264] width 105 height 21
click at [580, 320] on label "General adult medical examination" at bounding box center [591, 310] width 100 height 40
checkbox input "true"
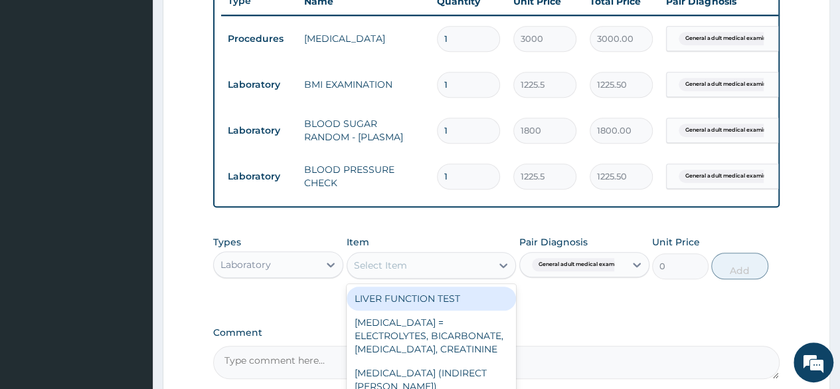
click at [455, 268] on div "Select Item" at bounding box center [419, 264] width 145 height 21
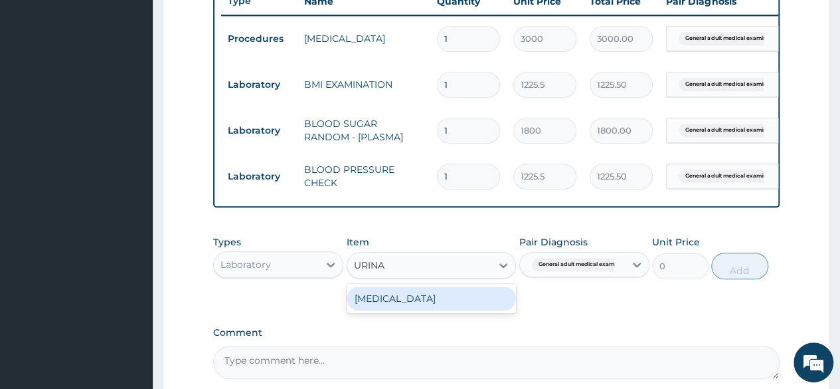
type input "URINAL"
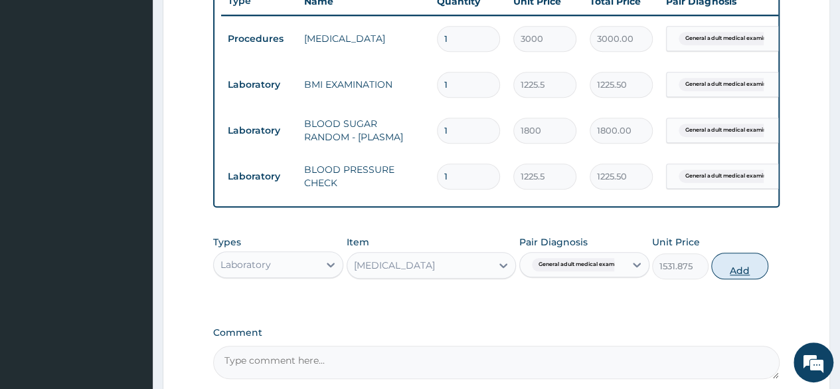
click at [756, 279] on button "Add" at bounding box center [739, 265] width 56 height 27
type input "0"
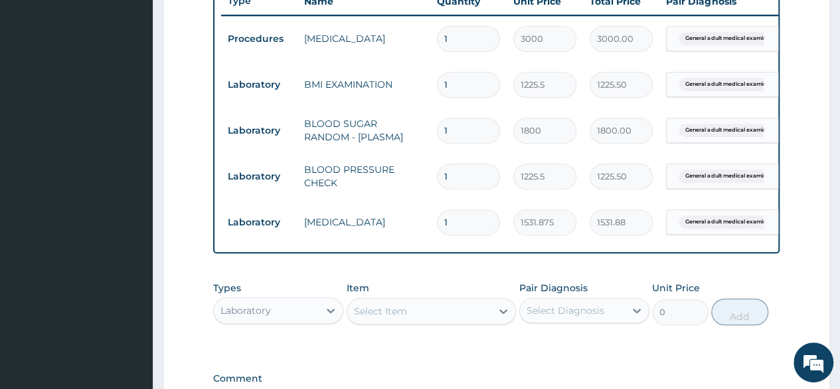
scroll to position [698, 0]
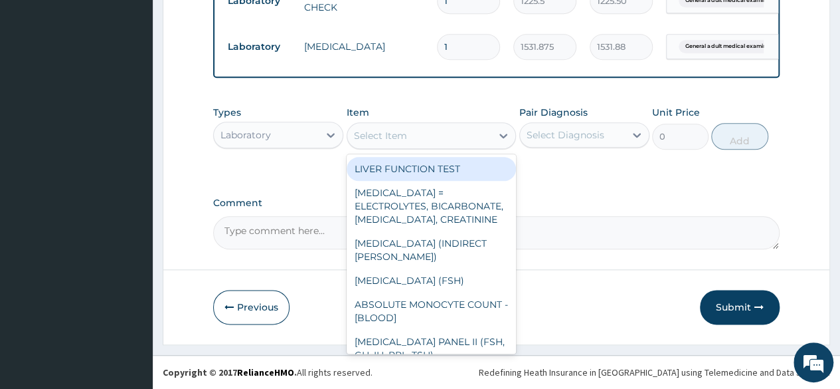
click at [365, 149] on div "Select Item" at bounding box center [432, 135] width 170 height 27
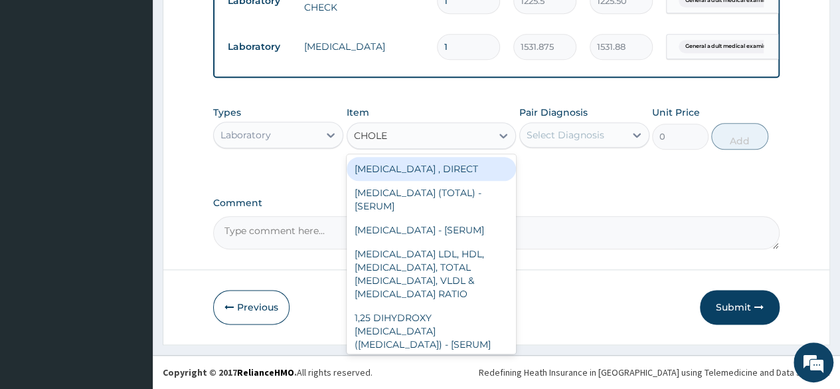
type input "CHOLES"
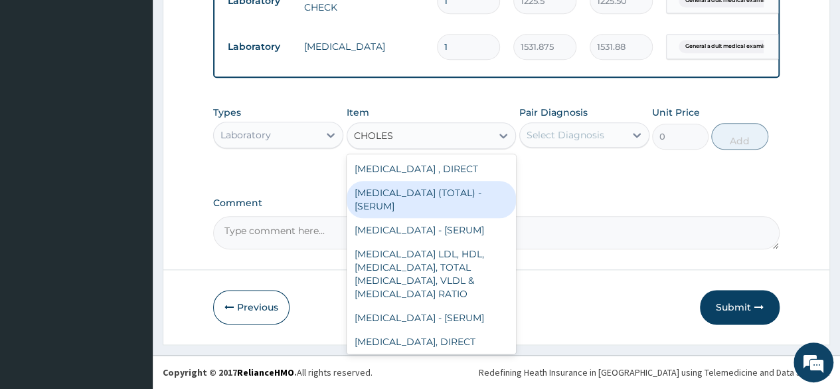
click at [386, 181] on div "[MEDICAL_DATA] (TOTAL) - [SERUM]" at bounding box center [432, 199] width 170 height 37
type input "2880"
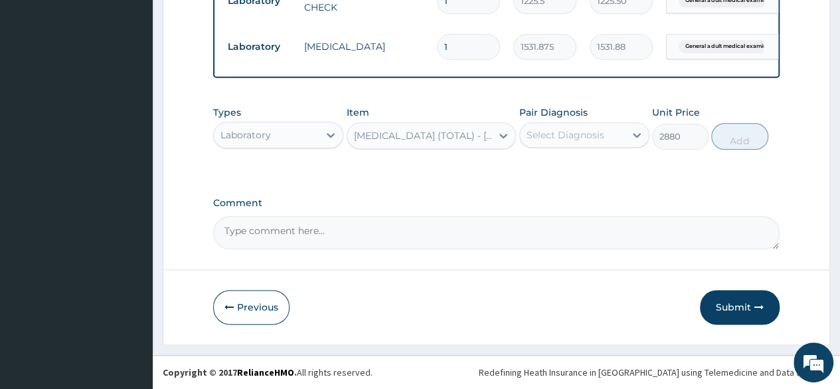
click at [559, 132] on div "Select Diagnosis" at bounding box center [566, 134] width 78 height 13
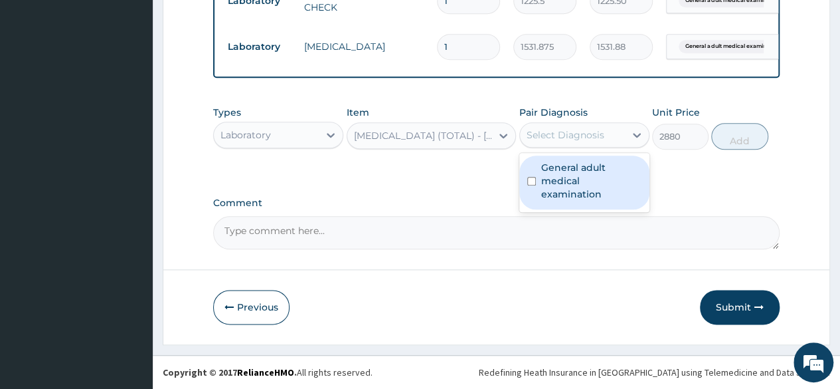
click at [589, 171] on label "General adult medical examination" at bounding box center [591, 181] width 100 height 40
checkbox input "true"
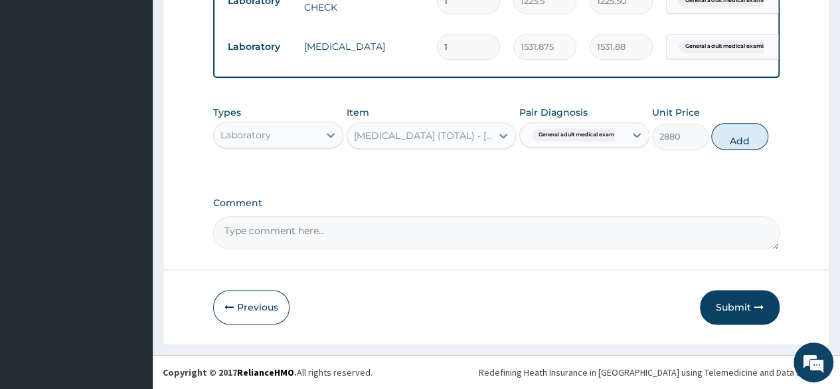
click at [716, 152] on div "Types Laboratory Item [MEDICAL_DATA] (TOTAL) - [SERUM] Pair Diagnosis General a…" at bounding box center [496, 127] width 567 height 57
click at [736, 141] on button "Add" at bounding box center [739, 136] width 56 height 27
type input "0"
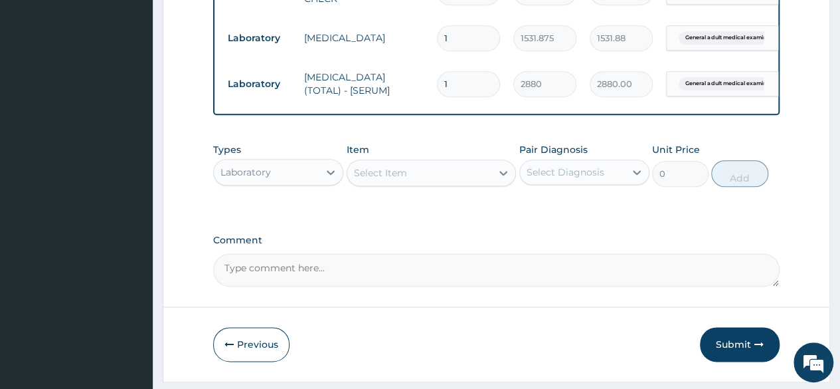
click at [373, 168] on div "Item Select Item" at bounding box center [432, 165] width 170 height 44
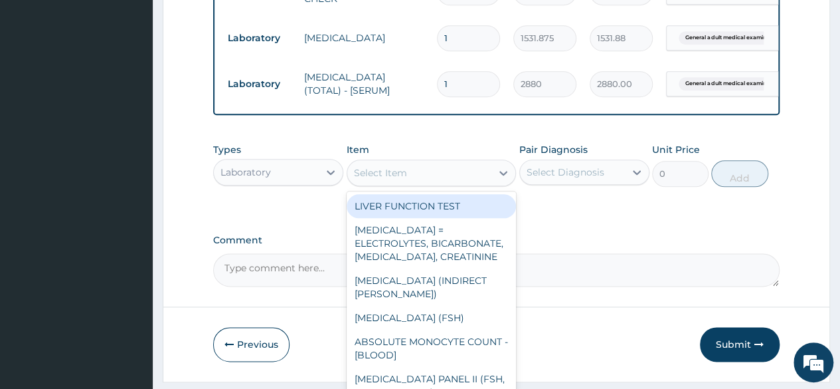
click at [381, 179] on div "Select Item" at bounding box center [380, 172] width 53 height 13
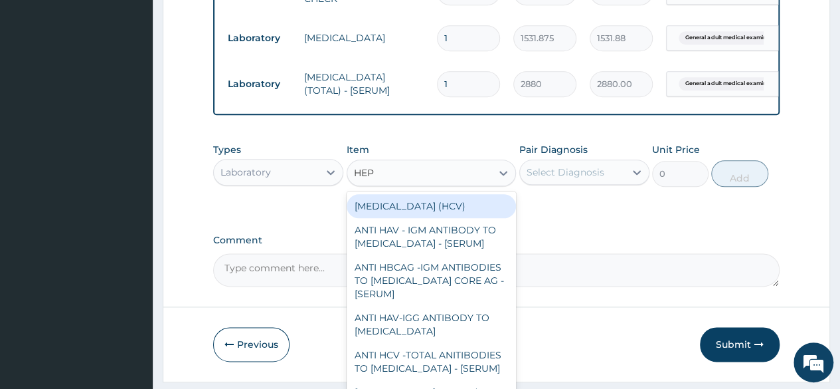
type input "HEPA"
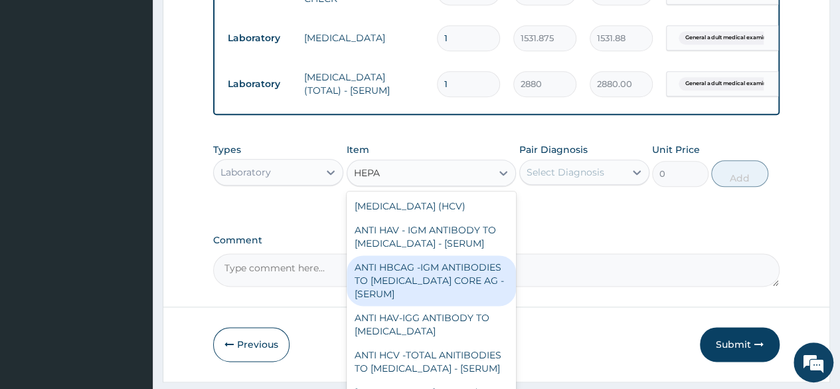
click at [405, 287] on div "ANTI HBCAG -IGM ANTIBODIES TO [MEDICAL_DATA] CORE AG - [SERUM]" at bounding box center [432, 280] width 170 height 50
type input "4085"
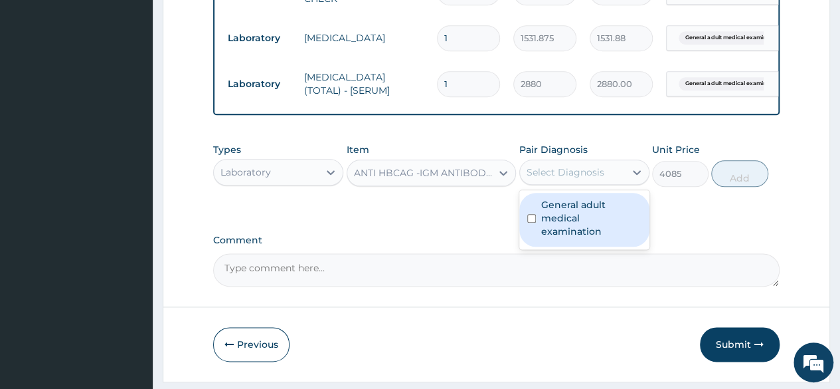
click at [575, 174] on div "Select Diagnosis" at bounding box center [572, 171] width 105 height 21
click at [556, 225] on label "General adult medical examination" at bounding box center [591, 218] width 100 height 40
checkbox input "true"
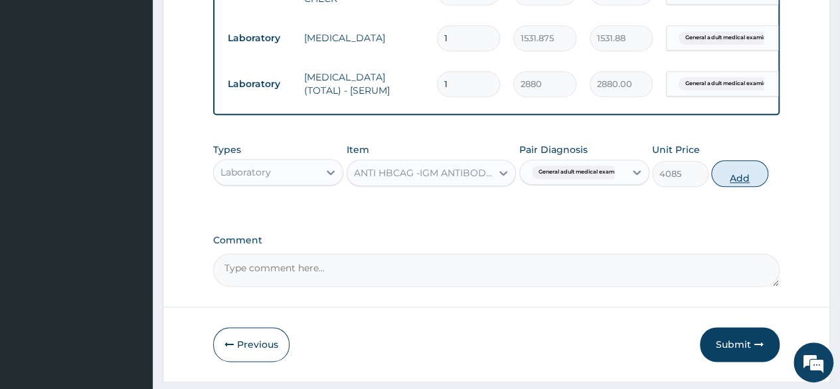
click at [721, 187] on button "Add" at bounding box center [739, 173] width 56 height 27
type input "0"
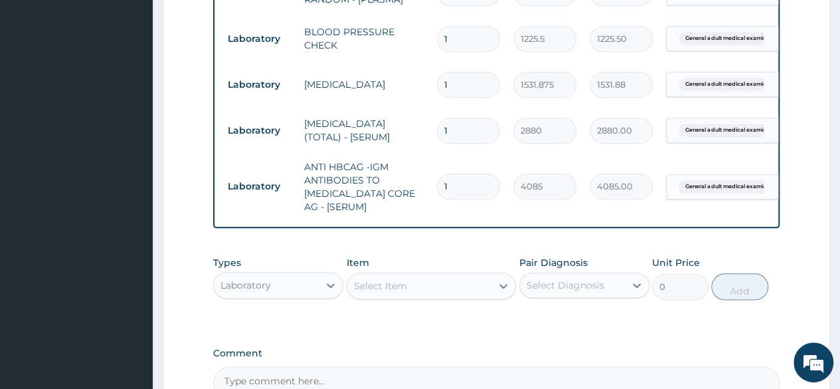
scroll to position [810, 0]
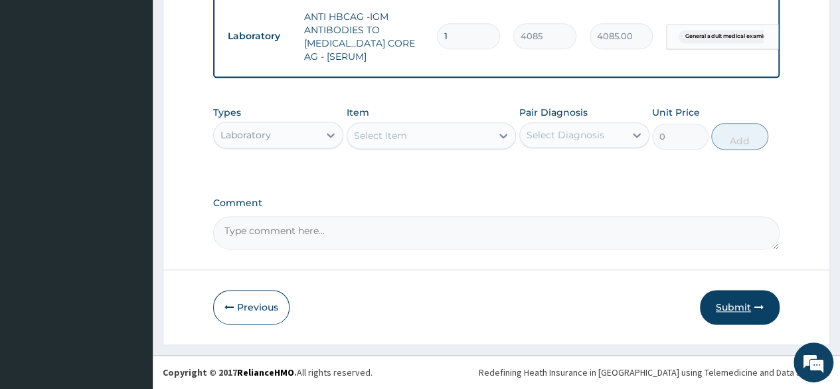
click at [740, 314] on button "Submit" at bounding box center [740, 307] width 80 height 35
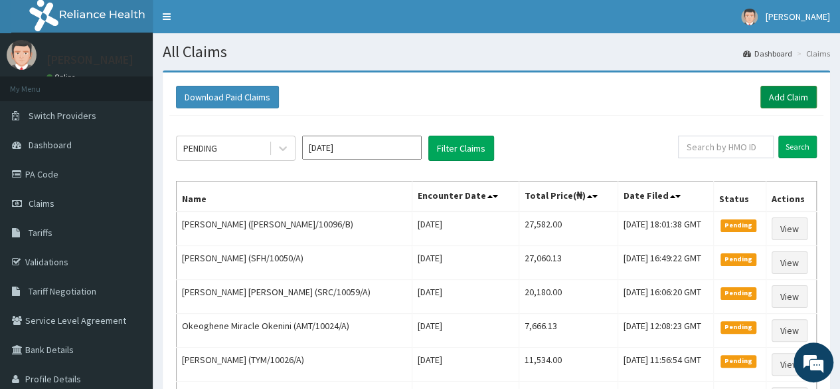
click at [797, 102] on link "Add Claim" at bounding box center [789, 97] width 56 height 23
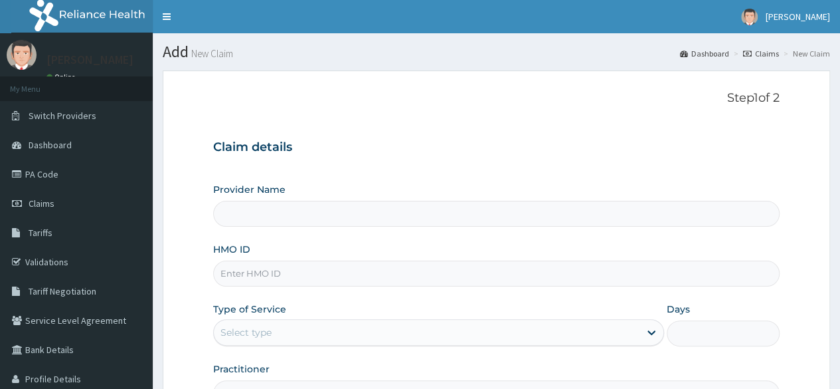
click at [373, 280] on input "HMO ID" at bounding box center [496, 273] width 567 height 26
paste input "DEL/10092/A"
type input "DEL/10092/A"
type input "Reliance Family Clinics (RFC) - [GEOGRAPHIC_DATA]"
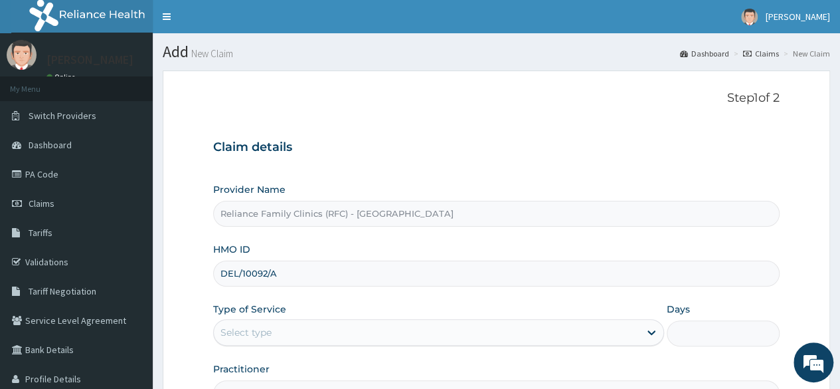
click at [236, 273] on input "DEL/10092/A" at bounding box center [496, 273] width 567 height 26
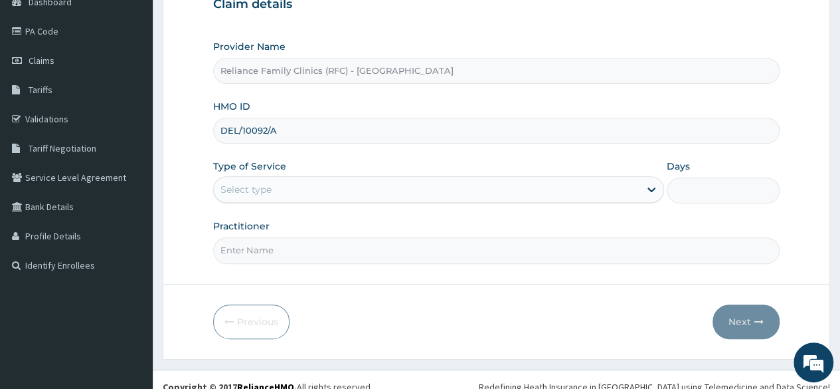
scroll to position [154, 0]
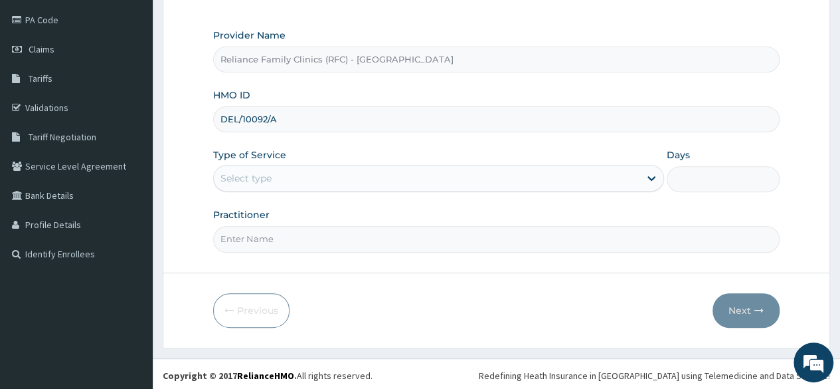
type input "DEL/10092/A"
click at [355, 186] on div "Select type" at bounding box center [427, 177] width 426 height 21
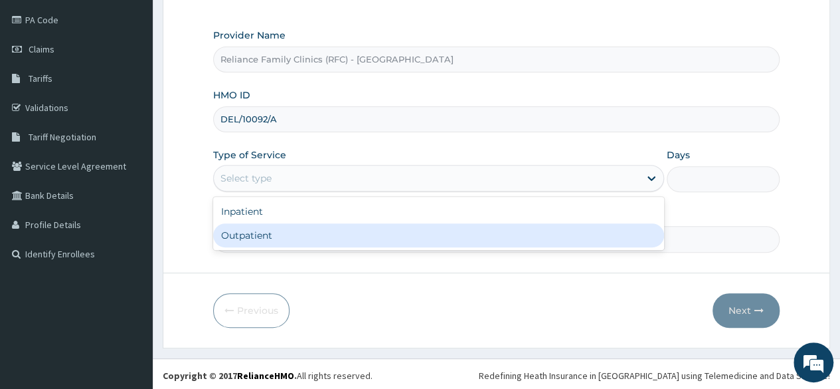
click at [320, 243] on div "Outpatient" at bounding box center [438, 235] width 451 height 24
type input "1"
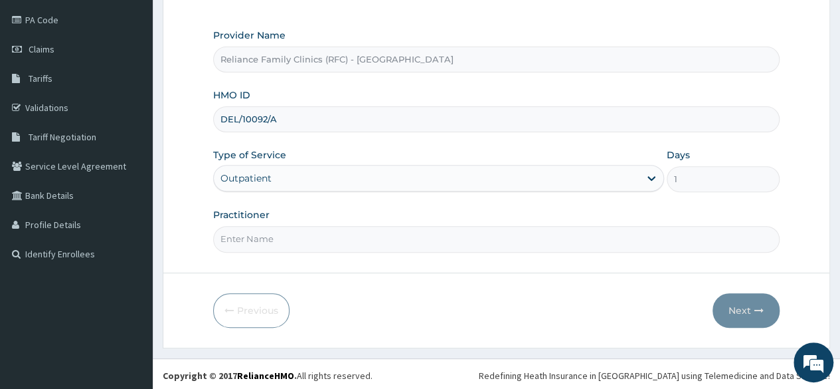
click at [320, 243] on input "Practitioner" at bounding box center [496, 239] width 567 height 26
type input "LOCUM"
click at [761, 307] on icon "button" at bounding box center [759, 310] width 9 height 9
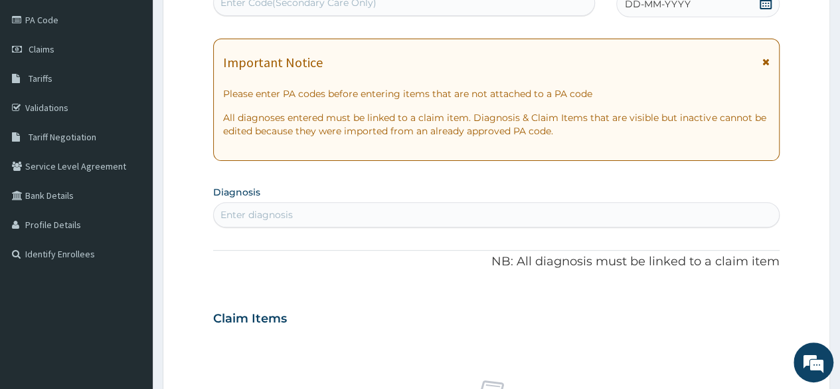
click at [763, 0] on icon at bounding box center [766, 2] width 12 height 13
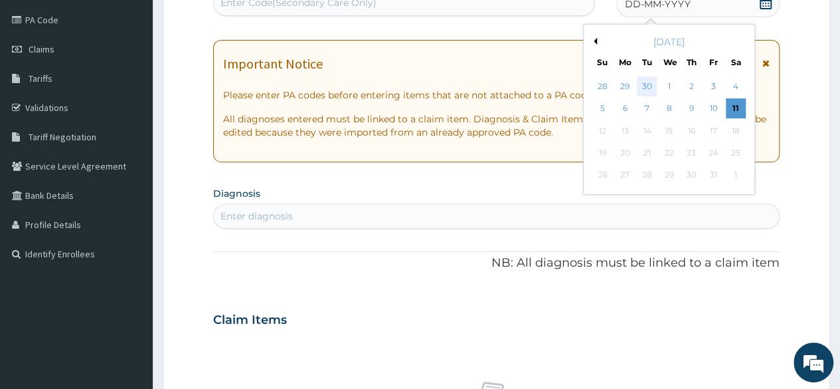
click at [652, 88] on div "30" at bounding box center [647, 86] width 20 height 20
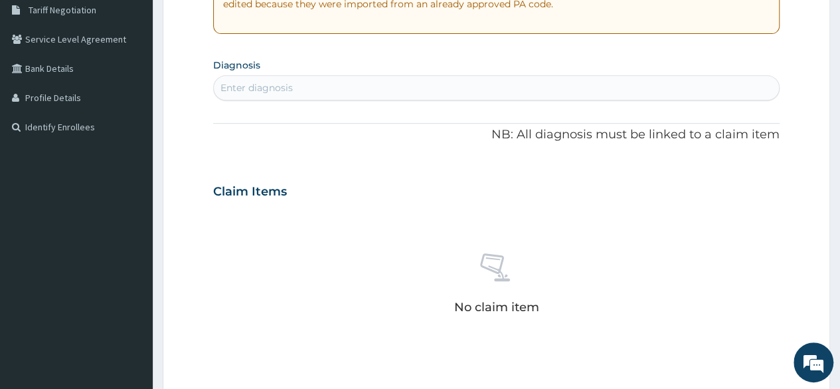
scroll to position [331, 0]
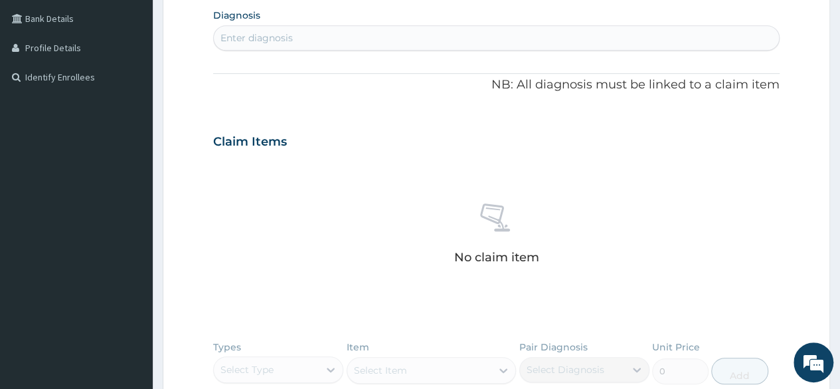
click at [504, 54] on div "PA Code / Prescription Code Enter Code(Secondary Care Only) Encounter Date [DAT…" at bounding box center [496, 140] width 567 height 688
click at [470, 32] on div "Enter diagnosis" at bounding box center [496, 37] width 565 height 21
type input "ADULT"
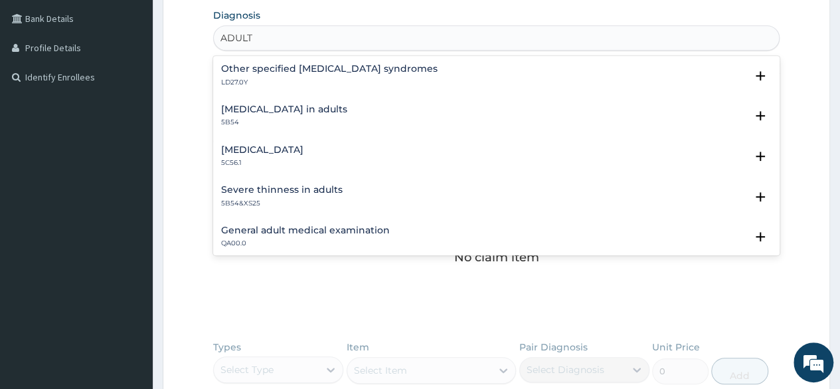
click at [333, 232] on h4 "General adult medical examination" at bounding box center [305, 230] width 169 height 10
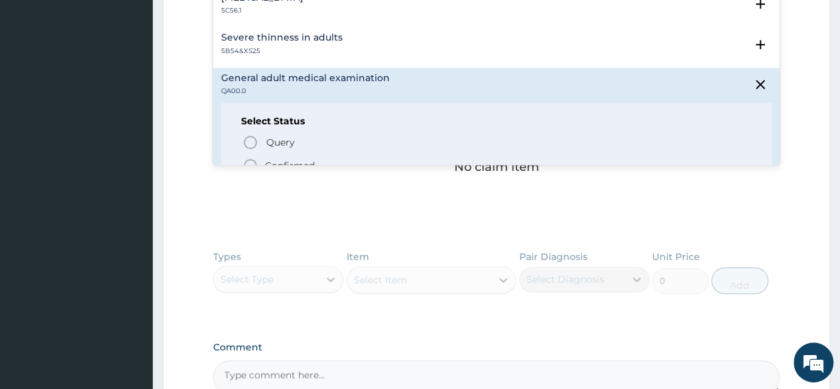
scroll to position [80, 0]
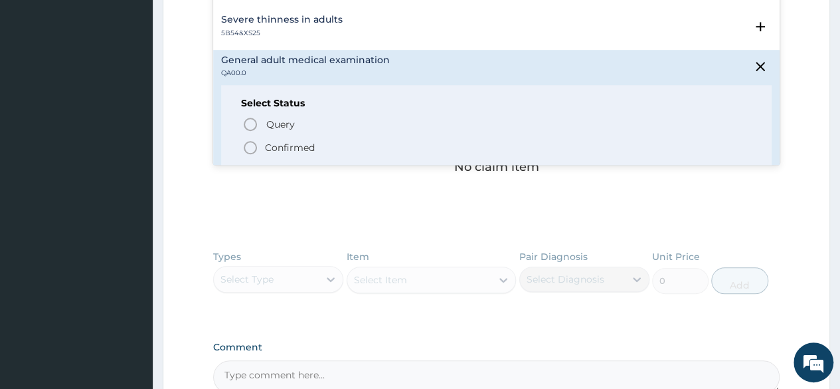
click at [308, 140] on span "Confirmed" at bounding box center [497, 148] width 510 height 16
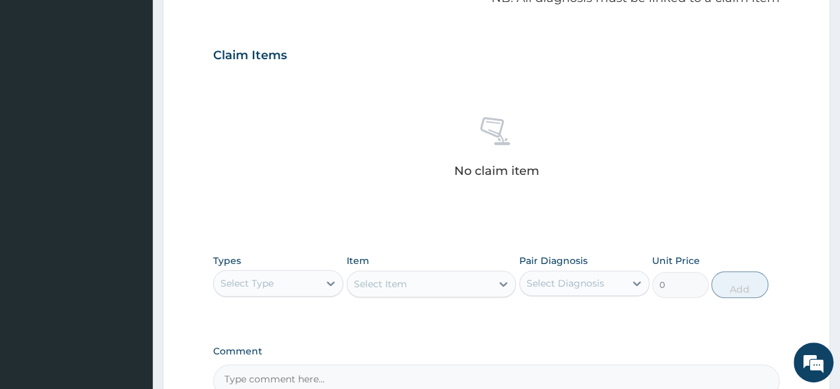
click at [813, 223] on form "Step 2 of 2 PA Code / Prescription Code Enter Code(Secondary Care Only) Encount…" at bounding box center [497, 70] width 668 height 843
drag, startPoint x: 832, startPoint y: 223, endPoint x: 849, endPoint y: 224, distance: 17.3
click at [840, 224] on html "R EL Toggle navigation [PERSON_NAME] Daniel Odum - [EMAIL_ADDRESS][PERSON_NAME]…" at bounding box center [420, 58] width 840 height 958
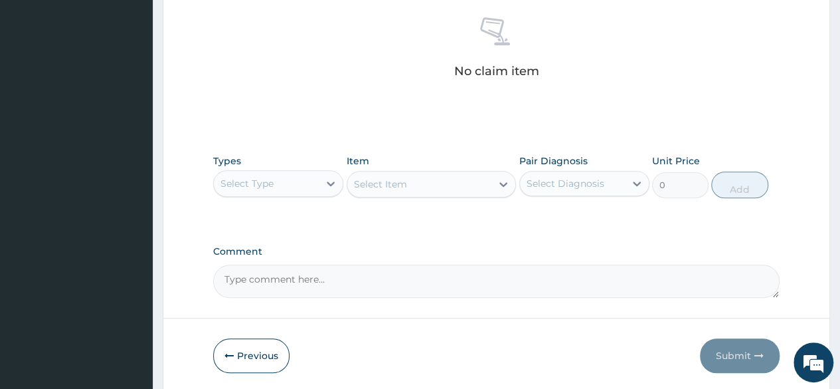
scroll to position [554, 0]
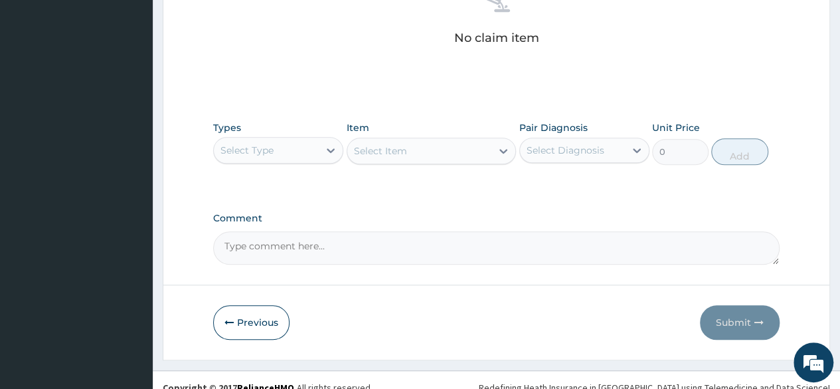
click at [359, 153] on div "Select Item" at bounding box center [432, 151] width 170 height 27
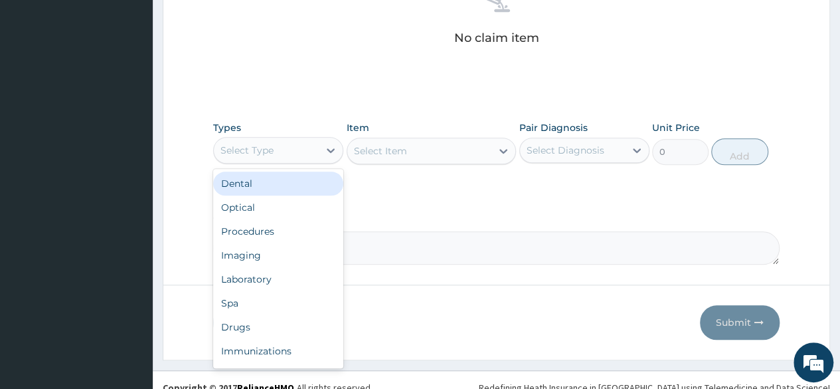
click at [300, 155] on div "Select Type" at bounding box center [266, 150] width 105 height 21
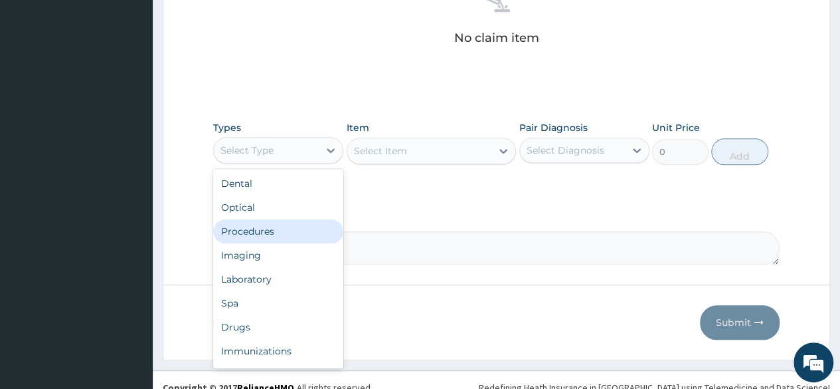
click at [263, 231] on div "Procedures" at bounding box center [278, 231] width 130 height 24
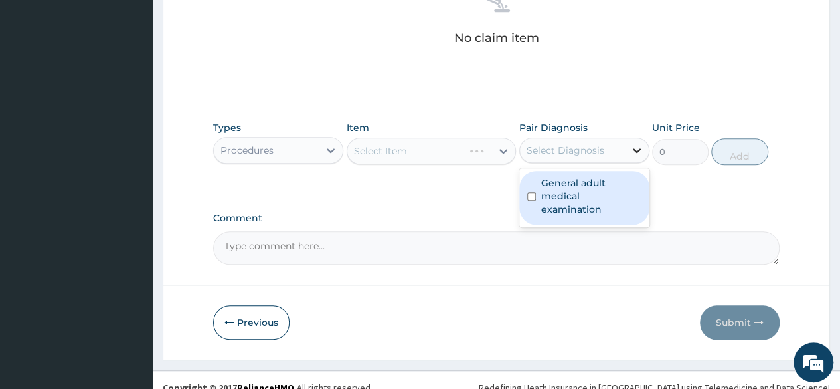
click at [636, 145] on icon at bounding box center [636, 149] width 13 height 13
click at [580, 199] on label "General adult medical examination" at bounding box center [591, 196] width 100 height 40
checkbox input "true"
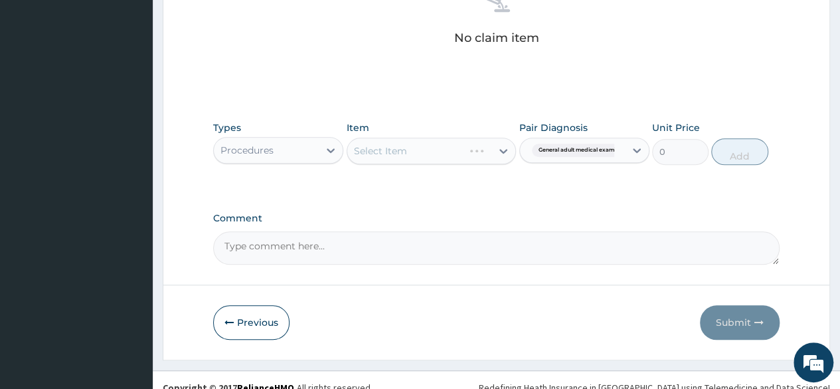
click at [414, 118] on div "Types Procedures Item Select Item Pair Diagnosis General adult medical examinat…" at bounding box center [496, 142] width 567 height 57
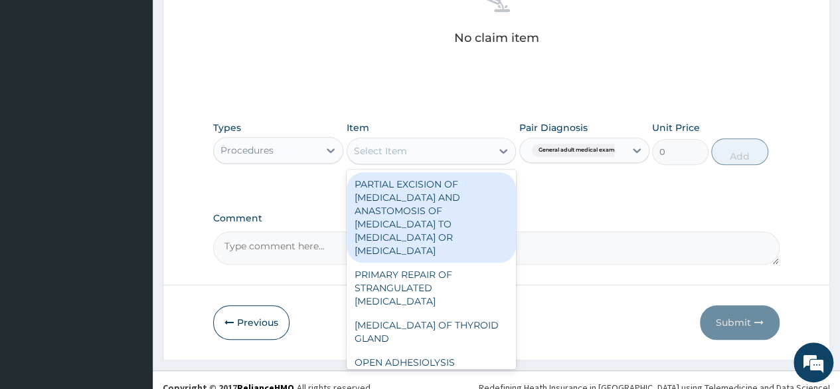
click at [436, 142] on div "Select Item" at bounding box center [419, 150] width 145 height 21
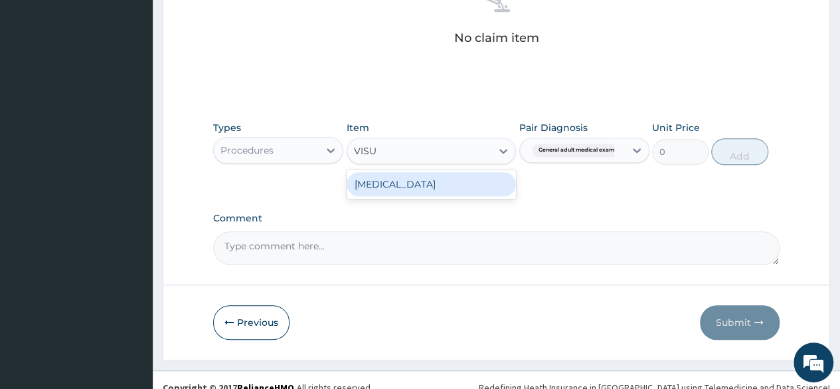
type input "VISUA"
click at [429, 172] on div "[MEDICAL_DATA]" at bounding box center [432, 184] width 170 height 24
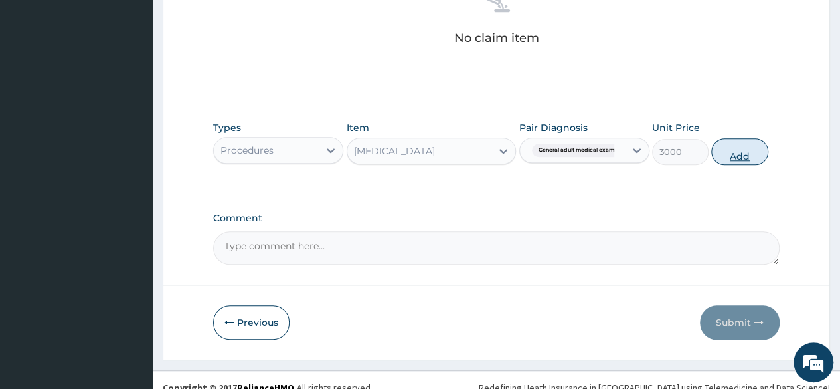
click at [735, 151] on button "Add" at bounding box center [739, 151] width 56 height 27
type input "0"
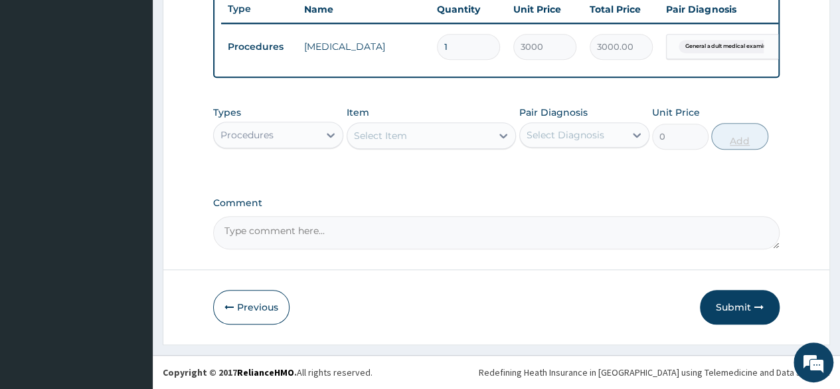
scroll to position [514, 0]
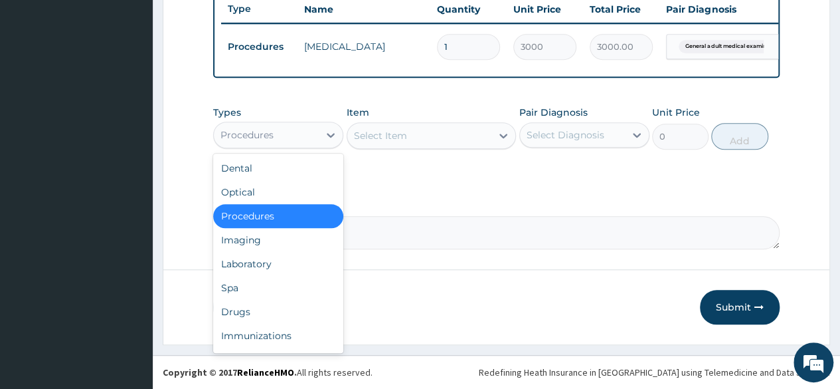
click at [287, 128] on div "Procedures" at bounding box center [266, 134] width 105 height 21
click at [243, 256] on div "Laboratory" at bounding box center [278, 264] width 130 height 24
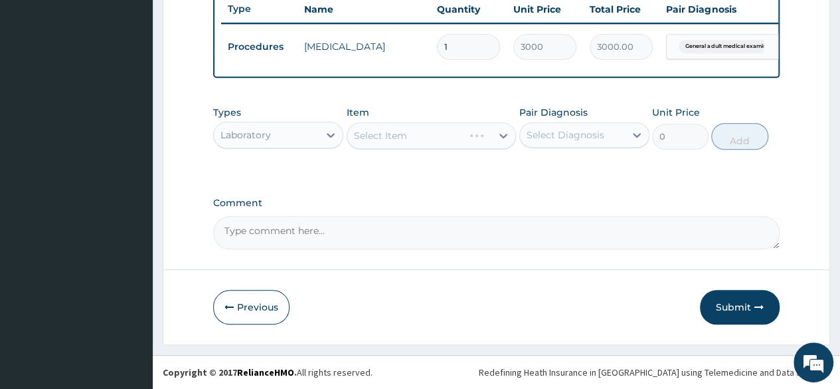
click at [553, 150] on div "Types Laboratory Item Select Item Pair Diagnosis Select Diagnosis Unit Price 0 …" at bounding box center [496, 127] width 567 height 57
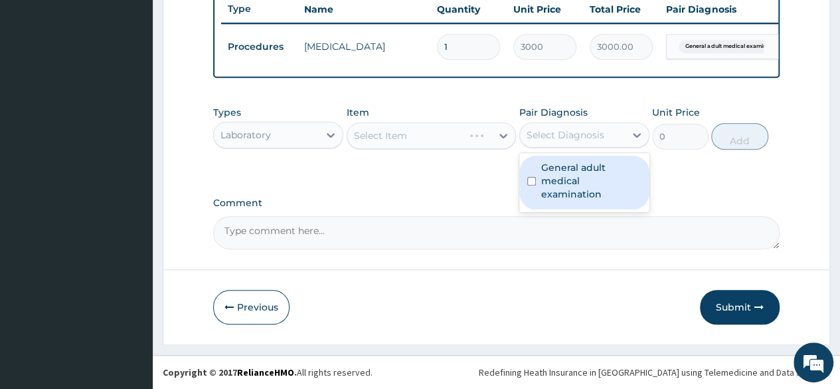
click at [571, 138] on div "Select Diagnosis" at bounding box center [566, 134] width 78 height 13
click at [555, 185] on label "General adult medical examination" at bounding box center [591, 181] width 100 height 40
checkbox input "true"
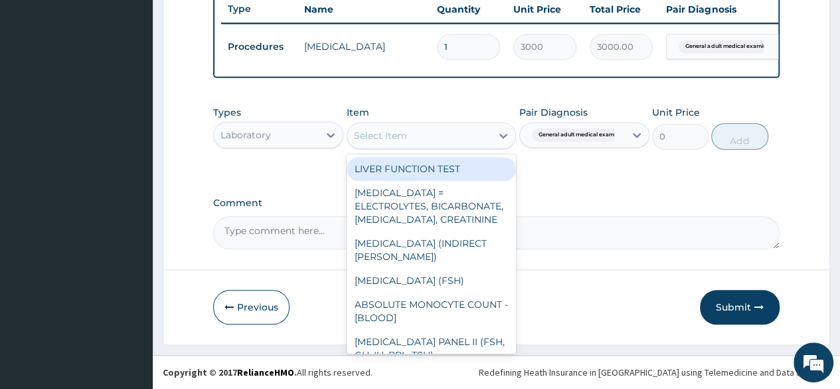
click at [436, 132] on div "Select Item" at bounding box center [419, 135] width 145 height 21
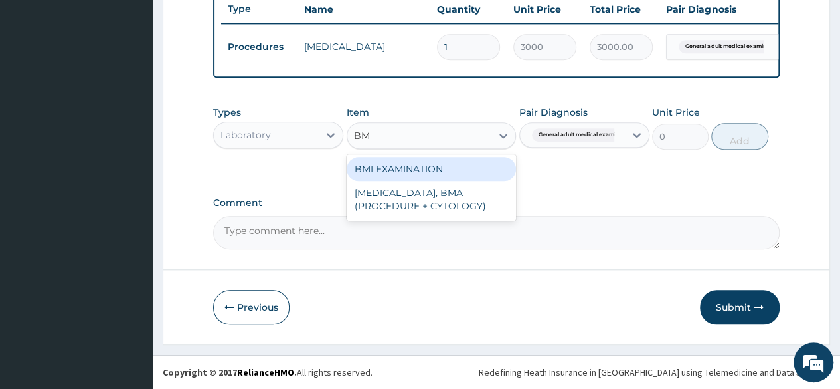
type input "BMI"
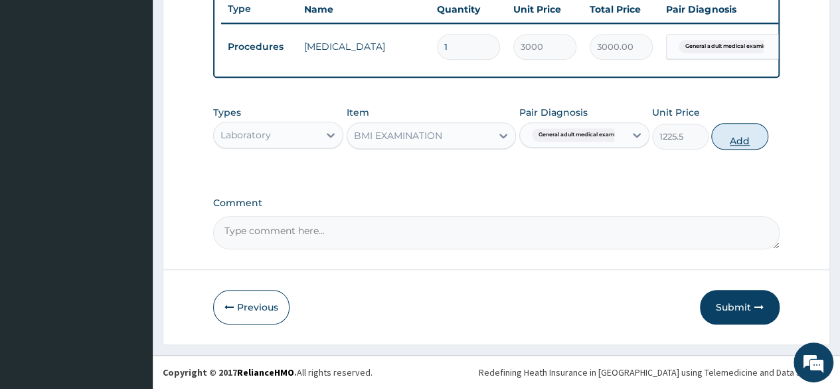
click at [743, 139] on button "Add" at bounding box center [739, 136] width 56 height 27
type input "0"
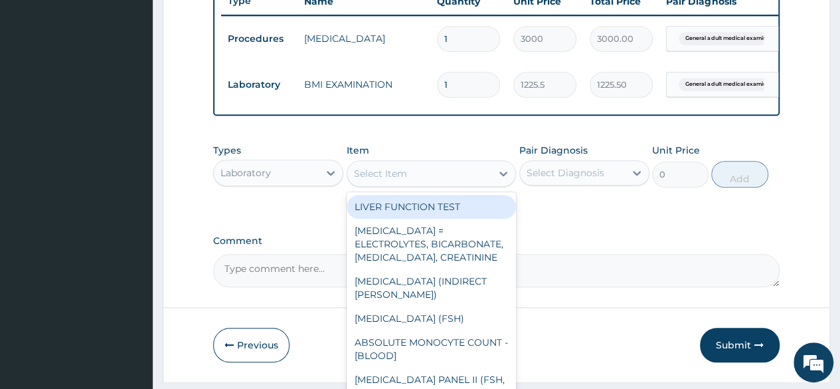
click at [466, 181] on div "Select Item" at bounding box center [419, 173] width 145 height 21
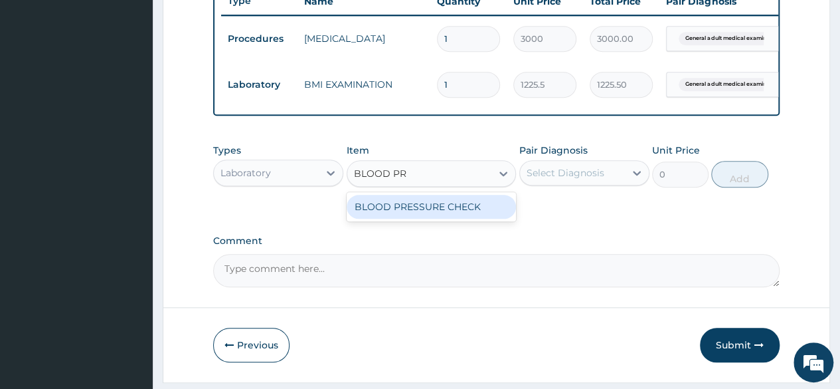
type input "BLOOD PRE"
type input "1225.5"
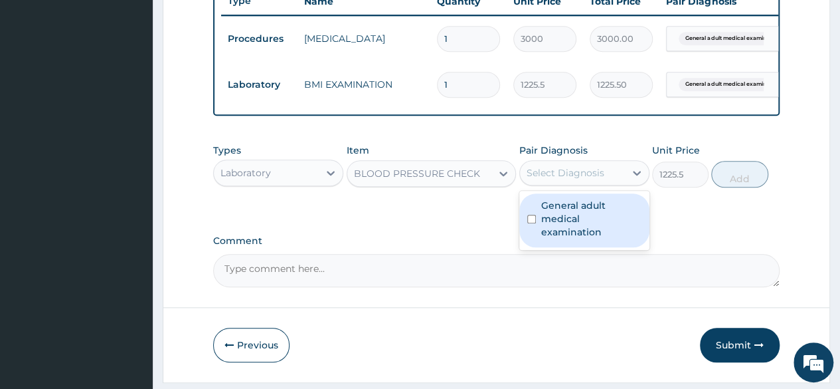
click at [561, 179] on div "Select Diagnosis" at bounding box center [566, 172] width 78 height 13
click at [553, 227] on label "General adult medical examination" at bounding box center [591, 219] width 100 height 40
checkbox input "true"
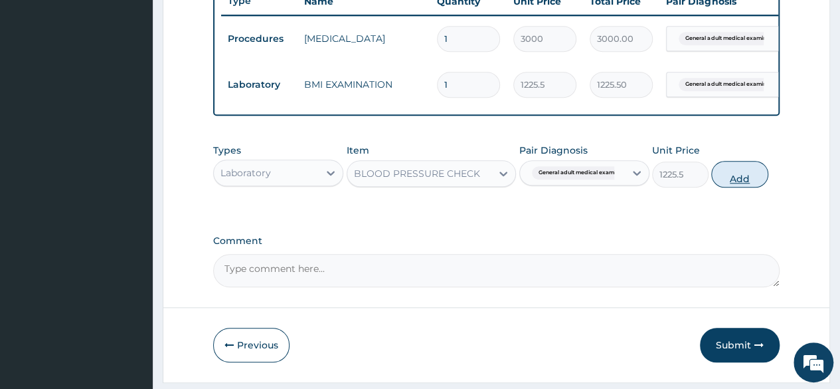
click at [745, 187] on button "Add" at bounding box center [739, 174] width 56 height 27
type input "0"
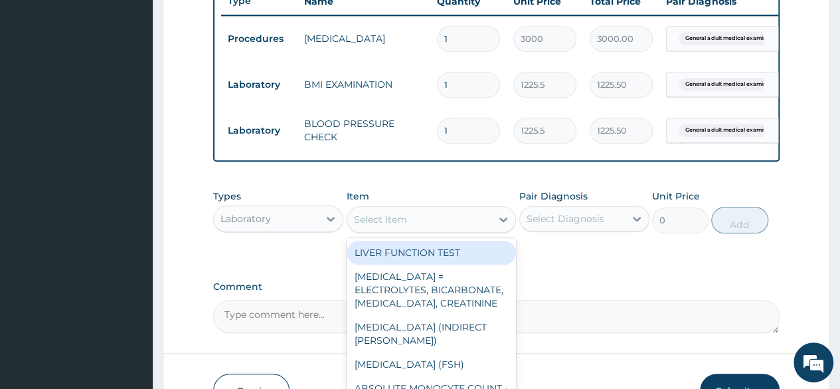
click at [423, 221] on div "Select Item" at bounding box center [419, 219] width 145 height 21
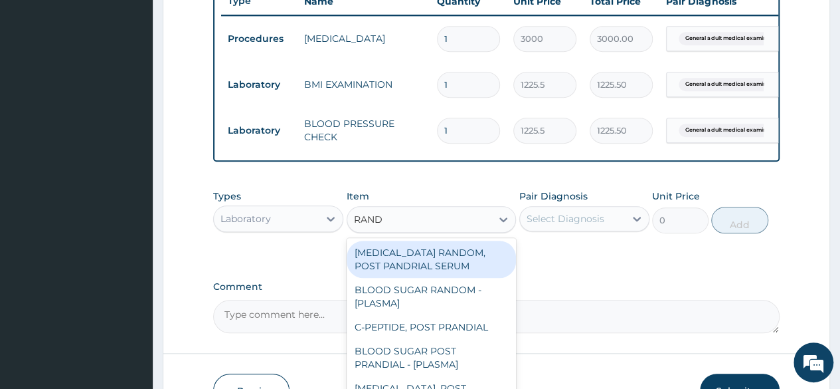
type input "[PERSON_NAME]"
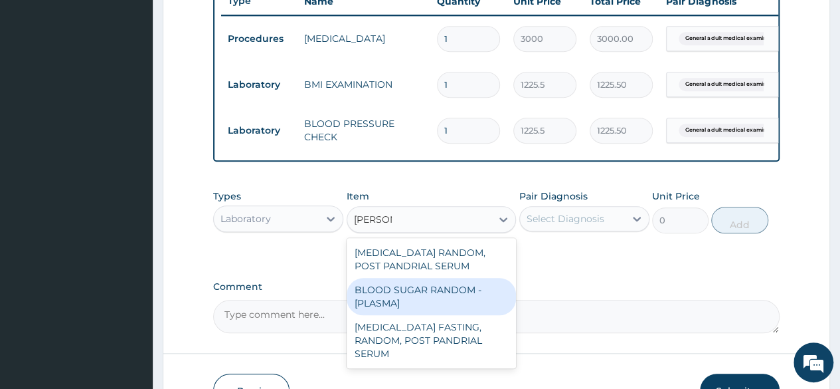
click at [414, 312] on div "BLOOD SUGAR RANDOM - [PLASMA]" at bounding box center [432, 296] width 170 height 37
type input "1800"
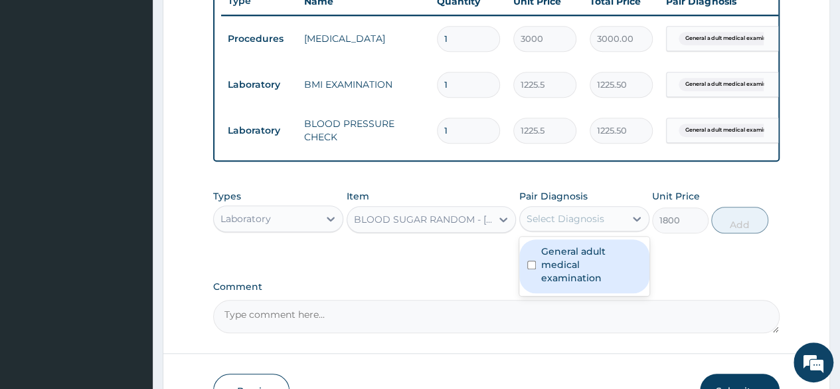
drag, startPoint x: 592, startPoint y: 220, endPoint x: 603, endPoint y: 286, distance: 67.3
click at [603, 231] on div "option General adult medical examination, selected. option General adult medica…" at bounding box center [585, 218] width 130 height 25
click at [603, 286] on div "General adult medical examination" at bounding box center [585, 266] width 130 height 54
checkbox input "true"
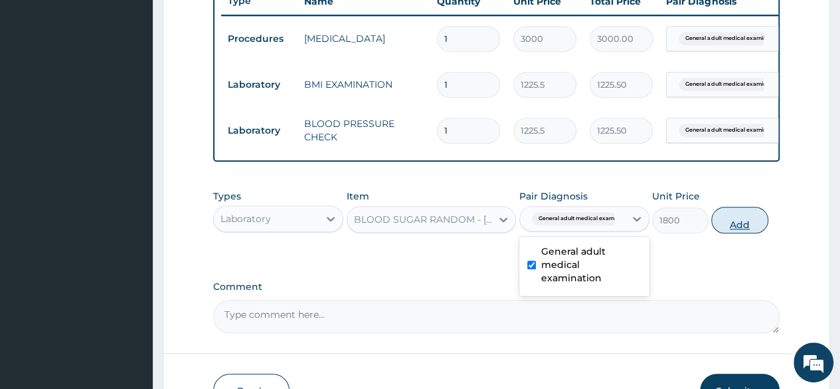
click at [732, 231] on button "Add" at bounding box center [739, 220] width 56 height 27
type input "0"
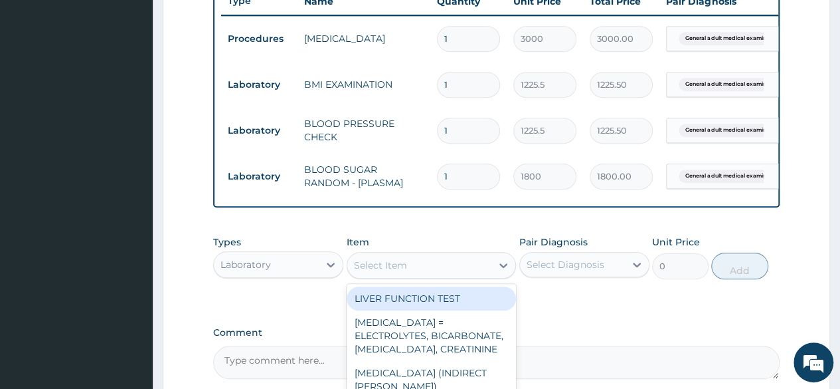
click at [450, 264] on div "Select Item" at bounding box center [419, 264] width 145 height 21
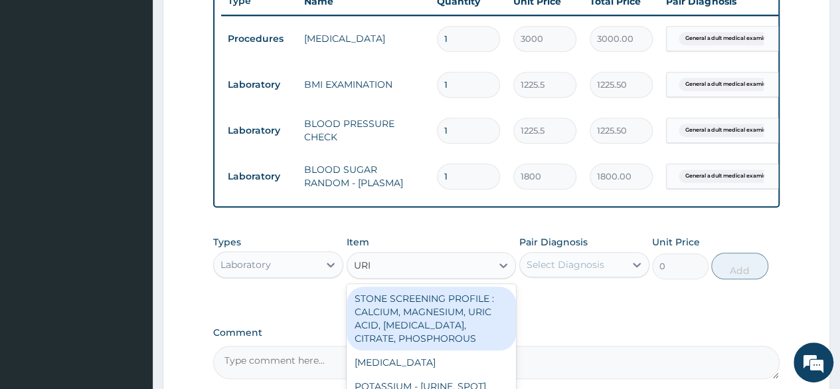
type input "URIN"
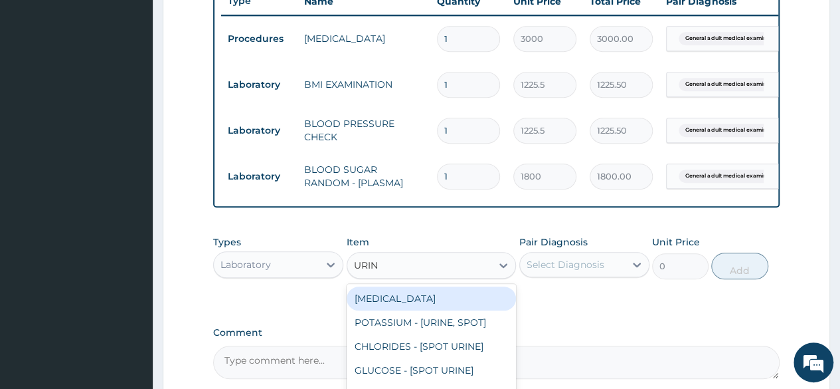
click at [476, 310] on div "[MEDICAL_DATA]" at bounding box center [432, 298] width 170 height 24
type input "1531.875"
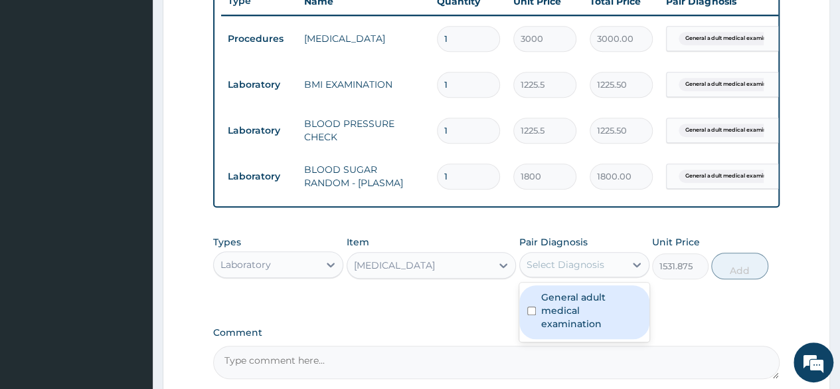
click at [566, 277] on div "Select Diagnosis" at bounding box center [585, 264] width 130 height 25
click at [587, 322] on label "General adult medical examination" at bounding box center [591, 310] width 100 height 40
checkbox input "true"
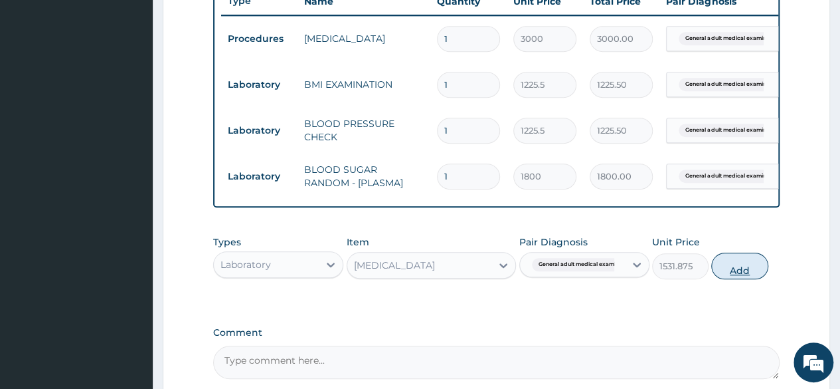
click at [721, 277] on button "Add" at bounding box center [739, 265] width 56 height 27
type input "0"
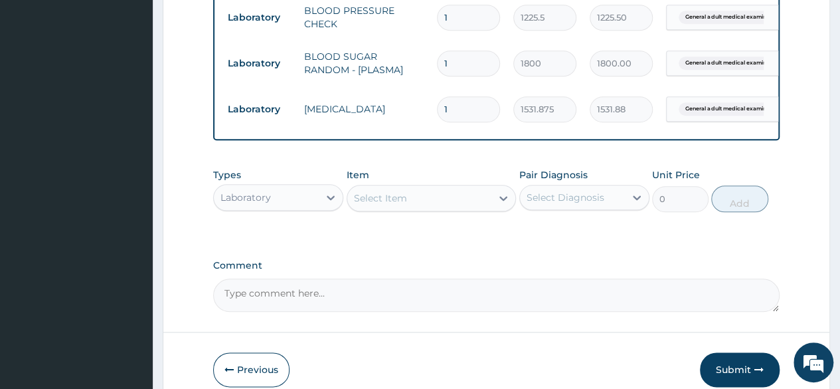
scroll to position [696, 0]
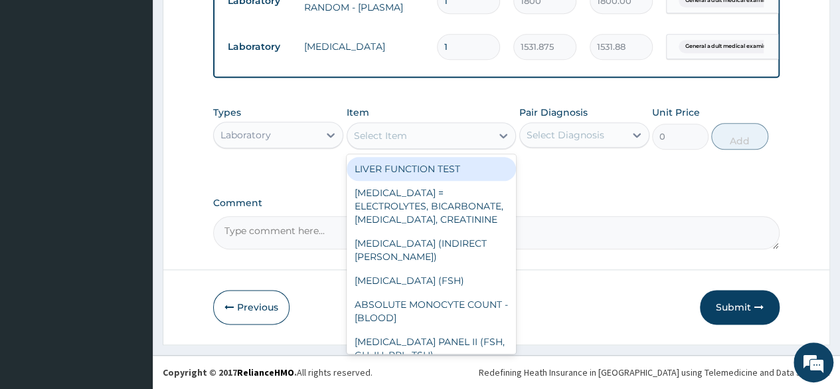
click at [434, 139] on div "Select Item" at bounding box center [419, 135] width 145 height 21
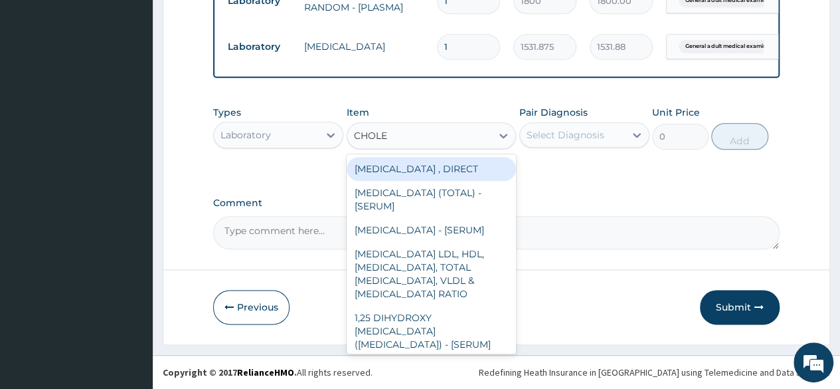
type input "CHOLES"
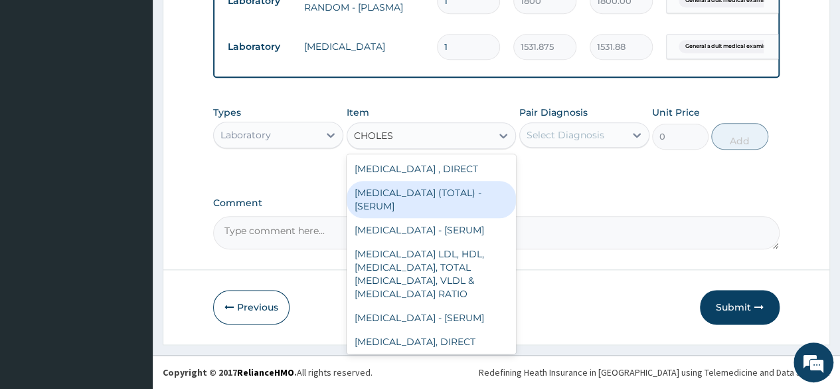
click at [423, 187] on div "[MEDICAL_DATA] (TOTAL) - [SERUM]" at bounding box center [432, 199] width 170 height 37
type input "2880"
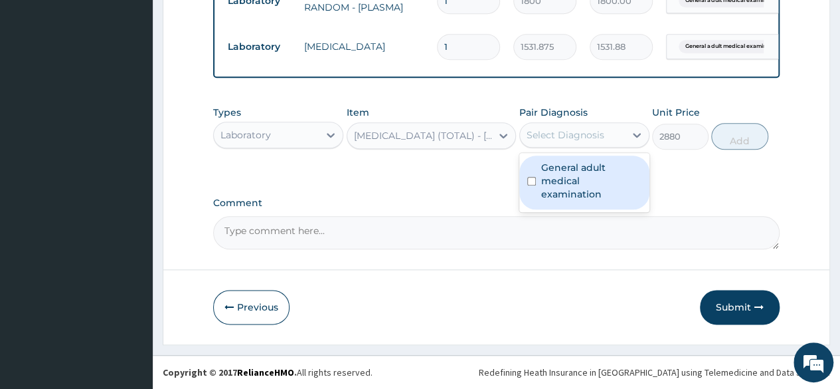
click at [539, 142] on div "Select Diagnosis" at bounding box center [566, 134] width 78 height 13
click at [553, 183] on label "General adult medical examination" at bounding box center [591, 181] width 100 height 40
checkbox input "true"
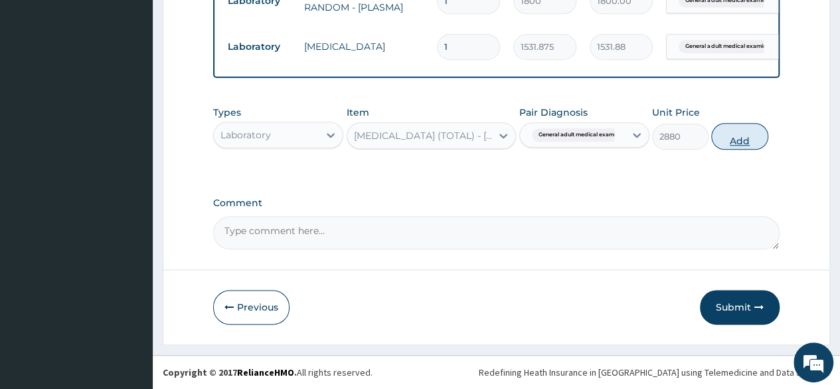
click at [753, 142] on button "Add" at bounding box center [739, 136] width 56 height 27
type input "0"
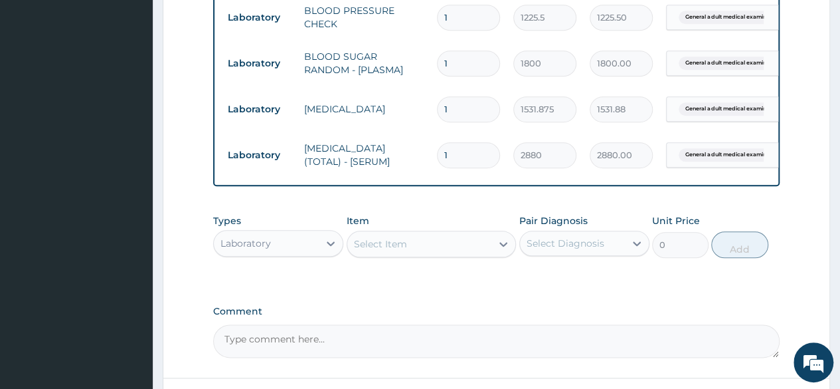
scroll to position [744, 0]
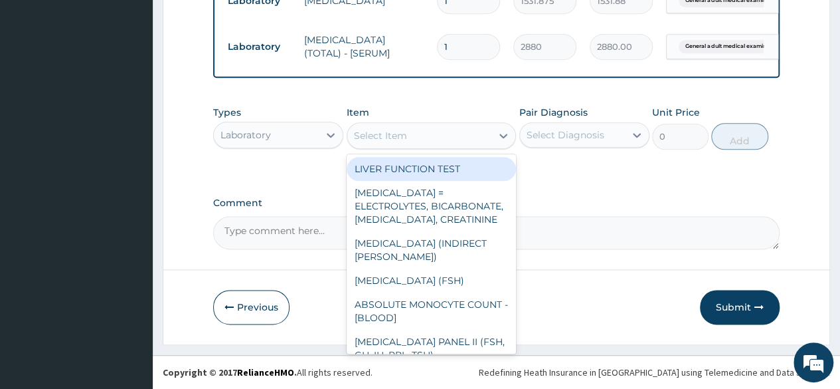
click at [415, 127] on div "Select Item" at bounding box center [419, 135] width 145 height 21
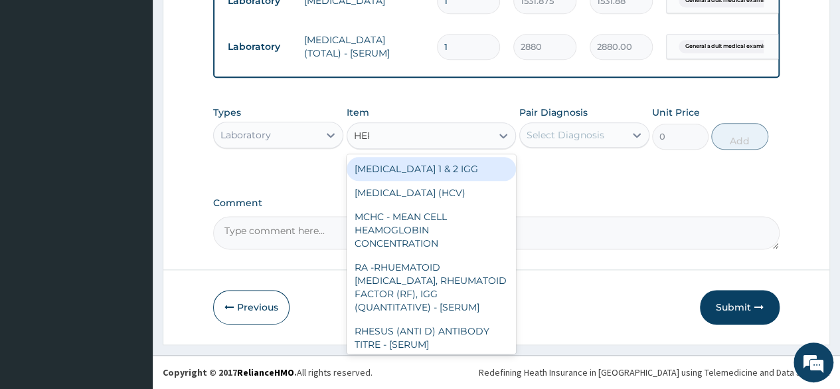
type input "HEPA"
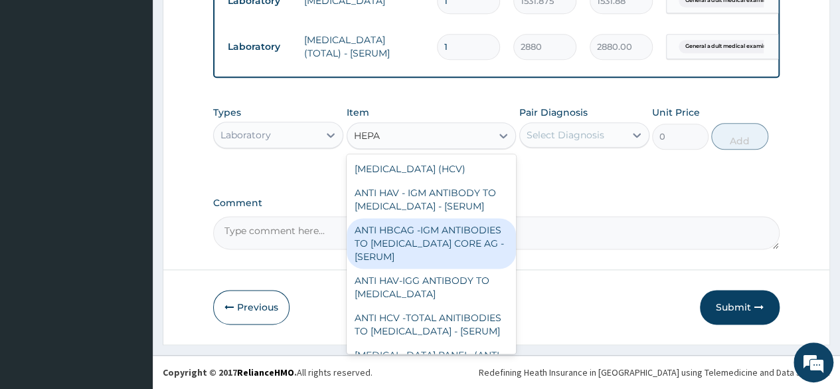
click at [425, 232] on div "ANTI HBCAG -IGM ANTIBODIES TO [MEDICAL_DATA] CORE AG - [SERUM]" at bounding box center [432, 243] width 170 height 50
type input "4085"
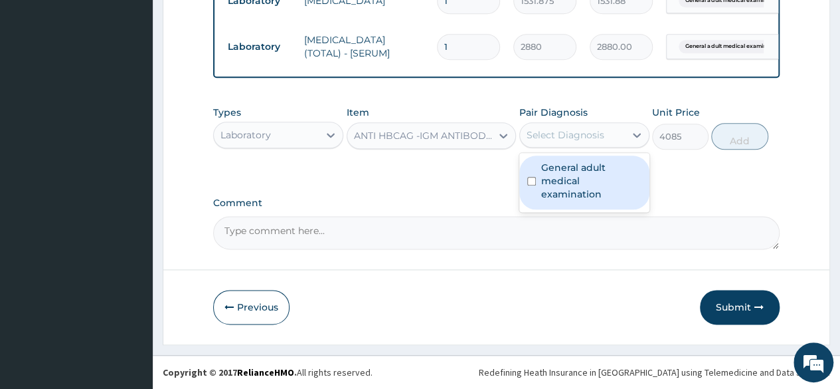
drag, startPoint x: 605, startPoint y: 145, endPoint x: 615, endPoint y: 180, distance: 36.8
click at [615, 147] on div "option General adult medical examination, selected. option General adult medica…" at bounding box center [585, 134] width 130 height 25
click at [615, 180] on label "General adult medical examination" at bounding box center [591, 181] width 100 height 40
checkbox input "true"
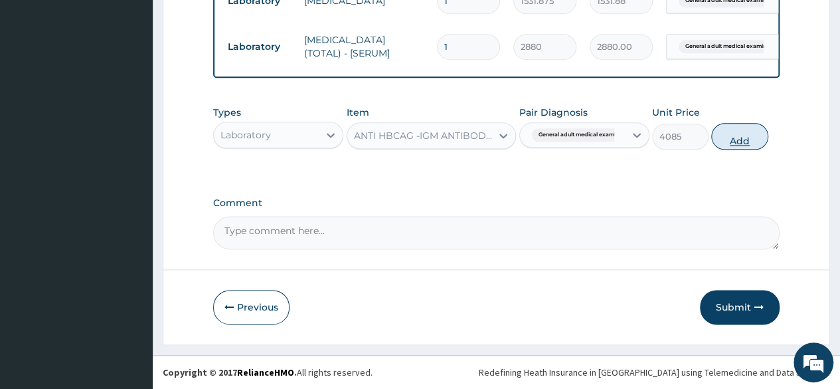
click at [713, 140] on button "Add" at bounding box center [739, 136] width 56 height 27
type input "0"
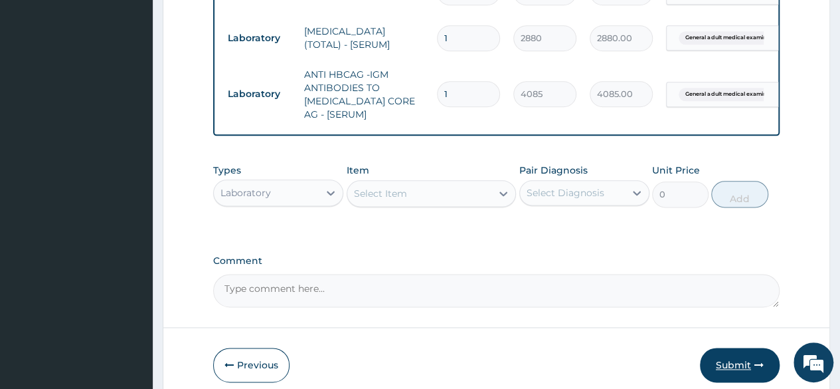
click at [733, 382] on button "Submit" at bounding box center [740, 364] width 80 height 35
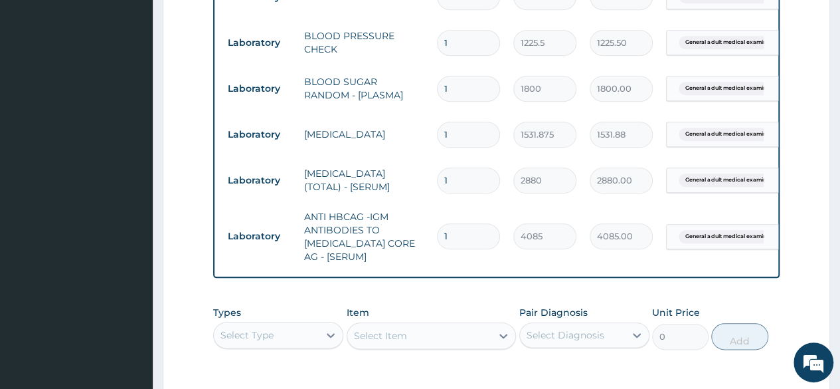
scroll to position [810, 0]
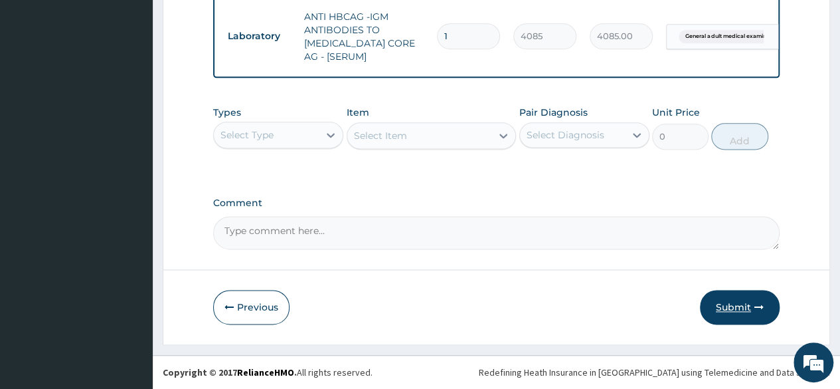
click at [753, 310] on button "Submit" at bounding box center [740, 307] width 80 height 35
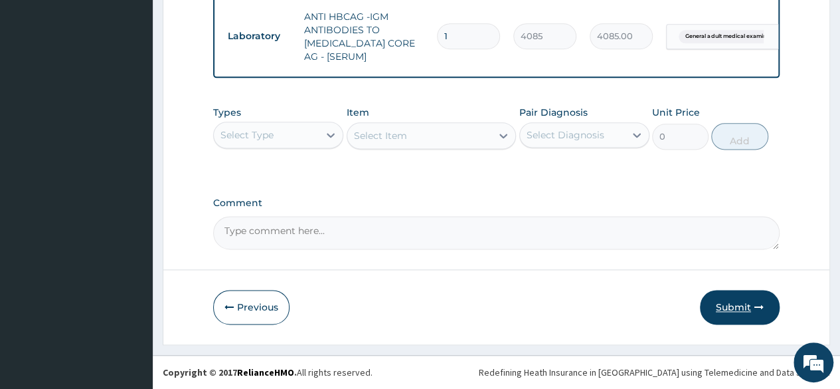
click at [767, 313] on button "Submit" at bounding box center [740, 307] width 80 height 35
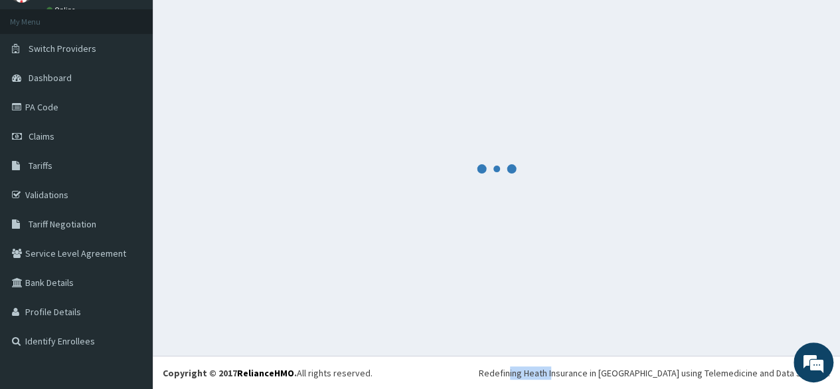
click at [767, 313] on div at bounding box center [497, 168] width 668 height 330
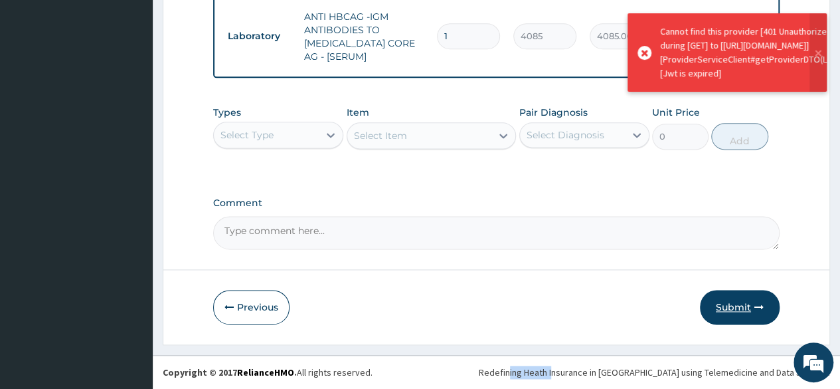
click at [755, 304] on icon "button" at bounding box center [759, 306] width 9 height 9
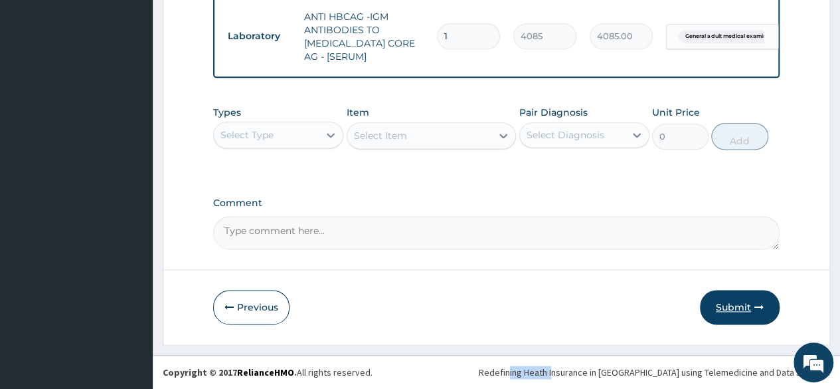
click at [712, 306] on button "Submit" at bounding box center [740, 307] width 80 height 35
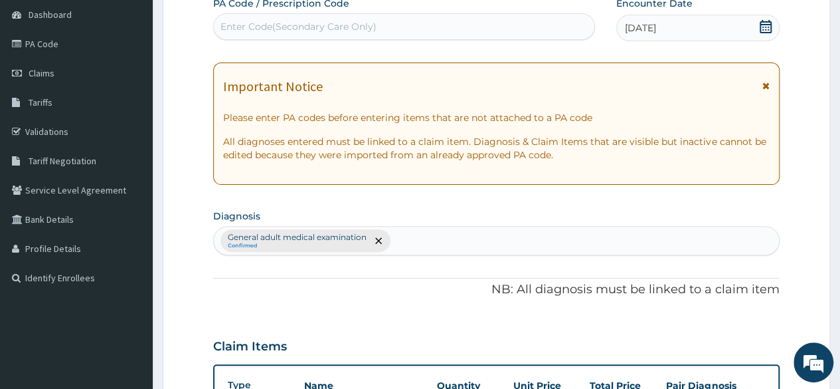
scroll to position [470, 0]
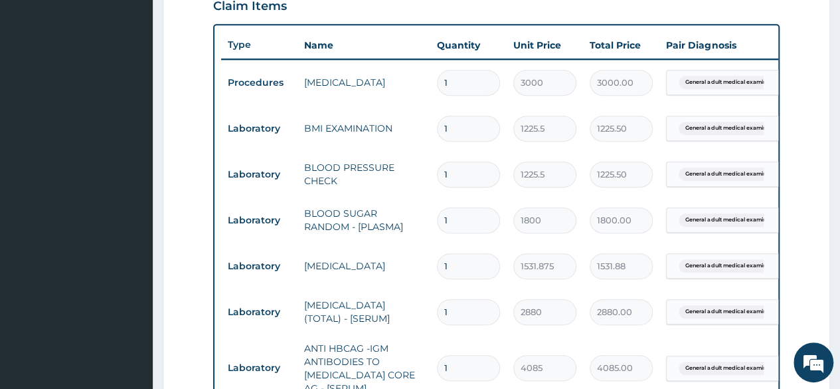
click at [833, 362] on div "We're Online! How may I help you [DATE]?" at bounding box center [814, 362] width 40 height 40
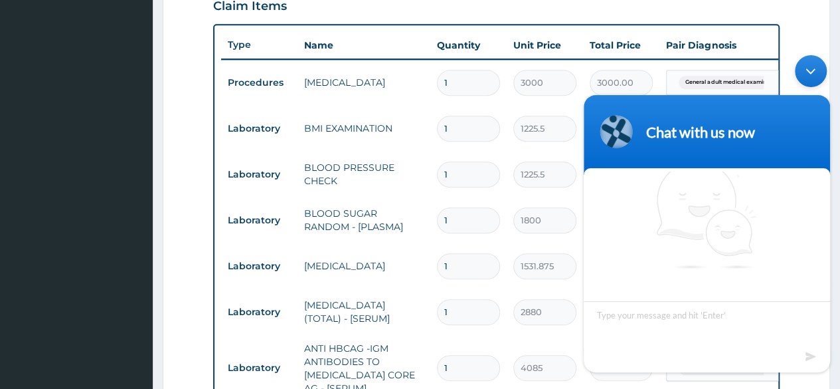
click at [833, 82] on body "Chat with us now We're online!" at bounding box center [707, 213] width 260 height 330
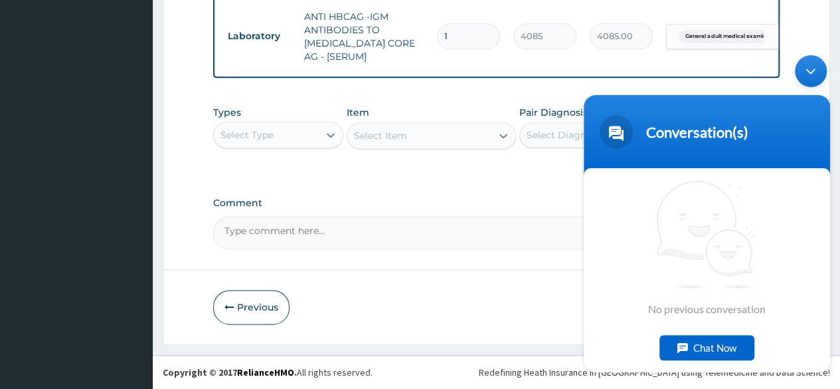
click at [819, 76] on div "Minimize live chat window" at bounding box center [811, 70] width 32 height 32
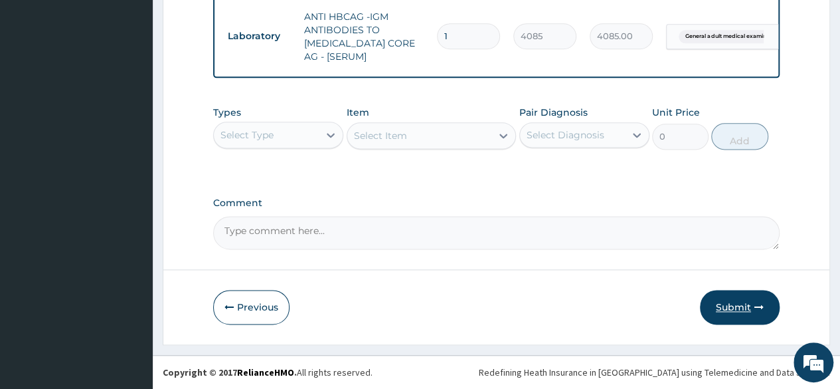
click at [746, 296] on button "Submit" at bounding box center [740, 307] width 80 height 35
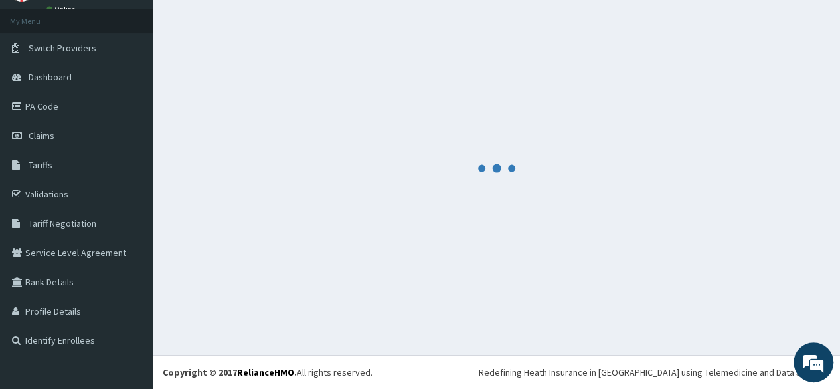
scroll to position [67, 0]
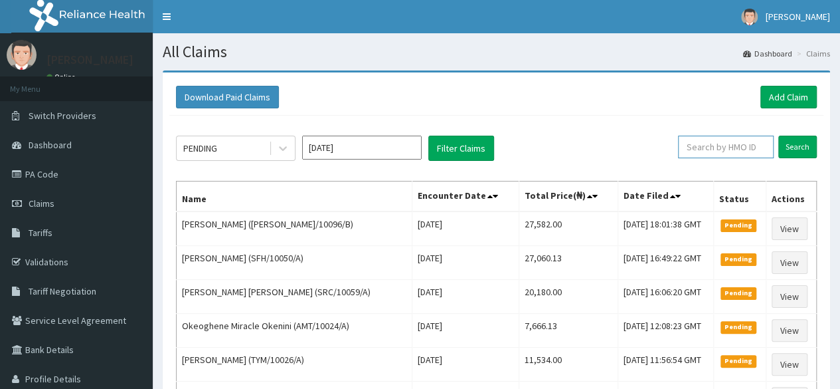
click at [729, 145] on input "text" at bounding box center [726, 147] width 96 height 23
paste input "DEL/10092/A"
type input "DEL/10092/A"
click at [779, 136] on input "Search" at bounding box center [798, 147] width 39 height 23
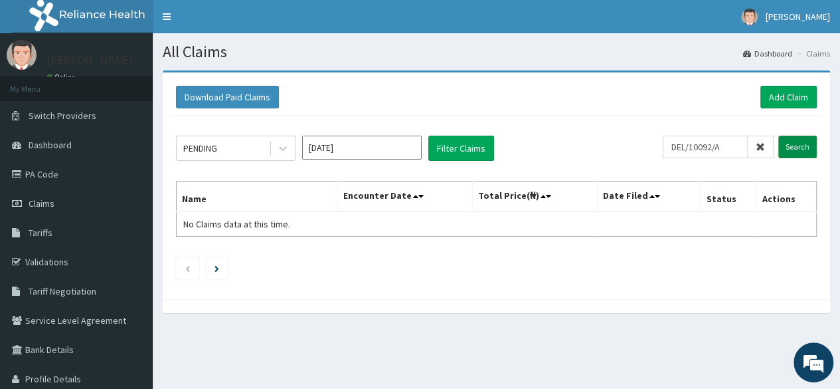
click at [788, 139] on input "Search" at bounding box center [798, 147] width 39 height 23
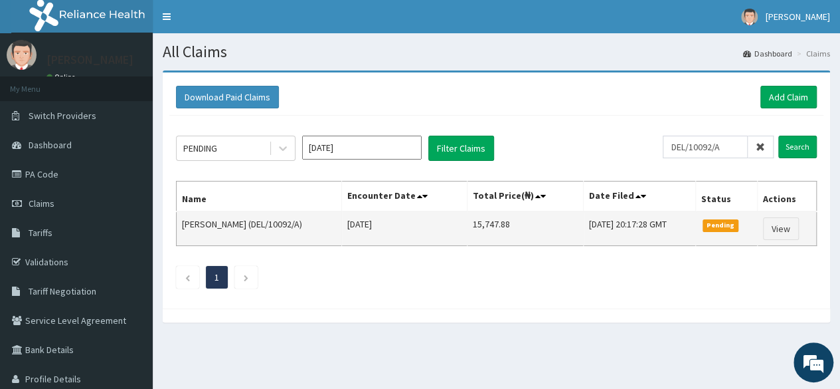
drag, startPoint x: 498, startPoint y: 215, endPoint x: 433, endPoint y: 228, distance: 66.3
click at [433, 228] on tr "[PERSON_NAME] (DEL/10092/A) [DATE] 15,747.88 [DATE] 20:17:28 GMT Pending View" at bounding box center [497, 228] width 640 height 35
copy tr "15,747.88"
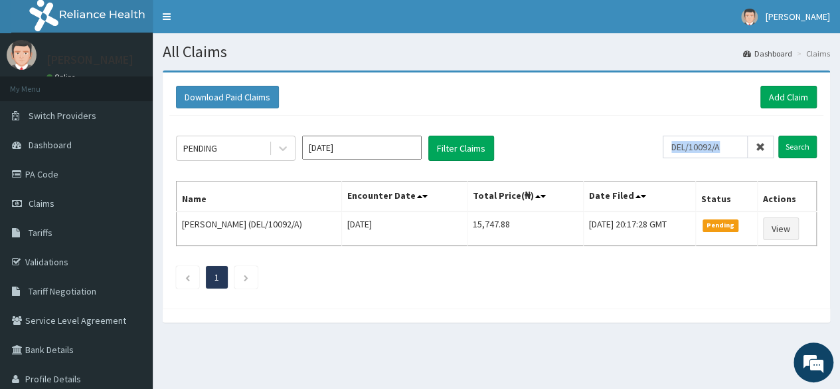
drag, startPoint x: 757, startPoint y: 147, endPoint x: 707, endPoint y: 152, distance: 50.7
click at [707, 152] on div "DEL/10092/A" at bounding box center [718, 147] width 111 height 23
click at [707, 152] on input "DEL/10092/A" at bounding box center [705, 147] width 85 height 23
click at [756, 146] on span at bounding box center [761, 147] width 26 height 23
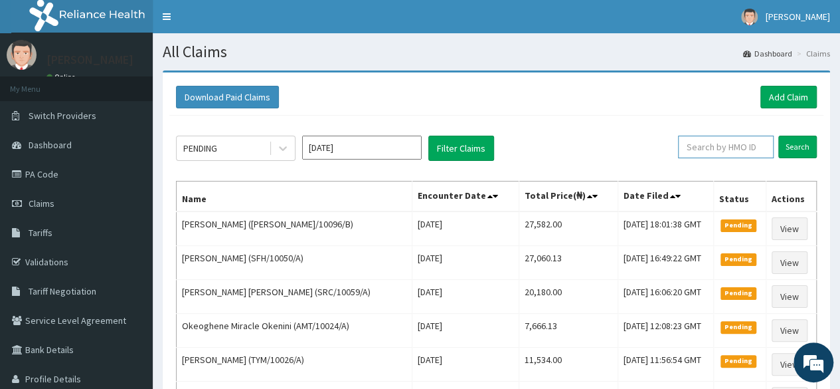
click at [741, 146] on input "text" at bounding box center [726, 147] width 96 height 23
paste input "DEL/10114/A"
type input "DEL/10114/A"
drag, startPoint x: 777, startPoint y: 146, endPoint x: 789, endPoint y: 149, distance: 11.6
click at [789, 149] on form "DEL/10114/A Search" at bounding box center [740, 147] width 154 height 23
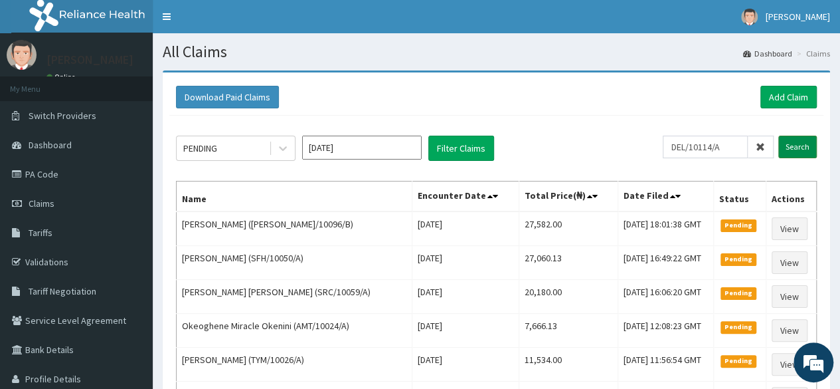
click at [789, 149] on input "Search" at bounding box center [798, 147] width 39 height 23
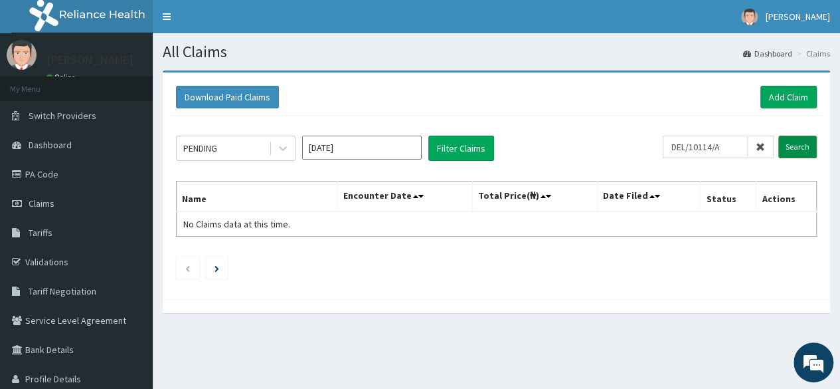
click at [792, 144] on input "Search" at bounding box center [798, 147] width 39 height 23
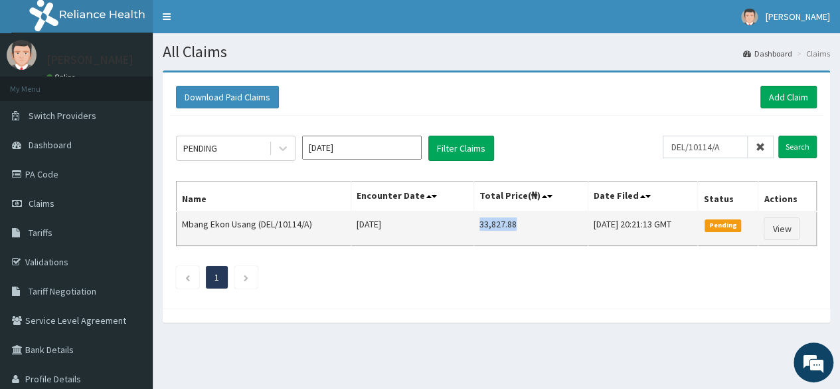
drag, startPoint x: 497, startPoint y: 221, endPoint x: 457, endPoint y: 222, distance: 39.9
click at [474, 222] on td "33,827.88" at bounding box center [531, 228] width 114 height 35
copy td "33,827.88"
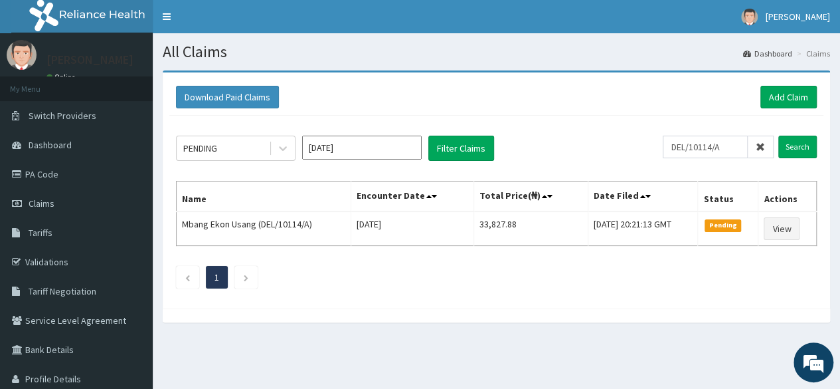
click at [764, 147] on icon at bounding box center [760, 146] width 9 height 9
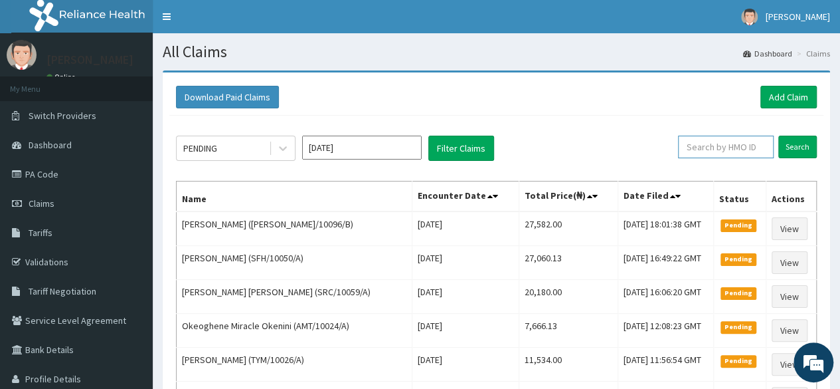
click at [713, 146] on input "text" at bounding box center [726, 147] width 96 height 23
paste input "[EMAIL_ADDRESS][DOMAIN_NAME]"
type input "[EMAIL_ADDRESS][DOMAIN_NAME]"
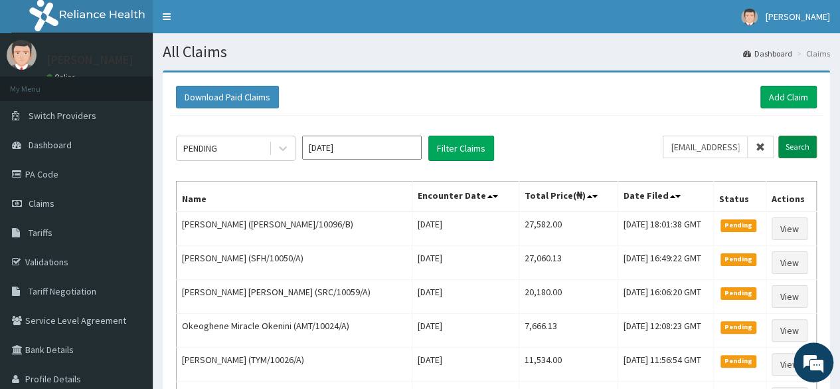
click at [793, 149] on input "Search" at bounding box center [798, 147] width 39 height 23
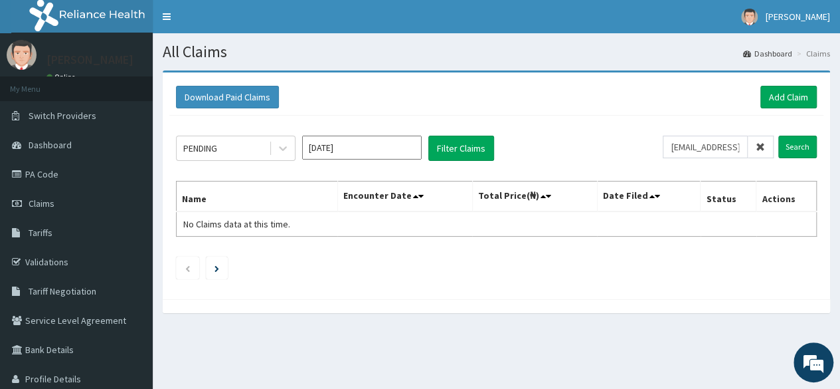
click at [756, 138] on span at bounding box center [761, 147] width 26 height 23
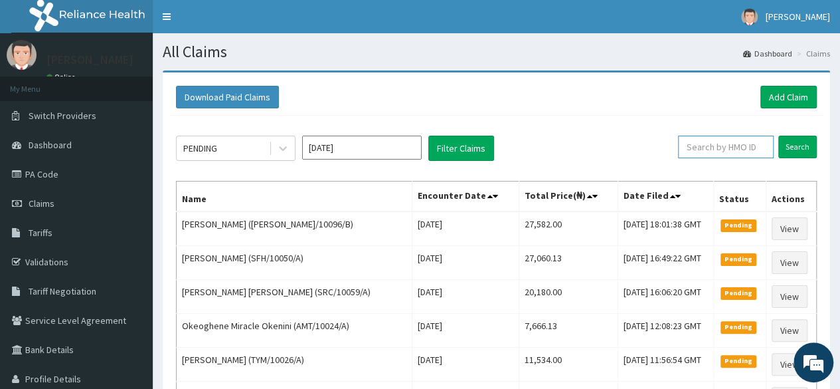
click at [743, 147] on input "text" at bounding box center [726, 147] width 96 height 23
paste input "DEL/10147/A"
type input "DEL/10147/A"
click at [779, 136] on input "Search" at bounding box center [798, 147] width 39 height 23
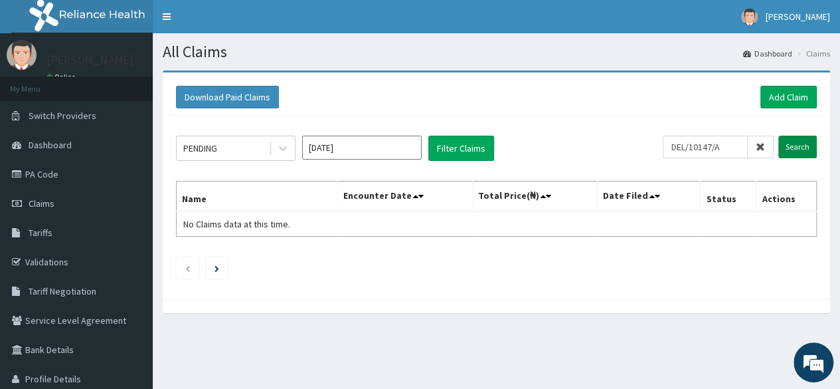
click at [801, 146] on input "Search" at bounding box center [798, 147] width 39 height 23
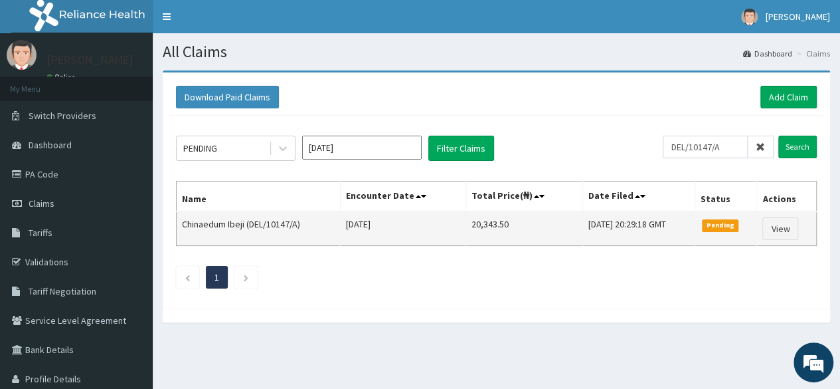
drag, startPoint x: 494, startPoint y: 229, endPoint x: 441, endPoint y: 236, distance: 53.0
click at [441, 236] on tr "Chinaedum Ibeji (DEL/10147/A) [DATE] 20,343.50 [DATE] 20:29:18 GMT Pending View" at bounding box center [497, 228] width 640 height 35
copy tr "20,343.50"
click at [791, 232] on link "View" at bounding box center [781, 228] width 36 height 23
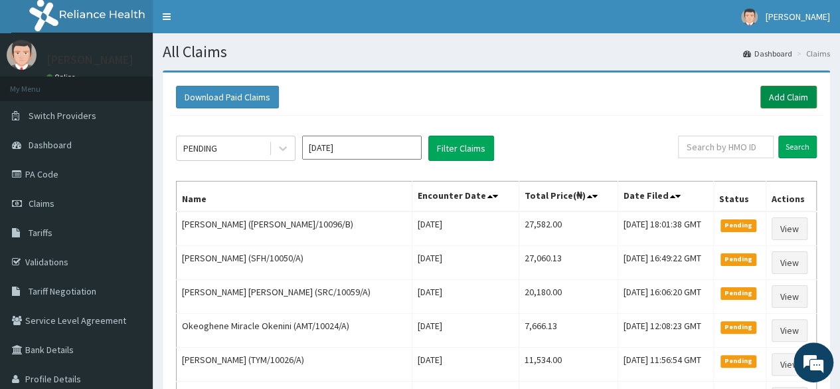
click at [773, 104] on link "Add Claim" at bounding box center [789, 97] width 56 height 23
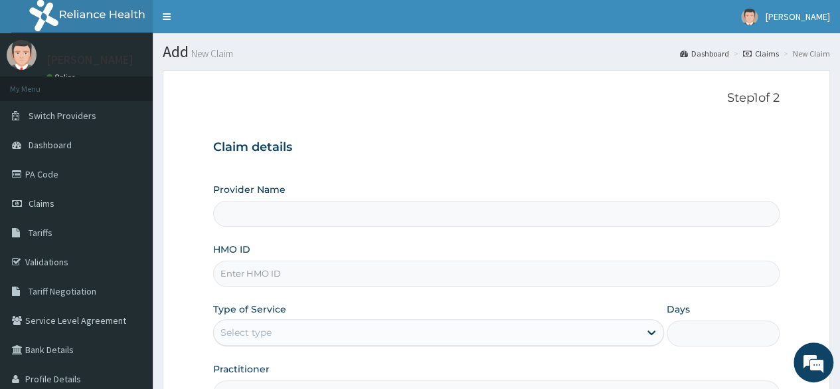
click at [263, 278] on input "HMO ID" at bounding box center [496, 273] width 567 height 26
paste input "DEL/10114/A"
type input "DEL/10114/A"
type input "Reliance Family Clinics (RFC) - Lekki"
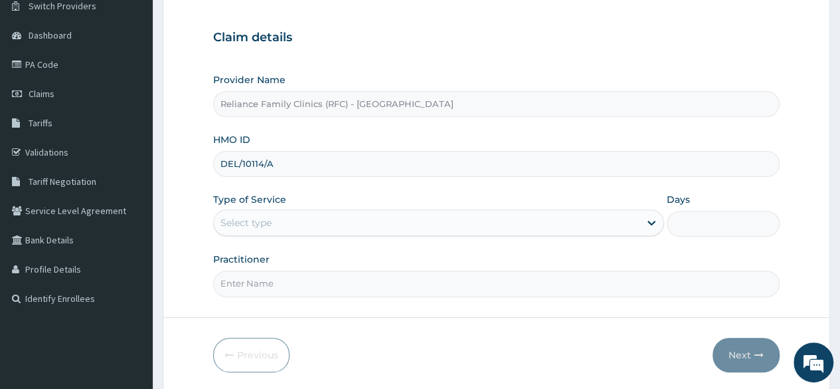
scroll to position [114, 0]
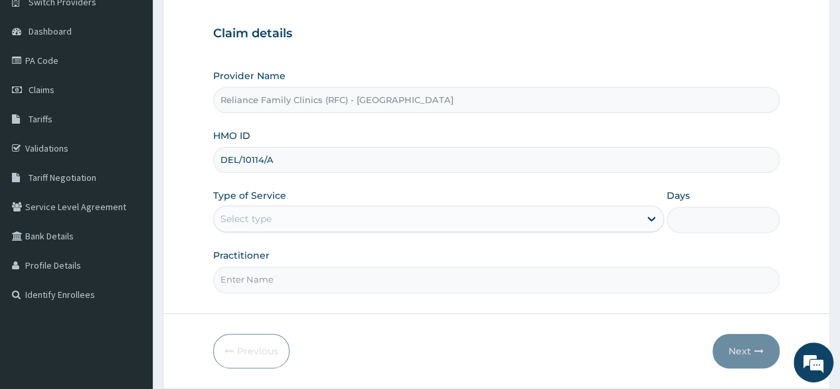
type input "DEL/10114/A"
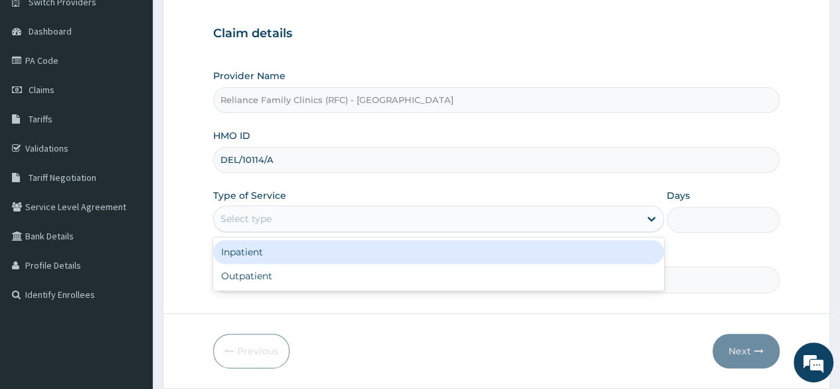
click at [347, 209] on div "Select type" at bounding box center [427, 218] width 426 height 21
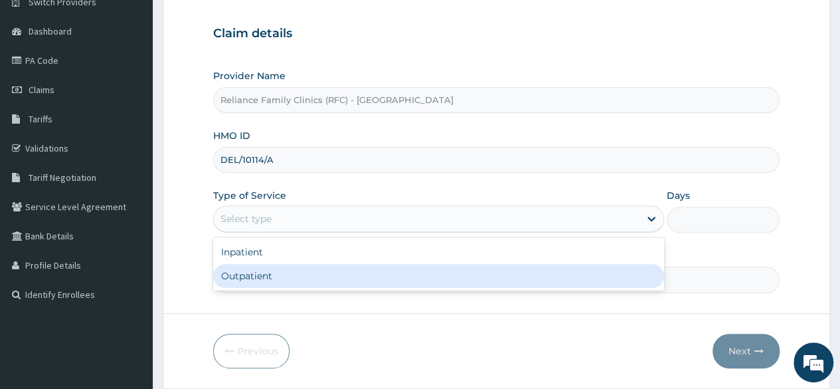
click at [271, 270] on div "Outpatient" at bounding box center [438, 276] width 451 height 24
type input "1"
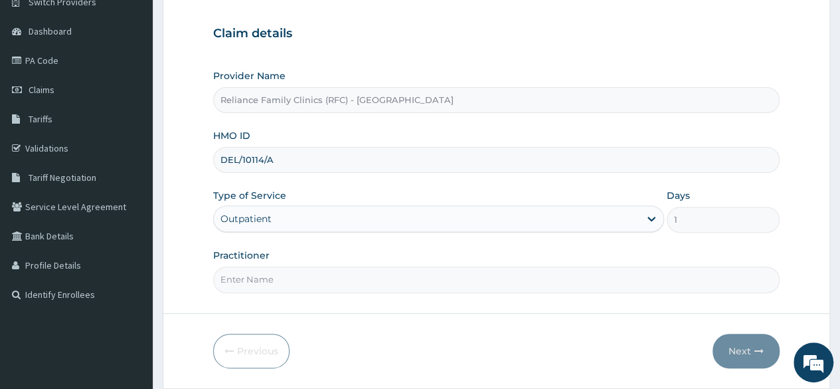
click at [271, 270] on input "Practitioner" at bounding box center [496, 279] width 567 height 26
type input "LOCUM"
click at [727, 335] on button "Next" at bounding box center [746, 350] width 67 height 35
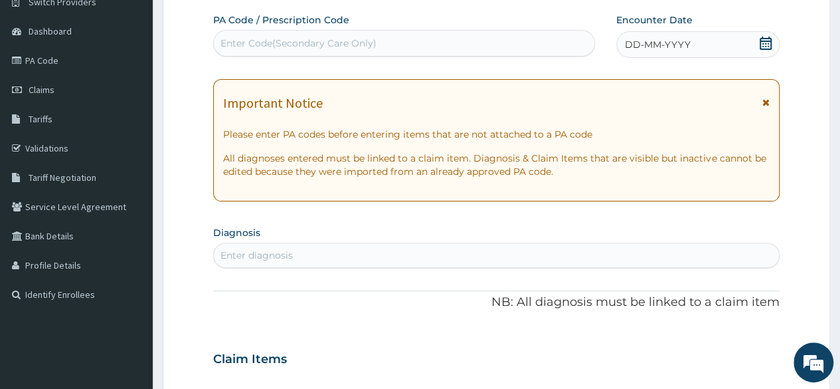
scroll to position [0, 0]
click at [749, 53] on div "DD-MM-YYYY" at bounding box center [697, 44] width 163 height 27
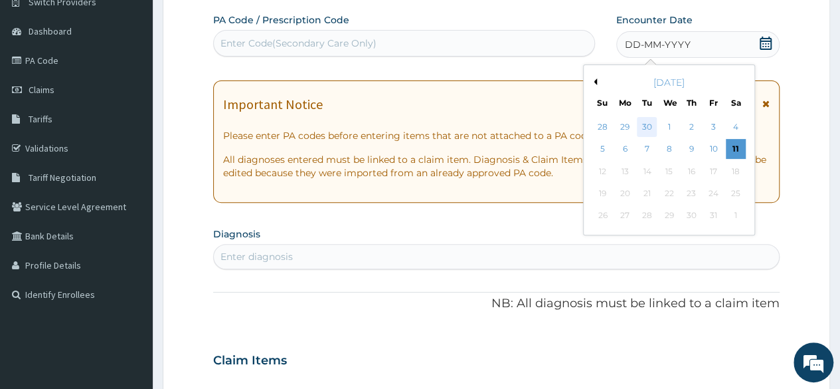
click at [640, 130] on div "30" at bounding box center [647, 127] width 20 height 20
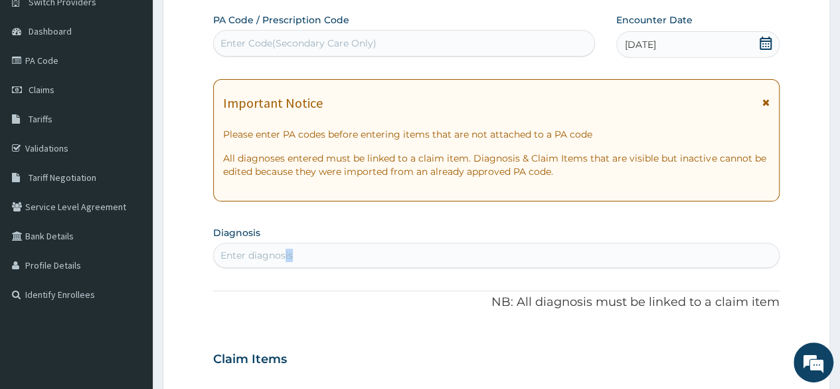
drag, startPoint x: 314, startPoint y: 268, endPoint x: 284, endPoint y: 252, distance: 33.9
click at [284, 252] on div "PA Code / Prescription Code Enter Code(Secondary Care Only) Encounter Date 30-0…" at bounding box center [496, 357] width 567 height 688
click at [284, 252] on div "Enter diagnosis" at bounding box center [257, 254] width 72 height 13
type input "ADULT"
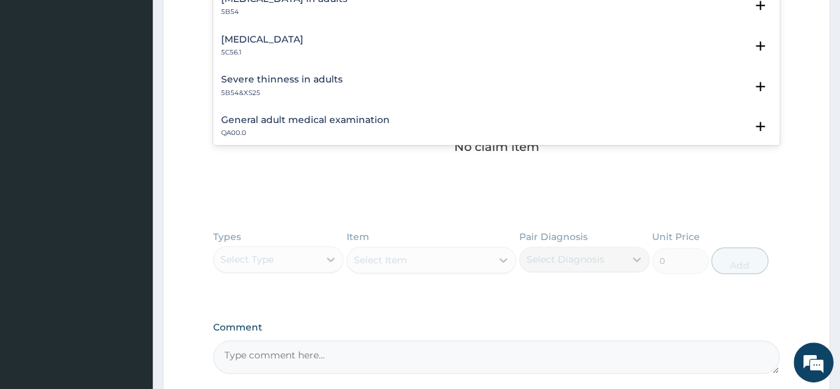
scroll to position [442, 0]
click at [336, 124] on div "General adult medical examination QA00.0" at bounding box center [305, 125] width 169 height 23
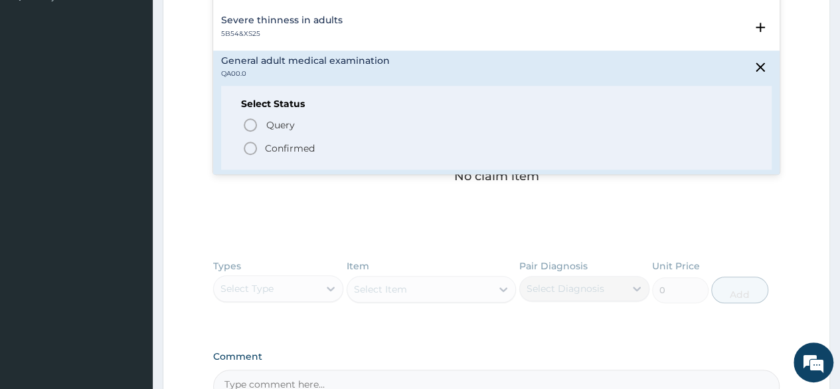
scroll to position [106, 0]
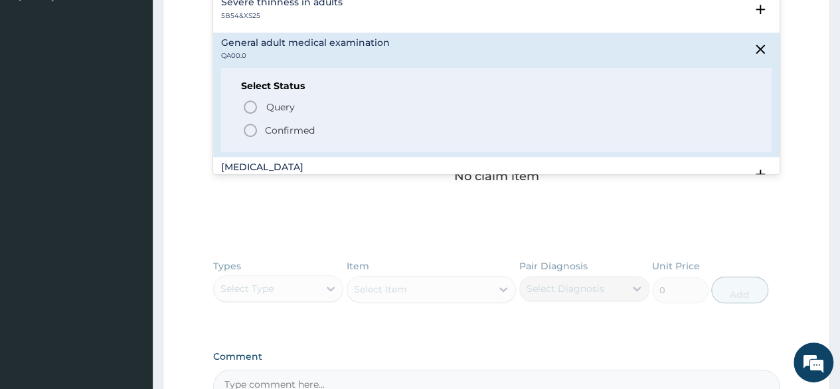
click at [316, 138] on span "Confirmed" at bounding box center [497, 130] width 510 height 16
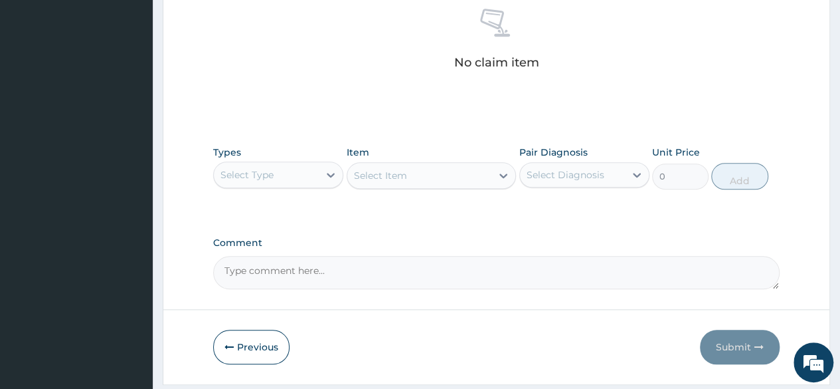
scroll to position [567, 0]
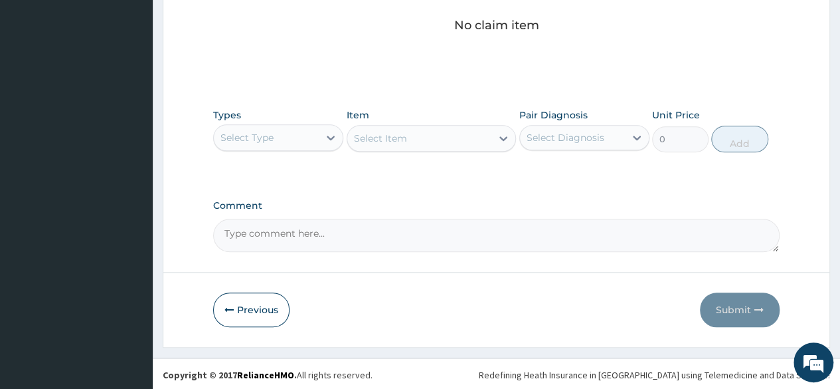
click at [570, 120] on label "Pair Diagnosis" at bounding box center [554, 114] width 68 height 13
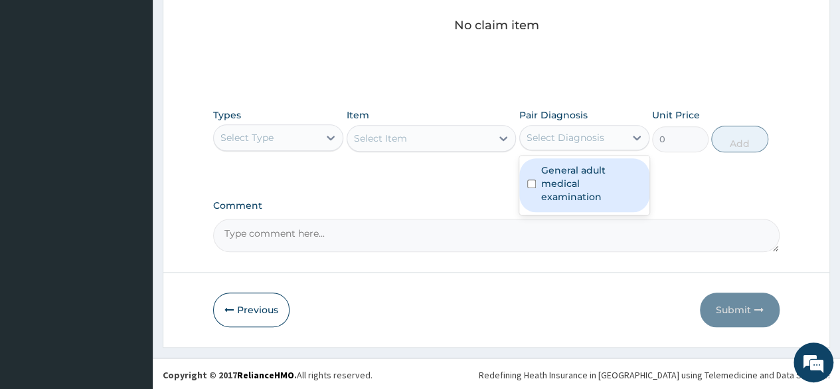
click at [559, 139] on div "Select Diagnosis" at bounding box center [566, 137] width 78 height 13
click at [557, 173] on label "General adult medical examination" at bounding box center [591, 183] width 100 height 40
checkbox input "true"
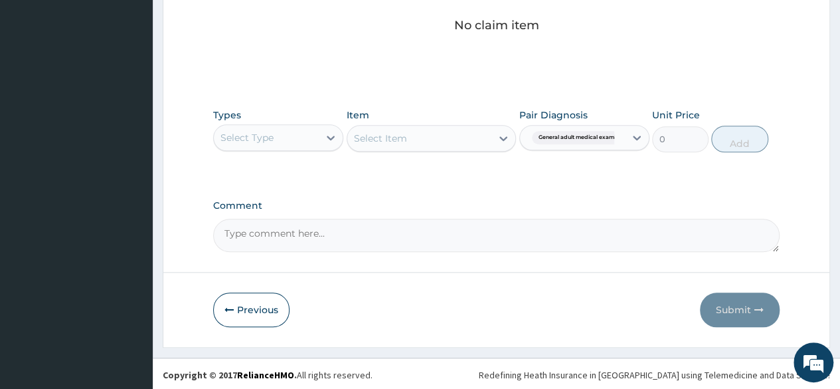
click at [464, 147] on div "Select Item" at bounding box center [432, 138] width 170 height 27
click at [434, 134] on div "Select Item" at bounding box center [432, 138] width 170 height 27
click at [501, 135] on div "Select Item" at bounding box center [432, 138] width 170 height 27
click at [312, 122] on div "Types Select Type" at bounding box center [278, 130] width 130 height 44
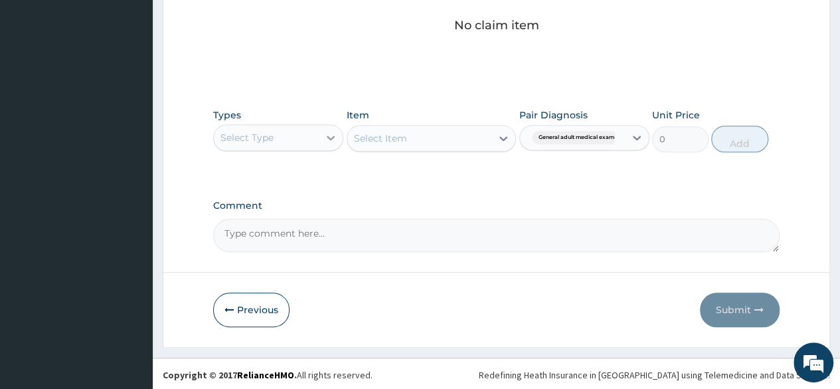
click at [323, 138] on div at bounding box center [331, 138] width 24 height 24
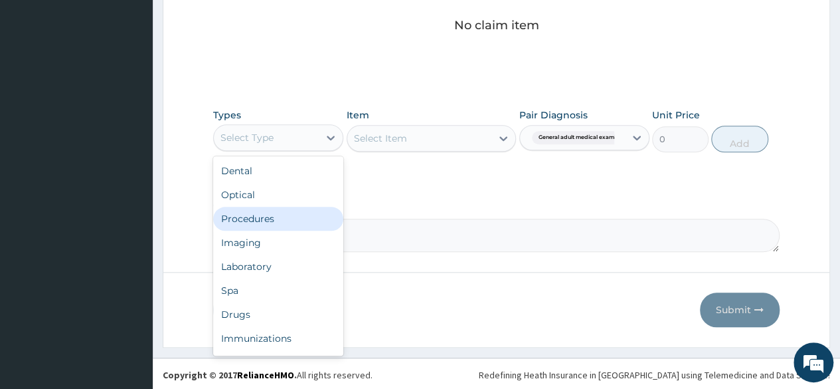
click at [269, 221] on div "Procedures" at bounding box center [278, 219] width 130 height 24
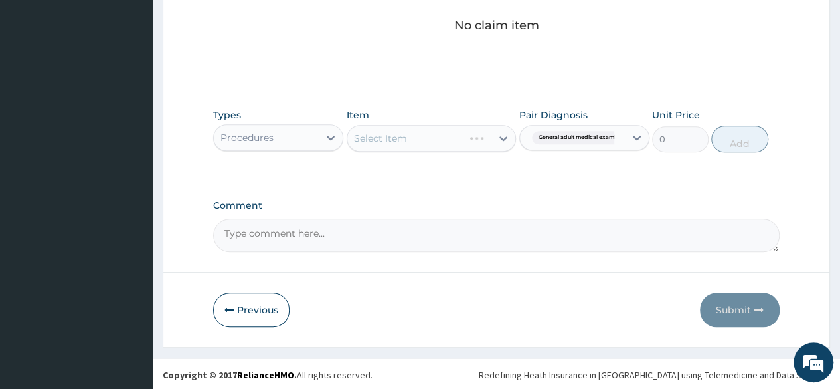
click at [440, 136] on div "Select Item" at bounding box center [432, 138] width 170 height 27
click at [440, 136] on div "Select Item" at bounding box center [419, 138] width 145 height 21
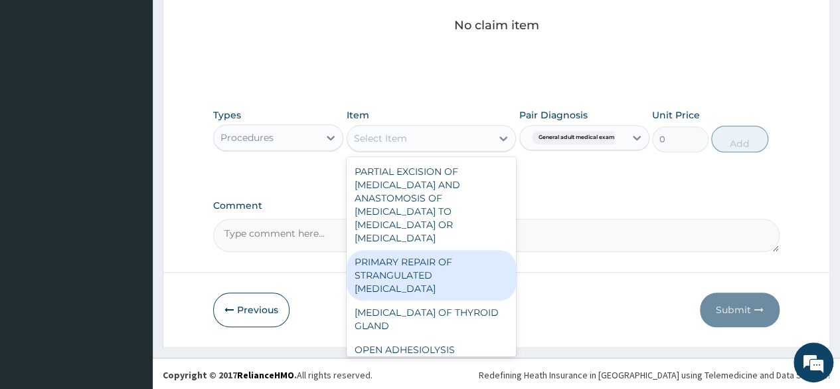
type input "B"
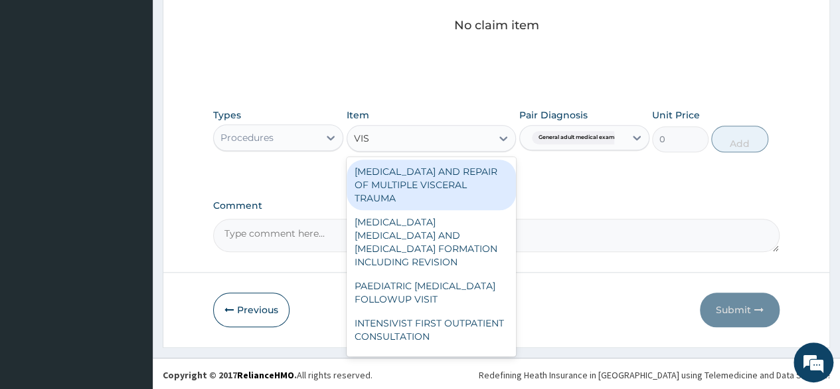
type input "VISU"
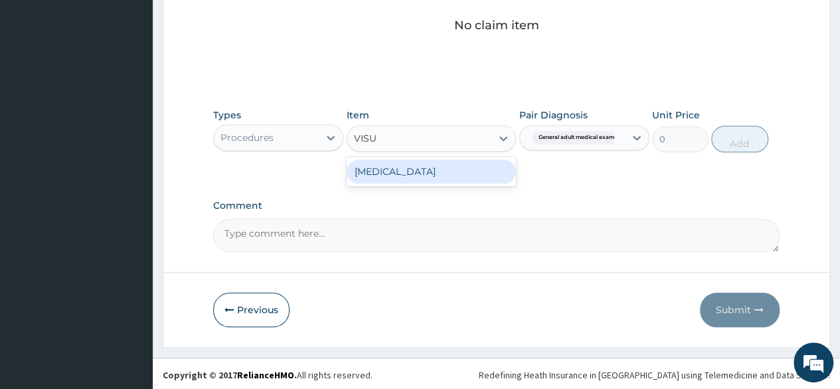
click at [399, 171] on div "[MEDICAL_DATA]" at bounding box center [432, 171] width 170 height 24
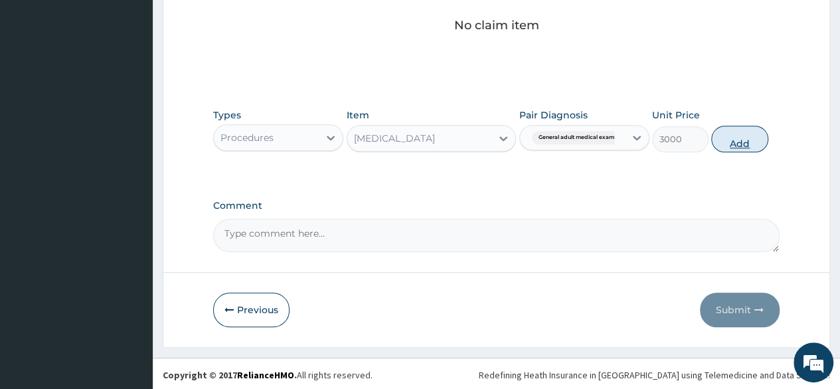
click at [741, 133] on button "Add" at bounding box center [739, 139] width 56 height 27
type input "0"
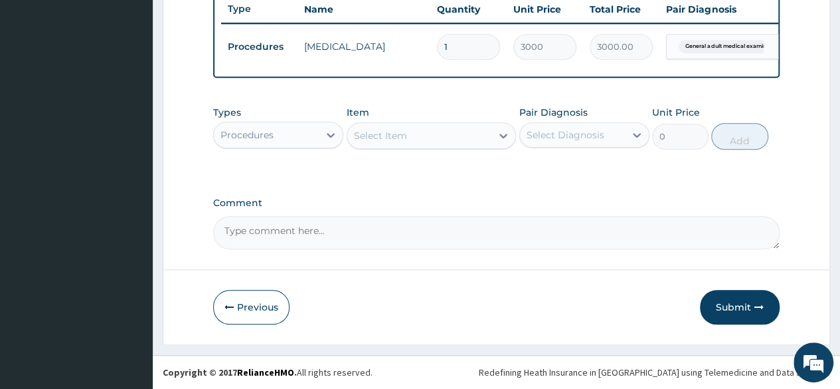
click at [303, 135] on div "Procedures" at bounding box center [266, 134] width 105 height 21
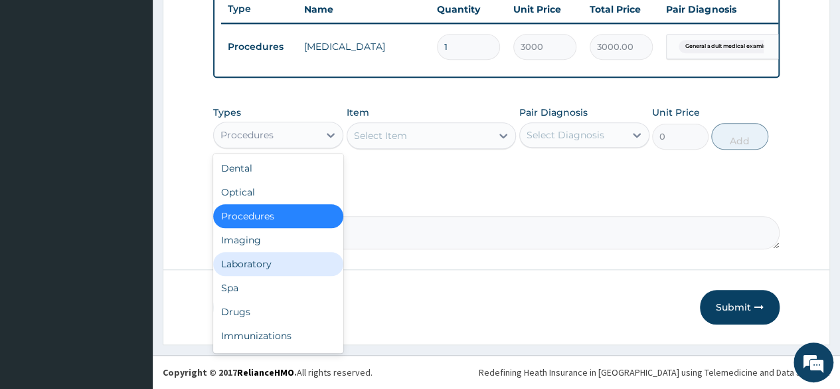
click at [257, 257] on div "Laboratory" at bounding box center [278, 264] width 130 height 24
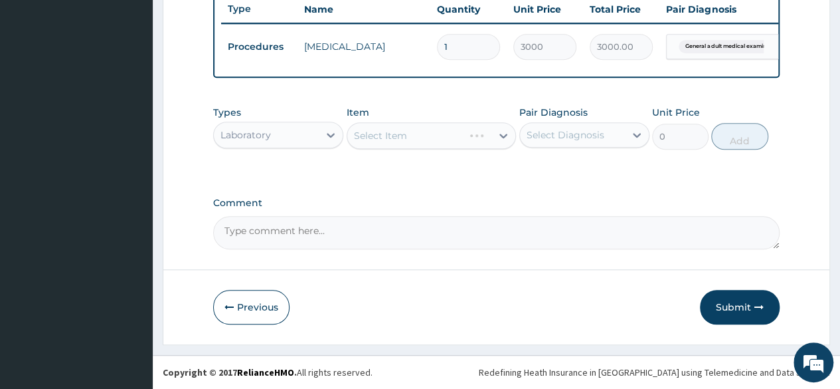
click at [438, 138] on div "Select Item" at bounding box center [432, 135] width 170 height 27
click at [595, 145] on div "Select Diagnosis" at bounding box center [572, 134] width 105 height 21
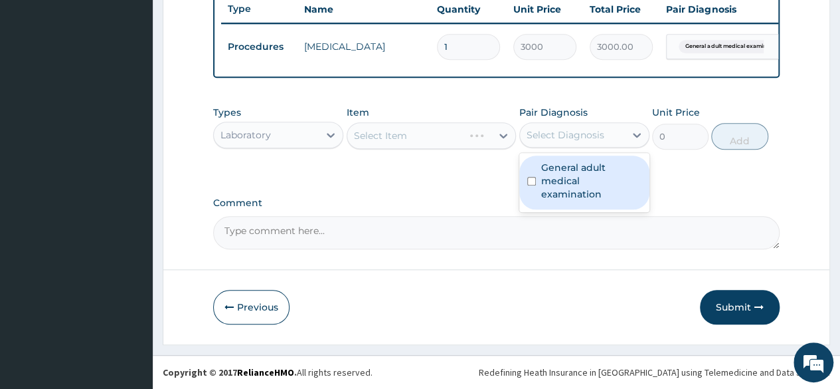
click at [577, 181] on label "General adult medical examination" at bounding box center [591, 181] width 100 height 40
checkbox input "true"
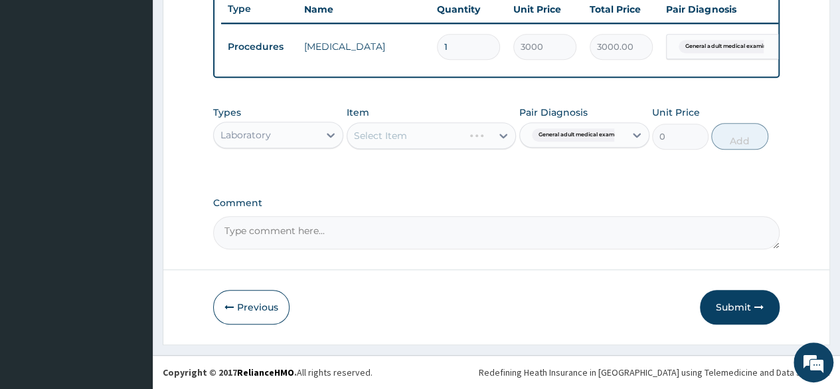
click at [446, 170] on div "Types Laboratory Item Select Item Pair Diagnosis General adult medical examinat…" at bounding box center [496, 137] width 567 height 77
click at [441, 143] on div "Select Item" at bounding box center [419, 135] width 145 height 21
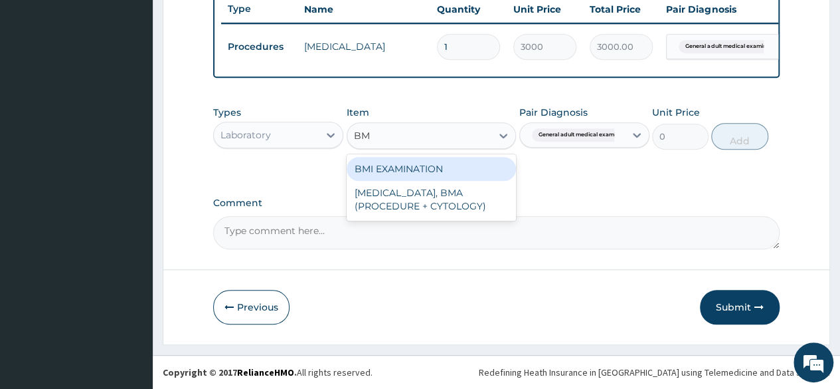
type input "BMI"
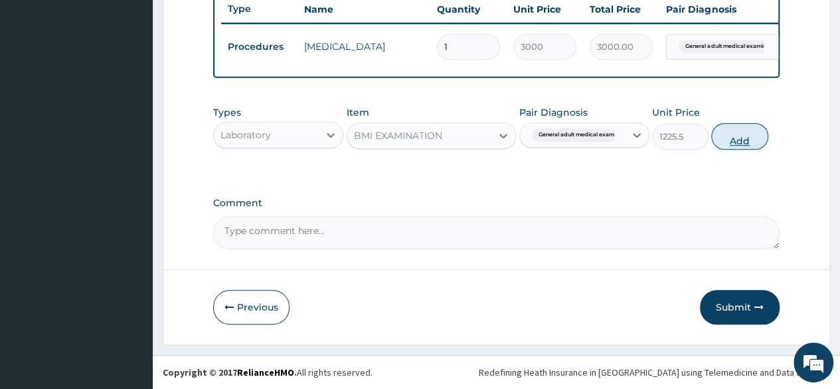
click at [756, 140] on button "Add" at bounding box center [739, 136] width 56 height 27
type input "0"
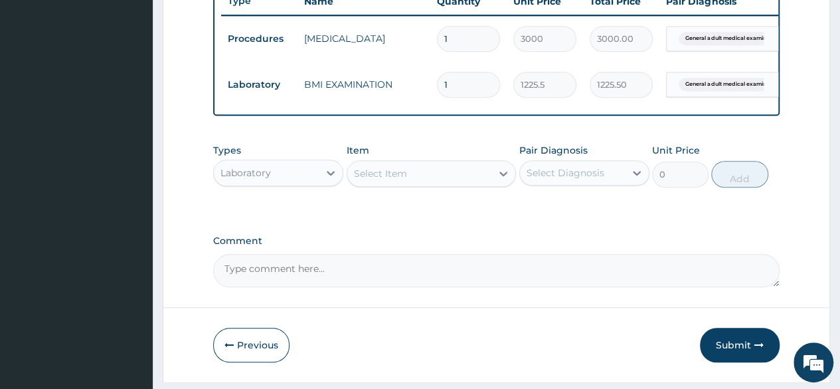
click at [408, 177] on div "Select Item" at bounding box center [419, 173] width 145 height 21
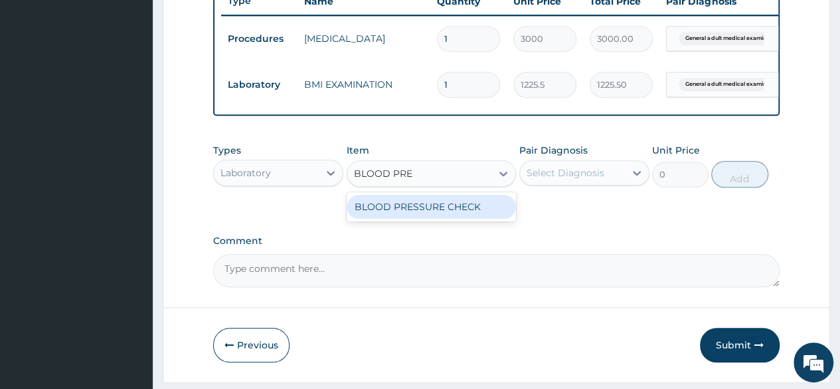
type input "BLOOD PRES"
click at [413, 219] on div "BLOOD PRESSURE CHECK" at bounding box center [432, 207] width 170 height 24
type input "1225.5"
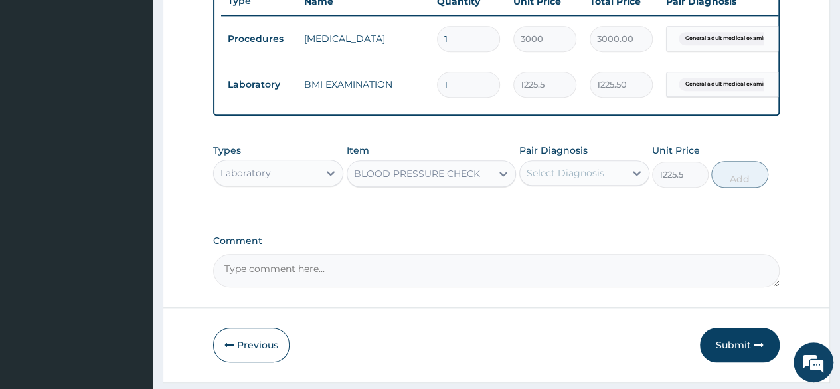
click at [535, 176] on div "Select Diagnosis" at bounding box center [566, 172] width 78 height 13
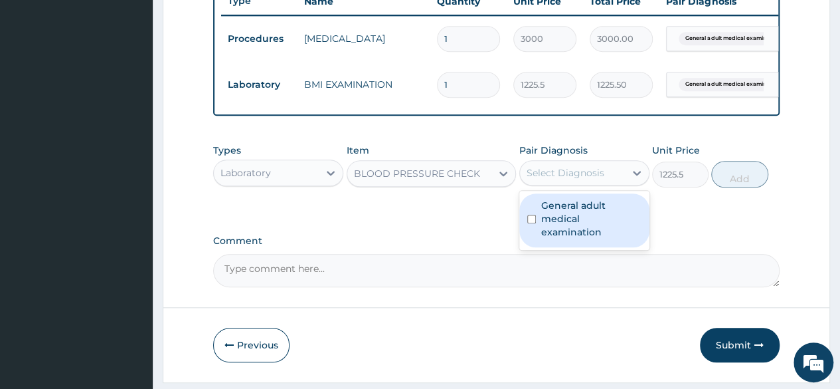
click at [557, 222] on label "General adult medical examination" at bounding box center [591, 219] width 100 height 40
checkbox input "true"
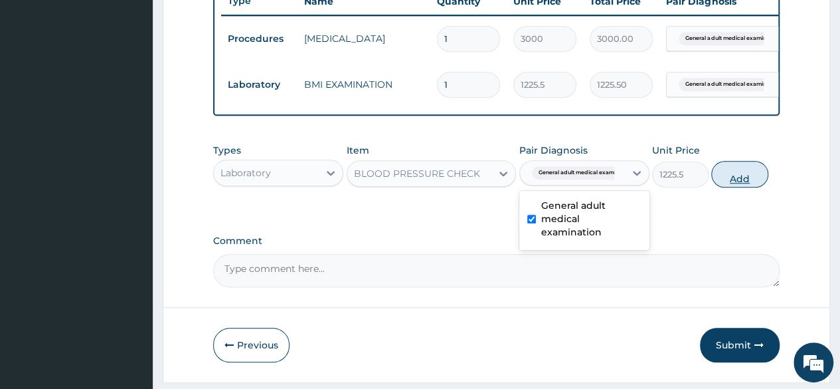
click at [731, 179] on button "Add" at bounding box center [739, 174] width 56 height 27
type input "0"
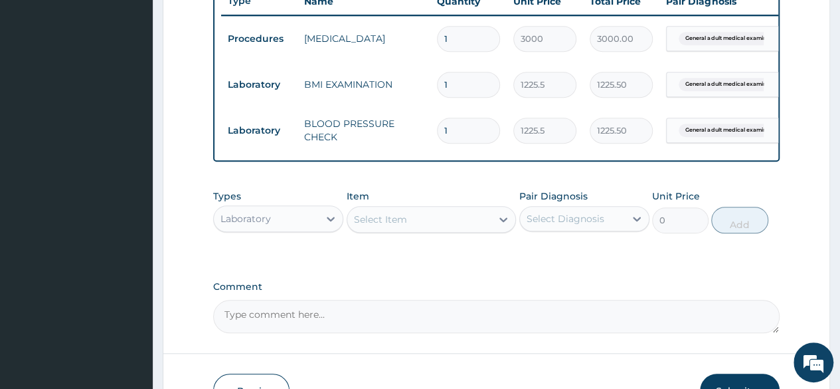
click at [436, 220] on div "Select Item" at bounding box center [419, 219] width 145 height 21
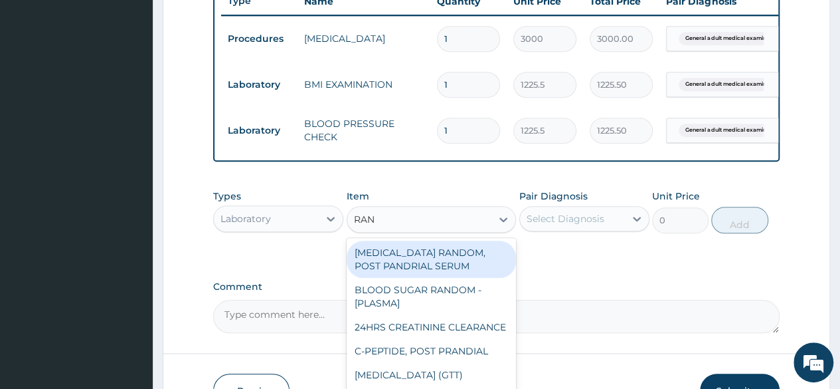
type input "RAND"
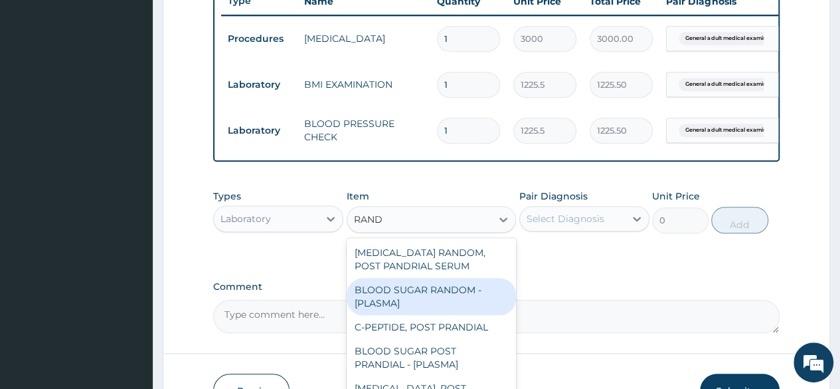
click at [376, 308] on div "BLOOD SUGAR RANDOM - [PLASMA]" at bounding box center [432, 296] width 170 height 37
type input "1800"
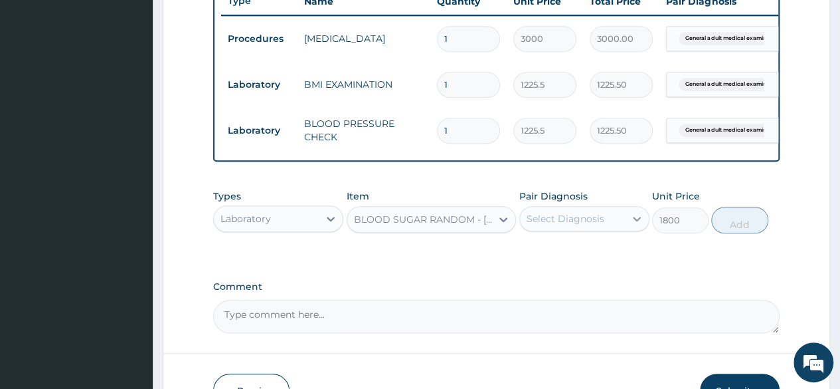
click at [626, 219] on div at bounding box center [637, 219] width 24 height 24
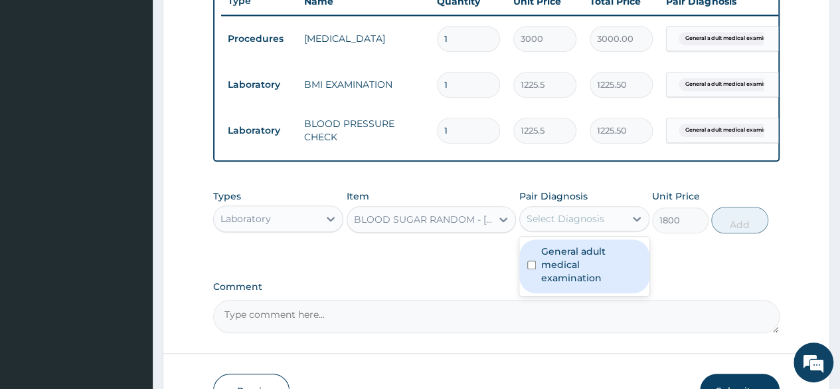
click at [596, 276] on label "General adult medical examination" at bounding box center [591, 264] width 100 height 40
checkbox input "true"
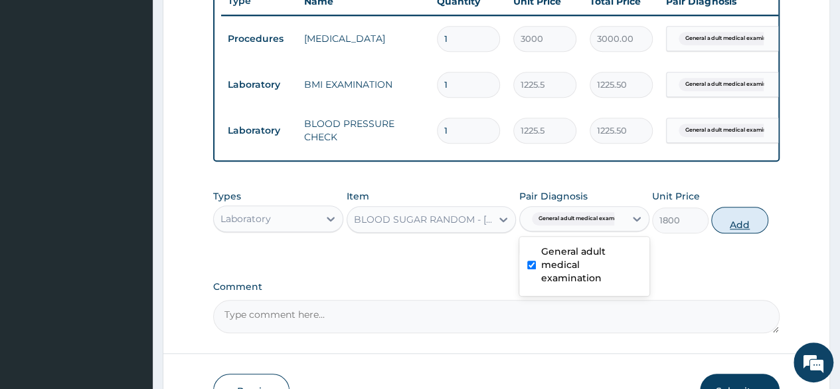
click at [764, 222] on button "Add" at bounding box center [739, 220] width 56 height 27
type input "0"
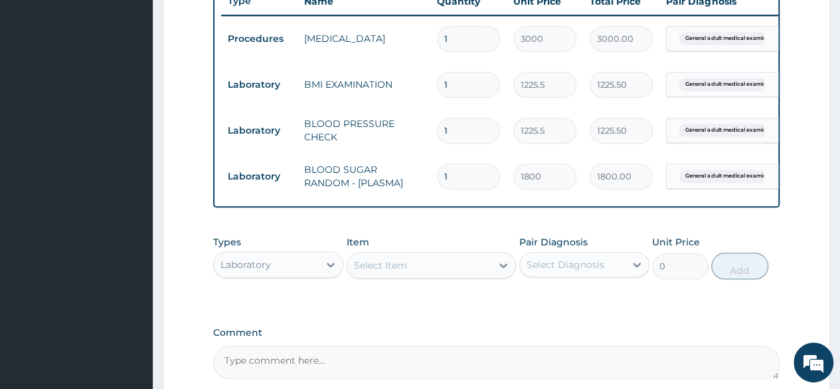
scroll to position [652, 0]
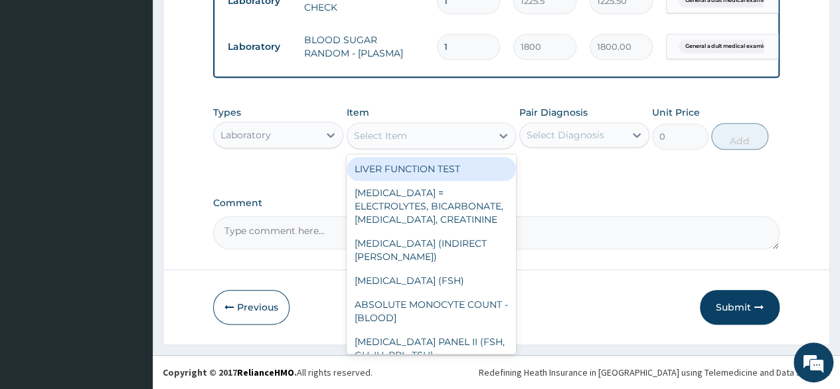
click at [421, 143] on div "Select Item" at bounding box center [419, 135] width 145 height 21
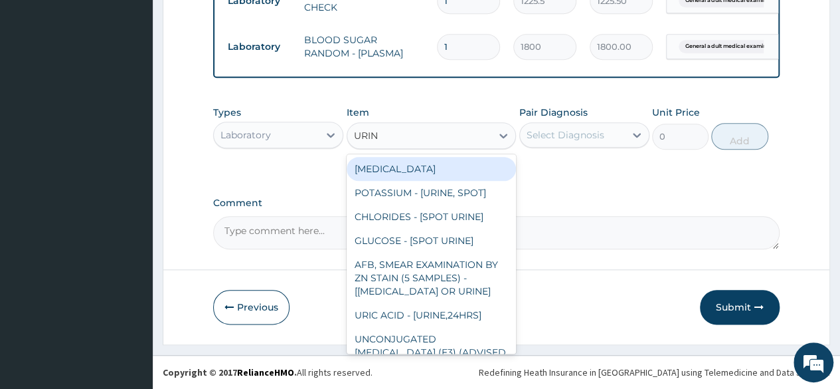
type input "URINA"
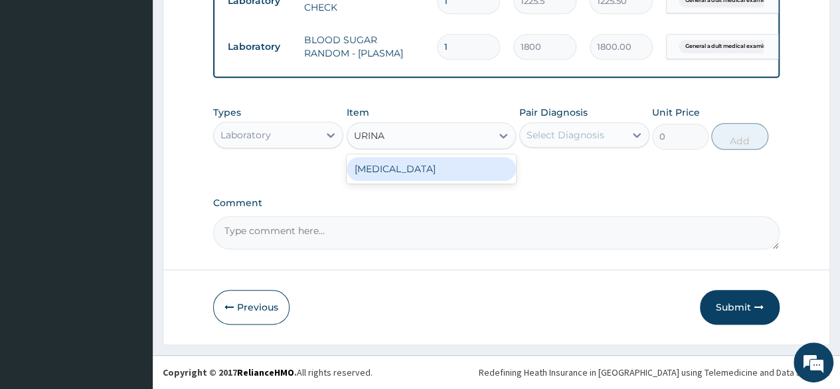
click at [421, 160] on div "[MEDICAL_DATA]" at bounding box center [432, 169] width 170 height 24
type input "1531.875"
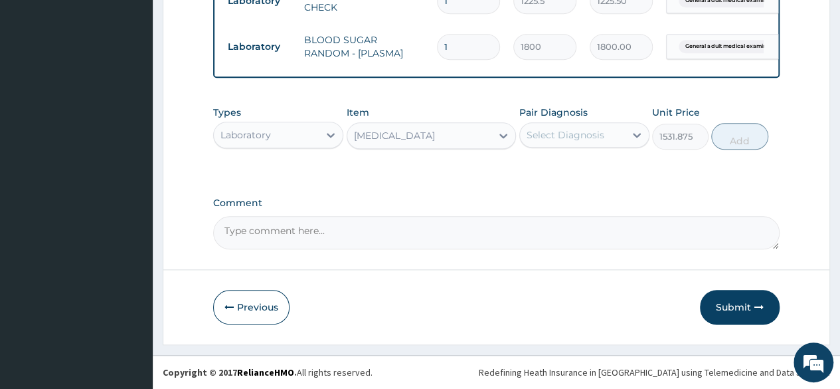
click at [599, 120] on div "Pair Diagnosis Select Diagnosis" at bounding box center [585, 128] width 130 height 44
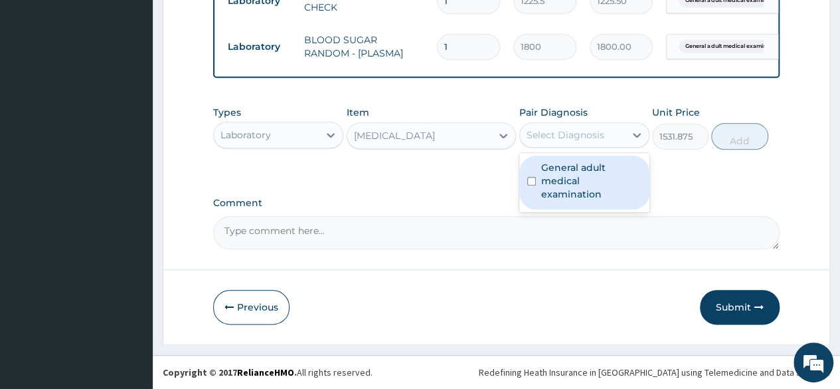
click at [599, 132] on div "Select Diagnosis" at bounding box center [566, 134] width 78 height 13
click at [587, 175] on label "General adult medical examination" at bounding box center [591, 181] width 100 height 40
checkbox input "true"
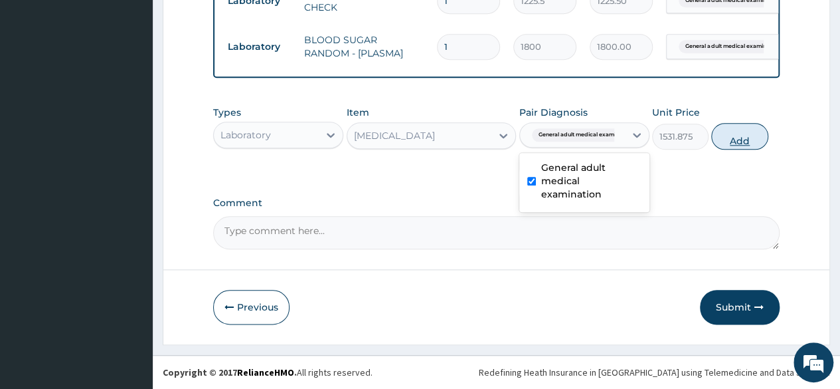
click at [727, 144] on button "Add" at bounding box center [739, 136] width 56 height 27
type input "0"
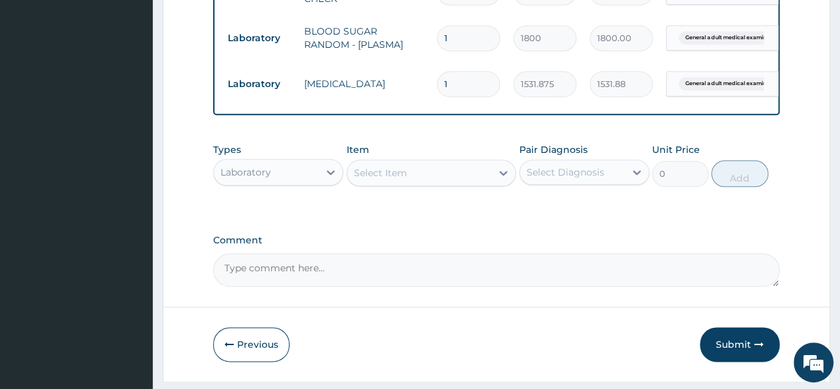
click at [385, 179] on div "Select Item" at bounding box center [380, 172] width 53 height 13
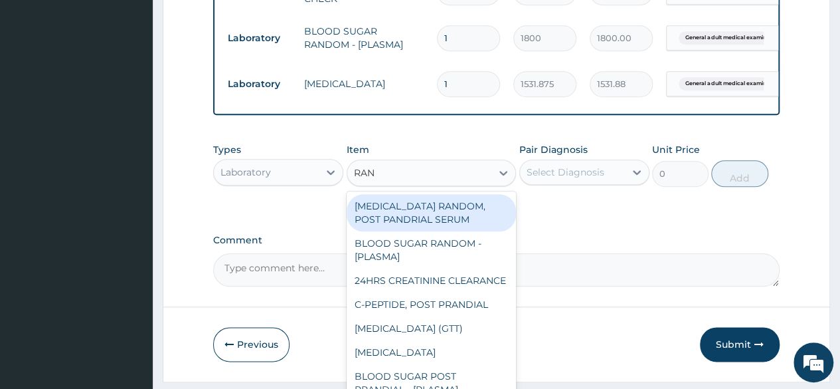
type input "RAND"
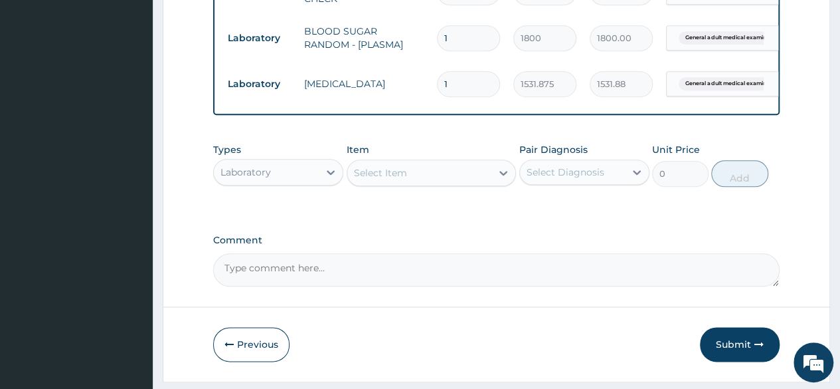
click at [389, 183] on div "Select Item" at bounding box center [419, 172] width 145 height 21
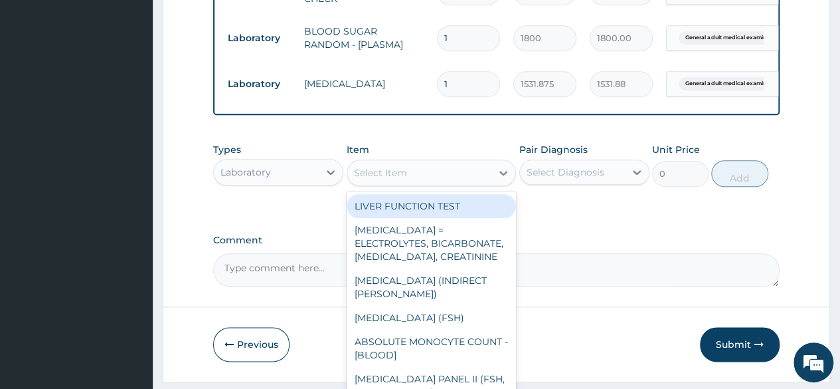
click at [389, 179] on div "Select Item" at bounding box center [380, 172] width 53 height 13
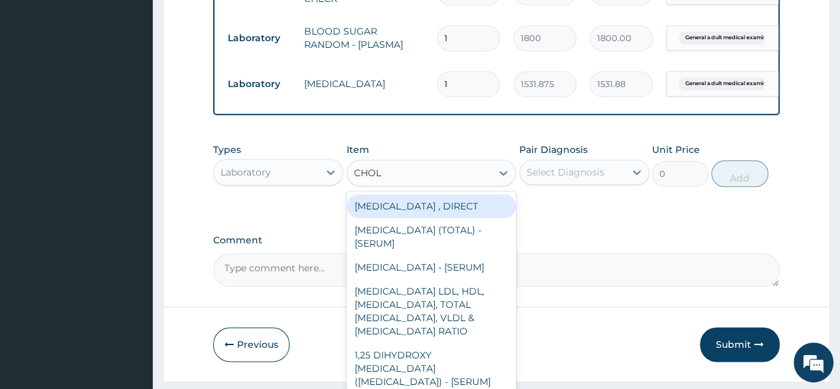
type input "CHOLE"
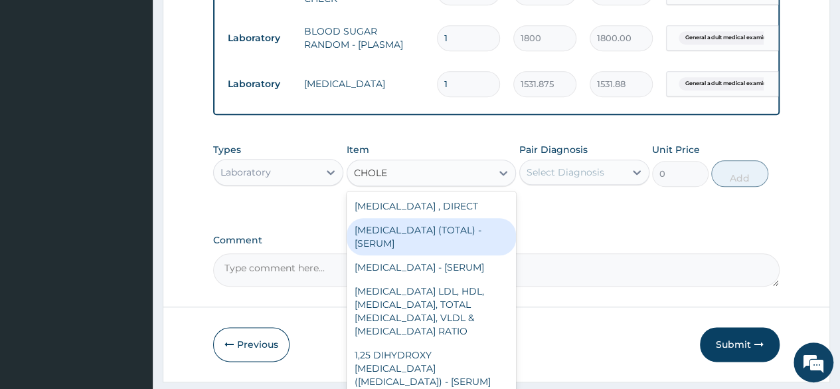
click at [395, 232] on div "[MEDICAL_DATA] (TOTAL) - [SERUM]" at bounding box center [432, 236] width 170 height 37
type input "2880"
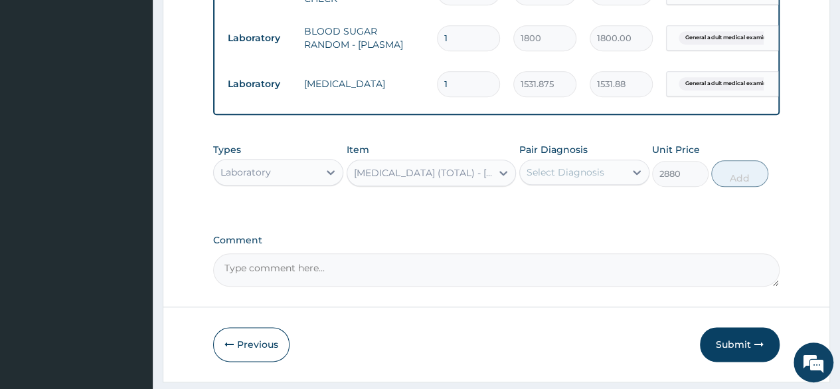
click at [572, 179] on div "Select Diagnosis" at bounding box center [566, 171] width 78 height 13
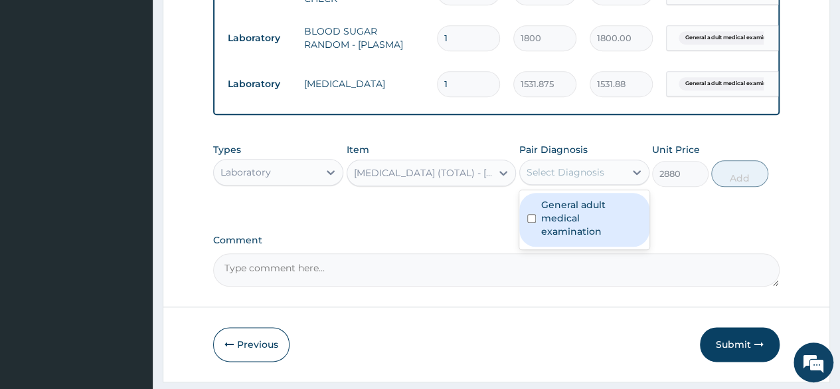
click at [574, 211] on label "General adult medical examination" at bounding box center [591, 218] width 100 height 40
checkbox input "true"
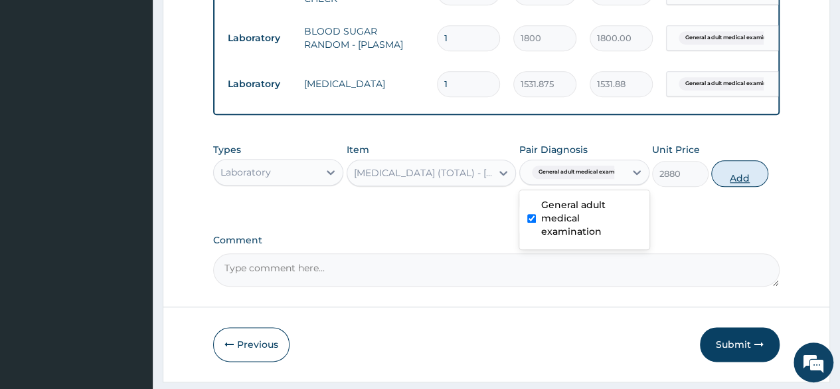
click at [718, 185] on button "Add" at bounding box center [739, 173] width 56 height 27
type input "0"
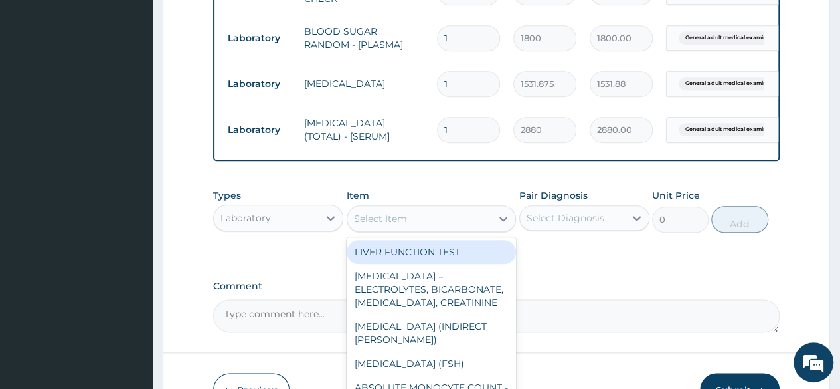
click at [381, 222] on div "Select Item" at bounding box center [380, 218] width 53 height 13
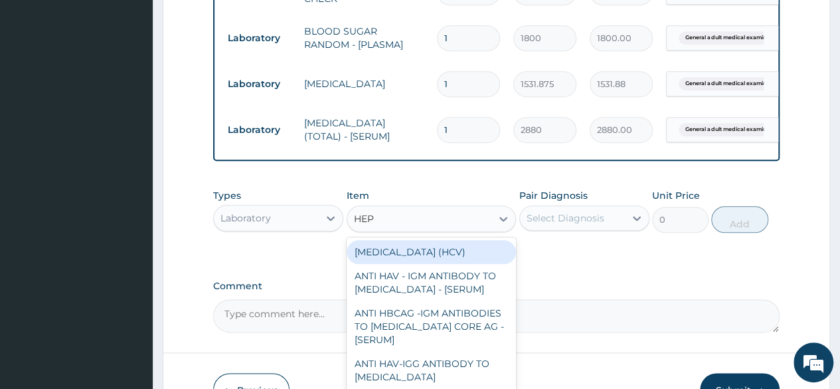
type input "HEPA"
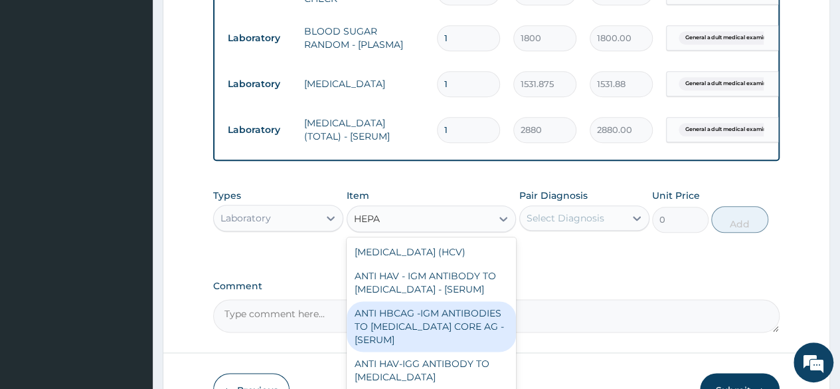
click at [449, 330] on div "ANTI HBCAG -IGM ANTIBODIES TO [MEDICAL_DATA] CORE AG - [SERUM]" at bounding box center [432, 326] width 170 height 50
type input "4085"
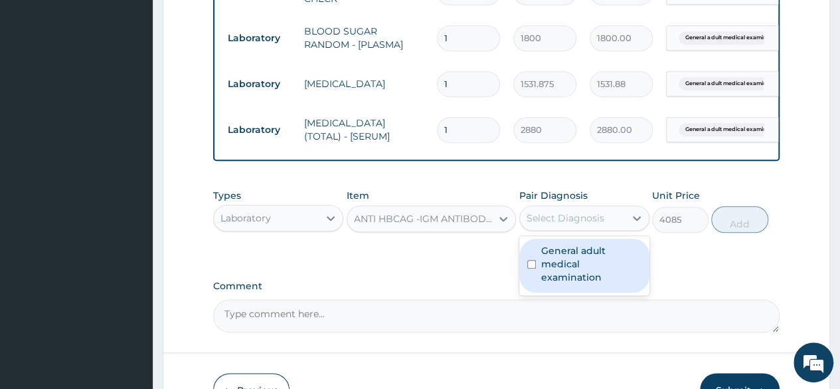
click at [559, 223] on div "Select Diagnosis" at bounding box center [566, 217] width 78 height 13
click at [569, 280] on label "General adult medical examination" at bounding box center [591, 264] width 100 height 40
checkbox input "true"
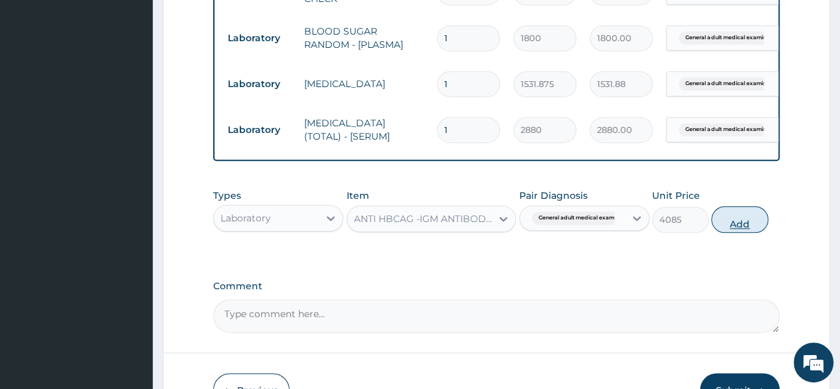
click at [733, 233] on button "Add" at bounding box center [739, 219] width 56 height 27
type input "0"
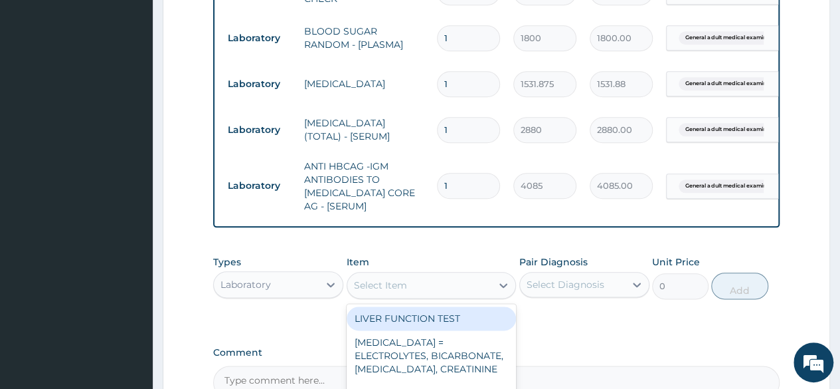
click at [430, 296] on div "Select Item" at bounding box center [419, 284] width 145 height 21
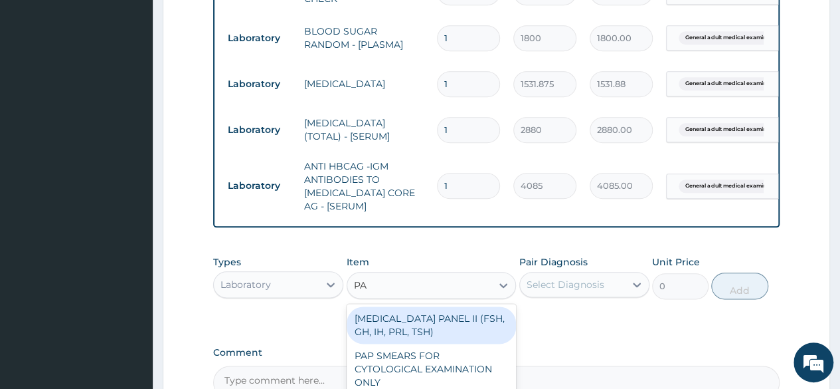
type input "PAP"
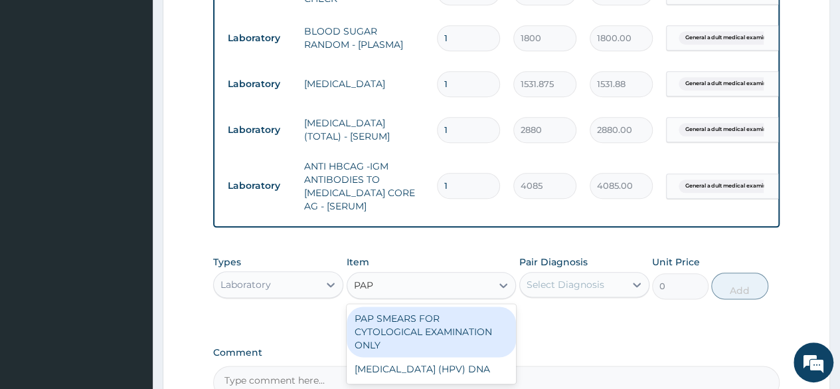
click at [423, 337] on div "PAP SMEARS FOR CYTOLOGICAL EXAMINATION ONLY" at bounding box center [432, 331] width 170 height 50
type input "18080"
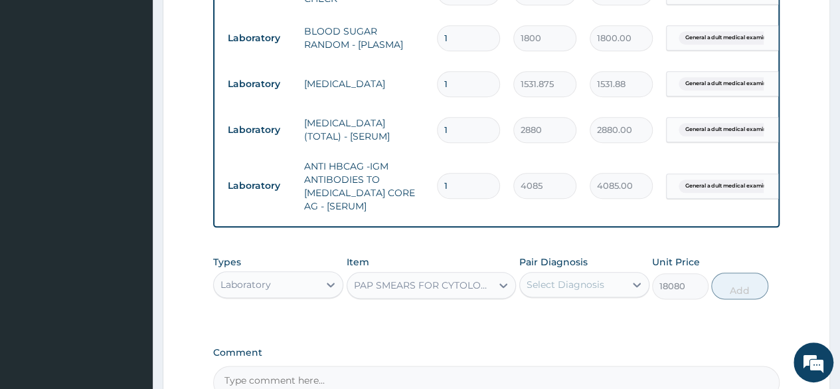
click at [590, 291] on div "Select Diagnosis" at bounding box center [566, 284] width 78 height 13
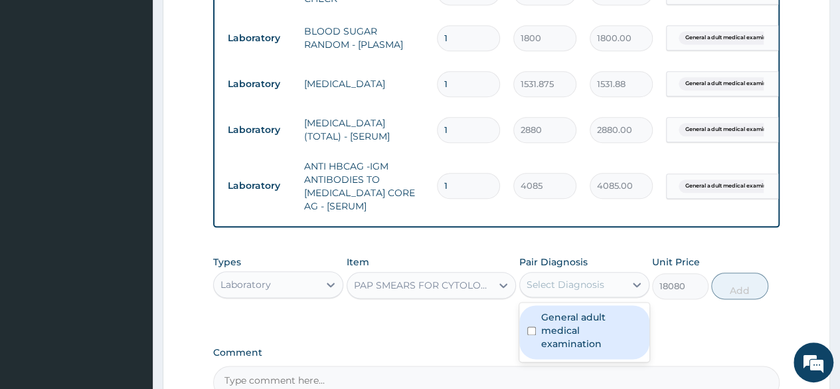
click at [585, 314] on div "General adult medical examination" at bounding box center [585, 331] width 130 height 59
click at [586, 321] on label "General adult medical examination" at bounding box center [591, 330] width 100 height 40
checkbox input "true"
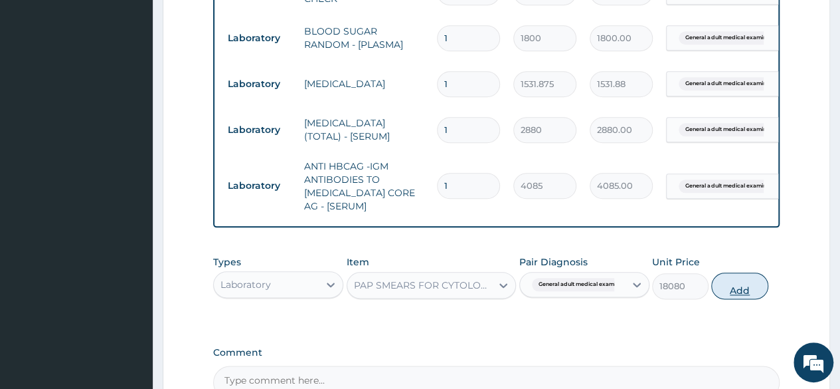
click at [748, 299] on button "Add" at bounding box center [739, 285] width 56 height 27
type input "0"
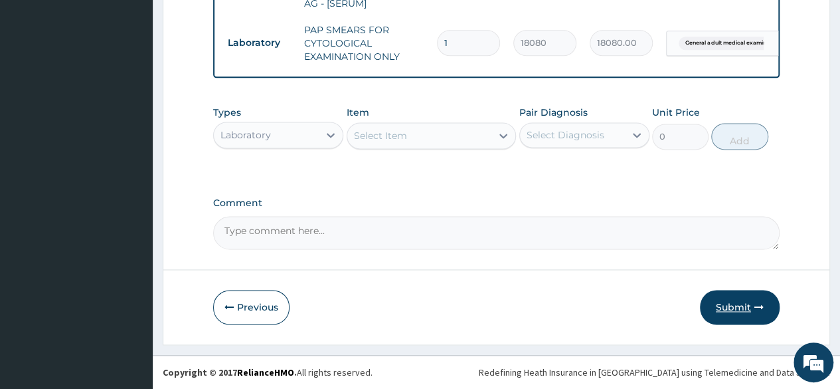
click at [740, 298] on button "Submit" at bounding box center [740, 307] width 80 height 35
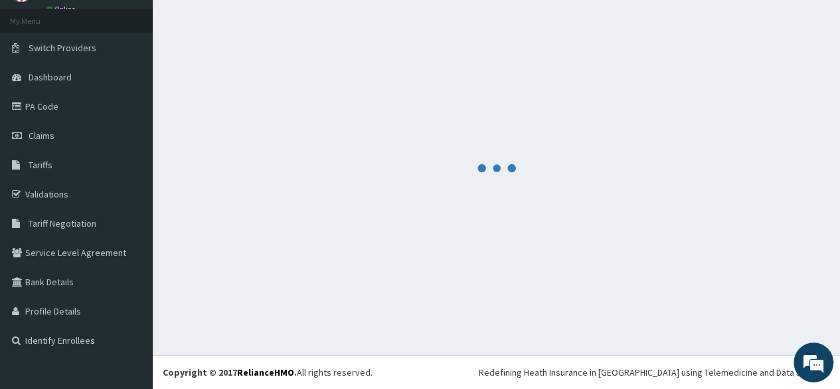
scroll to position [67, 0]
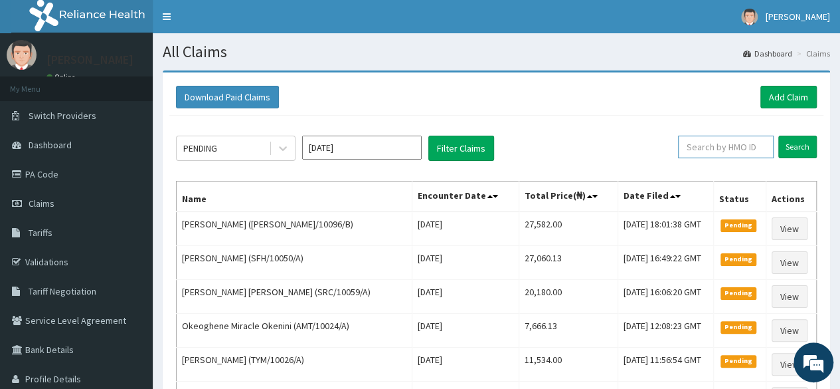
click at [723, 153] on input "text" at bounding box center [726, 147] width 96 height 23
paste input "DEL/10147/A"
type input "DEL/10147/A"
click at [789, 145] on input "Search" at bounding box center [798, 147] width 39 height 23
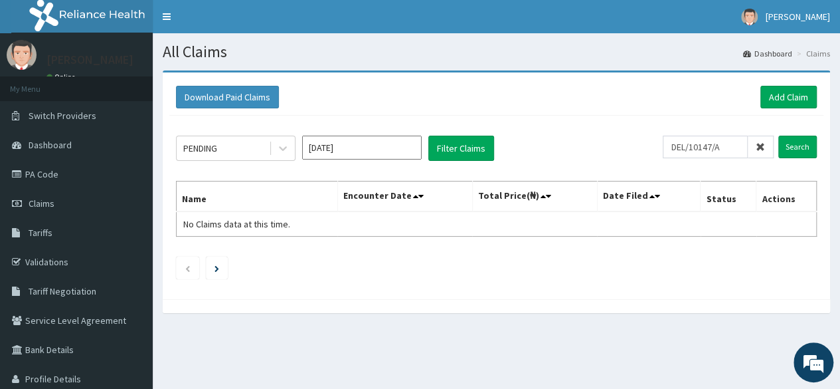
click at [779, 110] on div "Download Paid Claims Add Claim" at bounding box center [496, 97] width 654 height 37
drag, startPoint x: 780, startPoint y: 110, endPoint x: 795, endPoint y: 91, distance: 23.7
click at [795, 91] on div "Download Paid Claims Add Claim" at bounding box center [496, 97] width 654 height 37
click at [795, 91] on link "Add Claim" at bounding box center [789, 97] width 56 height 23
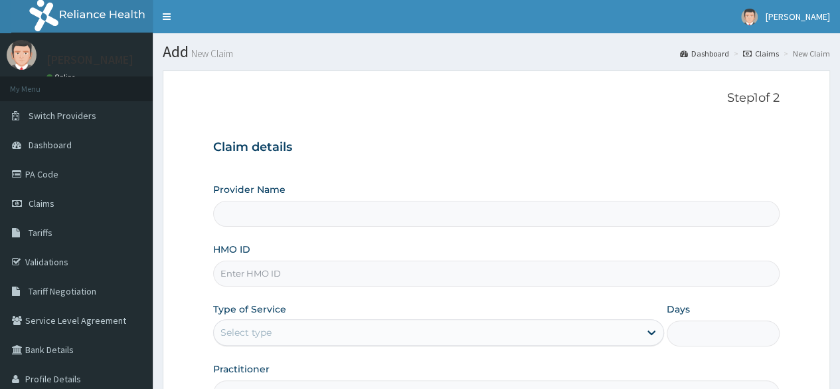
click at [313, 265] on input "HMO ID" at bounding box center [496, 273] width 567 height 26
paste input "DEL/10147/A"
type input "DEL/10147/A"
type input "Reliance Family Clinics (RFC) - [GEOGRAPHIC_DATA]"
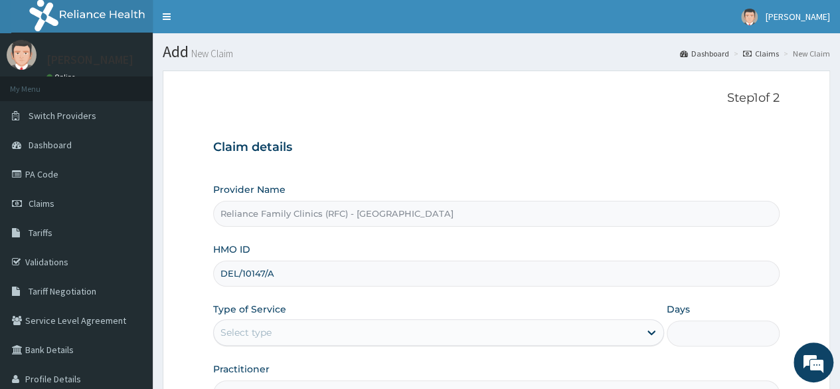
type input "DEL/10147/A"
click at [298, 322] on div "Select type" at bounding box center [427, 332] width 426 height 21
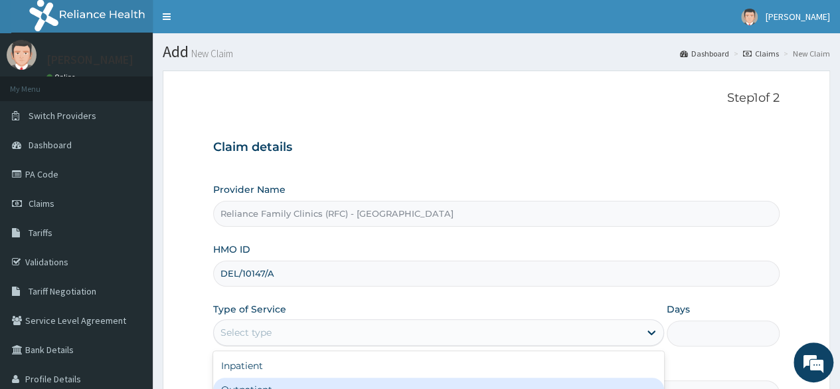
click at [294, 381] on div "Outpatient" at bounding box center [438, 389] width 451 height 24
type input "1"
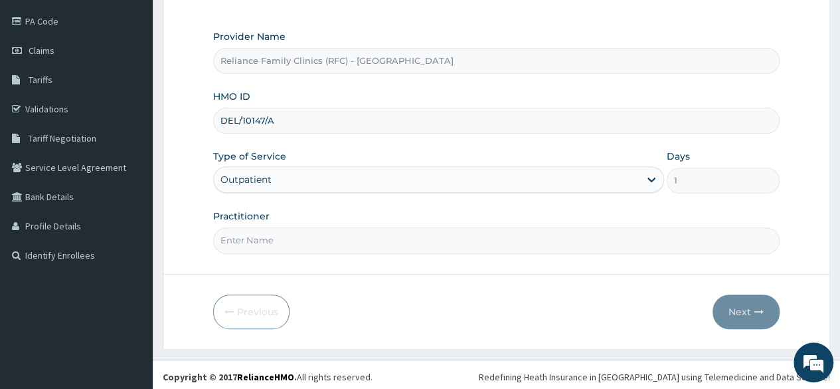
scroll to position [154, 0]
click at [302, 226] on input "Practitioner" at bounding box center [496, 239] width 567 height 26
type input "LOCUM"
click at [752, 308] on button "Next" at bounding box center [746, 310] width 67 height 35
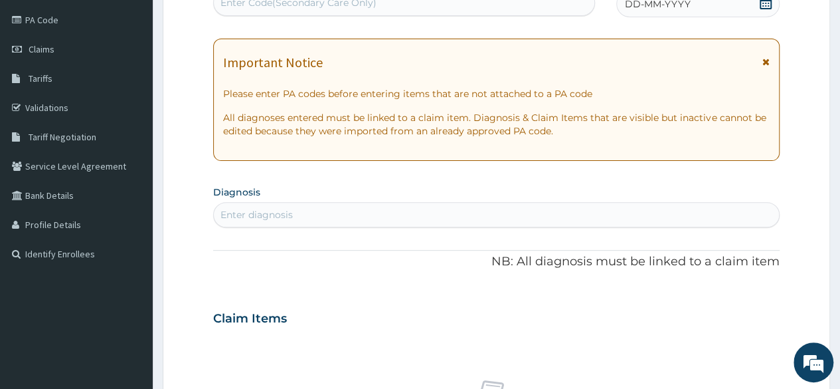
click at [757, 9] on div "DD-MM-YYYY" at bounding box center [697, 4] width 163 height 27
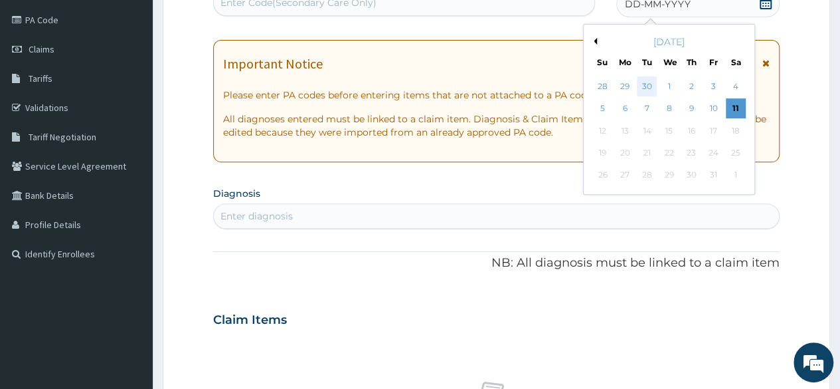
click at [650, 77] on div "30" at bounding box center [647, 86] width 20 height 20
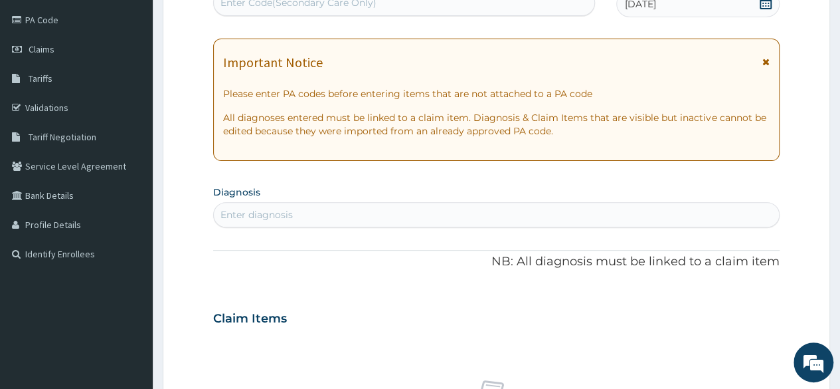
click at [695, 216] on div "Enter diagnosis" at bounding box center [496, 214] width 565 height 21
type input "W"
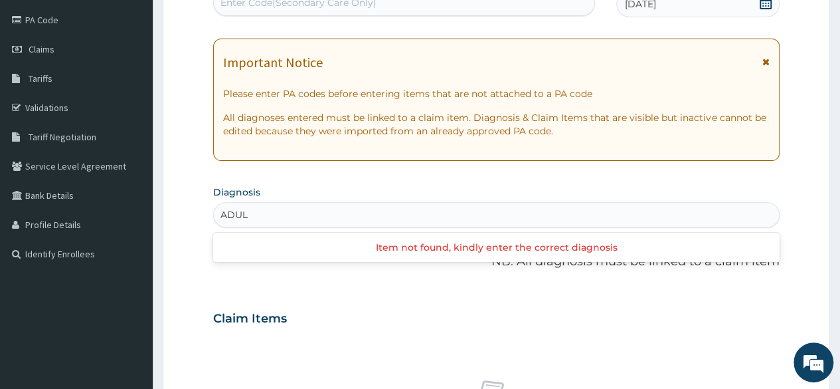
type input "ADULT"
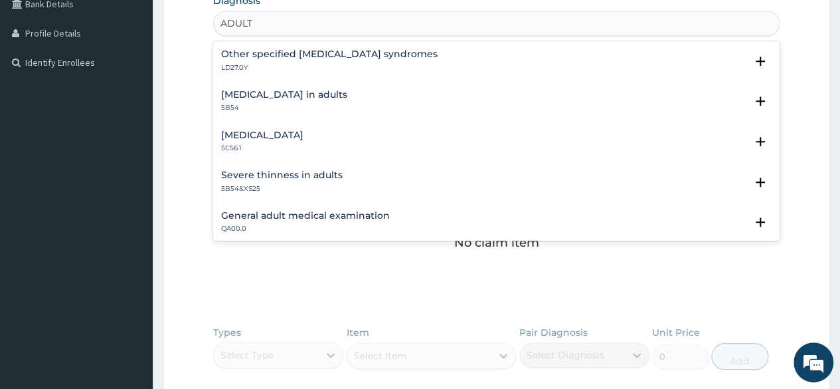
scroll to position [349, 0]
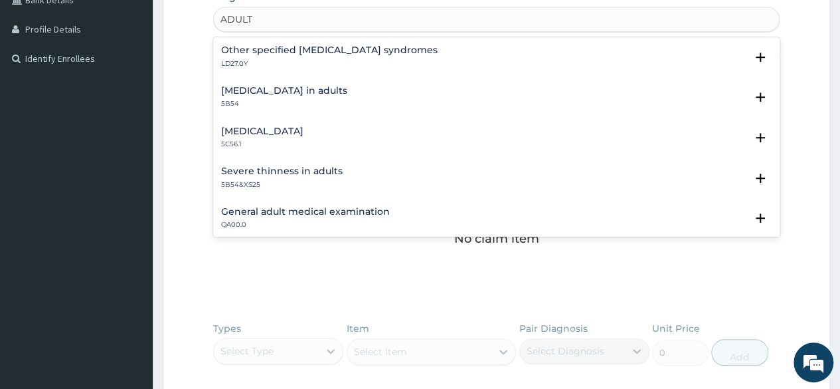
click at [332, 210] on h4 "General adult medical examination" at bounding box center [305, 212] width 169 height 10
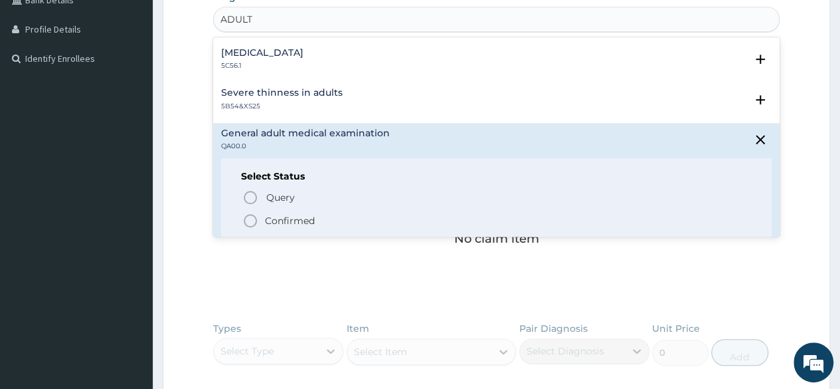
scroll to position [106, 0]
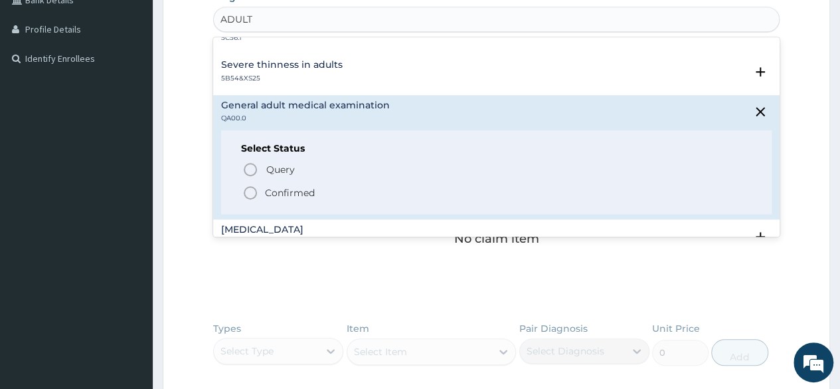
click at [282, 189] on p "Confirmed" at bounding box center [290, 192] width 50 height 13
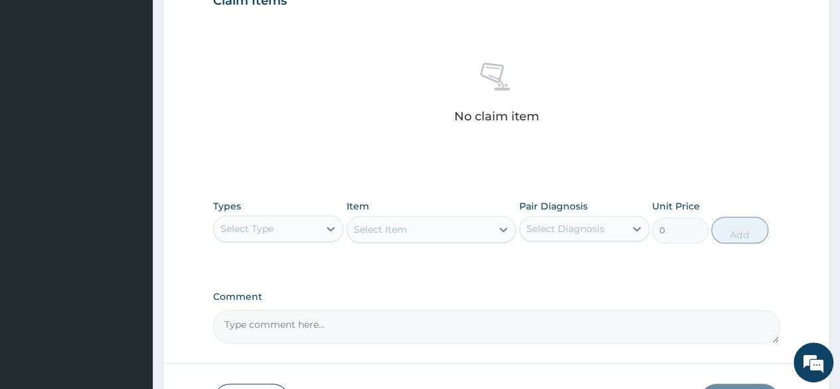
scroll to position [497, 0]
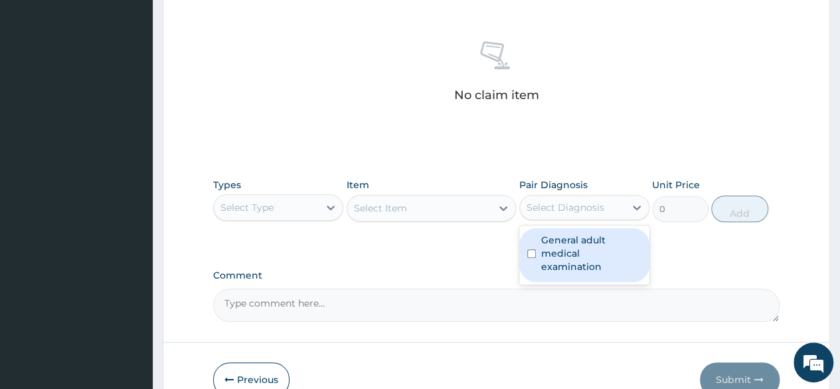
click at [556, 195] on div "Select Diagnosis" at bounding box center [585, 207] width 130 height 25
click at [541, 235] on label "General adult medical examination" at bounding box center [591, 253] width 100 height 40
checkbox input "true"
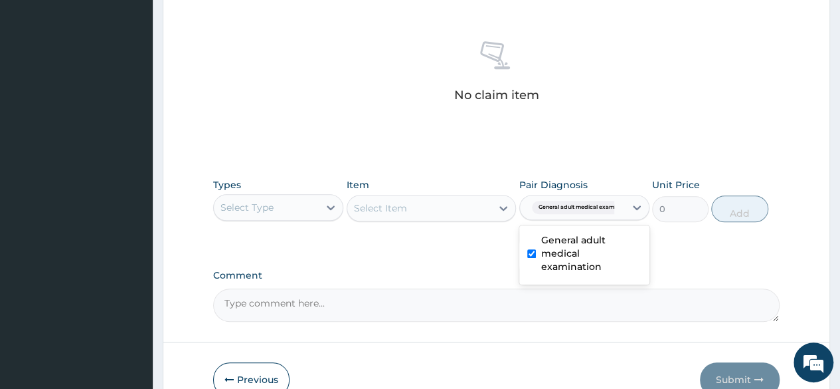
click at [442, 207] on div "Select Item" at bounding box center [432, 208] width 170 height 27
drag, startPoint x: 355, startPoint y: 198, endPoint x: 328, endPoint y: 204, distance: 27.9
click at [328, 204] on div "Types Select Type Item Select Item Pair Diagnosis General adult medical examina…" at bounding box center [496, 199] width 567 height 57
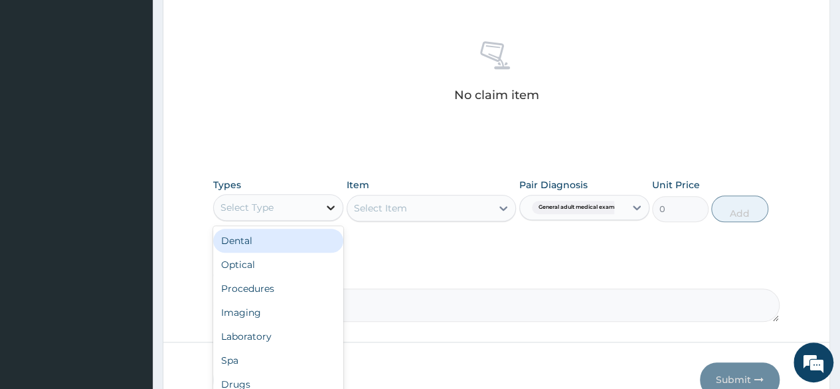
click at [328, 205] on icon at bounding box center [331, 207] width 8 height 5
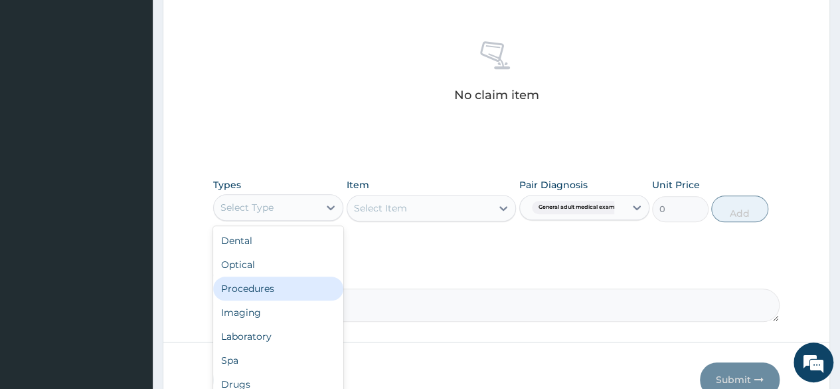
click at [276, 285] on div "Procedures" at bounding box center [278, 288] width 130 height 24
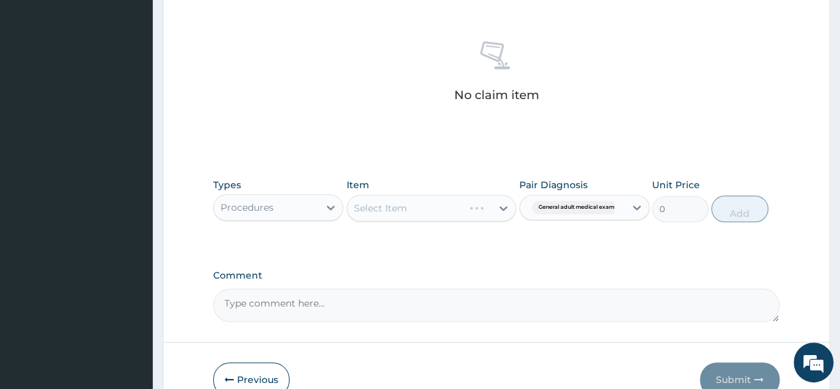
click at [458, 217] on div "Select Item" at bounding box center [432, 208] width 170 height 27
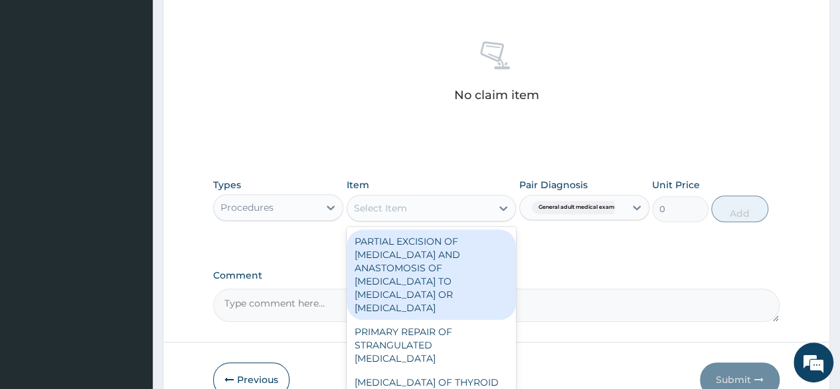
click at [445, 213] on div "Select Item" at bounding box center [419, 207] width 145 height 21
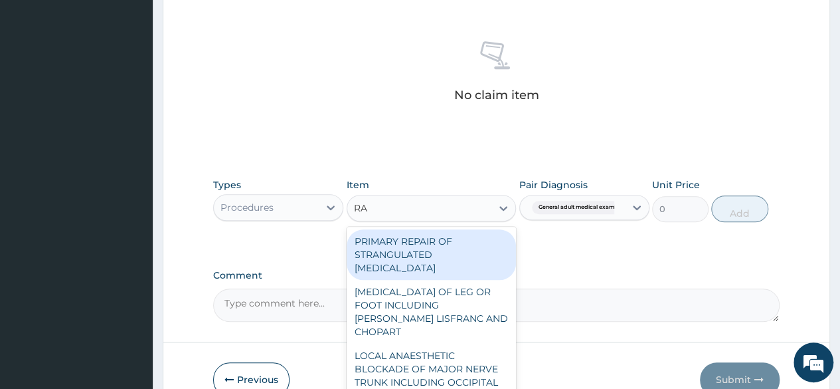
type input "R"
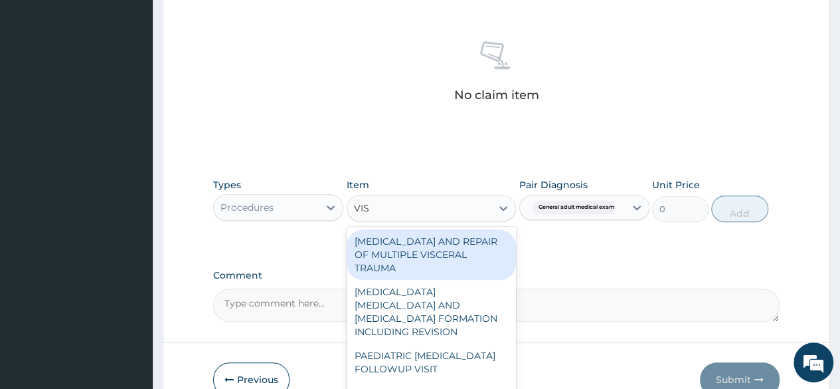
type input "VISUA"
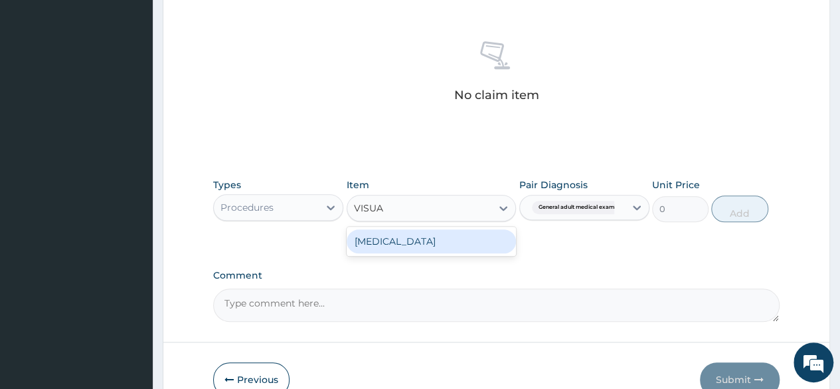
click at [435, 233] on div "[MEDICAL_DATA]" at bounding box center [432, 241] width 170 height 24
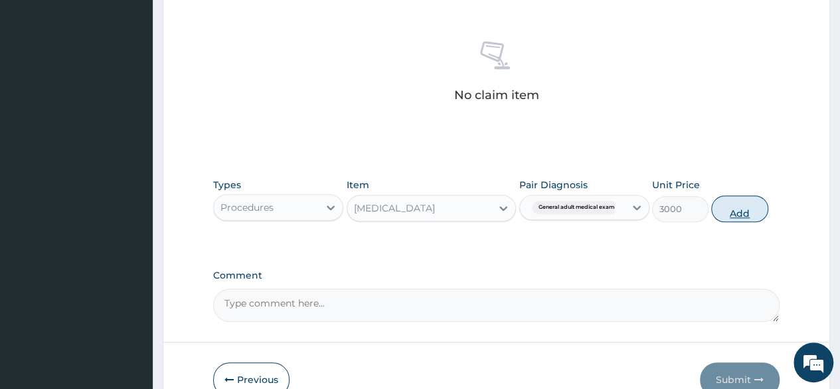
click at [733, 205] on button "Add" at bounding box center [739, 208] width 56 height 27
type input "0"
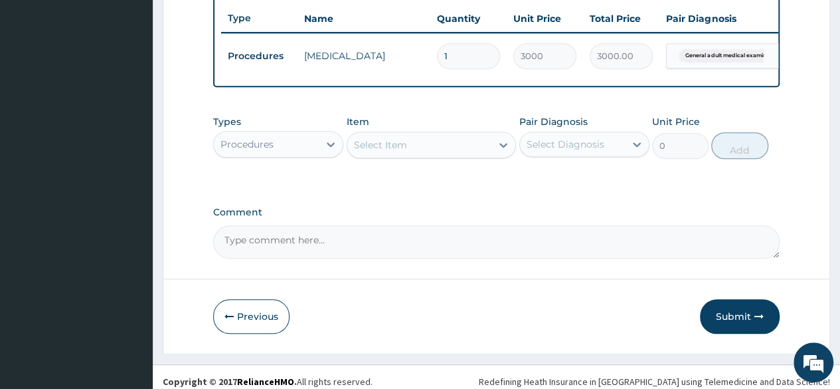
scroll to position [514, 0]
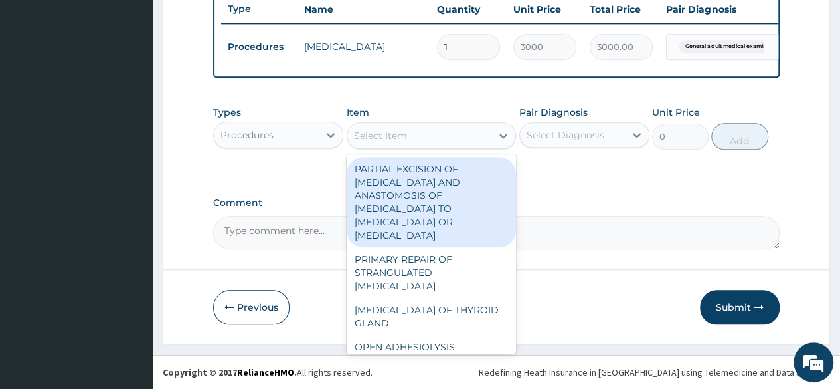
click at [438, 136] on div "Select Item" at bounding box center [419, 135] width 145 height 21
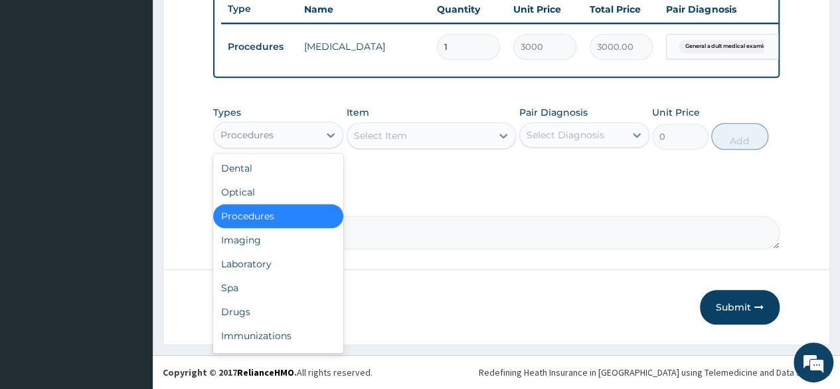
click at [302, 142] on div "Procedures" at bounding box center [266, 134] width 105 height 21
click at [246, 268] on div "Laboratory" at bounding box center [278, 264] width 130 height 24
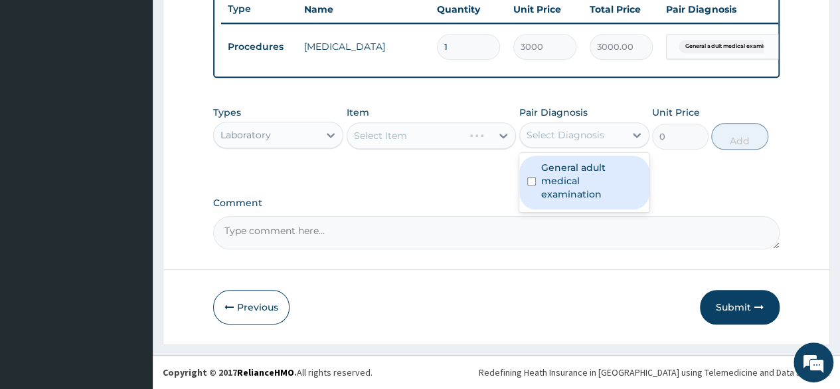
click at [527, 134] on div "Select Diagnosis" at bounding box center [566, 134] width 78 height 13
click at [549, 165] on label "General adult medical examination" at bounding box center [591, 181] width 100 height 40
checkbox input "true"
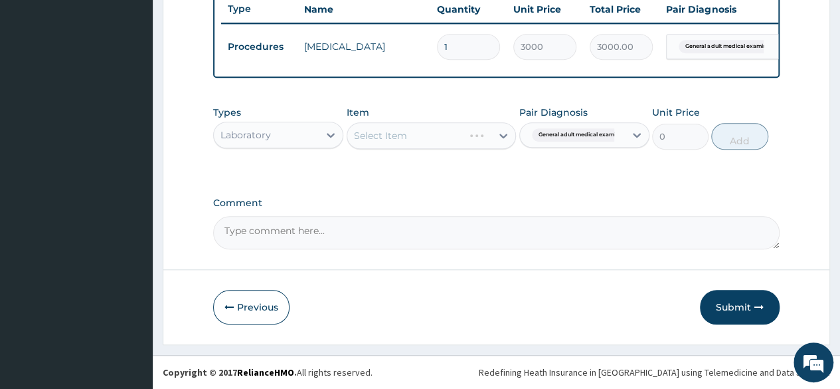
click at [409, 140] on div "Select Item" at bounding box center [432, 135] width 170 height 27
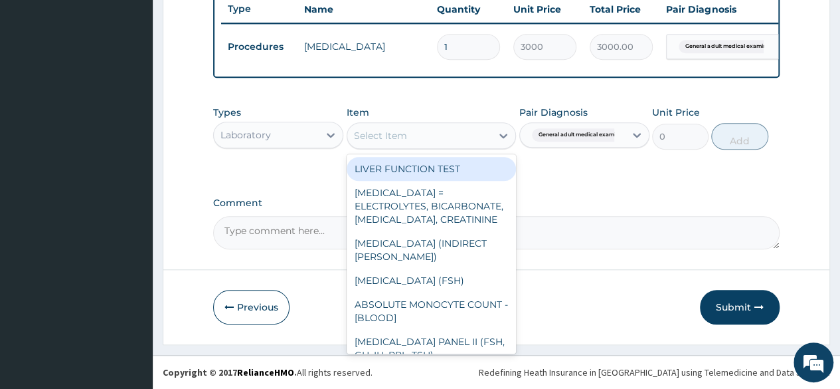
click at [409, 142] on div "Select Item" at bounding box center [419, 135] width 145 height 21
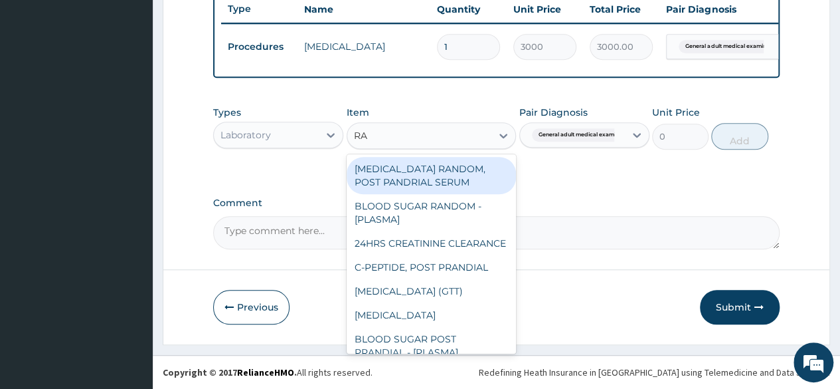
type input "R"
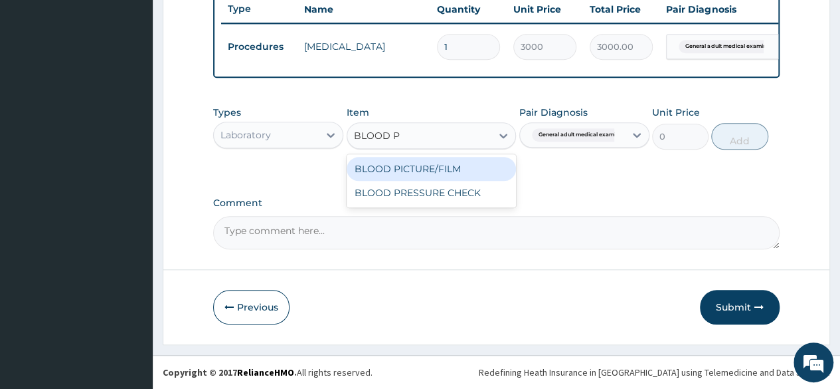
type input "BLOOD PR"
click at [425, 169] on div "BLOOD PRESSURE CHECK" at bounding box center [432, 169] width 170 height 24
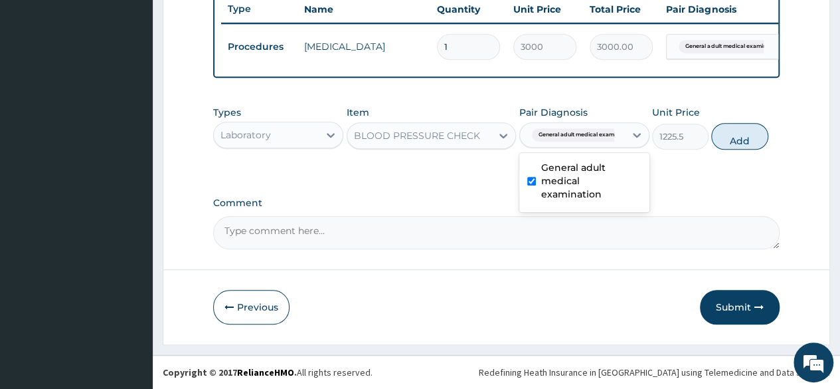
click at [580, 138] on span "General adult medical examinat..." at bounding box center [583, 134] width 103 height 13
drag, startPoint x: 730, startPoint y: 139, endPoint x: 722, endPoint y: 152, distance: 15.5
click at [722, 152] on div "Types Laboratory Item BLOOD PRESSURE CHECK Pair Diagnosis General adult medical…" at bounding box center [496, 127] width 567 height 57
click at [741, 143] on button "Add" at bounding box center [739, 136] width 56 height 27
type input "0"
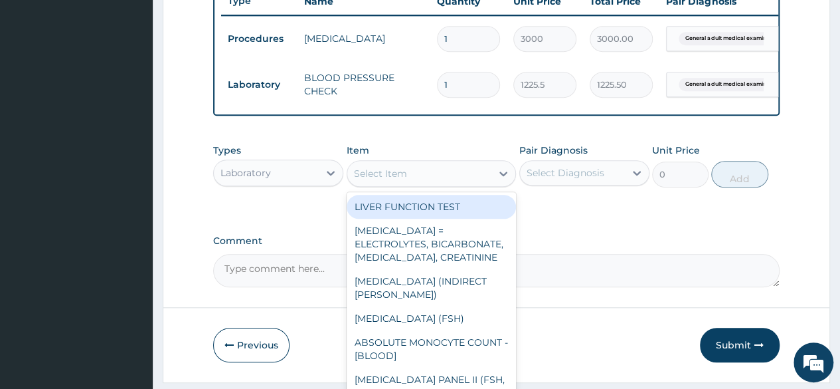
click at [480, 183] on div "Select Item" at bounding box center [419, 173] width 145 height 21
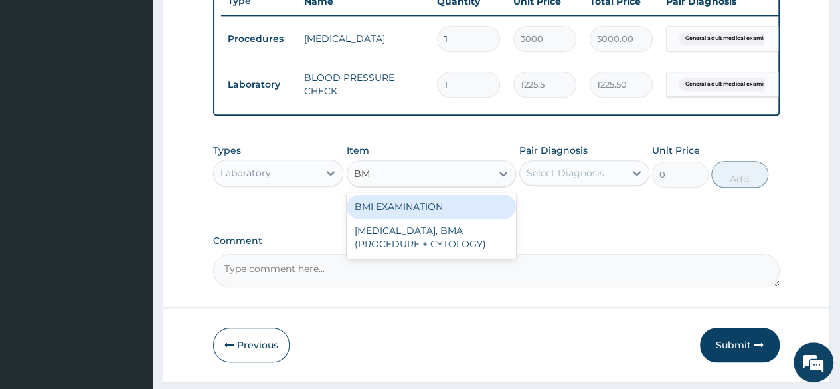
type input "BMI"
click at [465, 218] on div "BMI EXAMINATION" at bounding box center [432, 207] width 170 height 24
type input "1225.5"
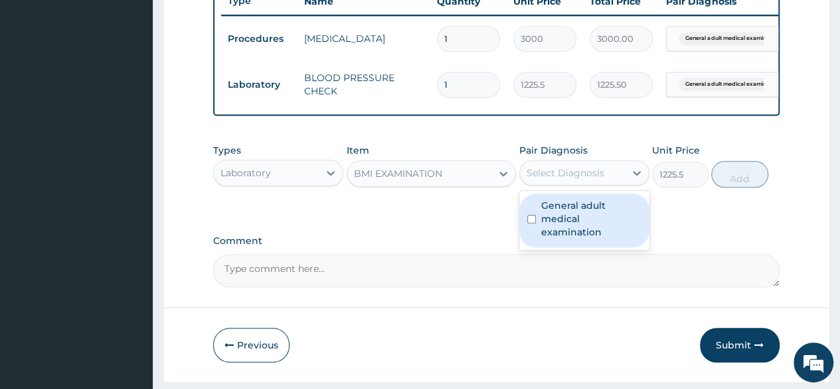
drag, startPoint x: 565, startPoint y: 187, endPoint x: 560, endPoint y: 223, distance: 36.2
click at [560, 185] on div "option General adult medical examination, selected. option General adult medica…" at bounding box center [585, 172] width 130 height 25
click at [560, 223] on label "General adult medical examination" at bounding box center [591, 219] width 100 height 40
checkbox input "true"
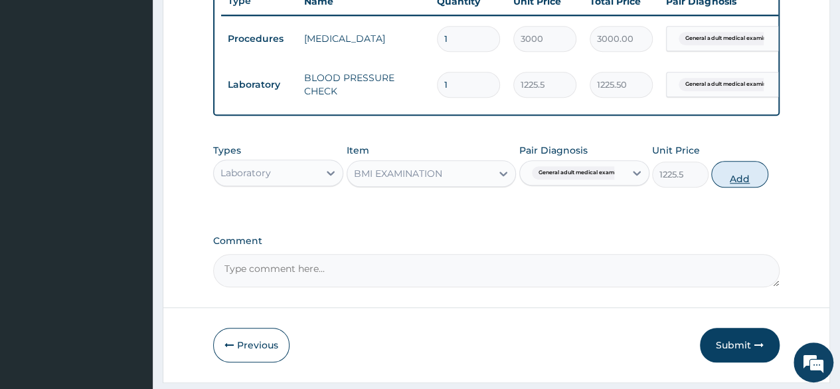
click at [729, 187] on button "Add" at bounding box center [739, 174] width 56 height 27
type input "0"
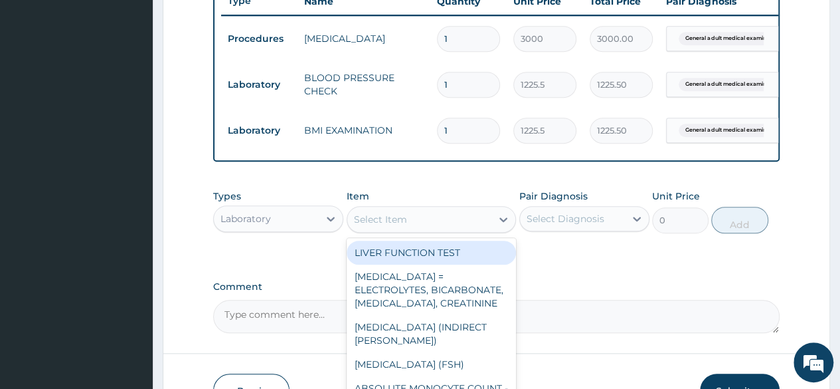
click at [412, 230] on div "Select Item" at bounding box center [419, 219] width 145 height 21
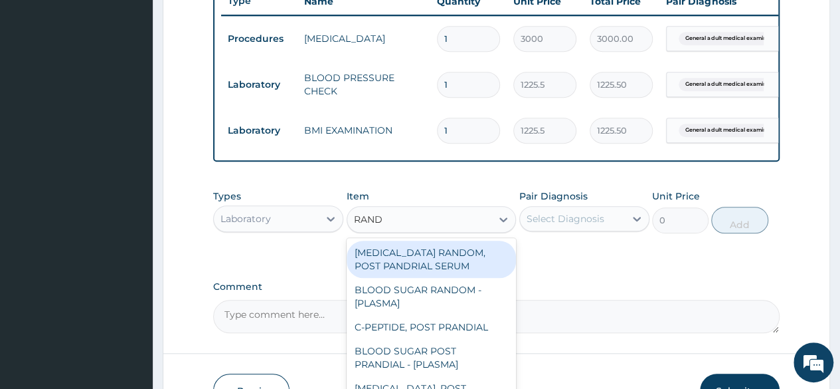
type input "[PERSON_NAME]"
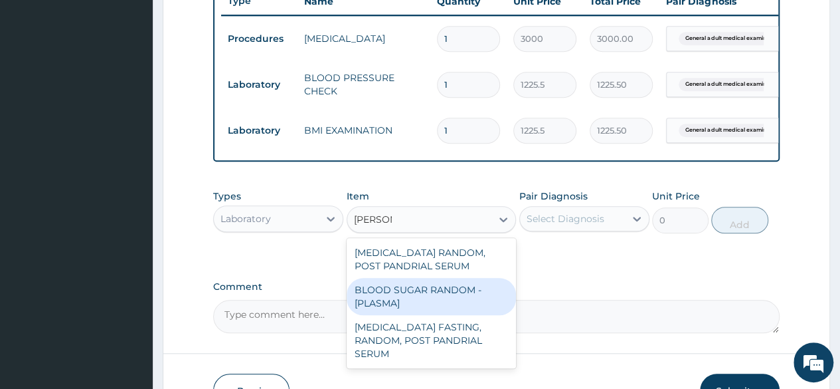
click at [392, 312] on div "BLOOD SUGAR RANDOM - [PLASMA]" at bounding box center [432, 296] width 170 height 37
type input "1800"
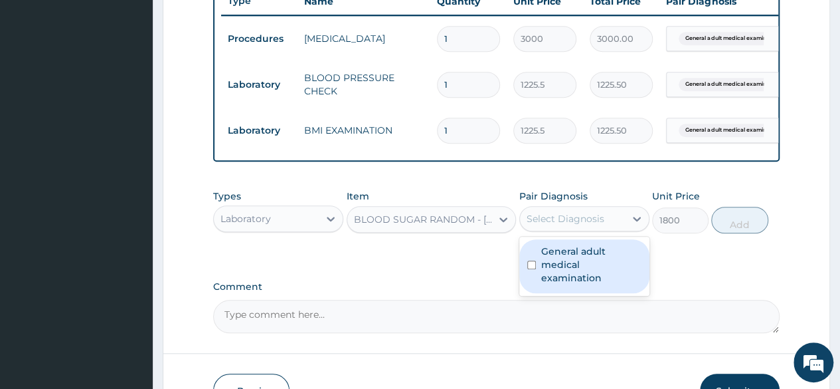
click at [624, 229] on div "Select Diagnosis" at bounding box center [572, 218] width 105 height 21
click at [611, 262] on label "General adult medical examination" at bounding box center [591, 264] width 100 height 40
checkbox input "true"
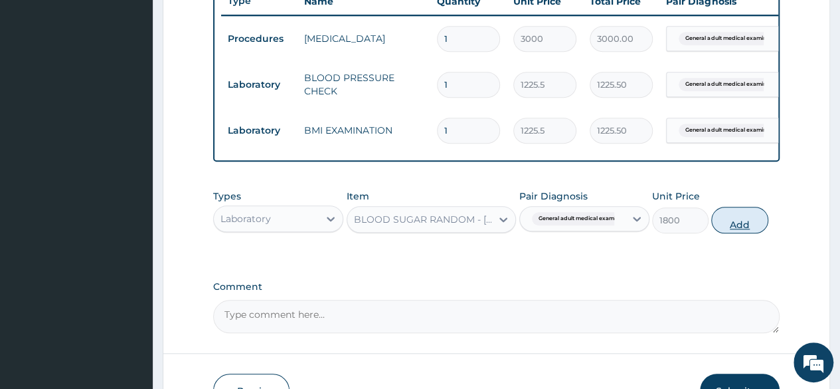
click at [720, 233] on button "Add" at bounding box center [739, 220] width 56 height 27
type input "0"
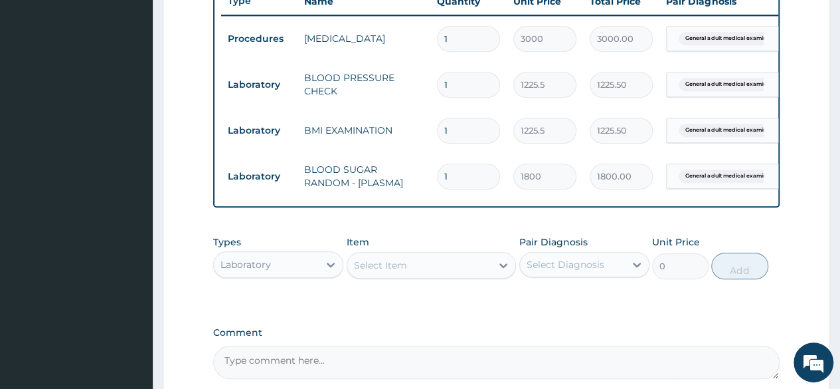
scroll to position [652, 0]
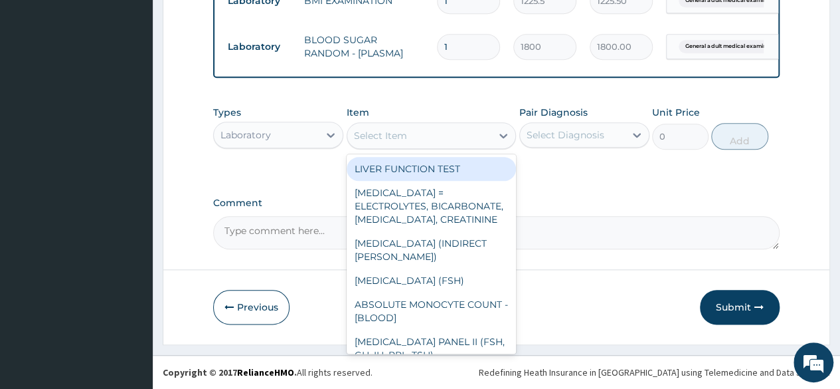
click at [437, 142] on div "Select Item" at bounding box center [419, 135] width 145 height 21
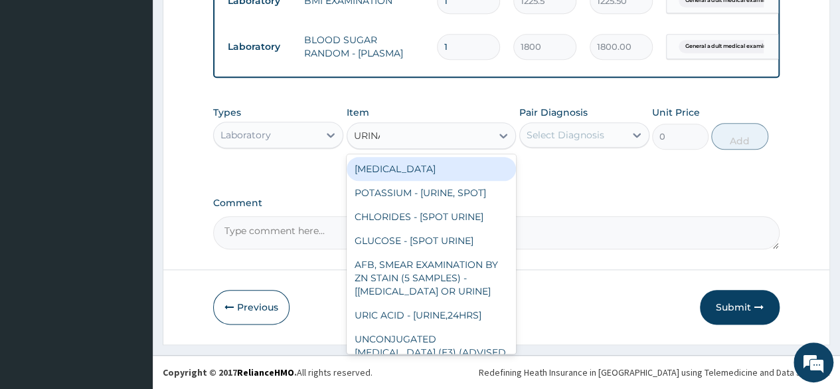
type input "URINAL"
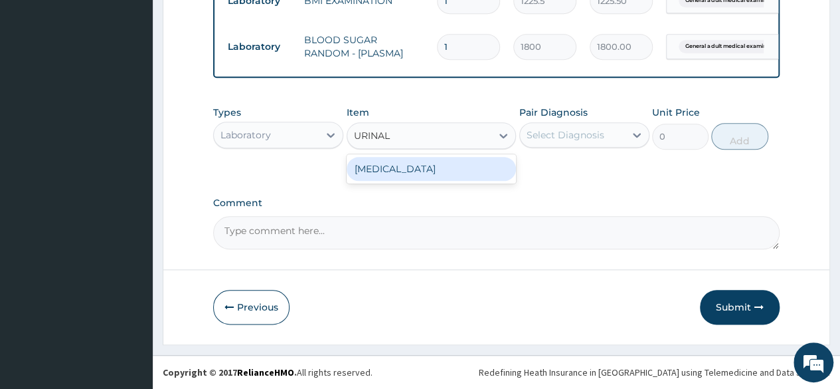
click at [442, 179] on div "[MEDICAL_DATA]" at bounding box center [432, 169] width 170 height 24
type input "1531.875"
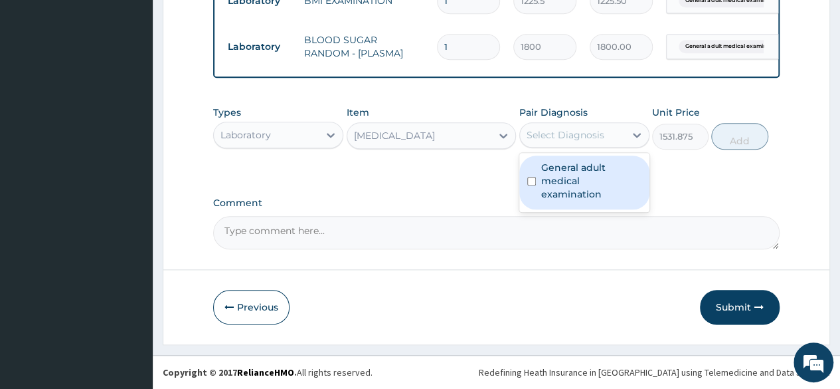
click at [584, 134] on div "Select Diagnosis" at bounding box center [566, 134] width 78 height 13
click at [591, 165] on label "General adult medical examination" at bounding box center [591, 181] width 100 height 40
checkbox input "true"
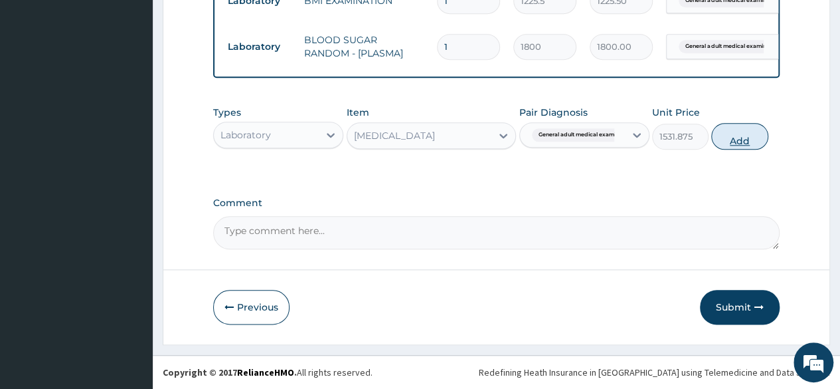
click at [748, 139] on button "Add" at bounding box center [739, 136] width 56 height 27
type input "0"
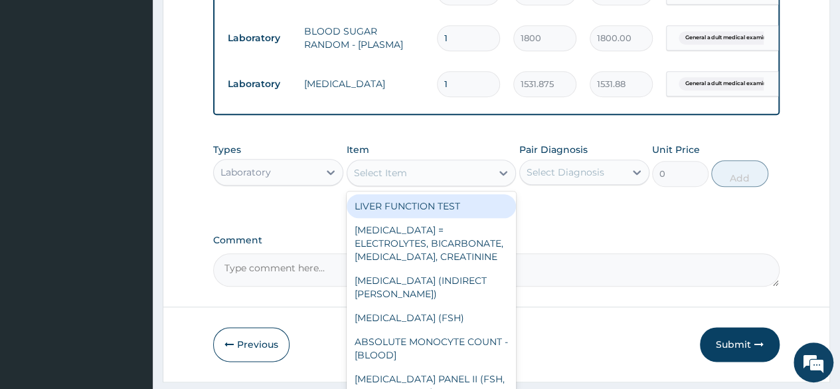
click at [454, 181] on div "Select Item" at bounding box center [419, 172] width 145 height 21
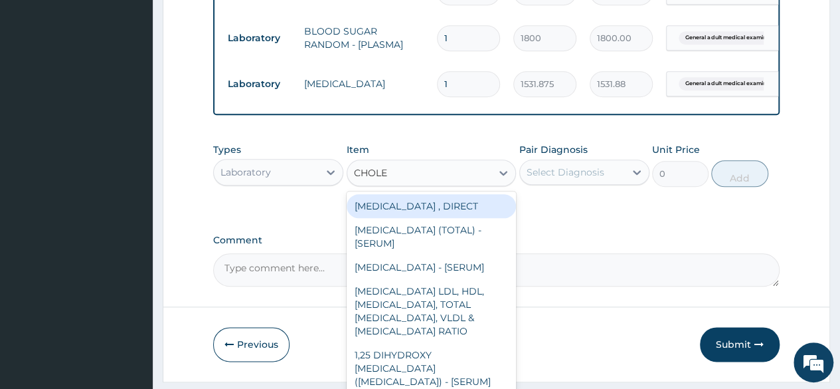
type input "CHOLES"
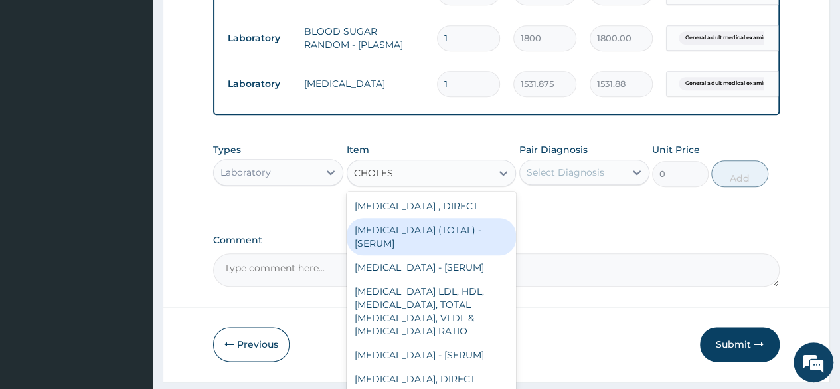
click at [384, 233] on div "[MEDICAL_DATA] (TOTAL) - [SERUM]" at bounding box center [432, 236] width 170 height 37
type input "2880"
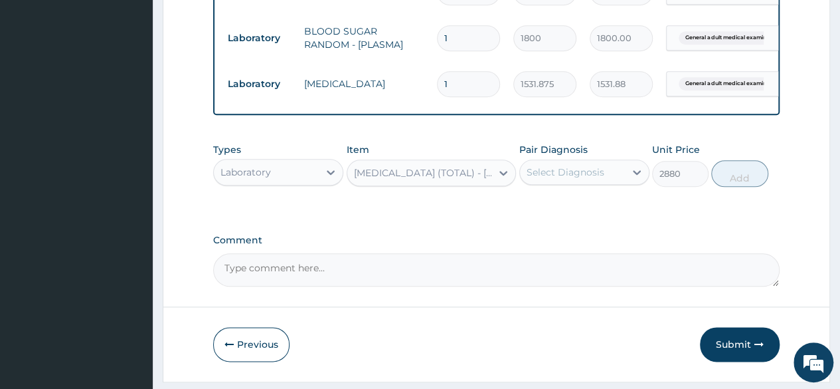
click at [583, 169] on div "Pair Diagnosis Select Diagnosis" at bounding box center [585, 165] width 130 height 44
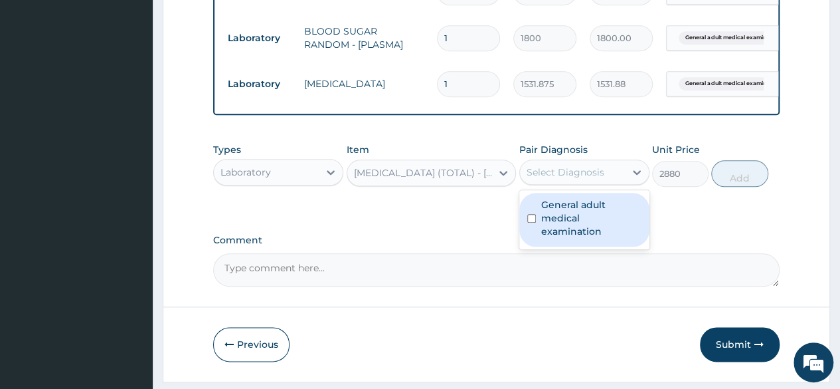
click at [581, 179] on div "Select Diagnosis" at bounding box center [566, 171] width 78 height 13
click at [583, 221] on label "General adult medical examination" at bounding box center [591, 218] width 100 height 40
checkbox input "true"
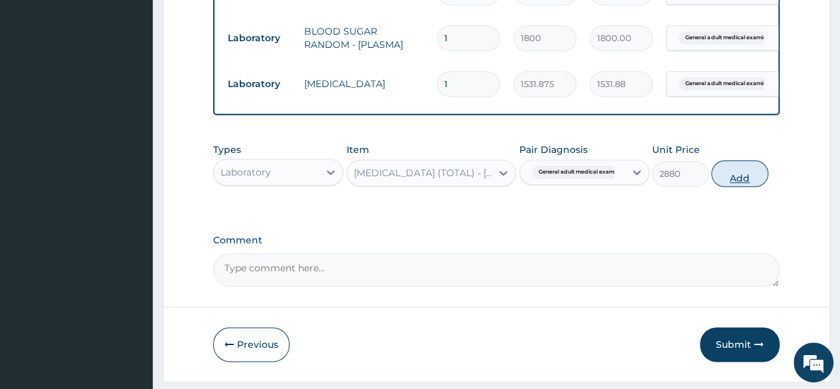
click at [752, 187] on button "Add" at bounding box center [739, 173] width 56 height 27
type input "0"
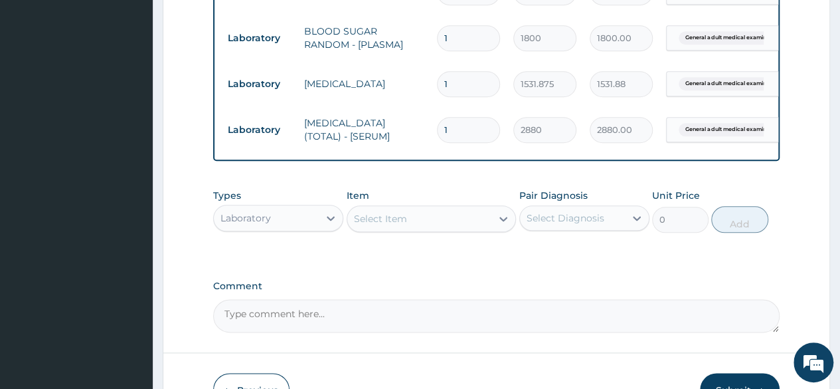
click at [433, 219] on div "Select Item" at bounding box center [419, 218] width 145 height 21
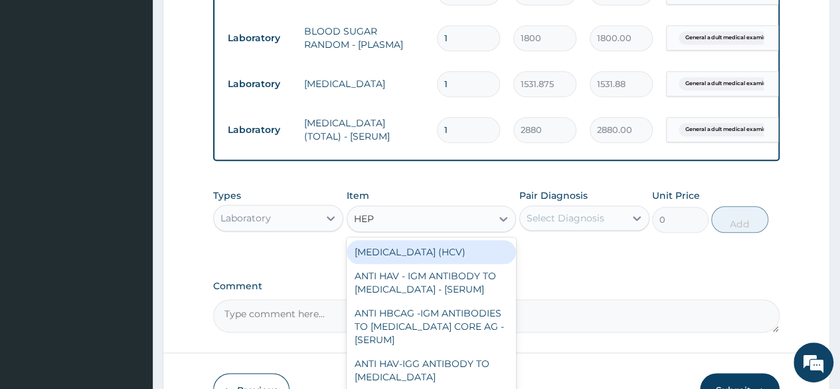
type input "HEPA"
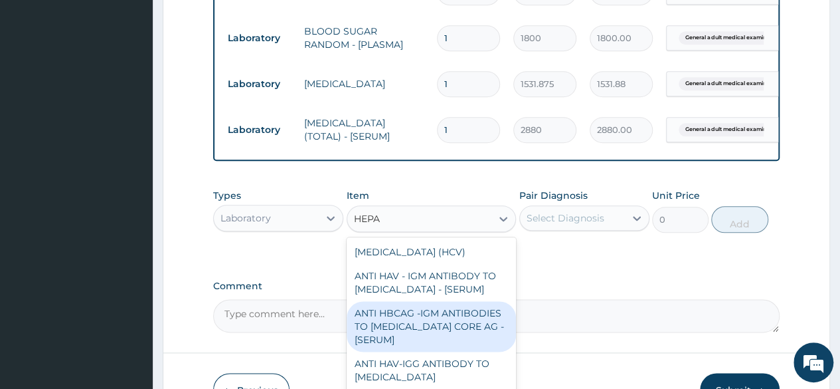
click at [441, 316] on div "ANTI HBCAG -IGM ANTIBODIES TO [MEDICAL_DATA] CORE AG - [SERUM]" at bounding box center [432, 326] width 170 height 50
type input "4085"
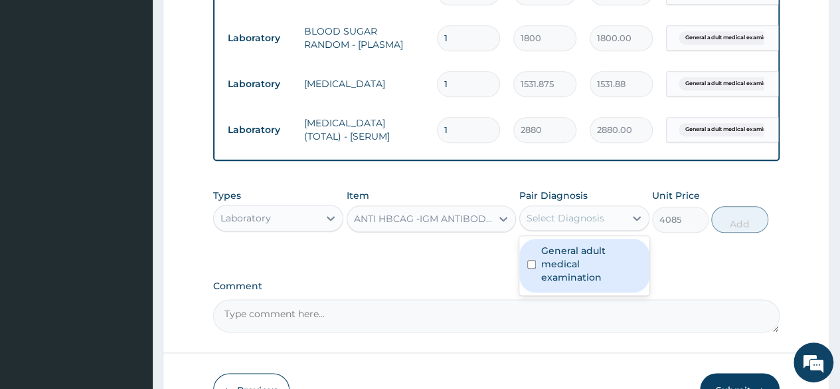
click at [565, 231] on div "Select Diagnosis" at bounding box center [585, 217] width 130 height 25
click at [566, 268] on label "General adult medical examination" at bounding box center [591, 264] width 100 height 40
checkbox input "true"
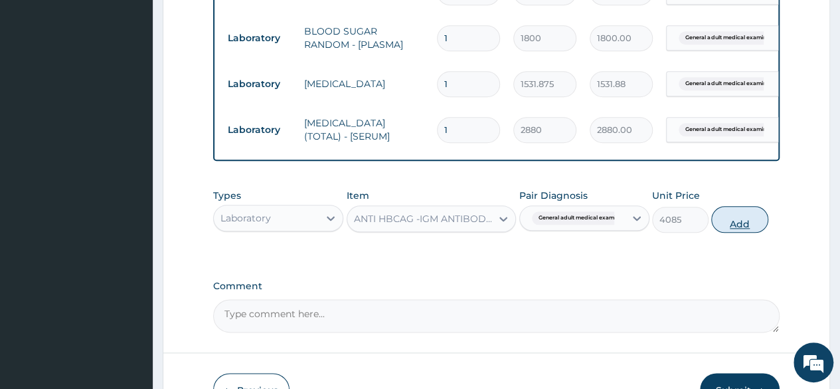
click at [737, 233] on button "Add" at bounding box center [739, 219] width 56 height 27
type input "0"
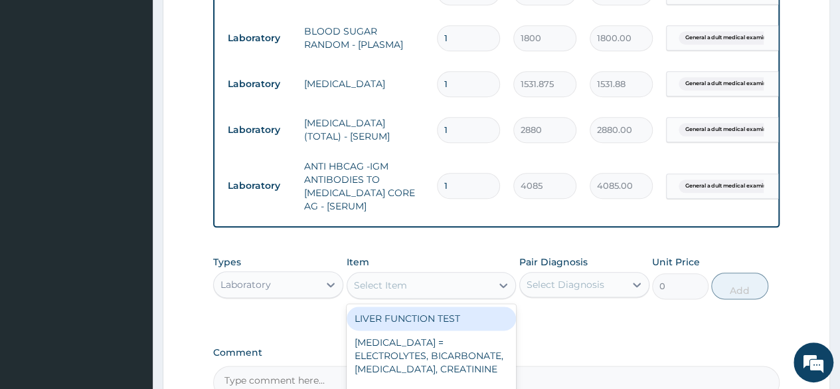
click at [444, 284] on div "Select Item" at bounding box center [432, 285] width 170 height 27
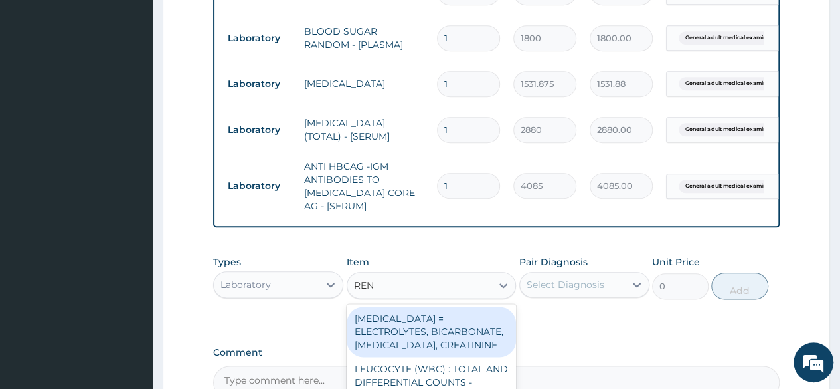
type input "[PERSON_NAME]"
click at [450, 345] on div "[MEDICAL_DATA] = ELECTROLYTES, BICARBONATE, [MEDICAL_DATA], CREATININE" at bounding box center [432, 331] width 170 height 50
type input "4595.625"
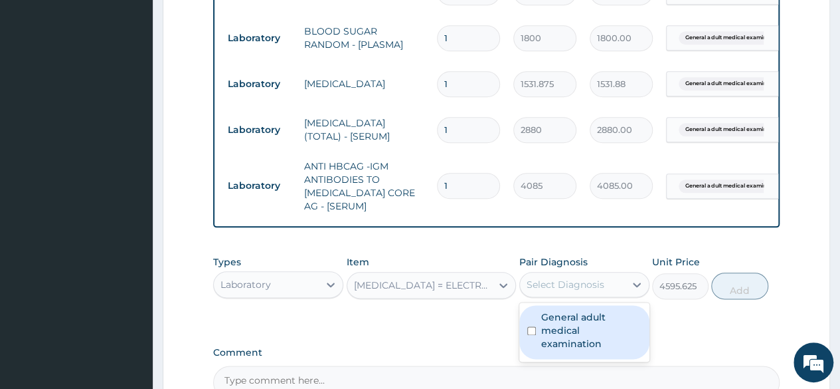
drag, startPoint x: 583, startPoint y: 286, endPoint x: 594, endPoint y: 347, distance: 62.0
click at [594, 297] on div "option General adult medical examination, selected. option General adult medica…" at bounding box center [585, 284] width 130 height 25
click at [594, 347] on label "General adult medical examination" at bounding box center [591, 330] width 100 height 40
checkbox input "true"
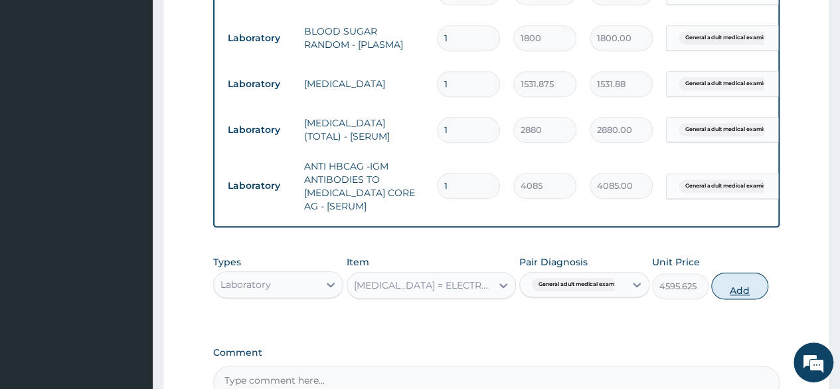
click at [734, 298] on button "Add" at bounding box center [739, 285] width 56 height 27
type input "0"
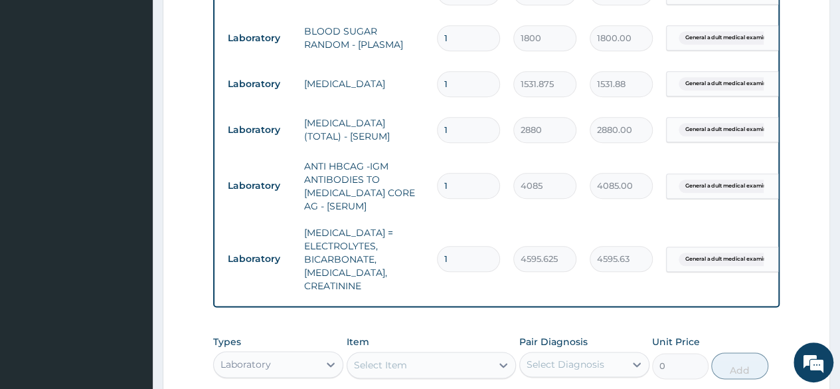
scroll to position [877, 0]
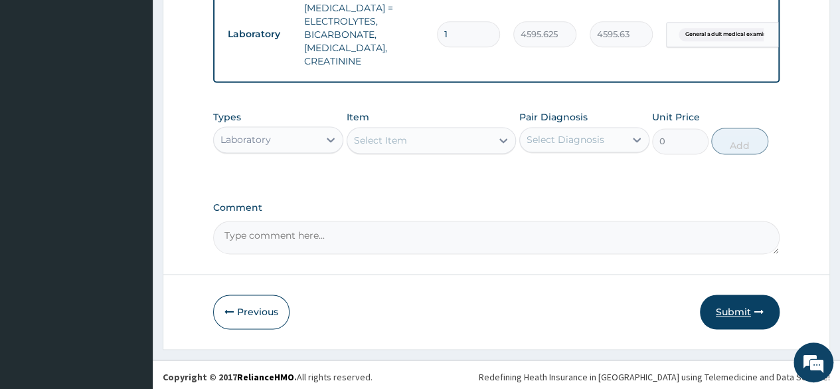
click at [737, 312] on button "Submit" at bounding box center [740, 311] width 80 height 35
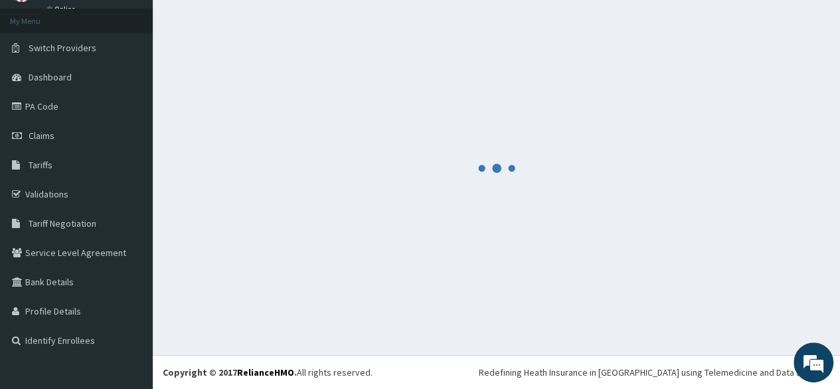
scroll to position [67, 0]
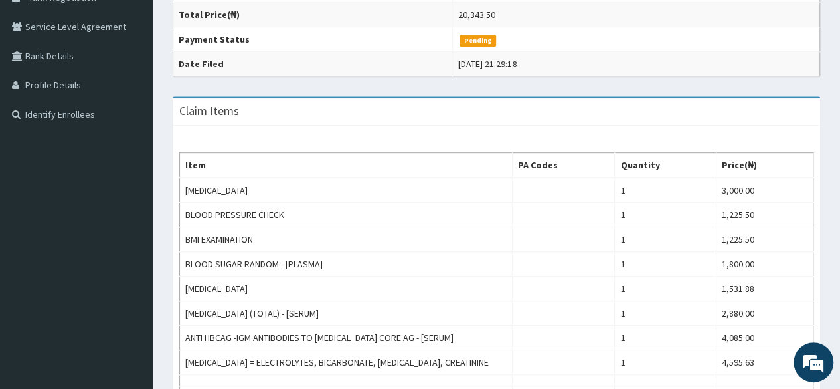
scroll to position [104, 0]
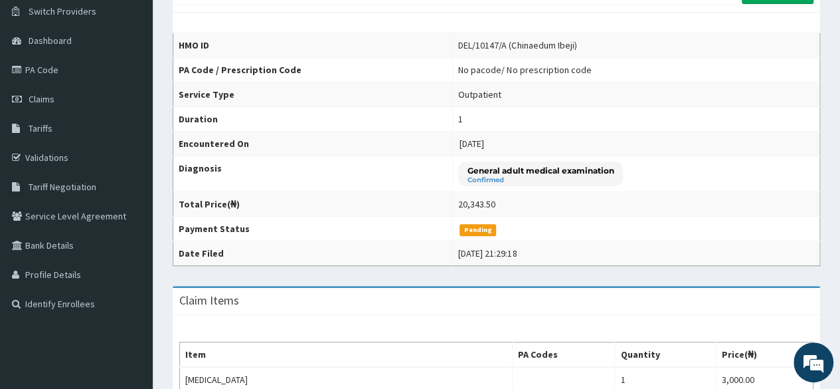
drag, startPoint x: 830, startPoint y: 122, endPoint x: 822, endPoint y: 72, distance: 49.8
click at [822, 72] on div "Provider - Reliance Family Clinics (RFC) - Lekki Reopen Claim HMO ID DEL/10147/…" at bounding box center [497, 385] width 668 height 819
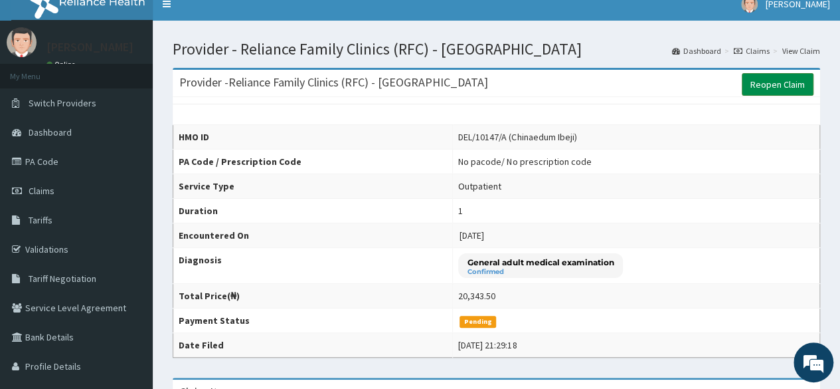
click at [757, 94] on link "Reopen Claim" at bounding box center [778, 84] width 72 height 23
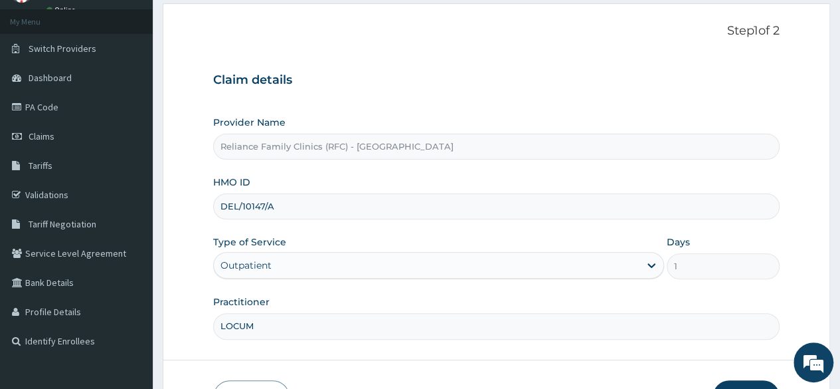
scroll to position [154, 0]
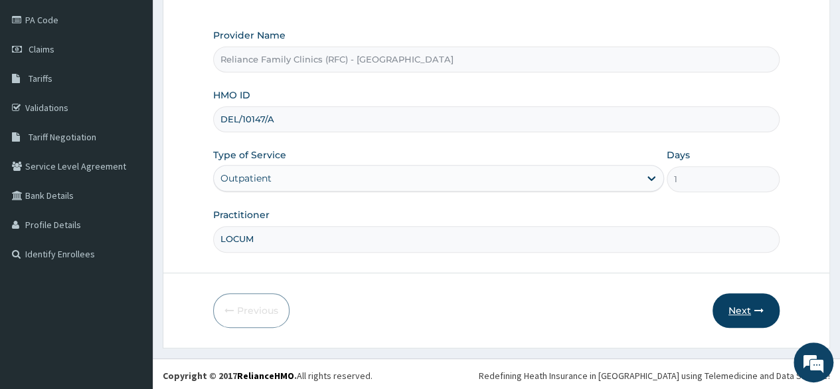
click at [757, 317] on button "Next" at bounding box center [746, 310] width 67 height 35
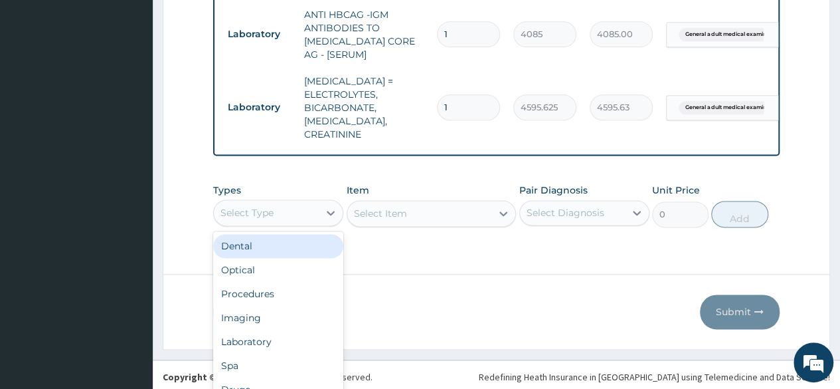
scroll to position [37, 0]
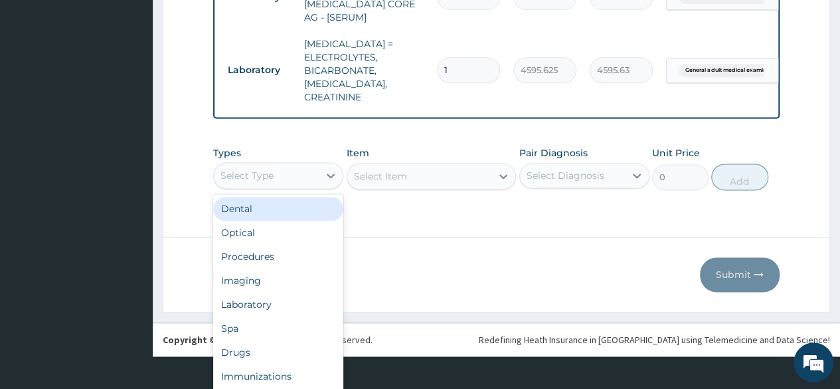
click at [302, 189] on div "option Dental focused, 1 of 10. 10 results available. Use Up and Down to choose…" at bounding box center [278, 175] width 130 height 27
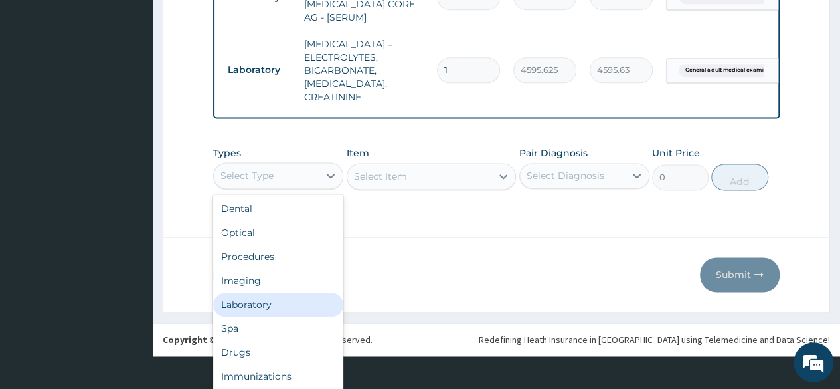
scroll to position [0, 0]
click at [272, 298] on div "Laboratory" at bounding box center [278, 304] width 130 height 24
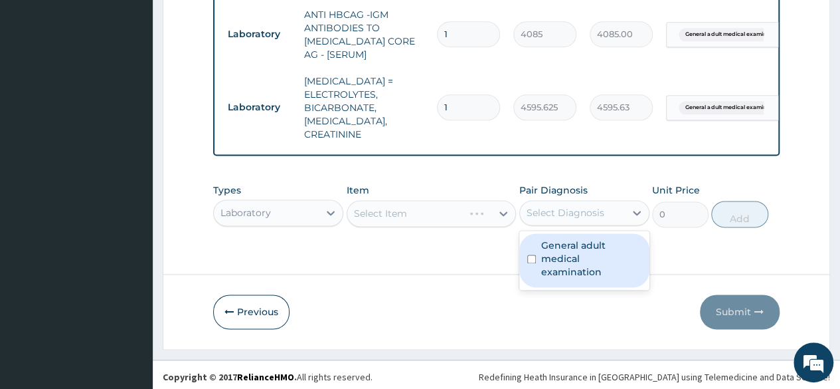
click at [554, 206] on div "Select Diagnosis" at bounding box center [566, 212] width 78 height 13
click at [549, 255] on label "General adult medical examination" at bounding box center [591, 258] width 100 height 40
checkbox input "true"
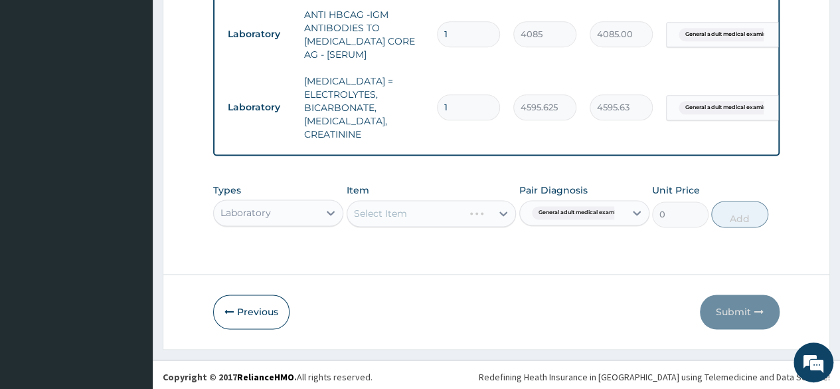
click at [420, 274] on div at bounding box center [496, 274] width 666 height 1
click at [413, 207] on div "Select Item" at bounding box center [432, 213] width 170 height 27
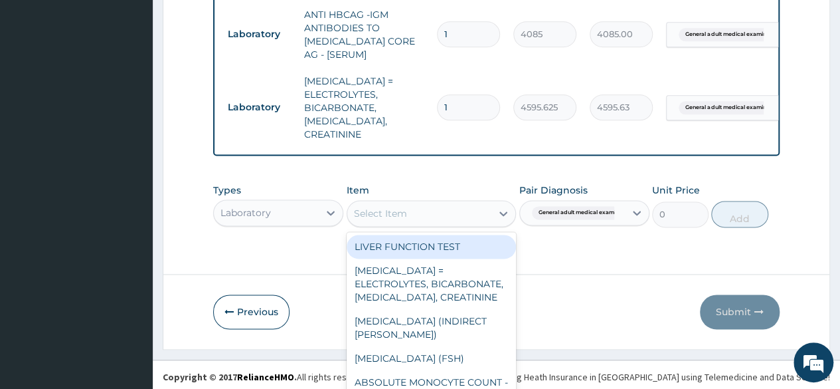
scroll to position [39, 0]
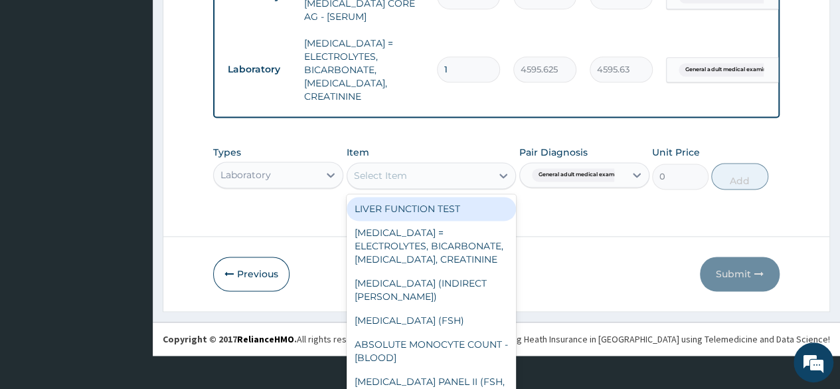
click at [413, 189] on div "option LIVER FUNCTION TEST focused, 1 of 431. 431 results available. Use Up and…" at bounding box center [432, 175] width 170 height 27
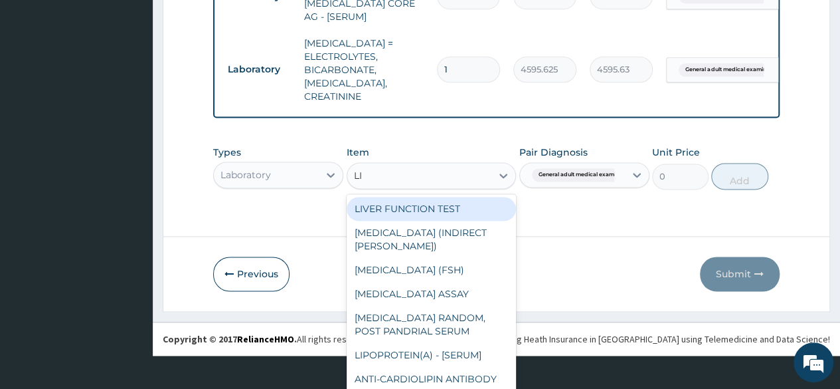
type input "LIV"
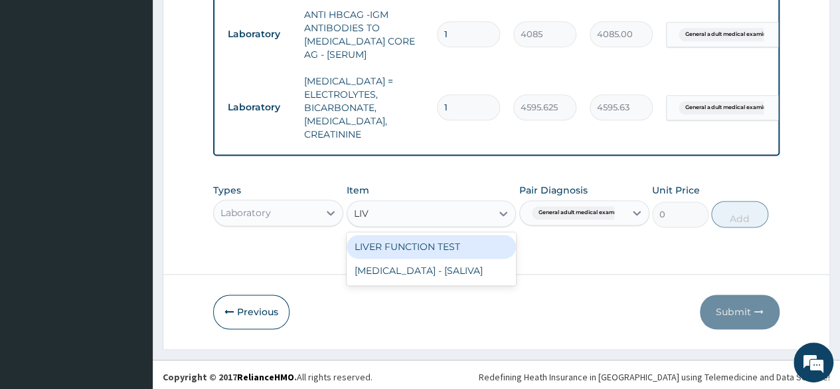
click at [417, 244] on div "LIVER FUNCTION TEST" at bounding box center [432, 247] width 170 height 24
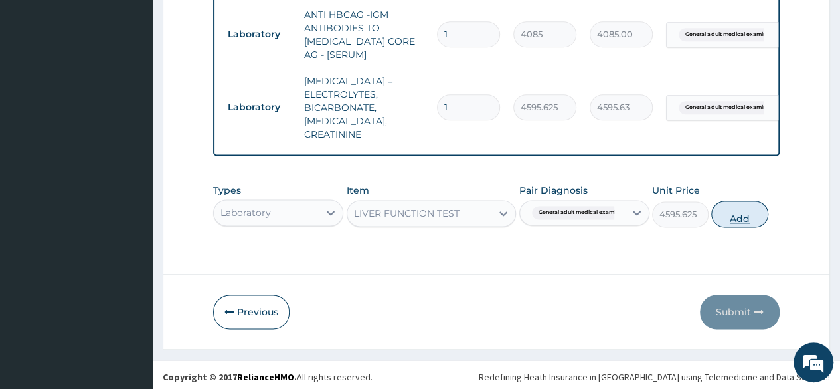
click at [721, 213] on button "Add" at bounding box center [739, 214] width 56 height 27
type input "0"
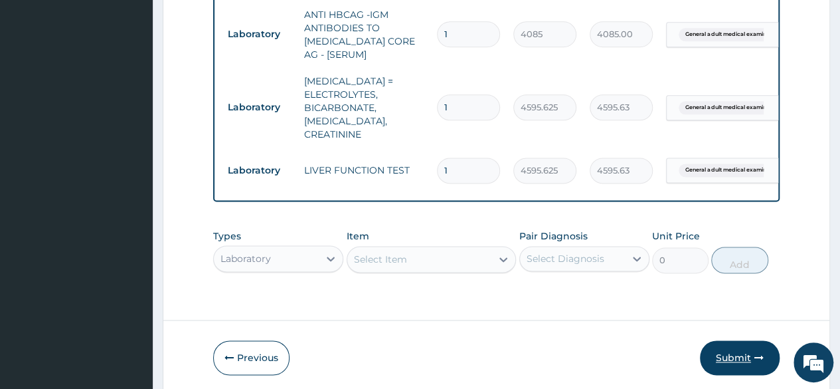
click at [745, 344] on button "Submit" at bounding box center [740, 357] width 80 height 35
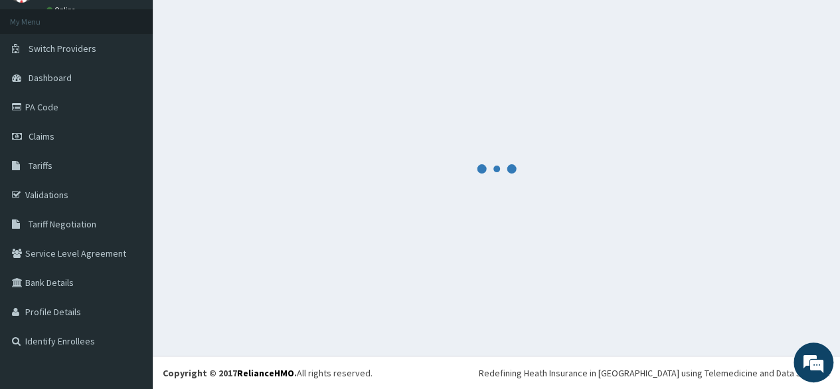
scroll to position [804, 0]
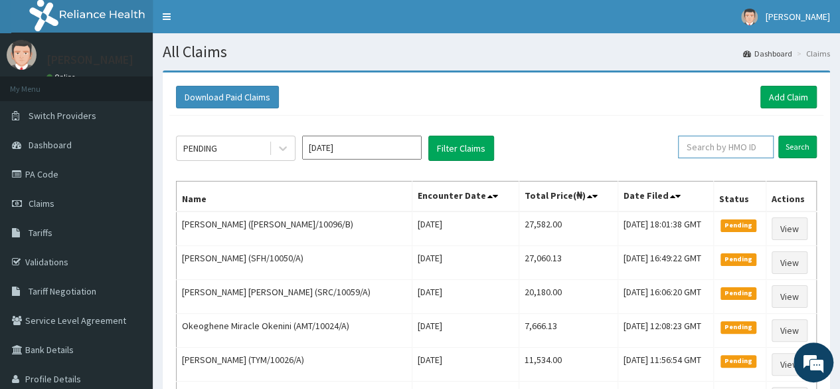
click at [747, 146] on input "text" at bounding box center [726, 147] width 96 height 23
paste input "20,343.50"
type input "2"
click at [760, 143] on input "text" at bounding box center [726, 147] width 96 height 23
paste input "DEL/10147/A"
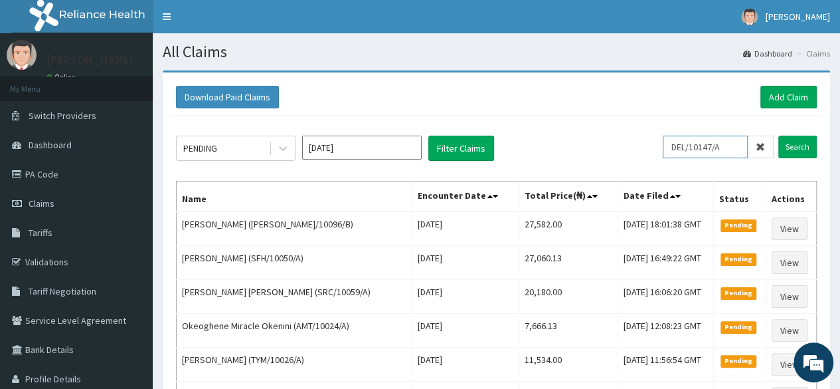
type input "DEL/10147/A"
click at [779, 136] on input "Search" at bounding box center [798, 147] width 39 height 23
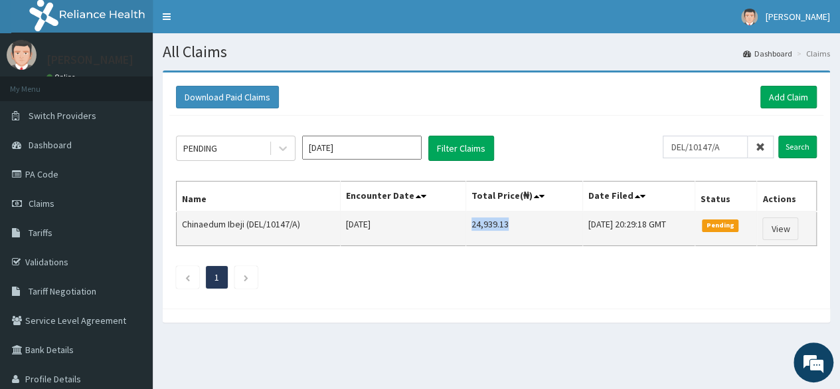
drag, startPoint x: 493, startPoint y: 222, endPoint x: 453, endPoint y: 227, distance: 40.2
click at [466, 227] on td "24,939.13" at bounding box center [524, 228] width 117 height 35
copy td "24,939.13"
